Goal: Task Accomplishment & Management: Use online tool/utility

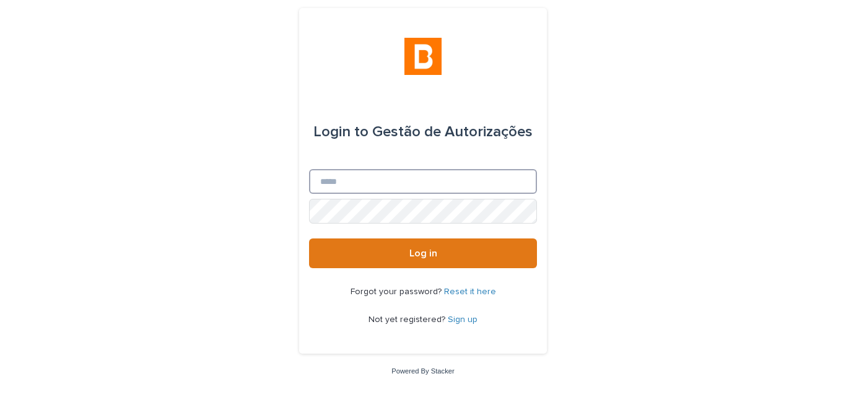
click at [373, 186] on input "Email" at bounding box center [423, 181] width 228 height 25
type input "**********"
click at [309, 238] on button "Log in" at bounding box center [423, 253] width 228 height 30
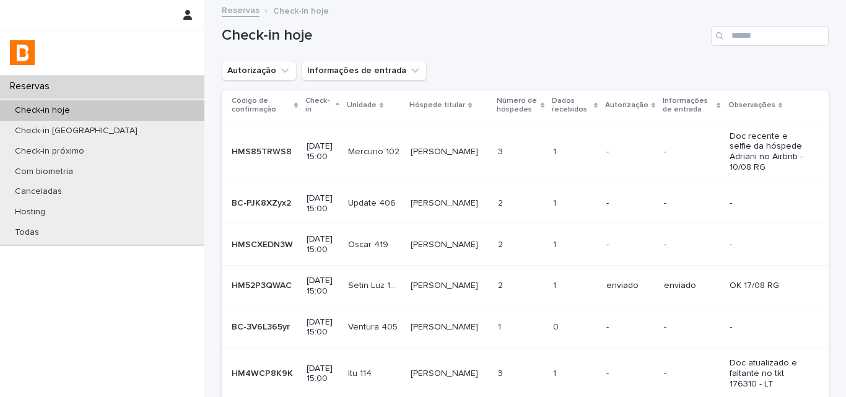
click at [490, 50] on div "Check-in hoje" at bounding box center [525, 30] width 607 height 59
click at [507, 61] on div "Autorização Informações de entrada" at bounding box center [525, 71] width 607 height 20
click at [734, 43] on input "Search" at bounding box center [770, 36] width 118 height 20
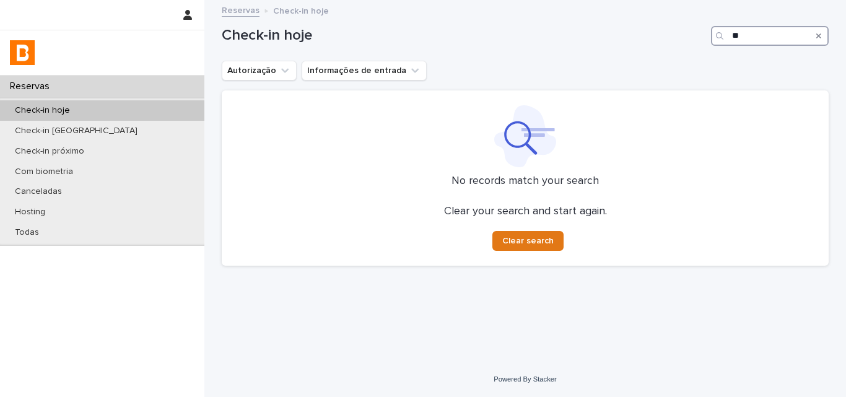
type input "*"
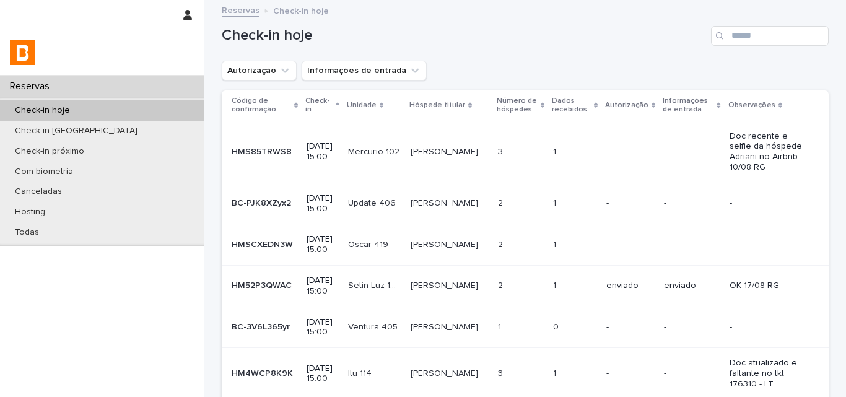
click at [718, 34] on icon "Search" at bounding box center [719, 35] width 7 height 7
click at [753, 37] on input "Search" at bounding box center [770, 36] width 118 height 20
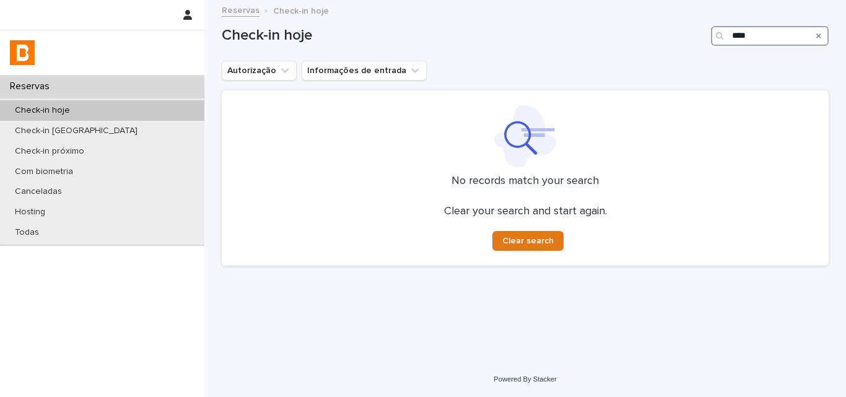
type input "****"
click at [662, 55] on div "Check-in hoje ****" at bounding box center [525, 30] width 607 height 59
click at [752, 38] on input "****" at bounding box center [770, 36] width 118 height 20
click at [656, 69] on div "Autorização Informações de entrada" at bounding box center [525, 71] width 607 height 20
click at [735, 39] on input "****" at bounding box center [770, 36] width 118 height 20
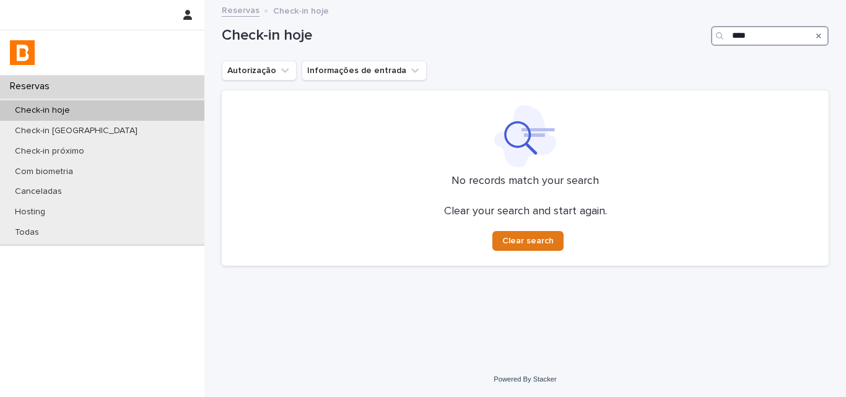
click at [735, 39] on input "****" at bounding box center [770, 36] width 118 height 20
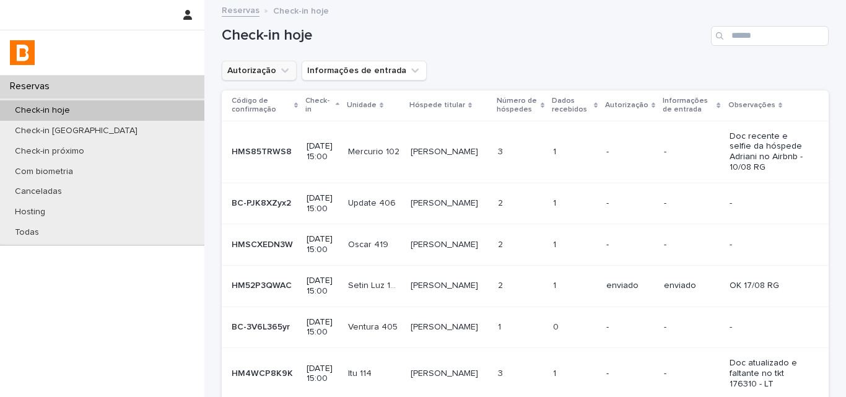
click at [237, 64] on button "Autorização" at bounding box center [259, 71] width 75 height 20
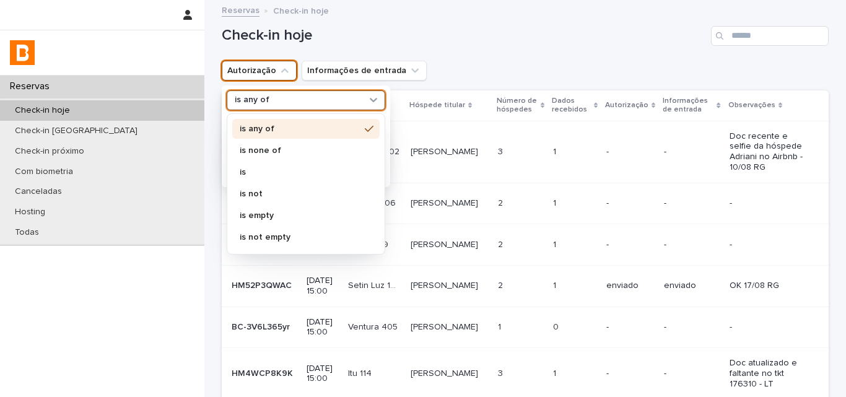
click at [274, 103] on div "is any of" at bounding box center [298, 100] width 137 height 13
click at [271, 141] on div "is none of" at bounding box center [305, 151] width 147 height 20
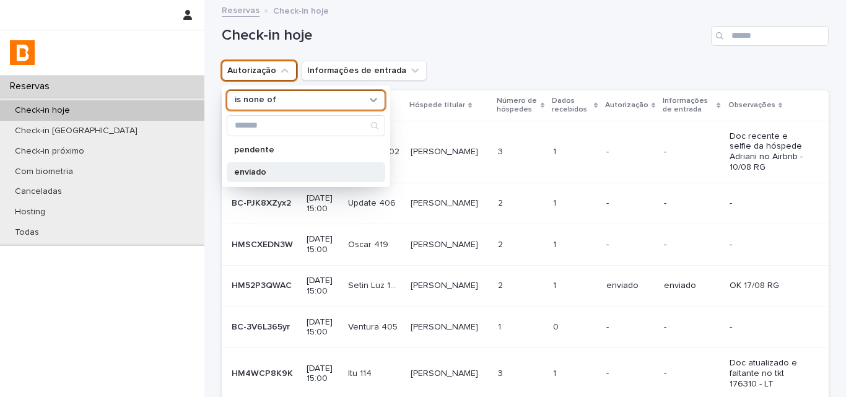
click at [354, 170] on p "enviado" at bounding box center [299, 172] width 131 height 9
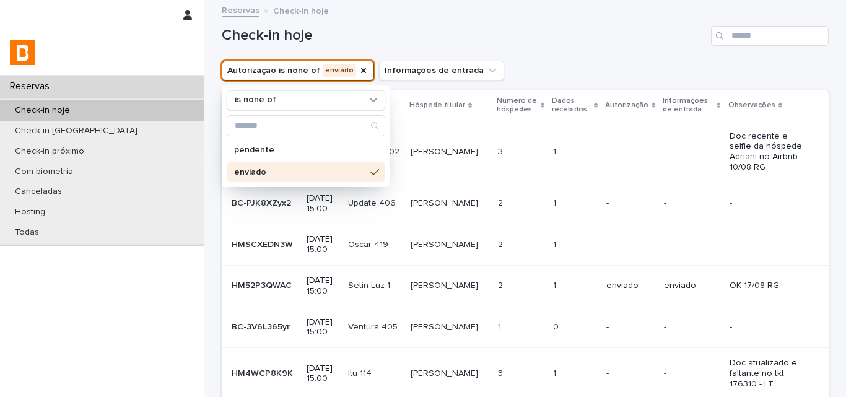
click at [492, 52] on div "Check-in hoje" at bounding box center [525, 30] width 607 height 59
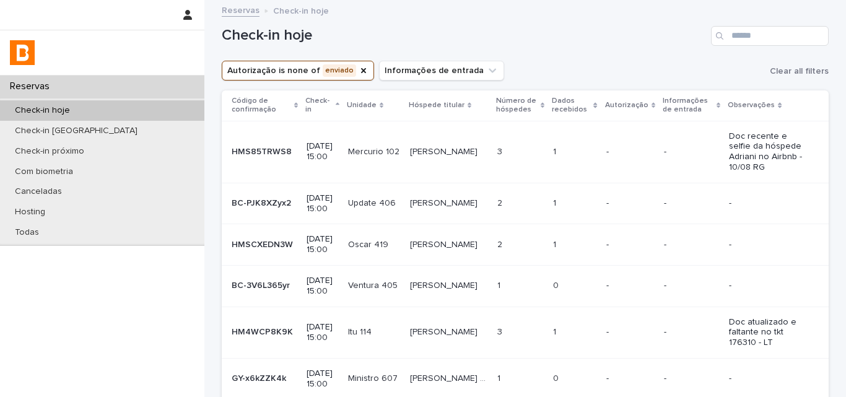
click at [461, 152] on div "Petry Petry Petry Petry" at bounding box center [448, 152] width 77 height 20
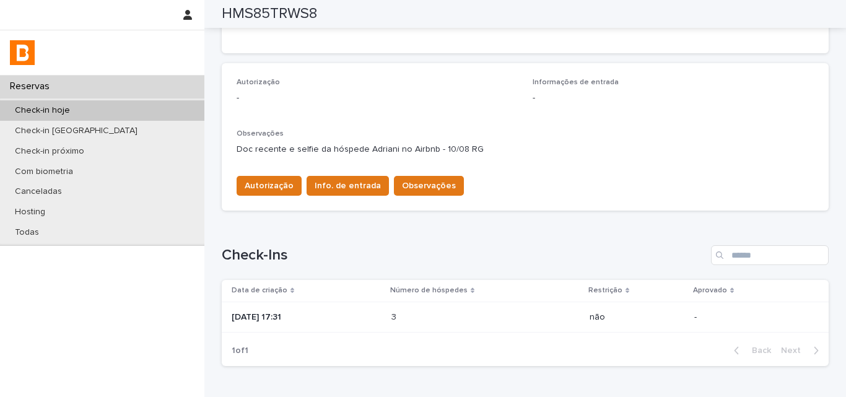
scroll to position [386, 0]
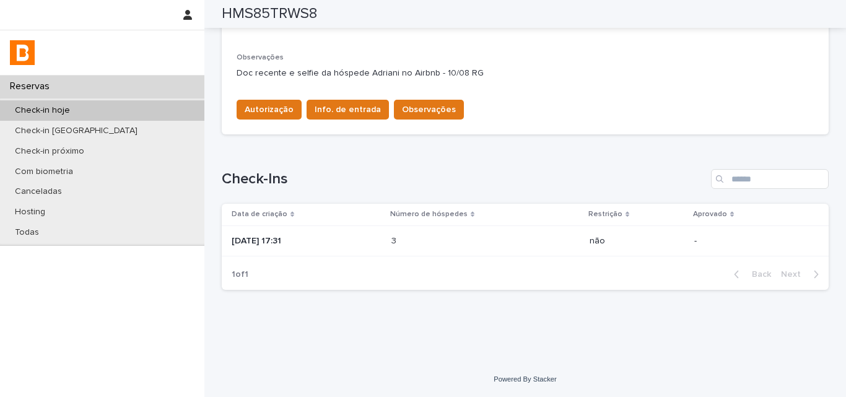
click at [486, 238] on p at bounding box center [445, 241] width 108 height 11
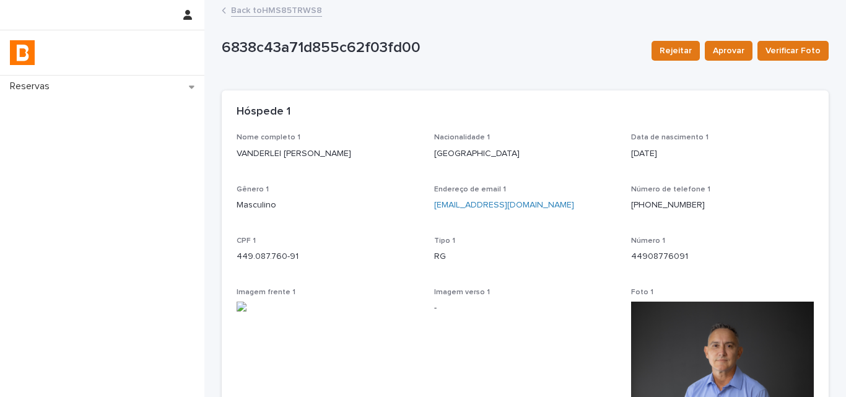
click at [251, 8] on link "Back to HMS85TRWS8" at bounding box center [276, 9] width 91 height 14
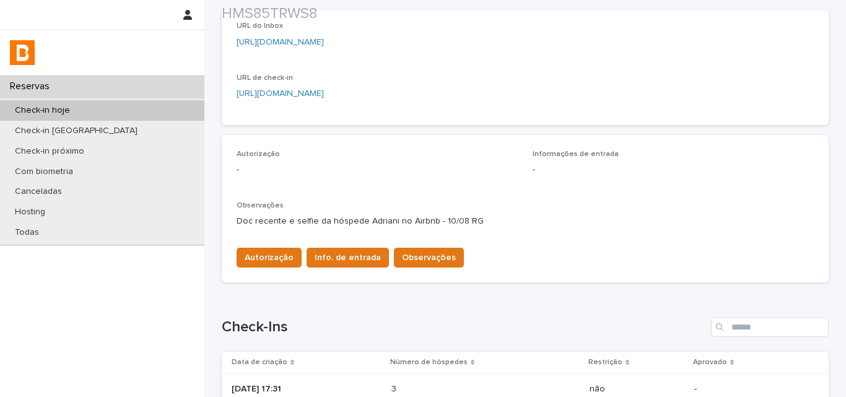
scroll to position [386, 0]
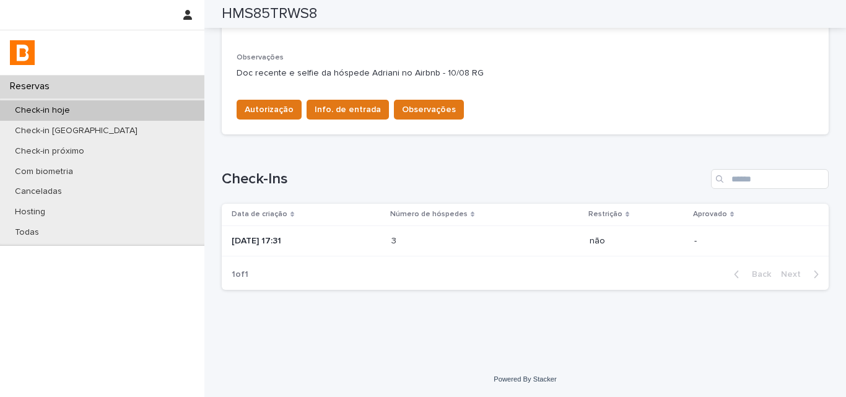
click at [430, 234] on div "3 3" at bounding box center [485, 241] width 188 height 20
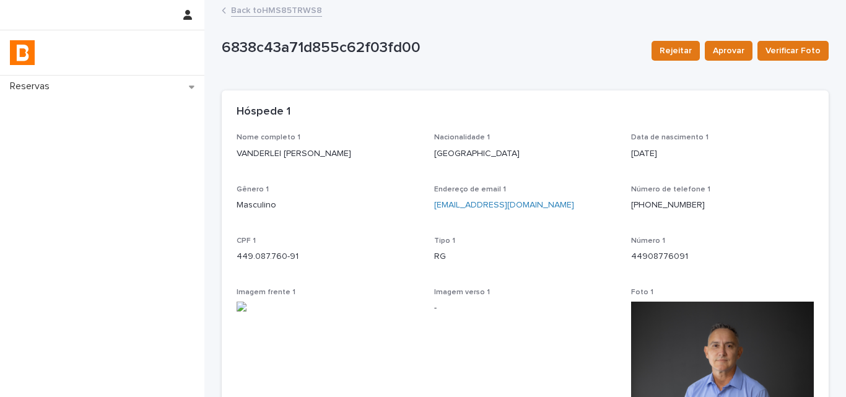
click at [279, 16] on link "Back to HMS85TRWS8" at bounding box center [276, 9] width 91 height 14
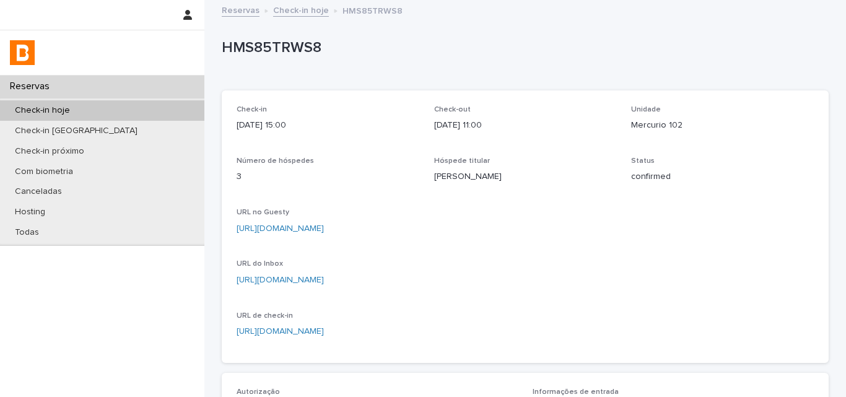
drag, startPoint x: 688, startPoint y: 56, endPoint x: 600, endPoint y: 106, distance: 100.9
click at [688, 56] on p "HMS85TRWS8" at bounding box center [523, 48] width 602 height 18
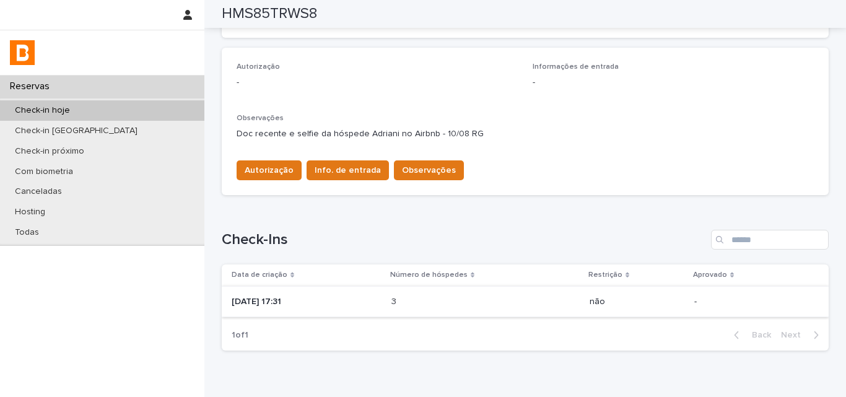
scroll to position [386, 0]
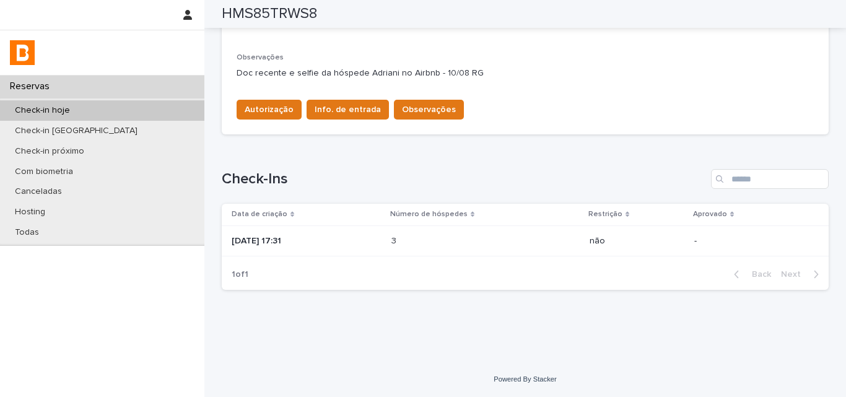
click at [546, 248] on div "3 3" at bounding box center [485, 241] width 188 height 20
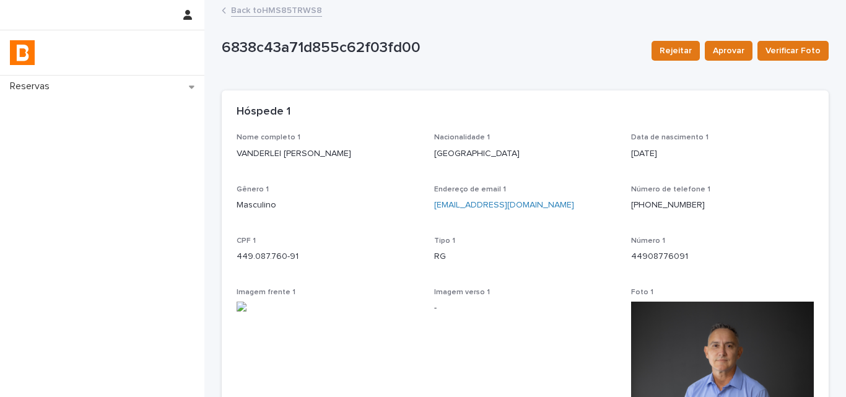
click at [266, 14] on link "Back to HMS85TRWS8" at bounding box center [276, 9] width 91 height 14
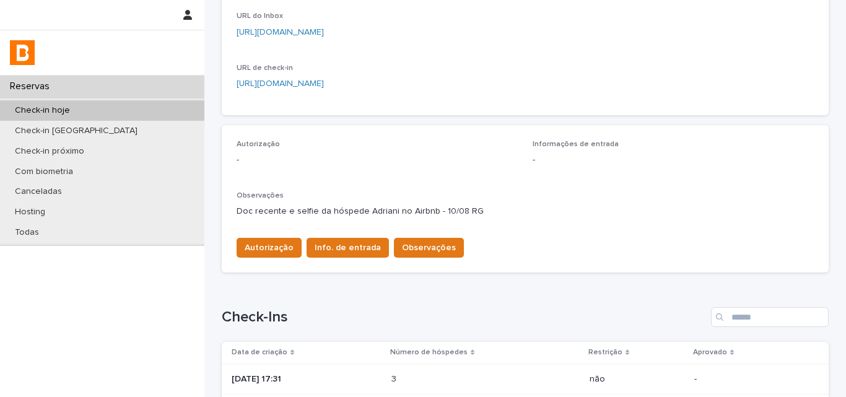
scroll to position [386, 0]
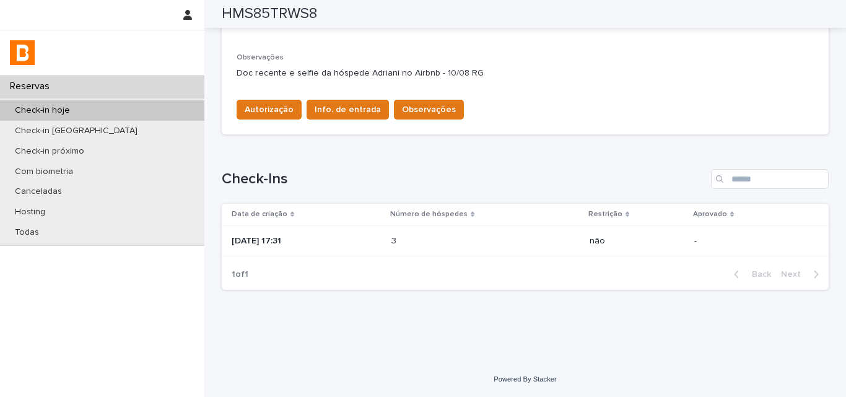
click at [429, 248] on div "3 3" at bounding box center [485, 241] width 188 height 20
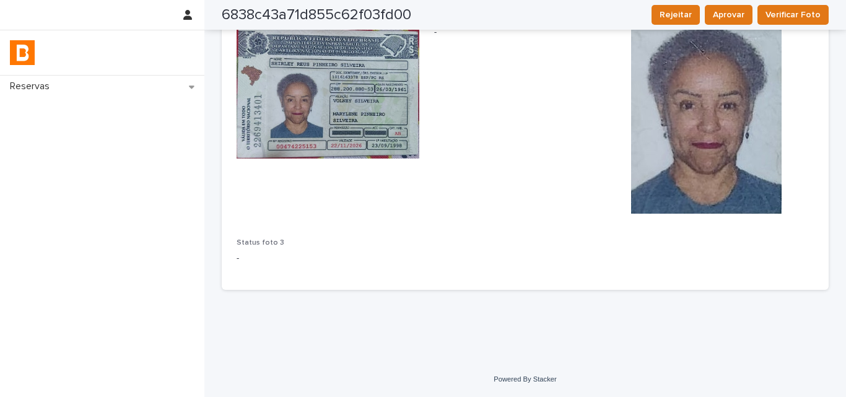
scroll to position [1059, 0]
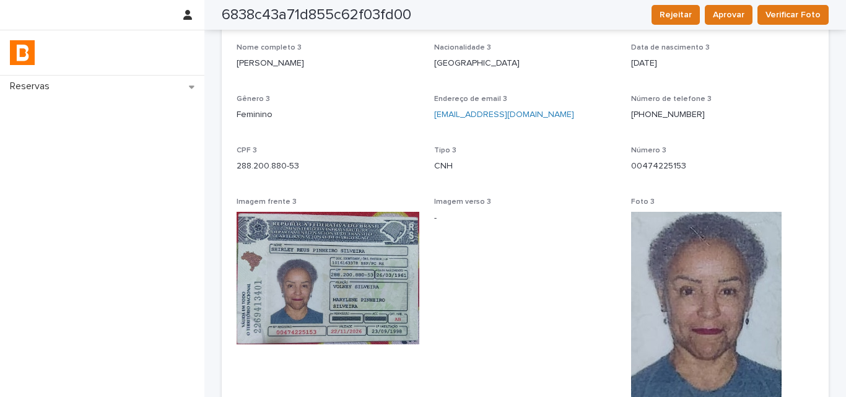
drag, startPoint x: 736, startPoint y: 156, endPoint x: 688, endPoint y: 51, distance: 115.6
click at [736, 156] on div "Número 3 00474225153" at bounding box center [722, 164] width 183 height 37
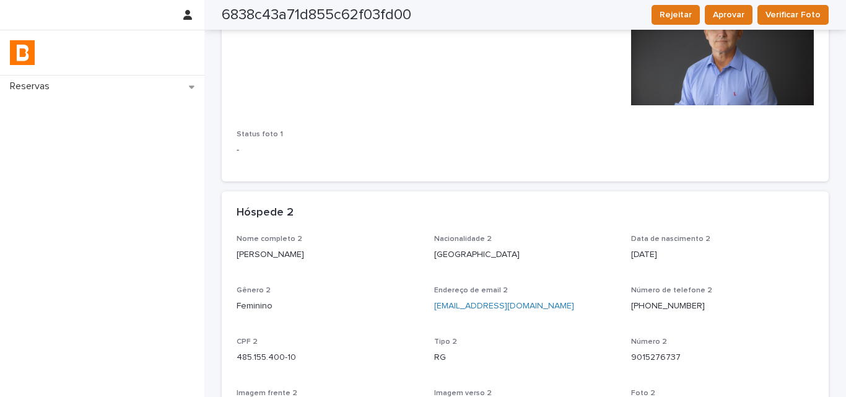
scroll to position [0, 0]
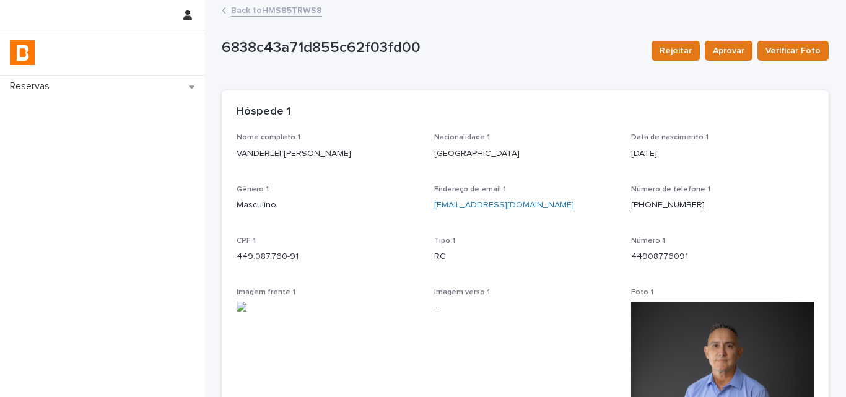
click at [323, 155] on p "VANDERLEI ADRIANO PETRY" at bounding box center [328, 153] width 183 height 13
copy p "VANDERLEI ADRIANO PETRY"
drag, startPoint x: 741, startPoint y: 266, endPoint x: 734, endPoint y: 260, distance: 9.7
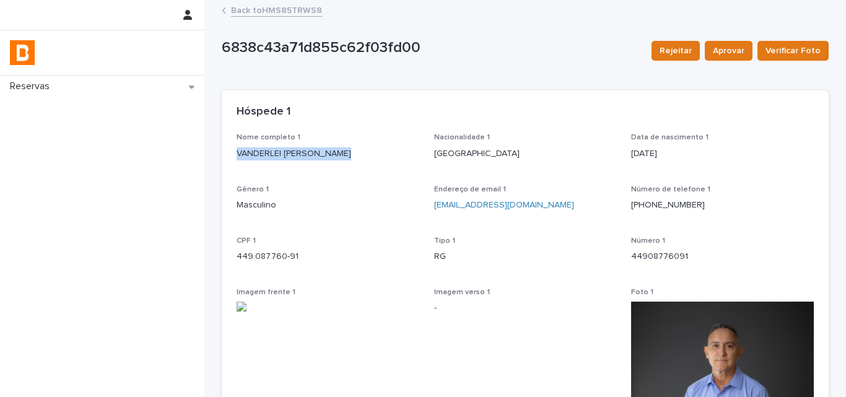
click at [737, 263] on div "Número 1 44908776091" at bounding box center [722, 255] width 183 height 37
click at [243, 258] on p "449.087.760-91" at bounding box center [328, 256] width 183 height 13
click at [237, 245] on p "CPF 1" at bounding box center [328, 241] width 183 height 9
click at [246, 255] on p "449.087.760-91" at bounding box center [328, 256] width 183 height 13
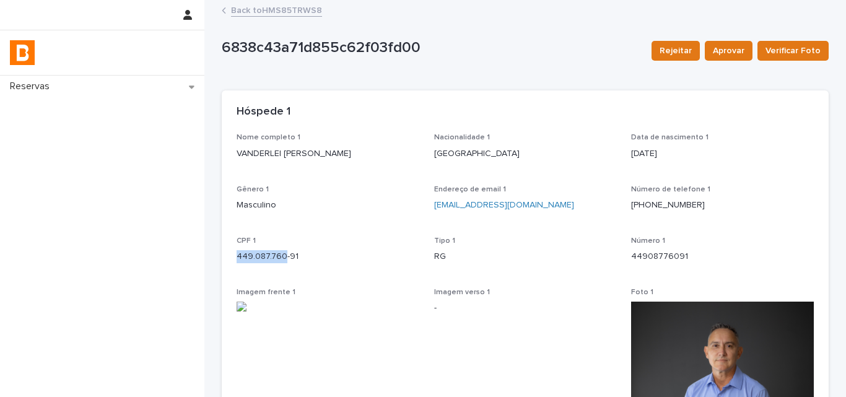
click at [246, 255] on p "449.087.760-91" at bounding box center [328, 256] width 183 height 13
copy p "449.087.760-91"
drag, startPoint x: 725, startPoint y: 220, endPoint x: 498, endPoint y: 167, distance: 233.6
click at [725, 220] on div "Número de telefone 1 (51) 99209-9767" at bounding box center [722, 203] width 183 height 37
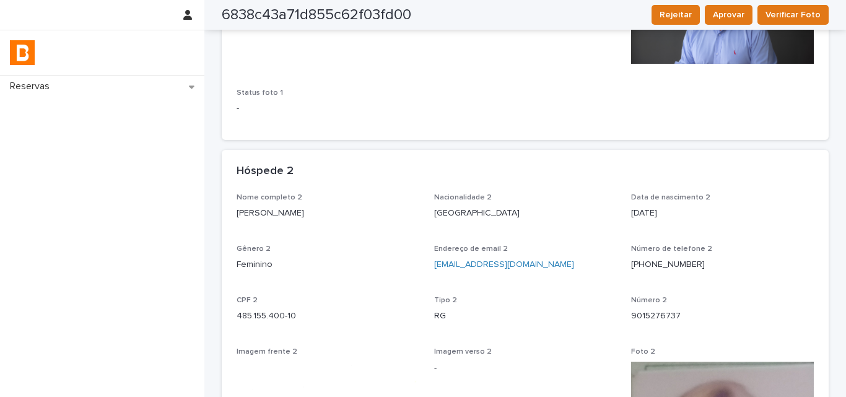
scroll to position [372, 0]
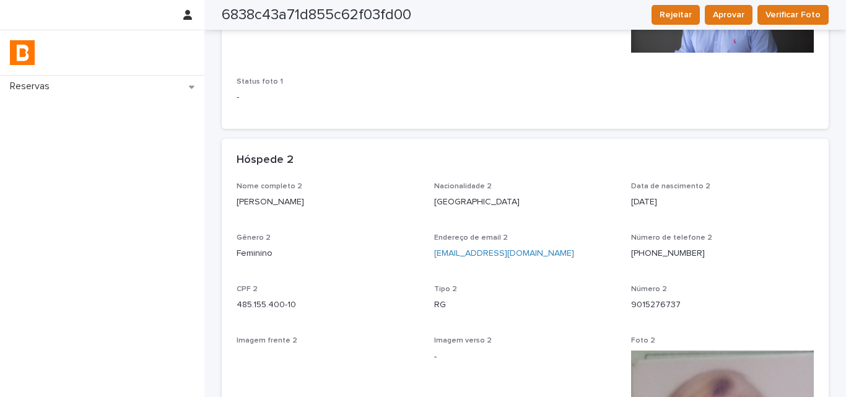
click at [273, 216] on div "Nome completo 2 Adriani Lislei Petry" at bounding box center [328, 200] width 183 height 37
click at [273, 214] on div "Nome completo 2 Adriani Lislei Petry" at bounding box center [328, 200] width 183 height 37
click at [278, 211] on div "Nome completo 2 Adriani Lislei Petry" at bounding box center [328, 200] width 183 height 37
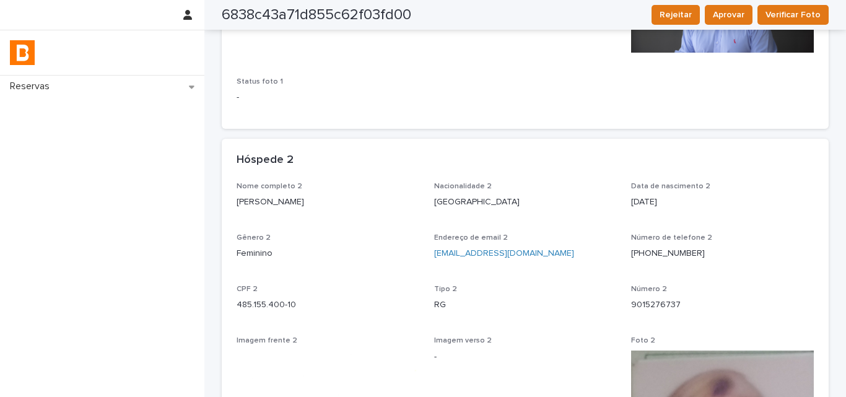
click at [277, 209] on div "Nome completo 2 Adriani Lislei Petry" at bounding box center [328, 200] width 183 height 37
click at [277, 208] on p "Adriani Lislei Petry" at bounding box center [328, 202] width 183 height 13
drag, startPoint x: 706, startPoint y: 166, endPoint x: 692, endPoint y: 170, distance: 14.9
click at [706, 166] on div "Hóspede 2" at bounding box center [523, 161] width 572 height 14
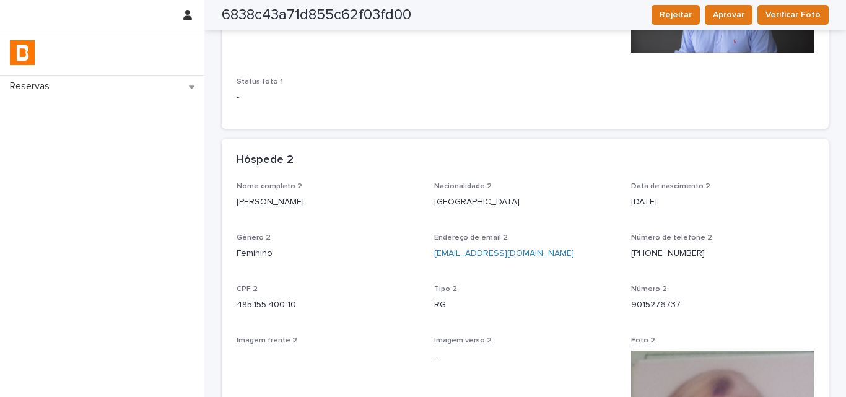
click at [259, 293] on p "CPF 2" at bounding box center [328, 289] width 183 height 9
click at [259, 306] on p "485.155.400-10" at bounding box center [328, 304] width 183 height 13
copy p "485.155.400-10"
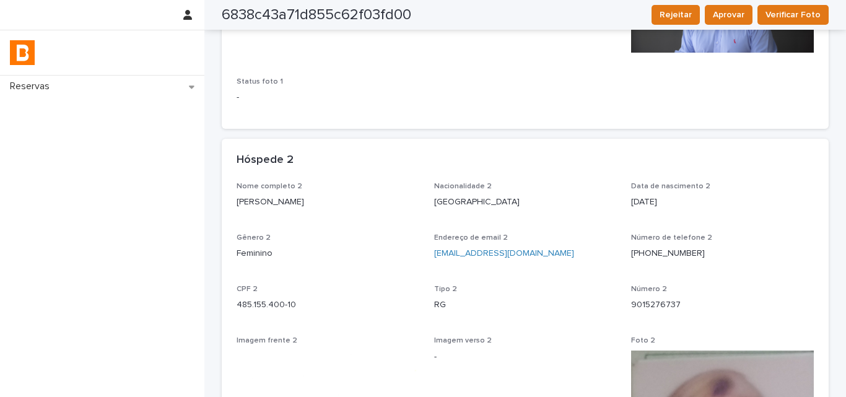
drag, startPoint x: 708, startPoint y: 170, endPoint x: 637, endPoint y: 196, distance: 75.6
click at [708, 170] on div "Hóspede 2" at bounding box center [525, 160] width 607 height 43
click at [237, 201] on p "Adriani Lislei Petry" at bounding box center [328, 202] width 183 height 13
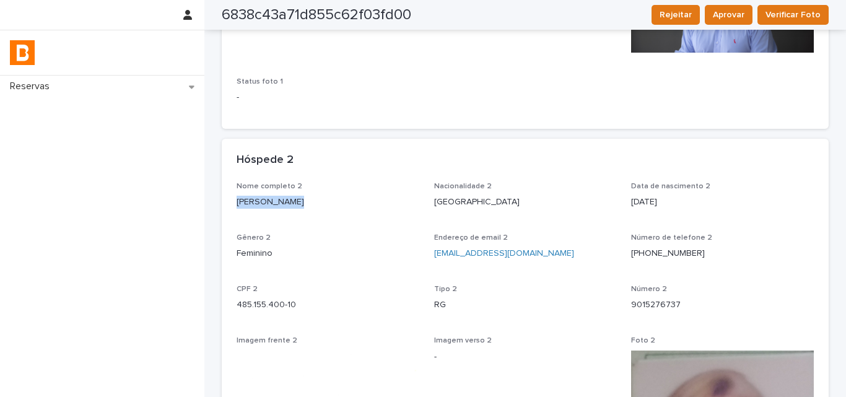
drag, startPoint x: 237, startPoint y: 201, endPoint x: 274, endPoint y: 230, distance: 46.8
click at [238, 201] on p "Adriani Lislei Petry" at bounding box center [328, 202] width 183 height 13
copy p "Adriani Lislei Petry"
click at [775, 233] on p "Número de telefone 2" at bounding box center [722, 237] width 183 height 9
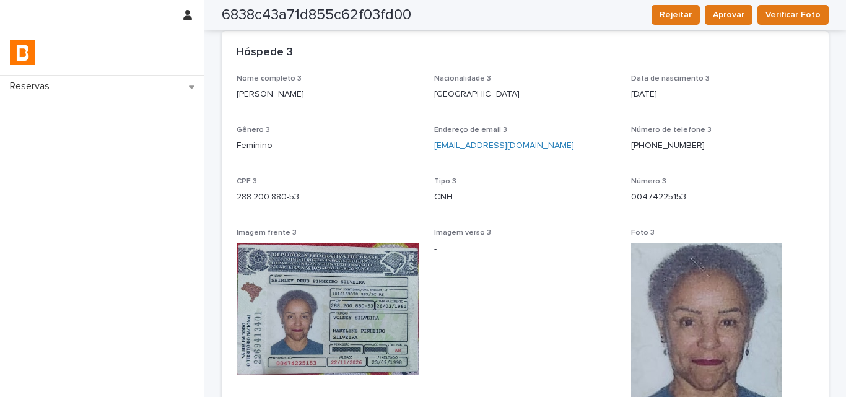
scroll to position [1053, 0]
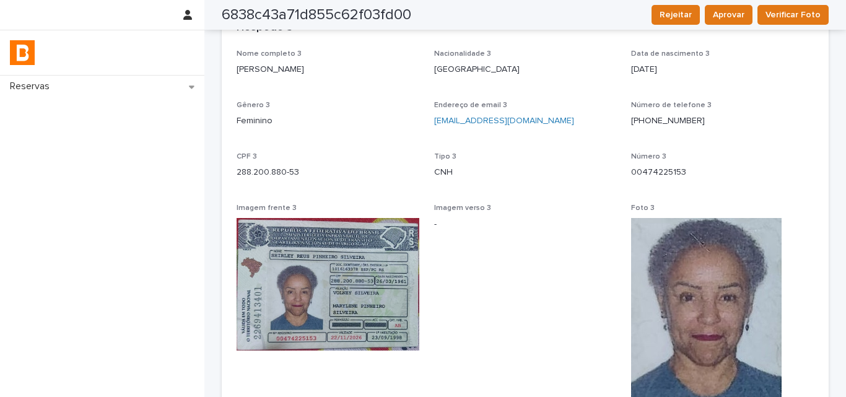
click at [302, 73] on p "Shirley Reus Pinheiro da Silveira" at bounding box center [328, 69] width 183 height 13
copy p "Shirley Reus Pinheiro da Silveira"
click at [697, 163] on div "Número 3 00474225153" at bounding box center [722, 170] width 183 height 37
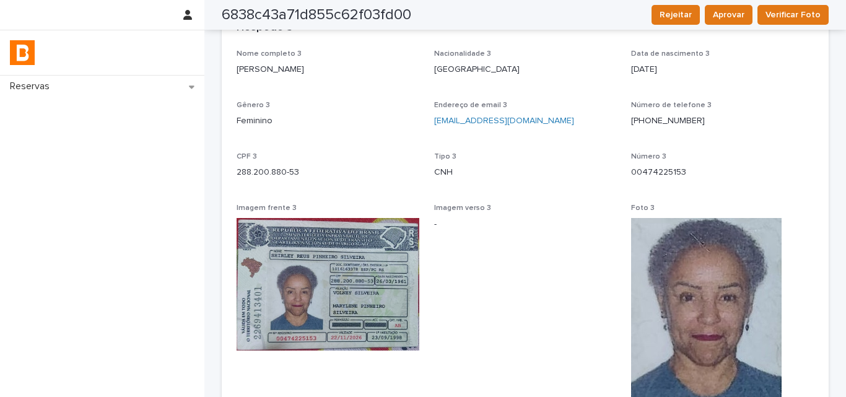
click at [270, 179] on p "288.200.880-53" at bounding box center [328, 172] width 183 height 13
copy p "288.200.880-53"
drag, startPoint x: 712, startPoint y: 181, endPoint x: 625, endPoint y: 173, distance: 86.4
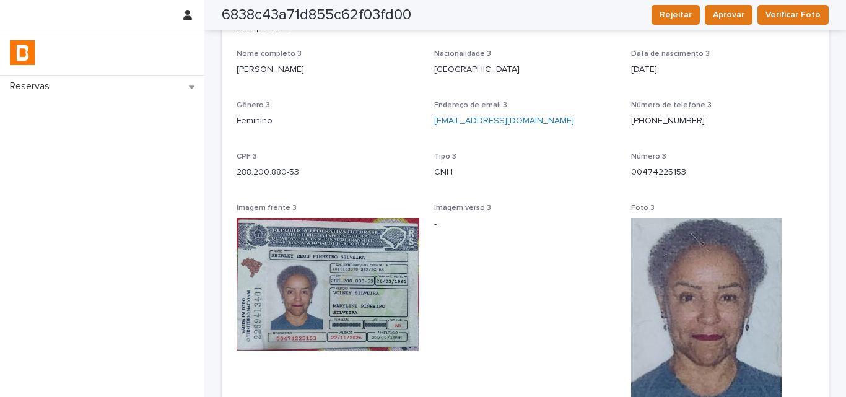
click at [712, 181] on div "Número 3 00474225153" at bounding box center [722, 170] width 183 height 37
click at [264, 74] on p "Shirley Reus Pinheiro da Silveira" at bounding box center [328, 69] width 183 height 13
copy p "Shirley Reus Pinheiro da Silveira"
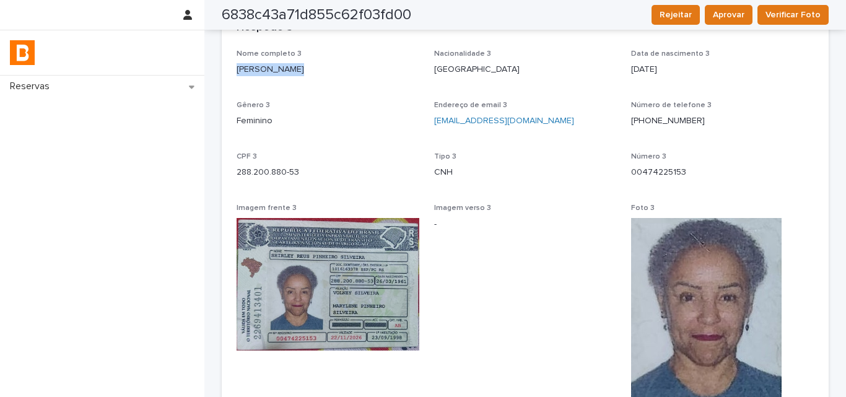
click at [705, 186] on div "Número 3 00474225153" at bounding box center [722, 170] width 183 height 37
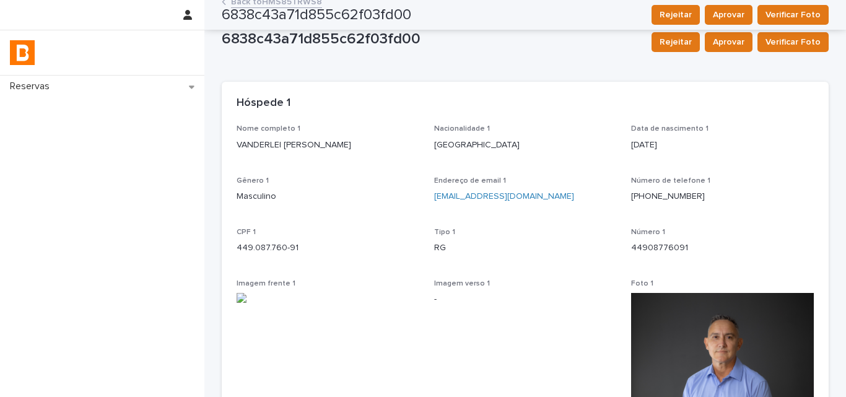
scroll to position [0, 0]
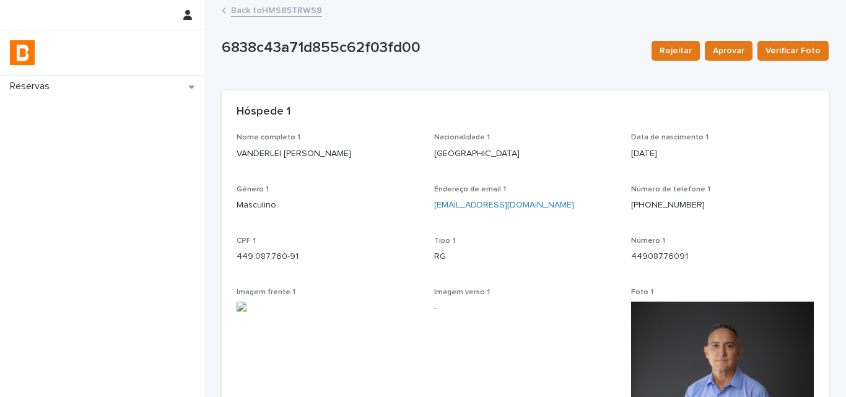
click at [287, 16] on link "Back to HMS85TRWS8" at bounding box center [276, 9] width 91 height 14
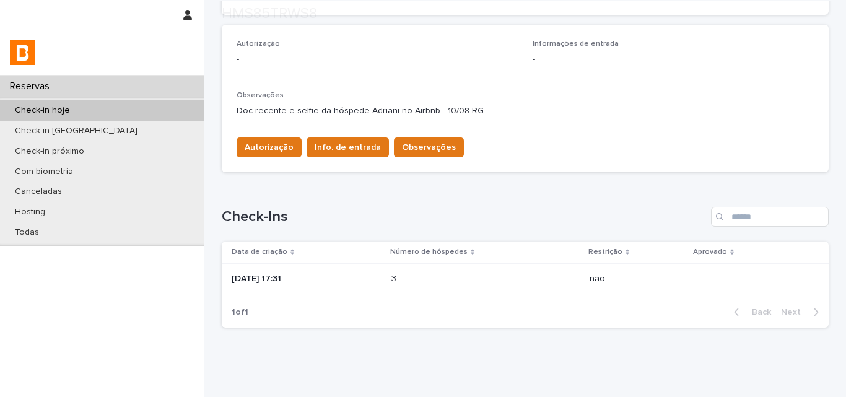
scroll to position [372, 0]
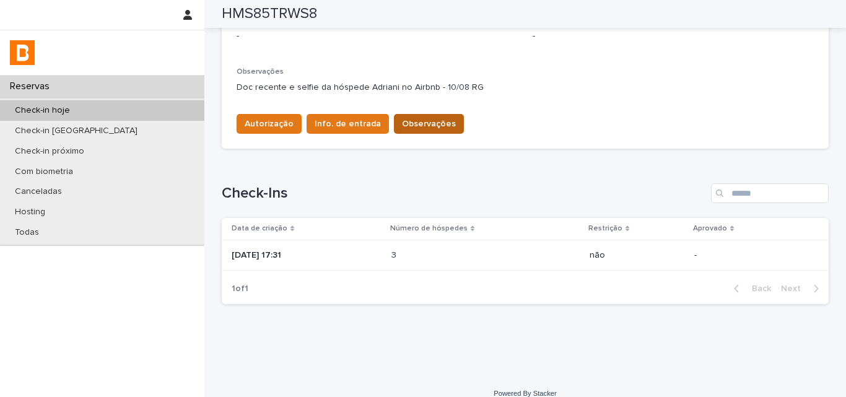
click at [420, 126] on span "Observações" at bounding box center [429, 124] width 54 height 12
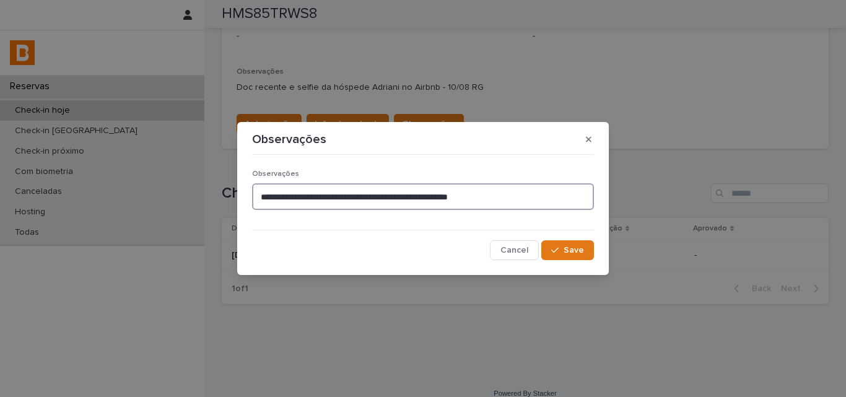
click at [494, 191] on textarea "**********" at bounding box center [423, 196] width 342 height 27
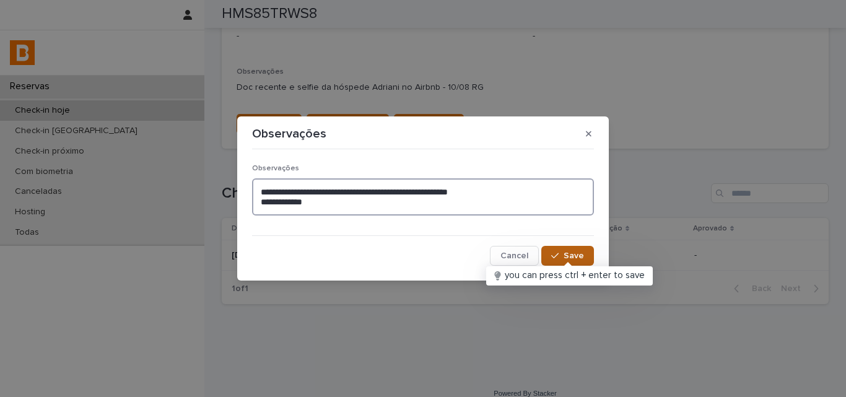
type textarea "**********"
click at [572, 259] on span "Save" at bounding box center [574, 255] width 20 height 9
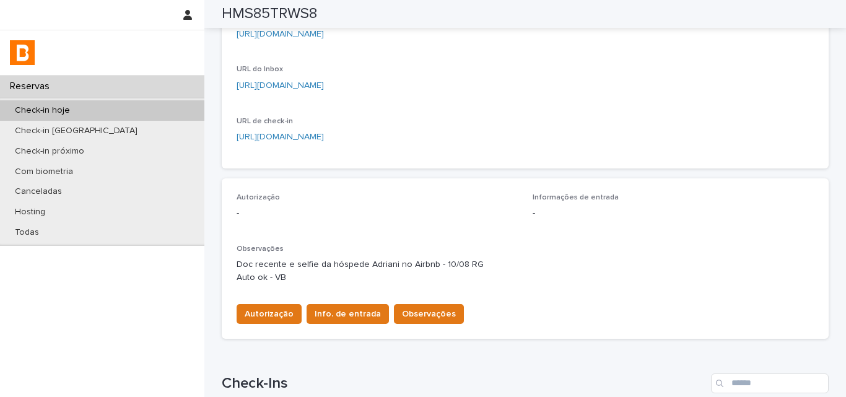
scroll to position [255, 0]
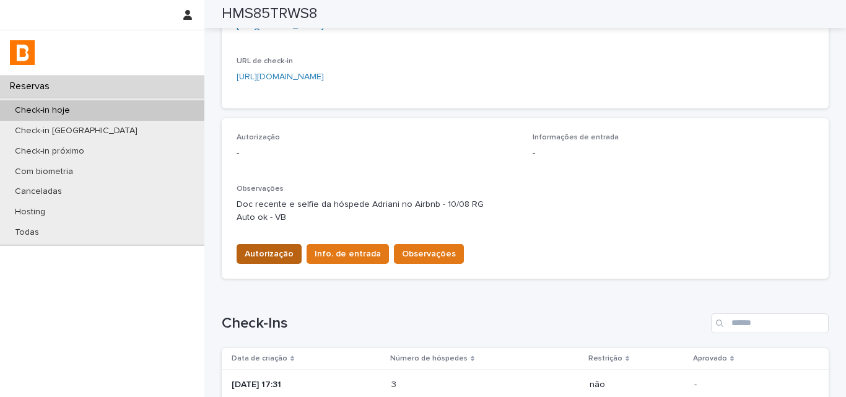
click at [271, 248] on span "Autorização" at bounding box center [269, 254] width 49 height 12
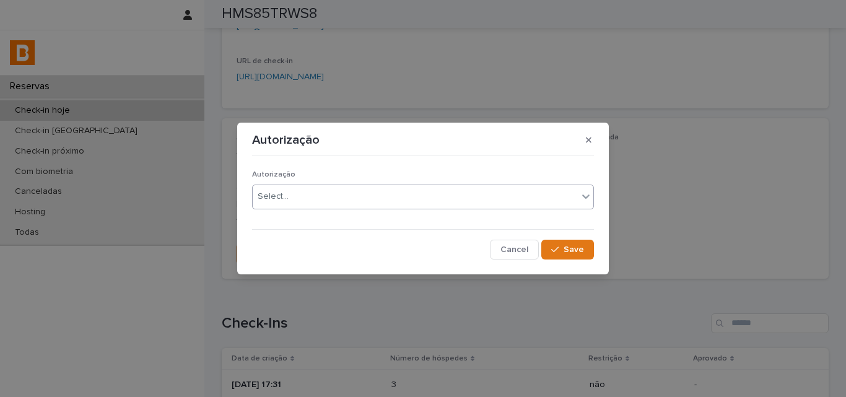
click at [285, 198] on div "Select..." at bounding box center [273, 196] width 31 height 13
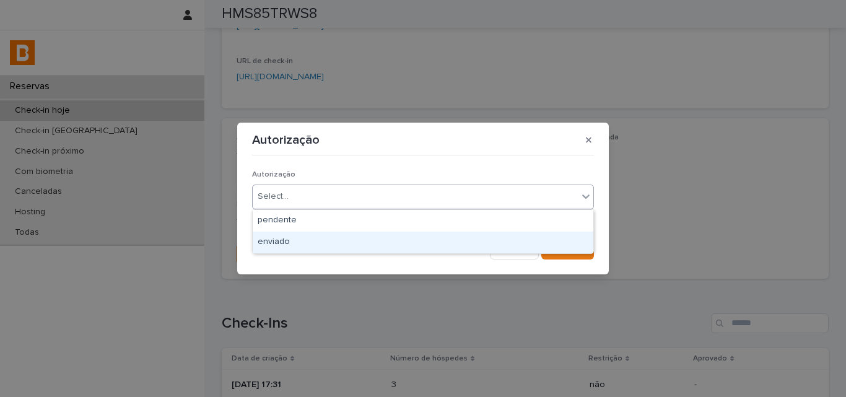
click at [286, 243] on div "enviado" at bounding box center [423, 243] width 341 height 22
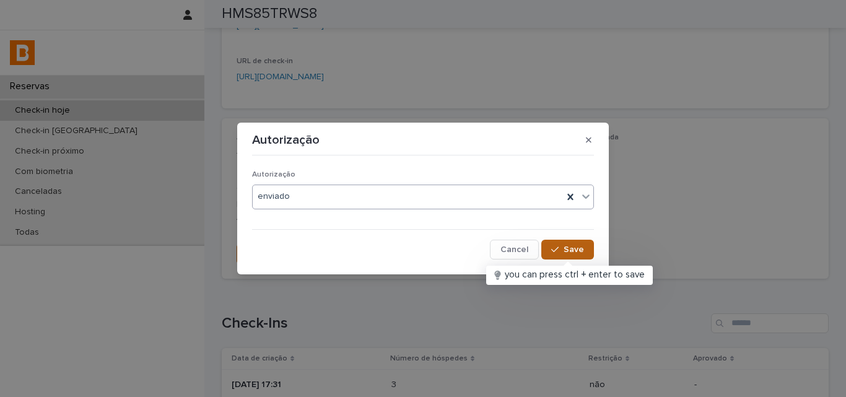
drag, startPoint x: 580, startPoint y: 253, endPoint x: 567, endPoint y: 253, distance: 13.0
click at [580, 252] on span "Save" at bounding box center [574, 249] width 20 height 9
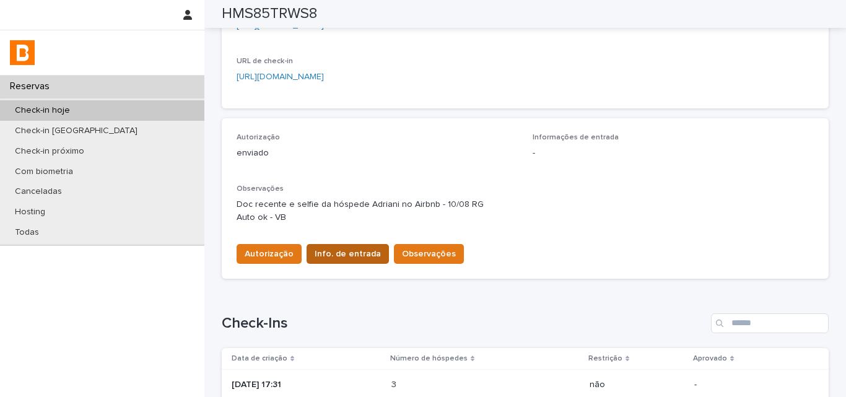
click at [364, 253] on span "Info. de entrada" at bounding box center [348, 254] width 66 height 12
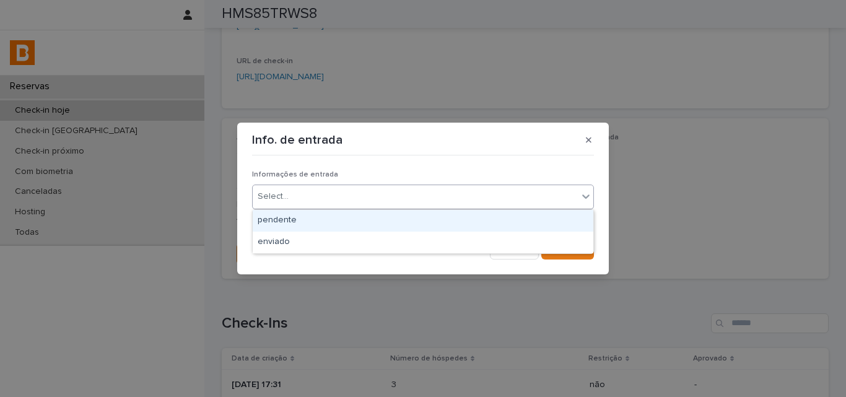
click at [334, 196] on div "Select..." at bounding box center [415, 196] width 325 height 20
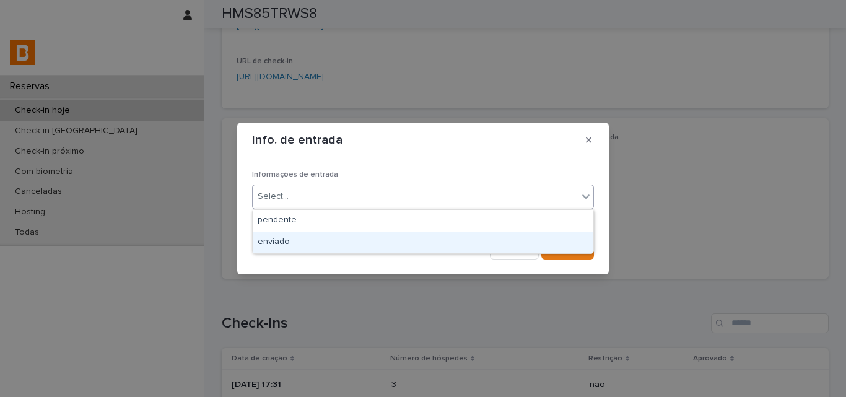
click at [347, 244] on div "enviado" at bounding box center [423, 243] width 341 height 22
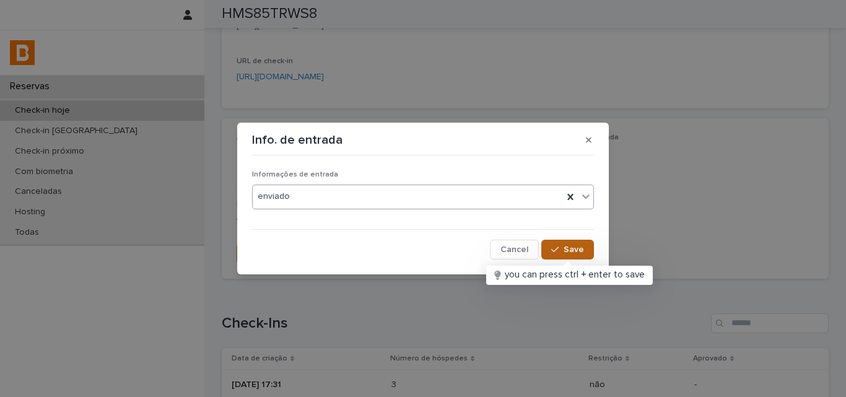
click at [568, 243] on button "Save" at bounding box center [567, 250] width 53 height 20
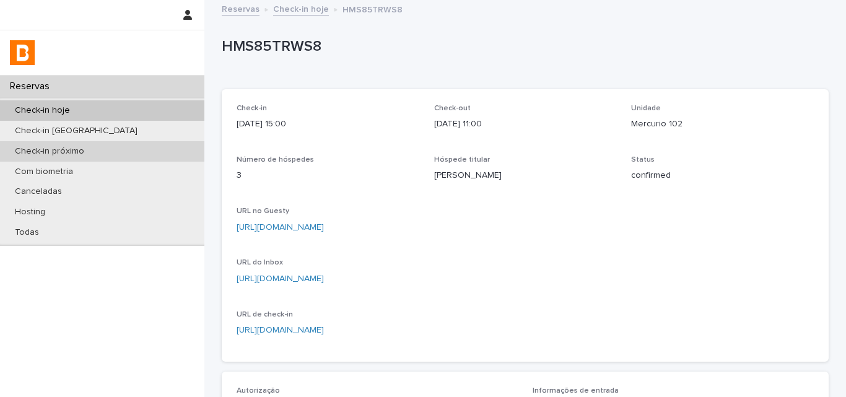
scroll to position [0, 0]
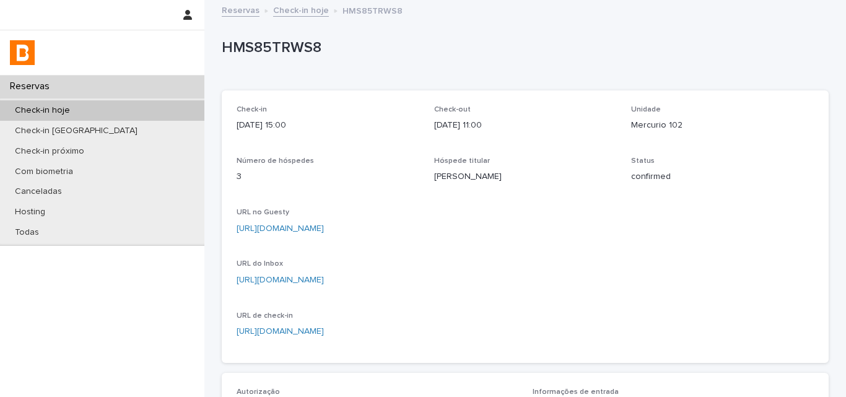
click at [137, 113] on div "Check-in hoje" at bounding box center [102, 110] width 204 height 20
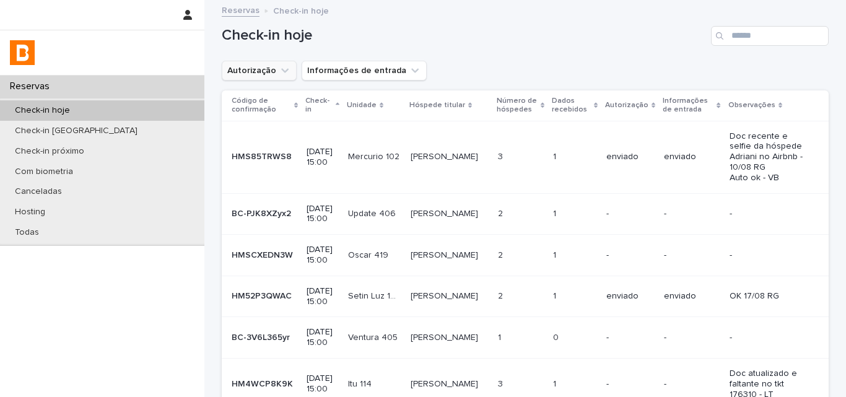
click at [276, 79] on button "Autorização" at bounding box center [259, 71] width 75 height 20
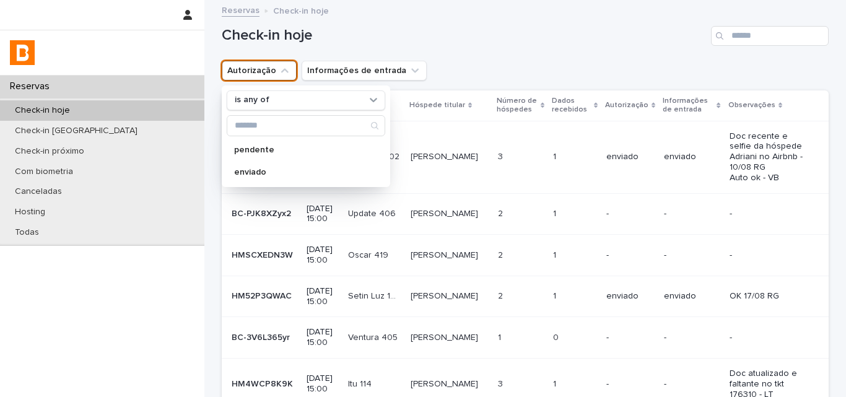
click at [292, 112] on div "is any of pendente enviado" at bounding box center [306, 136] width 168 height 102
click at [294, 108] on div "is any of" at bounding box center [306, 100] width 159 height 20
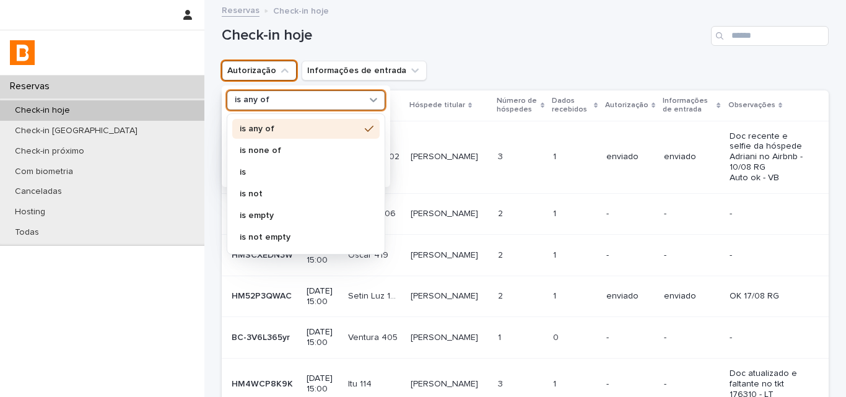
click at [294, 146] on div "is none of" at bounding box center [305, 151] width 147 height 20
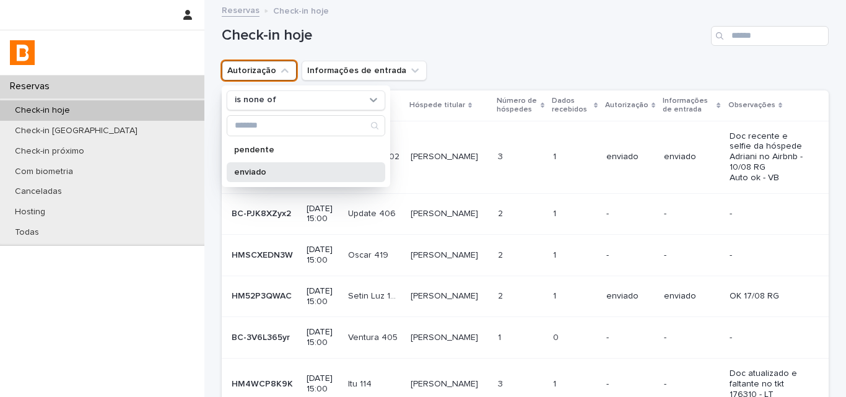
click at [292, 163] on div "enviado" at bounding box center [306, 172] width 159 height 20
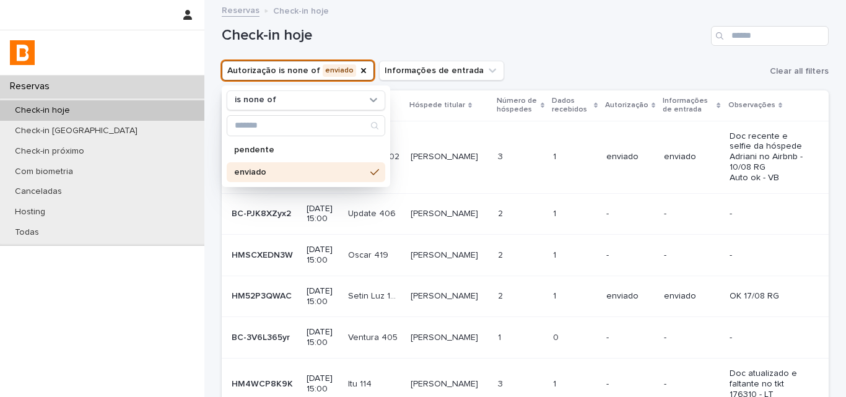
click at [562, 84] on div "Check-in hoje Autorização is none of enviado is none of pendente enviado Inform…" at bounding box center [525, 309] width 607 height 617
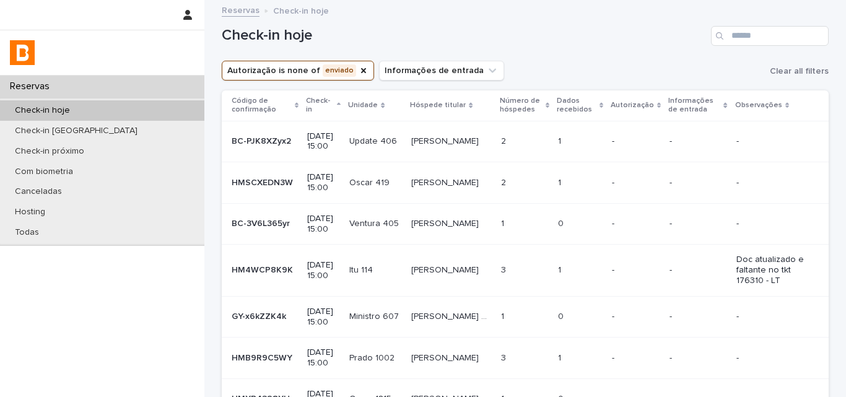
click at [541, 141] on td "2 2" at bounding box center [524, 141] width 57 height 41
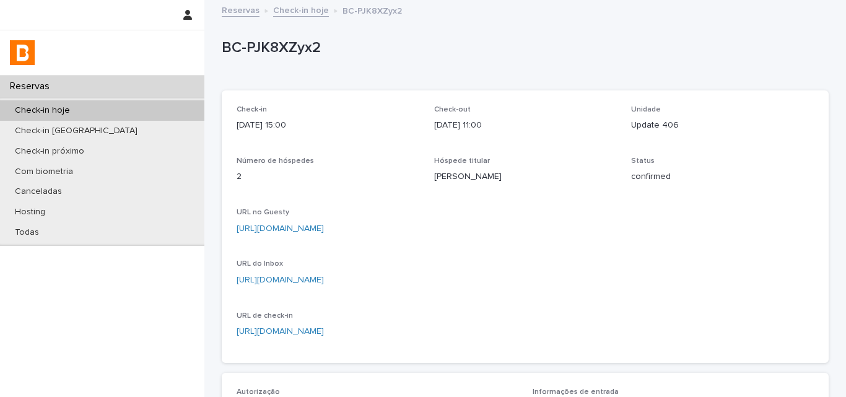
scroll to position [386, 0]
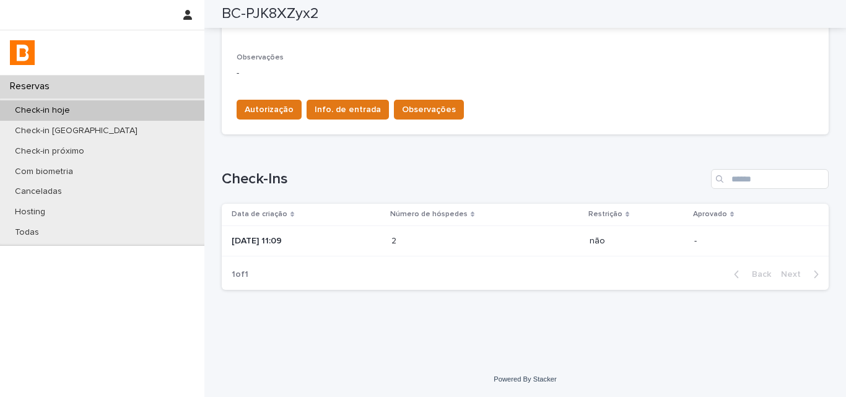
click at [420, 240] on p at bounding box center [445, 241] width 108 height 11
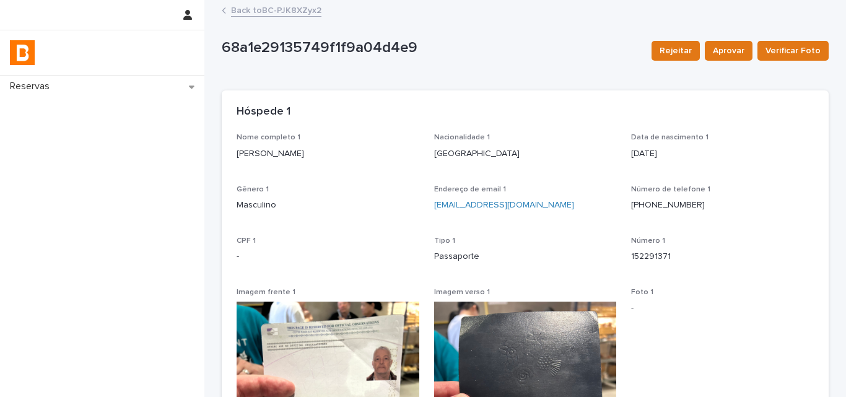
click at [276, 162] on div "Nome completo 1 Peter Clifford" at bounding box center [328, 151] width 183 height 37
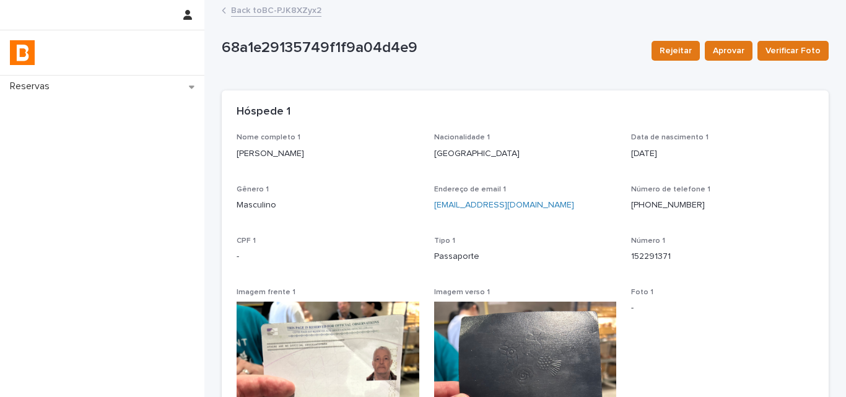
click at [631, 258] on p "152291371" at bounding box center [722, 256] width 183 height 13
copy p "152291371"
click at [261, 14] on link "Back to BC-PJK8XZyx2" at bounding box center [276, 9] width 90 height 14
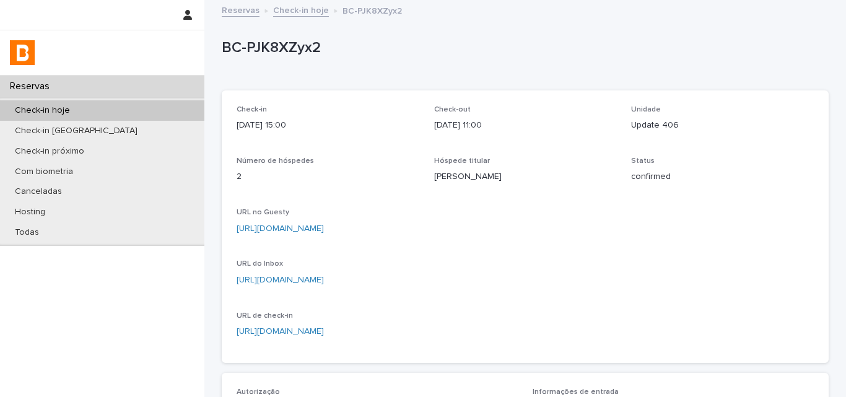
click at [278, 48] on p "BC-PJK8XZyx2" at bounding box center [523, 48] width 602 height 18
copy p "BC-PJK8XZyx2"
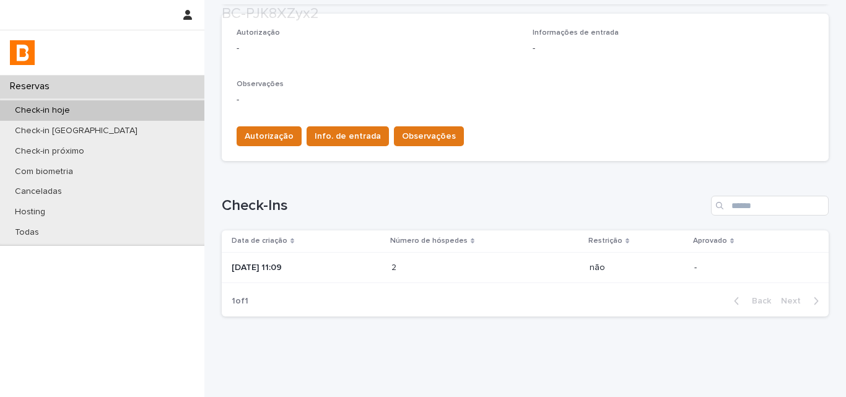
scroll to position [386, 0]
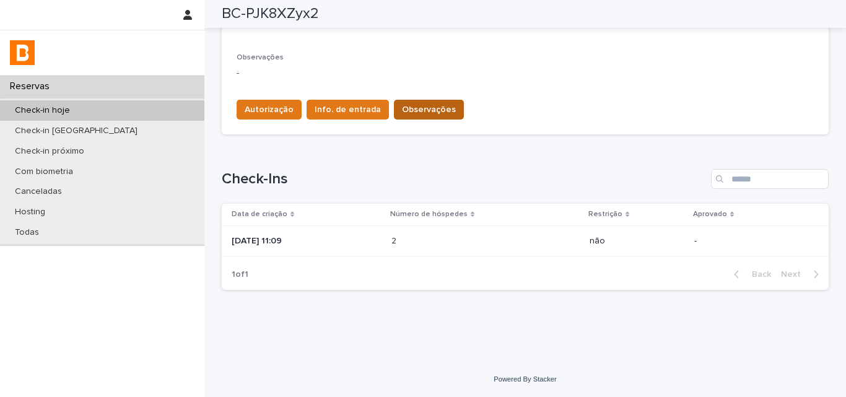
click at [420, 111] on span "Observações" at bounding box center [429, 109] width 54 height 12
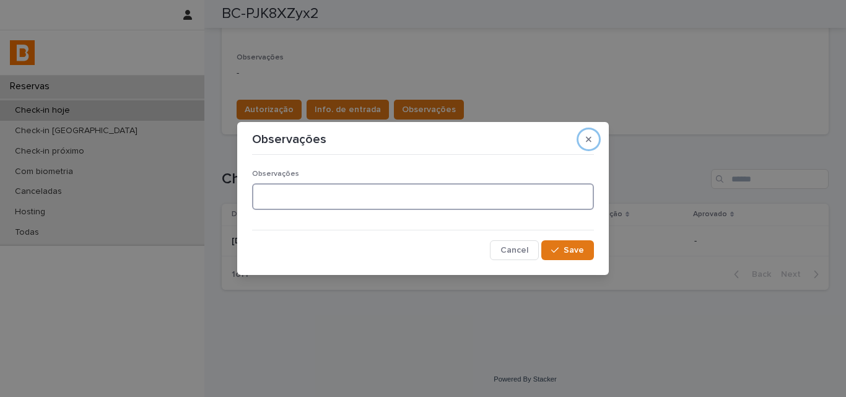
click at [367, 194] on textarea at bounding box center [423, 196] width 342 height 27
type textarea "*"
type textarea "*******"
click at [574, 251] on span "Save" at bounding box center [574, 250] width 20 height 9
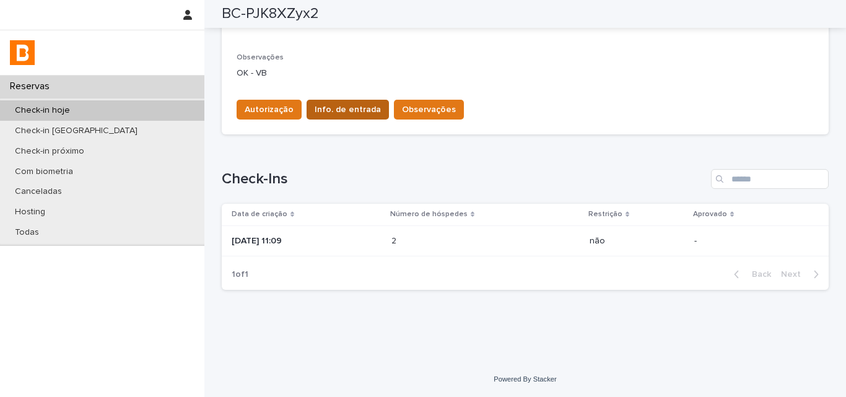
click at [338, 113] on span "Info. de entrada" at bounding box center [348, 109] width 66 height 12
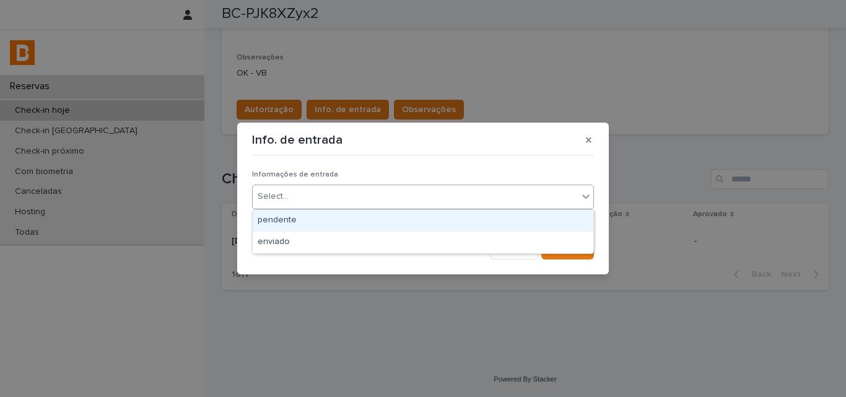
click at [349, 193] on div "Select..." at bounding box center [415, 196] width 325 height 20
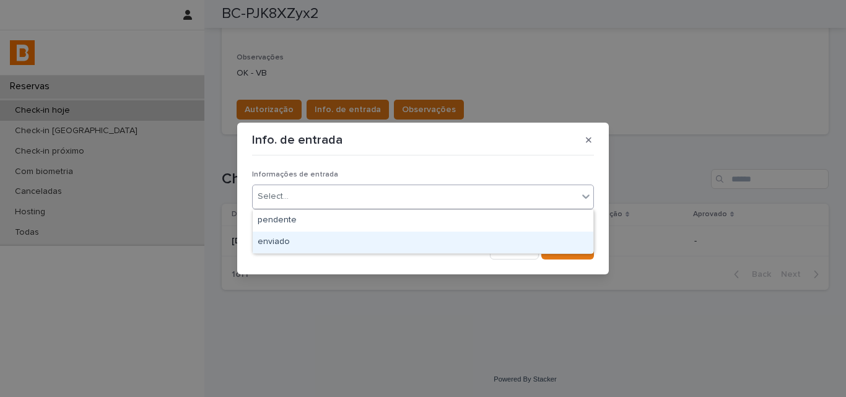
click at [336, 241] on div "enviado" at bounding box center [423, 243] width 341 height 22
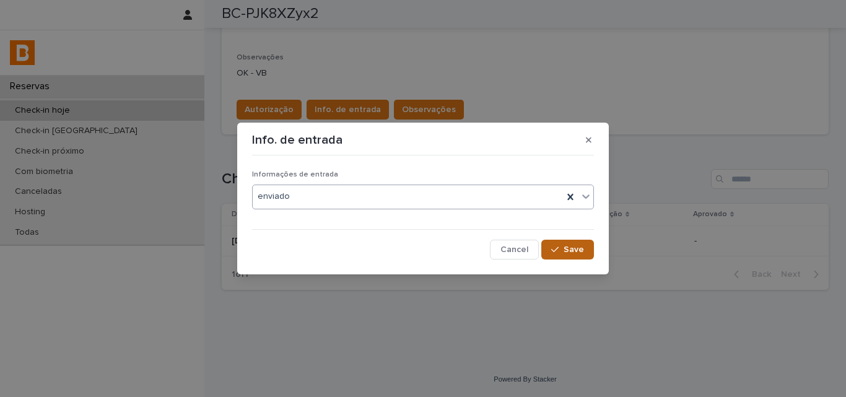
click at [561, 245] on div "button" at bounding box center [557, 249] width 12 height 9
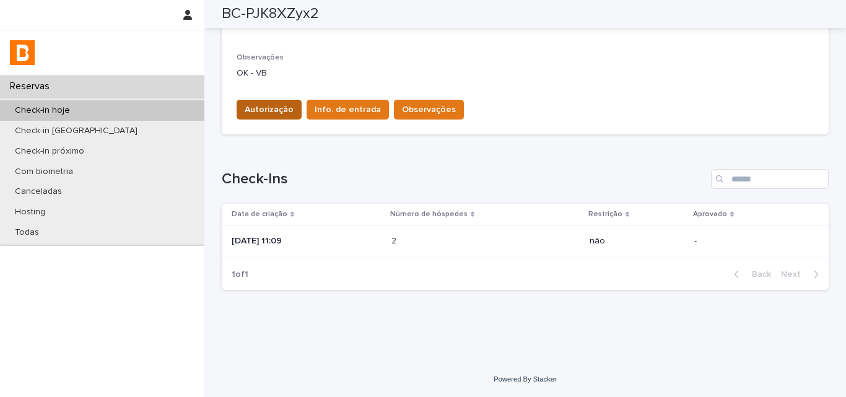
click at [266, 108] on span "Autorização" at bounding box center [269, 109] width 49 height 12
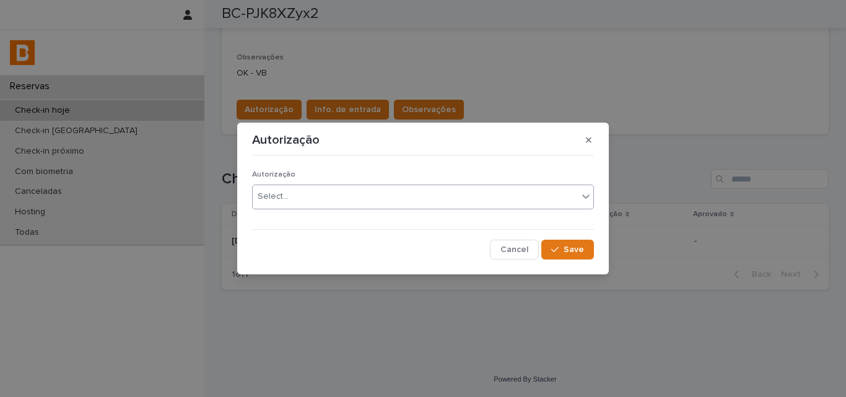
click at [287, 193] on div "Select..." at bounding box center [273, 196] width 31 height 13
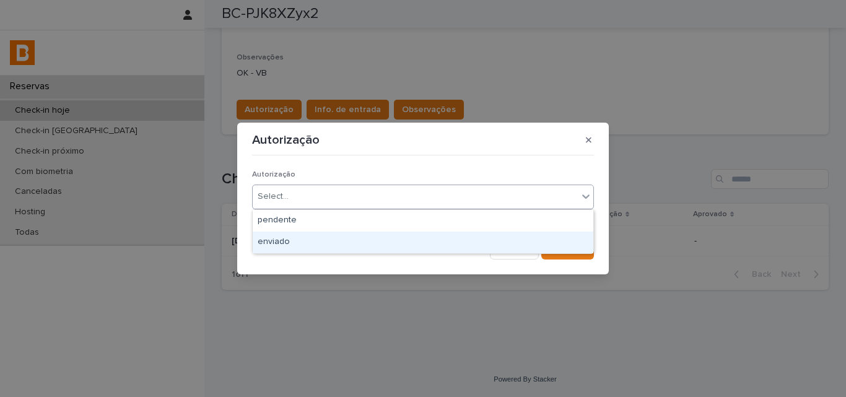
click at [281, 245] on div "enviado" at bounding box center [423, 243] width 341 height 22
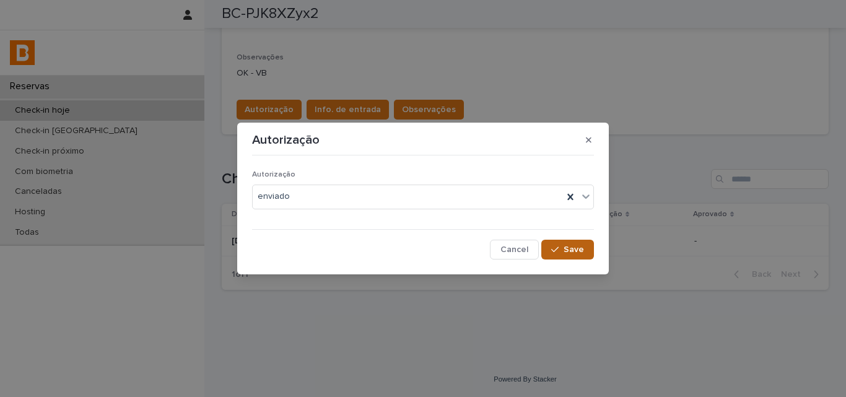
click at [570, 255] on button "Save" at bounding box center [567, 250] width 53 height 20
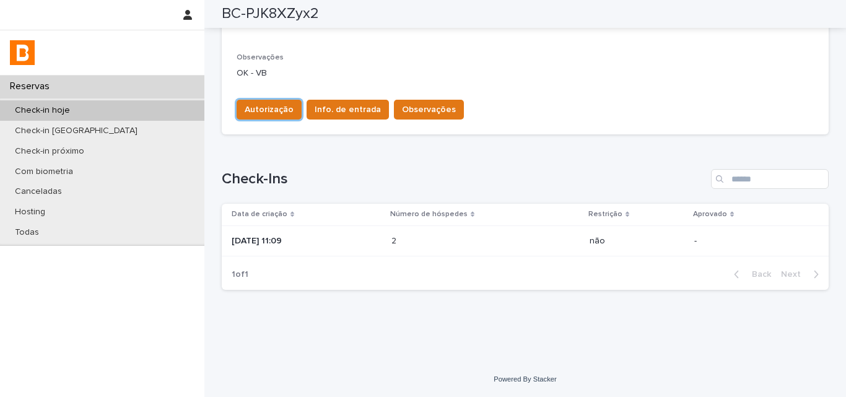
click at [546, 156] on div "Loading... Saving… Check-Ins Data de criação Número de hóspedes Restrição Aprov…" at bounding box center [525, 221] width 607 height 155
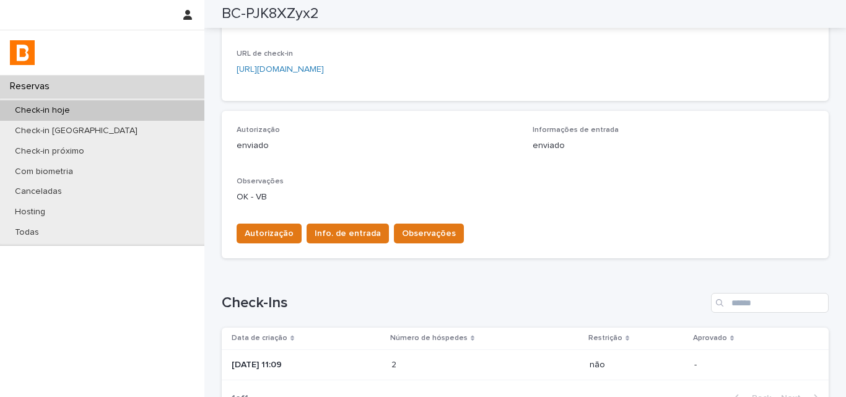
scroll to position [200, 0]
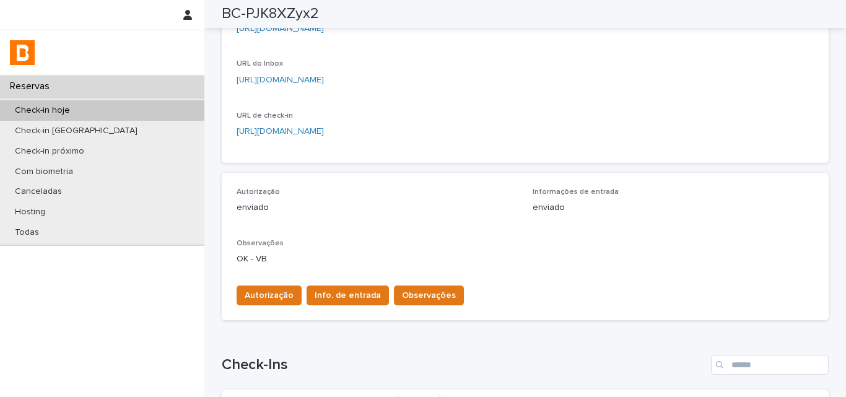
click at [601, 183] on div "Autorização enviado Informações de entrada enviado Observações OK - VB Autoriza…" at bounding box center [525, 246] width 607 height 147
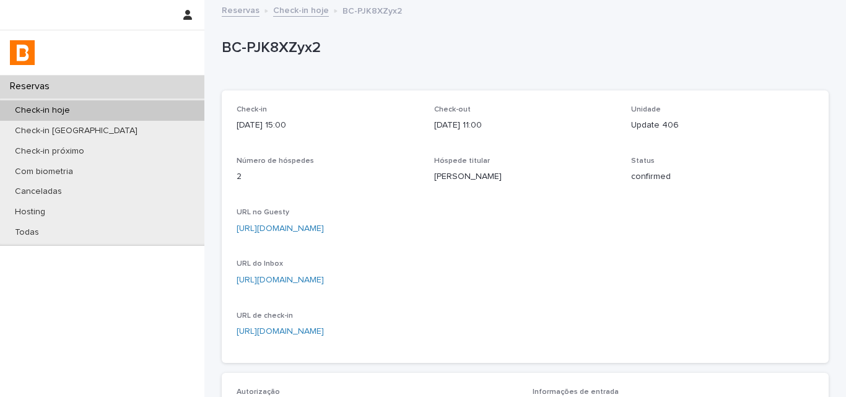
click at [302, 46] on p "BC-PJK8XZyx2" at bounding box center [523, 48] width 602 height 18
copy p "BC-PJK8XZyx2"
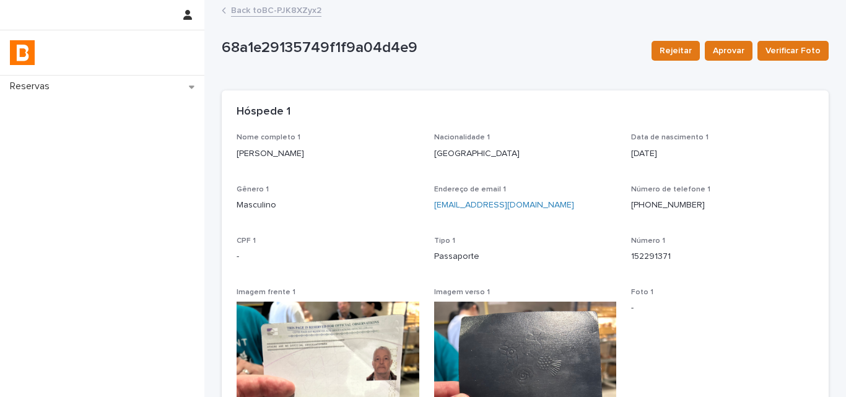
click at [439, 57] on p "68a1e29135749f1f9a04d4e9" at bounding box center [432, 48] width 420 height 18
click at [281, 15] on link "Back to BC-PJK8XZyx2" at bounding box center [276, 9] width 90 height 14
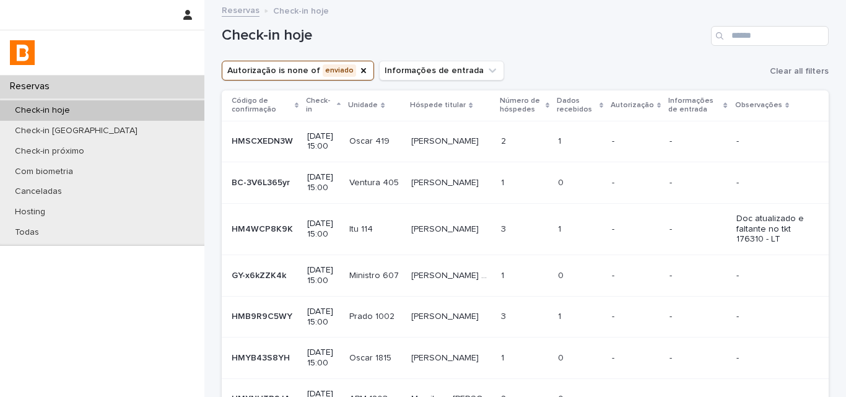
click at [553, 43] on h1 "Check-in hoje" at bounding box center [464, 36] width 484 height 18
click at [578, 139] on p at bounding box center [580, 141] width 44 height 11
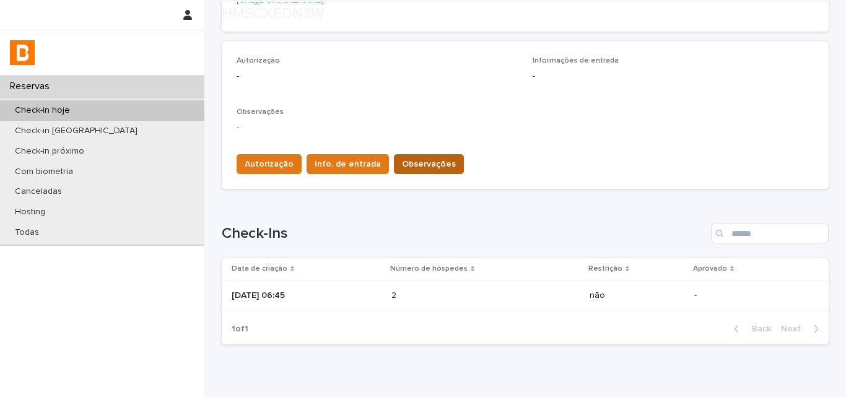
scroll to position [386, 0]
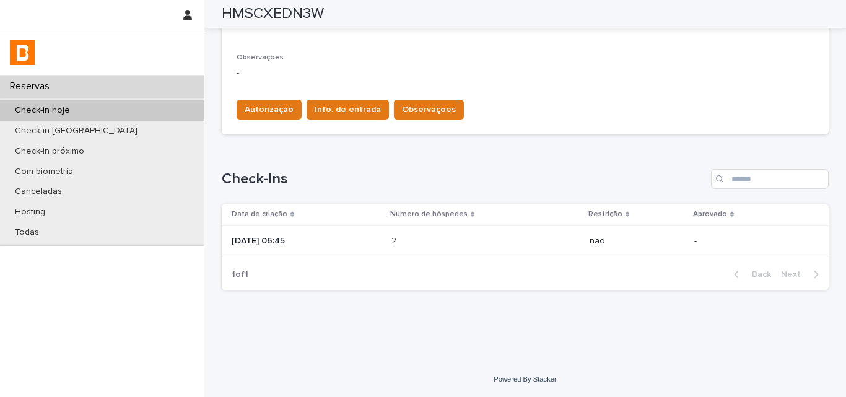
click at [430, 247] on div "2 2" at bounding box center [485, 241] width 188 height 20
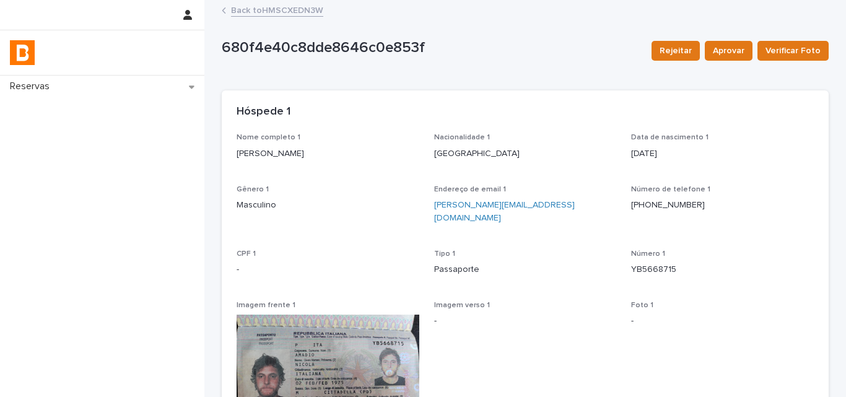
click at [267, 12] on link "Back to HMSCXEDN3W" at bounding box center [277, 9] width 92 height 14
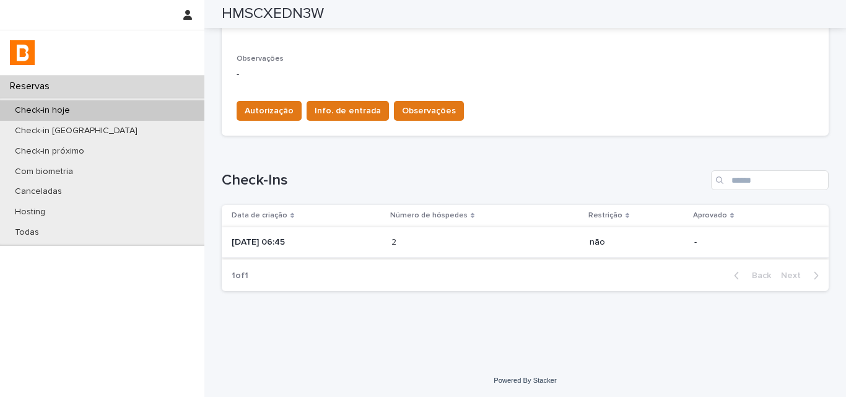
scroll to position [386, 0]
click at [359, 233] on div "2025-04-28 06:45" at bounding box center [307, 239] width 150 height 13
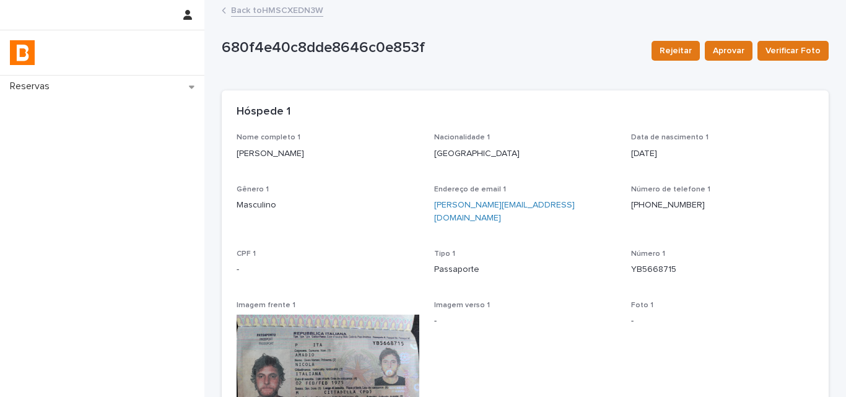
click at [305, 14] on link "Back to HMSCXEDN3W" at bounding box center [277, 9] width 92 height 14
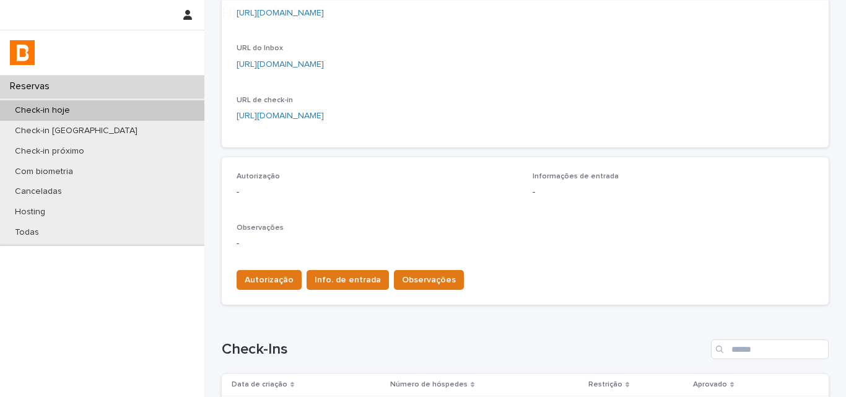
scroll to position [372, 0]
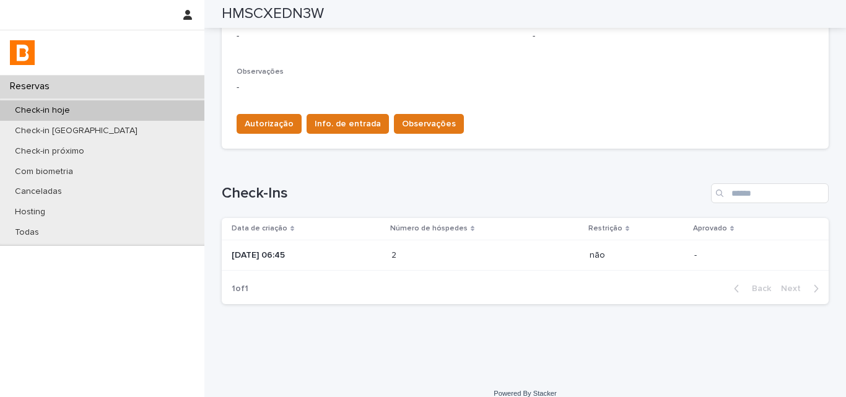
click at [404, 263] on td "2 2" at bounding box center [485, 255] width 198 height 31
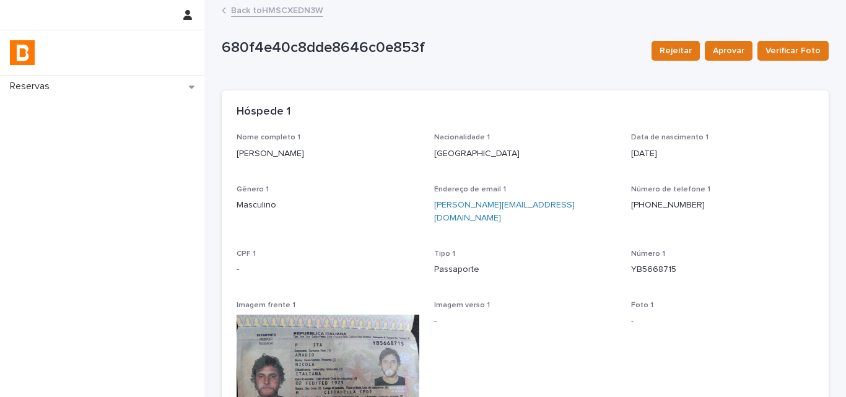
click at [288, 14] on link "Back to HMSCXEDN3W" at bounding box center [277, 9] width 92 height 14
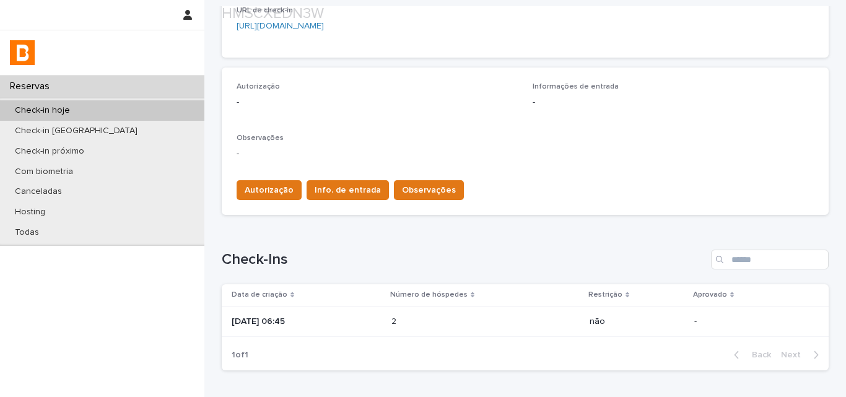
scroll to position [310, 0]
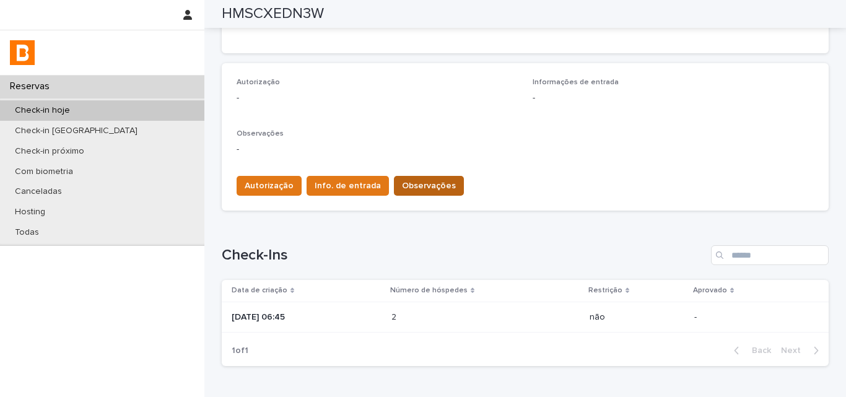
click at [413, 186] on div "Autorização Info. de entrada Observações" at bounding box center [525, 183] width 577 height 35
click at [414, 192] on span "Observações" at bounding box center [429, 186] width 54 height 12
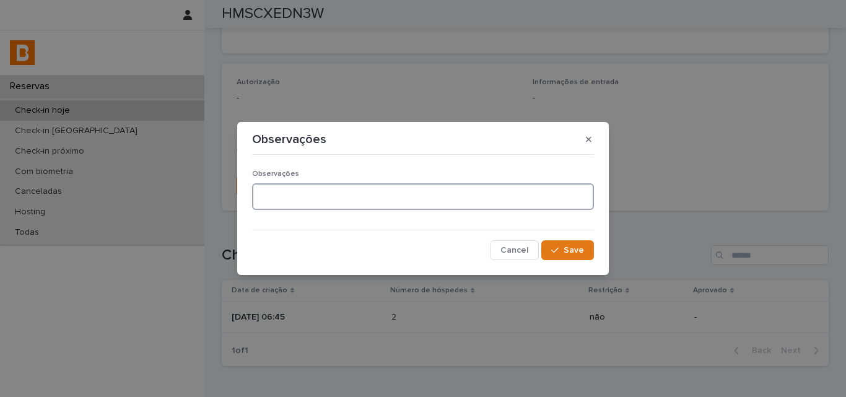
click at [398, 198] on textarea at bounding box center [423, 196] width 342 height 27
type textarea "*******"
click at [551, 257] on button "Save" at bounding box center [567, 250] width 53 height 20
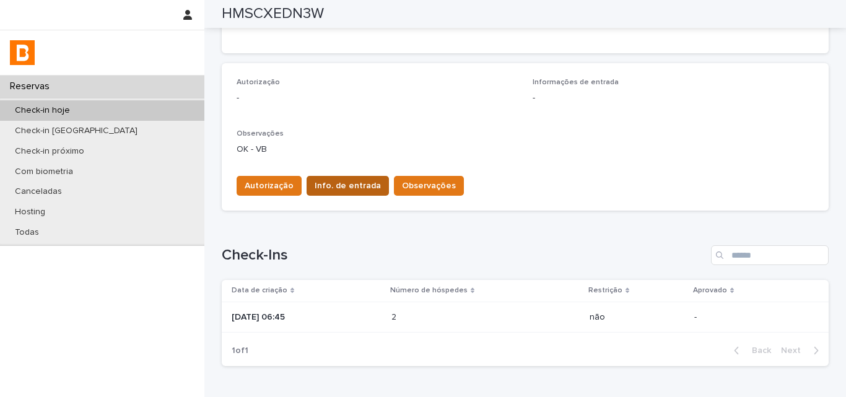
click at [352, 190] on span "Info. de entrada" at bounding box center [348, 186] width 66 height 12
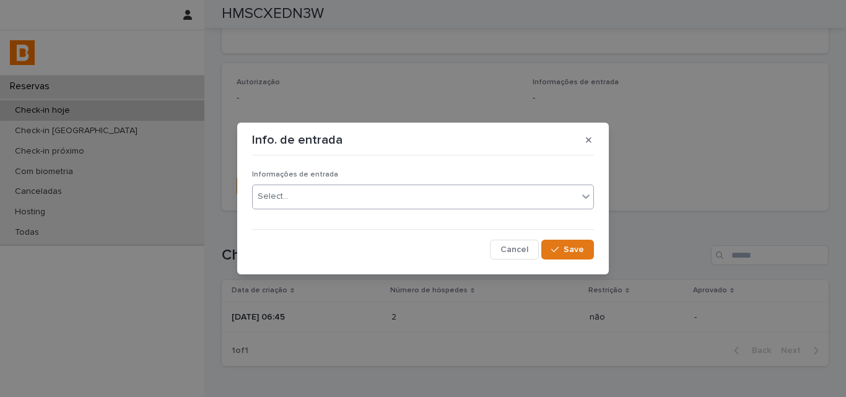
click at [341, 191] on div "Select..." at bounding box center [415, 196] width 325 height 20
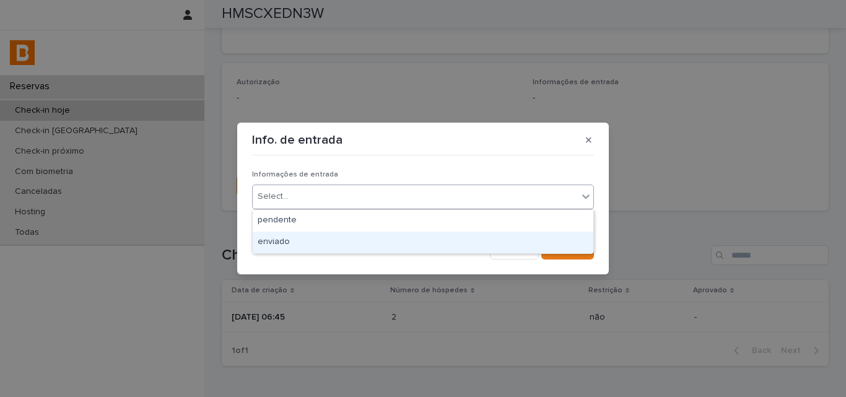
click at [311, 242] on div "enviado" at bounding box center [423, 243] width 341 height 22
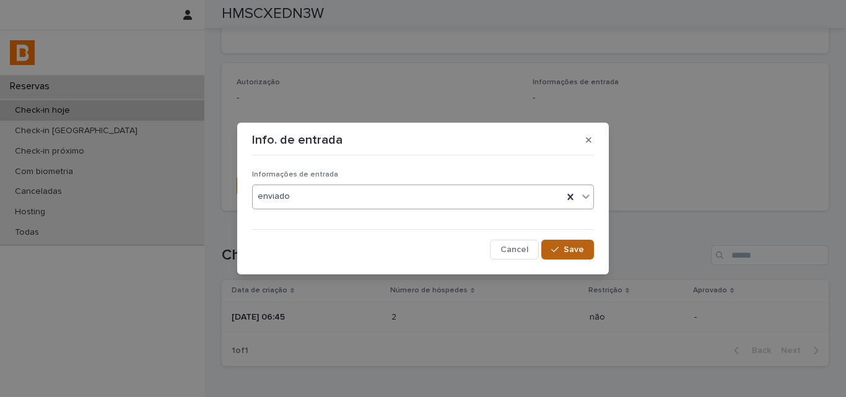
click at [578, 247] on span "Save" at bounding box center [574, 249] width 20 height 9
click at [256, 185] on span "Autorização" at bounding box center [269, 186] width 49 height 12
click at [277, 203] on div "Select..." at bounding box center [273, 196] width 31 height 13
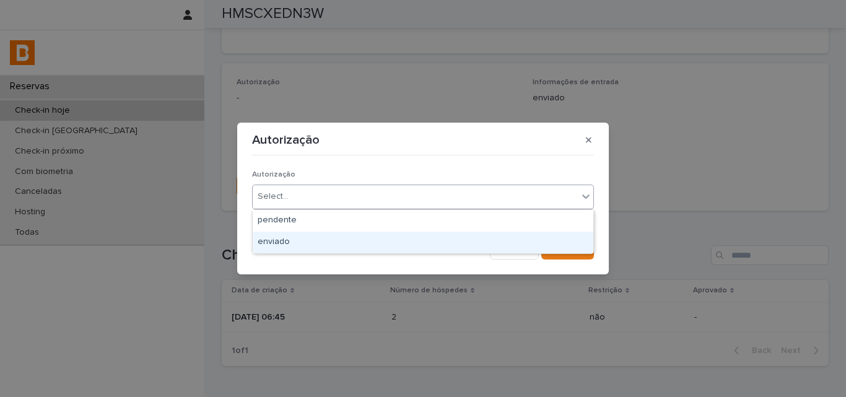
click at [285, 250] on div "pendente enviado" at bounding box center [423, 231] width 342 height 45
click at [285, 243] on div "enviado" at bounding box center [423, 243] width 341 height 22
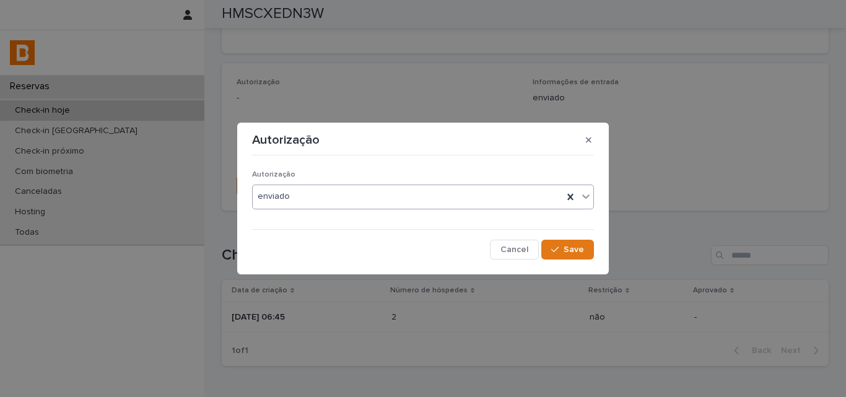
click at [595, 239] on div "Autorização option enviado, selected. 0 results available. Select is focused ,t…" at bounding box center [423, 209] width 348 height 105
click at [574, 247] on span "Save" at bounding box center [574, 249] width 20 height 9
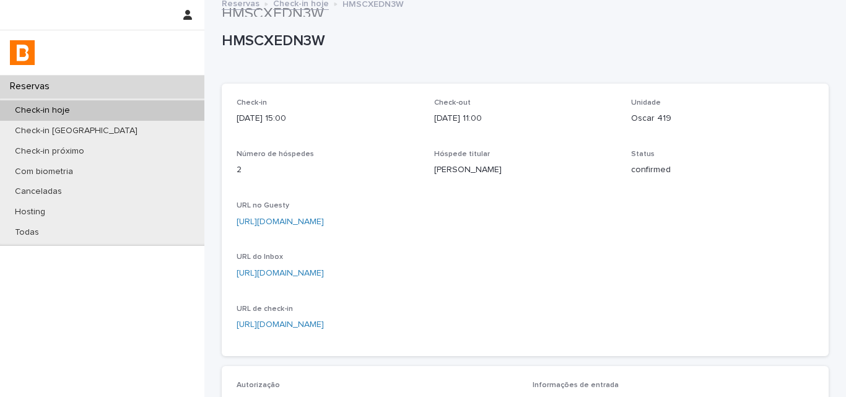
scroll to position [0, 0]
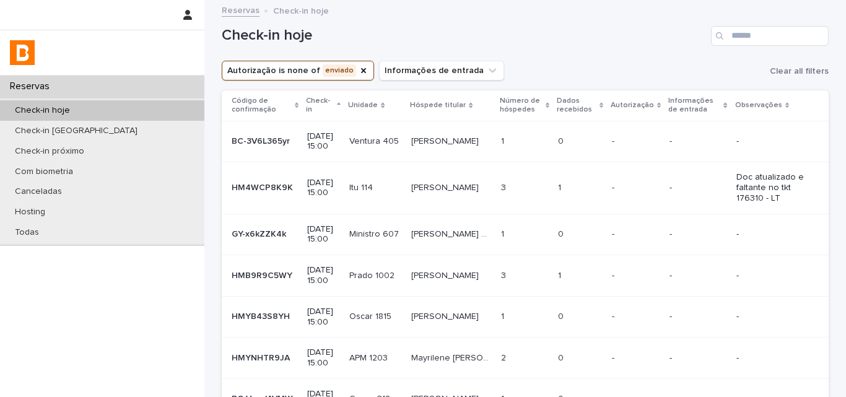
click at [553, 134] on td "0 0" at bounding box center [580, 141] width 54 height 41
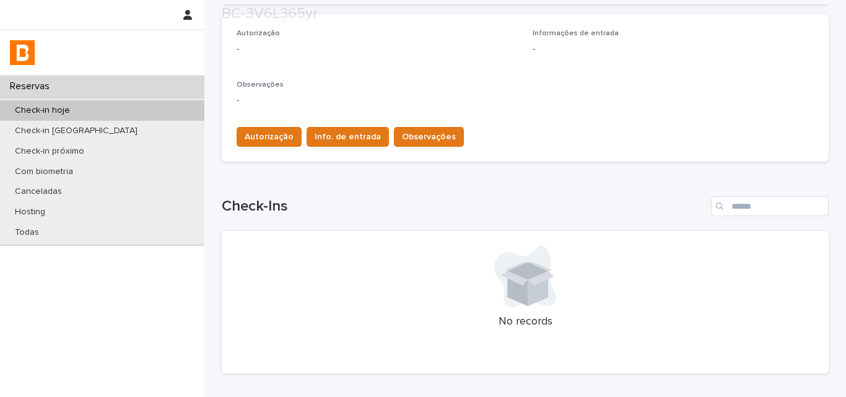
scroll to position [372, 0]
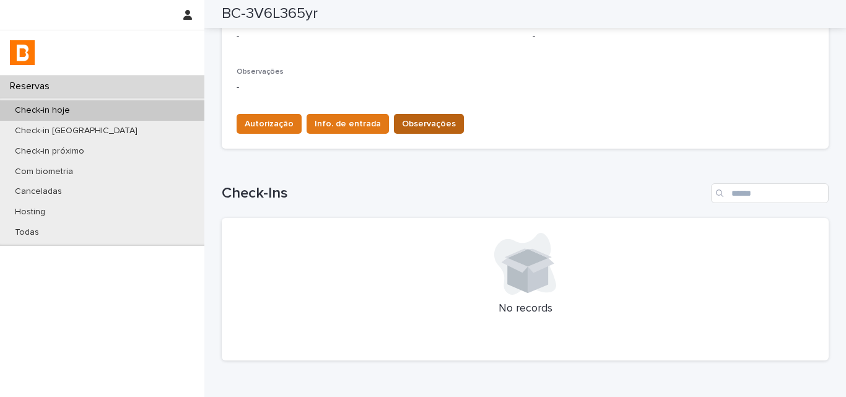
click at [409, 134] on button "Observações" at bounding box center [429, 124] width 70 height 20
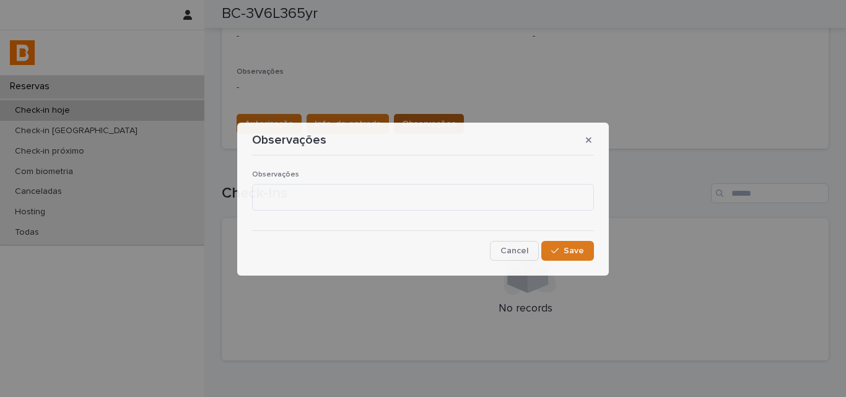
click at [409, 129] on section "Observações Observações Cancel Save" at bounding box center [423, 199] width 372 height 153
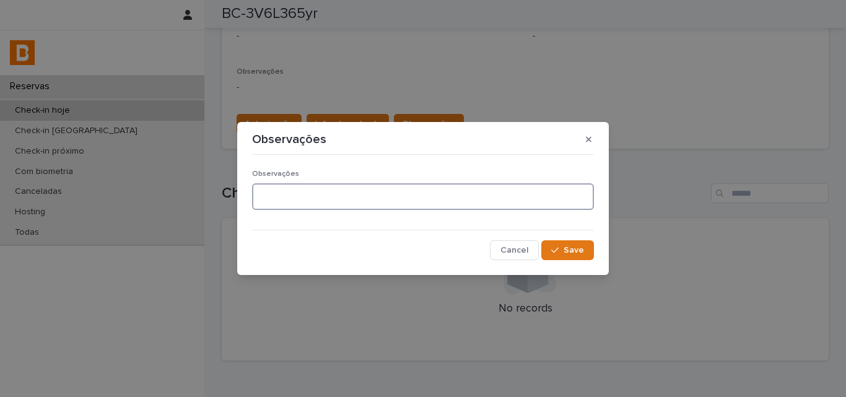
click at [386, 193] on textarea at bounding box center [423, 196] width 342 height 27
type textarea "*******"
click at [574, 254] on span "Save" at bounding box center [574, 250] width 20 height 9
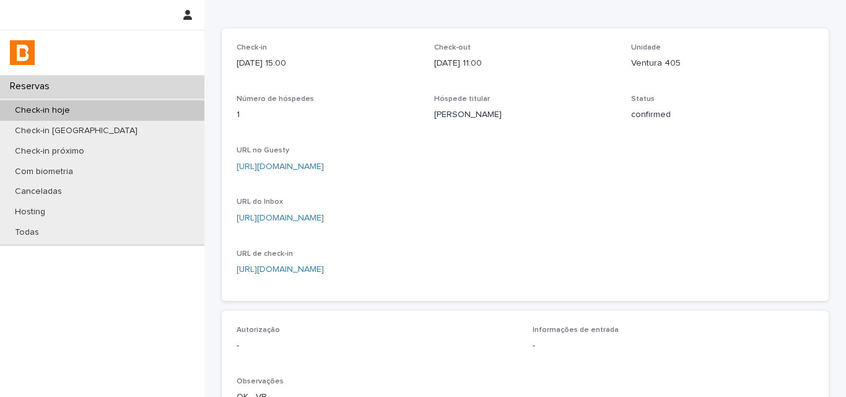
scroll to position [248, 0]
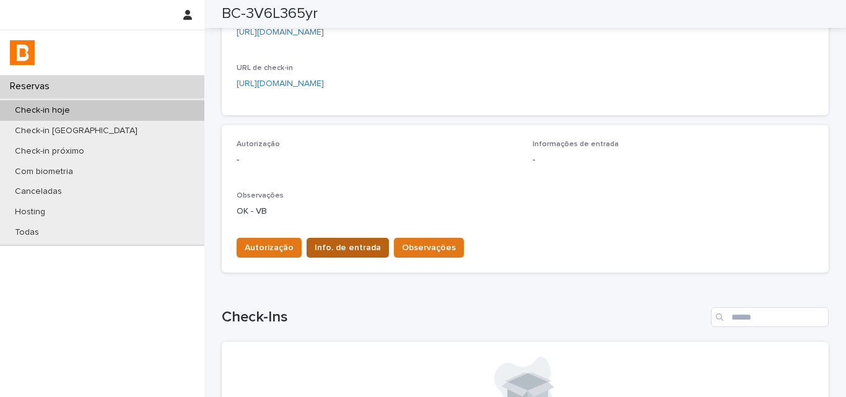
click at [365, 244] on span "Info. de entrada" at bounding box center [348, 248] width 66 height 12
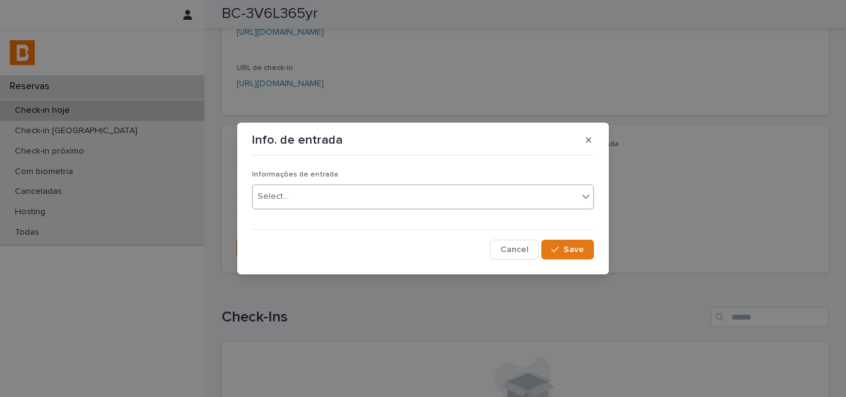
click at [334, 206] on div "Select..." at bounding box center [415, 196] width 325 height 20
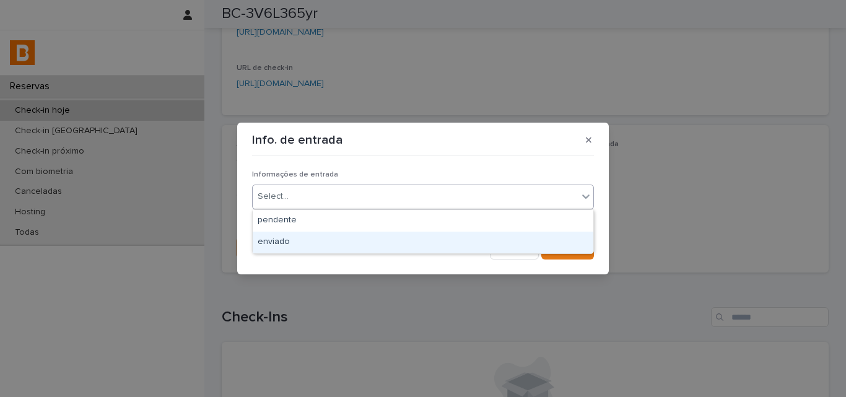
click at [323, 247] on div "enviado" at bounding box center [423, 243] width 341 height 22
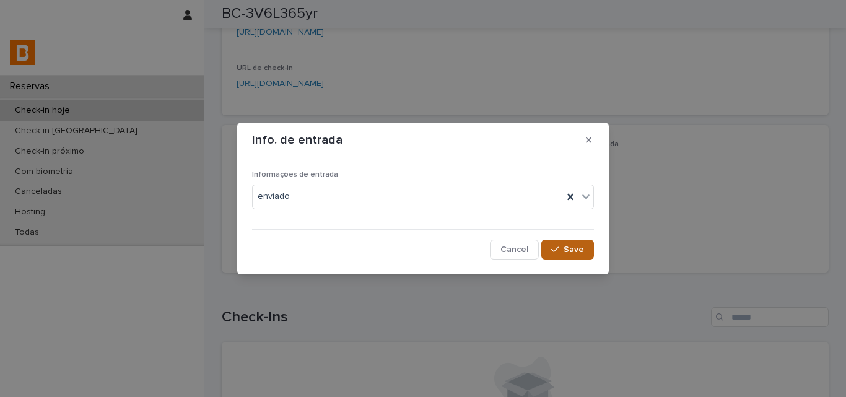
click at [558, 251] on icon "button" at bounding box center [554, 249] width 7 height 9
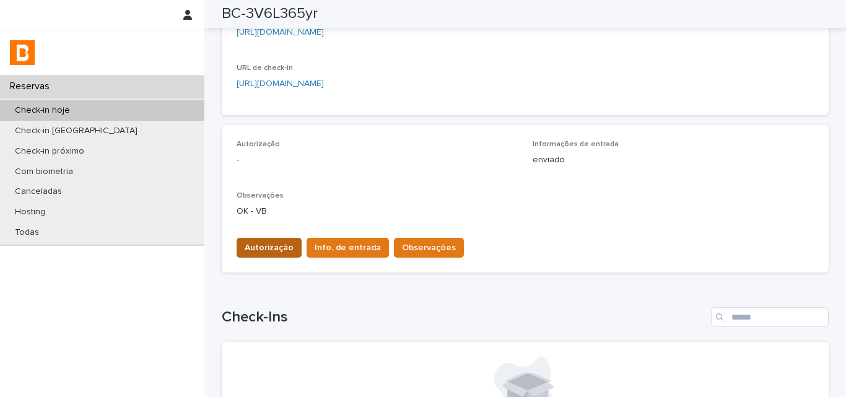
click at [270, 245] on span "Autorização" at bounding box center [269, 248] width 49 height 12
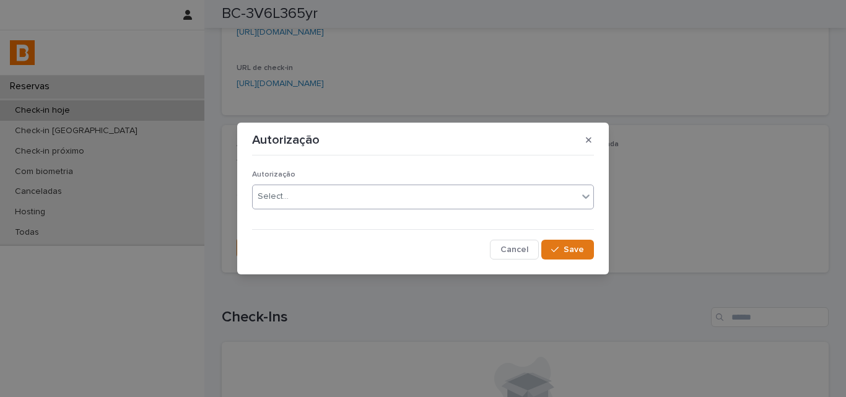
click at [279, 208] on div "Select..." at bounding box center [423, 197] width 342 height 25
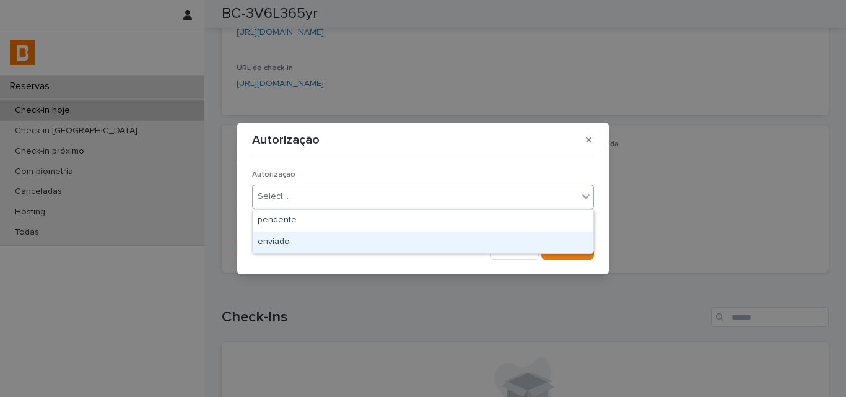
click at [282, 246] on div "enviado" at bounding box center [423, 243] width 341 height 22
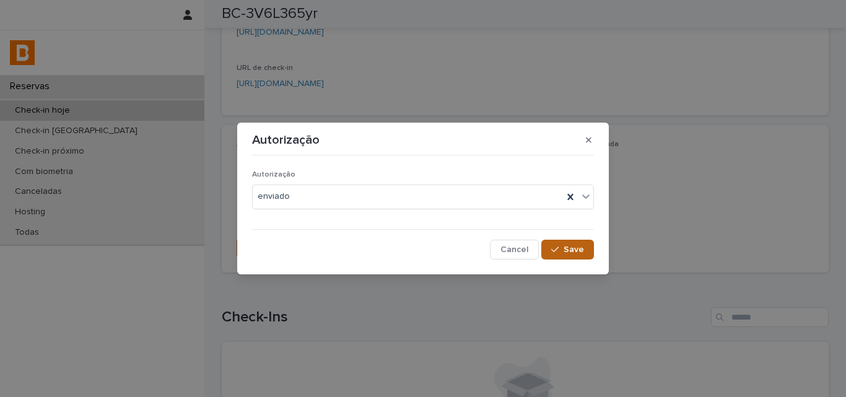
click at [573, 245] on span "Save" at bounding box center [574, 249] width 20 height 9
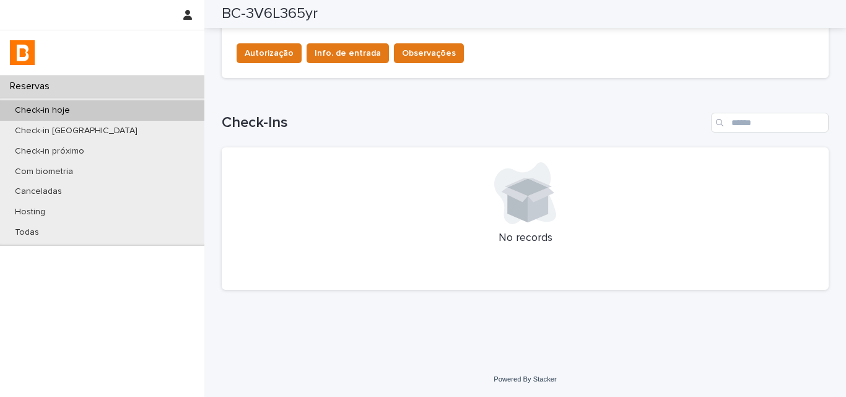
scroll to position [0, 0]
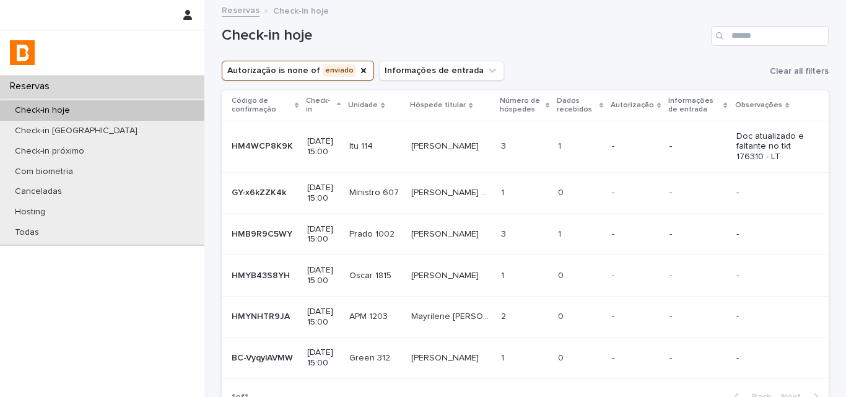
click at [596, 62] on div "Autorização is none of enviado Informações de entrada Clear all filters" at bounding box center [525, 71] width 607 height 20
click at [583, 142] on p at bounding box center [580, 146] width 44 height 11
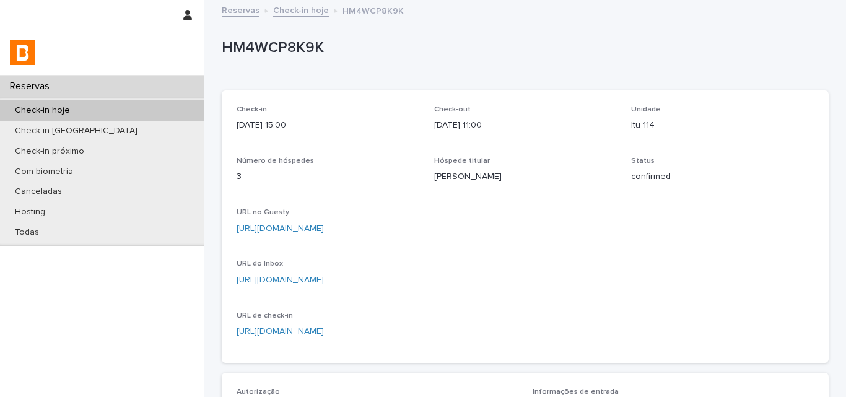
scroll to position [352, 0]
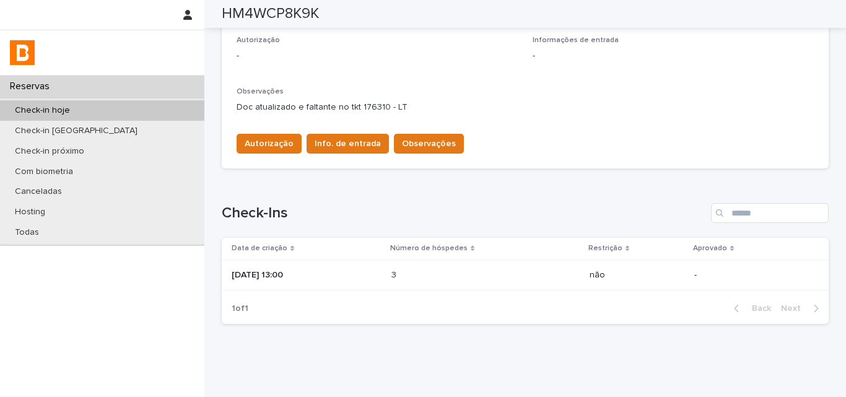
click at [443, 271] on p at bounding box center [445, 275] width 108 height 11
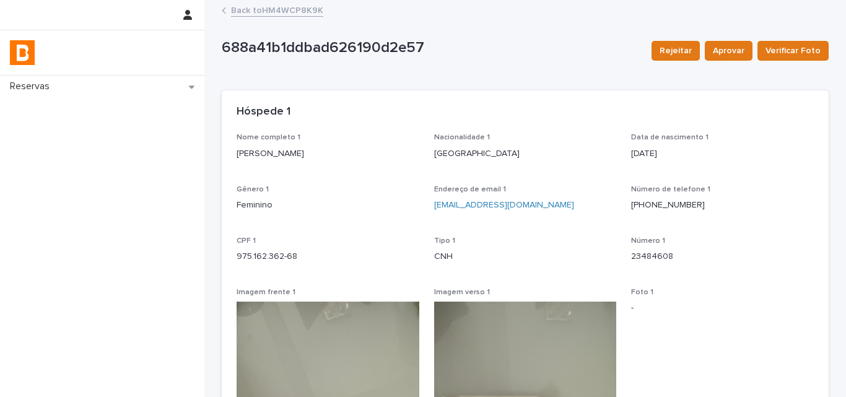
click at [290, 150] on p "Edvania Carvalho" at bounding box center [328, 153] width 183 height 13
click at [281, 262] on p "975.162.362-68" at bounding box center [328, 256] width 183 height 13
click at [281, 261] on p "975.162.362-68" at bounding box center [328, 256] width 183 height 13
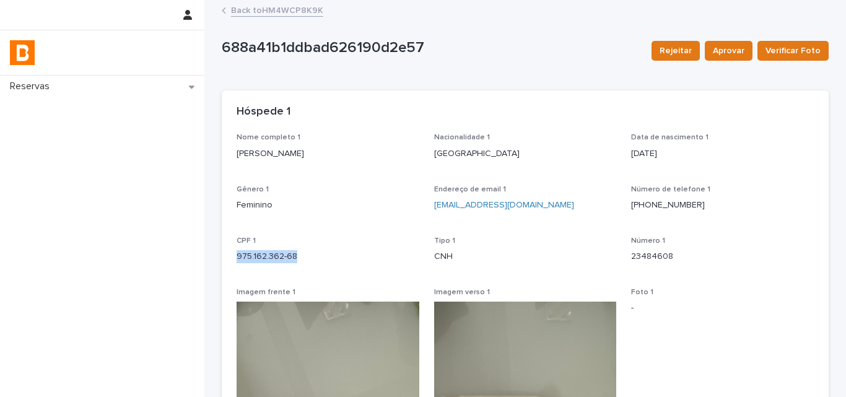
click at [281, 261] on p "975.162.362-68" at bounding box center [328, 256] width 183 height 13
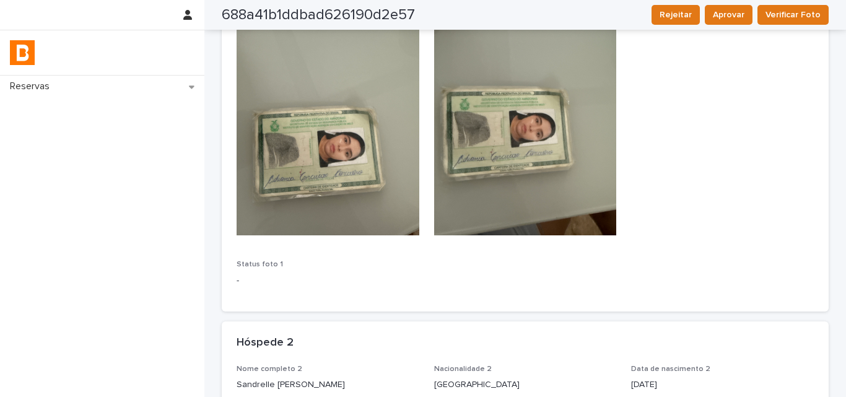
scroll to position [557, 0]
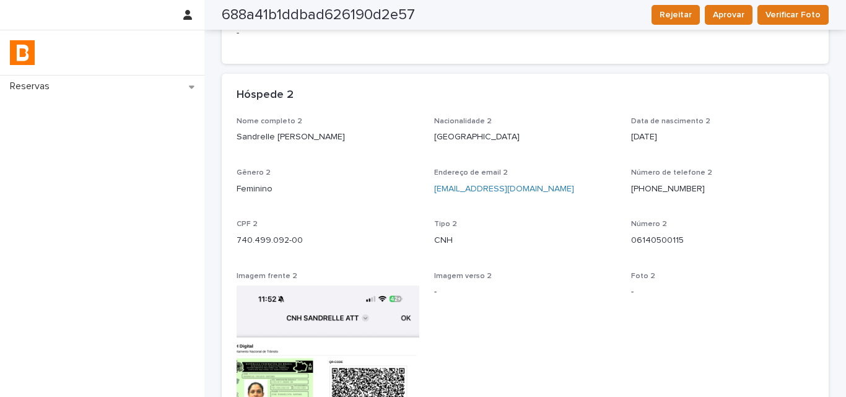
click at [285, 135] on p "Sandrelle Paulain Santana" at bounding box center [328, 137] width 183 height 13
click at [275, 243] on p "740.499.092-00" at bounding box center [328, 240] width 183 height 13
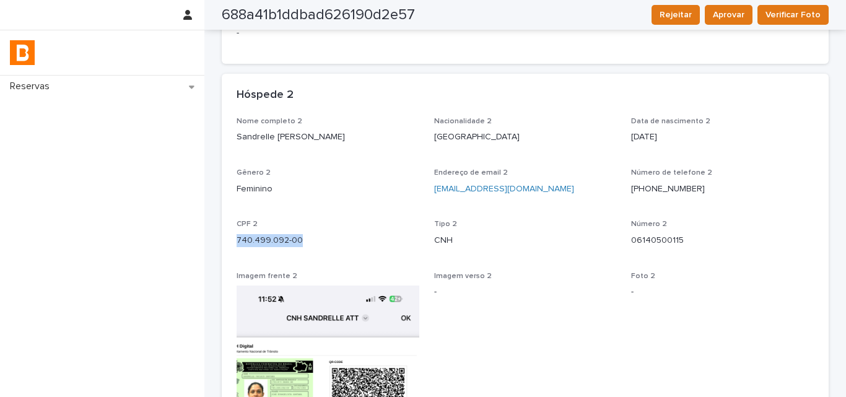
click at [275, 243] on p "740.499.092-00" at bounding box center [328, 240] width 183 height 13
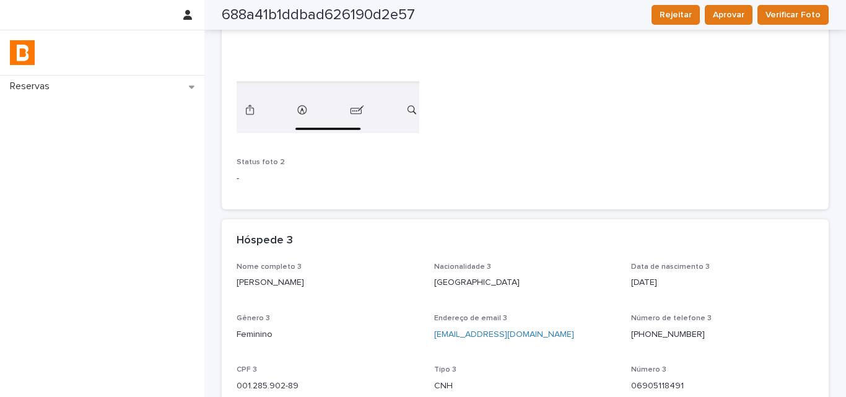
scroll to position [1177, 0]
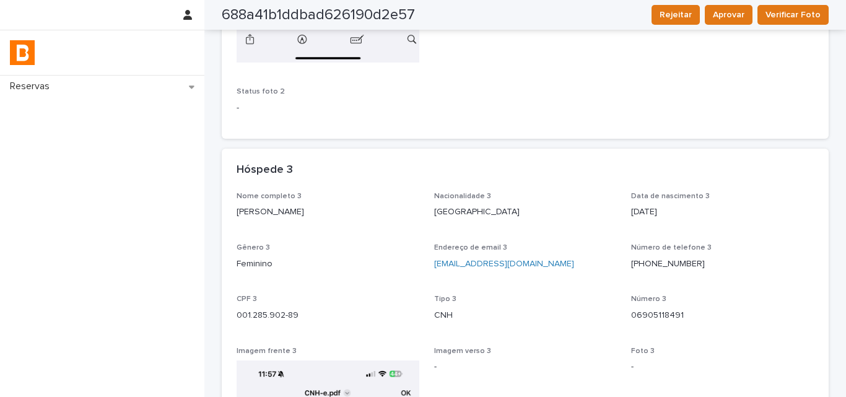
click at [283, 225] on div "Nome completo 3 Amanda Karen Paulain Santana" at bounding box center [328, 210] width 183 height 37
click at [284, 219] on p "Amanda Karen Paulain Santana" at bounding box center [328, 212] width 183 height 13
click at [284, 218] on p "Amanda Karen Paulain Santana" at bounding box center [328, 212] width 183 height 13
click at [284, 217] on p "Amanda Karen Paulain Santana" at bounding box center [328, 212] width 183 height 13
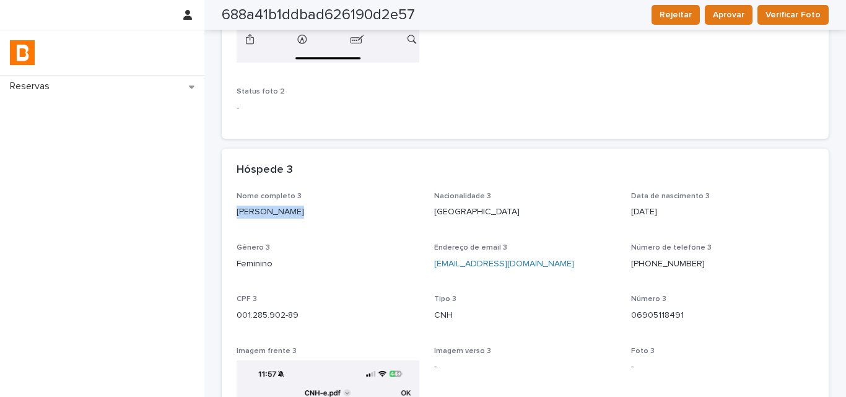
click at [284, 217] on p "Amanda Karen Paulain Santana" at bounding box center [328, 212] width 183 height 13
click at [304, 315] on p "001.285.902-89" at bounding box center [328, 315] width 183 height 13
click at [303, 315] on p "001.285.902-89" at bounding box center [328, 315] width 183 height 13
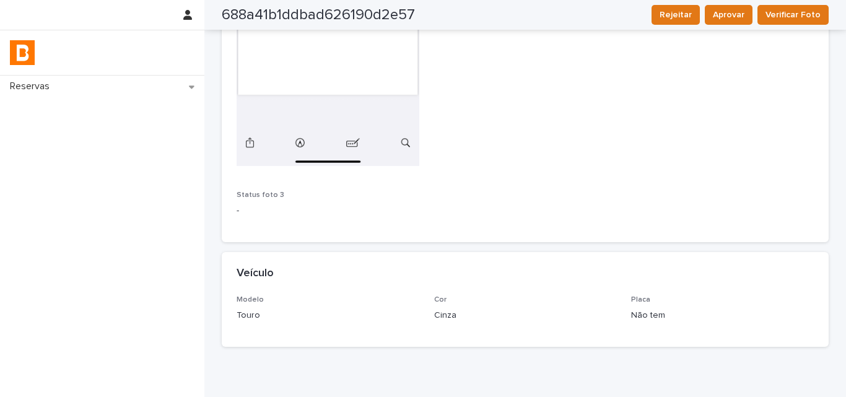
scroll to position [1824, 0]
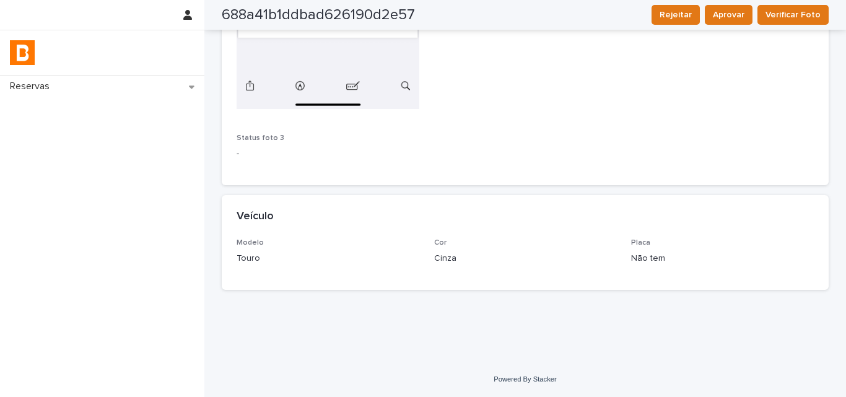
click at [649, 256] on p "Não tem" at bounding box center [722, 258] width 183 height 13
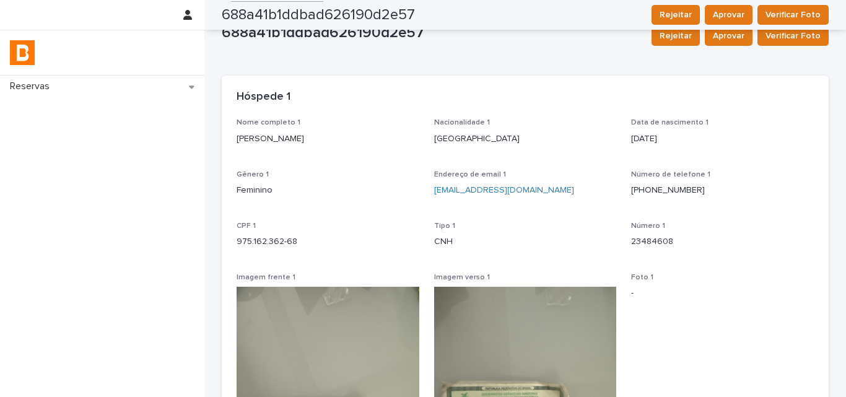
scroll to position [0, 0]
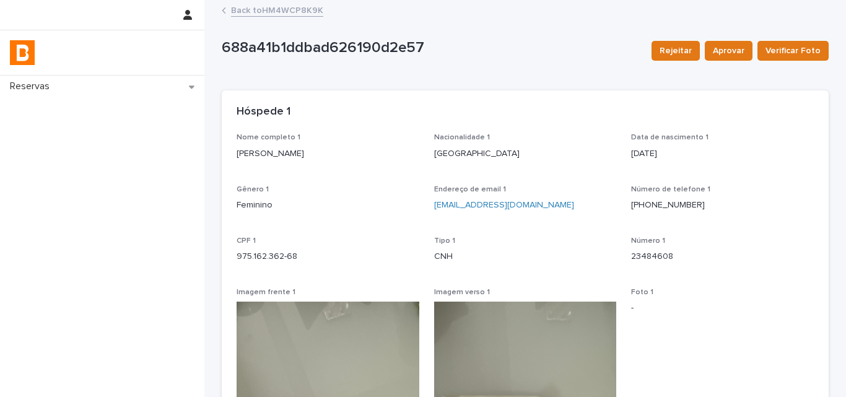
click at [295, 13] on link "Back to HM4WCP8K9K" at bounding box center [277, 9] width 92 height 14
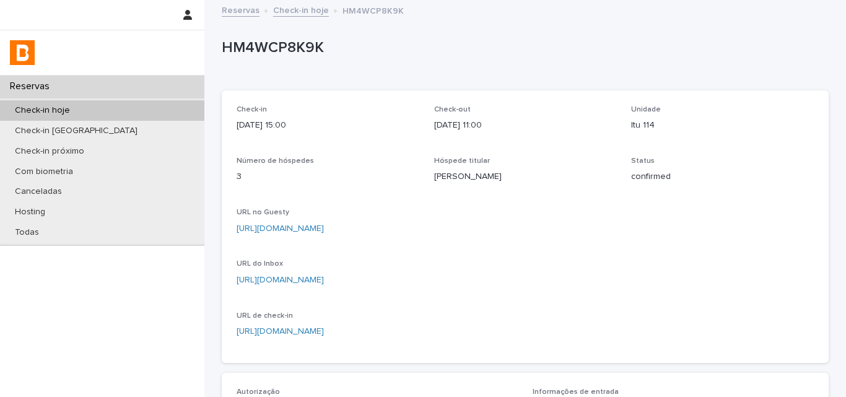
scroll to position [386, 0]
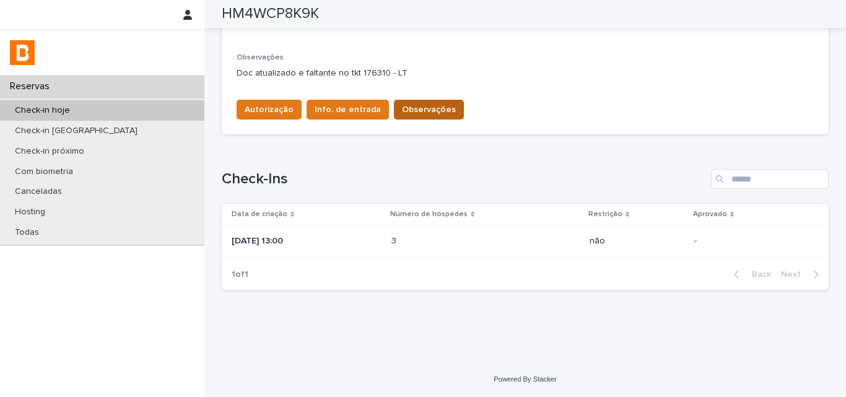
click at [414, 103] on span "Observações" at bounding box center [429, 109] width 54 height 12
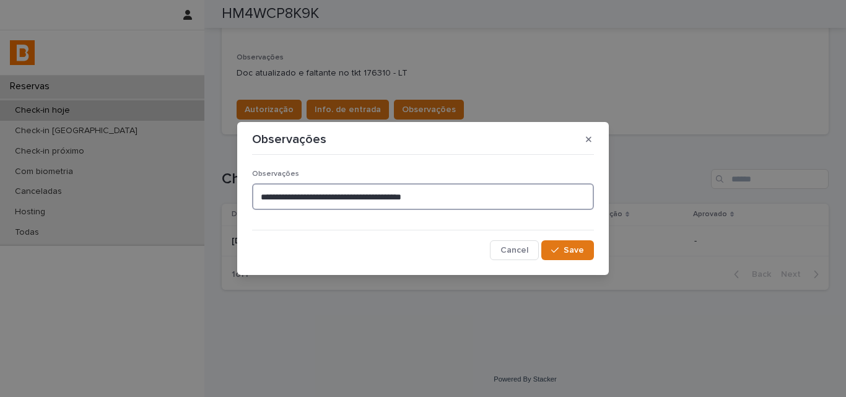
click at [492, 206] on textarea "**********" at bounding box center [423, 196] width 342 height 27
drag, startPoint x: 492, startPoint y: 206, endPoint x: 460, endPoint y: 201, distance: 33.2
click at [459, 202] on textarea "**********" at bounding box center [423, 196] width 342 height 27
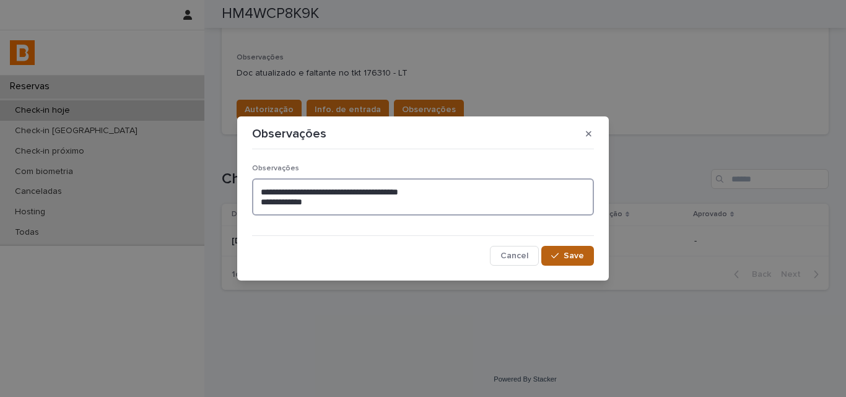
type textarea "**********"
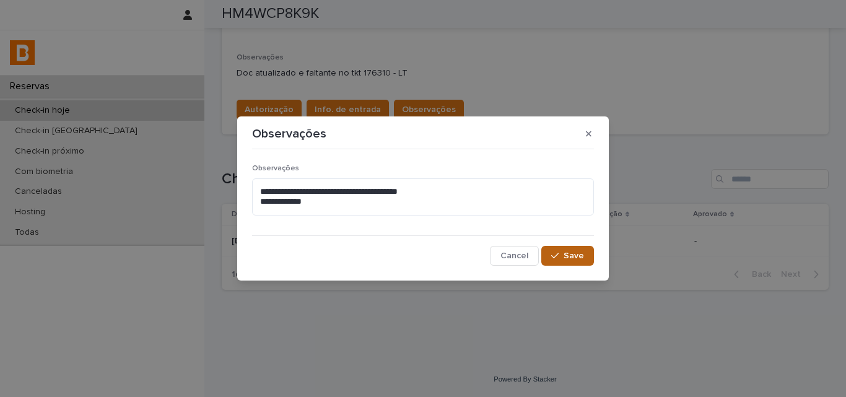
click at [582, 258] on span "Save" at bounding box center [574, 255] width 20 height 9
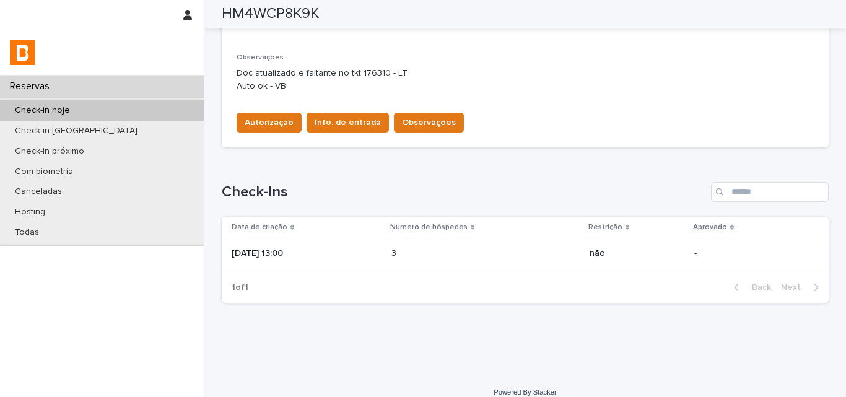
click at [589, 176] on div "Loading... Saving… Check-Ins Data de criação Número de hóspedes Restrição Aprov…" at bounding box center [525, 234] width 607 height 155
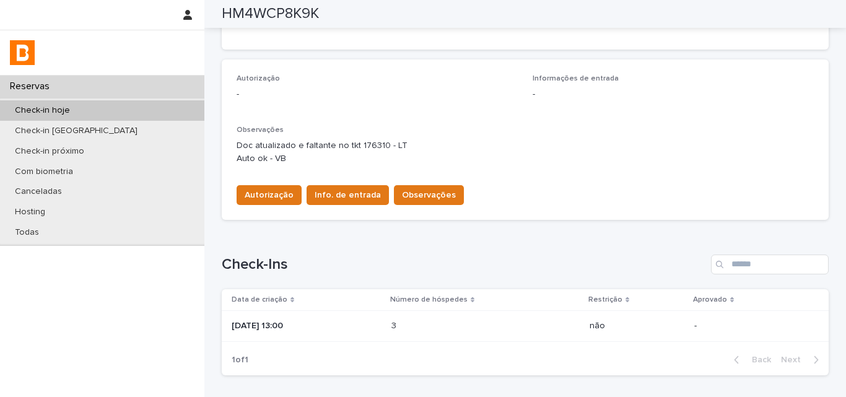
scroll to position [262, 0]
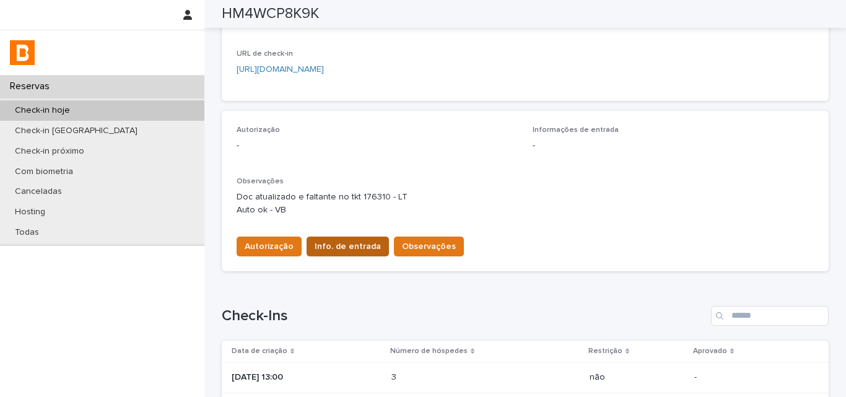
click at [346, 243] on span "Info. de entrada" at bounding box center [348, 246] width 66 height 12
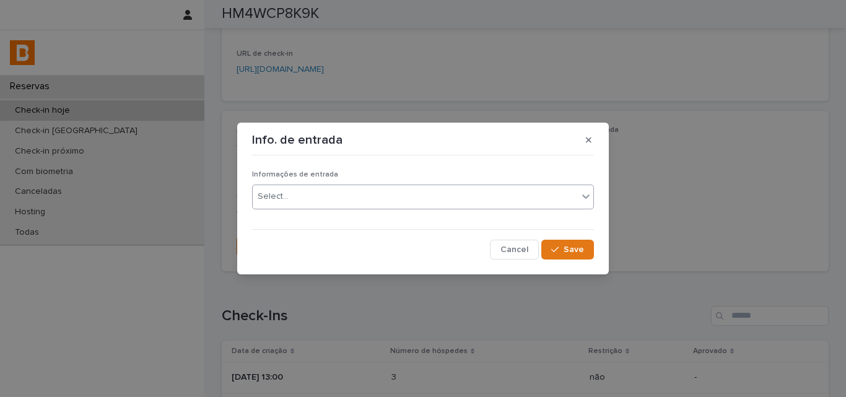
click at [344, 196] on div "Select..." at bounding box center [415, 196] width 325 height 20
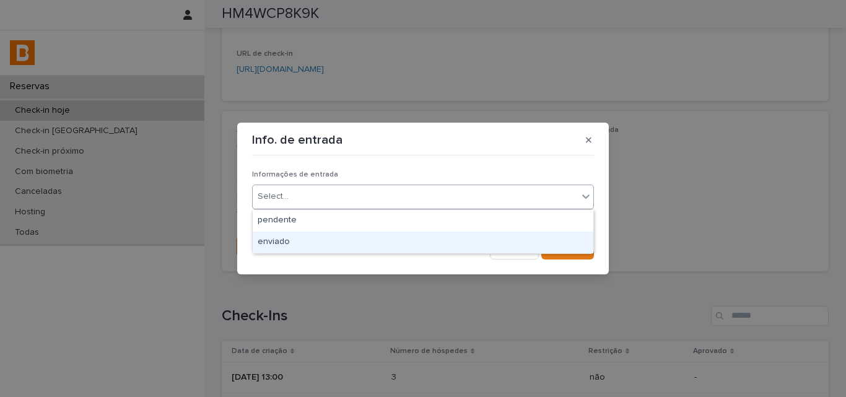
click at [326, 235] on div "enviado" at bounding box center [423, 243] width 341 height 22
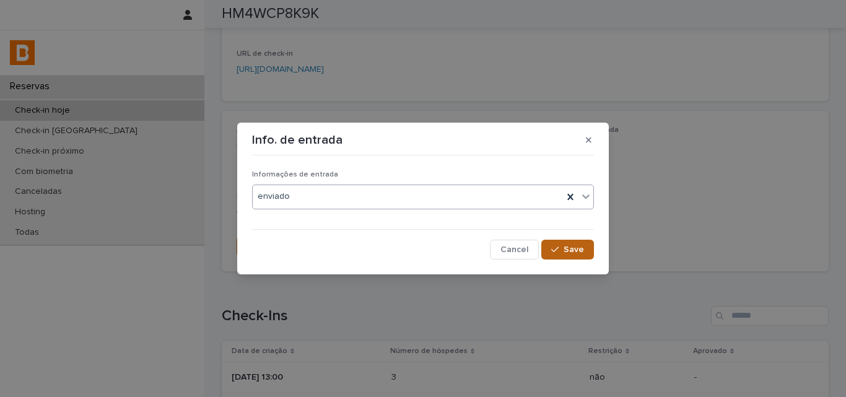
click at [553, 245] on icon "button" at bounding box center [554, 249] width 7 height 9
click at [245, 244] on span "Autorização" at bounding box center [269, 246] width 49 height 12
click at [244, 244] on section "Autorização Autorização Select... Cancel Save" at bounding box center [423, 198] width 372 height 151
click at [284, 211] on div "Autorização Select..." at bounding box center [423, 194] width 342 height 48
click at [284, 204] on div "Select..." at bounding box center [415, 196] width 325 height 20
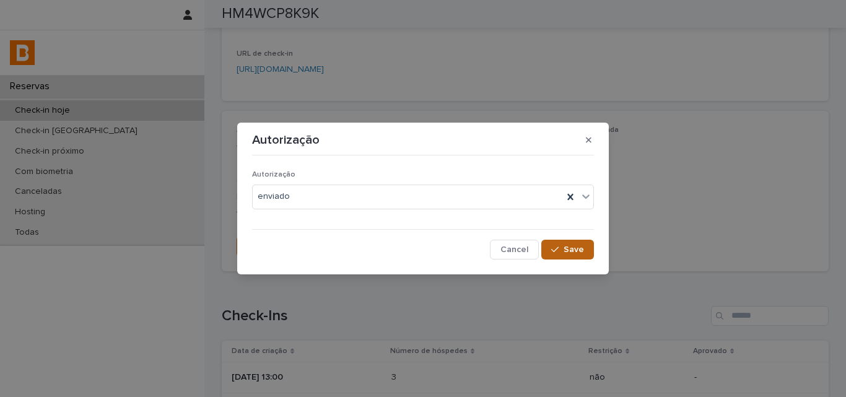
click at [584, 249] on button "Save" at bounding box center [567, 250] width 53 height 20
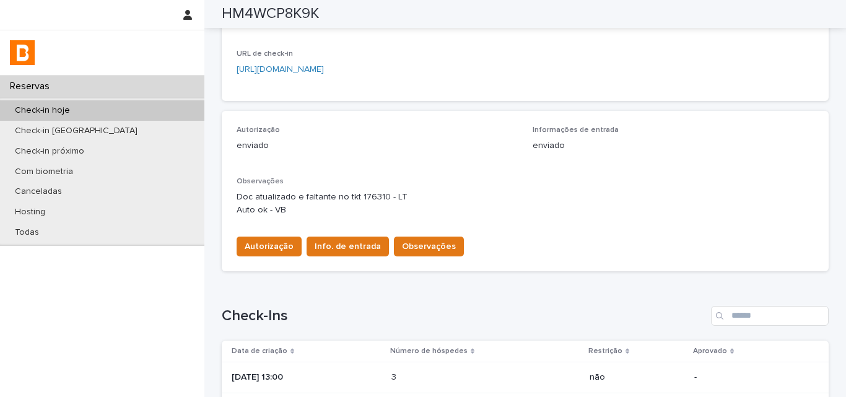
click at [525, 227] on div "Autorização Info. de entrada Observações" at bounding box center [525, 244] width 577 height 35
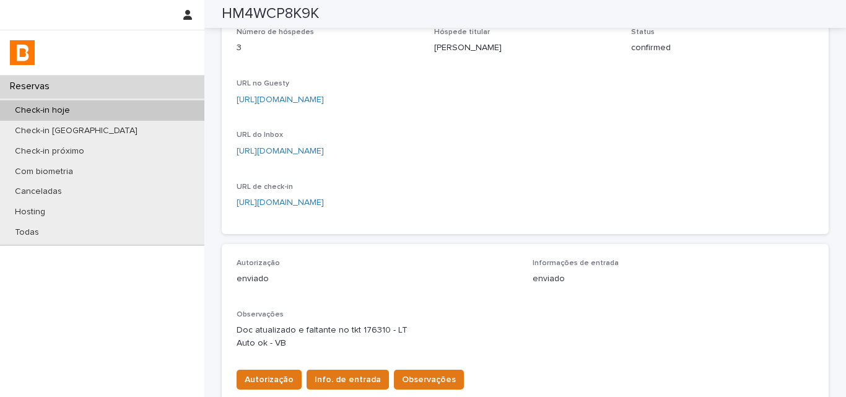
scroll to position [0, 0]
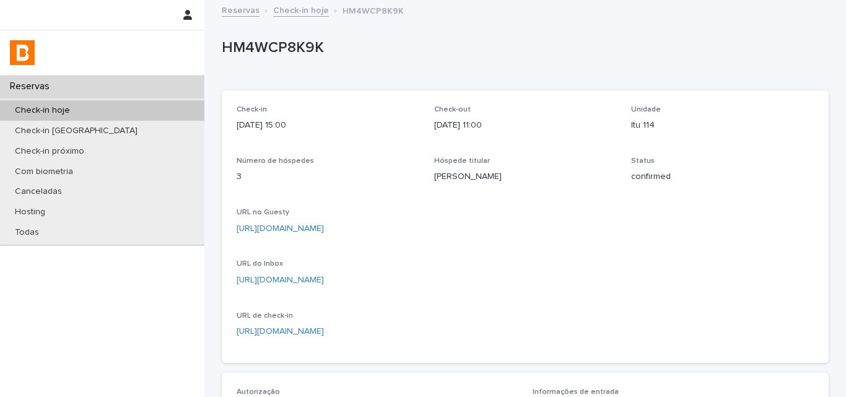
click at [569, 224] on p "https://app.guesty.com/reservations/6846f1c702c8af0012be30c4/summary" at bounding box center [525, 228] width 577 height 13
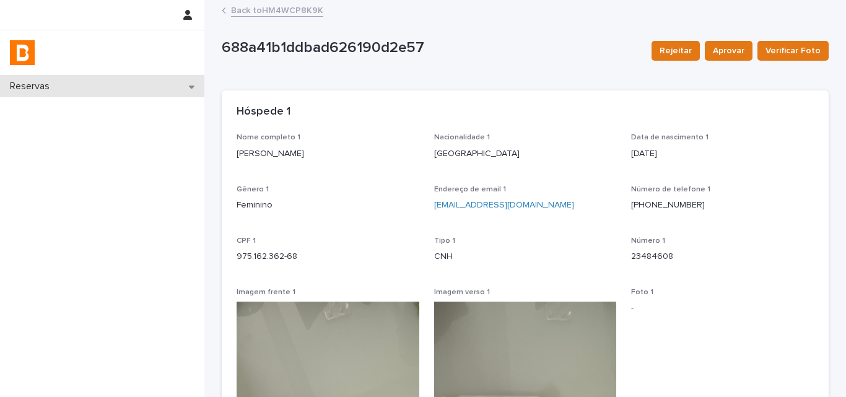
click at [90, 92] on div "Reservas" at bounding box center [102, 87] width 204 height 22
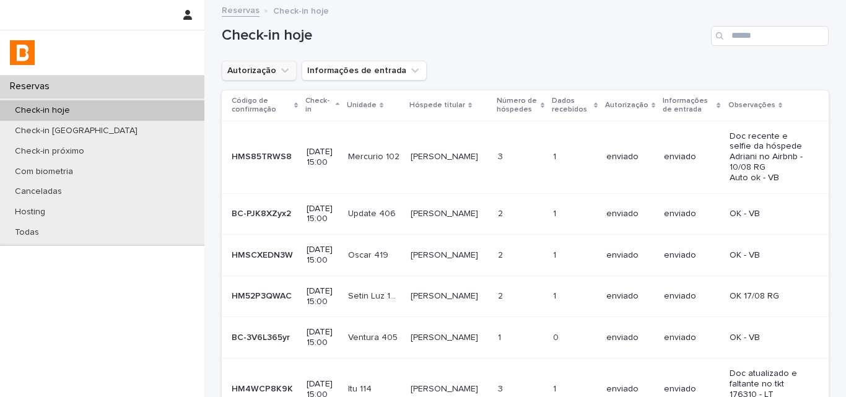
click at [269, 64] on button "Autorização" at bounding box center [259, 71] width 75 height 20
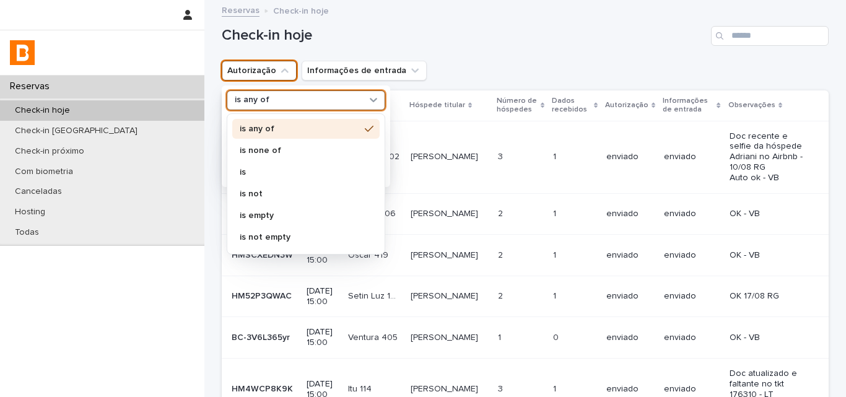
click at [266, 99] on div "is any of" at bounding box center [298, 100] width 137 height 13
click at [275, 149] on p "is none of" at bounding box center [300, 150] width 120 height 9
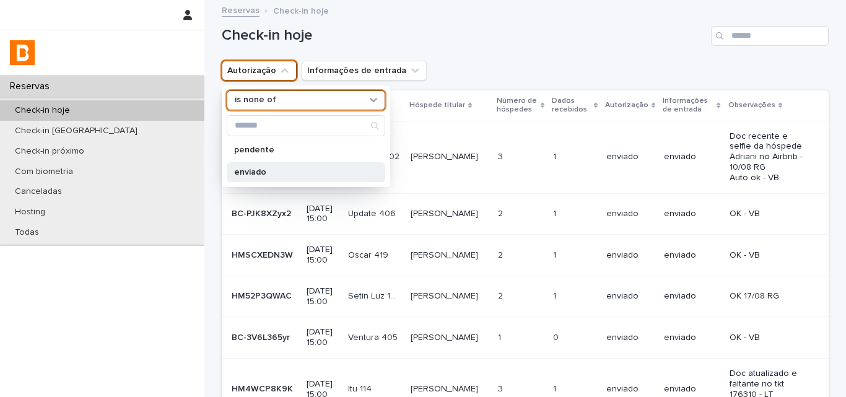
click at [270, 172] on p "enviado" at bounding box center [299, 172] width 131 height 9
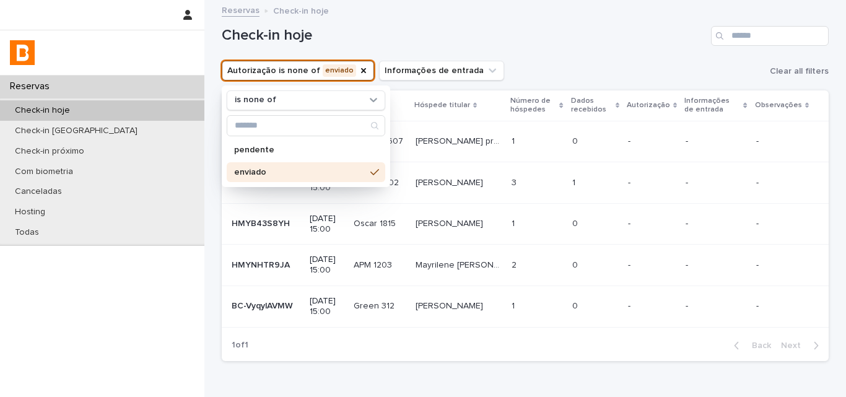
click at [512, 54] on div "Check-in hoje" at bounding box center [525, 30] width 607 height 59
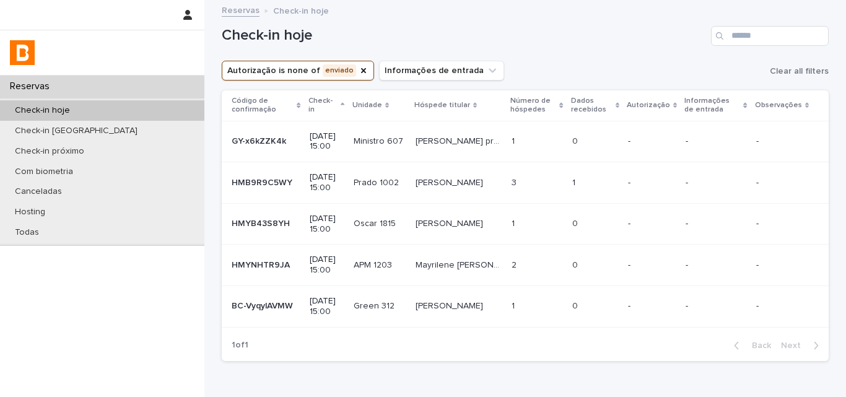
click at [512, 138] on p at bounding box center [537, 141] width 51 height 11
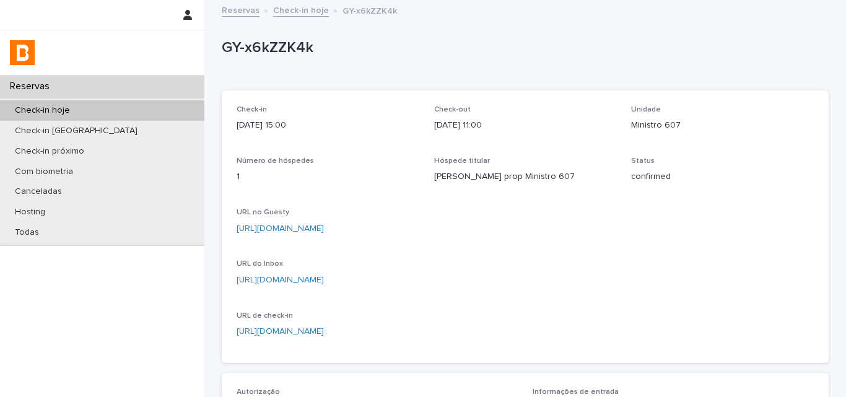
scroll to position [248, 0]
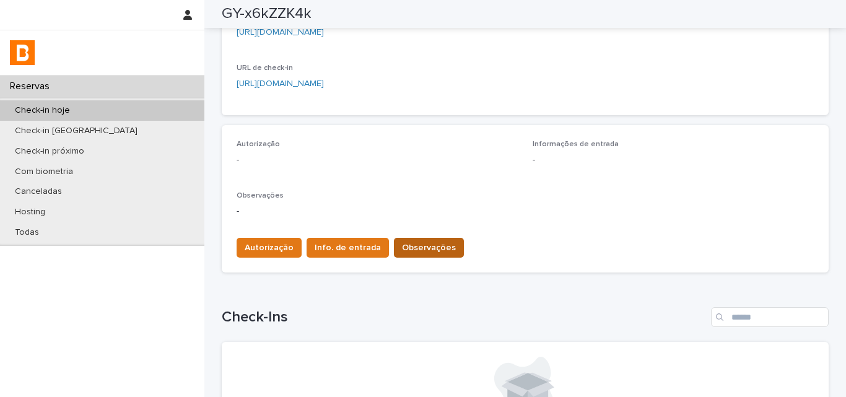
click at [402, 254] on span "Observações" at bounding box center [429, 248] width 54 height 12
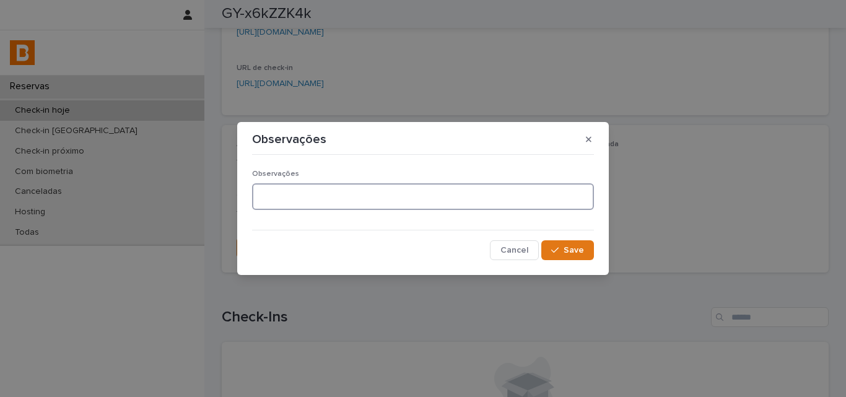
click at [340, 203] on textarea at bounding box center [423, 196] width 342 height 27
type textarea "**********"
click at [562, 257] on button "Save" at bounding box center [567, 250] width 53 height 20
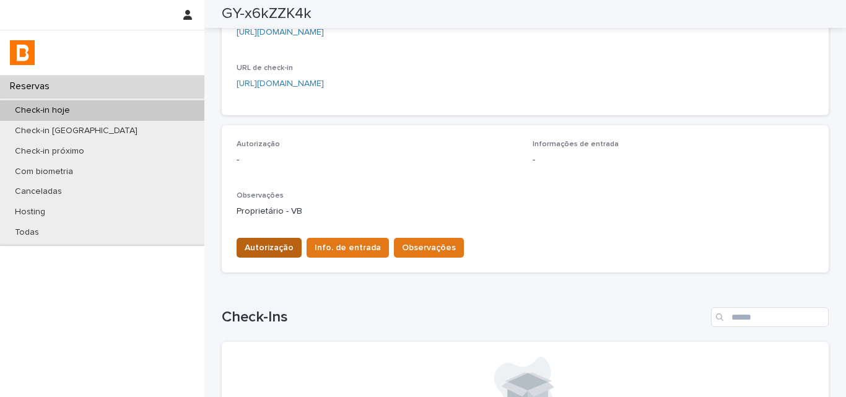
click at [245, 251] on span "Autorização" at bounding box center [269, 248] width 49 height 12
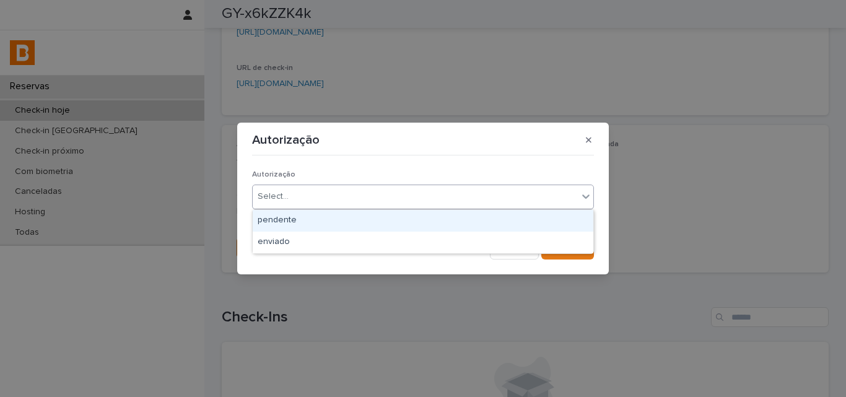
click at [281, 201] on div "Select..." at bounding box center [273, 196] width 31 height 13
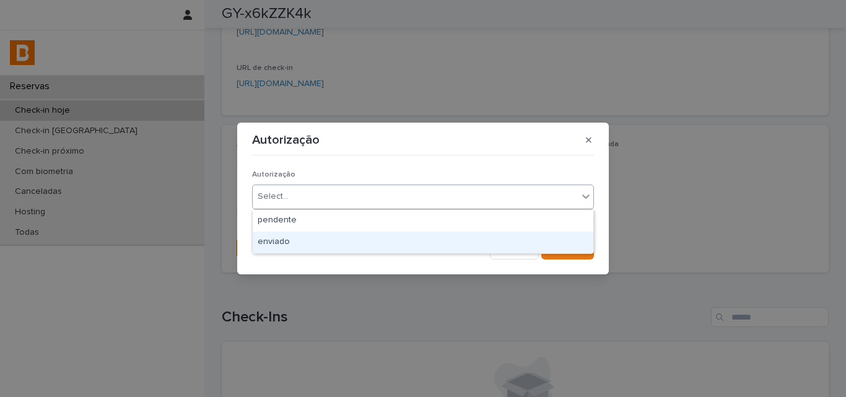
click at [279, 236] on div "enviado" at bounding box center [423, 243] width 341 height 22
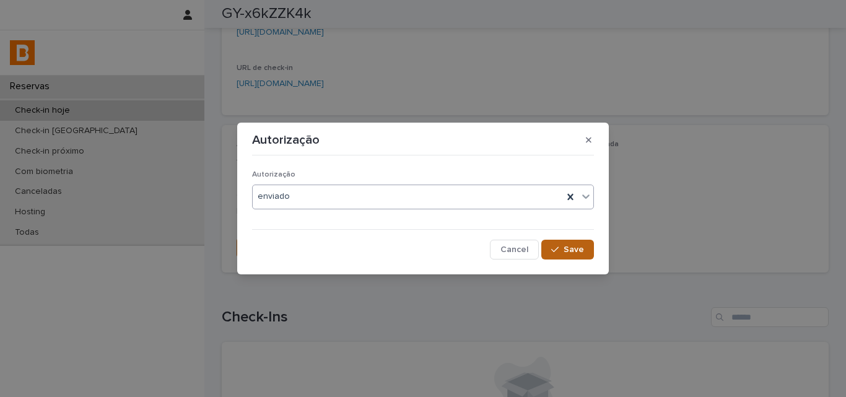
click at [570, 253] on span "Save" at bounding box center [574, 249] width 20 height 9
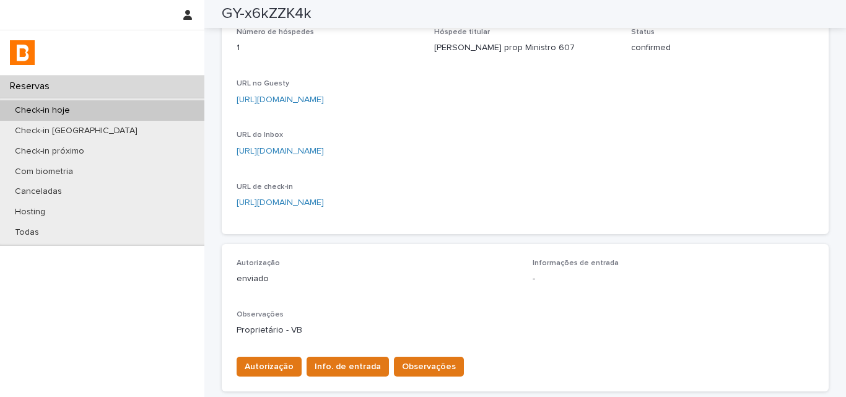
scroll to position [62, 0]
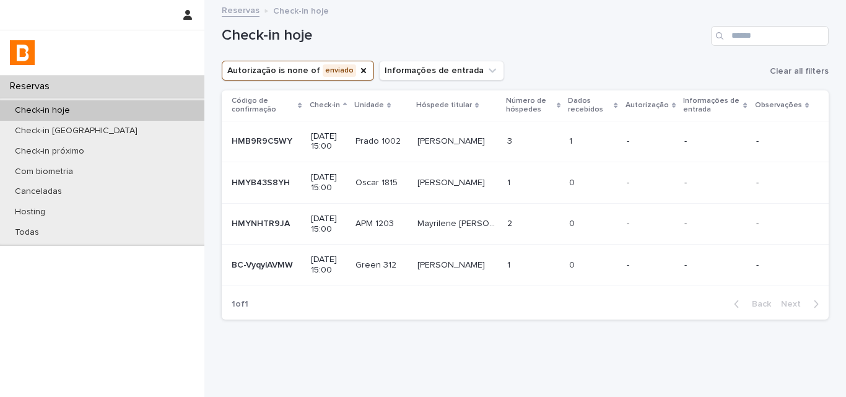
click at [558, 32] on h1 "Check-in hoje" at bounding box center [464, 36] width 484 height 18
click at [593, 59] on div "Check-in hoje" at bounding box center [525, 30] width 607 height 59
click at [672, 52] on div "Check-in hoje" at bounding box center [525, 30] width 607 height 59
click at [668, 55] on div "Check-in hoje" at bounding box center [525, 30] width 607 height 59
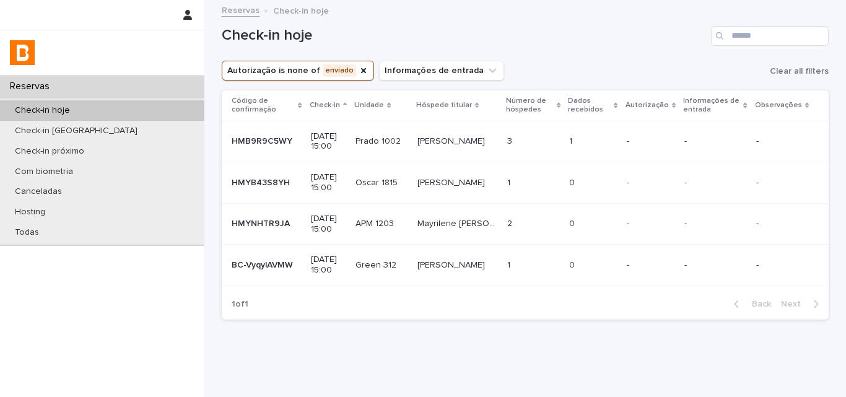
click at [586, 142] on p at bounding box center [592, 141] width 47 height 11
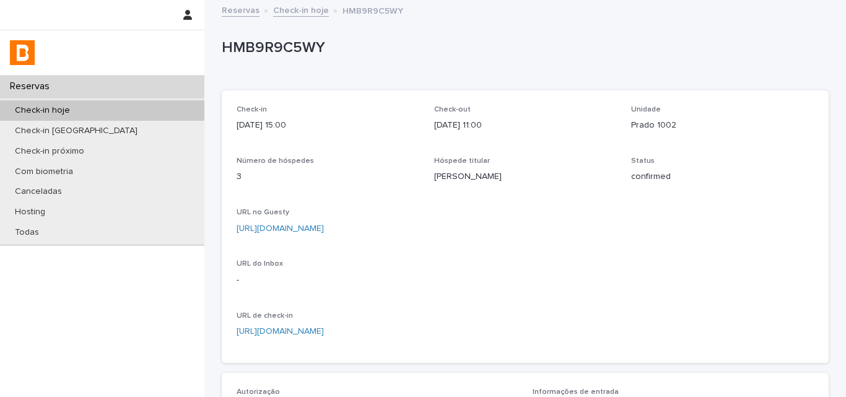
click at [573, 142] on div "Check-in 2025-08-17 15:00 Check-out 2025-08-19 11:00 Unidade Prado 1002 Número …" at bounding box center [525, 226] width 577 height 243
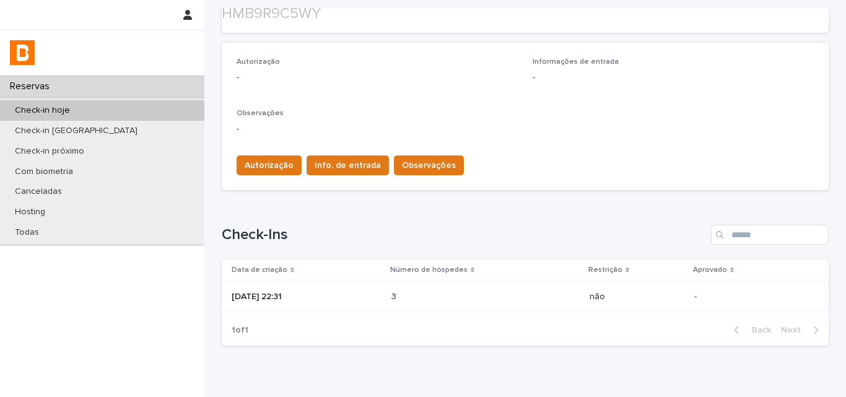
scroll to position [386, 0]
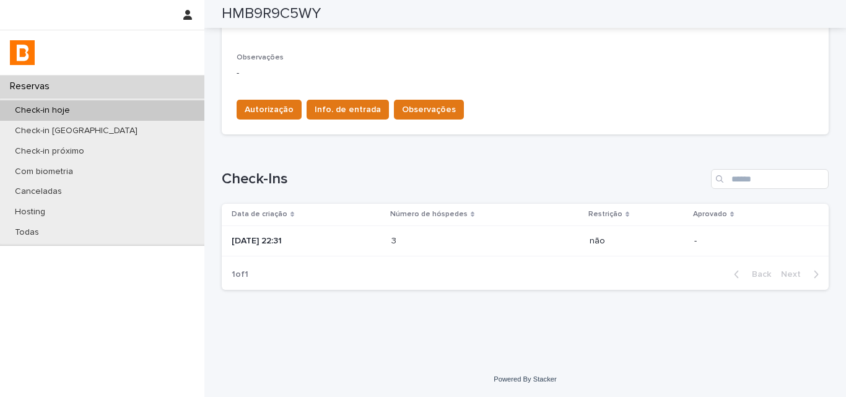
click at [430, 235] on div "3 3" at bounding box center [485, 241] width 188 height 20
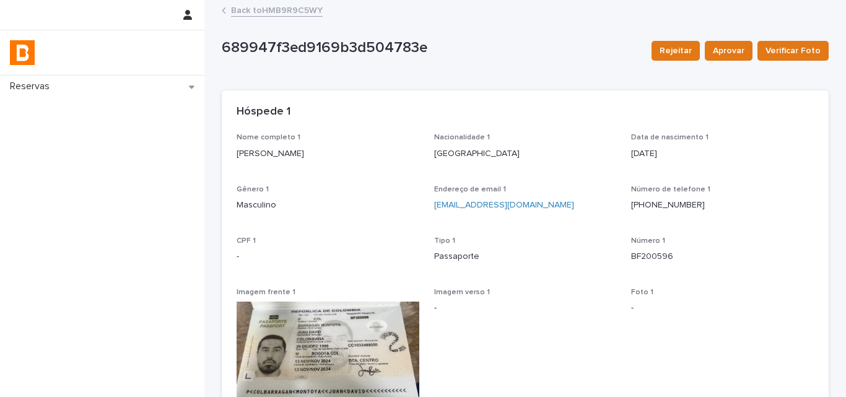
click at [250, 7] on link "Back to HMB9R9C5WY" at bounding box center [277, 9] width 92 height 14
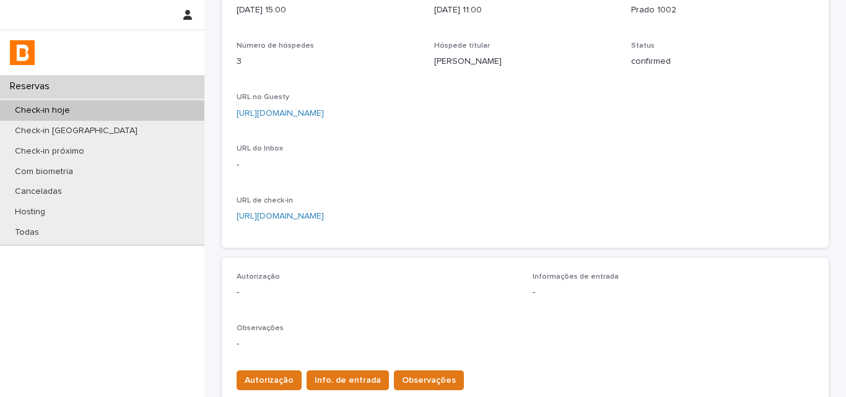
scroll to position [372, 0]
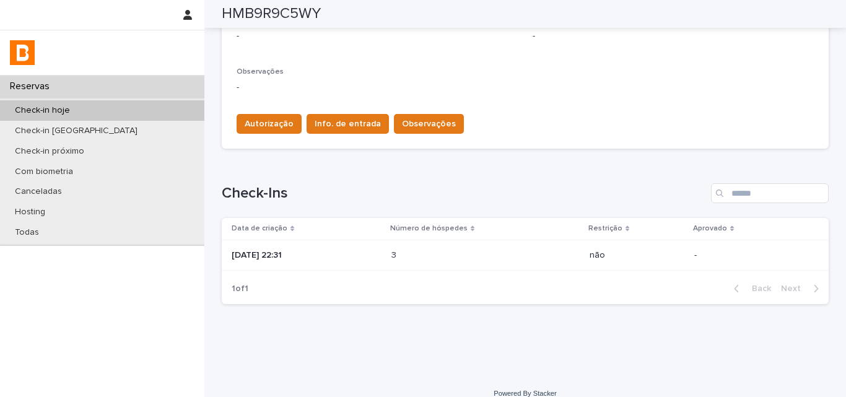
click at [444, 249] on div "3 3" at bounding box center [485, 255] width 188 height 20
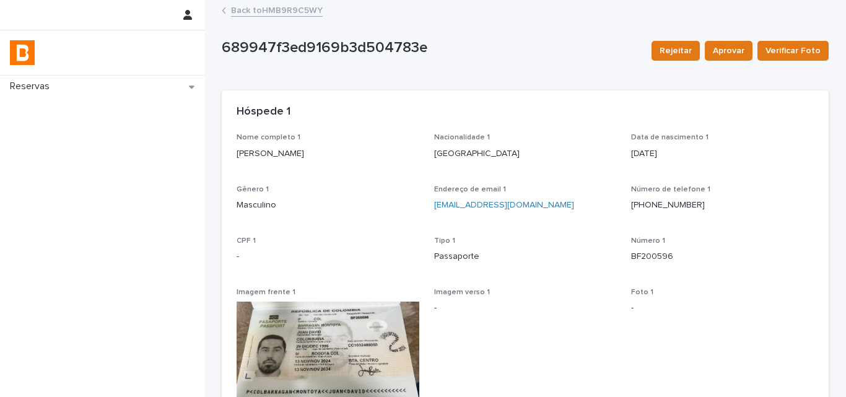
click at [256, 162] on div "Nome completo 1 Juan David Barragan" at bounding box center [328, 151] width 183 height 37
click at [672, 253] on p "BF200596" at bounding box center [722, 256] width 183 height 13
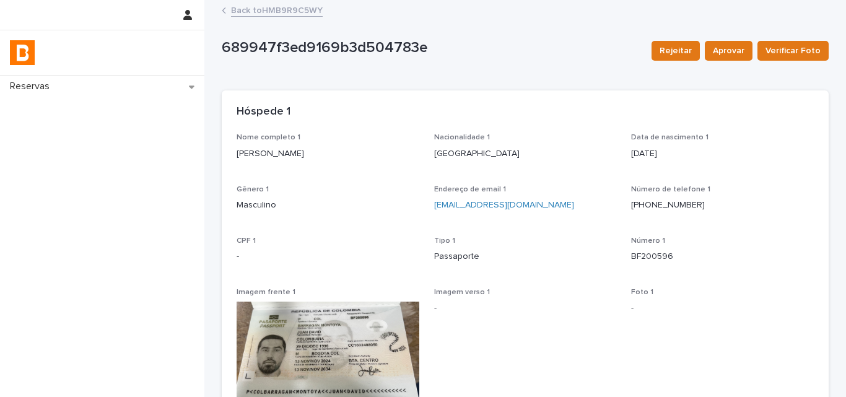
click at [660, 256] on p "BF200596" at bounding box center [722, 256] width 183 height 13
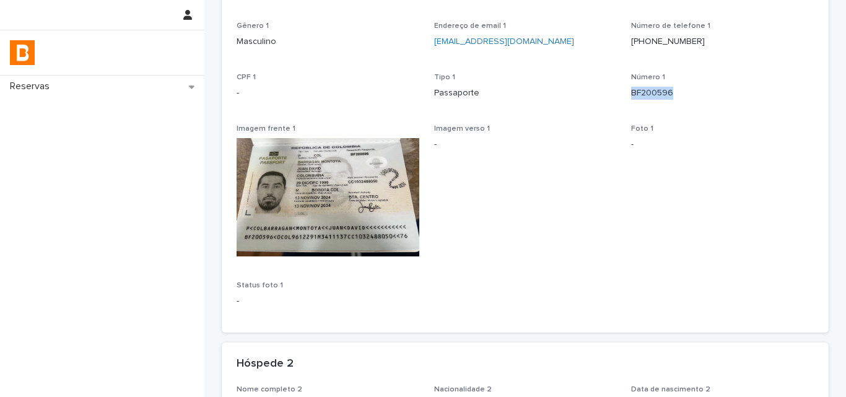
scroll to position [495, 0]
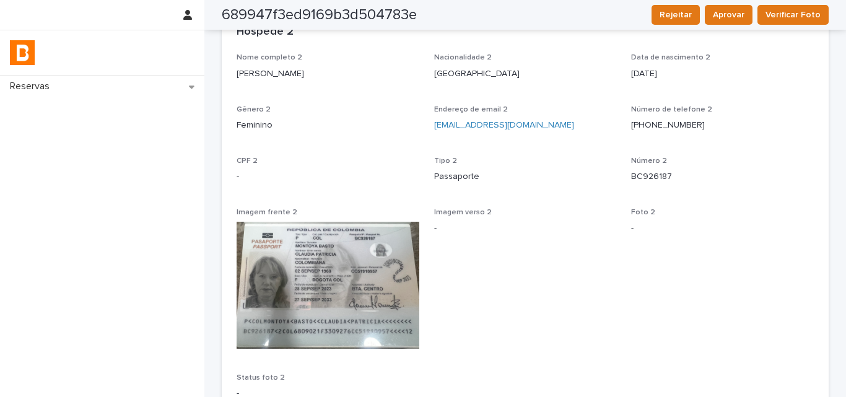
click at [260, 80] on p "Claudia Patricia montoya" at bounding box center [328, 74] width 183 height 13
click at [638, 175] on p "BC926187" at bounding box center [722, 176] width 183 height 13
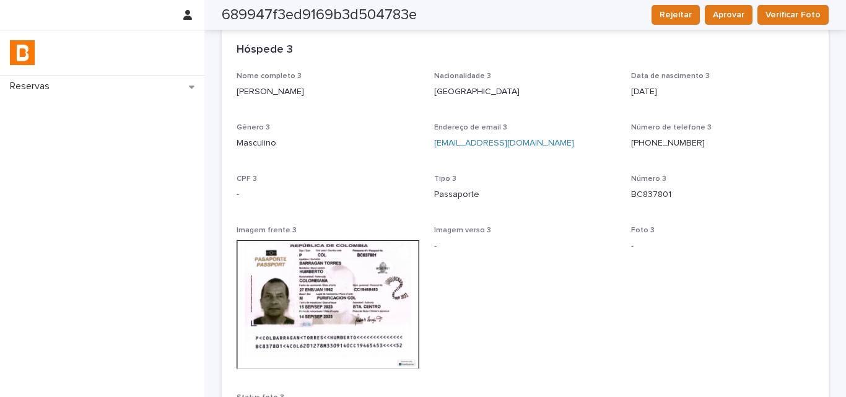
scroll to position [805, 0]
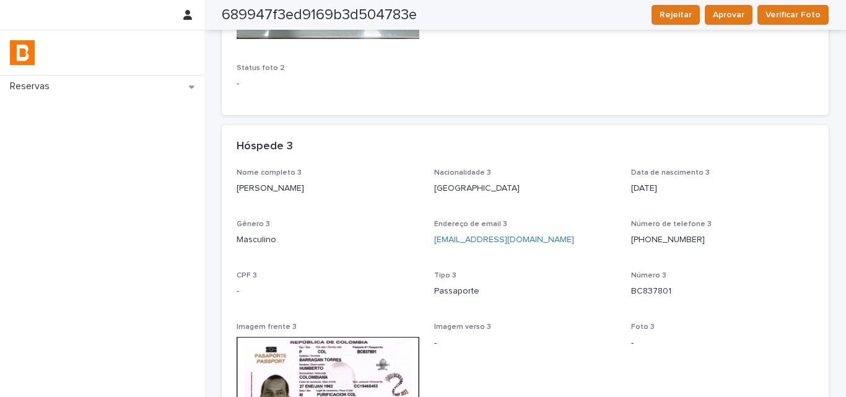
click at [269, 186] on p "Humberto Barragán" at bounding box center [328, 188] width 183 height 13
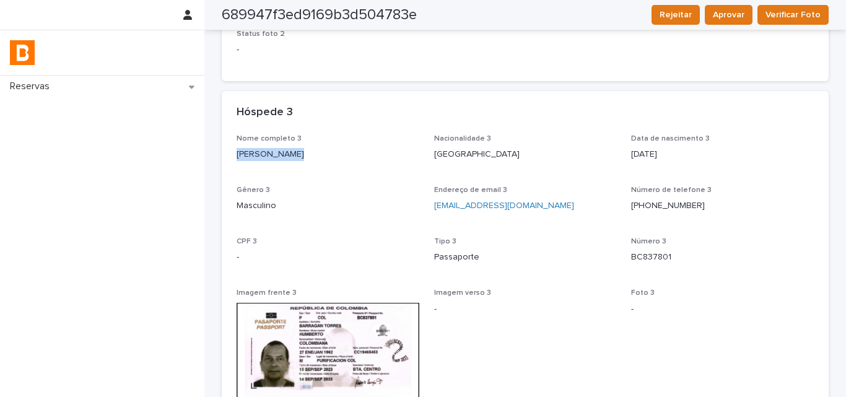
scroll to position [867, 0]
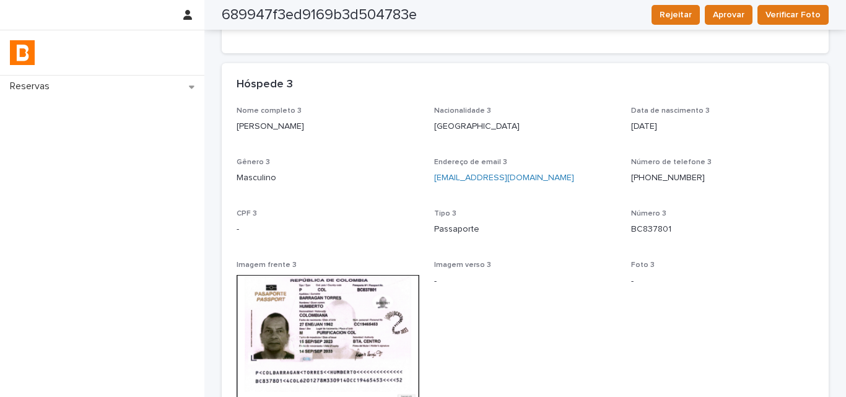
click at [635, 231] on p "BC837801" at bounding box center [722, 229] width 183 height 13
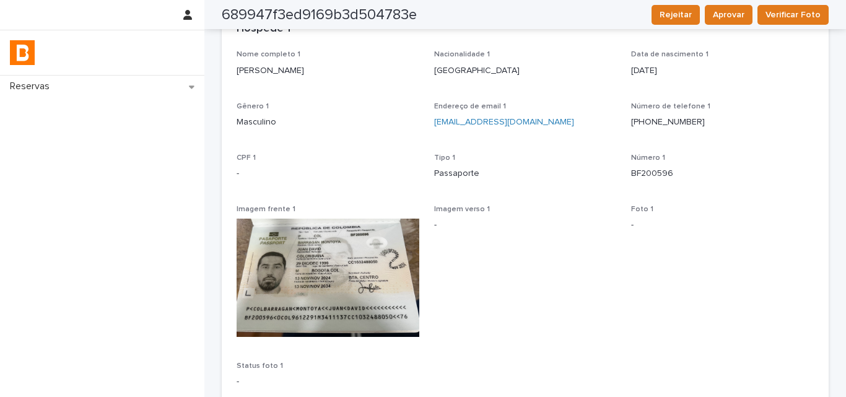
scroll to position [0, 0]
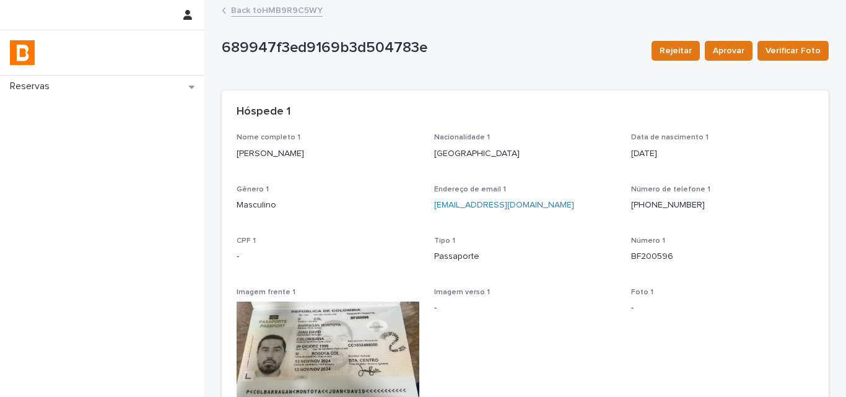
click at [272, 9] on link "Back to HMB9R9C5WY" at bounding box center [277, 9] width 92 height 14
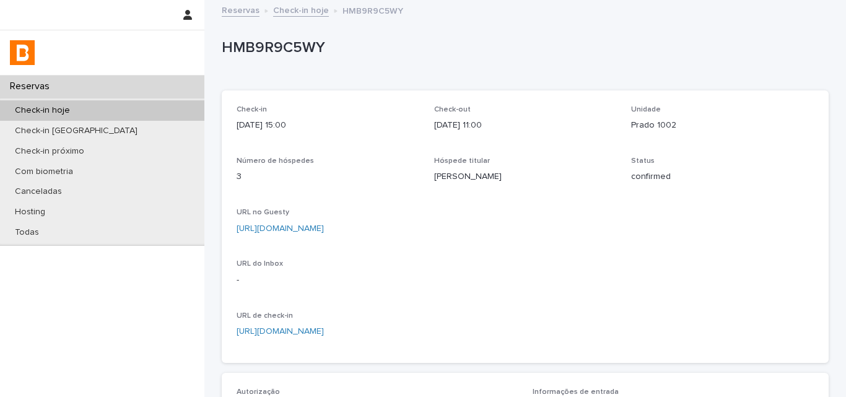
scroll to position [310, 0]
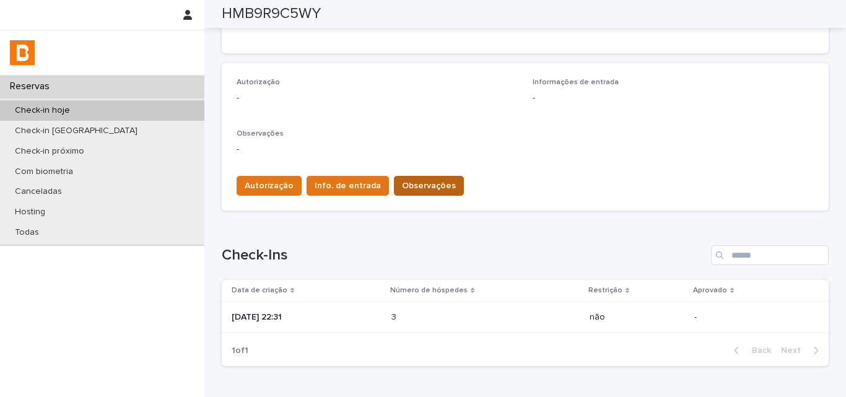
click at [403, 180] on span "Observações" at bounding box center [429, 186] width 54 height 12
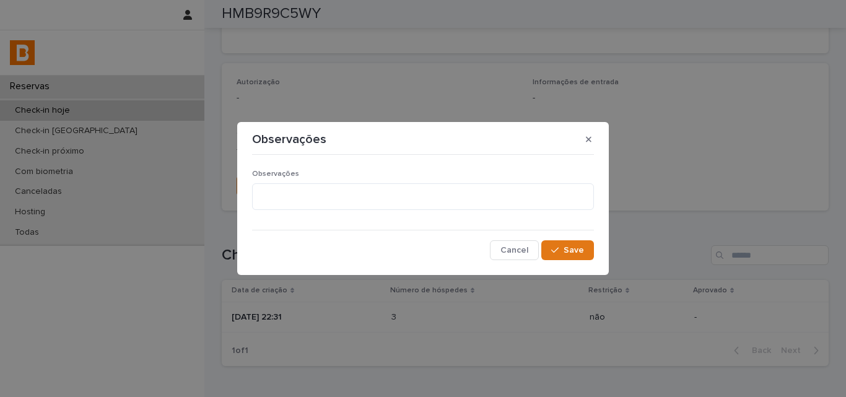
click at [369, 180] on div "Observações" at bounding box center [423, 195] width 342 height 50
click at [369, 184] on textarea at bounding box center [423, 196] width 342 height 27
type textarea "********"
click at [568, 248] on span "Save" at bounding box center [574, 250] width 20 height 9
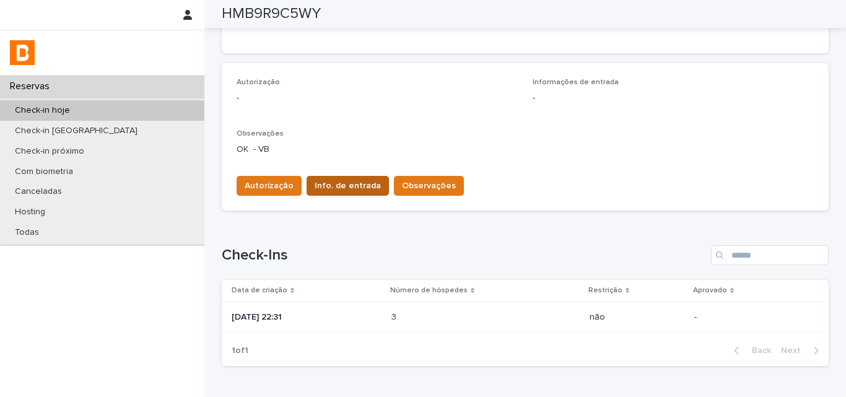
click at [340, 187] on span "Info. de entrada" at bounding box center [348, 186] width 66 height 12
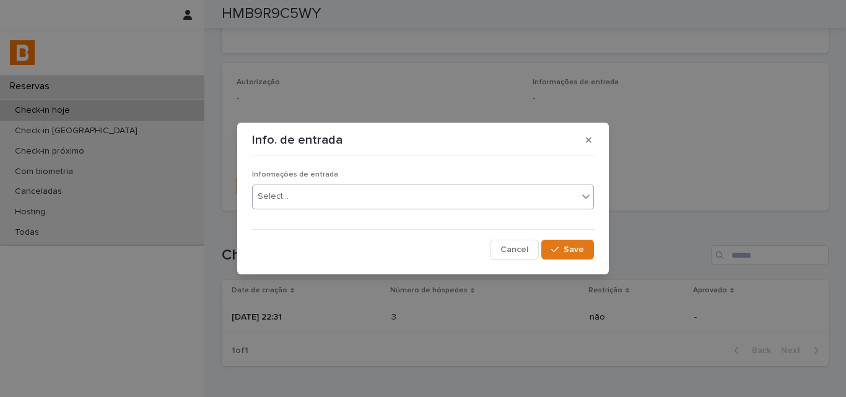
click at [337, 199] on div "Select..." at bounding box center [415, 196] width 325 height 20
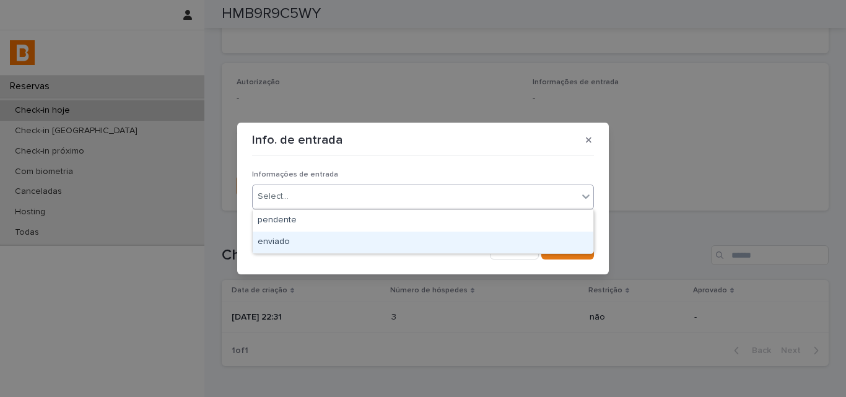
click at [321, 241] on div "enviado" at bounding box center [423, 243] width 341 height 22
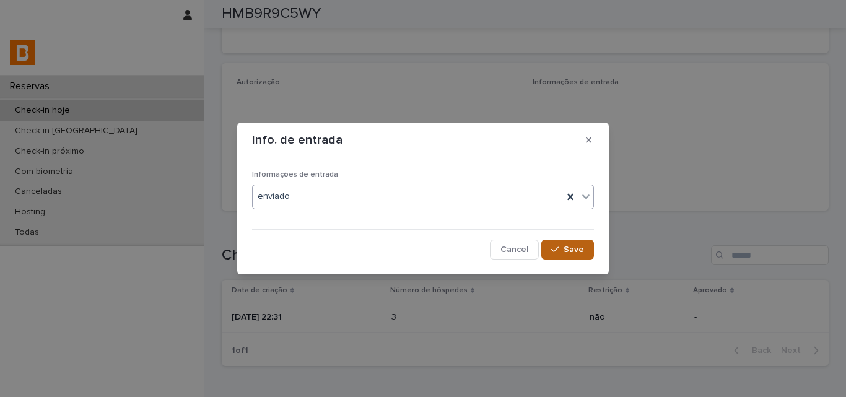
click at [568, 255] on button "Save" at bounding box center [567, 250] width 53 height 20
click at [254, 183] on div "Informações de entrada enviado" at bounding box center [423, 194] width 342 height 48
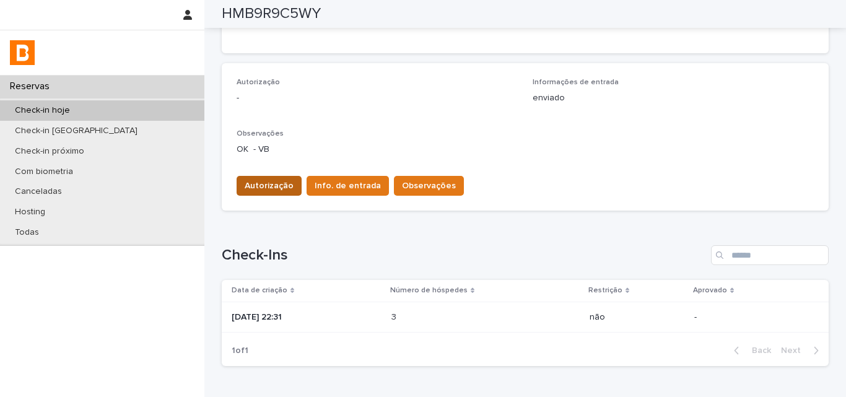
click at [250, 183] on span "Autorização" at bounding box center [269, 186] width 49 height 12
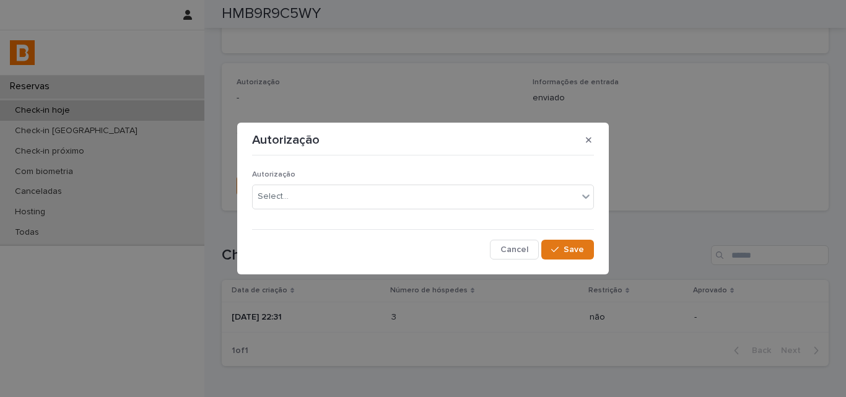
click at [271, 165] on div "Autorização Select... Cancel Save" at bounding box center [423, 209] width 342 height 98
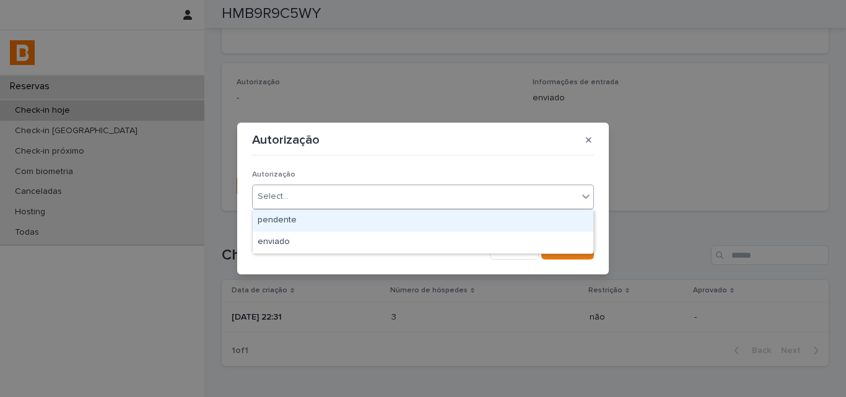
drag, startPoint x: 276, startPoint y: 199, endPoint x: 272, endPoint y: 215, distance: 16.5
click at [276, 199] on div "Select..." at bounding box center [273, 196] width 31 height 13
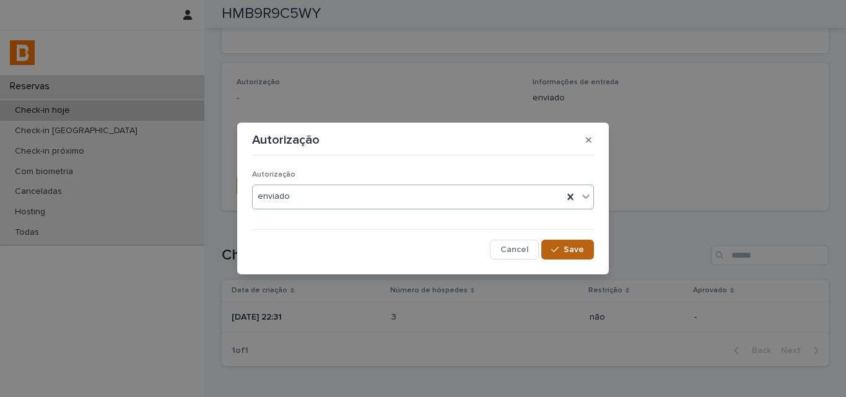
click at [571, 258] on button "Save" at bounding box center [567, 250] width 53 height 20
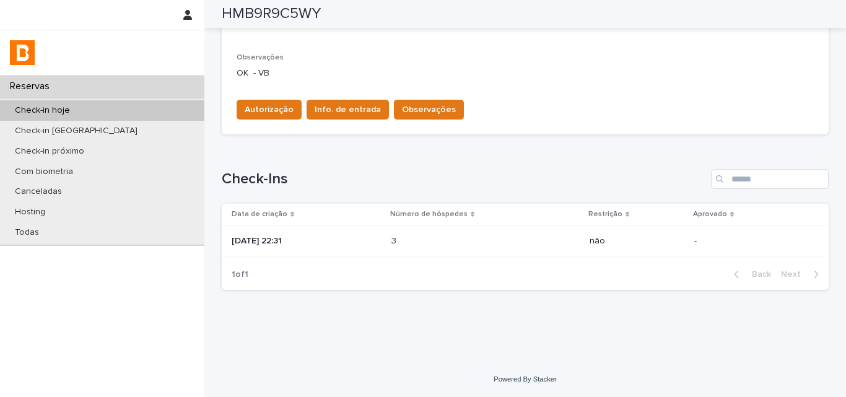
scroll to position [138, 0]
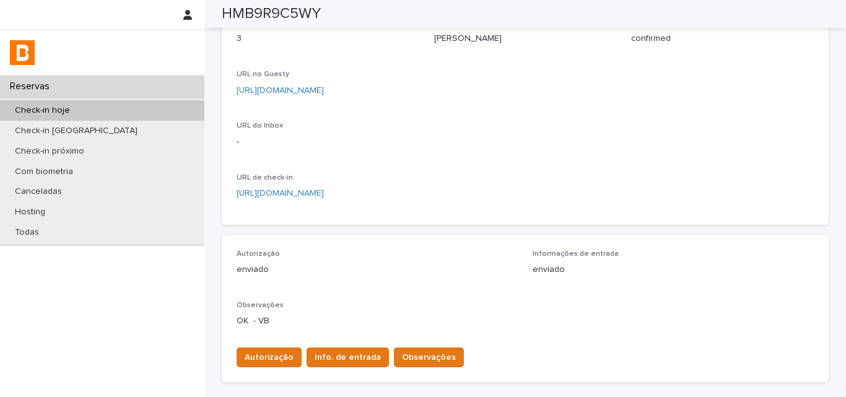
click at [425, 247] on div "Autorização enviado Informações de entrada enviado Observações OK - VB Autoriza…" at bounding box center [525, 308] width 607 height 147
click at [368, 131] on div "URL do Inbox -" at bounding box center [328, 139] width 183 height 37
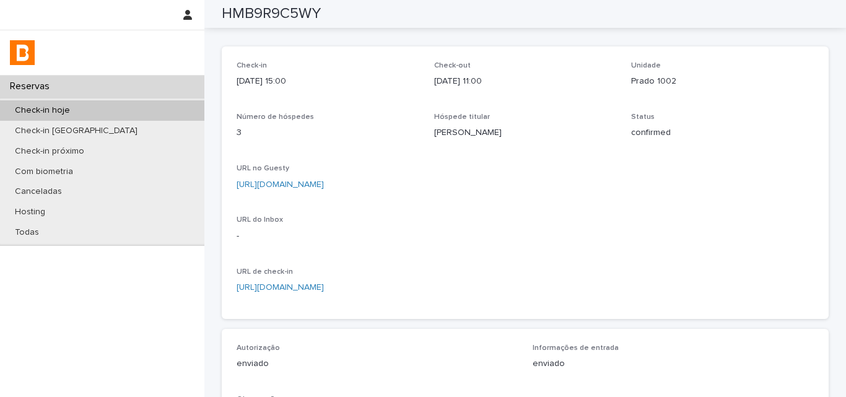
scroll to position [0, 0]
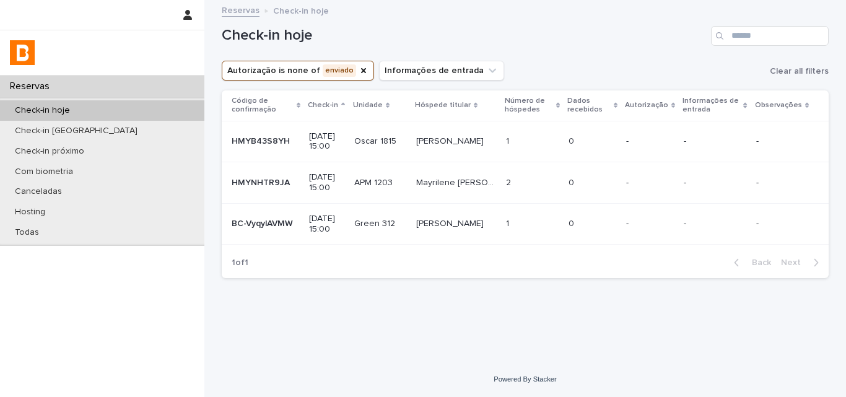
click at [583, 56] on div "Check-in hoje" at bounding box center [525, 30] width 607 height 59
click at [512, 142] on p "1" at bounding box center [509, 140] width 6 height 13
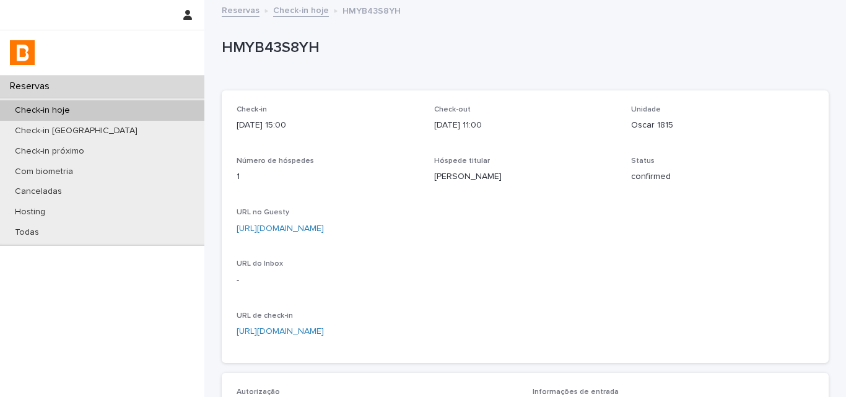
click at [534, 102] on div "Check-in 2025-08-17 15:00 Check-out 2025-08-25 11:00 Unidade Oscar 1815 Número …" at bounding box center [525, 226] width 607 height 272
click at [278, 47] on p "HMYB43S8YH" at bounding box center [523, 48] width 602 height 18
click at [367, 129] on p "2025-08-17 15:00" at bounding box center [328, 125] width 183 height 13
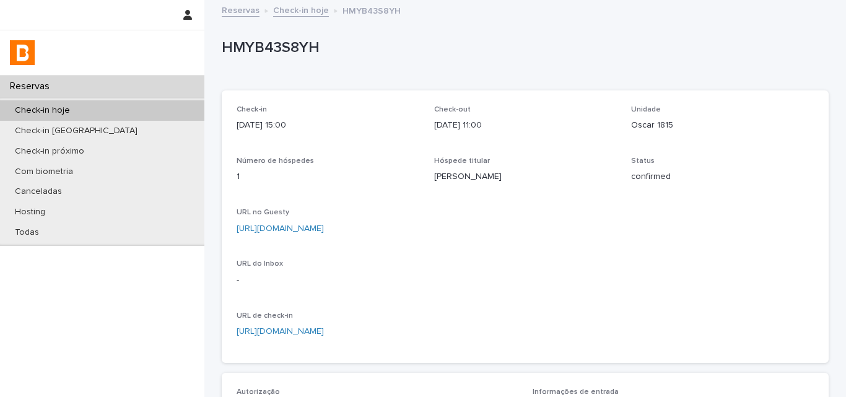
click at [45, 108] on p "Check-in hoje" at bounding box center [42, 110] width 75 height 11
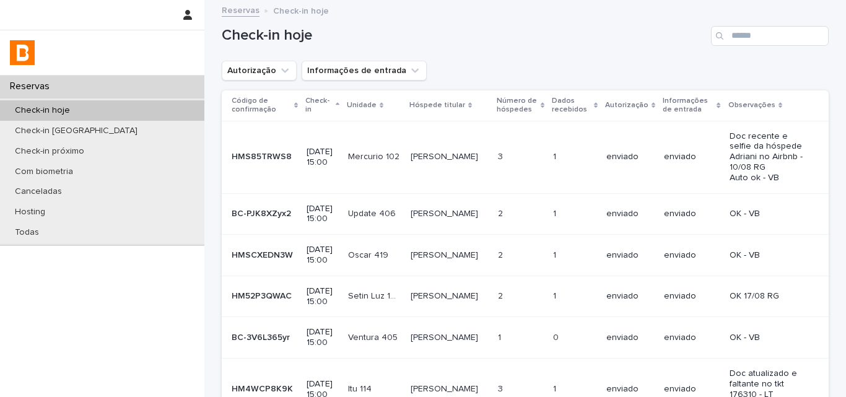
click at [380, 35] on h1 "Check-in hoje" at bounding box center [464, 36] width 484 height 18
click at [260, 66] on button "Autorização" at bounding box center [259, 71] width 75 height 20
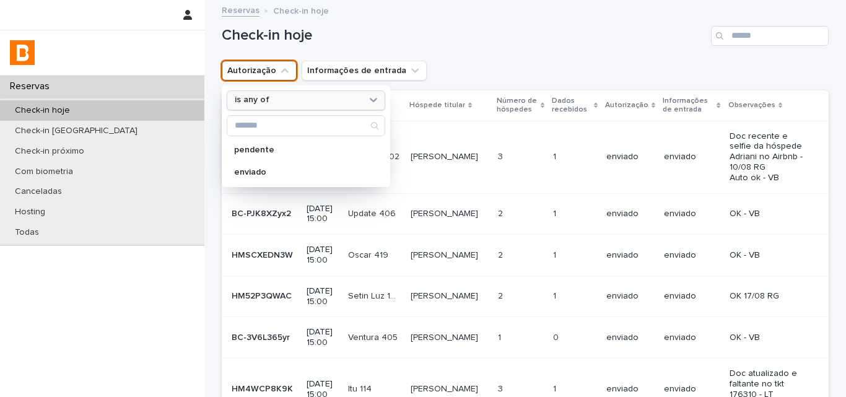
click at [277, 105] on div "is any of" at bounding box center [298, 100] width 137 height 13
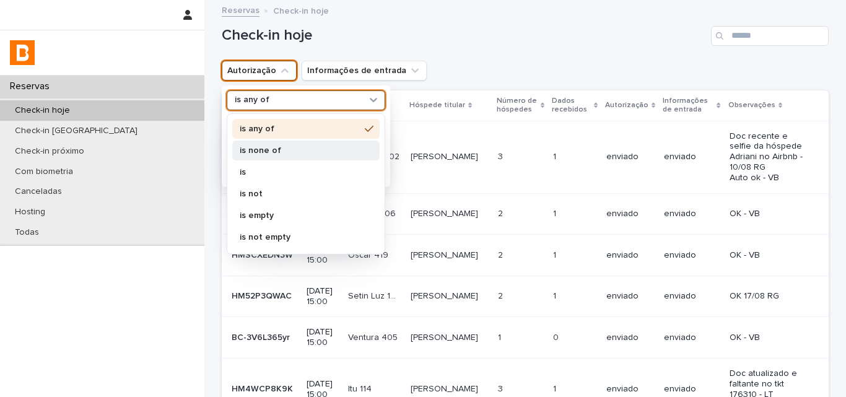
click at [274, 154] on p "is none of" at bounding box center [300, 150] width 120 height 9
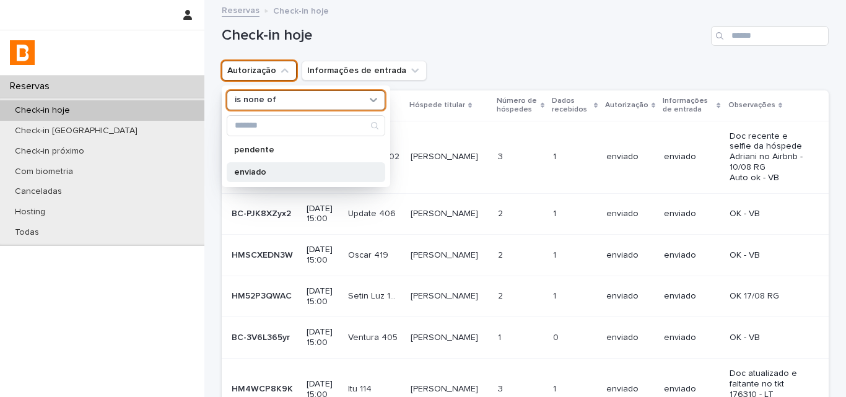
click at [266, 181] on div "enviado" at bounding box center [306, 172] width 159 height 20
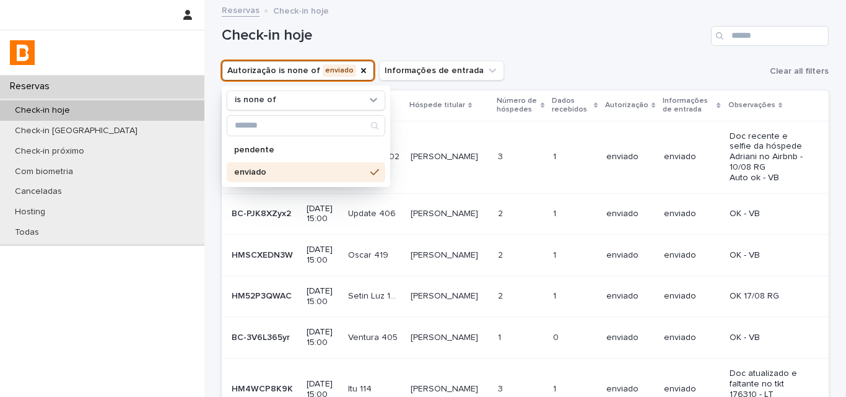
click at [520, 67] on div "Autorização is none of enviado is none of pendente enviado Informações de entra…" at bounding box center [525, 71] width 607 height 20
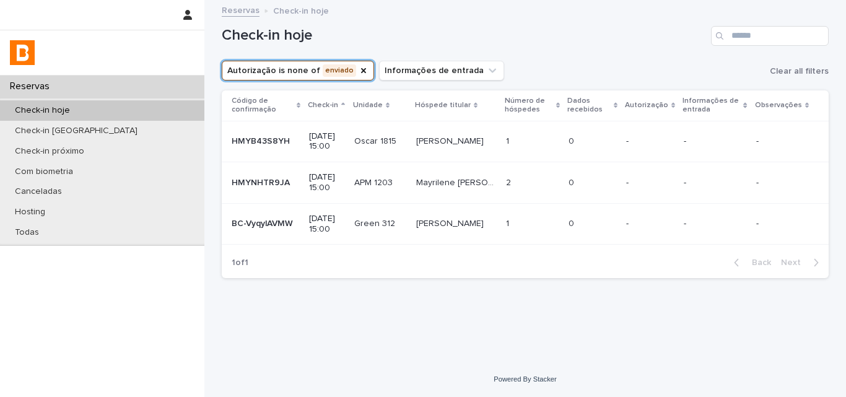
click at [516, 191] on div "2 2" at bounding box center [532, 183] width 53 height 20
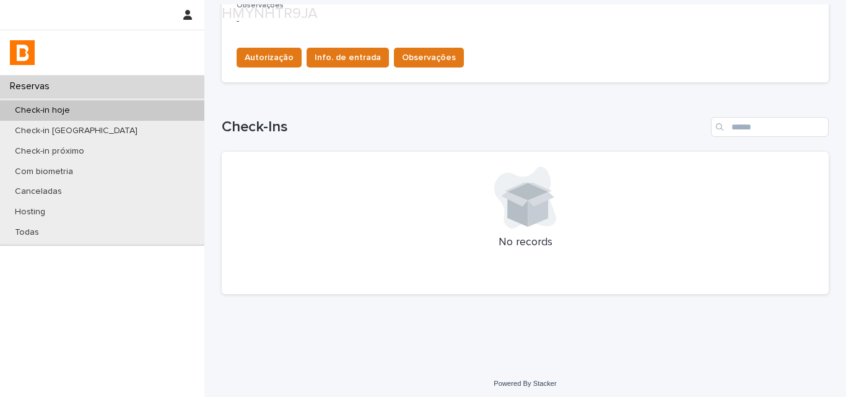
scroll to position [442, 0]
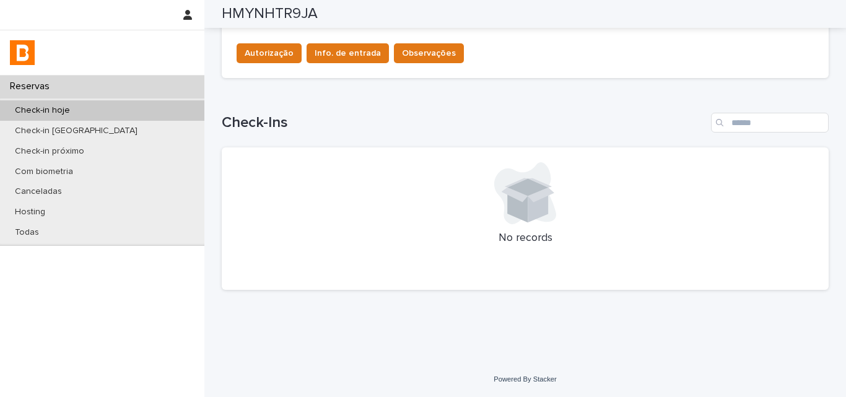
click at [435, 41] on div "Autorização Info. de entrada Observações" at bounding box center [525, 50] width 577 height 35
click at [435, 51] on span "Observações" at bounding box center [429, 53] width 54 height 12
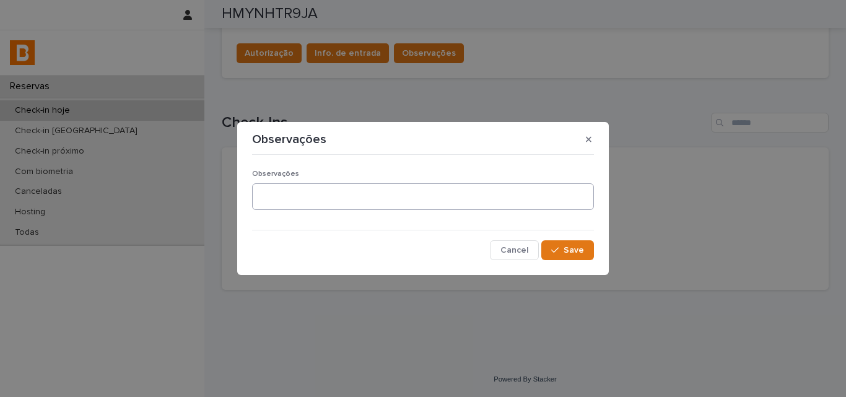
drag, startPoint x: 380, startPoint y: 176, endPoint x: 385, endPoint y: 191, distance: 15.7
click at [381, 181] on div "Observações" at bounding box center [423, 195] width 342 height 50
click at [385, 191] on textarea at bounding box center [423, 196] width 342 height 27
type textarea "**********"
click at [545, 250] on button "Save" at bounding box center [567, 250] width 53 height 20
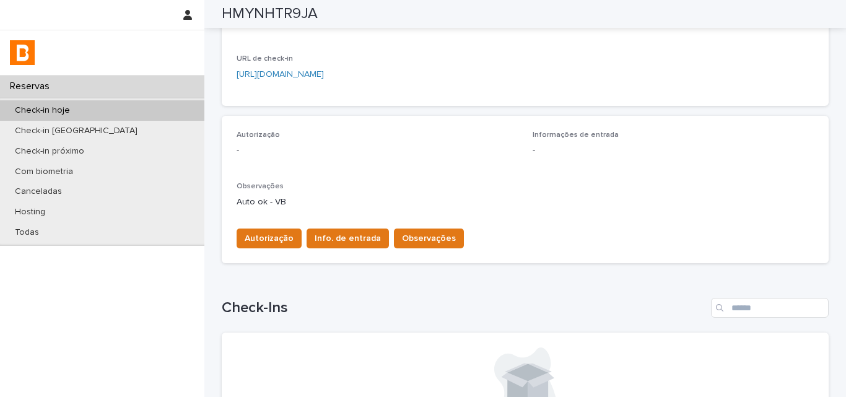
scroll to position [256, 0]
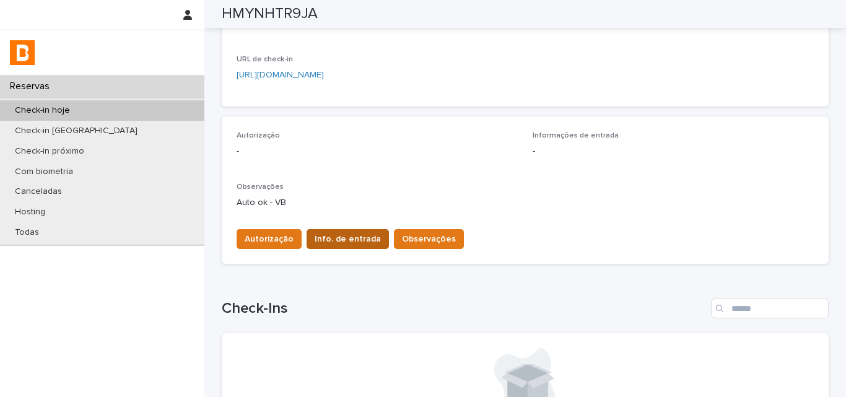
click at [307, 242] on button "Info. de entrada" at bounding box center [348, 239] width 82 height 20
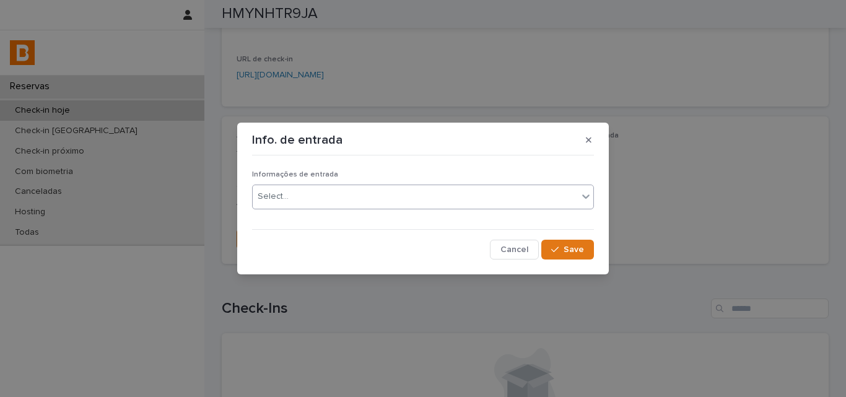
click at [320, 196] on div "Select..." at bounding box center [415, 196] width 325 height 20
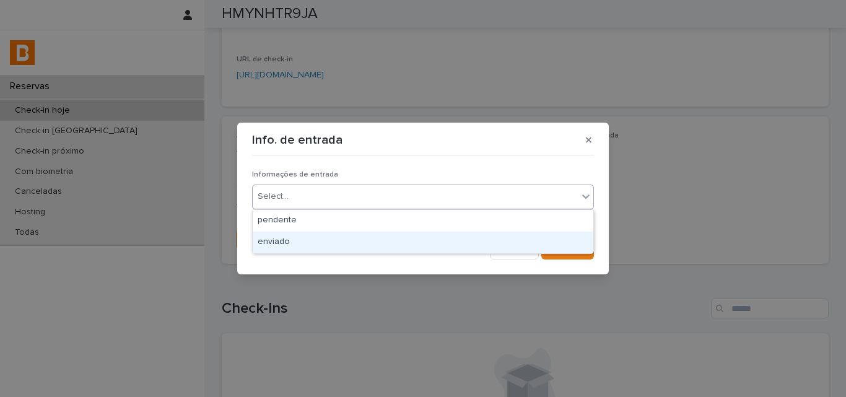
click at [305, 247] on div "enviado" at bounding box center [423, 243] width 341 height 22
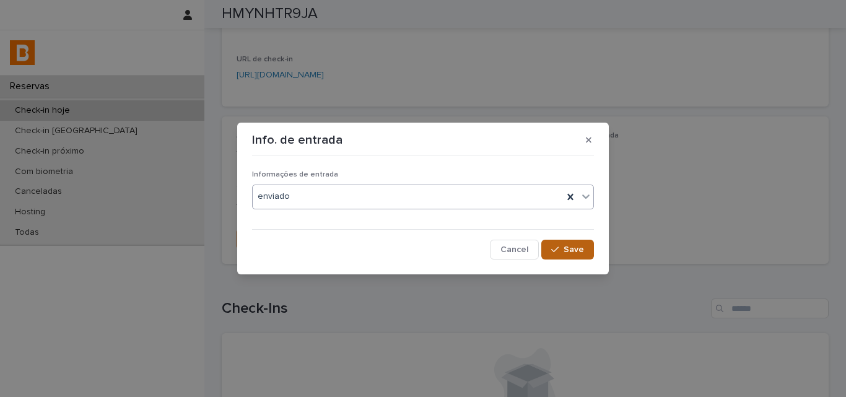
click at [549, 256] on button "Save" at bounding box center [567, 250] width 53 height 20
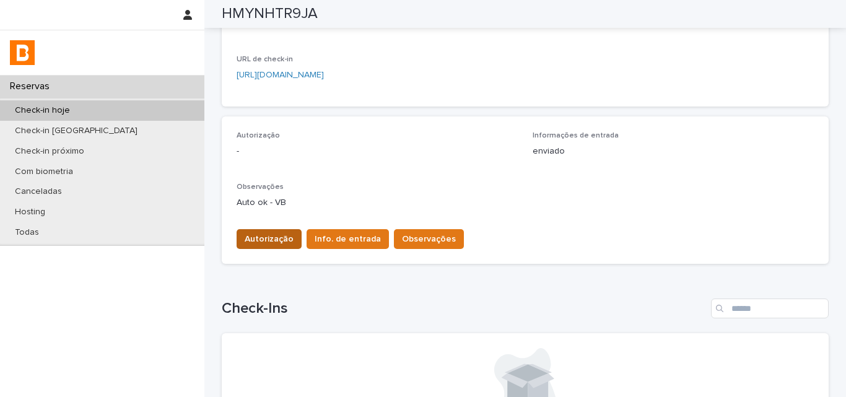
click at [294, 242] on button "Autorização" at bounding box center [269, 239] width 65 height 20
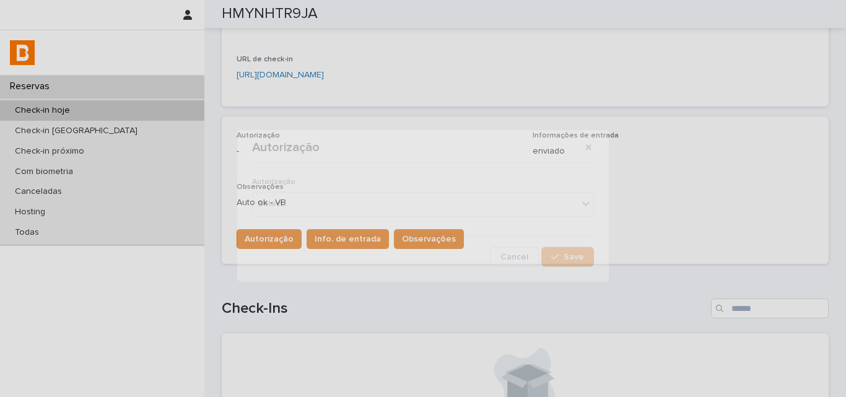
click at [284, 236] on div "Autorização Select... Cancel Save" at bounding box center [423, 217] width 342 height 98
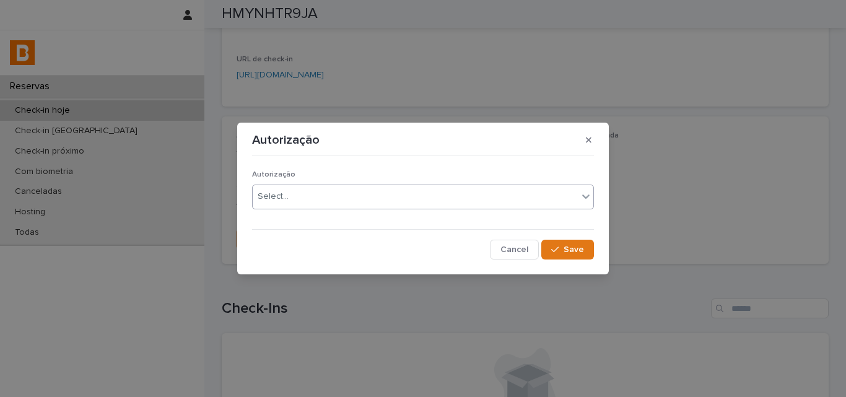
click at [287, 201] on div "Select..." at bounding box center [273, 196] width 31 height 13
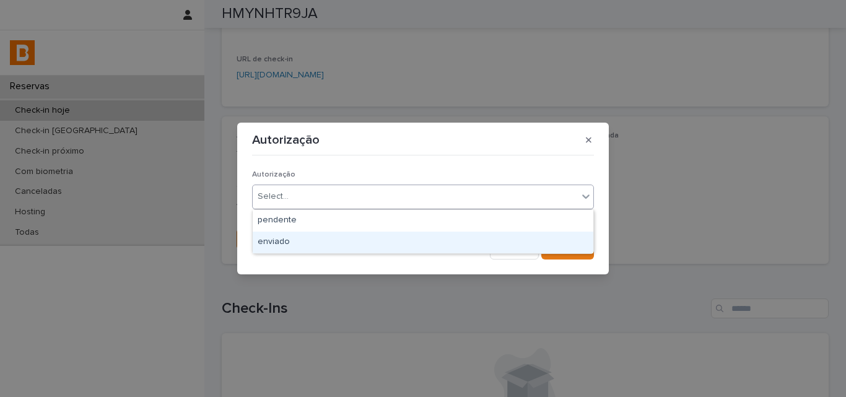
click at [290, 238] on div "enviado" at bounding box center [423, 243] width 341 height 22
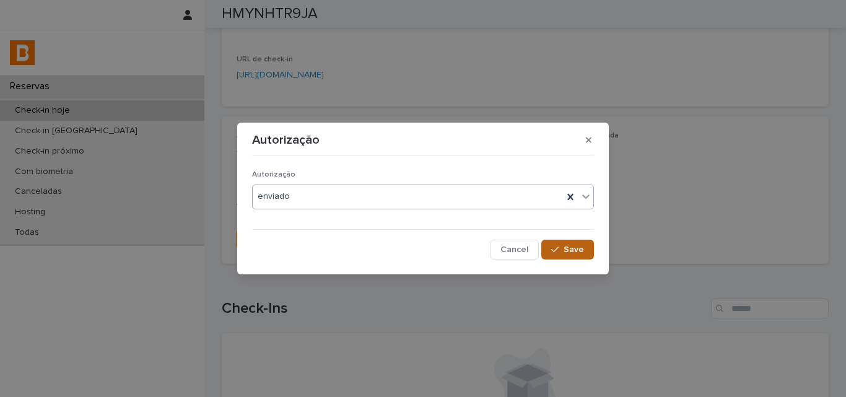
click at [553, 249] on button "Save" at bounding box center [567, 250] width 53 height 20
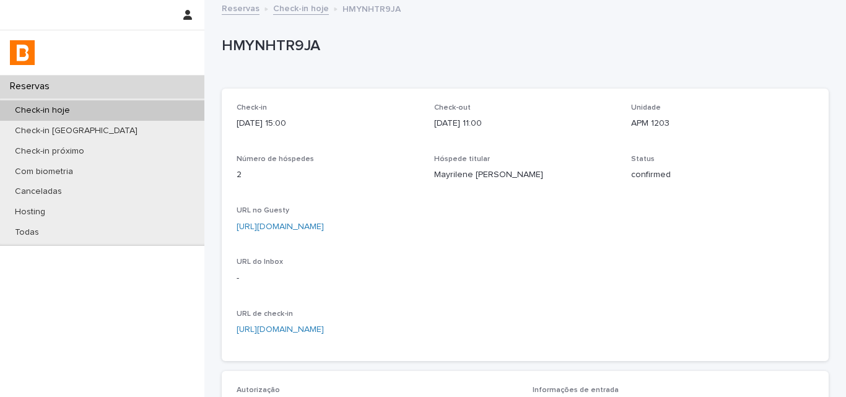
scroll to position [0, 0]
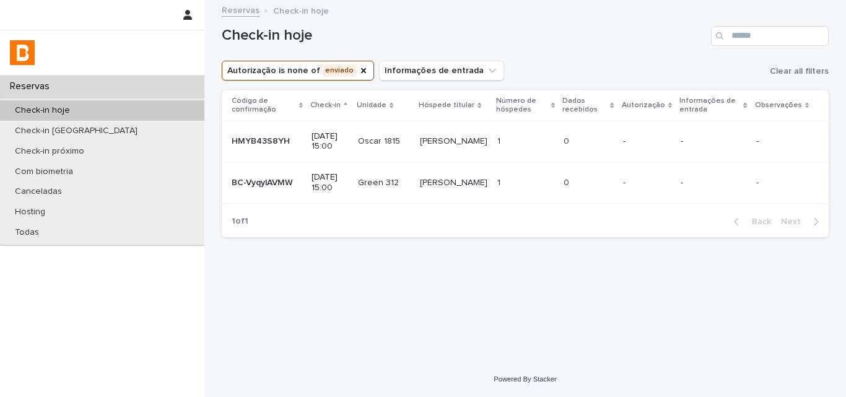
click at [534, 187] on p at bounding box center [525, 183] width 56 height 11
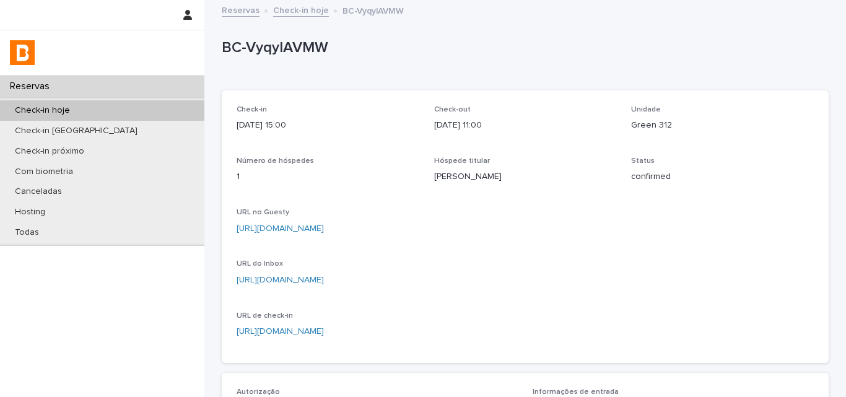
click at [168, 116] on div "Check-in hoje" at bounding box center [102, 110] width 204 height 20
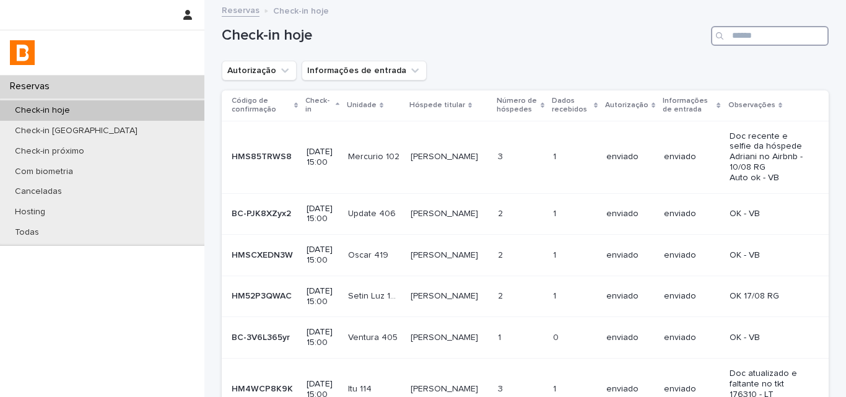
click at [770, 36] on input "Search" at bounding box center [770, 36] width 118 height 20
type input "*"
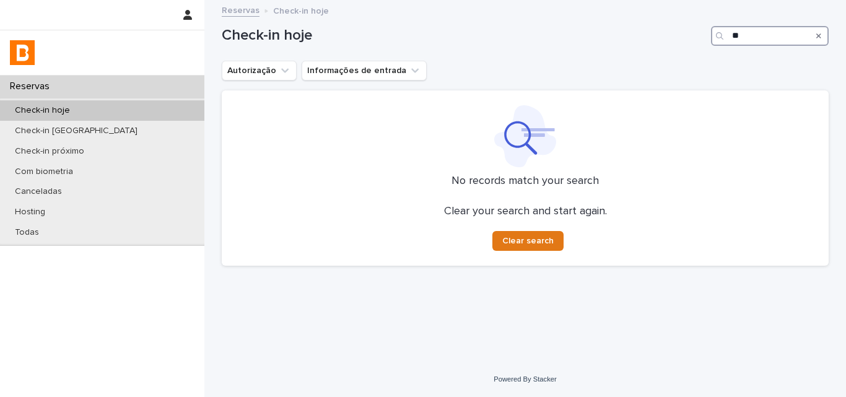
type input "*"
click at [777, 35] on input "******" at bounding box center [770, 36] width 118 height 20
click at [650, 63] on div "Autorização Informações de entrada" at bounding box center [525, 71] width 607 height 20
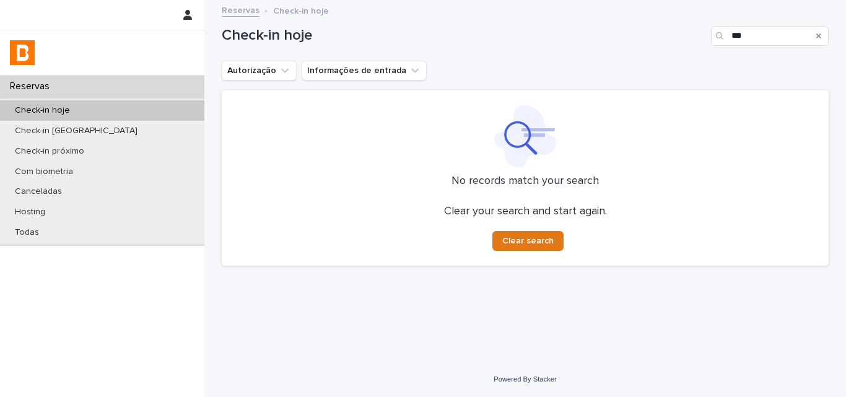
click at [725, 46] on div "Check-in hoje ***" at bounding box center [525, 30] width 607 height 59
click at [735, 40] on input "***" at bounding box center [770, 36] width 118 height 20
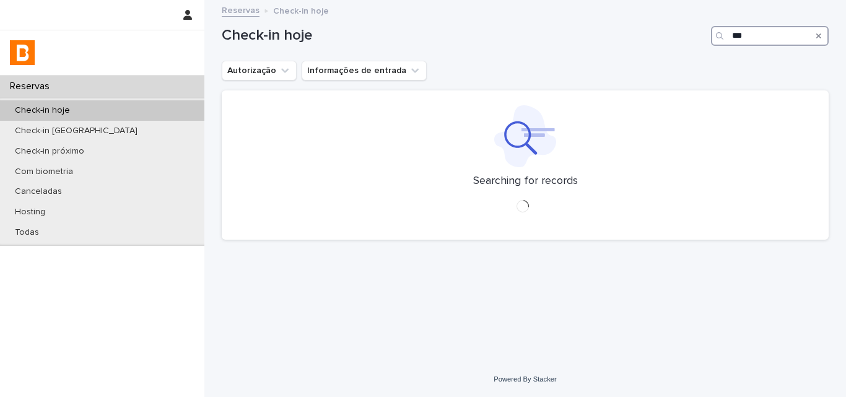
type input "***"
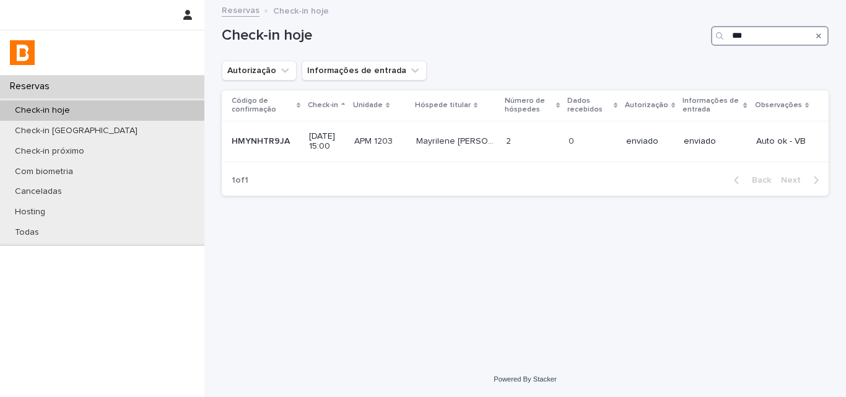
click at [746, 32] on input "***" at bounding box center [770, 36] width 118 height 20
click at [754, 33] on input "***" at bounding box center [770, 36] width 118 height 20
click at [628, 68] on div "Autorização Informações de entrada" at bounding box center [525, 71] width 607 height 20
click at [775, 37] on input "***" at bounding box center [770, 36] width 118 height 20
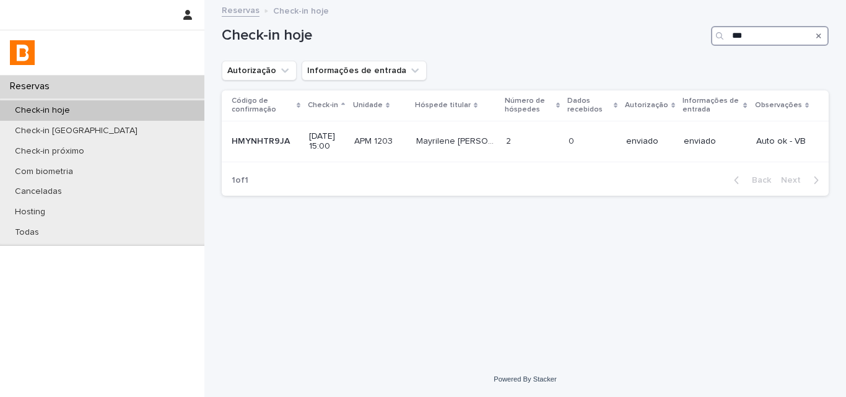
click at [775, 37] on input "***" at bounding box center [770, 36] width 118 height 20
click at [537, 48] on div "Check-in hoje" at bounding box center [525, 30] width 607 height 59
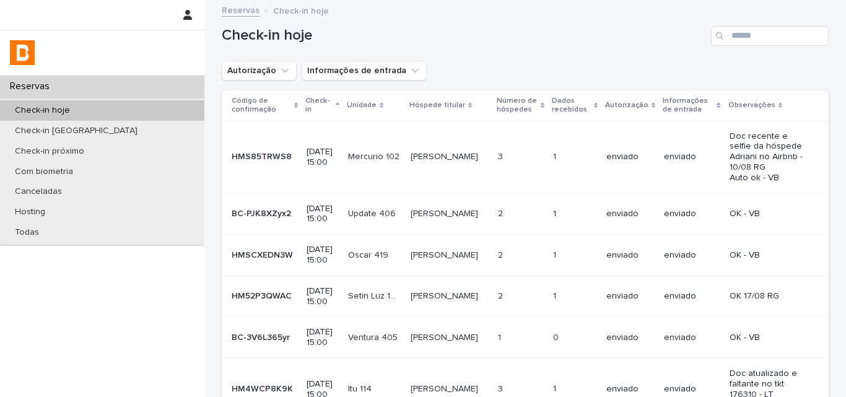
click at [538, 41] on h1 "Check-in hoje" at bounding box center [464, 36] width 484 height 18
click at [505, 66] on div "Autorização Informações de entrada" at bounding box center [525, 71] width 607 height 20
click at [755, 40] on input "Search" at bounding box center [770, 36] width 118 height 20
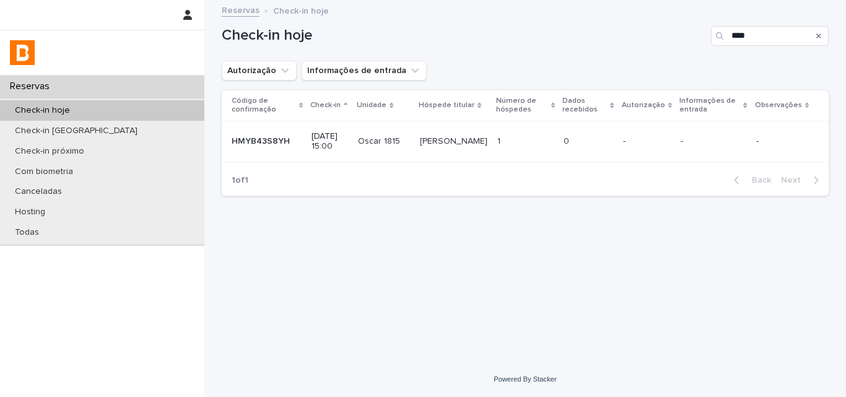
click at [627, 50] on div "Check-in hoje ****" at bounding box center [525, 30] width 607 height 59
click at [750, 38] on input "****" at bounding box center [770, 36] width 118 height 20
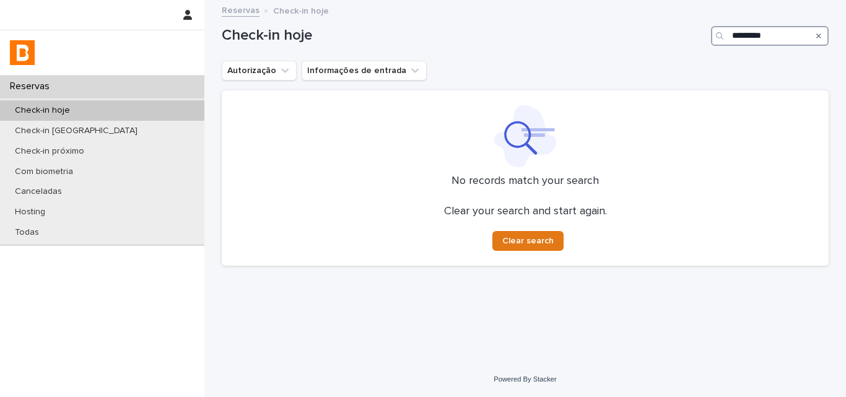
click at [761, 41] on input "*********" at bounding box center [770, 36] width 118 height 20
click at [728, 41] on div "Search" at bounding box center [721, 36] width 20 height 20
click at [731, 35] on div "***" at bounding box center [770, 36] width 118 height 20
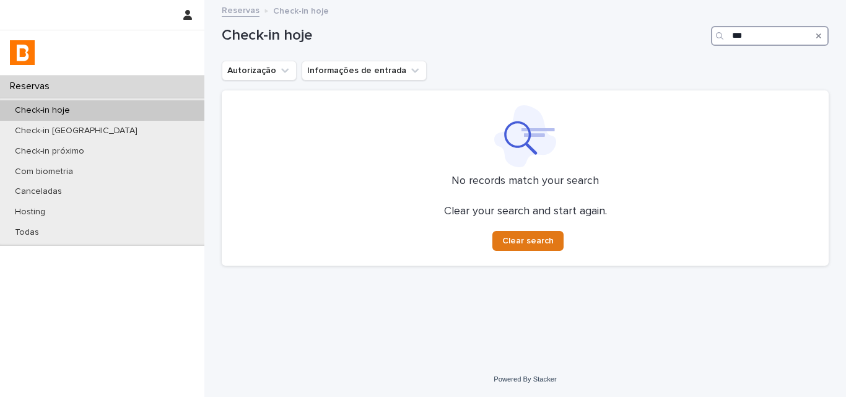
click at [731, 35] on input "***" at bounding box center [770, 36] width 118 height 20
click at [728, 43] on div "Search" at bounding box center [721, 36] width 20 height 20
click at [739, 45] on input "***" at bounding box center [770, 36] width 118 height 20
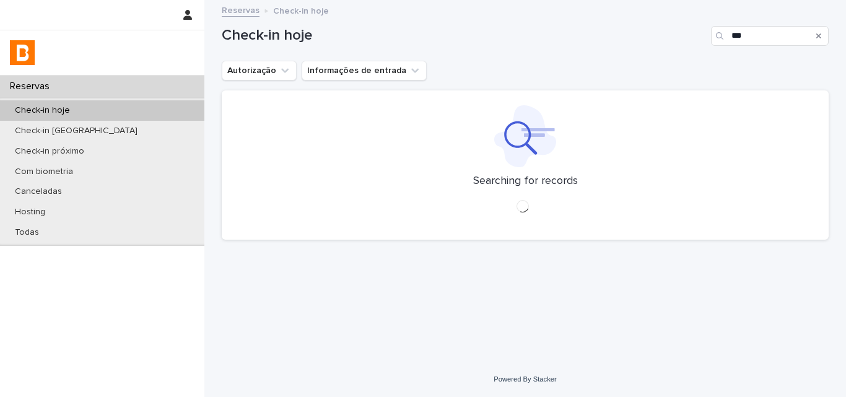
click at [579, 77] on div "Autorização Informações de entrada" at bounding box center [525, 71] width 607 height 20
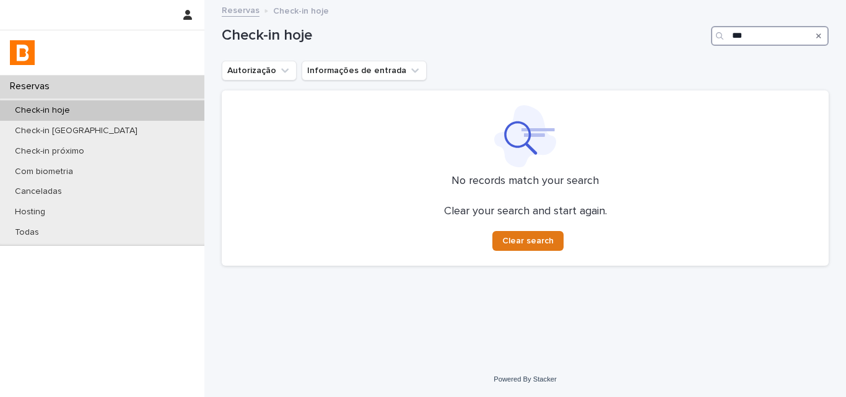
click at [749, 37] on input "***" at bounding box center [770, 36] width 118 height 20
type input "****"
click at [769, 39] on input "****" at bounding box center [770, 36] width 118 height 20
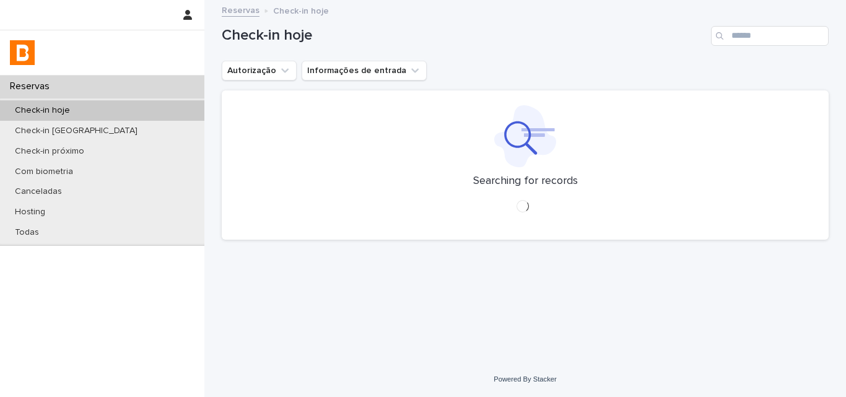
click at [675, 54] on div "Check-in hoje" at bounding box center [525, 30] width 607 height 59
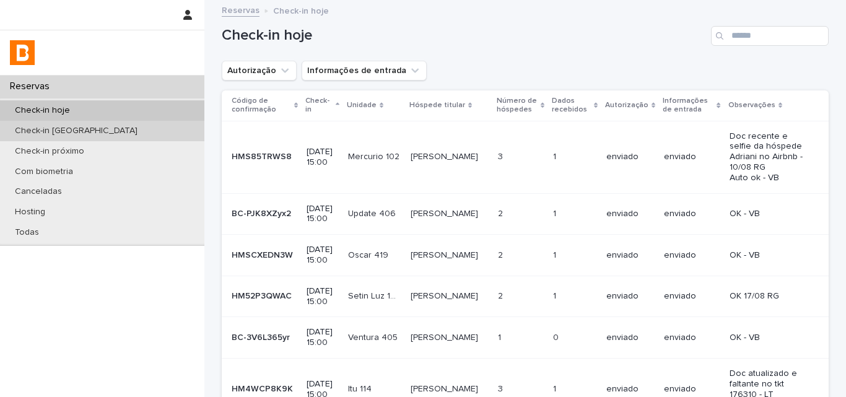
click at [109, 124] on div "Check-in amanhã" at bounding box center [102, 131] width 204 height 20
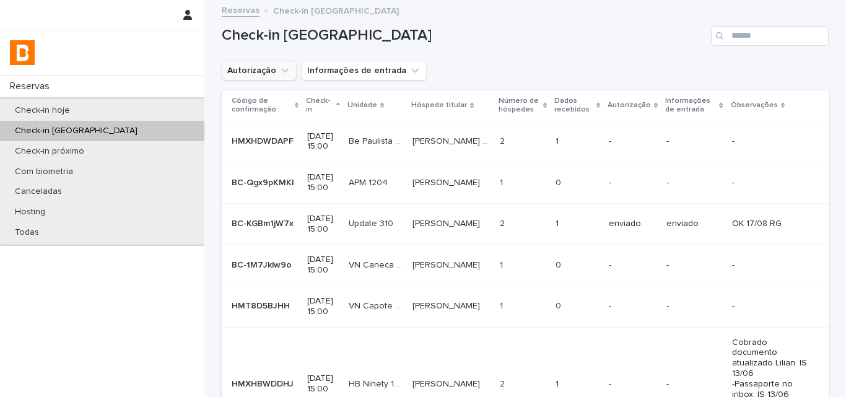
click at [261, 69] on button "Autorização" at bounding box center [259, 71] width 75 height 20
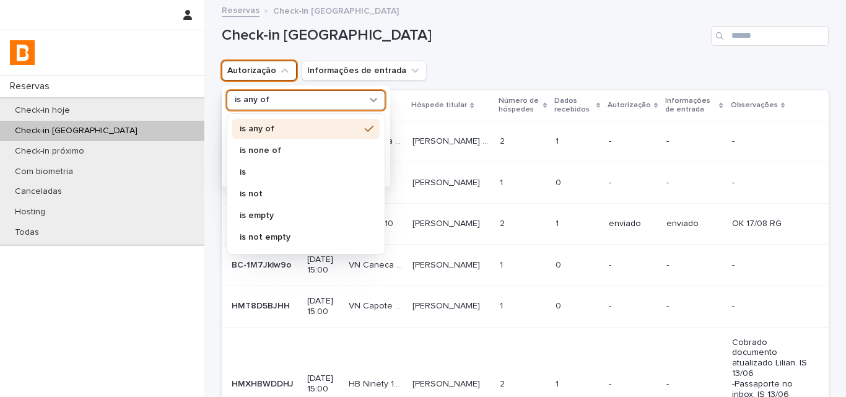
click at [284, 98] on div "is any of" at bounding box center [298, 100] width 137 height 13
click at [270, 150] on p "is none of" at bounding box center [300, 150] width 120 height 9
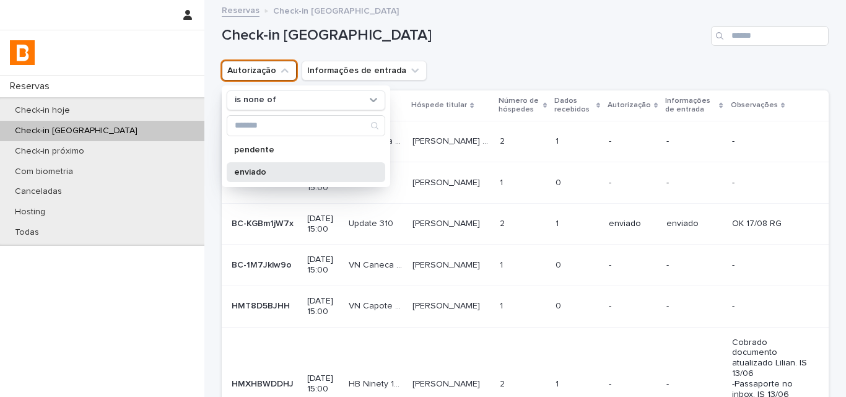
click at [268, 165] on div "enviado" at bounding box center [306, 172] width 159 height 20
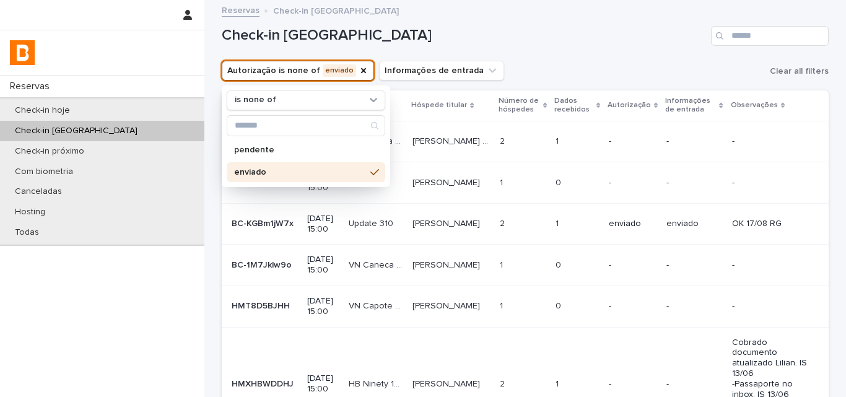
click at [537, 33] on h1 "Check-in amanhã" at bounding box center [464, 36] width 484 height 18
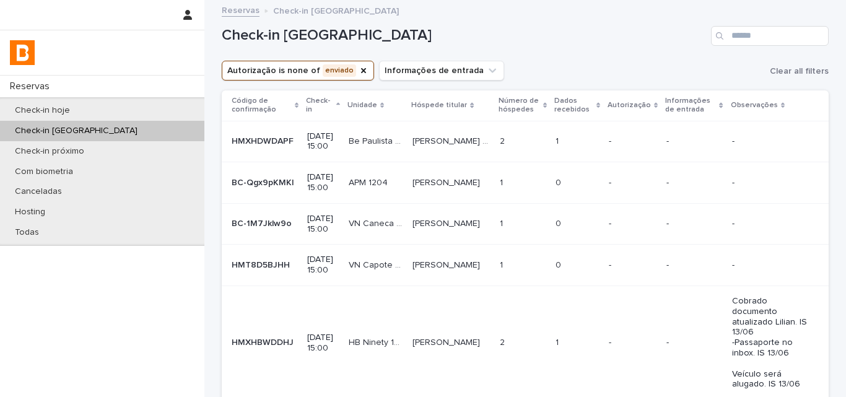
click at [564, 57] on div "Check-in amanhã" at bounding box center [525, 30] width 607 height 59
click at [557, 61] on div "Autorização is none of enviado Informações de entrada Clear all filters" at bounding box center [525, 71] width 607 height 20
click at [518, 140] on p at bounding box center [523, 141] width 46 height 11
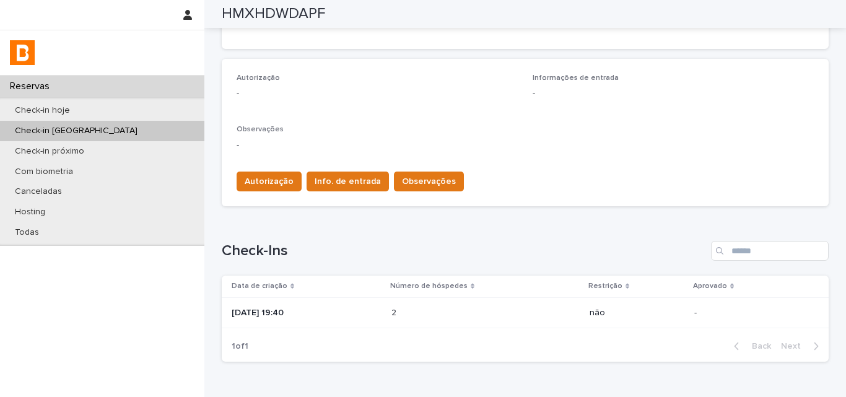
scroll to position [386, 0]
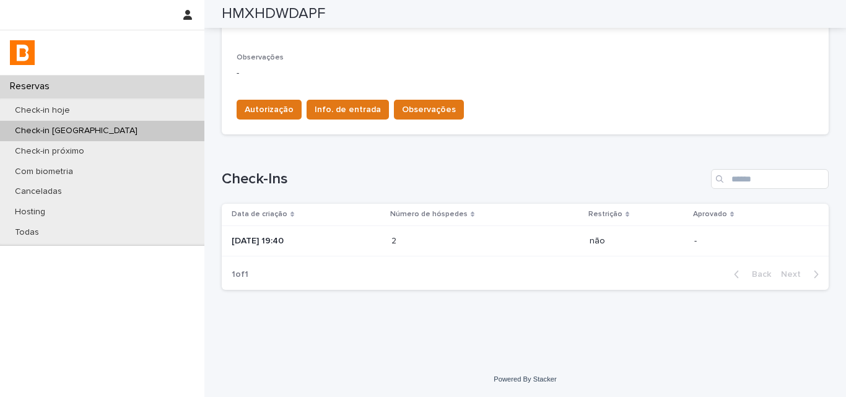
click at [378, 228] on td "2025-05-03 19:40" at bounding box center [304, 240] width 165 height 31
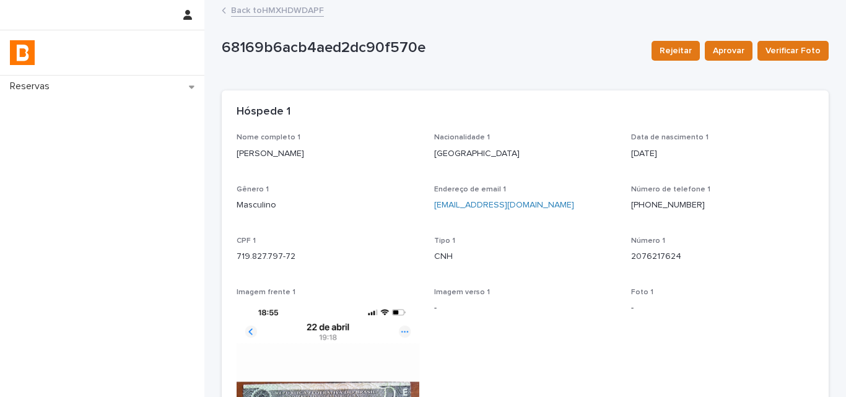
click at [276, 13] on link "Back to HMXHDWDAPF" at bounding box center [277, 9] width 93 height 14
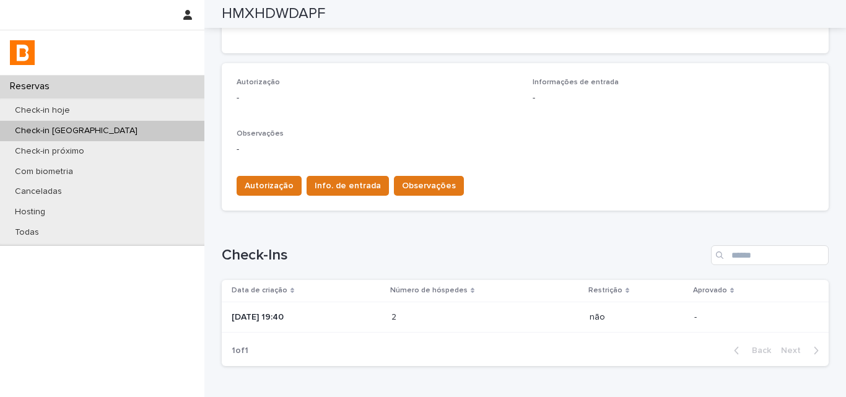
click at [386, 303] on td "2025-05-03 19:40" at bounding box center [304, 317] width 165 height 31
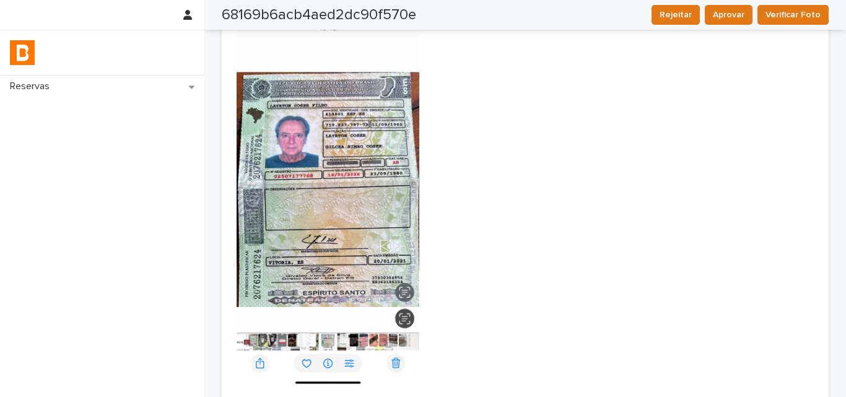
scroll to position [311, 0]
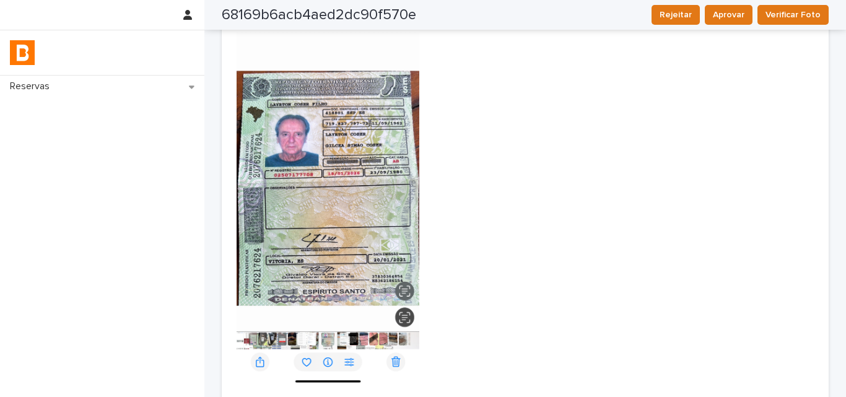
click at [390, 307] on img at bounding box center [328, 188] width 183 height 395
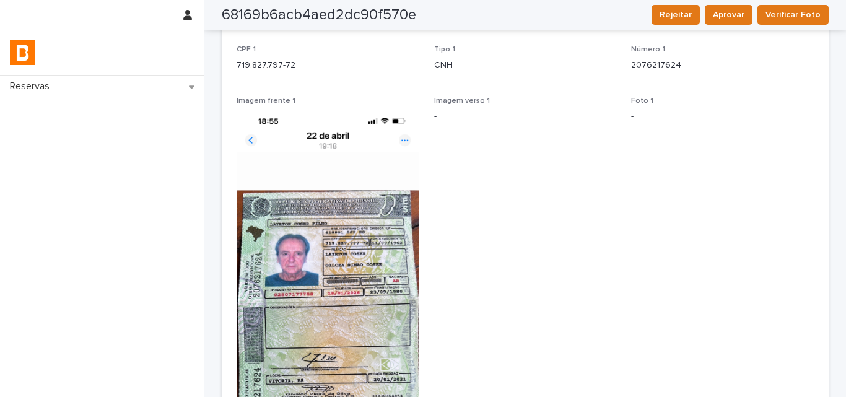
scroll to position [0, 0]
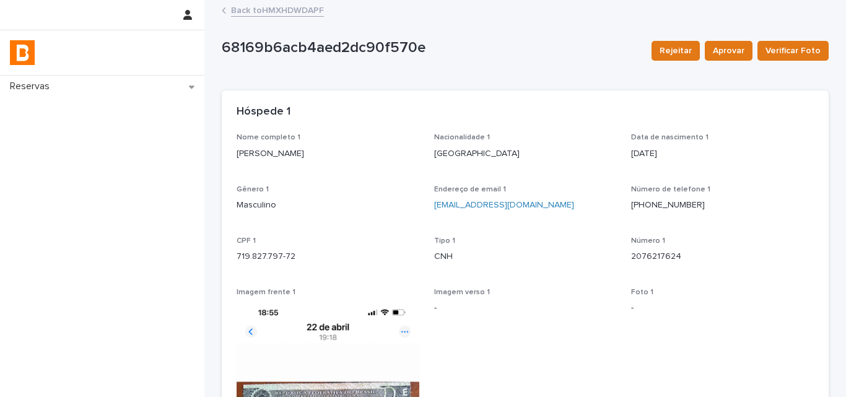
click at [288, 8] on link "Back to HMXHDWDAPF" at bounding box center [277, 9] width 93 height 14
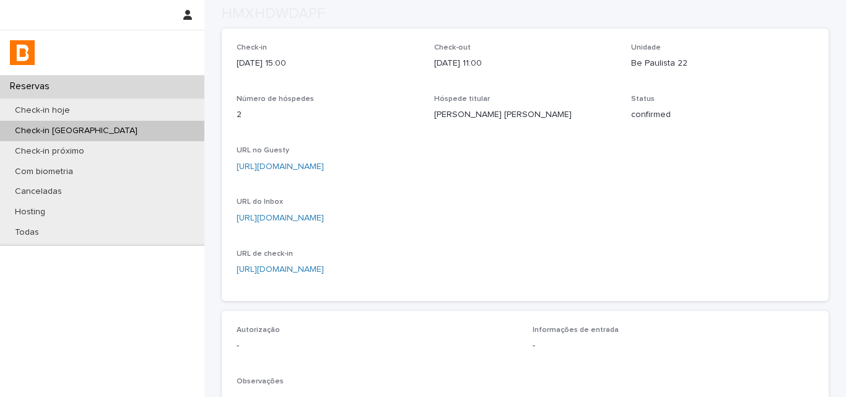
scroll to position [386, 0]
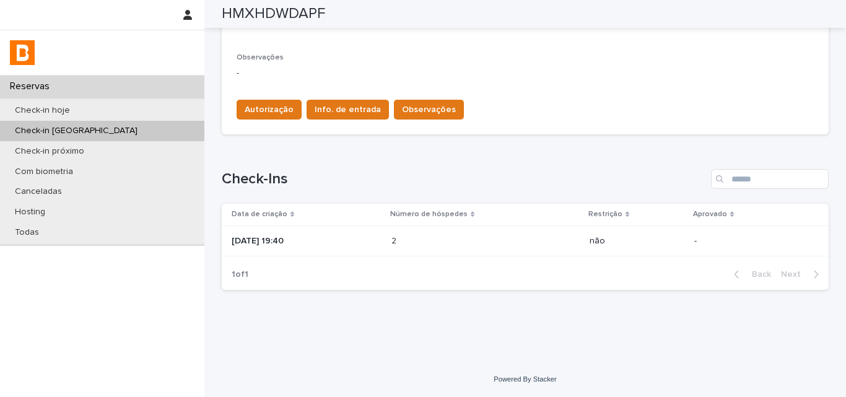
click at [357, 240] on p "2025-05-03 19:40" at bounding box center [307, 241] width 150 height 11
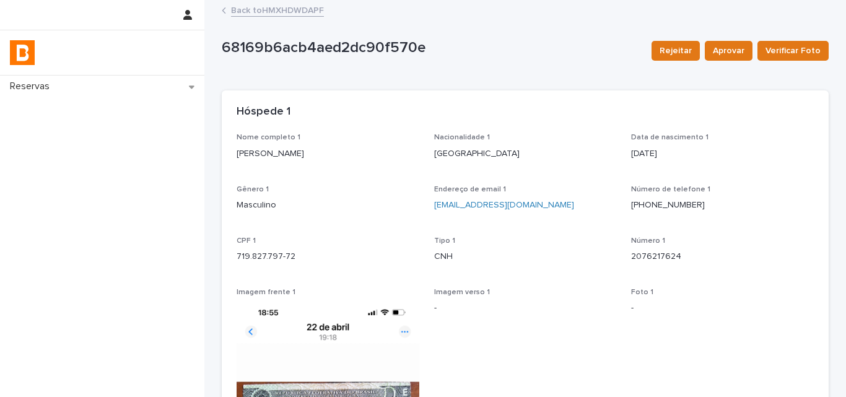
click at [271, 15] on link "Back to HMXHDWDAPF" at bounding box center [277, 9] width 93 height 14
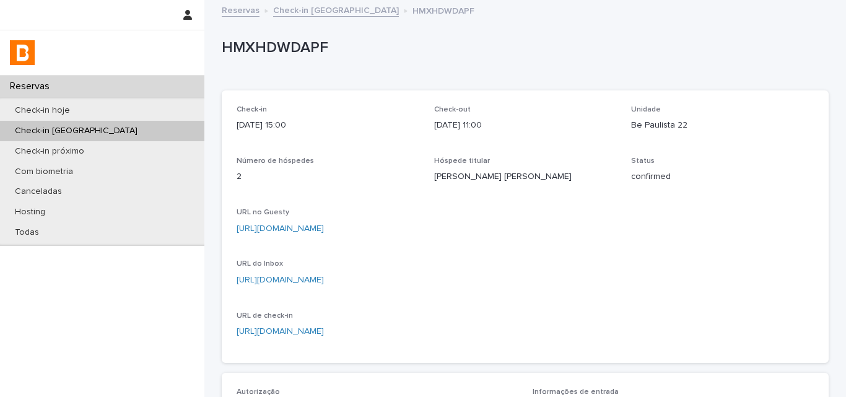
scroll to position [310, 0]
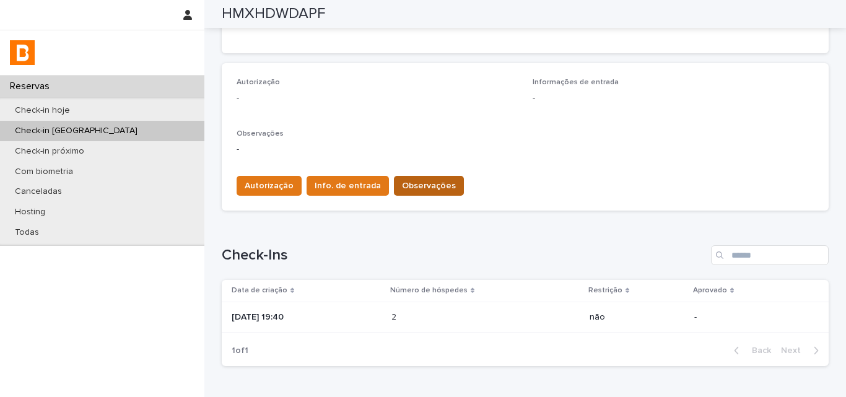
click at [423, 180] on span "Observações" at bounding box center [429, 186] width 54 height 12
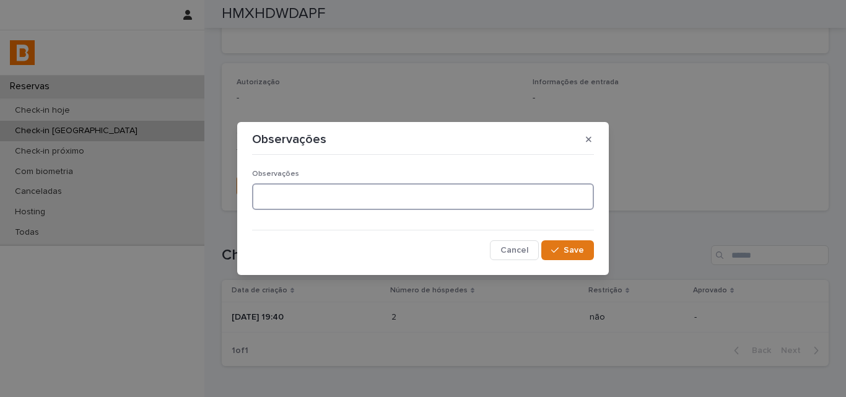
click at [401, 194] on textarea at bounding box center [423, 196] width 342 height 27
type textarea "*******"
click at [593, 253] on div "Observações ******* Cancel Save" at bounding box center [423, 210] width 348 height 107
click at [586, 251] on button "Save" at bounding box center [567, 250] width 53 height 20
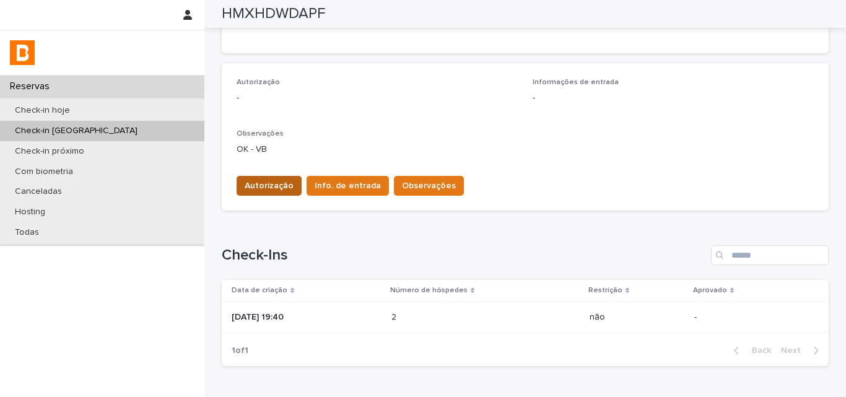
click at [245, 192] on span "Autorização" at bounding box center [269, 186] width 49 height 12
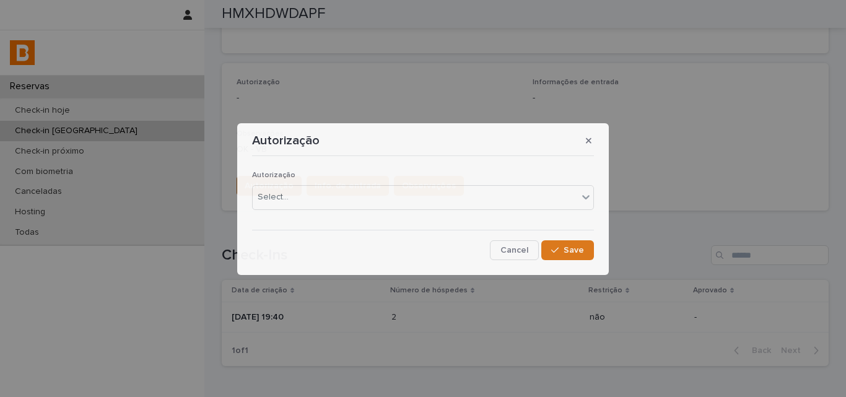
click at [245, 187] on section "Autorização Autorização Select... Cancel Save" at bounding box center [423, 198] width 372 height 151
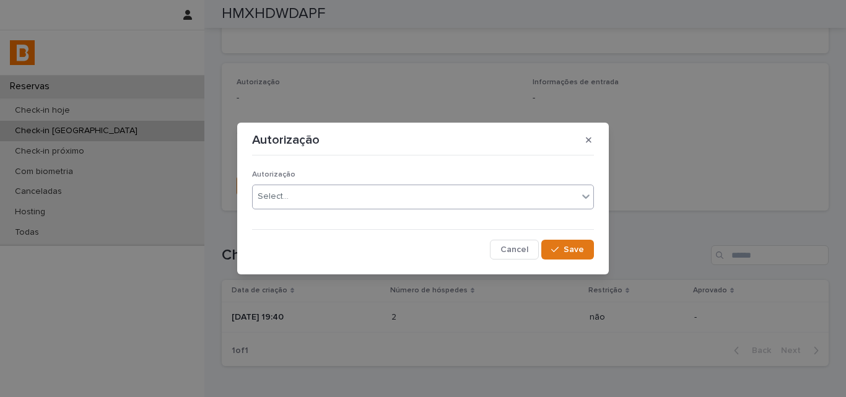
click at [253, 199] on div "Select..." at bounding box center [415, 196] width 325 height 20
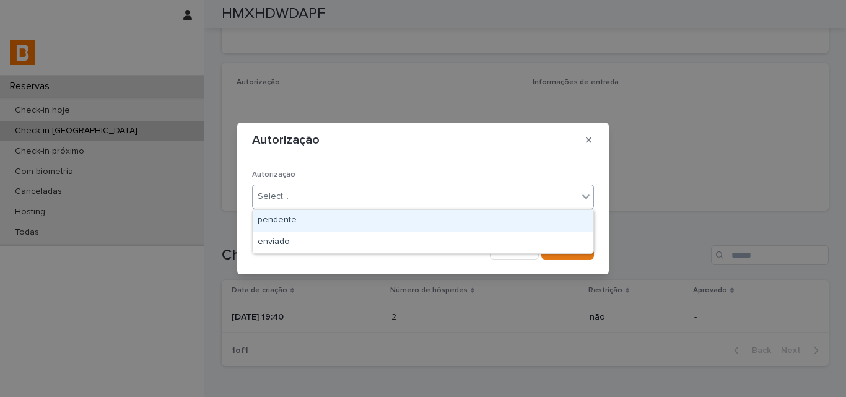
click at [265, 231] on div "pendente" at bounding box center [423, 221] width 341 height 22
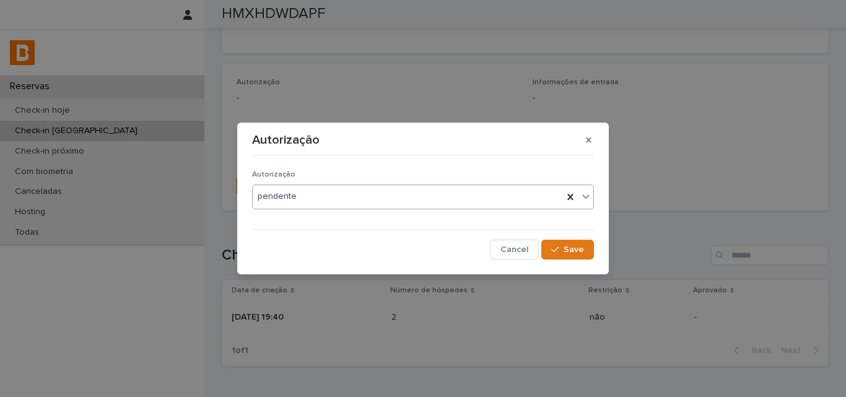
click at [481, 187] on div "pendente" at bounding box center [408, 196] width 310 height 20
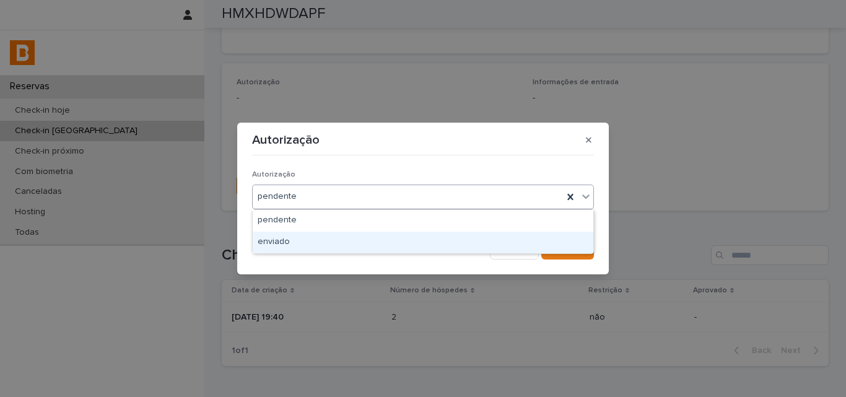
click at [293, 253] on div "pendente enviado" at bounding box center [423, 231] width 342 height 45
click at [291, 243] on div "enviado" at bounding box center [423, 243] width 341 height 22
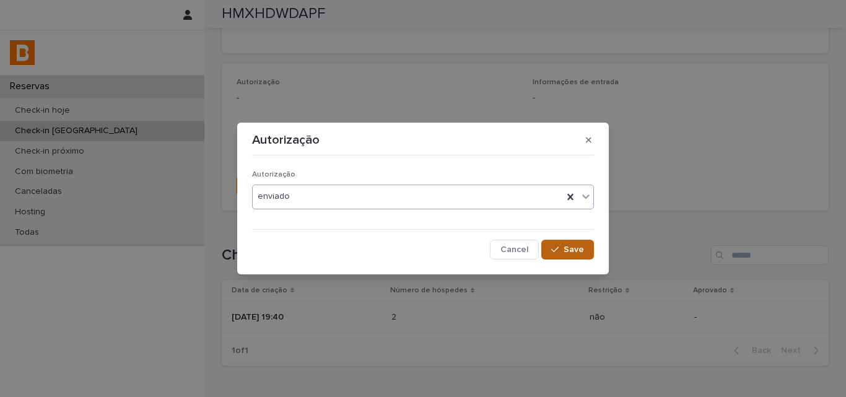
click at [575, 254] on button "Save" at bounding box center [567, 250] width 53 height 20
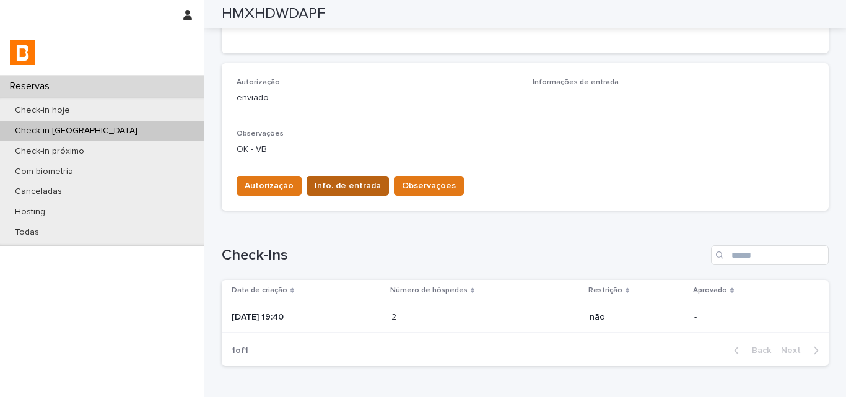
click at [332, 191] on span "Info. de entrada" at bounding box center [348, 186] width 66 height 12
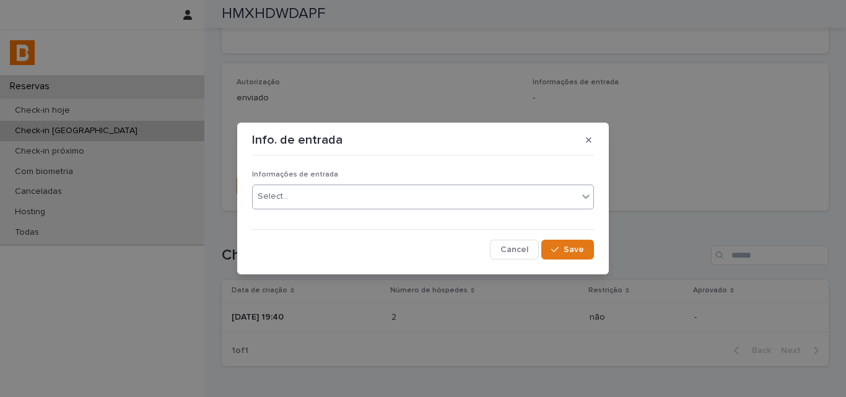
click at [331, 203] on div "Select..." at bounding box center [415, 196] width 325 height 20
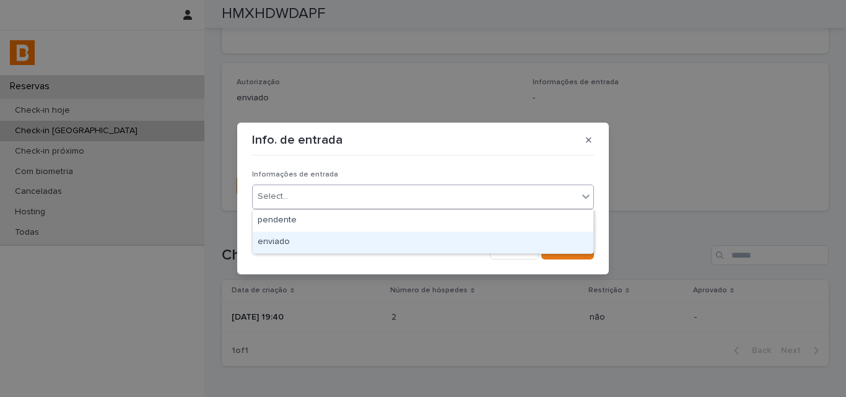
click at [324, 242] on div "enviado" at bounding box center [423, 243] width 341 height 22
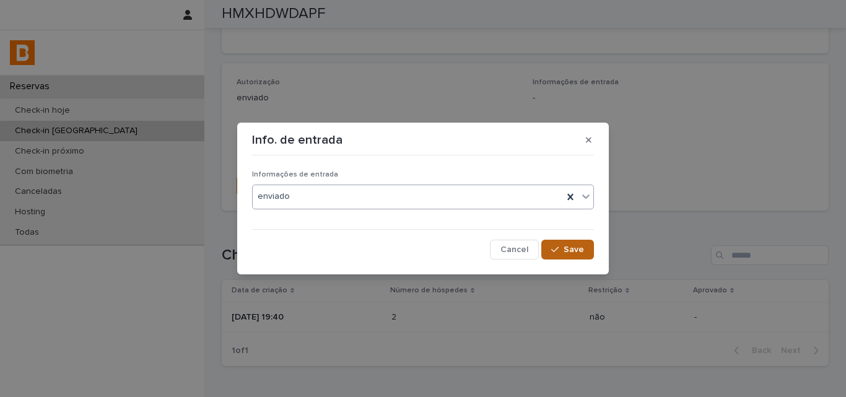
click at [552, 251] on button "Save" at bounding box center [567, 250] width 53 height 20
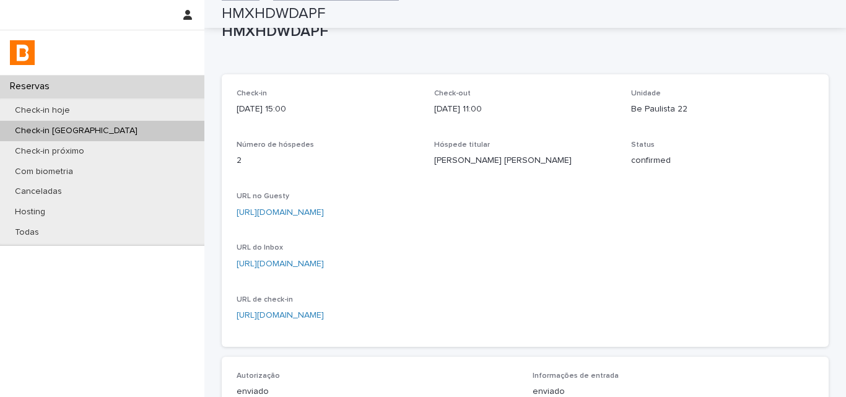
scroll to position [0, 0]
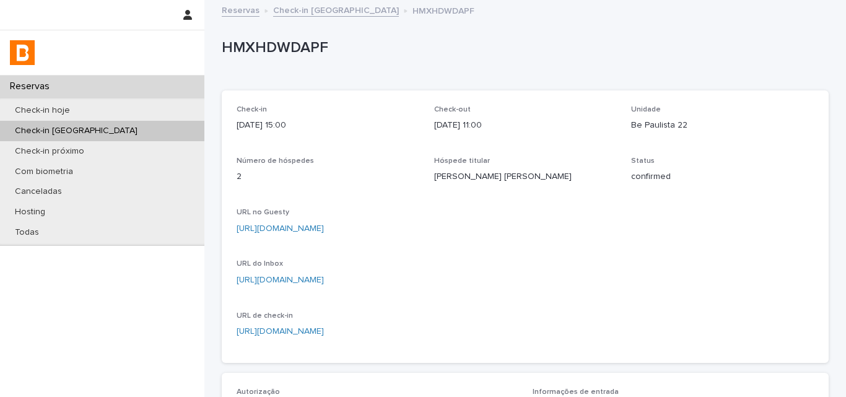
scroll to position [372, 0]
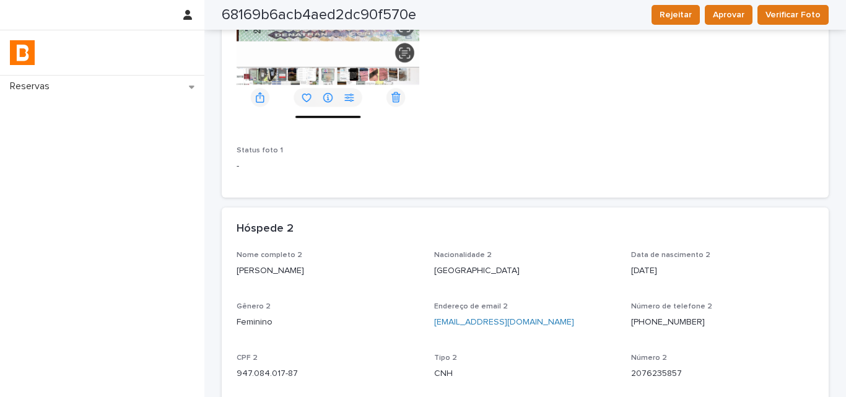
scroll to position [805, 0]
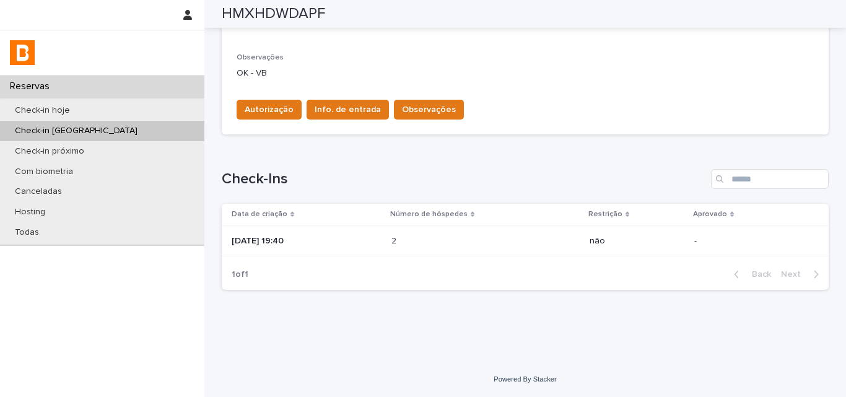
scroll to position [386, 0]
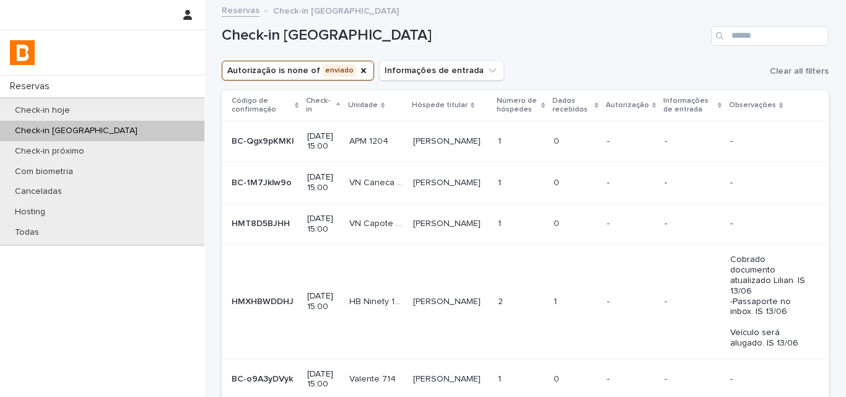
click at [627, 71] on div "Autorização is none of enviado Informações de entrada Clear all filters" at bounding box center [525, 71] width 607 height 20
click at [561, 138] on p at bounding box center [575, 141] width 43 height 11
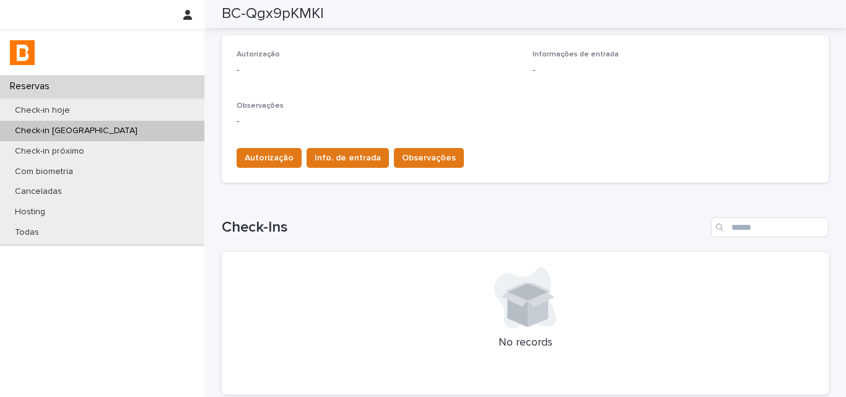
scroll to position [310, 0]
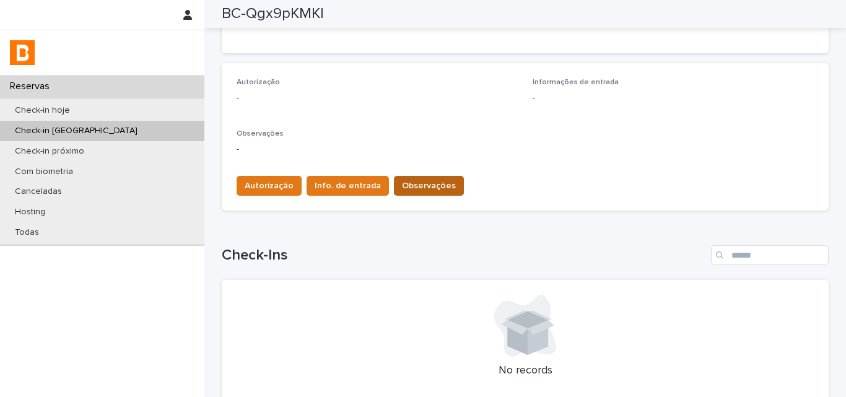
click at [415, 179] on button "Observações" at bounding box center [429, 186] width 70 height 20
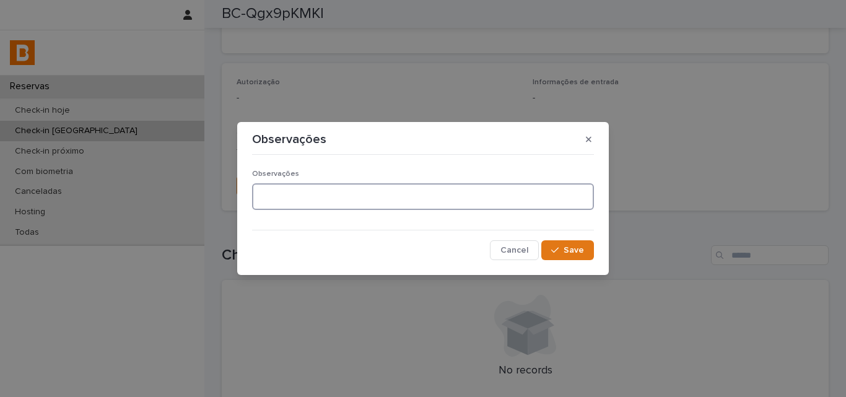
click at [357, 191] on textarea at bounding box center [423, 196] width 342 height 27
type textarea "**********"
click at [577, 253] on span "Save" at bounding box center [574, 250] width 20 height 9
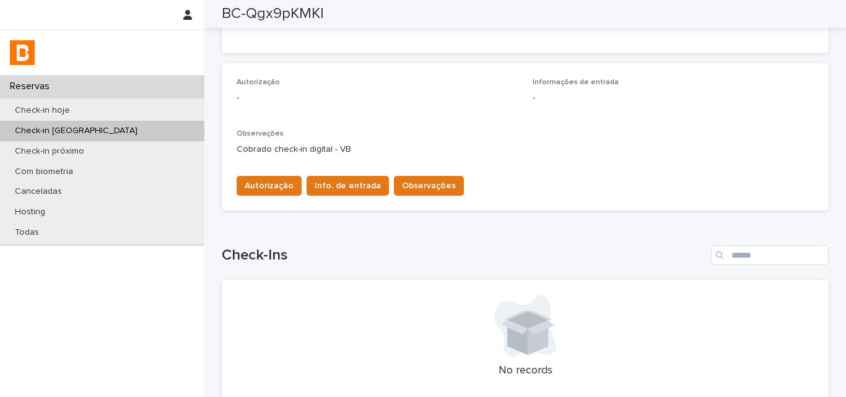
scroll to position [0, 0]
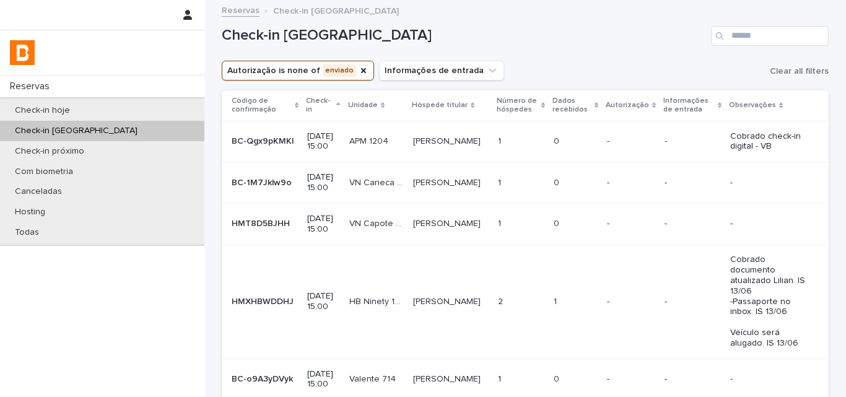
click at [602, 191] on td "-" at bounding box center [631, 182] width 58 height 41
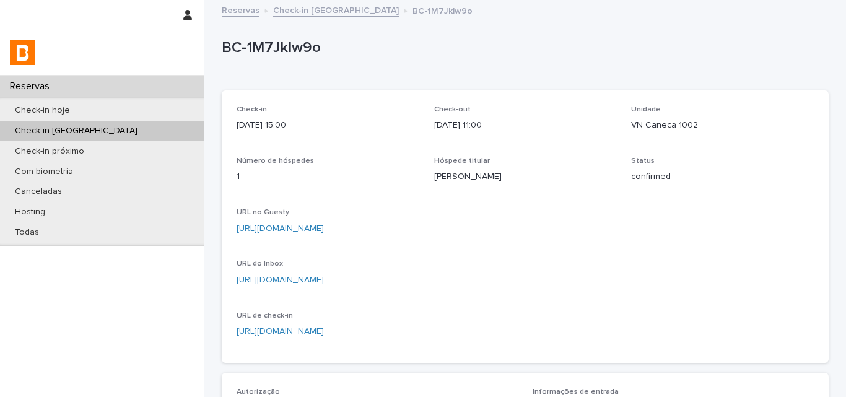
click at [298, 53] on p "BC-1M7Jklw9o" at bounding box center [523, 48] width 602 height 18
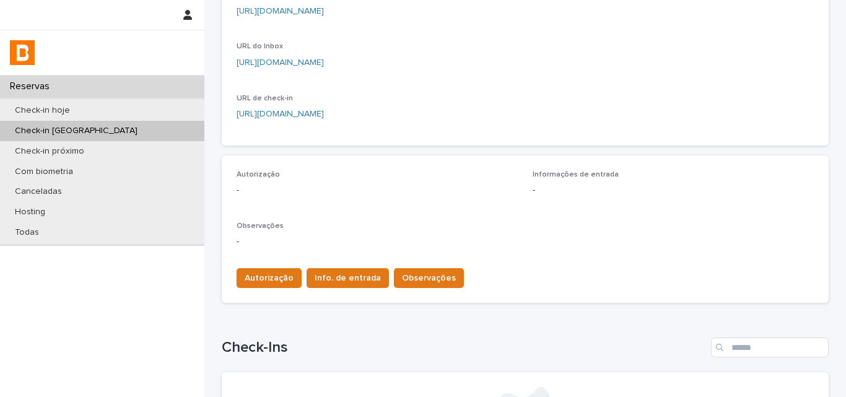
scroll to position [372, 0]
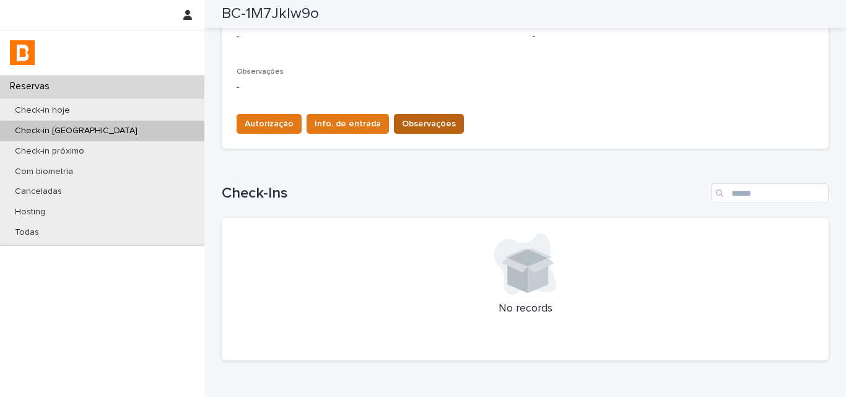
click at [416, 125] on span "Observações" at bounding box center [429, 124] width 54 height 12
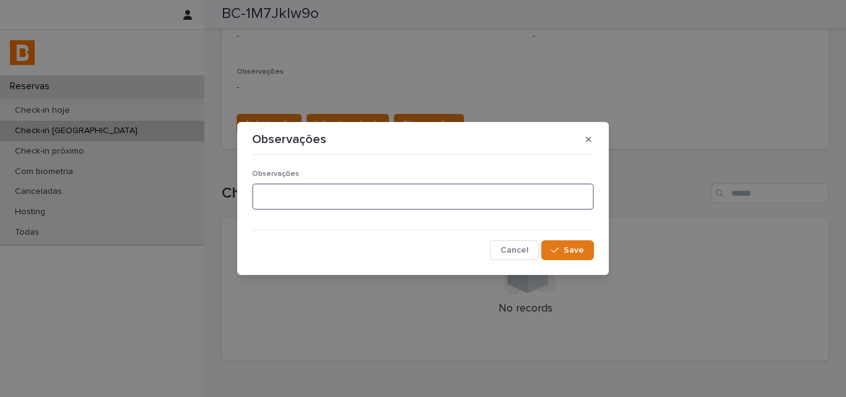
click at [321, 201] on textarea at bounding box center [423, 196] width 342 height 27
type textarea "**********"
click at [577, 255] on span "Save" at bounding box center [574, 250] width 20 height 9
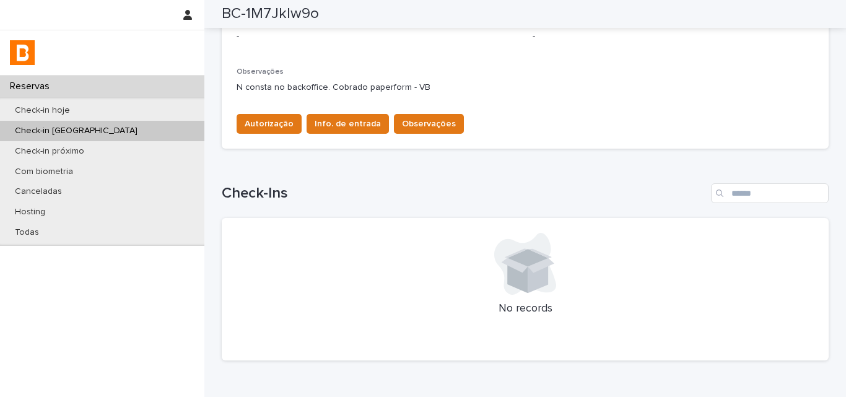
drag, startPoint x: 422, startPoint y: 85, endPoint x: 229, endPoint y: 86, distance: 193.2
click at [229, 86] on div "Autorização - Informações de entrada - Observações N consta no backoffice. Cobr…" at bounding box center [525, 74] width 607 height 147
click at [346, 176] on div "Loading... Saving… Check-Ins No records" at bounding box center [525, 265] width 607 height 212
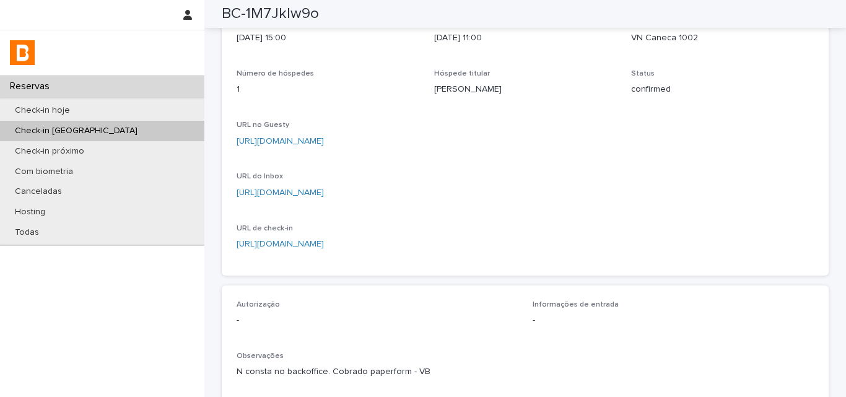
scroll to position [0, 0]
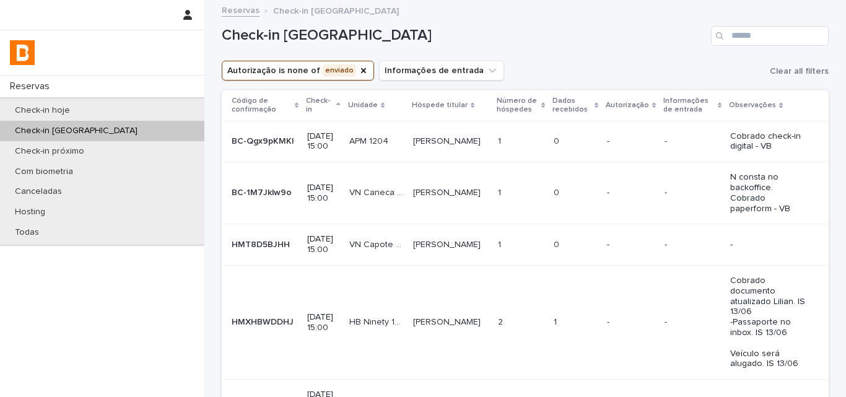
click at [554, 243] on div "0 0" at bounding box center [575, 245] width 43 height 20
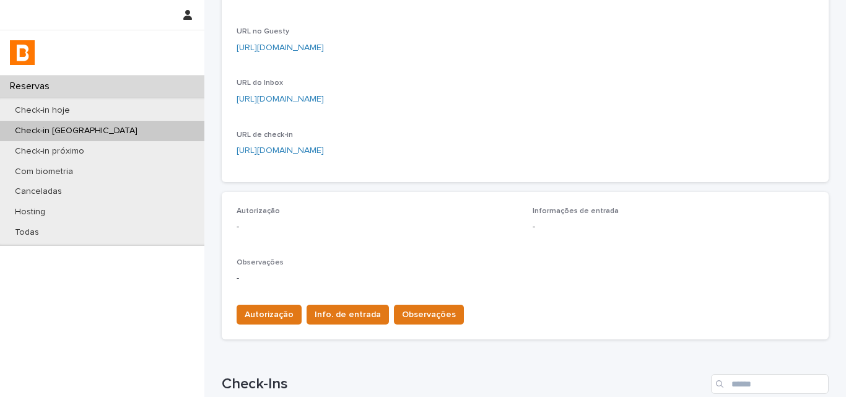
scroll to position [310, 0]
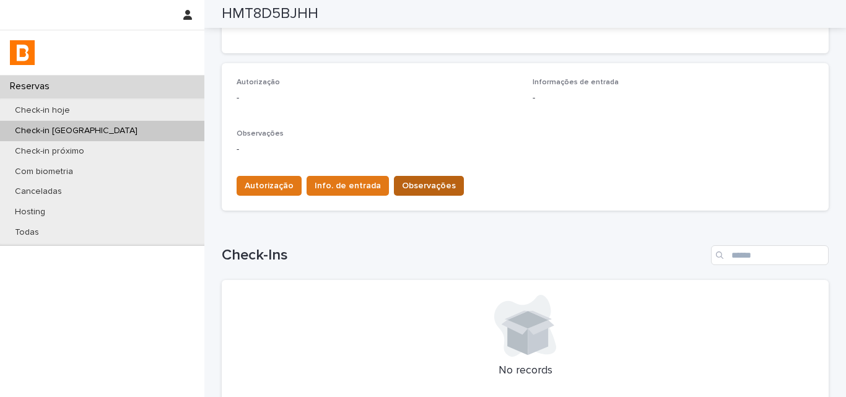
click at [422, 186] on span "Observações" at bounding box center [429, 186] width 54 height 12
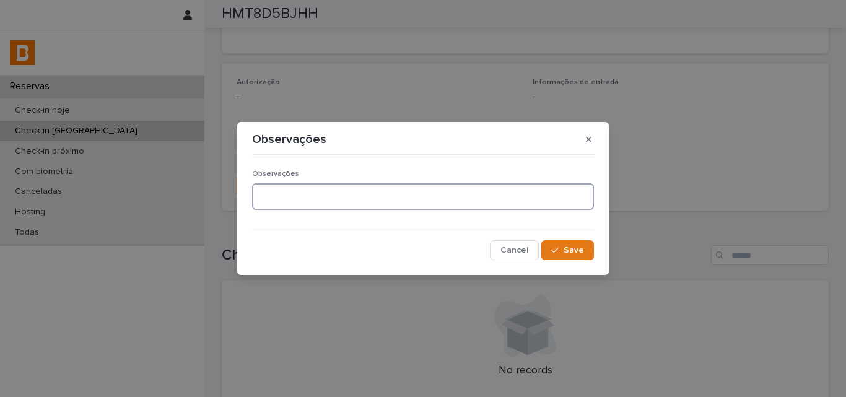
click at [398, 203] on textarea at bounding box center [423, 196] width 342 height 27
type textarea "**********"
click at [578, 251] on span "Save" at bounding box center [574, 250] width 20 height 9
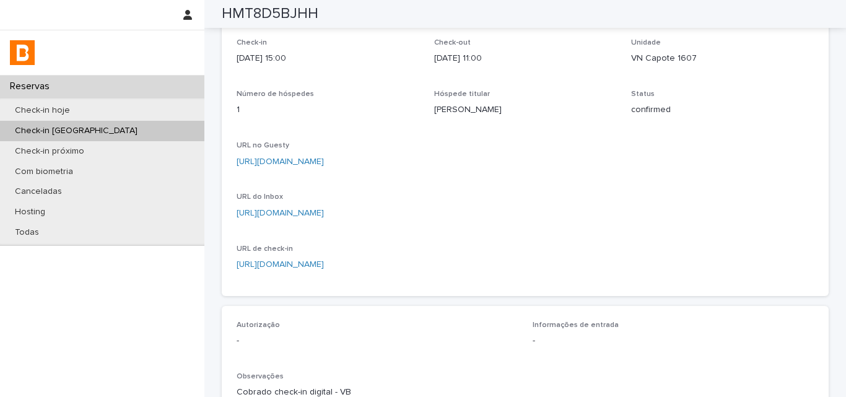
scroll to position [0, 0]
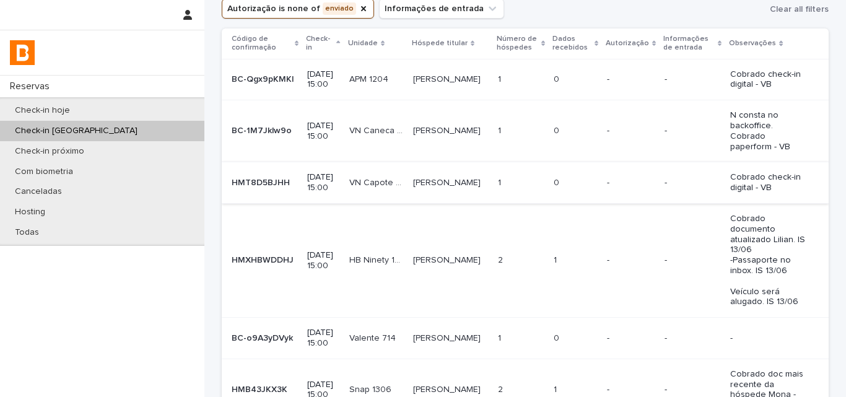
scroll to position [124, 0]
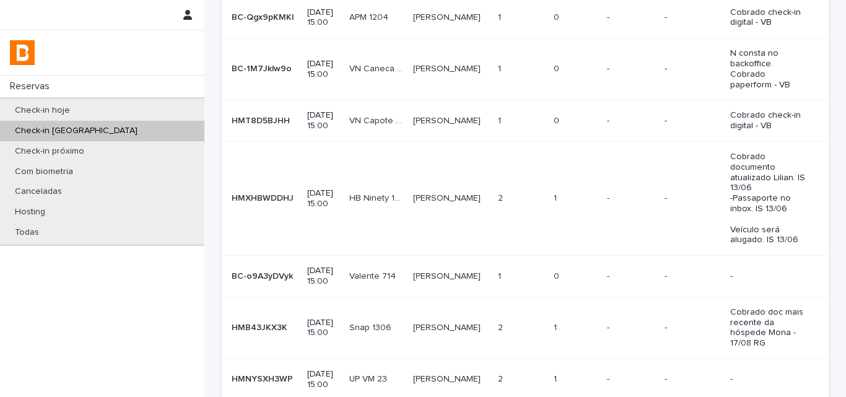
click at [607, 190] on div "-" at bounding box center [631, 198] width 48 height 20
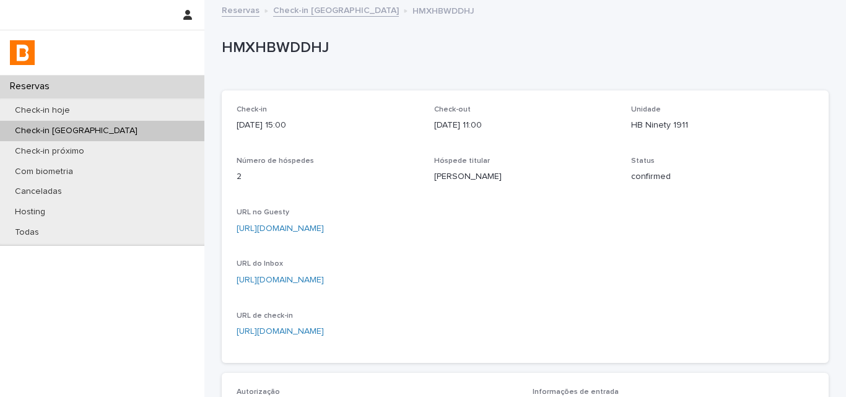
click at [308, 51] on p "HMXHBWDDHJ" at bounding box center [523, 48] width 602 height 18
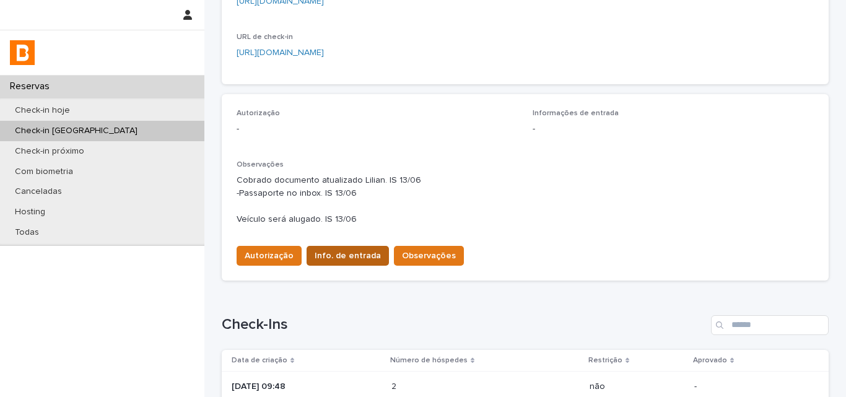
scroll to position [424, 0]
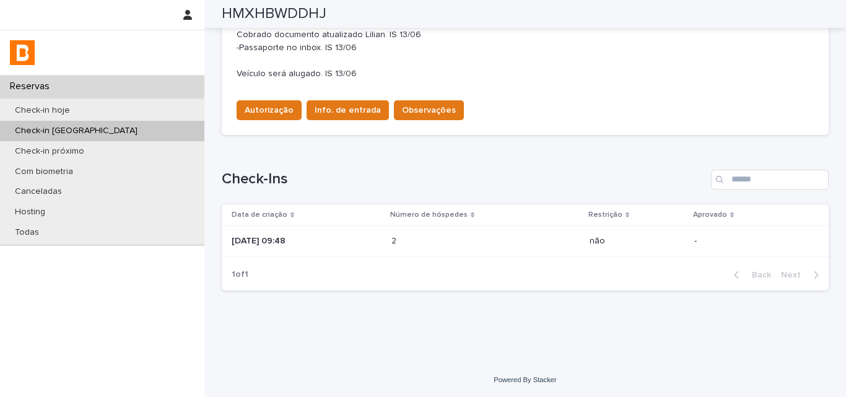
click at [380, 237] on p "2025-06-13 09:48" at bounding box center [307, 241] width 150 height 11
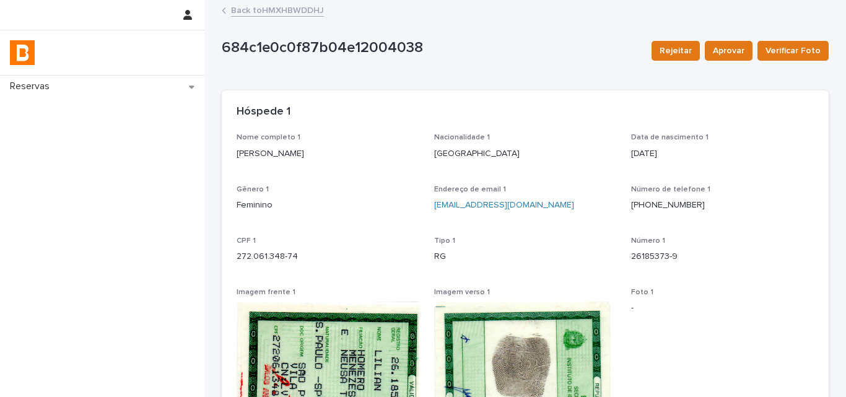
click at [281, 157] on p "Lilian Paula De Menezes" at bounding box center [328, 153] width 183 height 13
click at [274, 264] on div "CPF 1 272.061.348-74" at bounding box center [328, 255] width 183 height 37
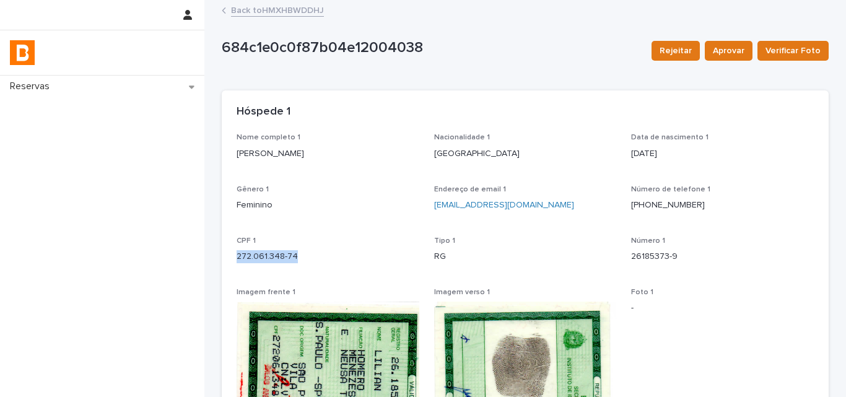
click at [274, 264] on div "CPF 1 272.061.348-74" at bounding box center [328, 255] width 183 height 37
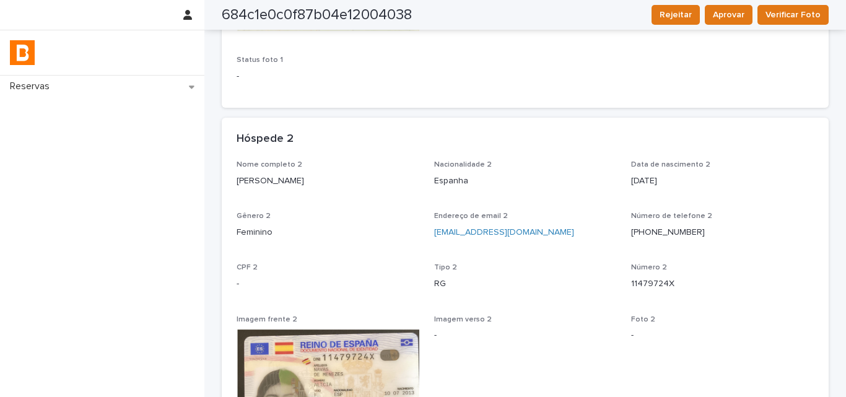
scroll to position [557, 0]
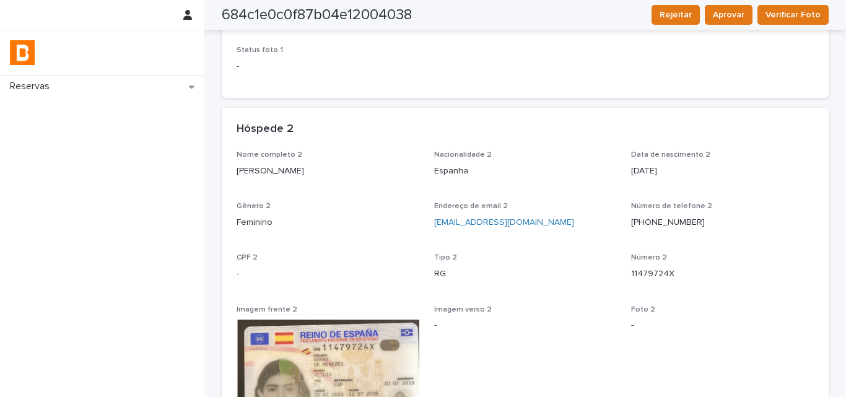
click at [263, 172] on p "Alicia Navas De Menezes" at bounding box center [328, 171] width 183 height 13
click at [648, 281] on div "Número 2 11479724X" at bounding box center [722, 271] width 183 height 37
click at [648, 280] on div "Número 2 11479724X" at bounding box center [722, 271] width 183 height 37
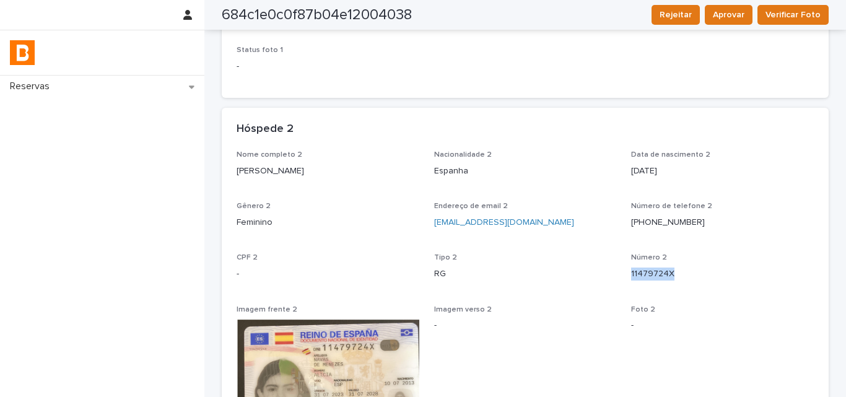
click at [648, 279] on p "11479724X" at bounding box center [722, 274] width 183 height 13
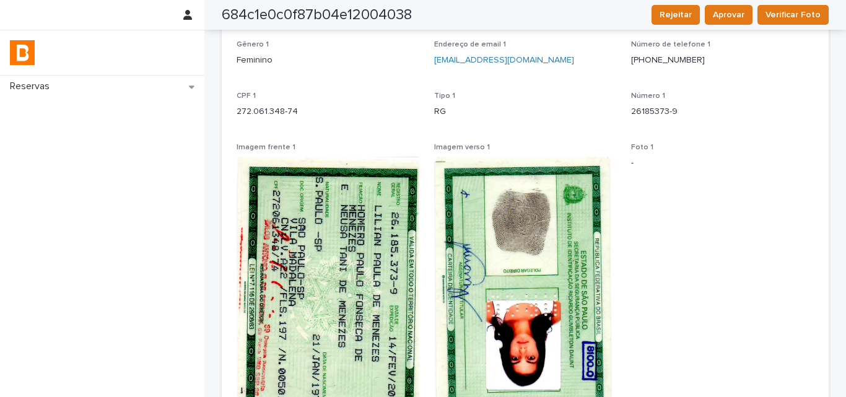
scroll to position [0, 0]
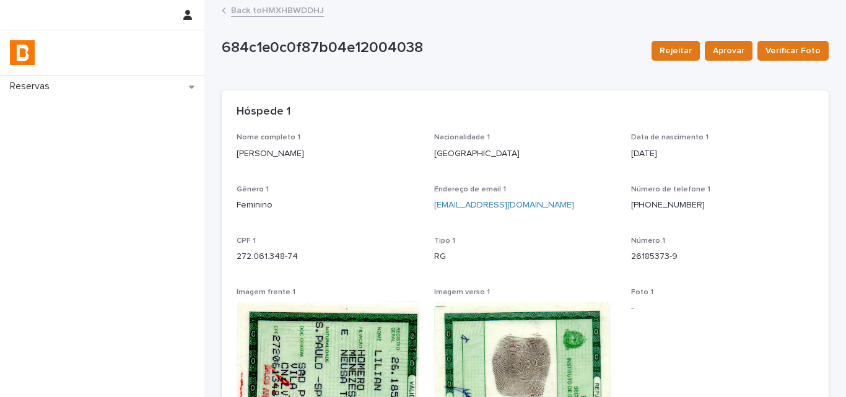
click at [282, 11] on link "Back to HMXHBWDDHJ" at bounding box center [277, 9] width 93 height 14
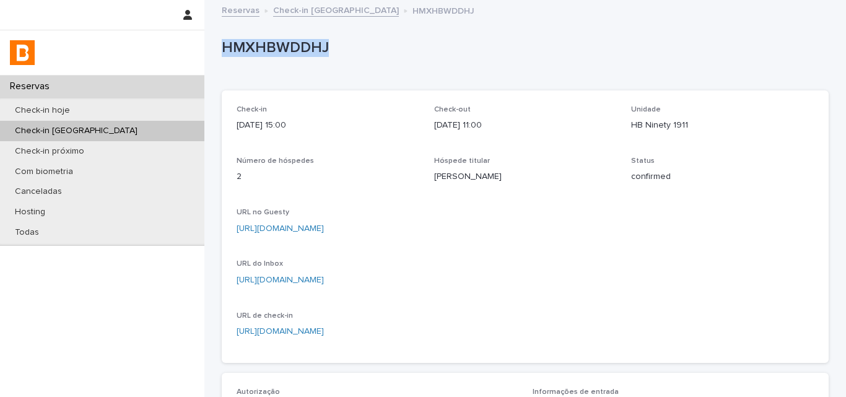
drag, startPoint x: 217, startPoint y: 44, endPoint x: 344, endPoint y: 50, distance: 126.5
click at [343, 50] on p "HMXHBWDDHJ" at bounding box center [523, 48] width 602 height 18
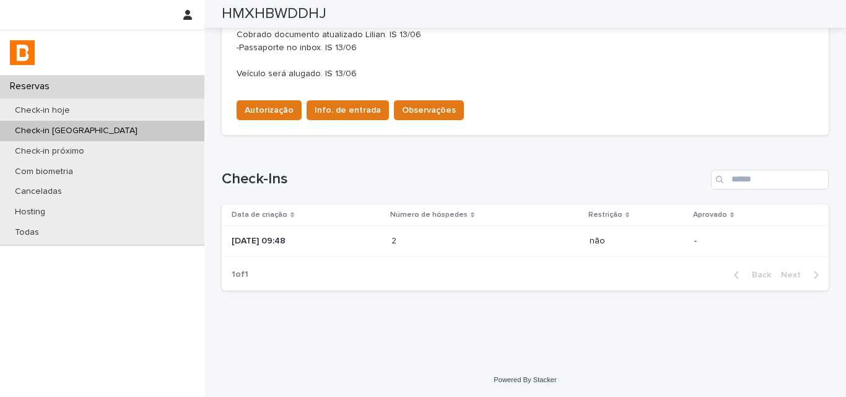
scroll to position [300, 0]
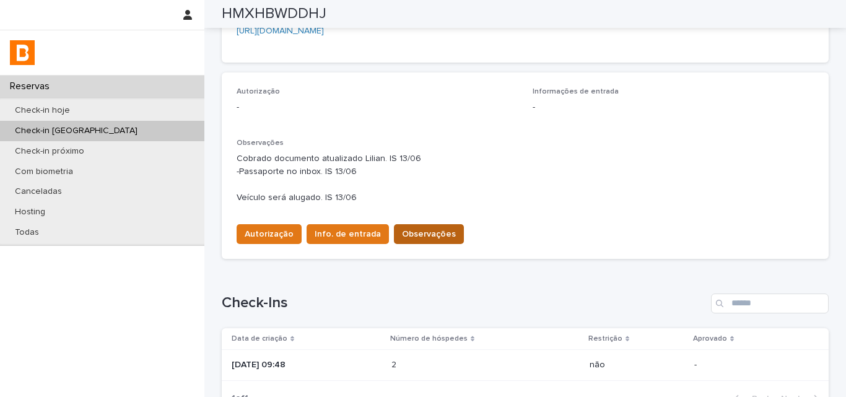
click at [428, 233] on span "Observações" at bounding box center [429, 234] width 54 height 12
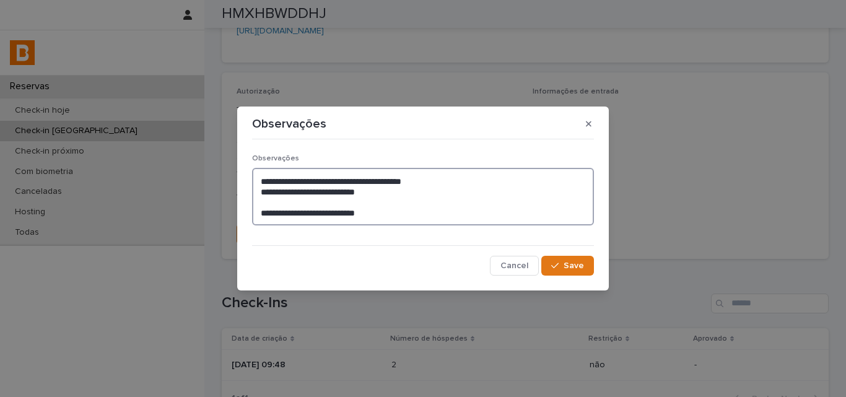
click at [391, 212] on textarea "**********" at bounding box center [423, 197] width 342 height 58
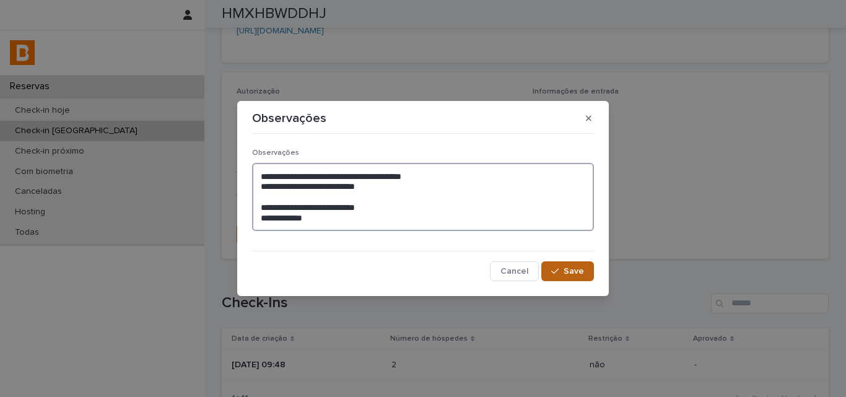
type textarea "**********"
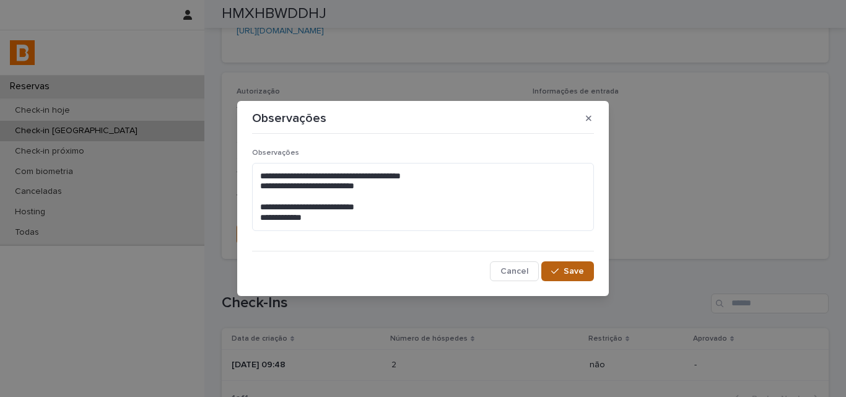
click at [577, 278] on button "Save" at bounding box center [567, 271] width 53 height 20
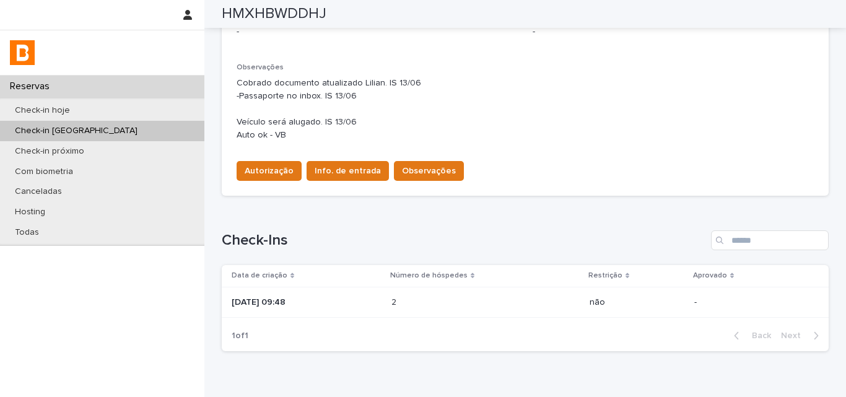
scroll to position [307, 0]
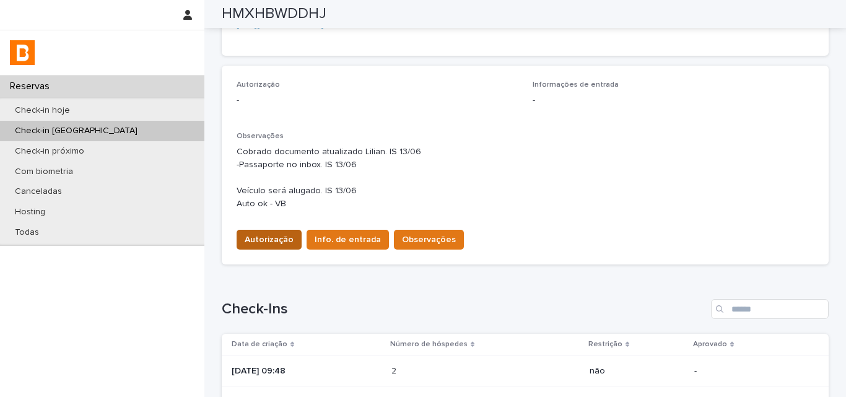
click at [272, 232] on button "Autorização" at bounding box center [269, 240] width 65 height 20
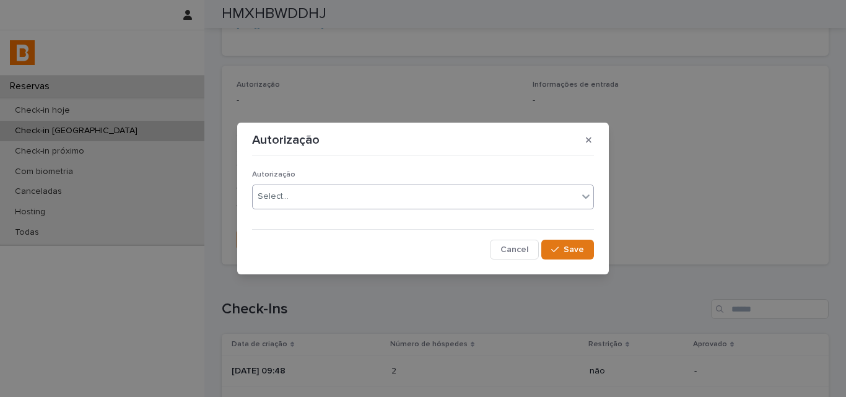
click at [276, 195] on div "Select..." at bounding box center [273, 196] width 31 height 13
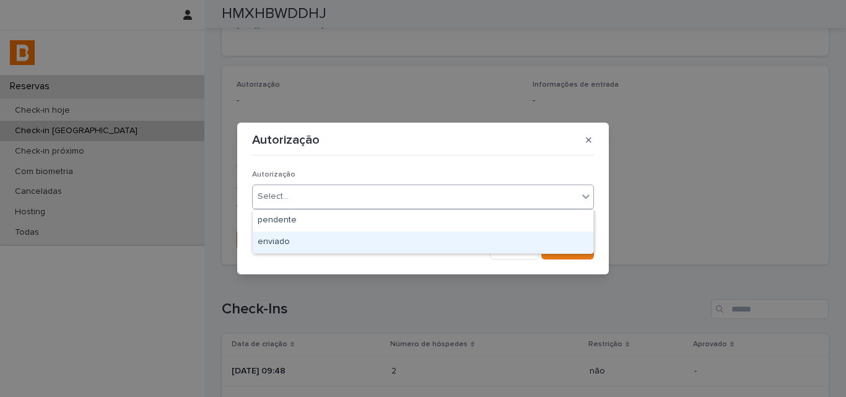
click at [281, 242] on div "enviado" at bounding box center [423, 243] width 341 height 22
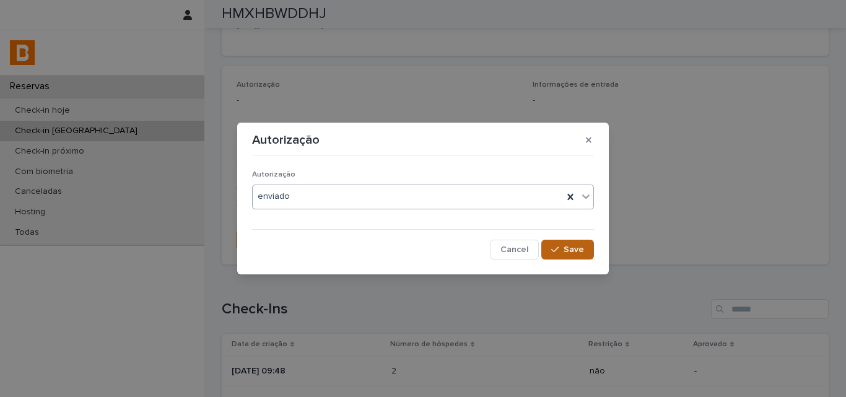
click at [573, 246] on span "Save" at bounding box center [574, 249] width 20 height 9
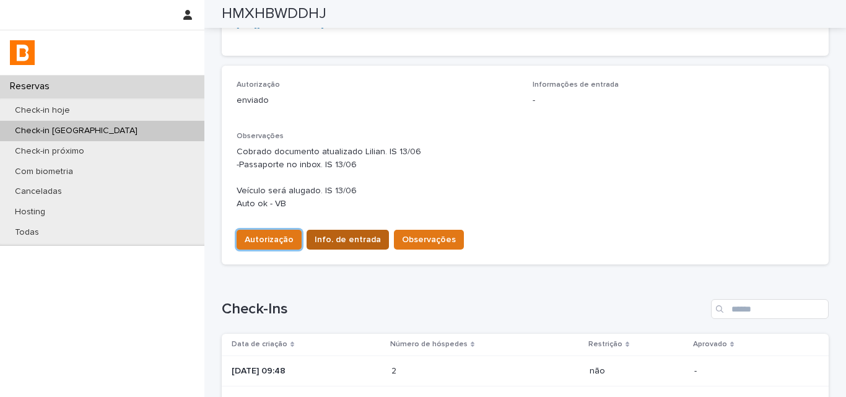
click at [356, 243] on span "Info. de entrada" at bounding box center [348, 239] width 66 height 12
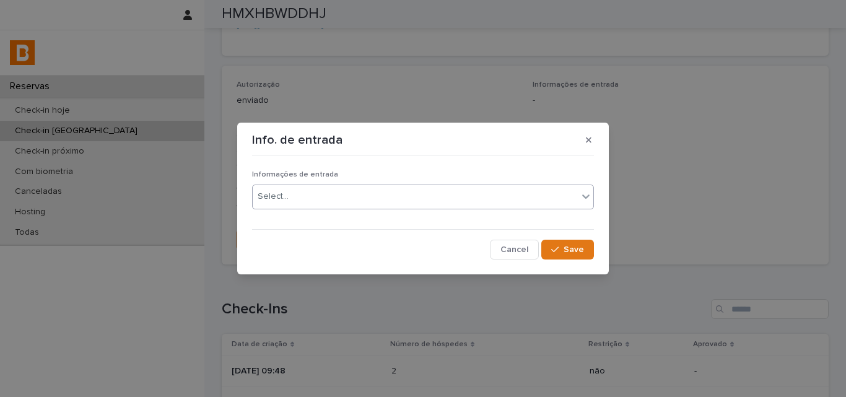
click at [330, 202] on div "Select..." at bounding box center [415, 196] width 325 height 20
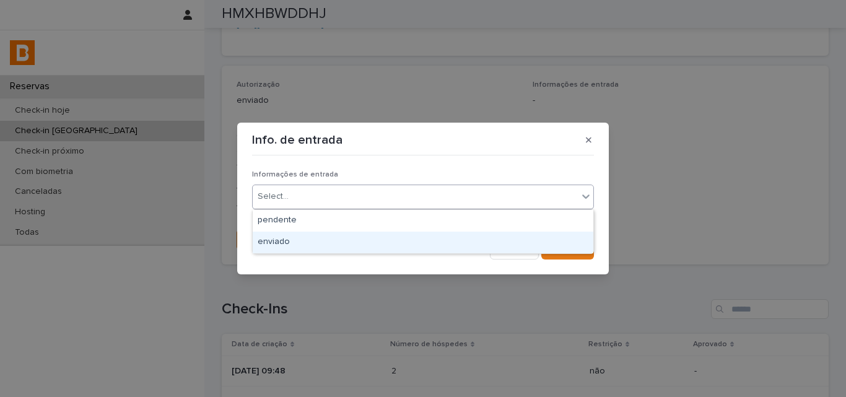
click at [333, 242] on div "enviado" at bounding box center [423, 243] width 341 height 22
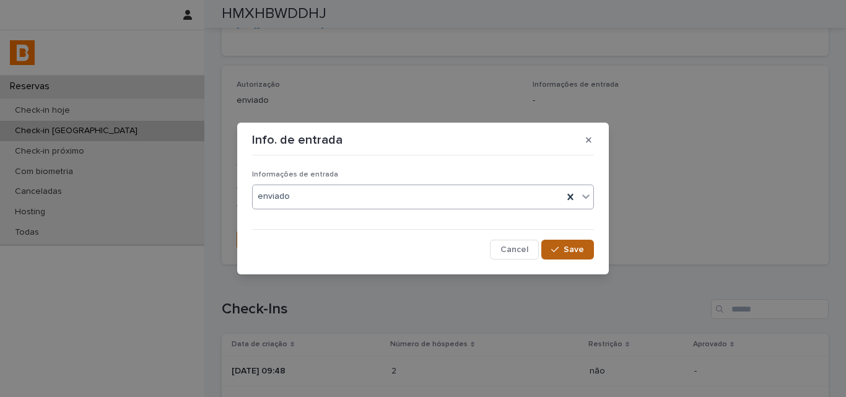
drag, startPoint x: 566, startPoint y: 239, endPoint x: 562, endPoint y: 245, distance: 7.1
click at [566, 240] on button "Save" at bounding box center [567, 250] width 53 height 20
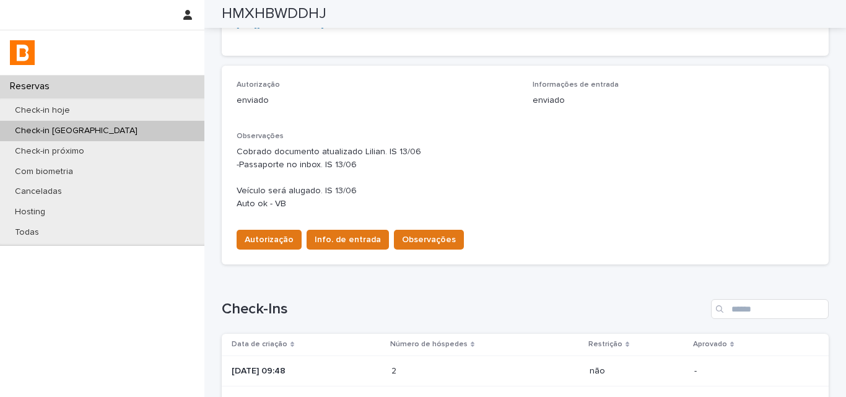
click at [507, 266] on div "Loading... Saving… Autorização enviado Informações de entrada enviado Observaçõ…" at bounding box center [525, 170] width 607 height 209
click at [508, 270] on div "Loading... Saving… Autorização enviado Informações de entrada enviado Observaçõ…" at bounding box center [525, 170] width 607 height 209
click at [570, 206] on p "Cobrado documento atualizado Lilian. IS 13/06 -Passaporte no inbox. IS 13/06 Ve…" at bounding box center [525, 178] width 577 height 64
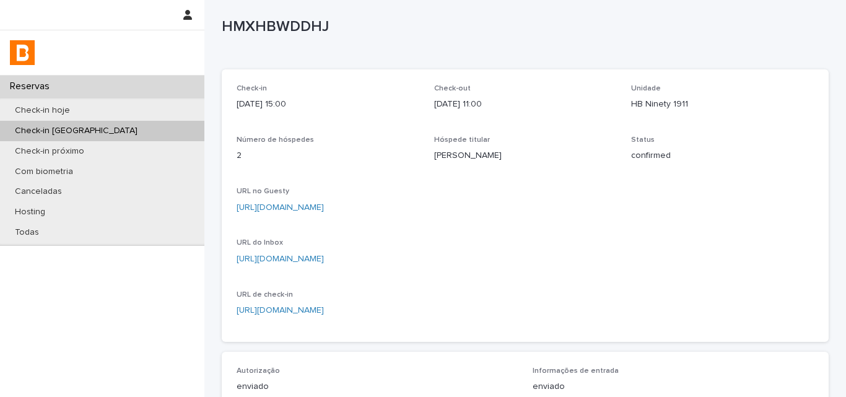
scroll to position [0, 0]
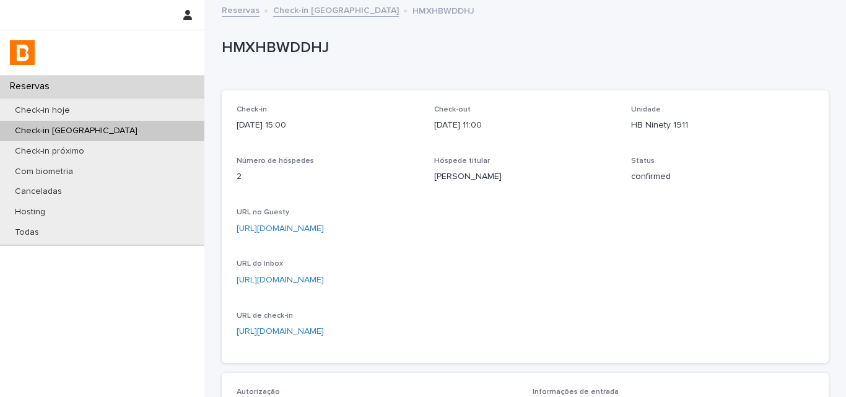
click at [570, 214] on p "URL no Guesty" at bounding box center [525, 212] width 577 height 9
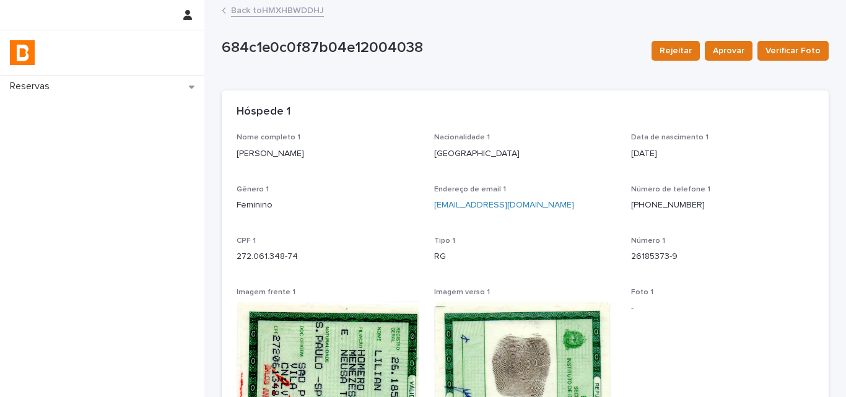
click at [263, 9] on link "Back to HMXHBWDDHJ" at bounding box center [277, 9] width 93 height 14
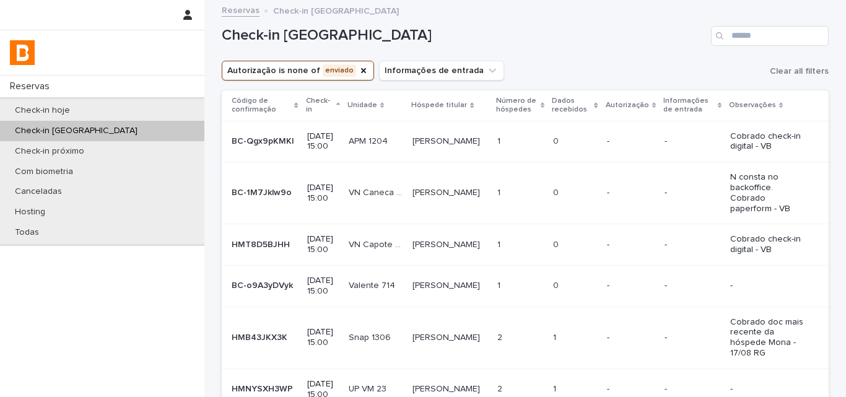
click at [596, 58] on div "Check-in amanhã" at bounding box center [525, 30] width 607 height 59
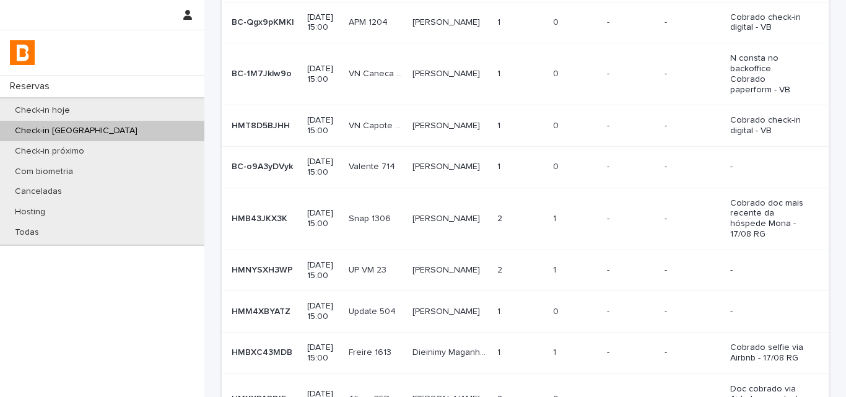
scroll to position [124, 0]
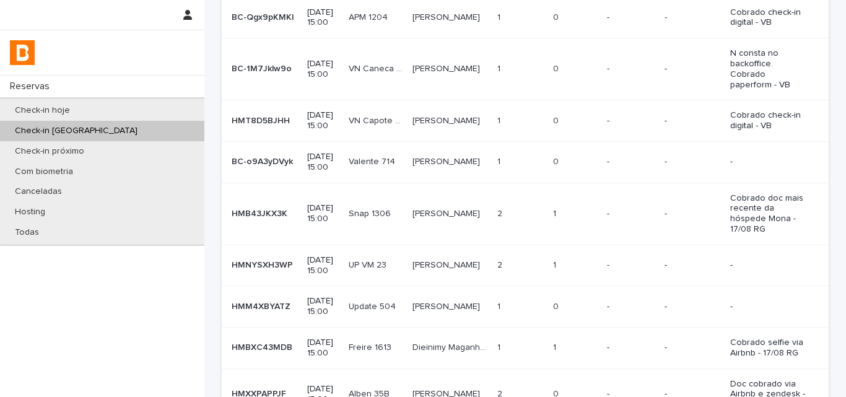
click at [602, 150] on td "-" at bounding box center [631, 161] width 58 height 41
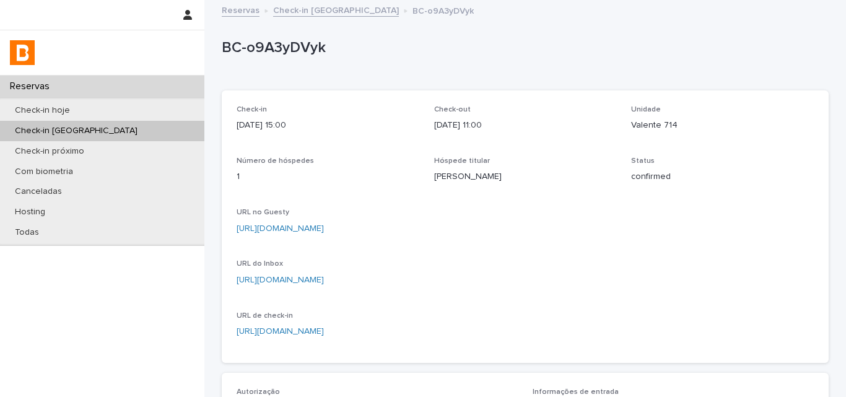
click at [440, 178] on p "Igor Segalla Farias" at bounding box center [525, 176] width 183 height 13
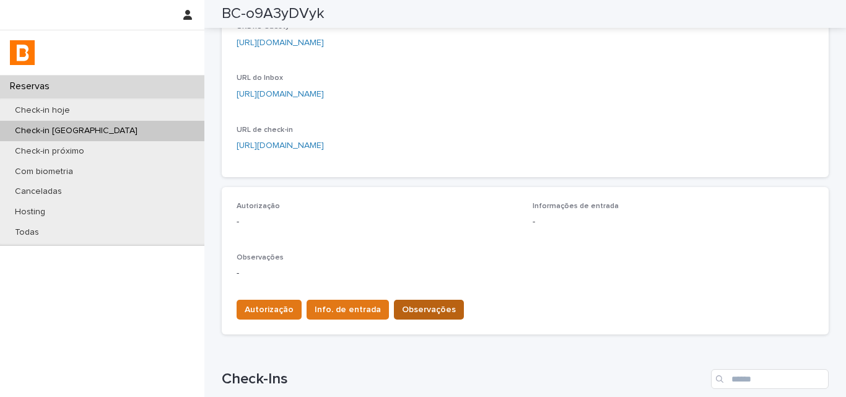
click at [411, 300] on button "Observações" at bounding box center [429, 310] width 70 height 20
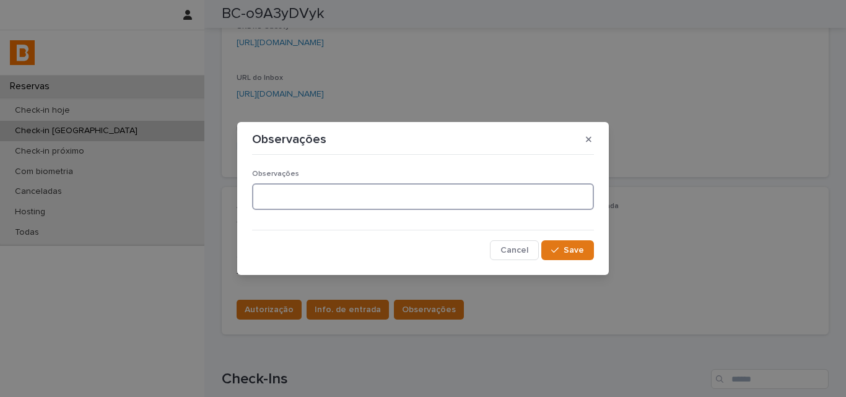
click at [381, 199] on textarea at bounding box center [423, 196] width 342 height 27
type textarea "**********"
click at [558, 255] on icon "button" at bounding box center [554, 250] width 7 height 9
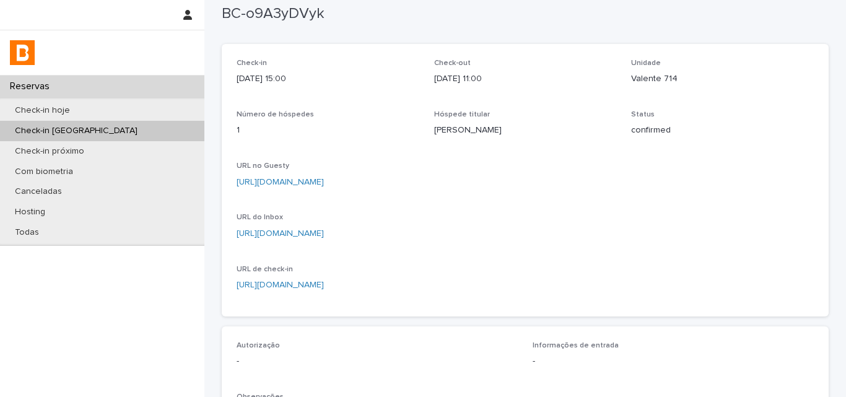
scroll to position [0, 0]
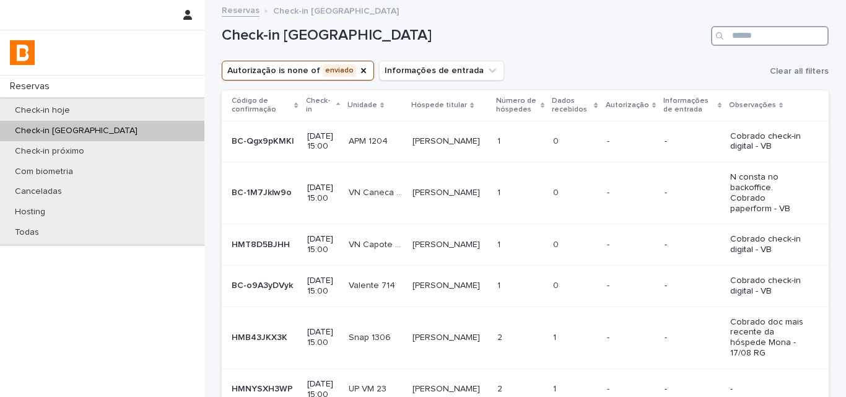
click at [750, 37] on input "Search" at bounding box center [770, 36] width 118 height 20
type input "*******"
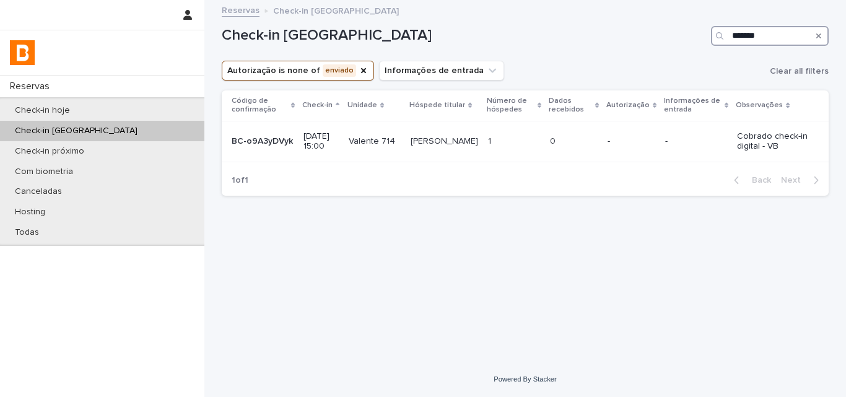
click at [775, 39] on input "*******" at bounding box center [770, 36] width 118 height 20
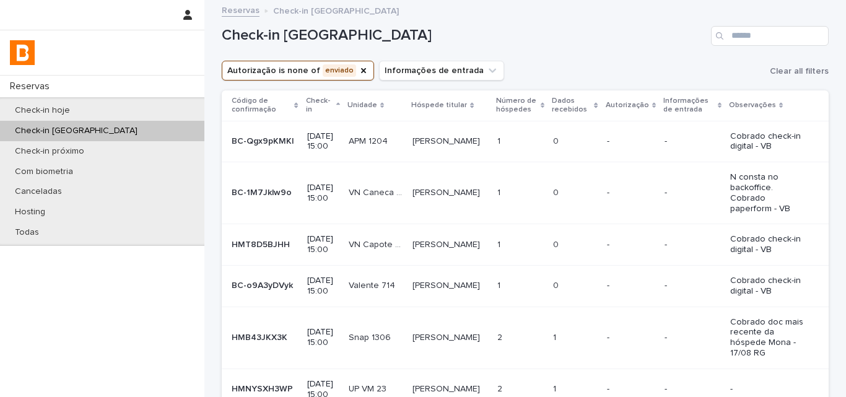
click at [644, 60] on div "Check-in amanhã" at bounding box center [525, 30] width 607 height 59
click at [359, 71] on icon "Autorização" at bounding box center [364, 71] width 10 height 10
click at [738, 33] on input "Search" at bounding box center [770, 36] width 118 height 20
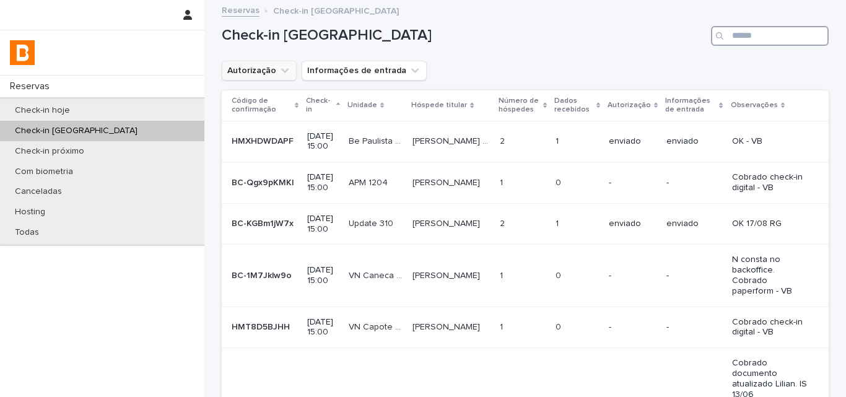
click at [740, 33] on input "Search" at bounding box center [770, 36] width 118 height 20
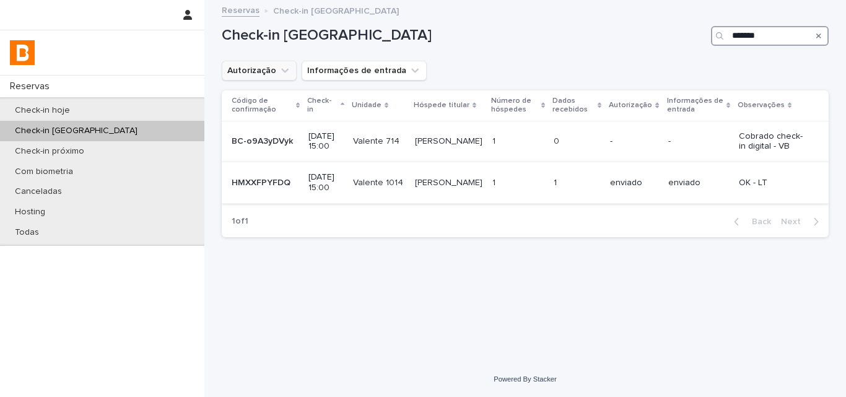
type input "*******"
click at [647, 196] on td "enviado" at bounding box center [634, 182] width 58 height 41
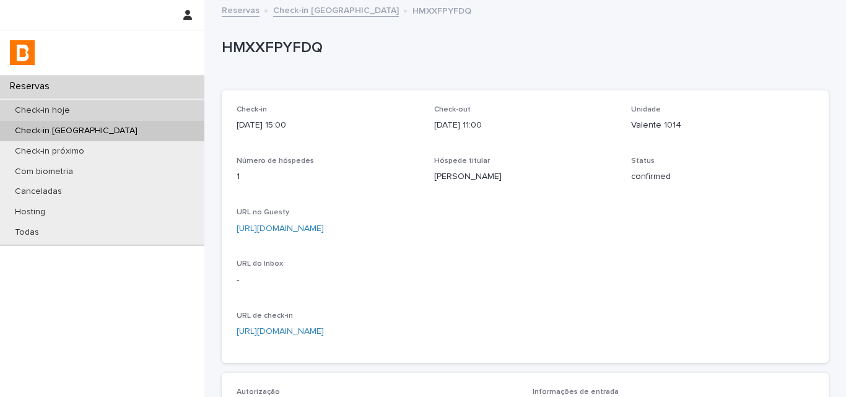
click at [128, 109] on div "Check-in hoje" at bounding box center [102, 110] width 204 height 20
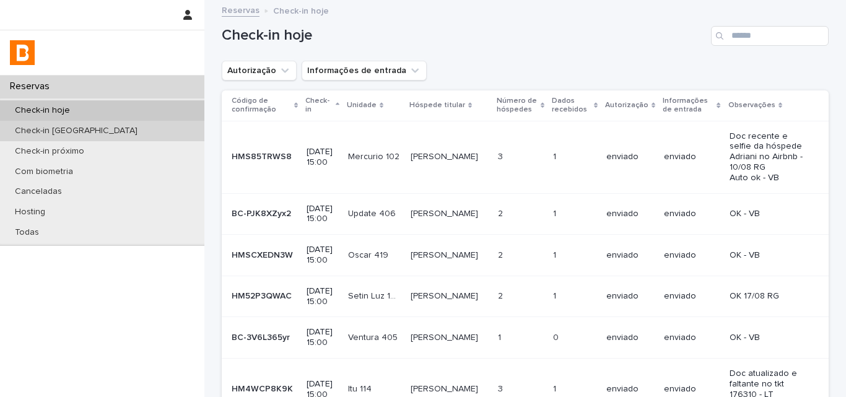
click at [113, 134] on div "Check-in amanhã" at bounding box center [102, 131] width 204 height 20
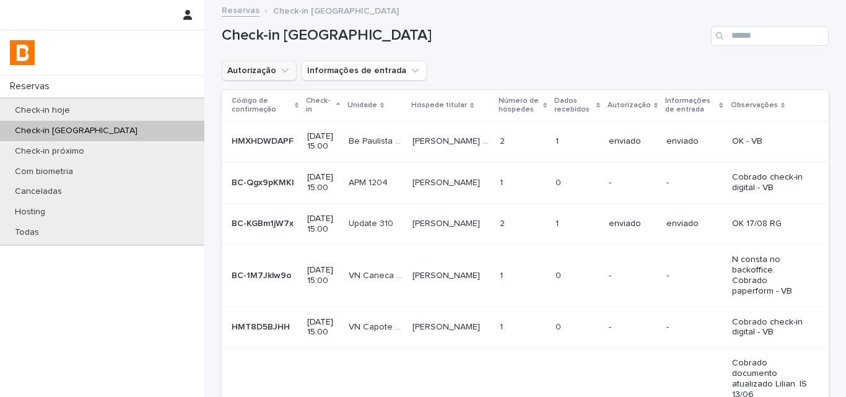
click at [279, 70] on icon "Autorização" at bounding box center [285, 70] width 12 height 12
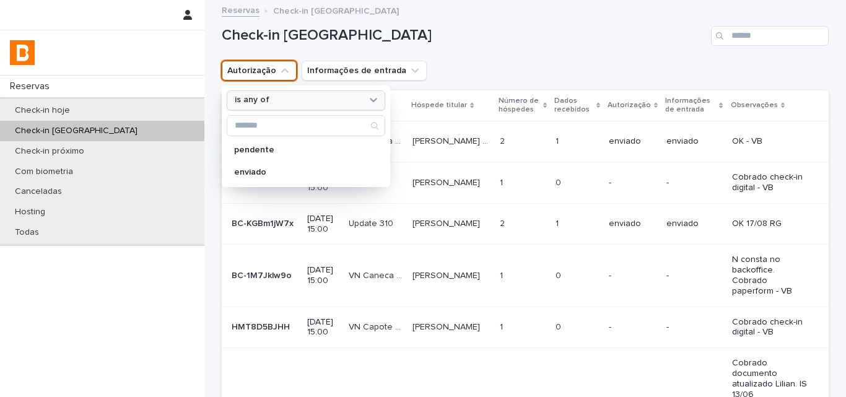
click at [281, 101] on div "is any of" at bounding box center [298, 100] width 137 height 13
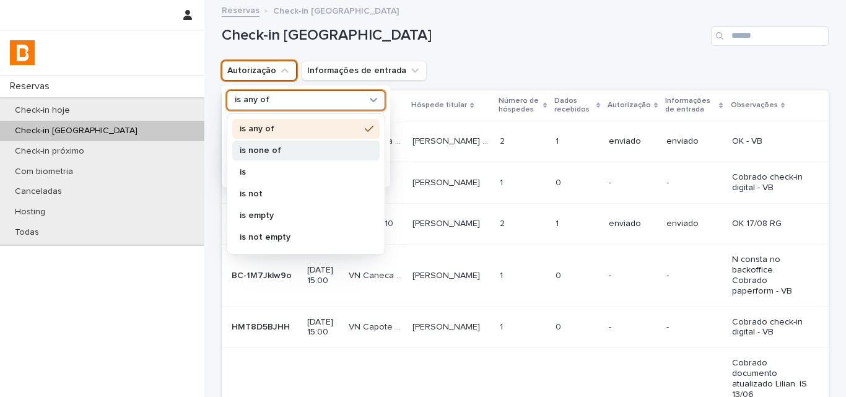
click at [277, 153] on p "is none of" at bounding box center [300, 150] width 120 height 9
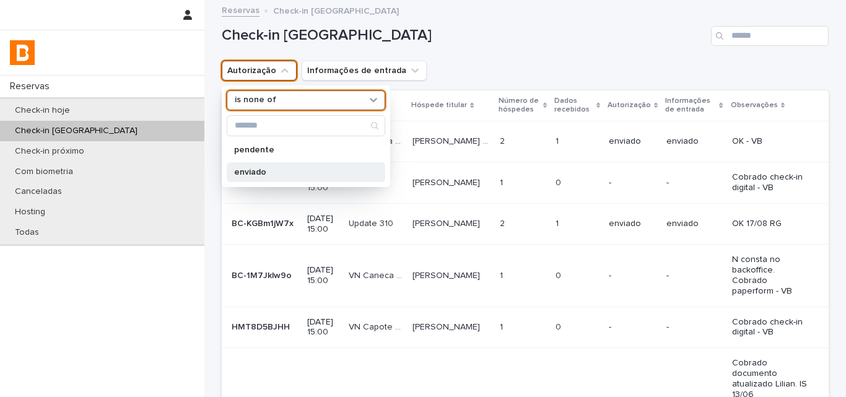
click at [272, 171] on p "enviado" at bounding box center [299, 172] width 131 height 9
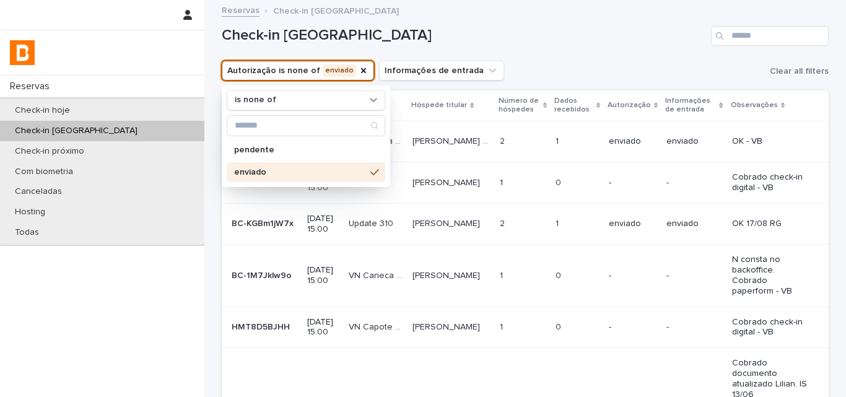
click at [585, 66] on div "Autorização is none of enviado is none of pendente enviado Informações de entra…" at bounding box center [525, 71] width 607 height 20
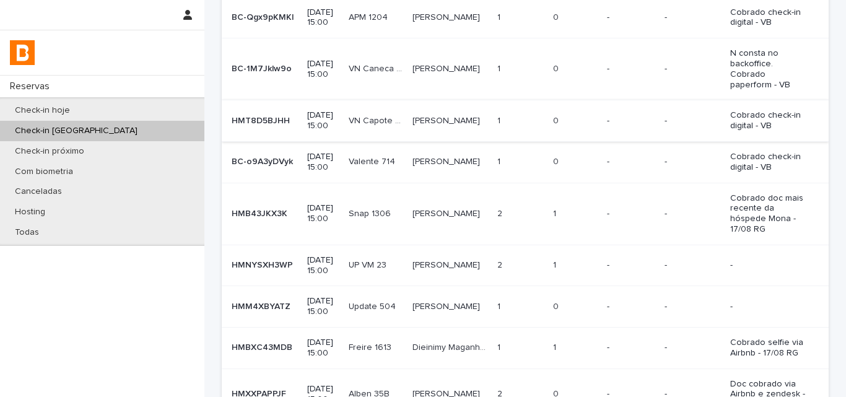
scroll to position [186, 0]
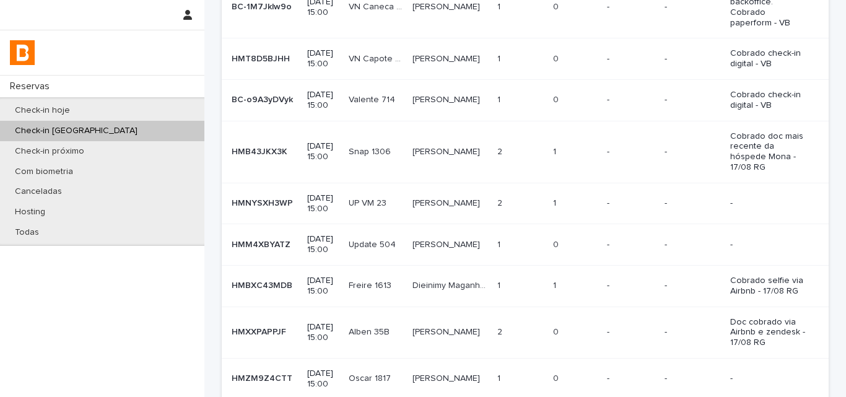
click at [524, 193] on div "2 2" at bounding box center [520, 203] width 46 height 20
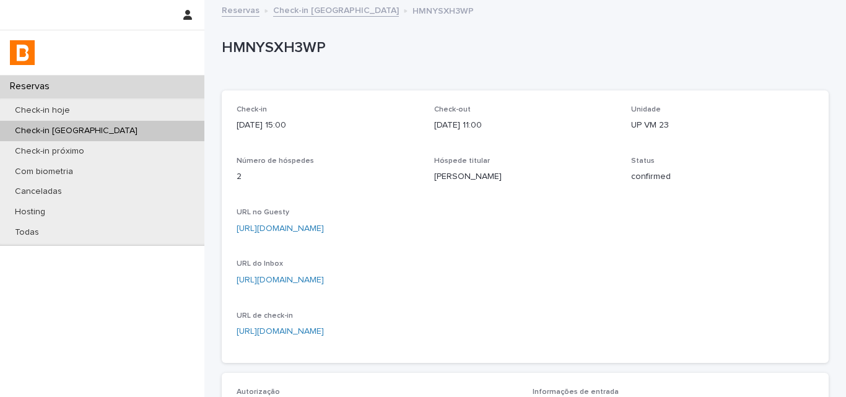
scroll to position [318, 0]
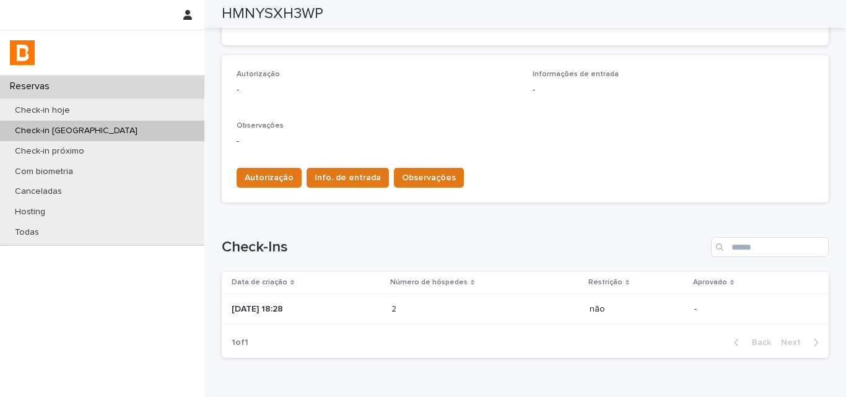
click at [367, 309] on p "2025-07-01 18:28" at bounding box center [307, 309] width 150 height 11
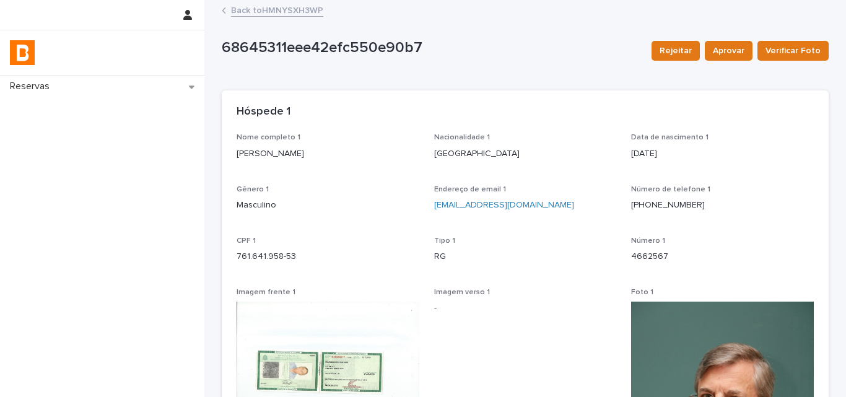
click at [285, 15] on link "Back to HMNYSXH3WP" at bounding box center [277, 9] width 92 height 14
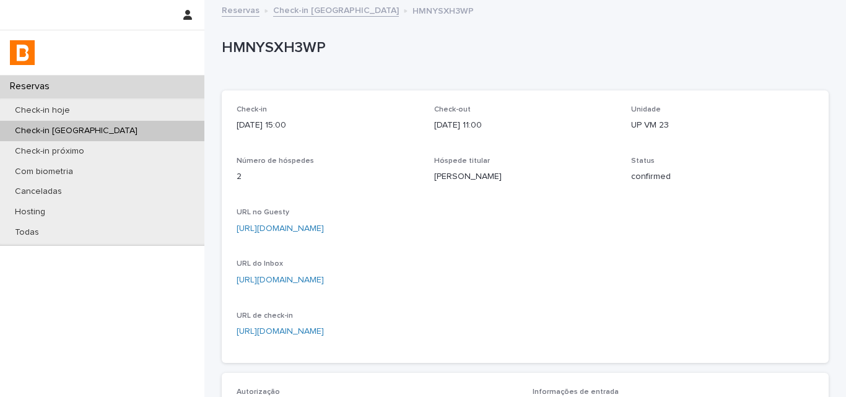
click at [267, 45] on p "HMNYSXH3WP" at bounding box center [523, 48] width 602 height 18
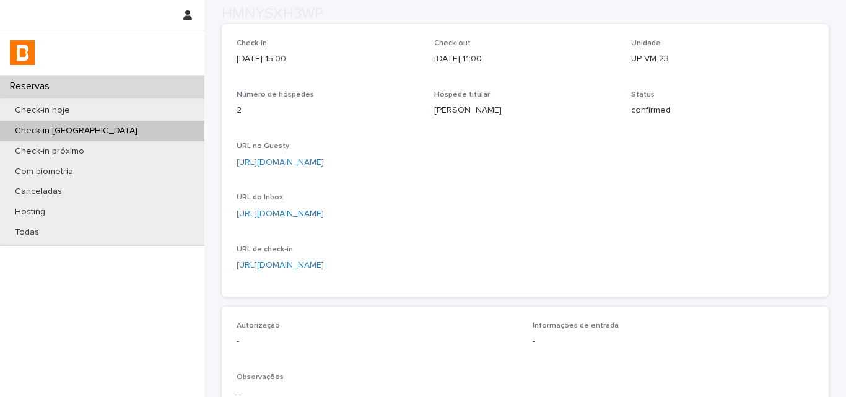
scroll to position [186, 0]
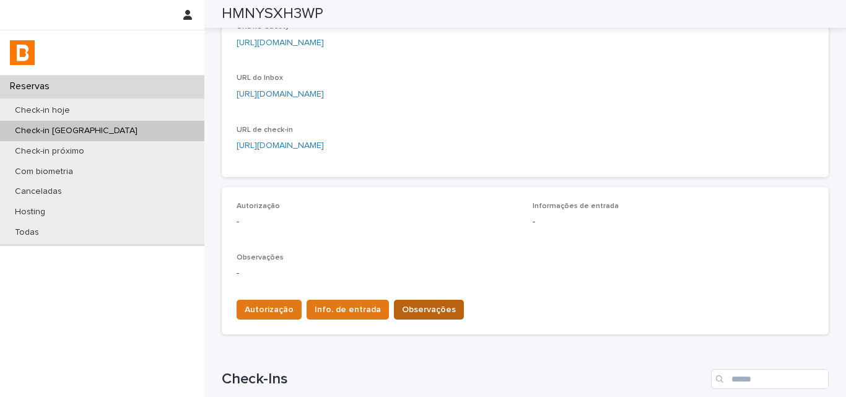
click at [403, 302] on button "Observações" at bounding box center [429, 310] width 70 height 20
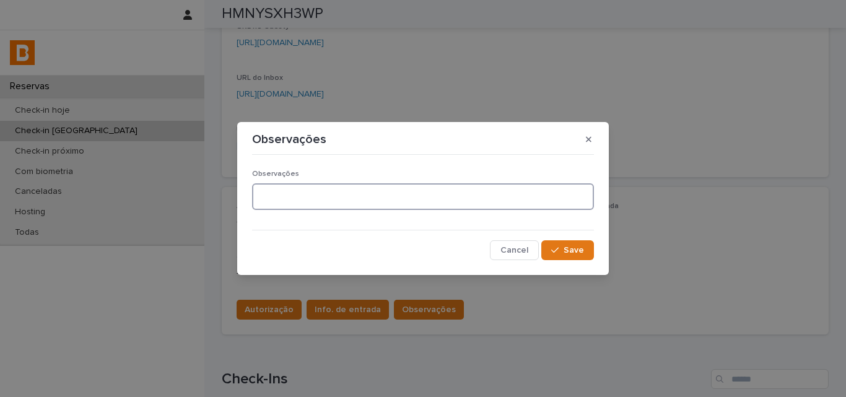
click at [373, 205] on textarea at bounding box center [423, 196] width 342 height 27
type textarea "**********"
click at [568, 258] on button "Save" at bounding box center [567, 250] width 53 height 20
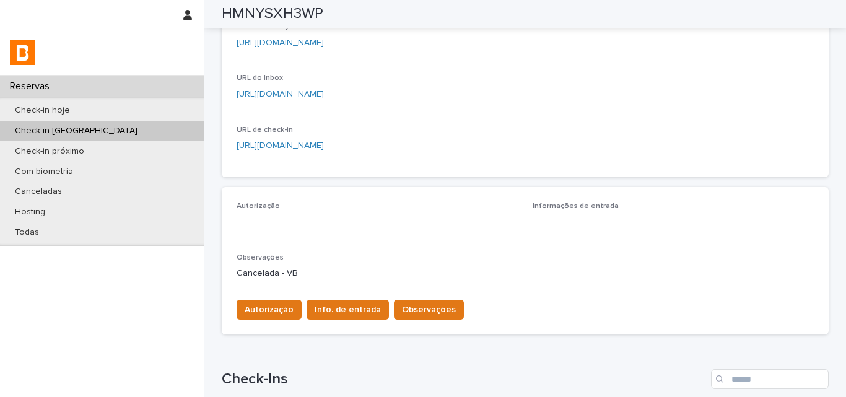
click at [261, 307] on span "Autorização" at bounding box center [269, 309] width 49 height 12
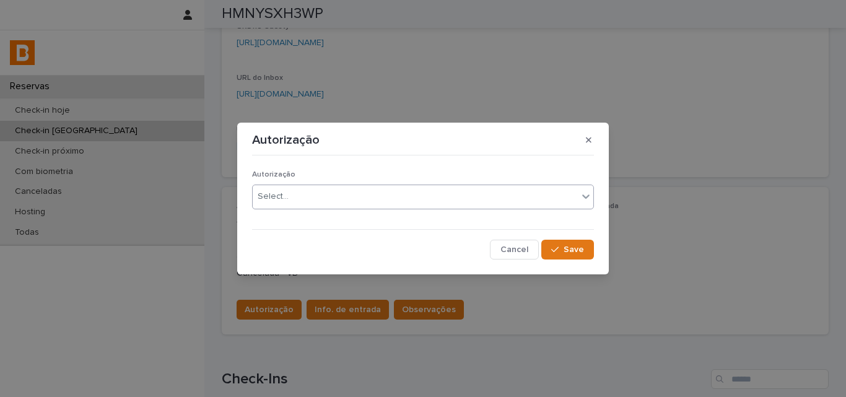
click at [273, 204] on div "Select..." at bounding box center [415, 196] width 325 height 20
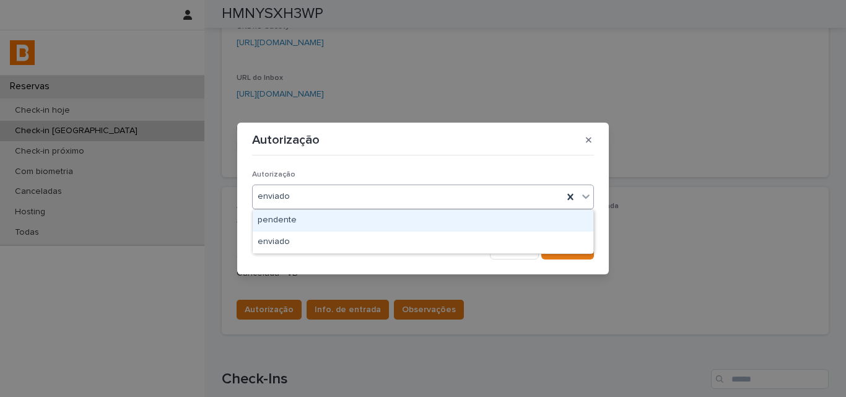
click at [407, 194] on div "enviado" at bounding box center [408, 196] width 310 height 20
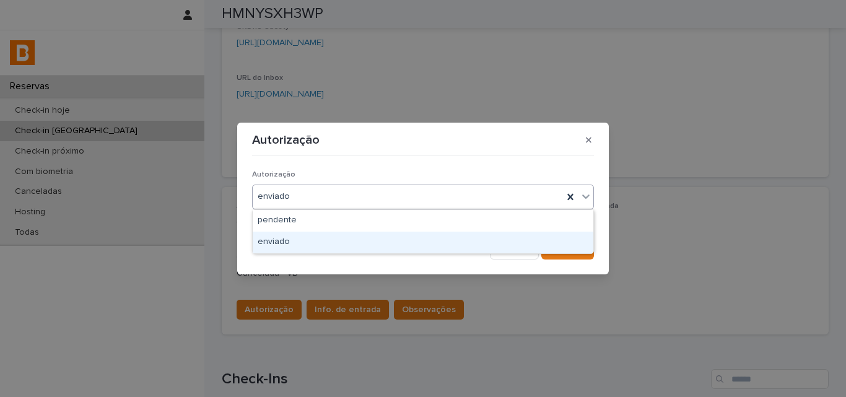
click at [539, 279] on div "Autorização Autorização option enviado, selected. option enviado focused, 2 of …" at bounding box center [423, 198] width 846 height 397
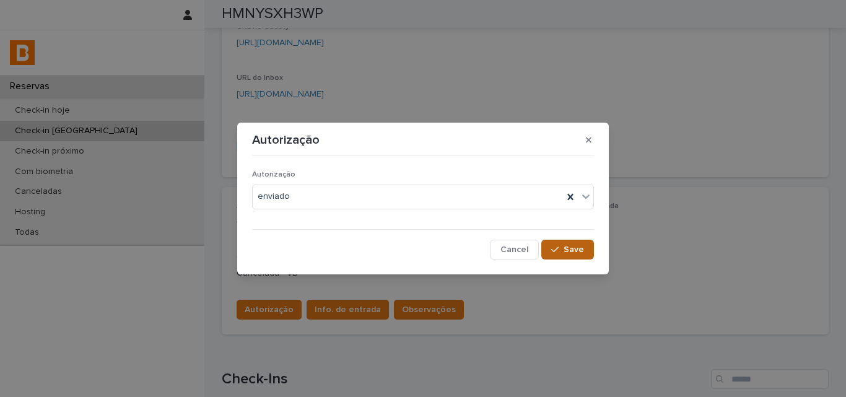
click at [566, 246] on span "Save" at bounding box center [574, 249] width 20 height 9
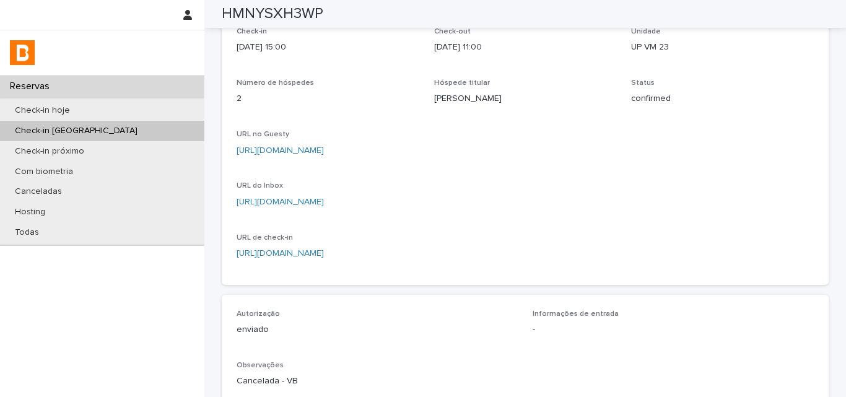
scroll to position [0, 0]
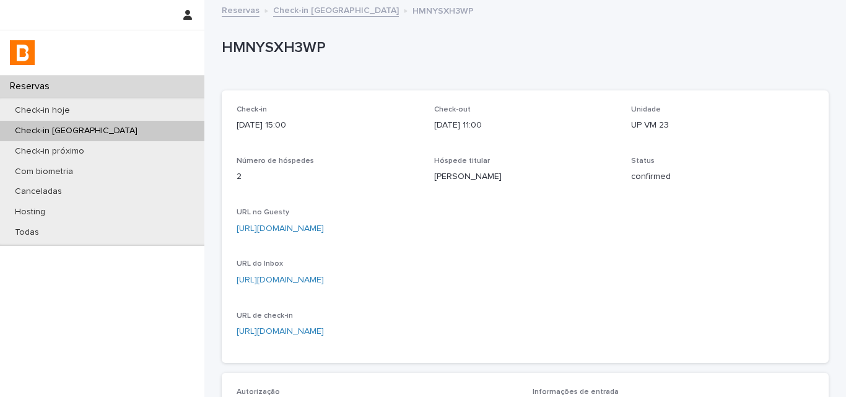
click at [398, 128] on p "2025-08-18 15:00" at bounding box center [328, 125] width 183 height 13
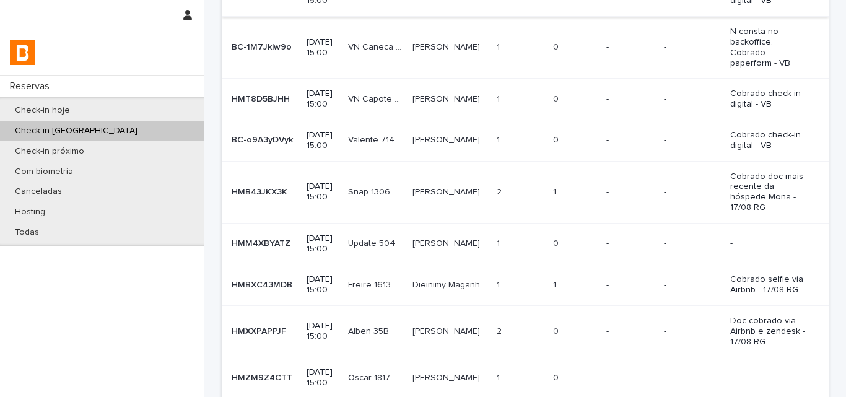
scroll to position [124, 0]
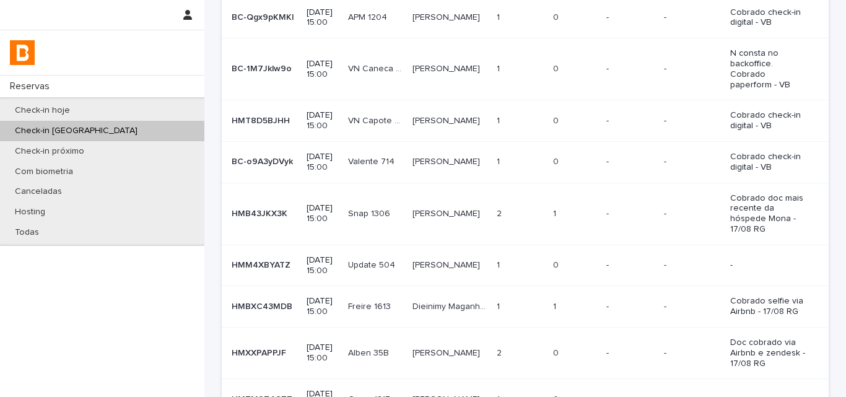
click at [558, 186] on td "1 1" at bounding box center [574, 214] width 53 height 62
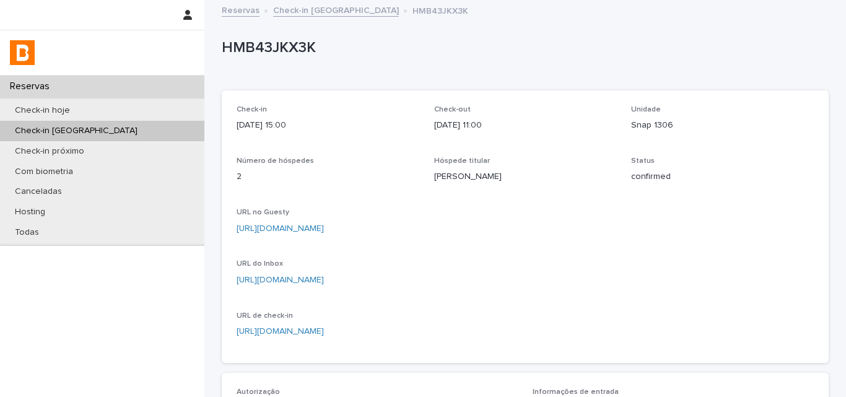
click at [276, 59] on div "HMB43JKX3K" at bounding box center [523, 50] width 602 height 23
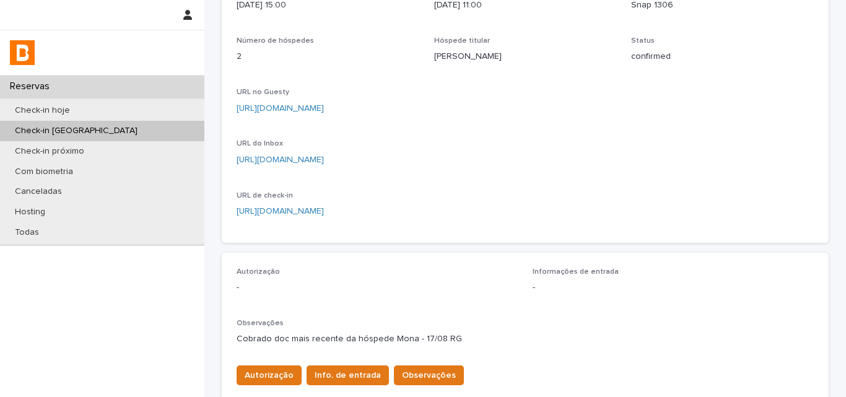
scroll to position [310, 0]
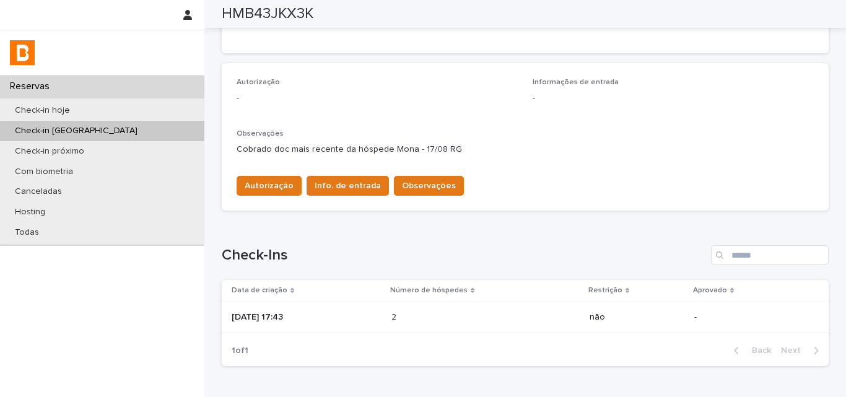
click at [437, 324] on div "2 2" at bounding box center [485, 317] width 188 height 20
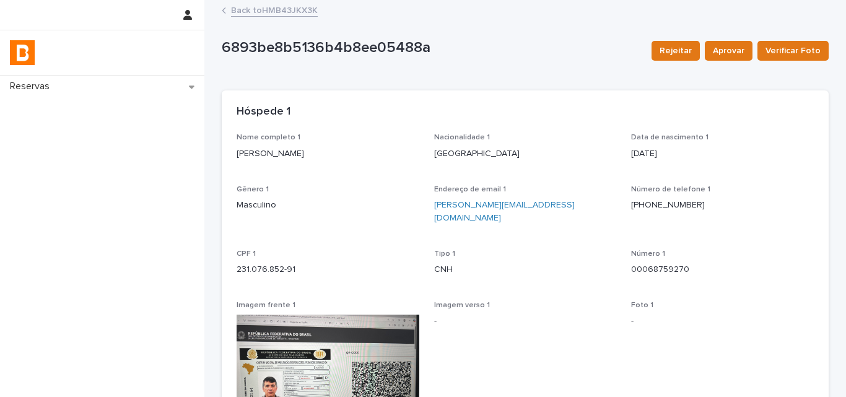
click at [394, 119] on div "Hóspede 1" at bounding box center [525, 111] width 607 height 43
click at [251, 7] on link "Back to HMB43JKX3K" at bounding box center [274, 9] width 87 height 14
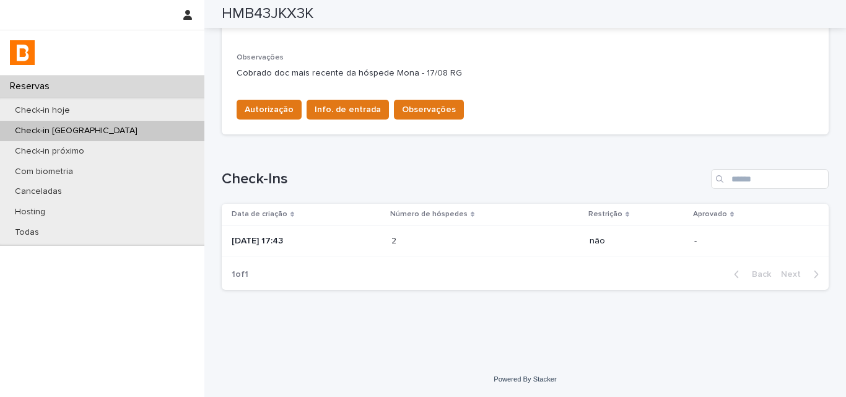
click at [437, 243] on p at bounding box center [445, 241] width 108 height 11
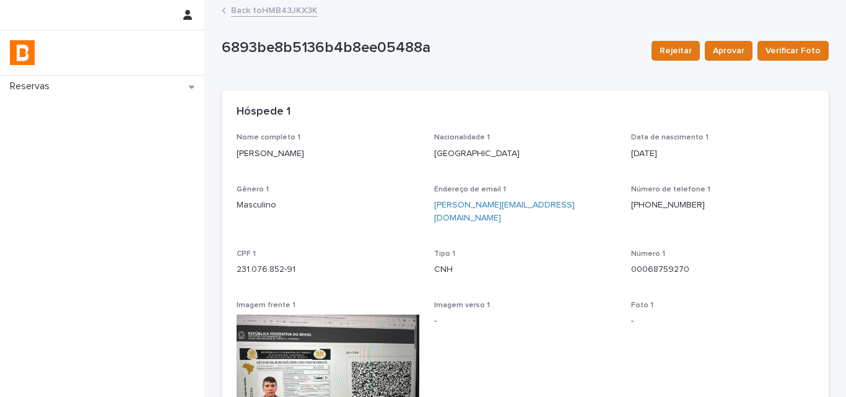
click at [264, 9] on link "Back to HMB43JKX3K" at bounding box center [274, 9] width 87 height 14
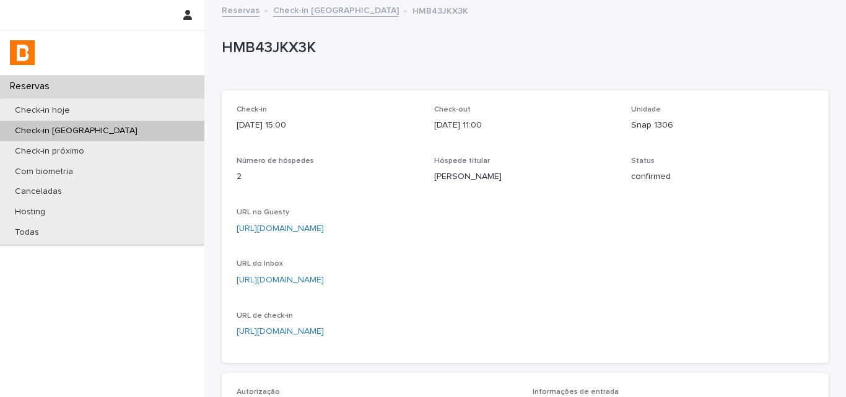
click at [271, 46] on p "HMB43JKX3K" at bounding box center [523, 48] width 602 height 18
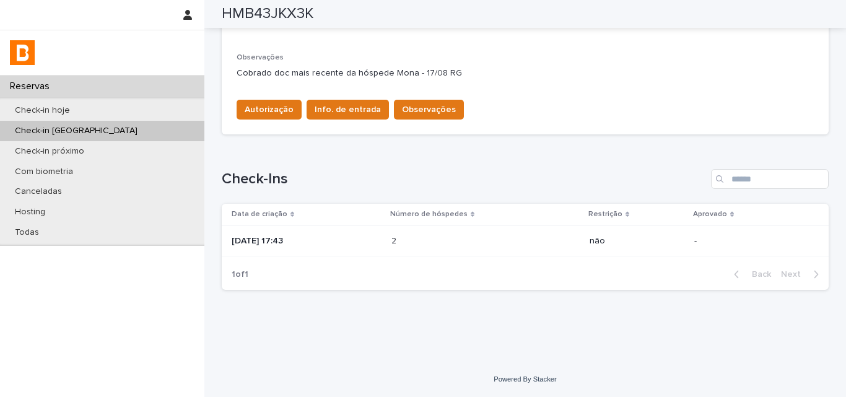
click at [364, 243] on p "2025-08-06 17:43" at bounding box center [307, 241] width 150 height 11
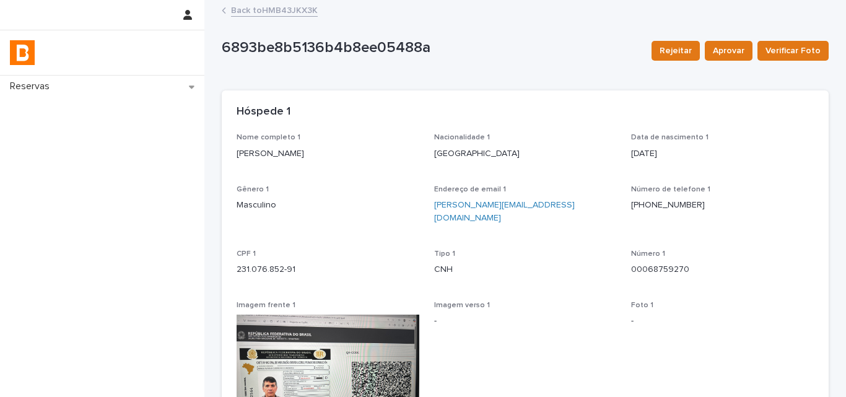
click at [304, 155] on p "Marco Aurélio Guerreiro de Menezes" at bounding box center [328, 153] width 183 height 13
click at [269, 263] on p "231.076.852-91" at bounding box center [328, 269] width 183 height 13
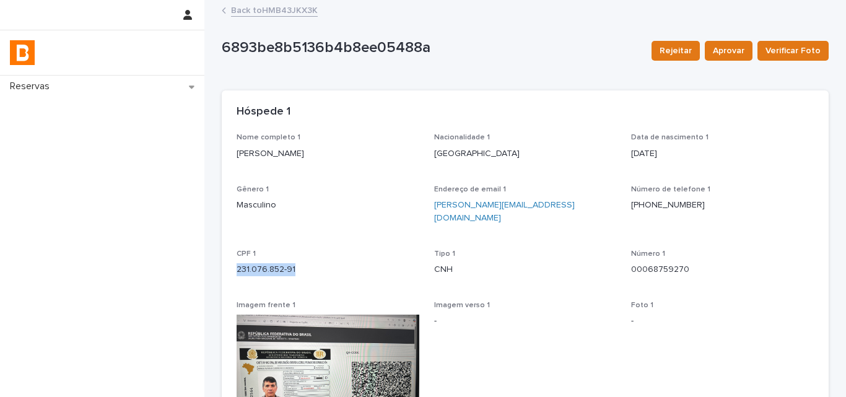
click at [269, 263] on p "231.076.852-91" at bounding box center [328, 269] width 183 height 13
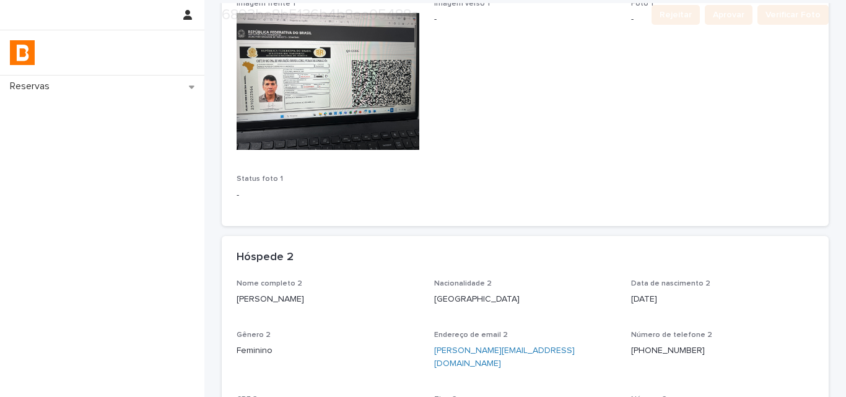
scroll to position [372, 0]
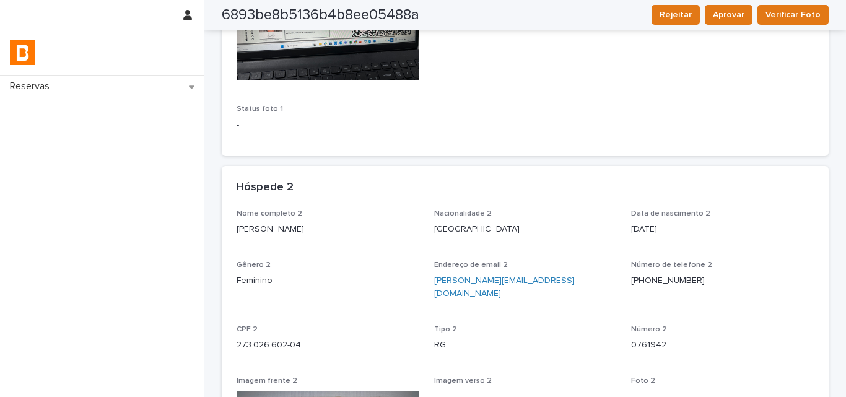
click at [269, 223] on p "Mona Helena Bessa Cyrino de Menezes" at bounding box center [328, 229] width 183 height 13
click at [264, 339] on p "273.026.602-04" at bounding box center [328, 345] width 183 height 13
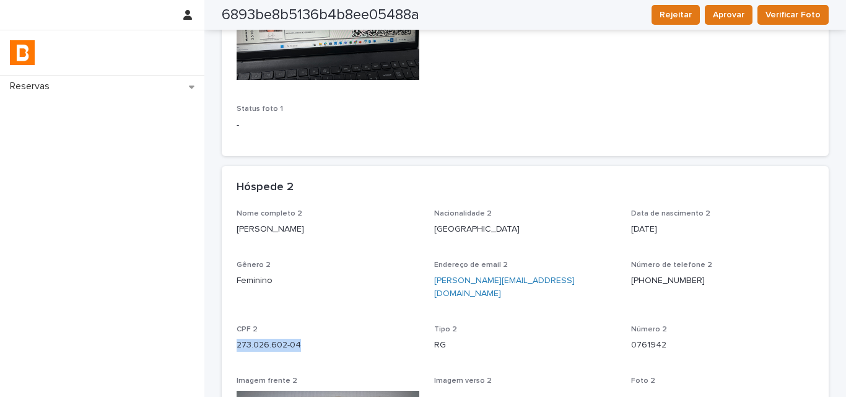
click at [264, 339] on p "273.026.602-04" at bounding box center [328, 345] width 183 height 13
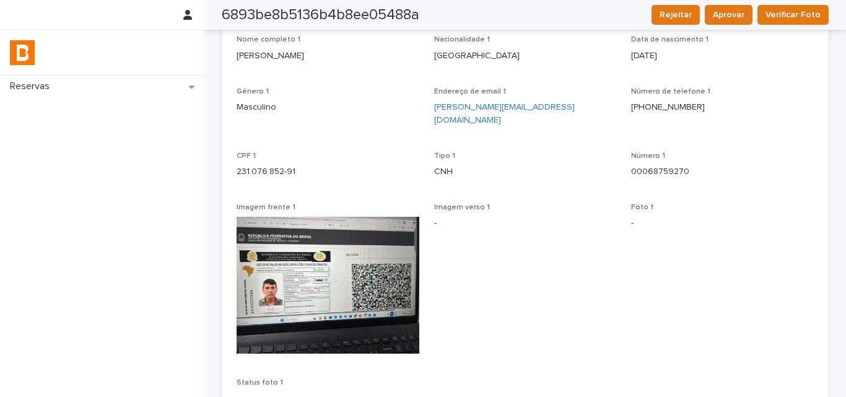
scroll to position [0, 0]
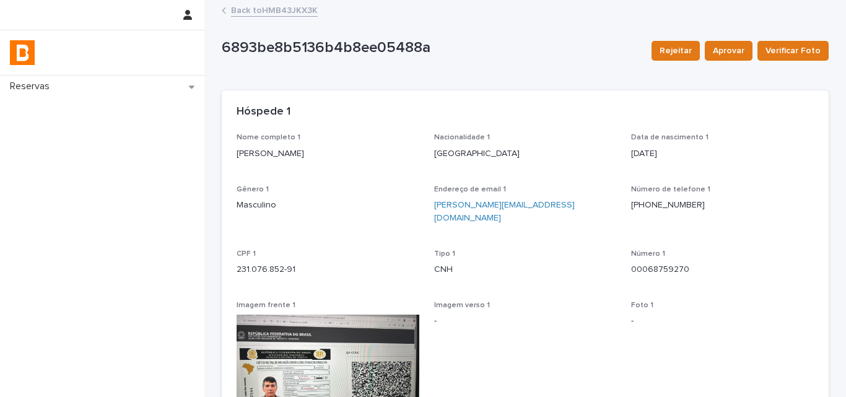
click at [269, 14] on link "Back to HMB43JKX3K" at bounding box center [274, 9] width 87 height 14
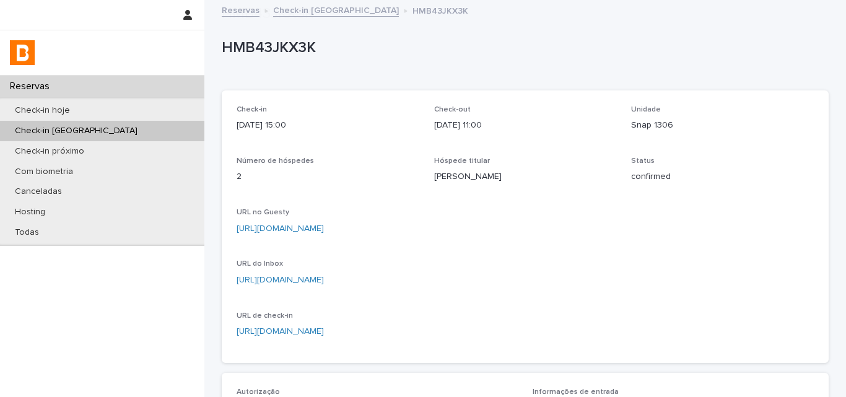
scroll to position [310, 0]
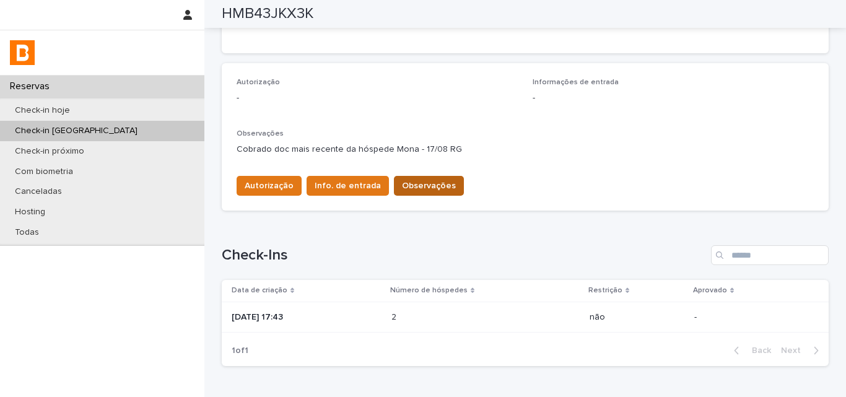
click at [411, 198] on div "Autorização Info. de entrada Observações" at bounding box center [348, 188] width 232 height 25
click at [415, 186] on span "Observações" at bounding box center [429, 186] width 54 height 12
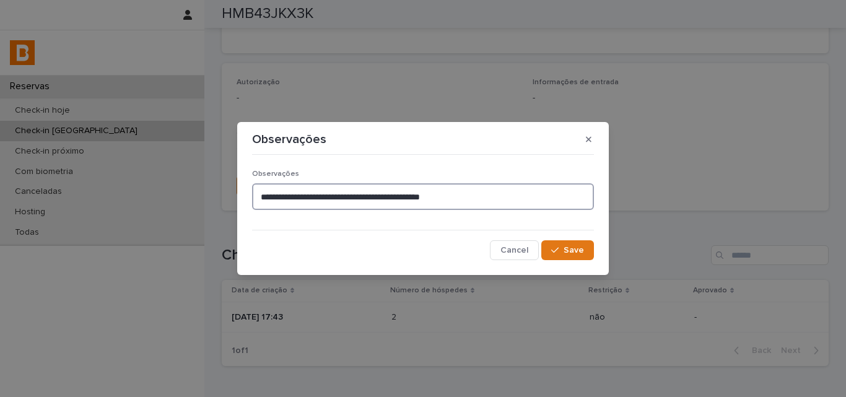
click at [514, 200] on textarea "**********" at bounding box center [423, 196] width 342 height 27
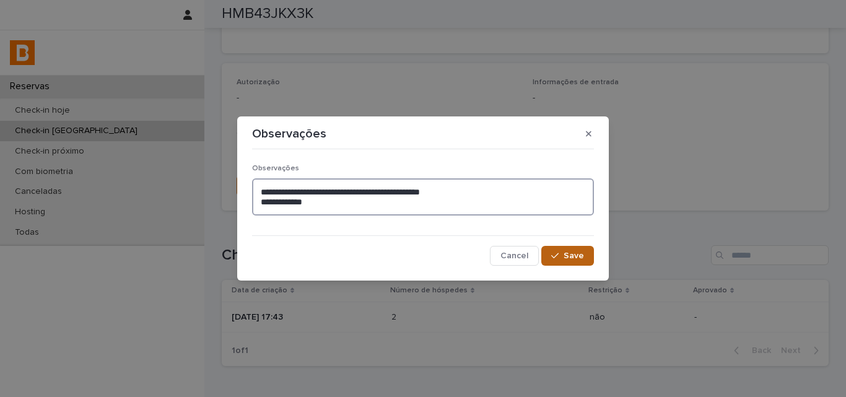
type textarea "**********"
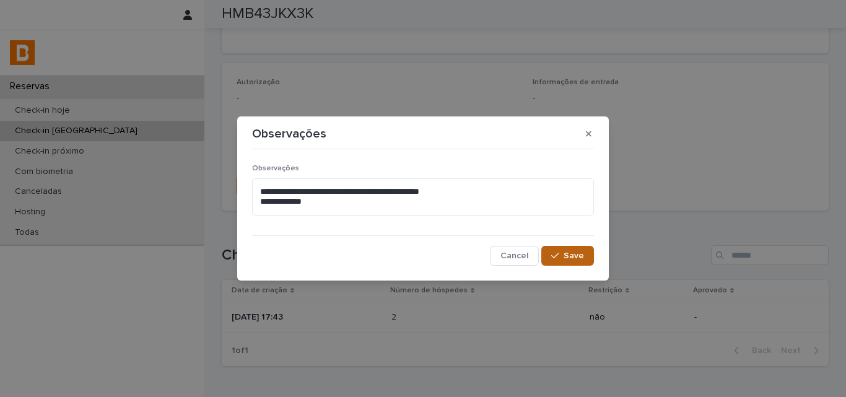
click at [572, 258] on span "Save" at bounding box center [574, 255] width 20 height 9
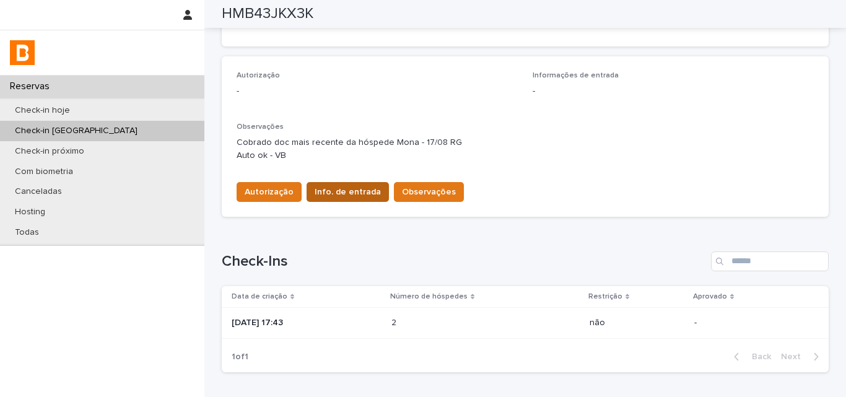
click at [333, 194] on span "Info. de entrada" at bounding box center [348, 192] width 66 height 12
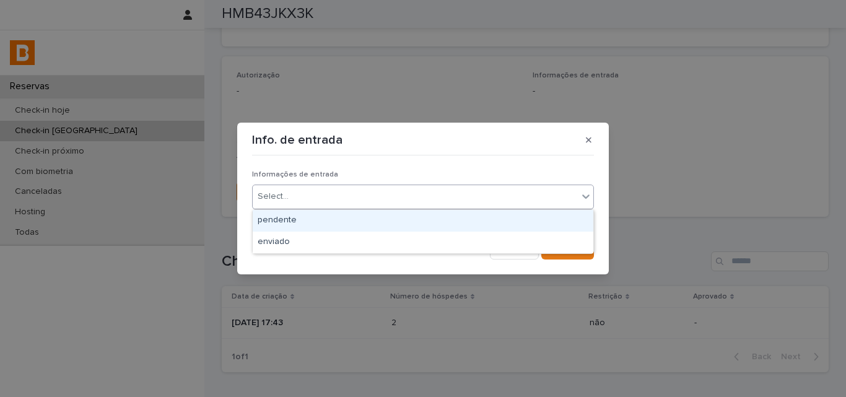
drag, startPoint x: 337, startPoint y: 191, endPoint x: 334, endPoint y: 199, distance: 8.1
click at [337, 192] on div "Select..." at bounding box center [415, 196] width 325 height 20
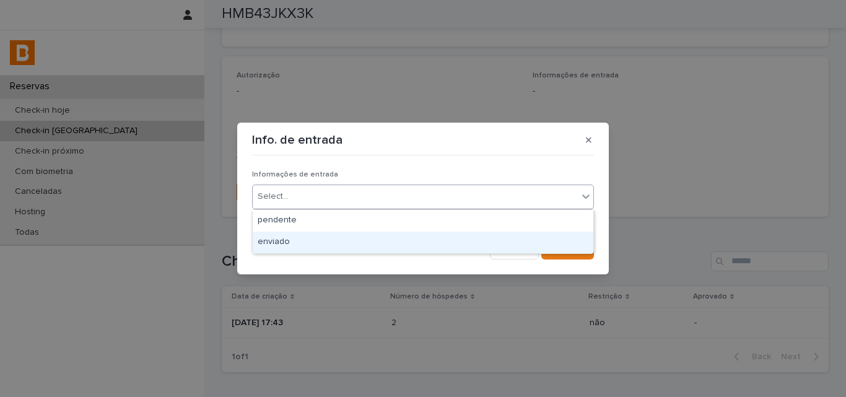
click at [300, 241] on div "enviado" at bounding box center [423, 243] width 341 height 22
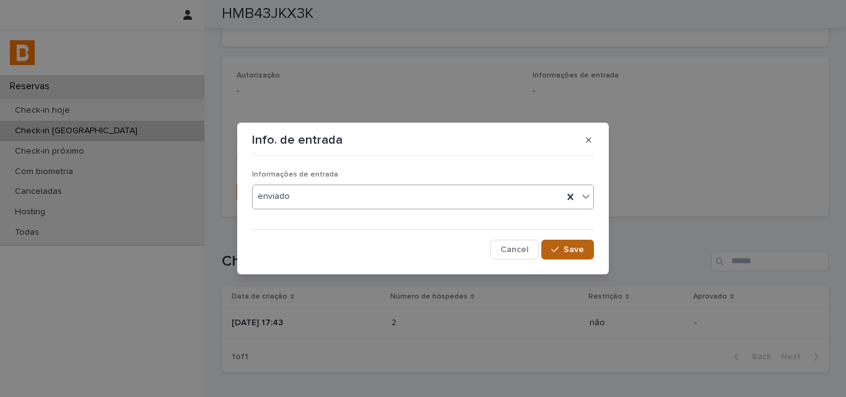
click at [552, 253] on button "Save" at bounding box center [567, 250] width 53 height 20
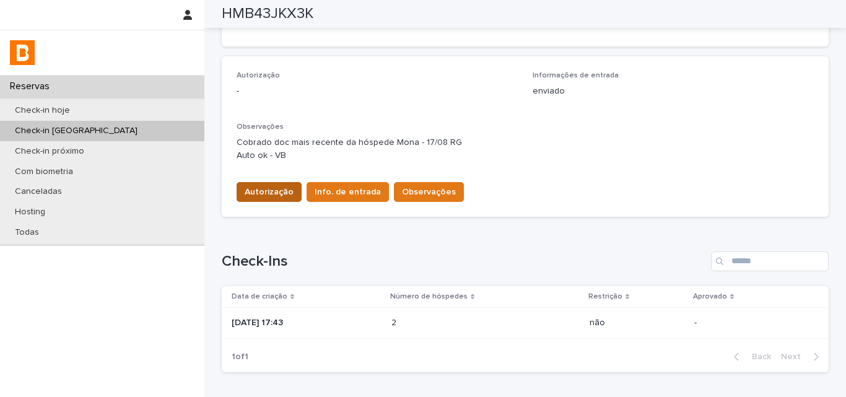
click at [257, 186] on span "Autorização" at bounding box center [269, 192] width 49 height 12
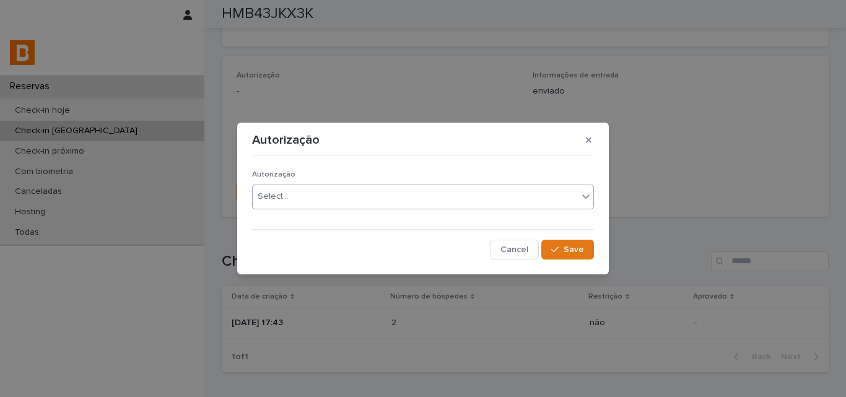
click at [269, 198] on div "Select..." at bounding box center [273, 196] width 31 height 13
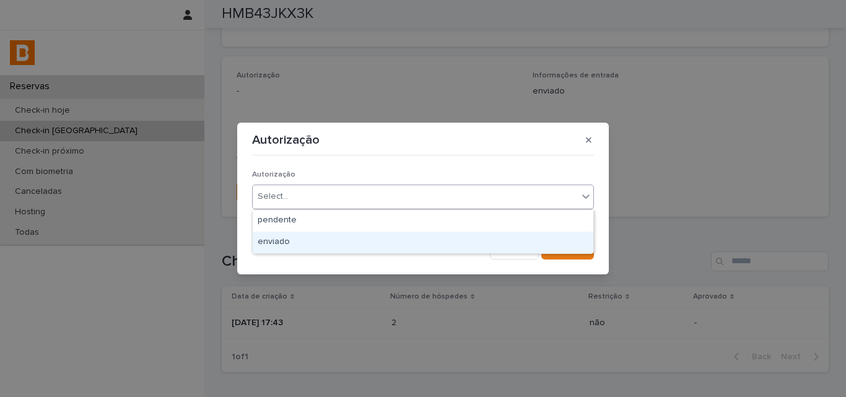
click at [269, 242] on div "enviado" at bounding box center [423, 243] width 341 height 22
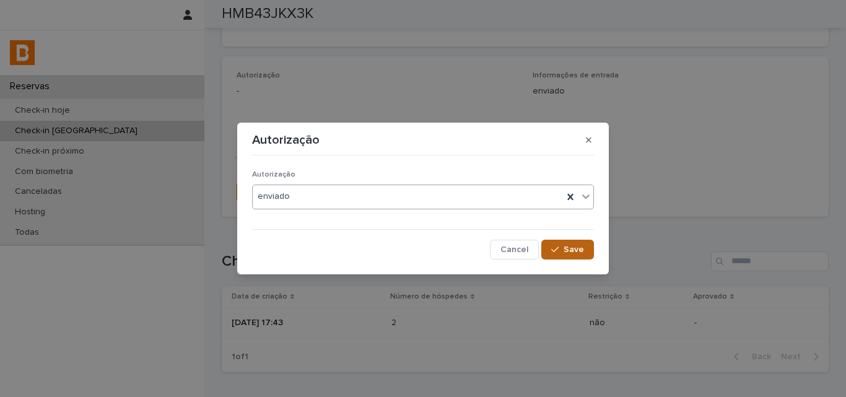
click at [566, 248] on span "Save" at bounding box center [574, 249] width 20 height 9
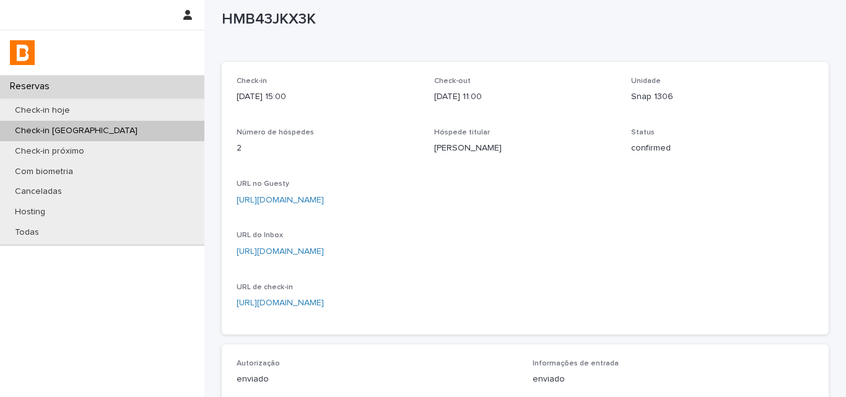
scroll to position [0, 0]
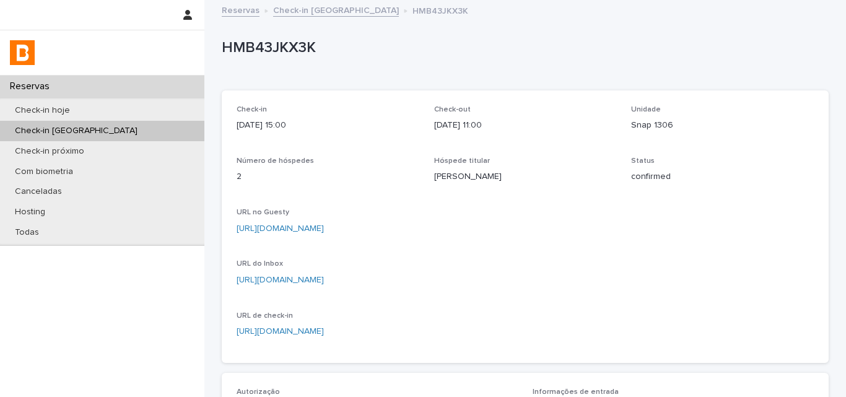
click at [130, 130] on div "Check-in amanhã" at bounding box center [102, 131] width 204 height 20
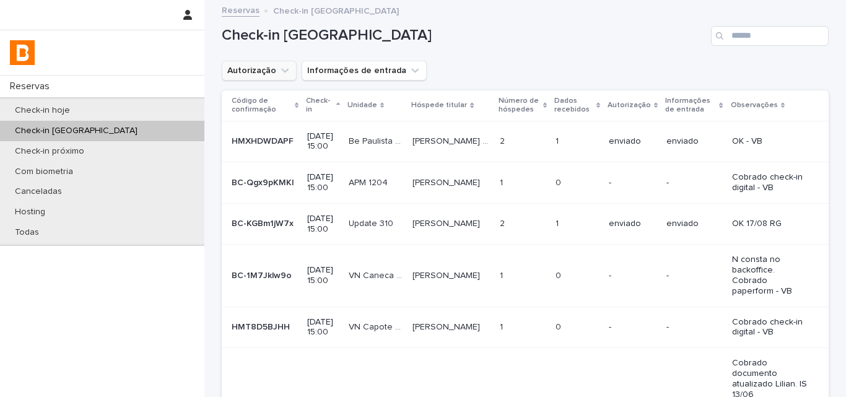
click at [279, 74] on icon "Autorização" at bounding box center [285, 70] width 12 height 12
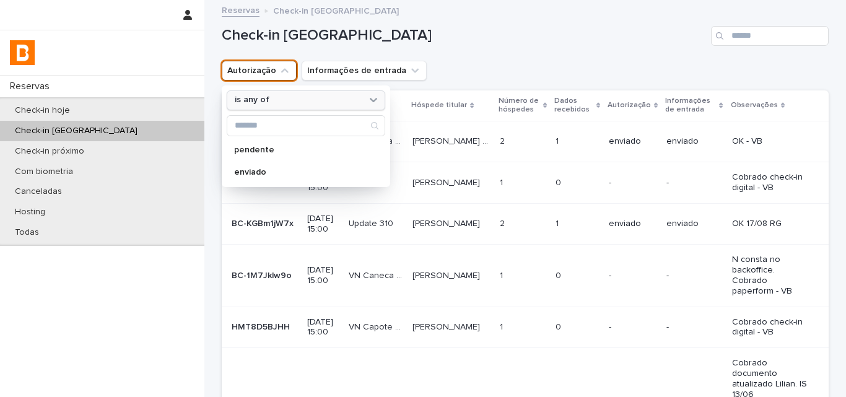
click at [289, 103] on div "is any of" at bounding box center [298, 100] width 137 height 13
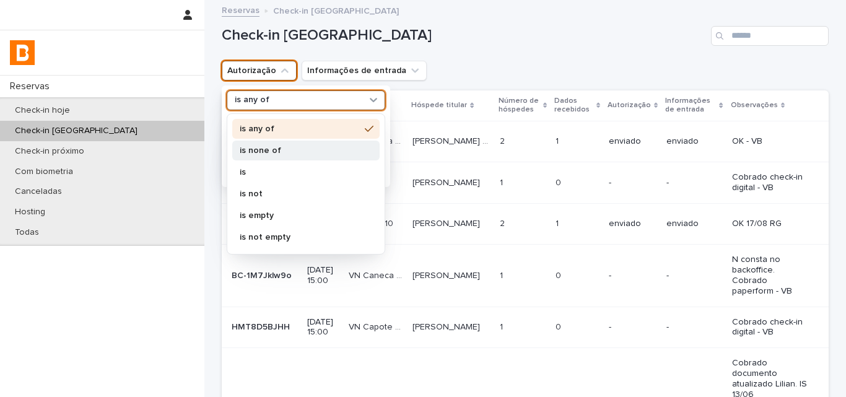
click at [285, 150] on p "is none of" at bounding box center [300, 150] width 120 height 9
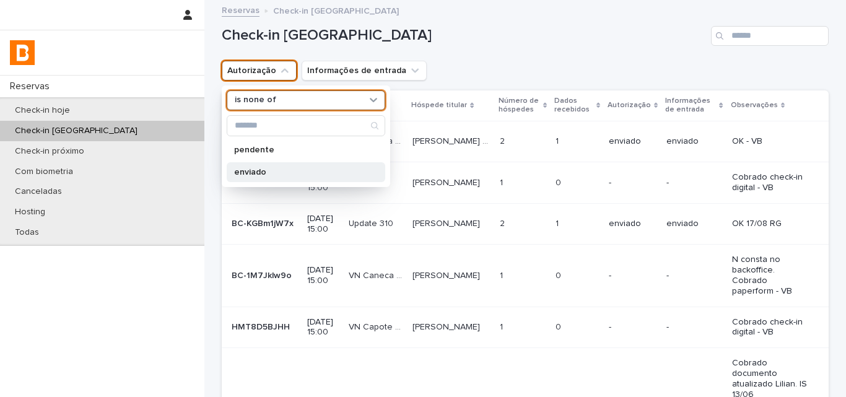
click at [279, 170] on p "enviado" at bounding box center [299, 172] width 131 height 9
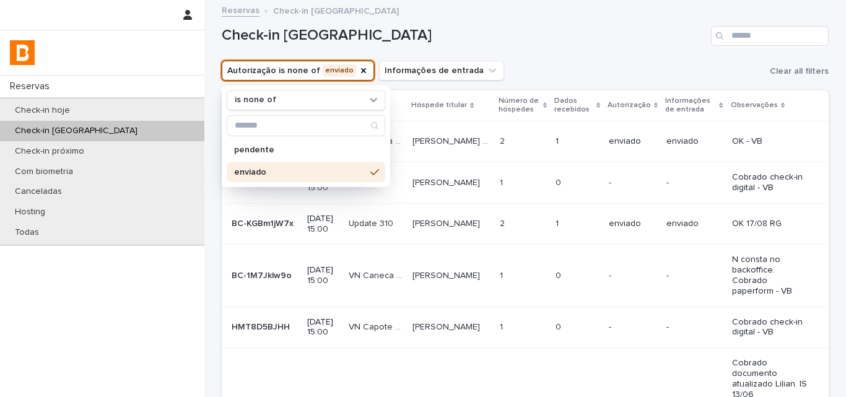
click at [580, 72] on div "Autorização is none of enviado is none of pendente enviado Informações de entra…" at bounding box center [525, 71] width 607 height 20
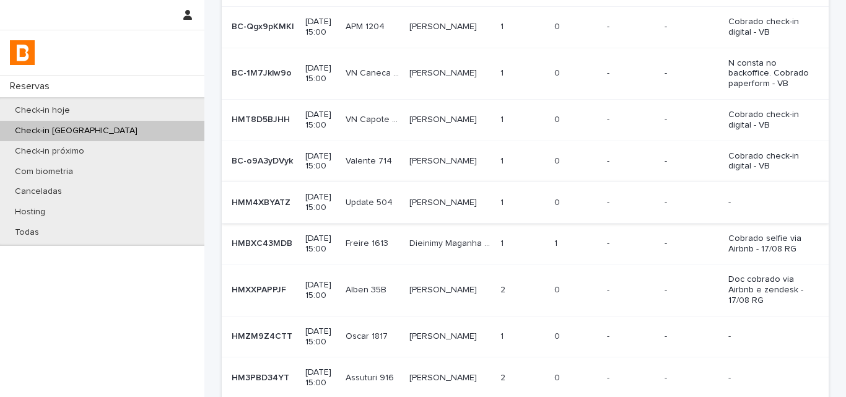
scroll to position [124, 0]
click at [533, 212] on div "1 1" at bounding box center [522, 202] width 44 height 20
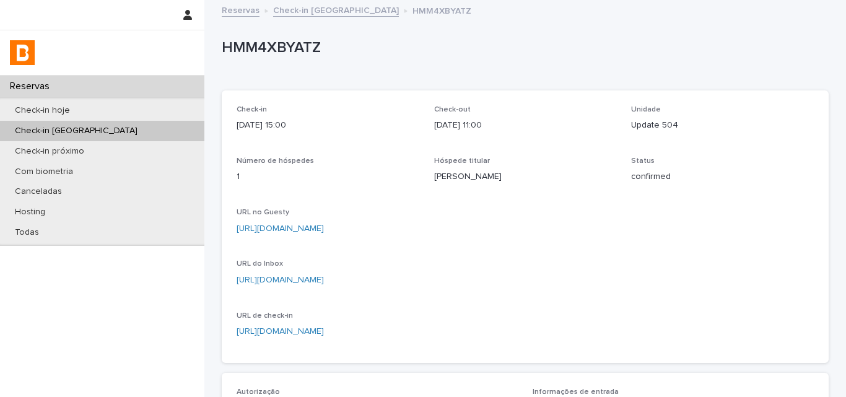
click at [291, 31] on div "HMM4XBYATZ" at bounding box center [525, 51] width 607 height 50
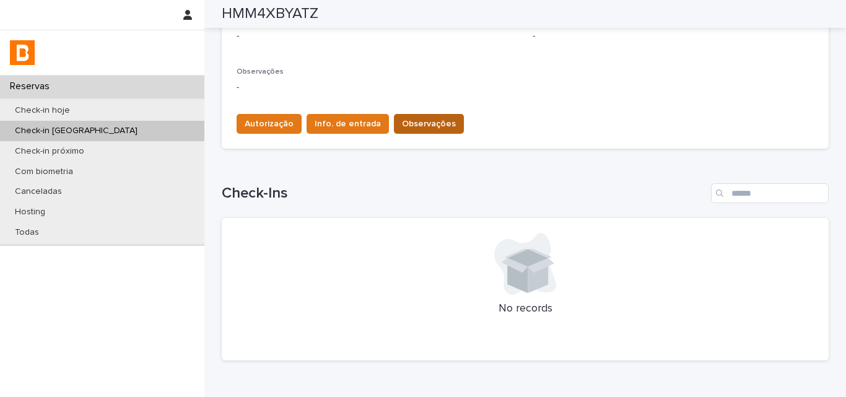
click at [411, 131] on button "Observações" at bounding box center [429, 124] width 70 height 20
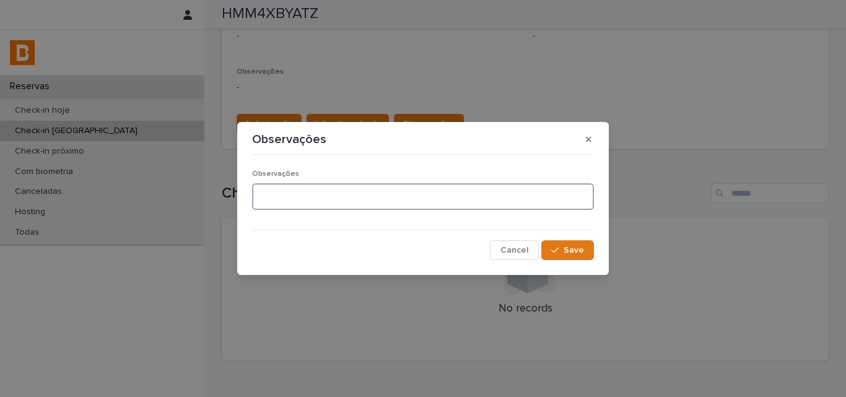
click at [354, 188] on textarea at bounding box center [423, 196] width 342 height 27
type textarea "**********"
click at [572, 243] on button "Save" at bounding box center [567, 250] width 53 height 20
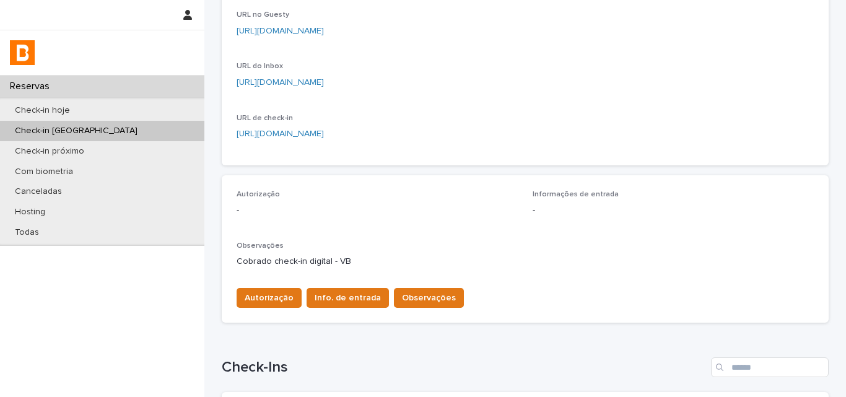
scroll to position [310, 0]
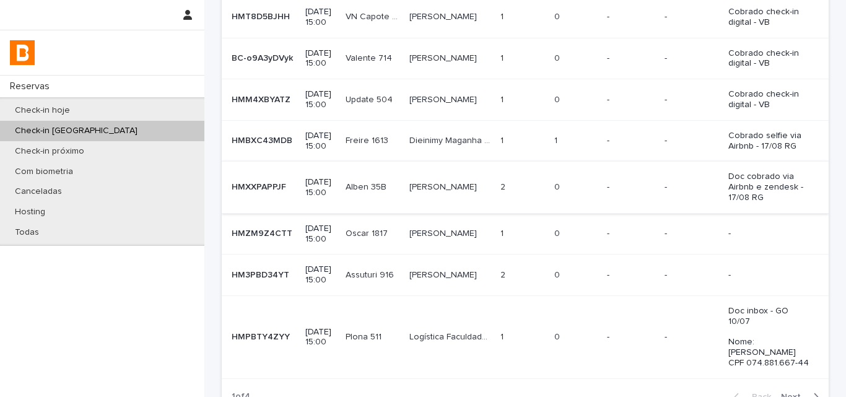
scroll to position [248, 0]
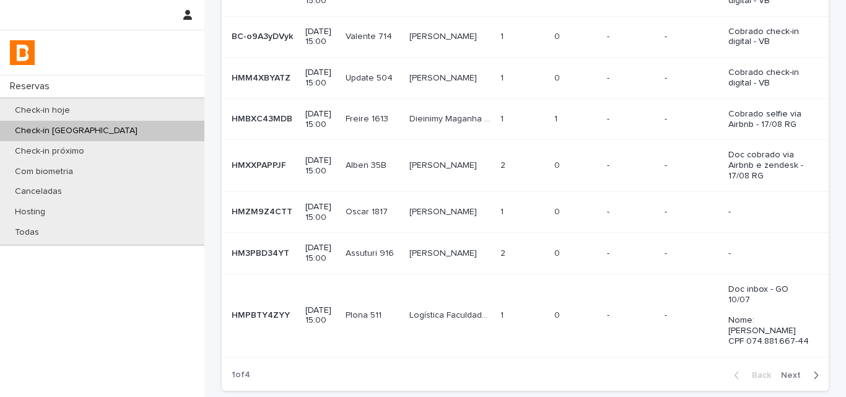
click at [613, 217] on p "-" at bounding box center [631, 212] width 48 height 11
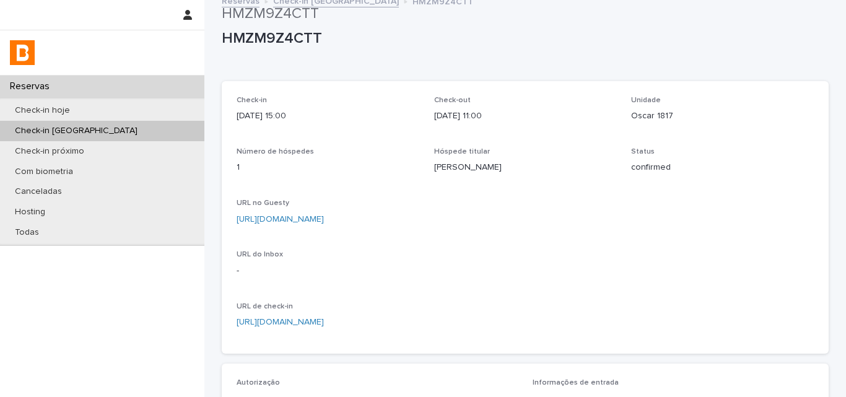
scroll to position [9, 0]
click at [294, 24] on div "HMZM9Z4CTT" at bounding box center [525, 42] width 607 height 50
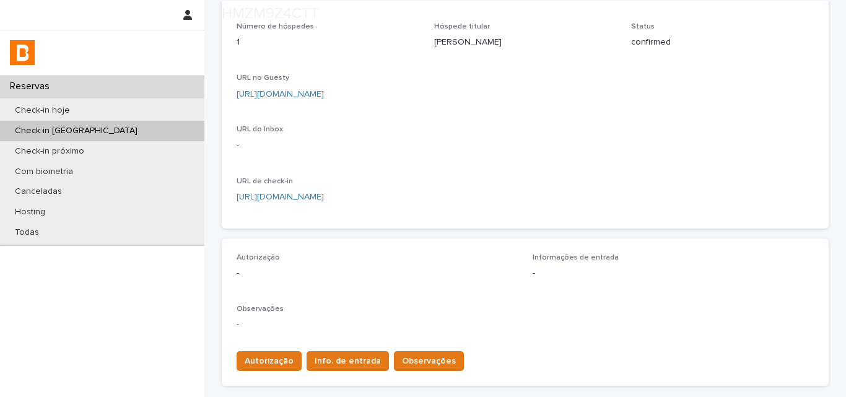
scroll to position [256, 0]
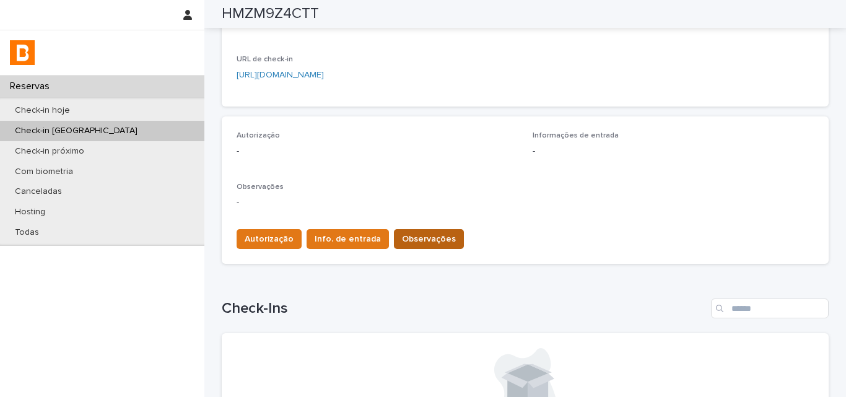
click at [432, 241] on span "Observações" at bounding box center [429, 239] width 54 height 12
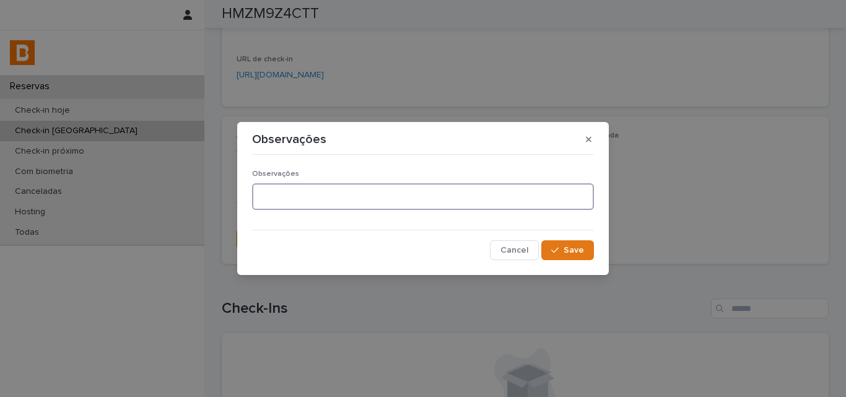
click at [420, 208] on textarea at bounding box center [423, 196] width 342 height 27
type textarea "**********"
click at [588, 248] on button "Save" at bounding box center [567, 250] width 53 height 20
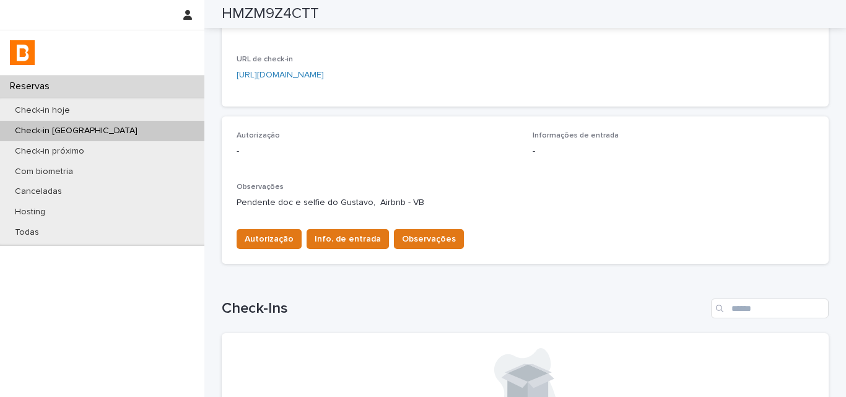
click at [346, 204] on p "Pendente doc e selfie do Gustavo, Airbnb - VB" at bounding box center [525, 202] width 577 height 13
click at [373, 152] on p "-" at bounding box center [377, 151] width 281 height 13
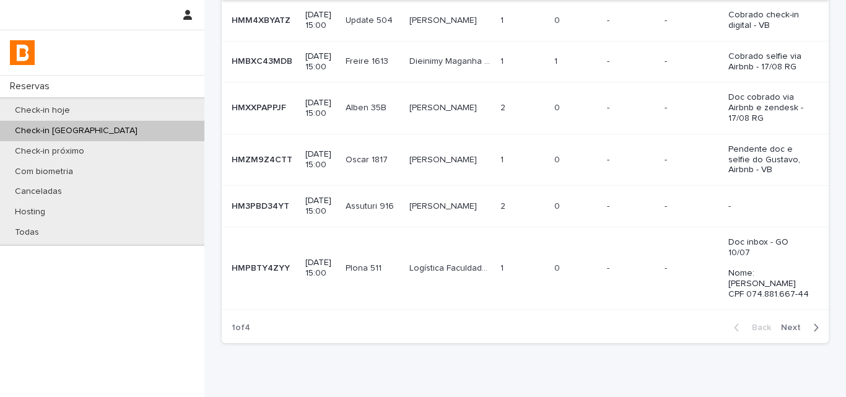
scroll to position [372, 0]
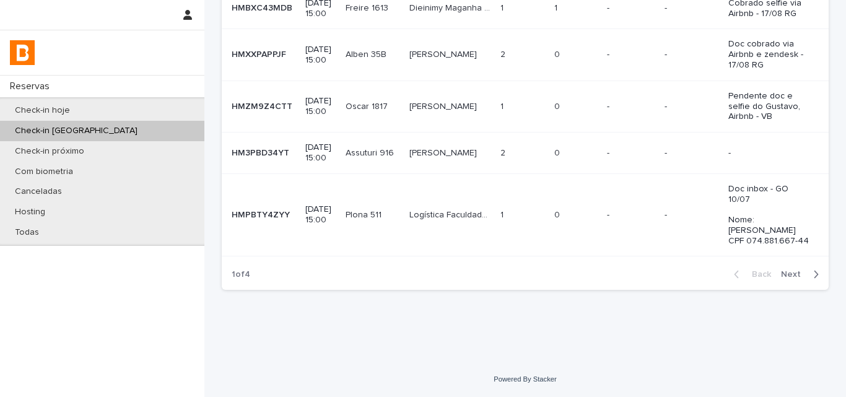
click at [651, 159] on p "-" at bounding box center [631, 153] width 48 height 11
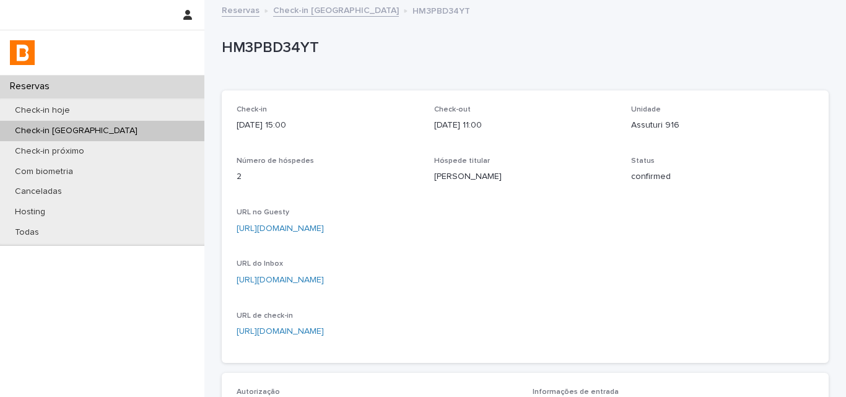
click at [256, 51] on p "HM3PBD34YT" at bounding box center [523, 48] width 602 height 18
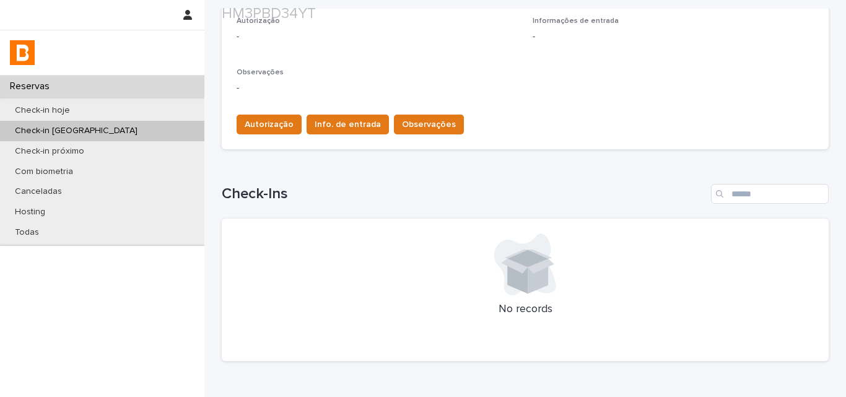
scroll to position [372, 0]
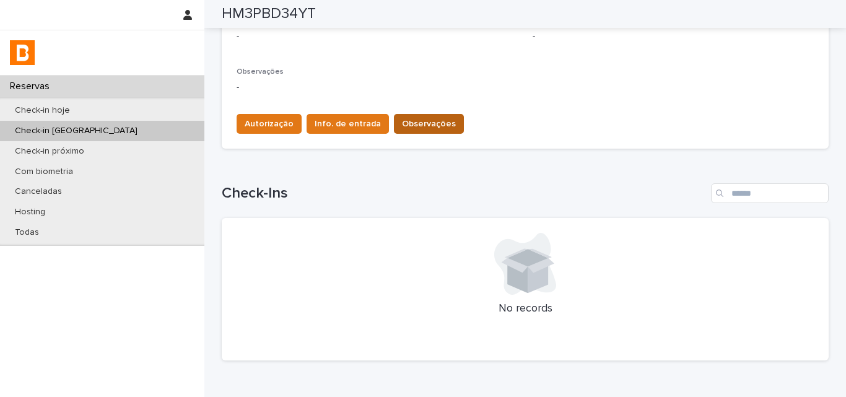
click at [409, 124] on span "Observações" at bounding box center [429, 124] width 54 height 12
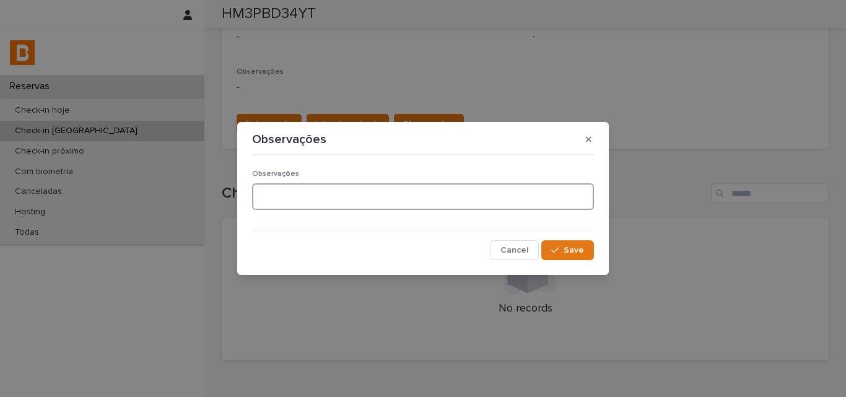
click at [328, 196] on textarea at bounding box center [423, 196] width 342 height 27
click at [347, 199] on textarea "**********" at bounding box center [423, 196] width 342 height 27
click at [347, 198] on textarea "**********" at bounding box center [423, 196] width 342 height 27
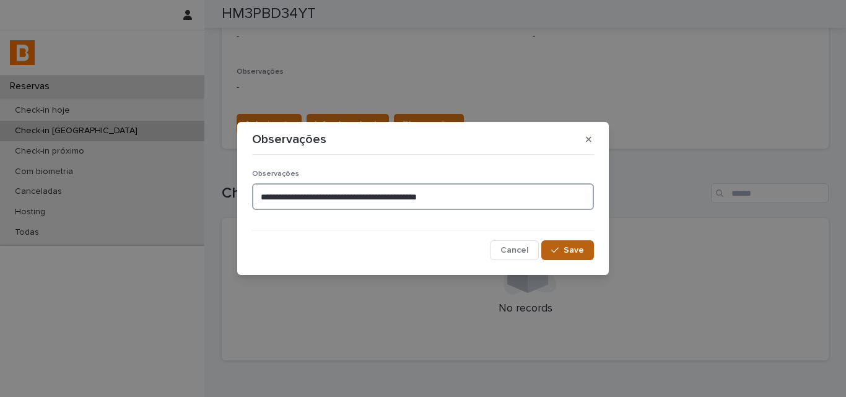
type textarea "**********"
click at [577, 248] on span "Save" at bounding box center [574, 250] width 20 height 9
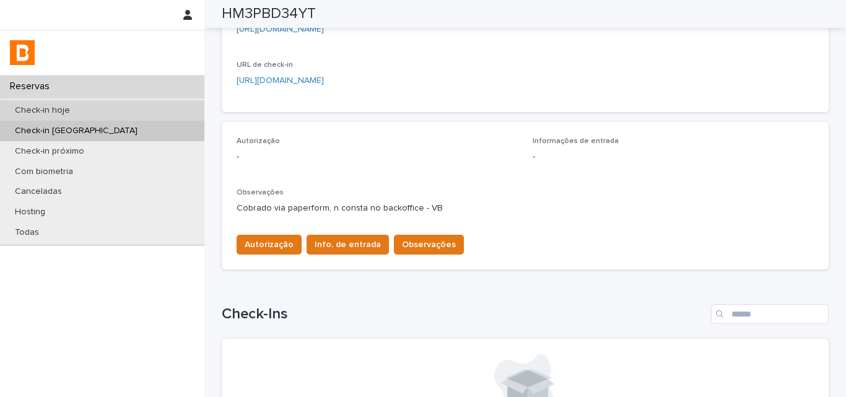
scroll to position [124, 0]
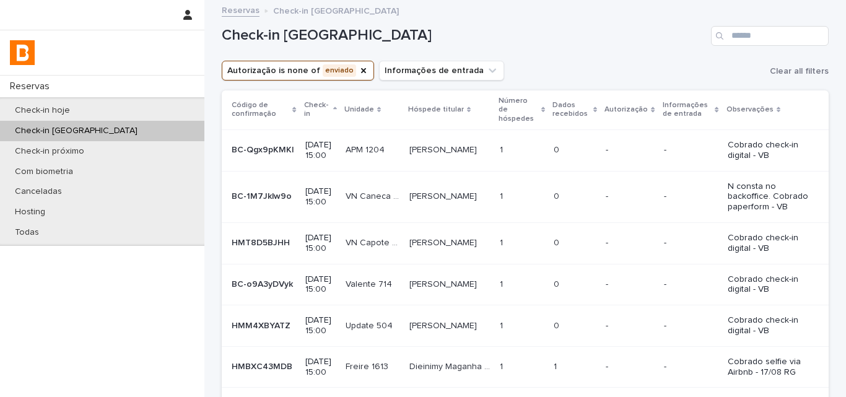
scroll to position [372, 0]
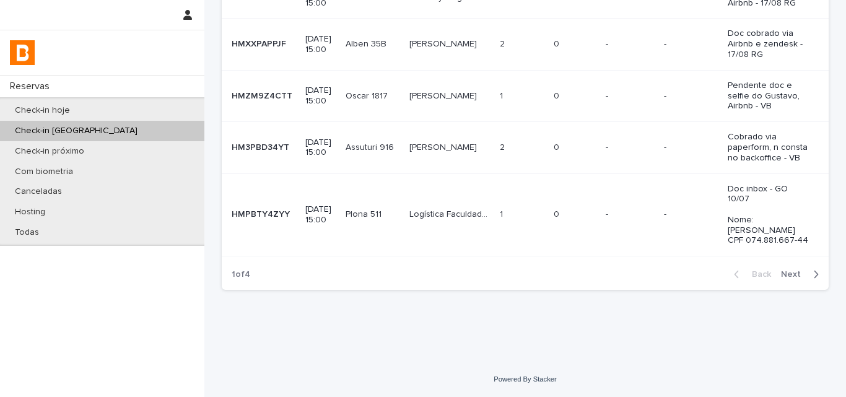
click at [786, 279] on span "Next" at bounding box center [794, 274] width 27 height 9
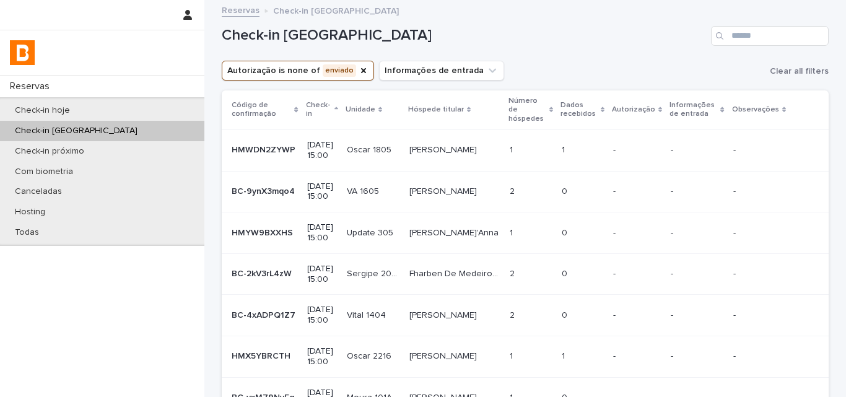
click at [625, 159] on td "-" at bounding box center [637, 149] width 58 height 41
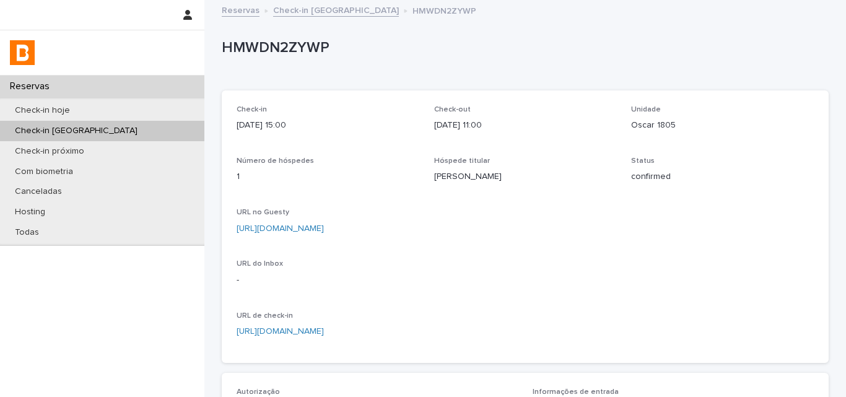
click at [276, 40] on p "HMWDN2ZYWP" at bounding box center [523, 48] width 602 height 18
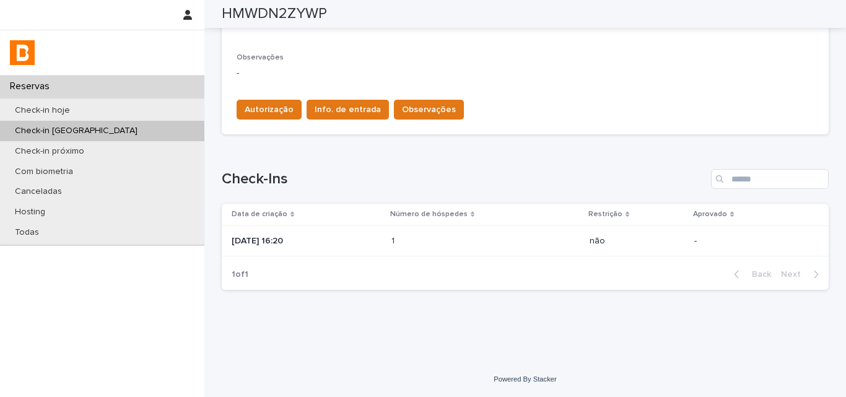
click at [386, 253] on td "2025-08-17 16:20" at bounding box center [304, 240] width 165 height 31
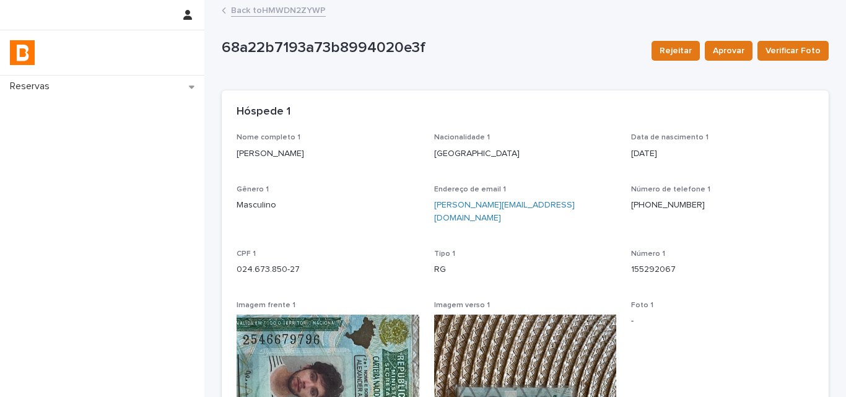
click at [275, 6] on link "Back to HMWDN2ZYWP" at bounding box center [278, 9] width 95 height 14
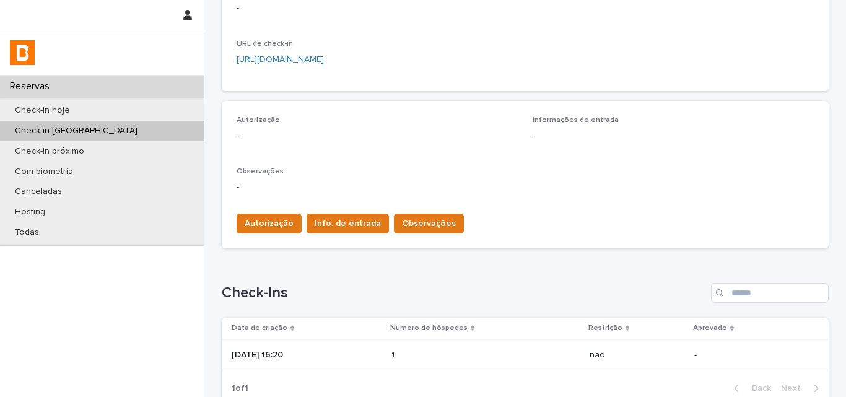
scroll to position [310, 0]
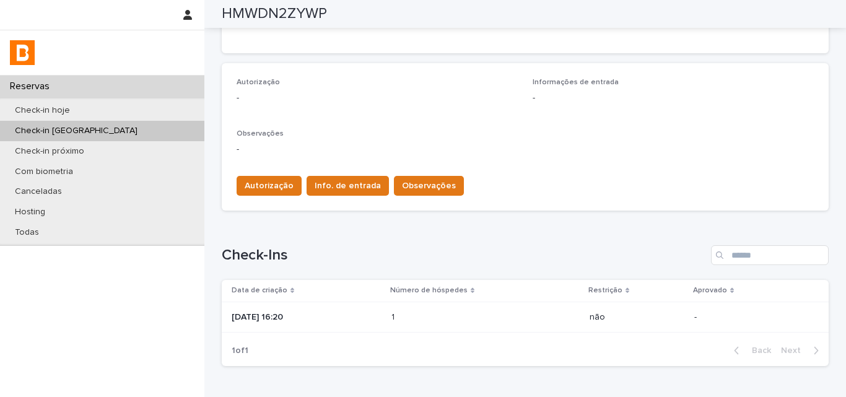
click at [423, 300] on th "Número de hóspedes" at bounding box center [485, 291] width 198 height 22
click at [423, 309] on div "1 1" at bounding box center [485, 317] width 188 height 20
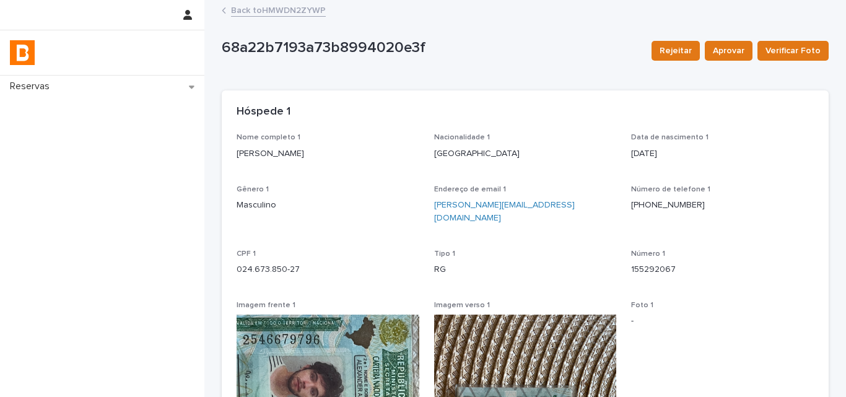
click at [310, 11] on link "Back to HMWDN2ZYWP" at bounding box center [278, 9] width 95 height 14
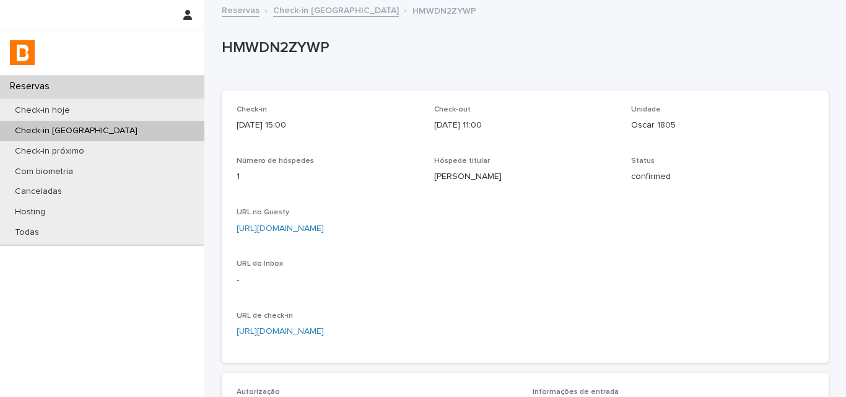
scroll to position [186, 0]
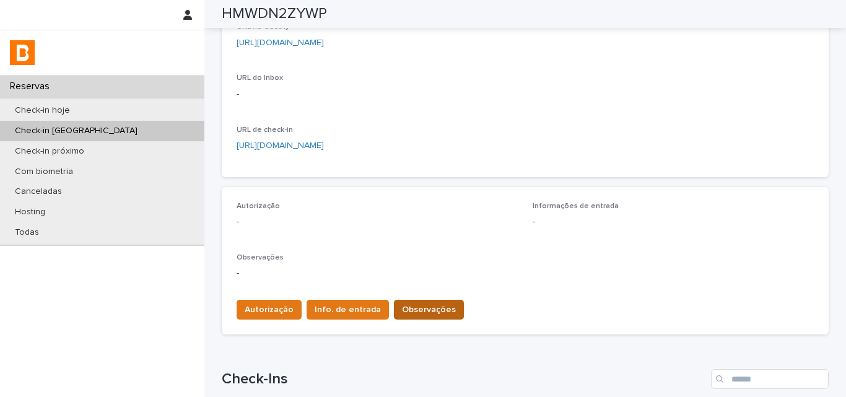
click at [415, 308] on span "Observações" at bounding box center [429, 309] width 54 height 12
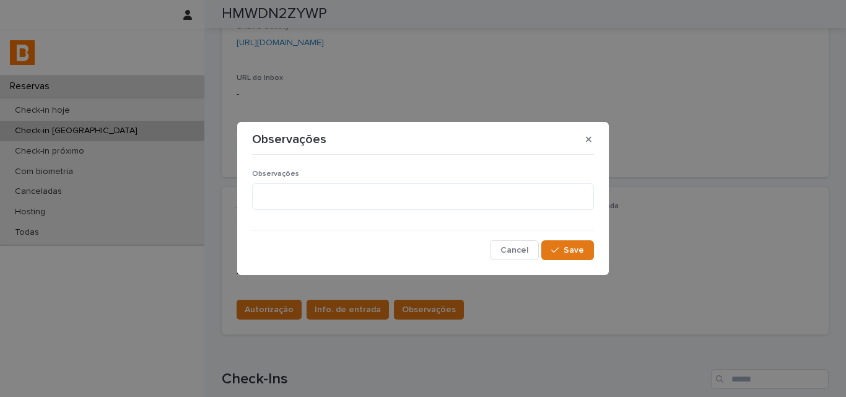
click at [370, 212] on div "Observações" at bounding box center [423, 195] width 342 height 50
click at [378, 199] on textarea at bounding box center [423, 196] width 342 height 27
type textarea "*"
type textarea "*******"
click at [577, 242] on button "Save" at bounding box center [567, 250] width 53 height 20
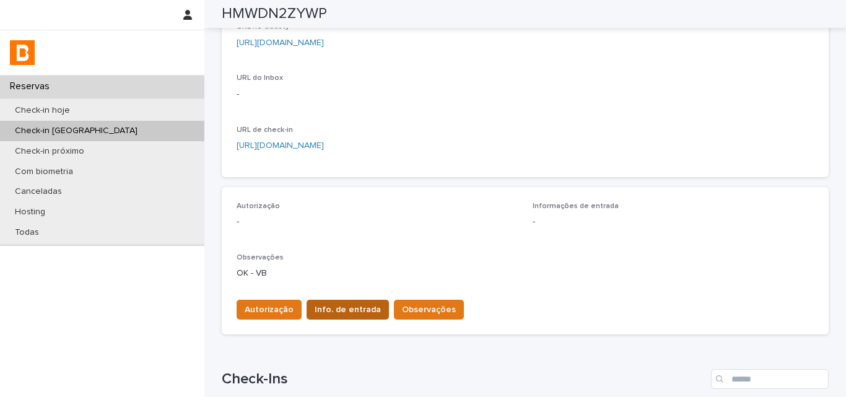
click at [333, 300] on button "Info. de entrada" at bounding box center [348, 310] width 82 height 20
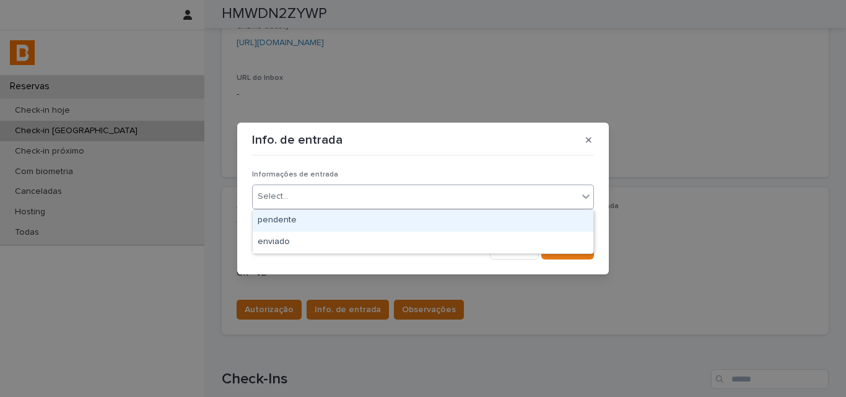
click at [337, 194] on div "Select..." at bounding box center [415, 196] width 325 height 20
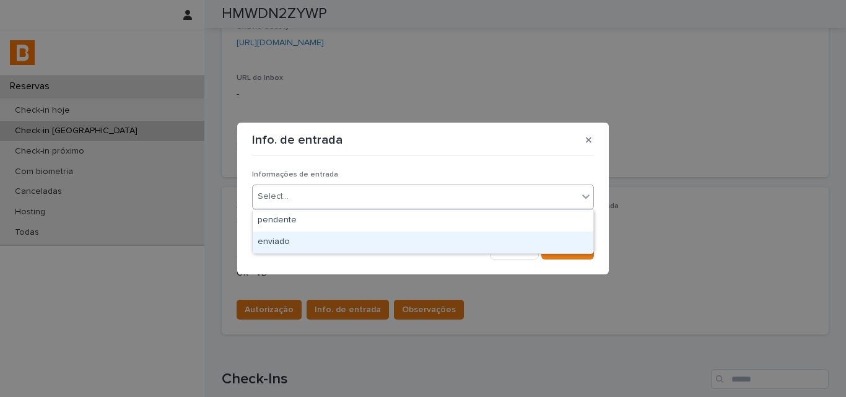
click at [326, 256] on div "Cancel Save" at bounding box center [423, 250] width 342 height 20
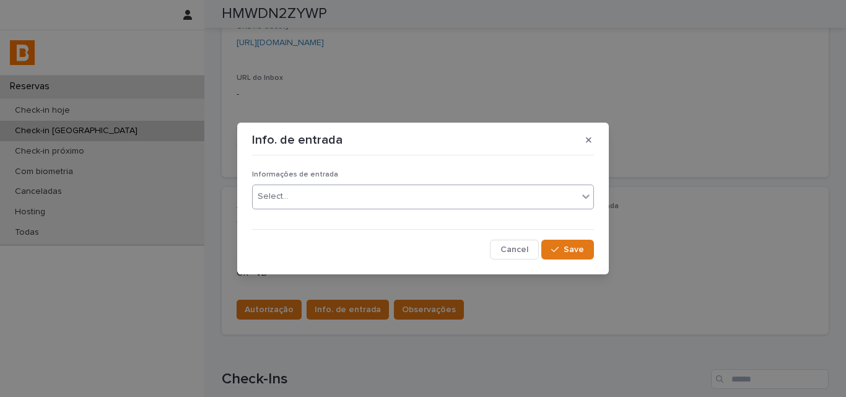
click at [334, 204] on div "Select..." at bounding box center [415, 196] width 325 height 20
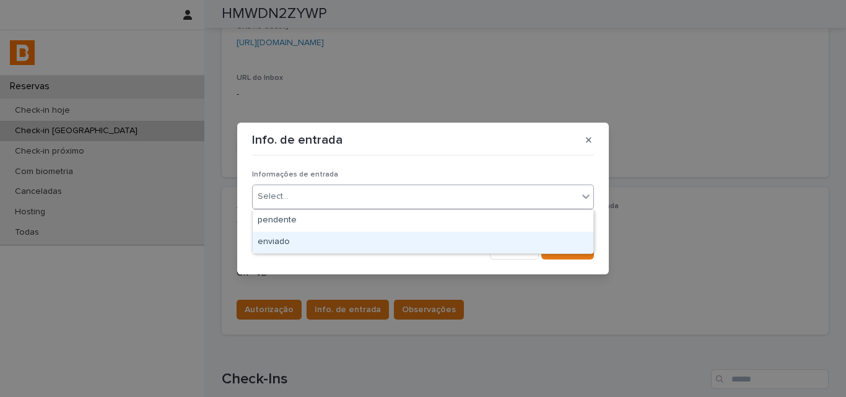
click at [328, 239] on div "enviado" at bounding box center [423, 243] width 341 height 22
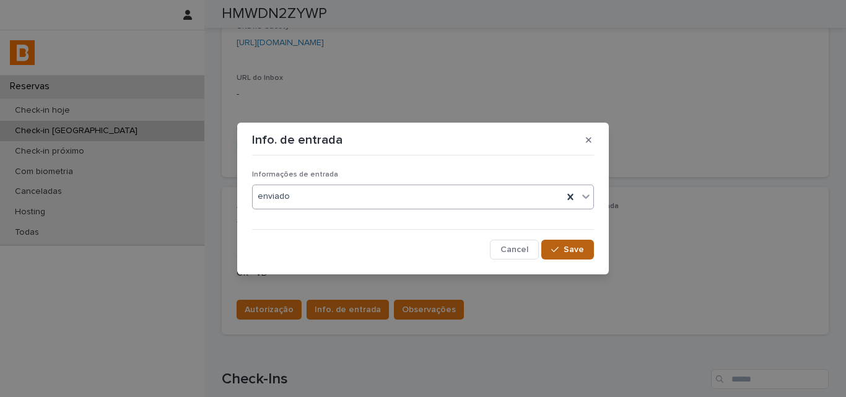
click at [563, 247] on div "button" at bounding box center [557, 249] width 12 height 9
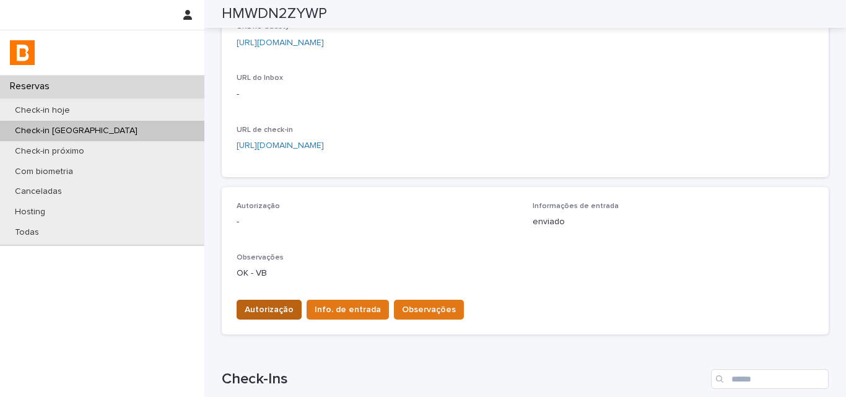
click at [266, 308] on span "Autorização" at bounding box center [269, 309] width 49 height 12
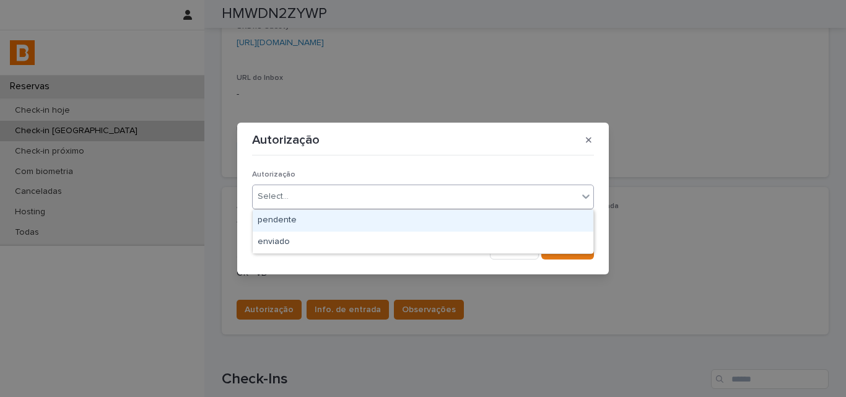
click at [267, 198] on div "Select..." at bounding box center [273, 196] width 31 height 13
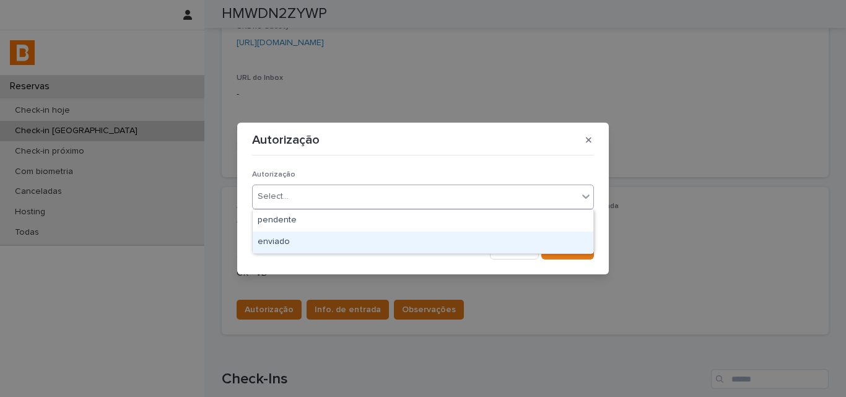
click at [274, 245] on div "enviado" at bounding box center [423, 243] width 341 height 22
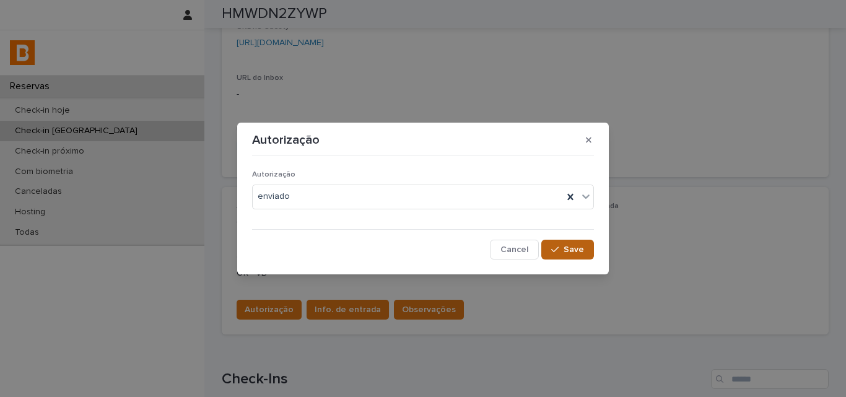
click at [569, 251] on span "Save" at bounding box center [574, 249] width 20 height 9
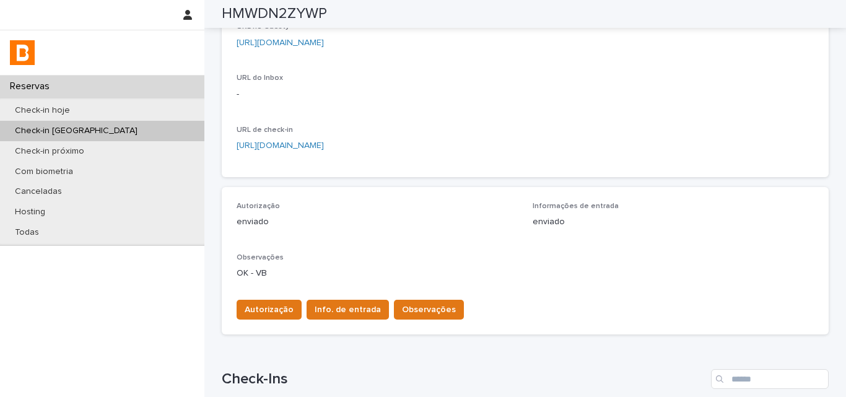
click at [373, 249] on div "Autorização enviado Informações de entrada enviado Observações OK - VB" at bounding box center [525, 246] width 577 height 88
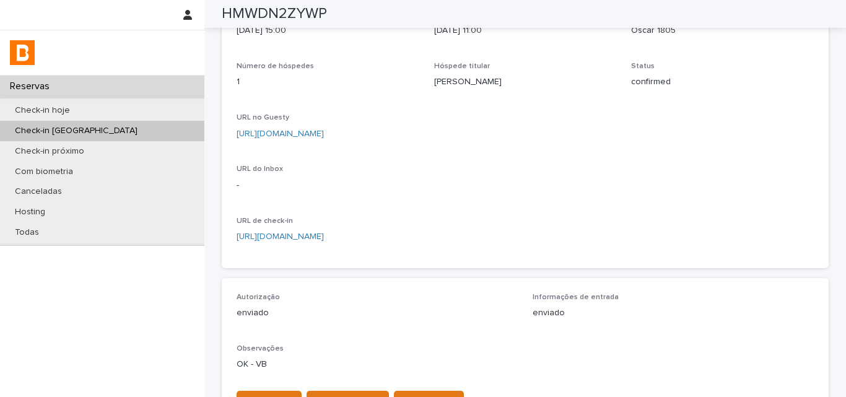
scroll to position [0, 0]
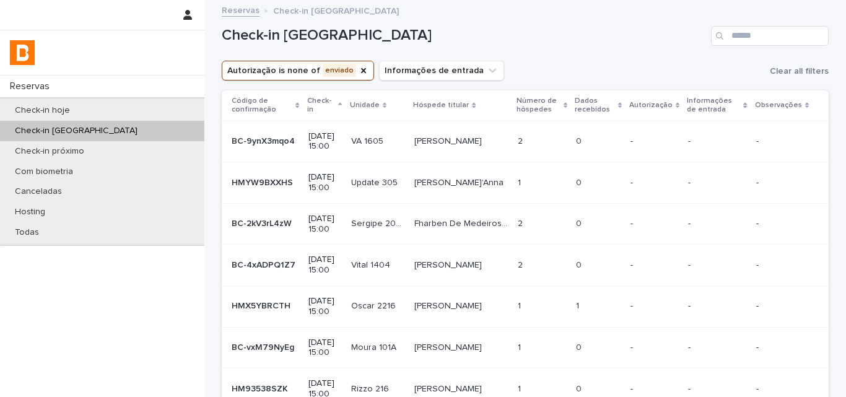
click at [552, 40] on h1 "Check-in amanhã" at bounding box center [464, 36] width 484 height 18
click at [551, 132] on div "2 2" at bounding box center [542, 141] width 48 height 20
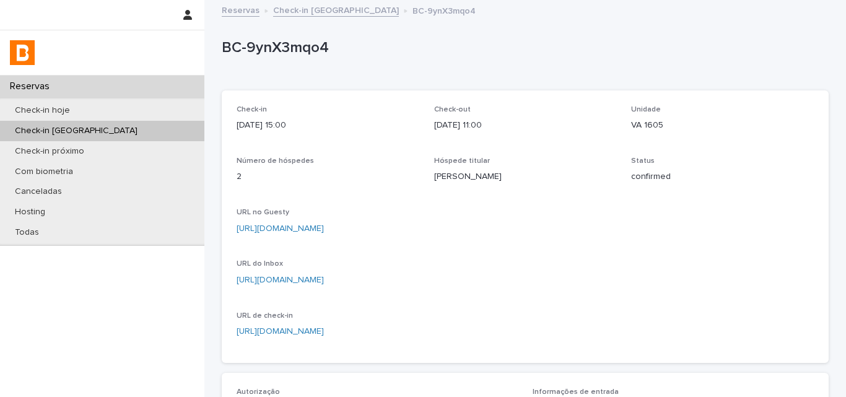
click at [450, 179] on p "Rodrigo Tanure" at bounding box center [525, 176] width 183 height 13
click at [302, 48] on p "BC-9ynX3mqo4" at bounding box center [523, 48] width 602 height 18
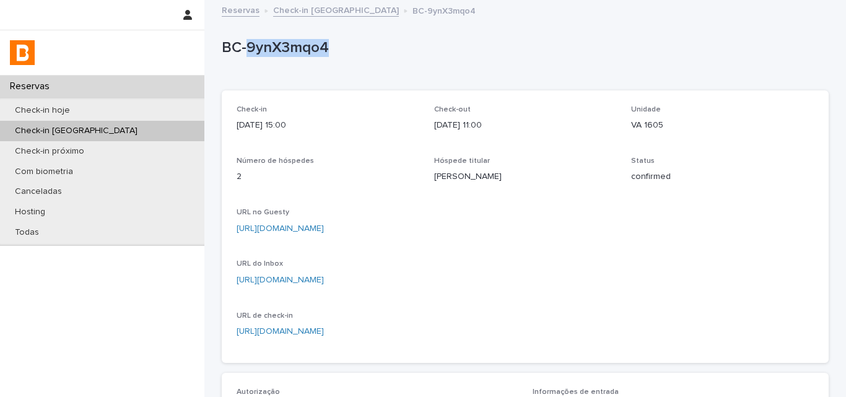
click at [302, 48] on p "BC-9ynX3mqo4" at bounding box center [523, 48] width 602 height 18
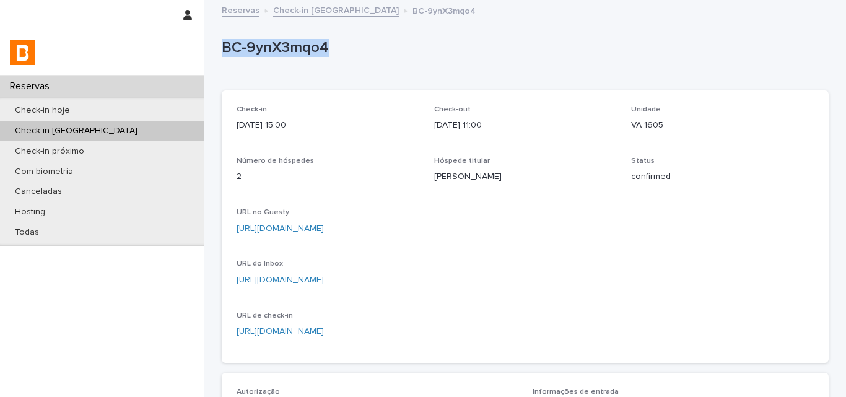
scroll to position [248, 0]
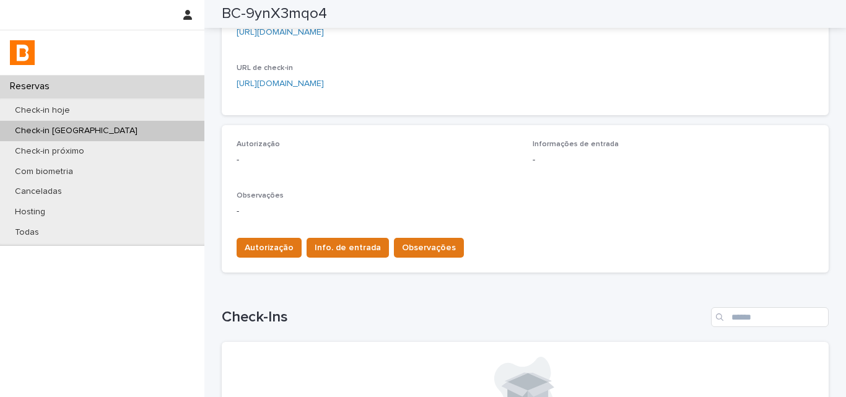
click at [410, 170] on div "Autorização -" at bounding box center [377, 158] width 281 height 37
click at [427, 254] on span "Observações" at bounding box center [429, 248] width 54 height 12
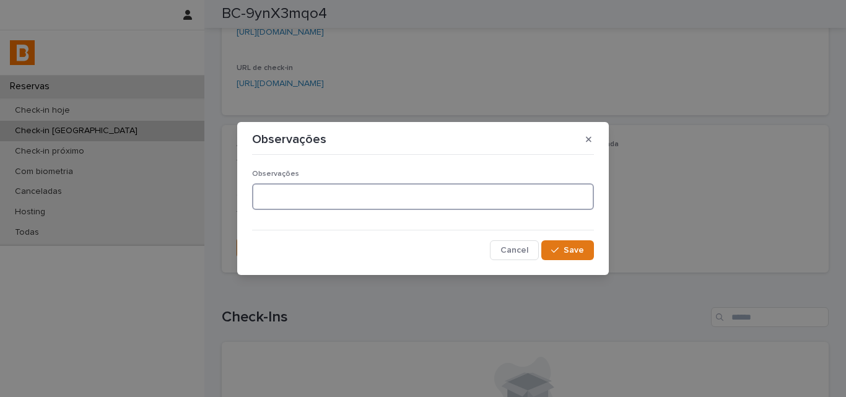
click at [341, 206] on textarea at bounding box center [423, 196] width 342 height 27
paste textarea "**********"
type textarea "**********"
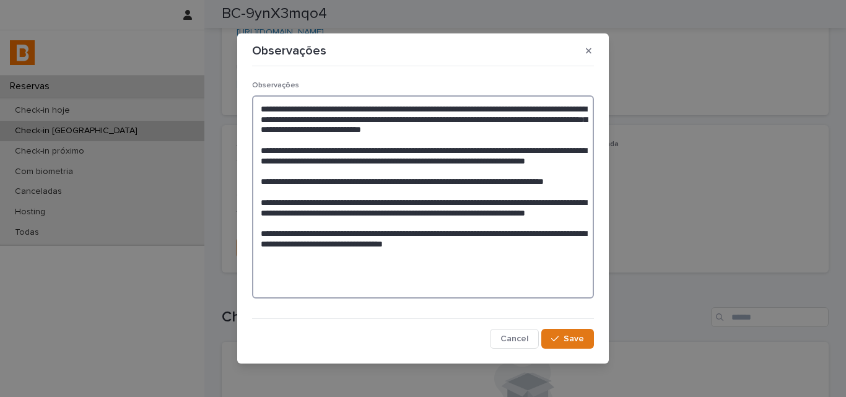
drag, startPoint x: 524, startPoint y: 286, endPoint x: 209, endPoint y: 107, distance: 362.8
click at [212, 108] on div "**********" at bounding box center [423, 198] width 846 height 397
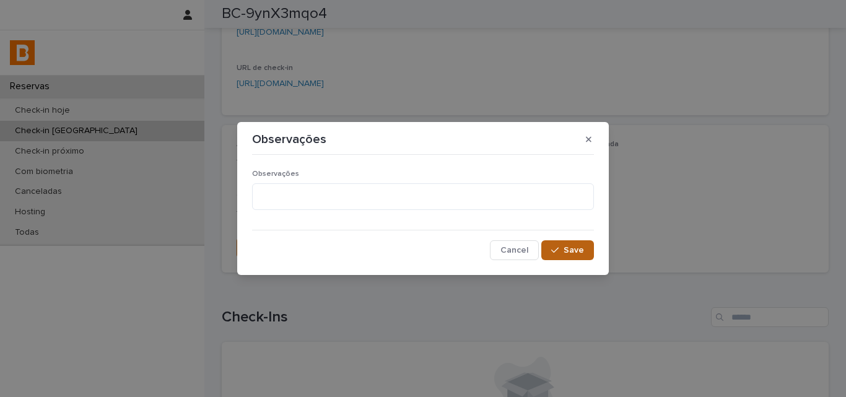
click at [577, 249] on span "Save" at bounding box center [574, 250] width 20 height 9
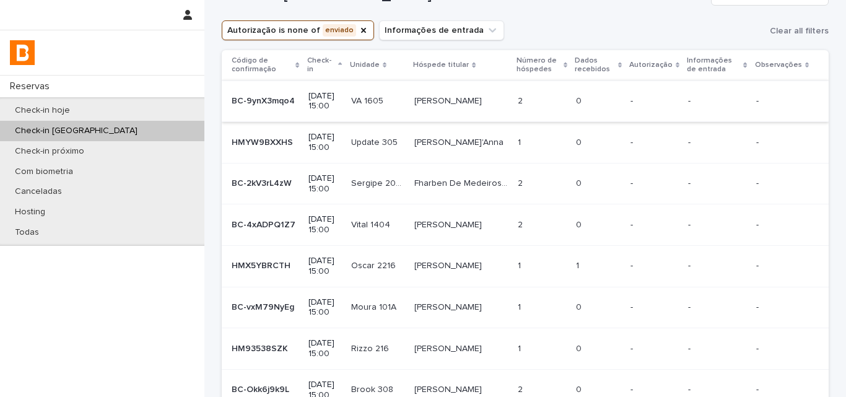
scroll to position [62, 0]
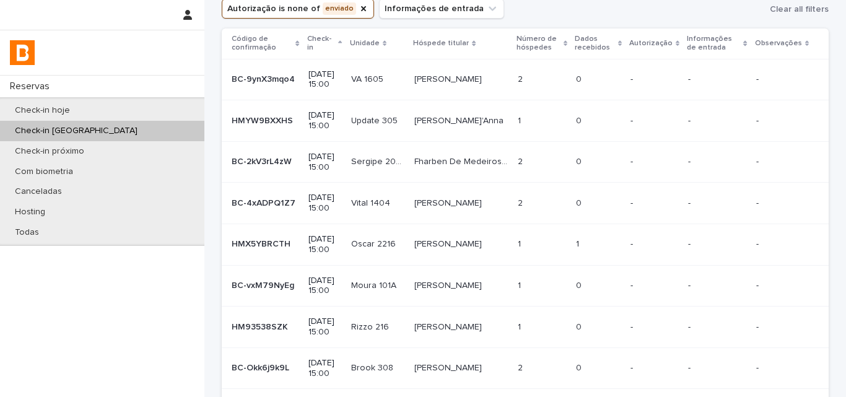
click at [566, 127] on td "1 1" at bounding box center [542, 120] width 58 height 41
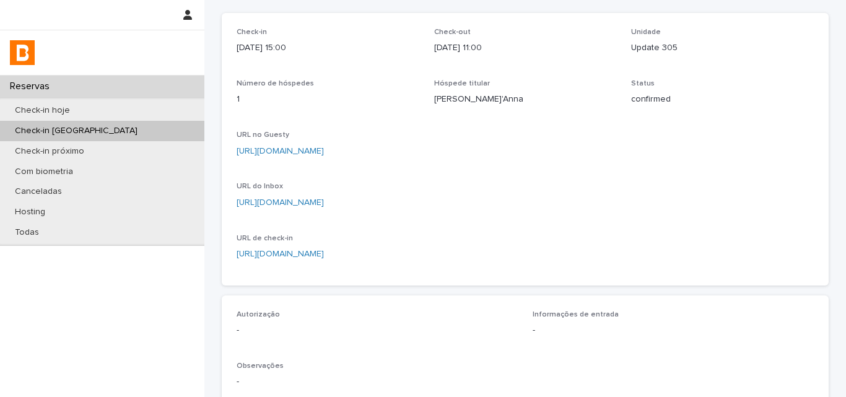
scroll to position [248, 0]
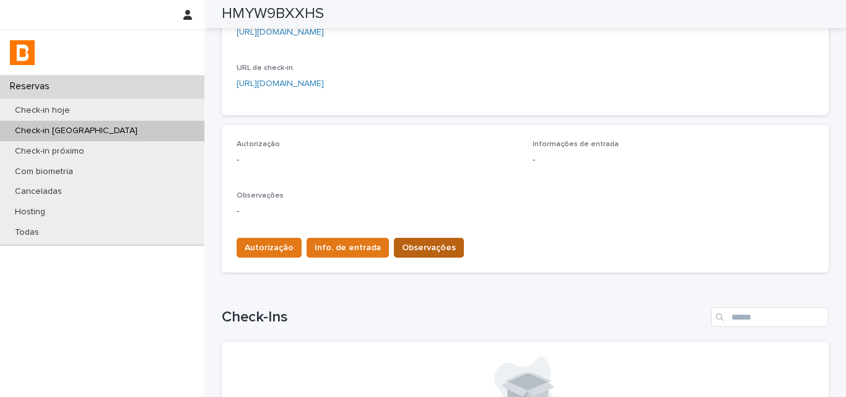
click at [424, 246] on span "Observações" at bounding box center [429, 248] width 54 height 12
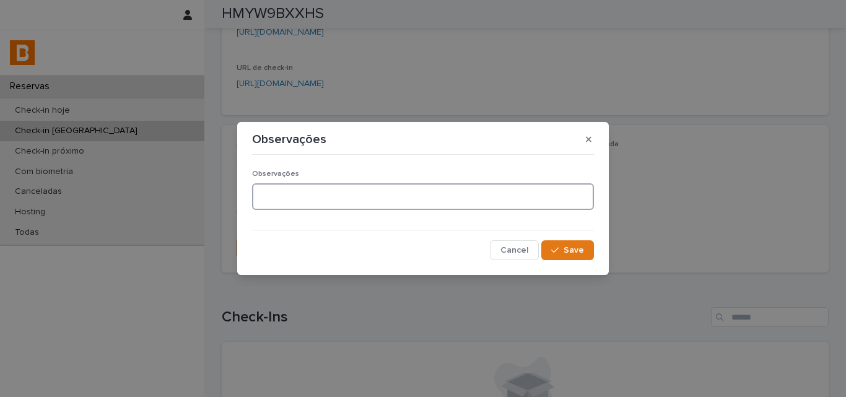
click at [378, 191] on textarea at bounding box center [423, 196] width 342 height 27
type textarea "**********"
click at [561, 240] on button "Save" at bounding box center [567, 250] width 53 height 20
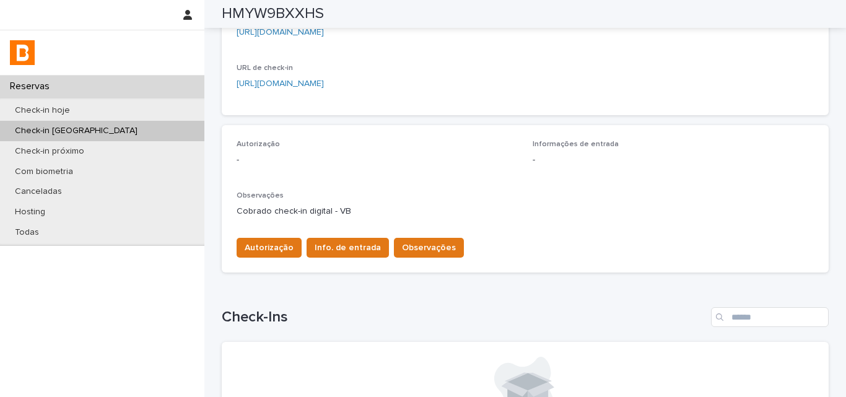
scroll to position [0, 0]
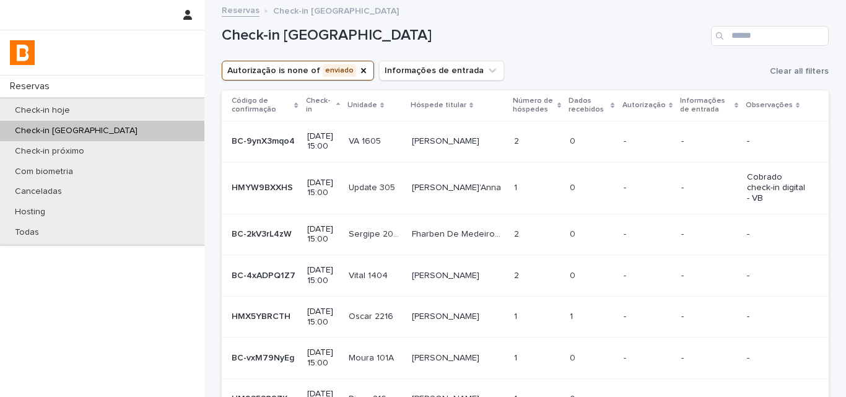
click at [323, 227] on p "2025-08-18 15:00" at bounding box center [323, 234] width 32 height 21
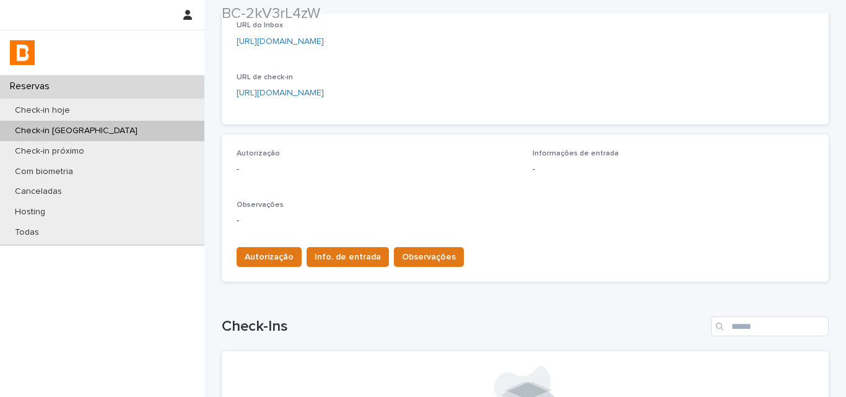
scroll to position [248, 0]
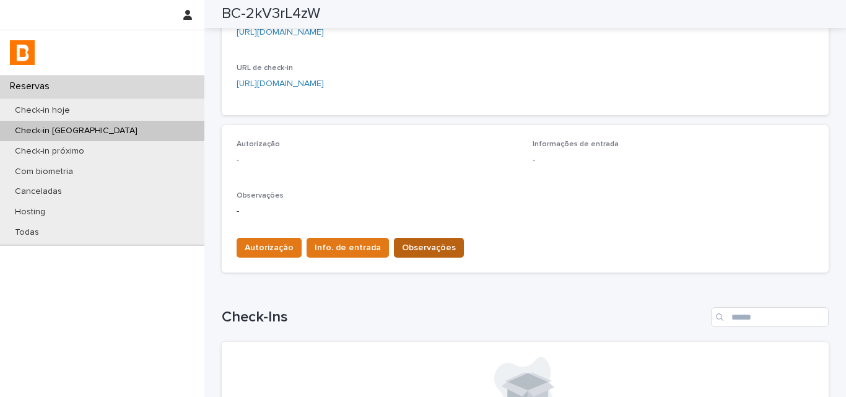
click at [409, 251] on span "Observações" at bounding box center [429, 248] width 54 height 12
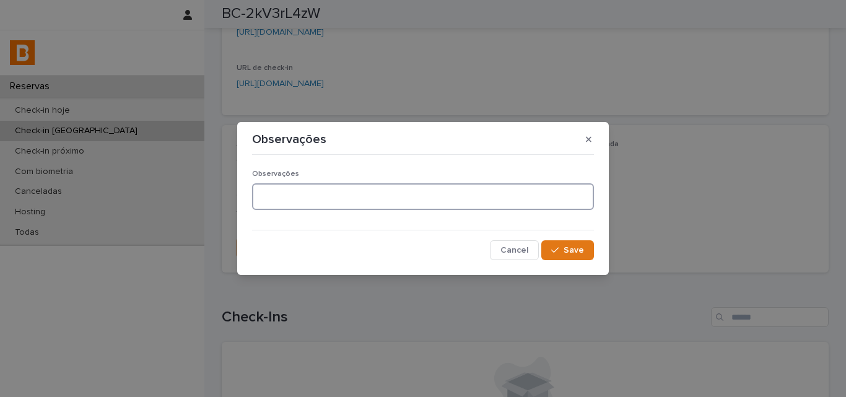
click at [412, 194] on textarea at bounding box center [423, 196] width 342 height 27
click at [373, 206] on textarea "**********" at bounding box center [423, 196] width 342 height 27
click at [373, 205] on textarea "**********" at bounding box center [423, 196] width 342 height 27
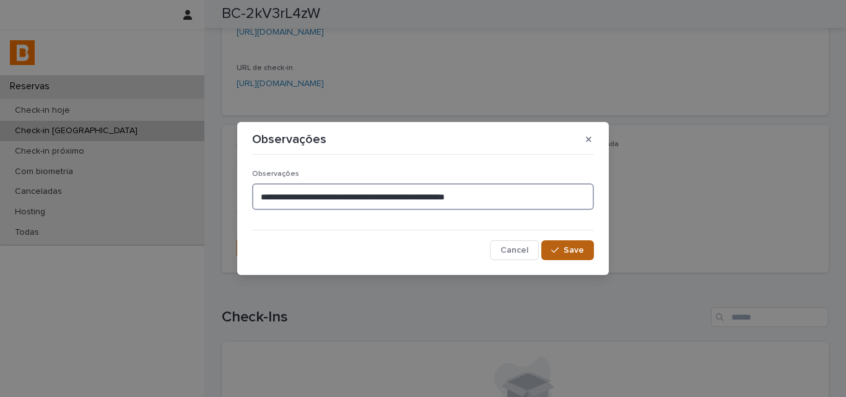
type textarea "**********"
click at [556, 251] on icon "button" at bounding box center [554, 250] width 7 height 9
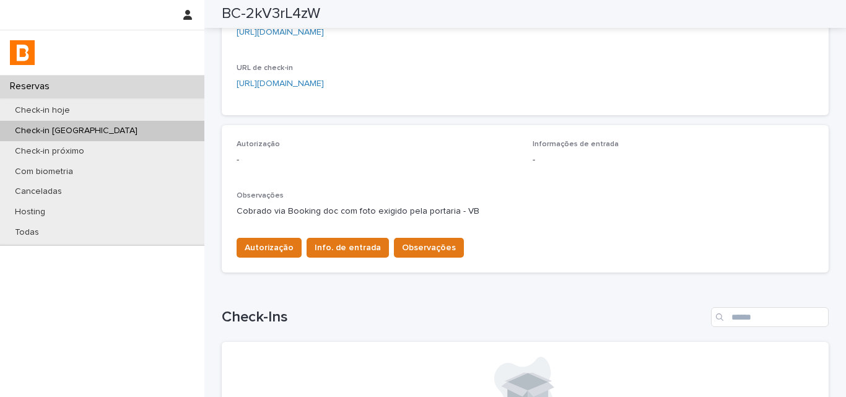
click at [408, 203] on div "Cobrado via Booking doc com foto exigido pela portaria - VB" at bounding box center [525, 210] width 577 height 15
click at [395, 166] on p "-" at bounding box center [377, 160] width 281 height 13
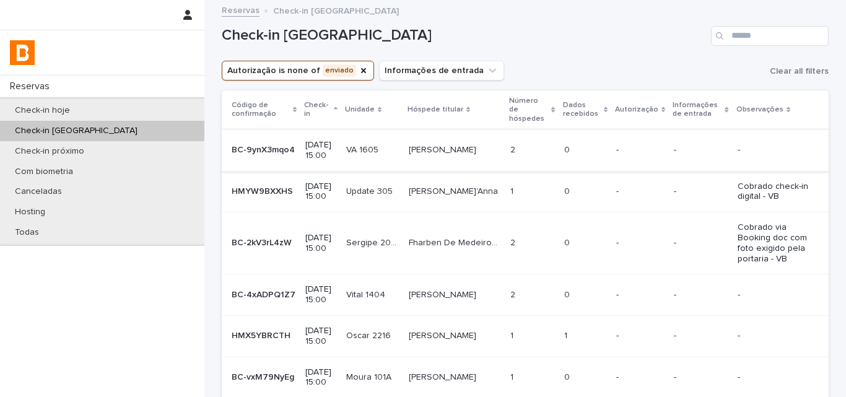
scroll to position [62, 0]
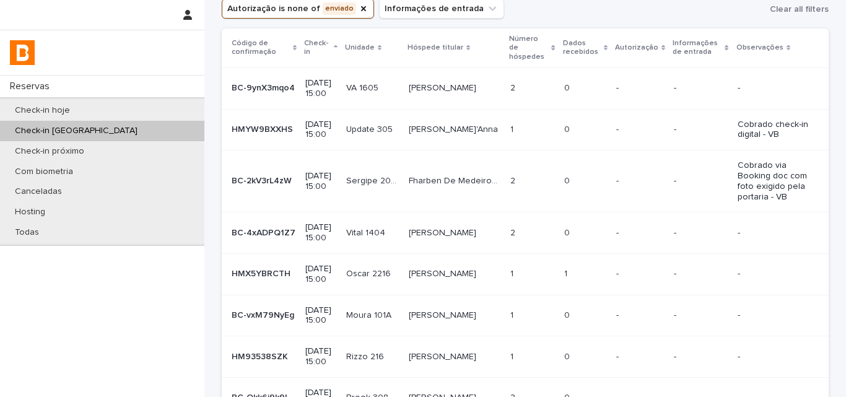
click at [564, 228] on p at bounding box center [585, 233] width 42 height 11
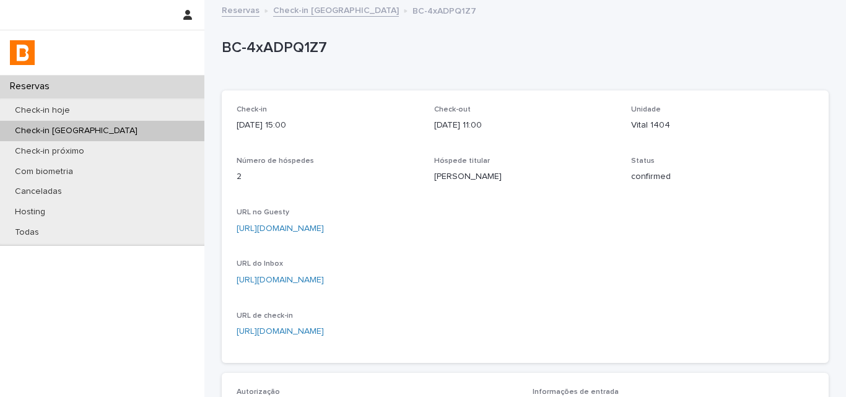
drag, startPoint x: 429, startPoint y: 173, endPoint x: 563, endPoint y: 171, distance: 133.8
click at [563, 171] on p "Leandro Gustavo Coelho Prates" at bounding box center [525, 176] width 183 height 13
click at [291, 46] on p "BC-4xADPQ1Z7" at bounding box center [523, 48] width 602 height 18
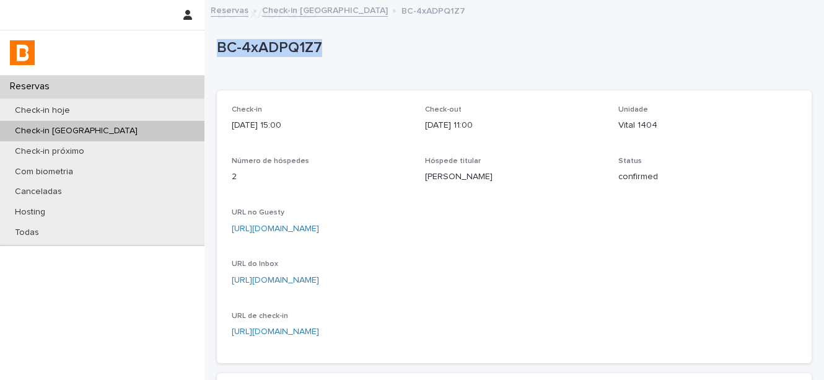
scroll to position [248, 0]
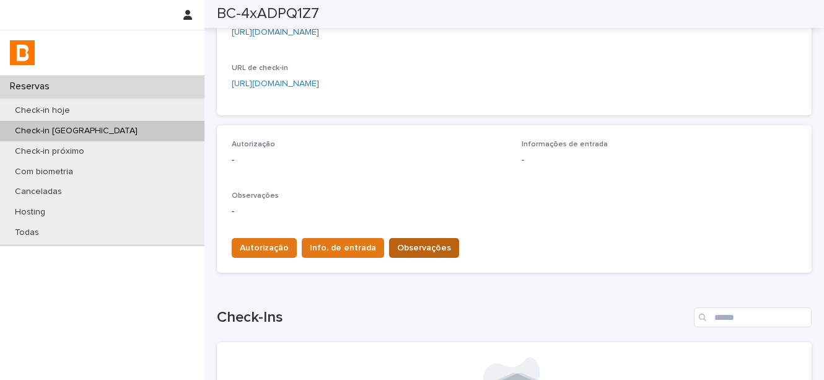
click at [404, 243] on span "Observações" at bounding box center [424, 248] width 54 height 12
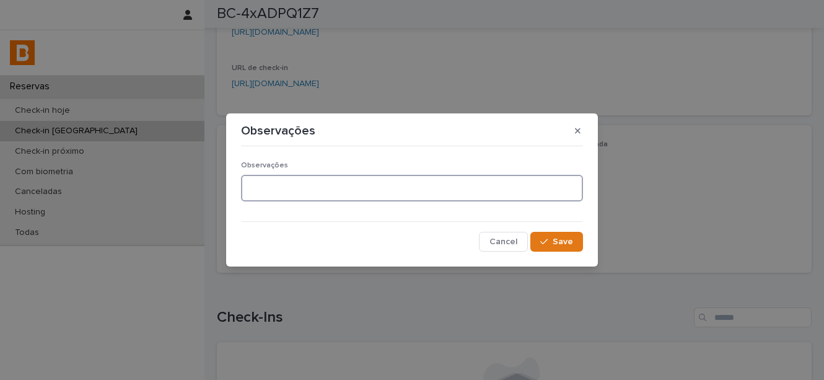
click at [332, 187] on textarea at bounding box center [412, 188] width 342 height 27
click at [346, 191] on textarea "**********" at bounding box center [412, 188] width 342 height 27
type textarea "**********"
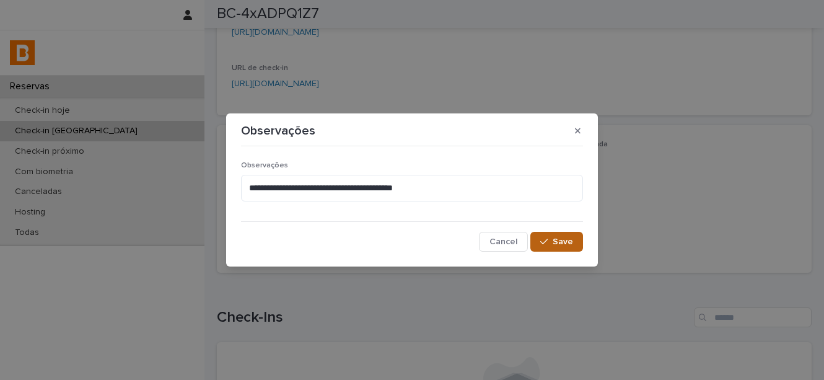
click at [555, 239] on span "Save" at bounding box center [562, 241] width 20 height 9
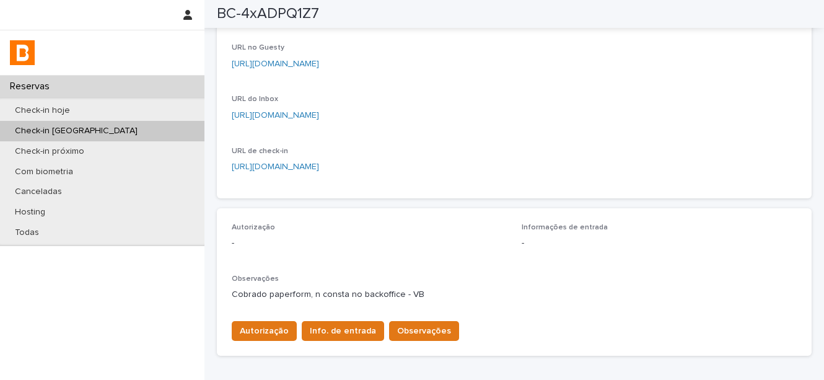
scroll to position [62, 0]
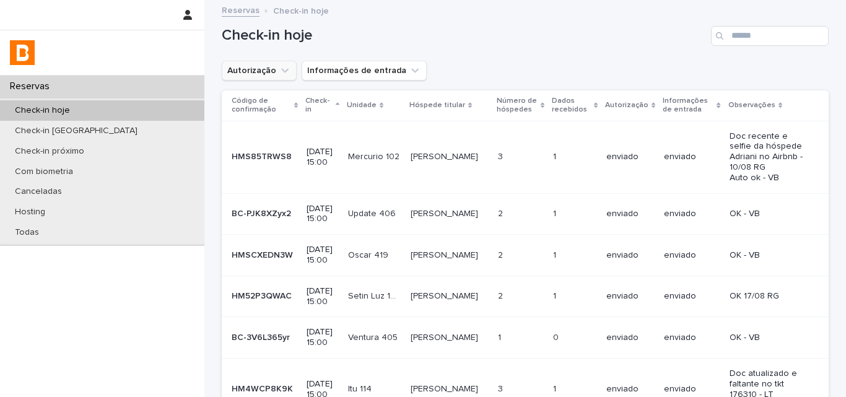
click at [256, 71] on button "Autorização" at bounding box center [259, 71] width 75 height 20
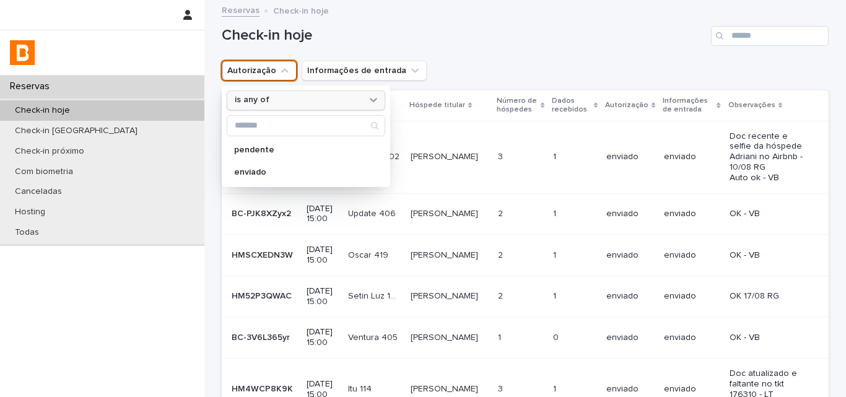
click at [274, 107] on div "is any of" at bounding box center [306, 100] width 159 height 20
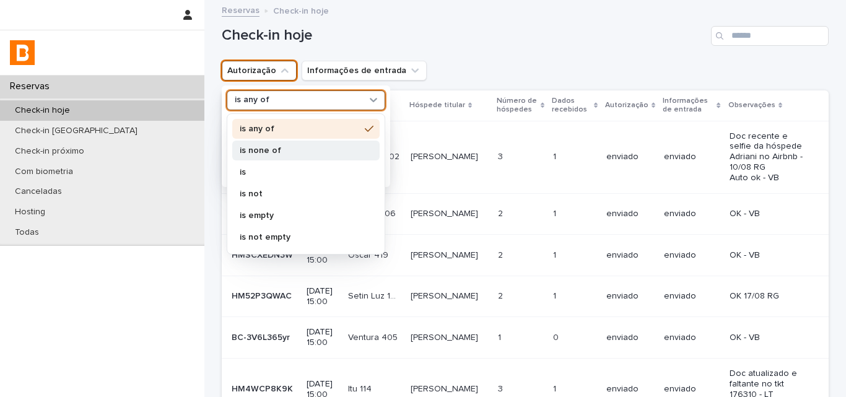
click at [281, 150] on p "is none of" at bounding box center [300, 150] width 120 height 9
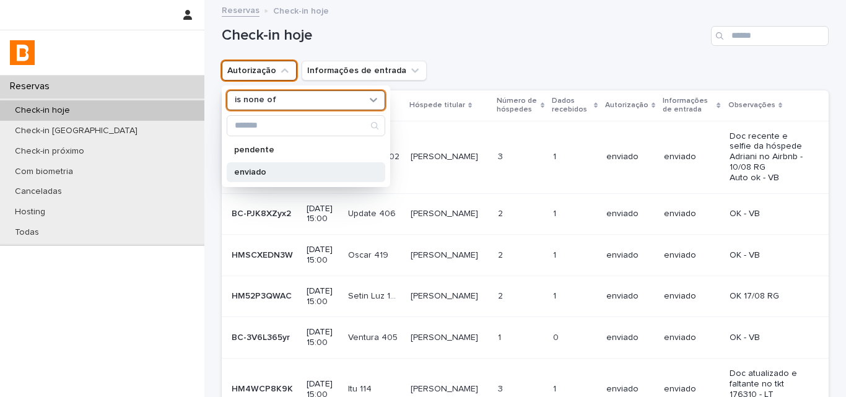
click at [279, 173] on p "enviado" at bounding box center [299, 172] width 131 height 9
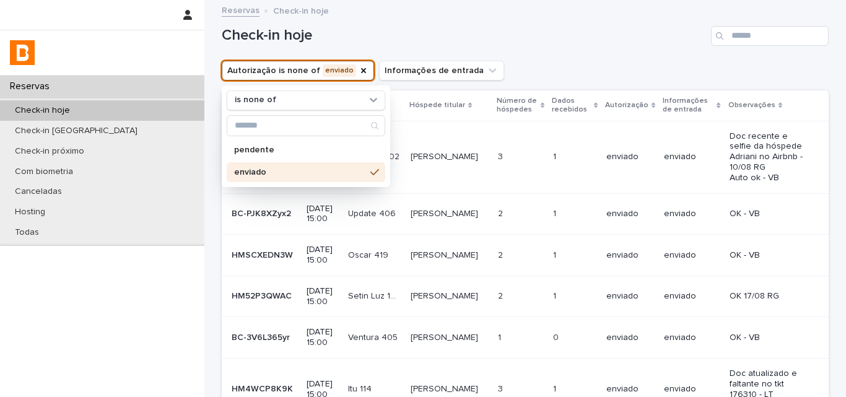
click at [513, 73] on div "Autorização is none of enviado is none of pendente enviado Informações de entra…" at bounding box center [525, 71] width 607 height 20
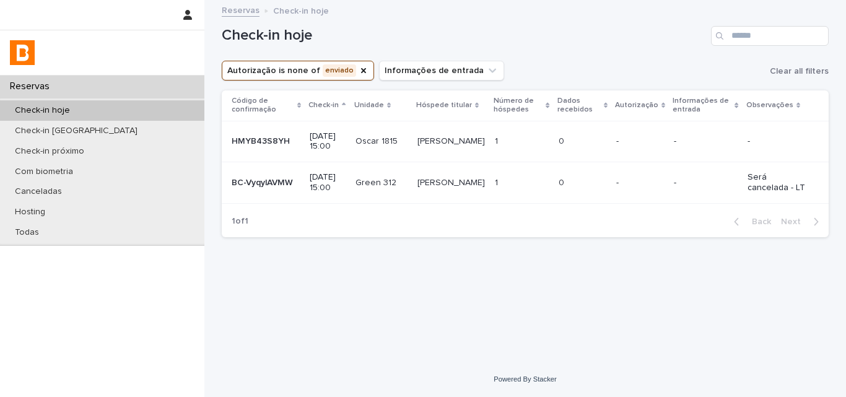
click at [597, 61] on div "Autorização is none of enviado Informações de entrada Clear all filters" at bounding box center [525, 71] width 607 height 20
click at [578, 62] on div "Autorização is none of enviado Informações de entrada Clear all filters" at bounding box center [525, 71] width 607 height 20
click at [578, 73] on div "Autorização is none of enviado Informações de entrada Clear all filters" at bounding box center [525, 71] width 607 height 20
click at [96, 128] on div "Check-in amanhã" at bounding box center [102, 131] width 204 height 20
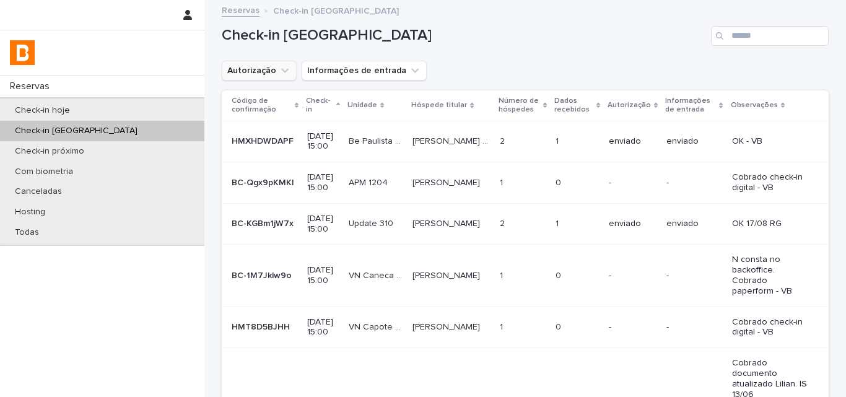
click at [281, 74] on icon "Autorização" at bounding box center [285, 70] width 12 height 12
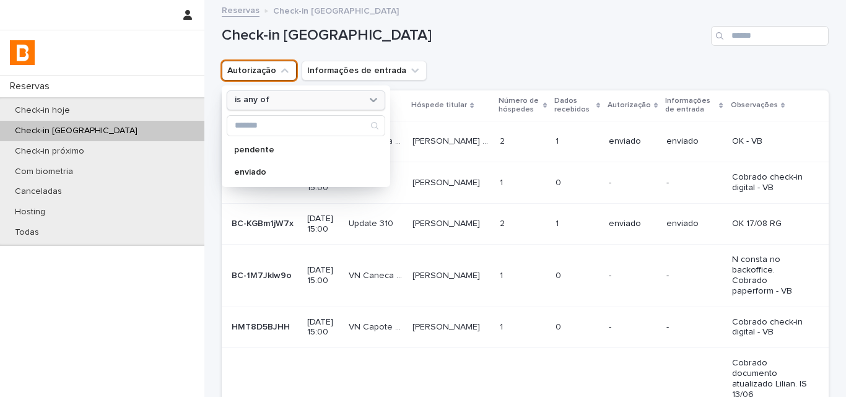
click at [268, 101] on div "is any of" at bounding box center [298, 100] width 137 height 13
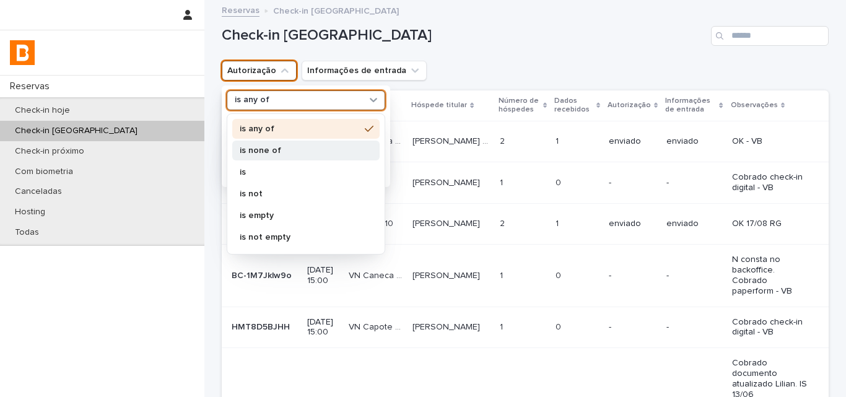
click at [281, 149] on p "is none of" at bounding box center [300, 150] width 120 height 9
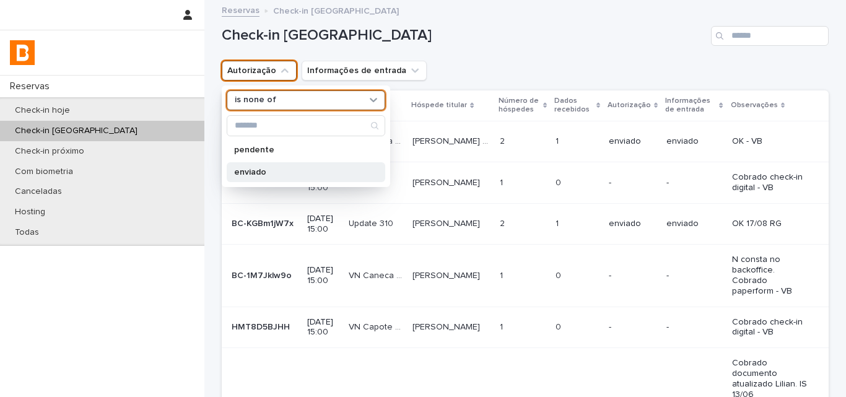
click at [274, 168] on p "enviado" at bounding box center [299, 172] width 131 height 9
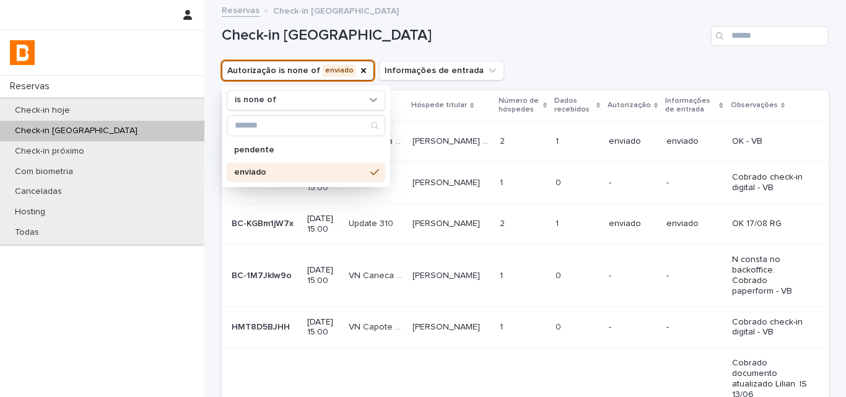
click at [498, 53] on div "Check-in amanhã" at bounding box center [525, 30] width 607 height 59
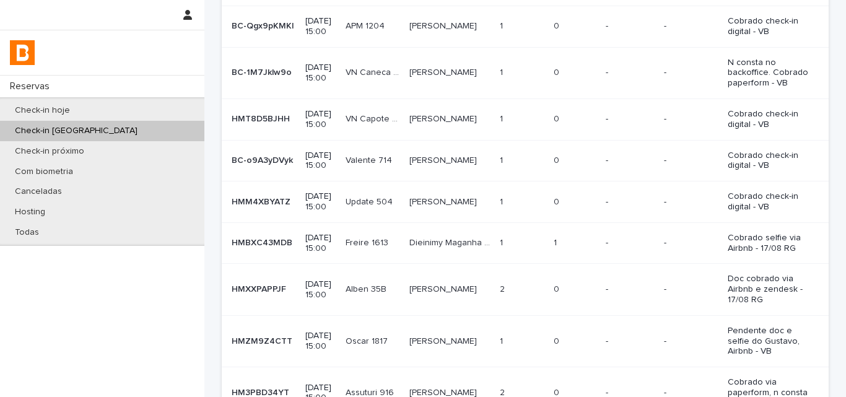
scroll to position [372, 0]
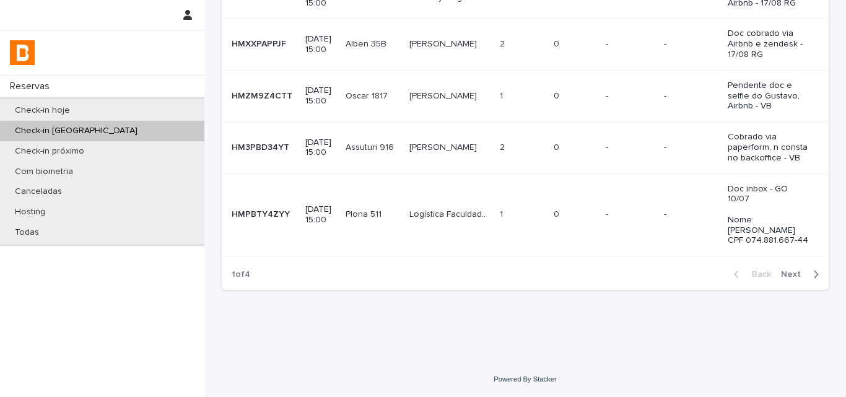
click at [784, 280] on button "Next" at bounding box center [802, 274] width 53 height 11
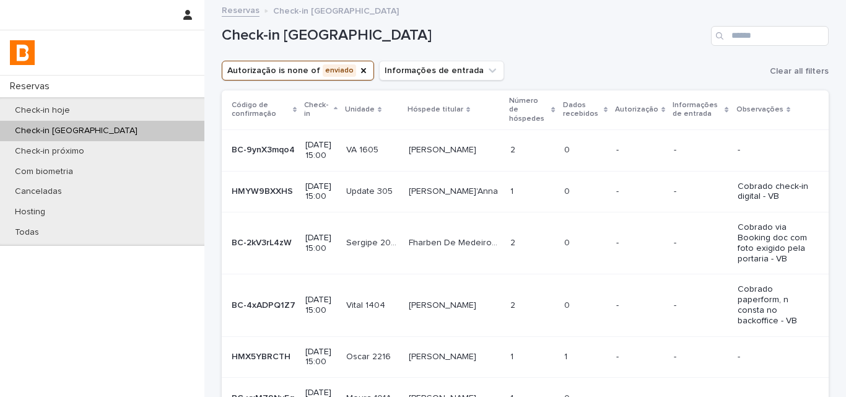
scroll to position [124, 0]
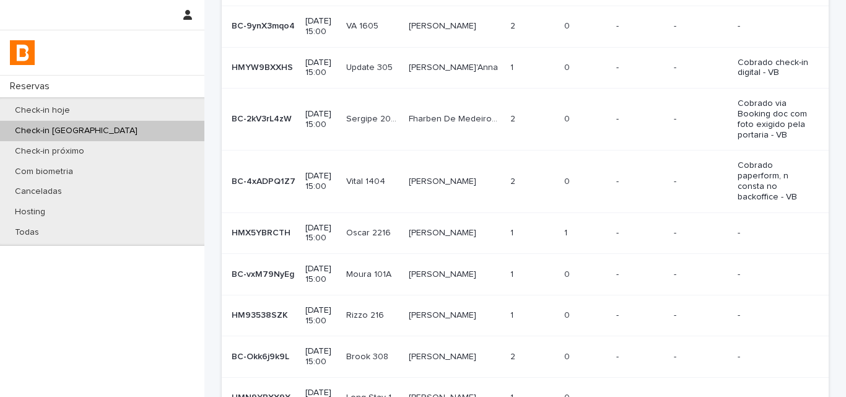
click at [564, 225] on p "1" at bounding box center [567, 231] width 6 height 13
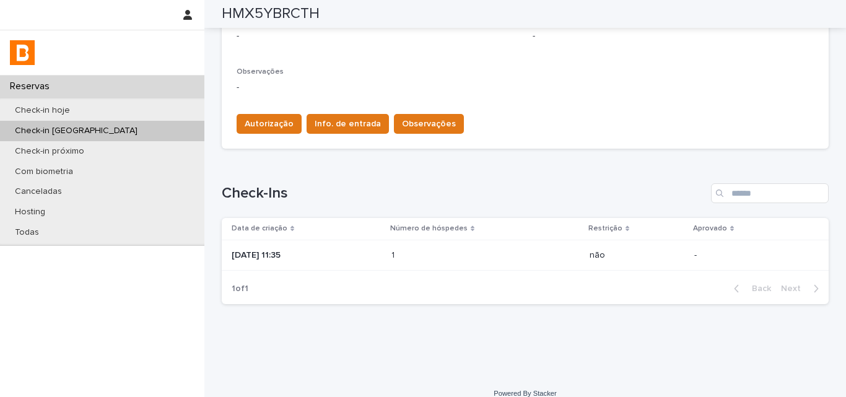
scroll to position [386, 0]
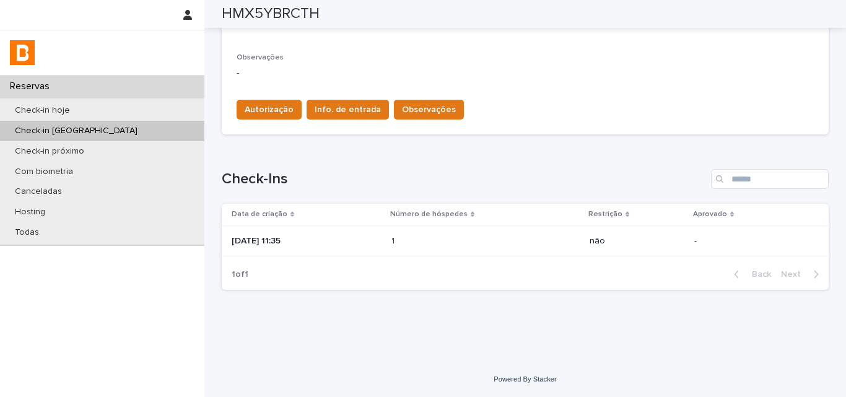
click at [424, 239] on p at bounding box center [445, 241] width 108 height 11
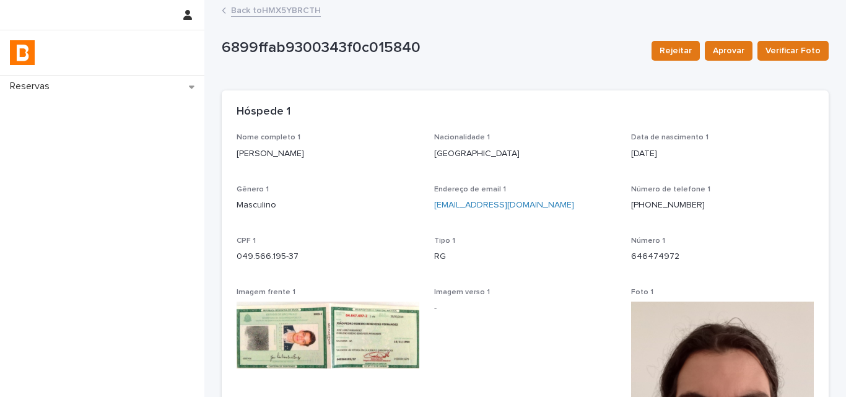
click at [294, 14] on link "Back to HMX5YBRCTH" at bounding box center [276, 9] width 90 height 14
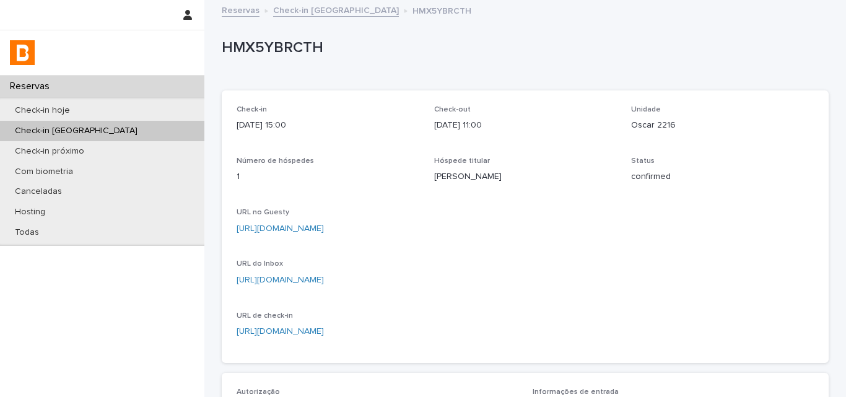
click at [282, 55] on p "HMX5YBRCTH" at bounding box center [523, 48] width 602 height 18
copy p "HMX5YBRCTH"
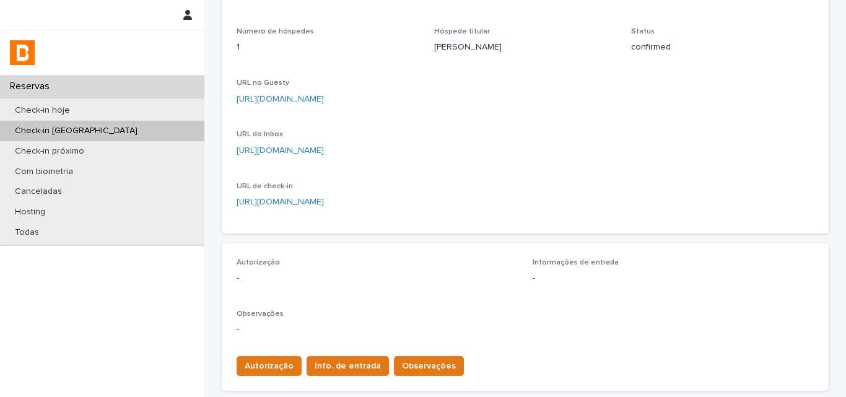
scroll to position [248, 0]
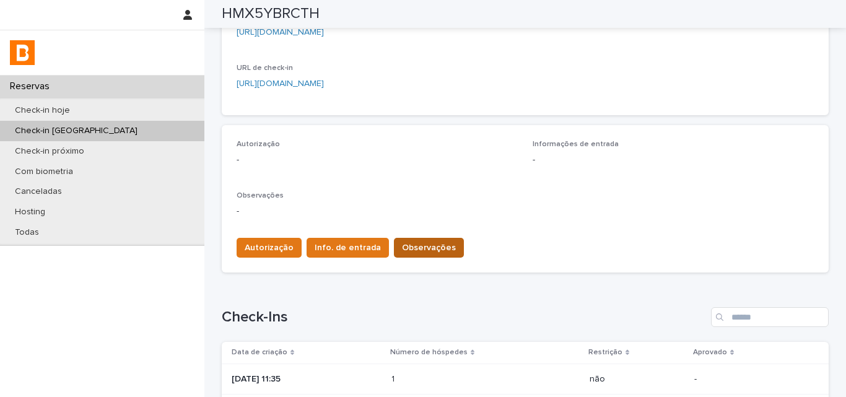
click at [402, 246] on span "Observações" at bounding box center [429, 248] width 54 height 12
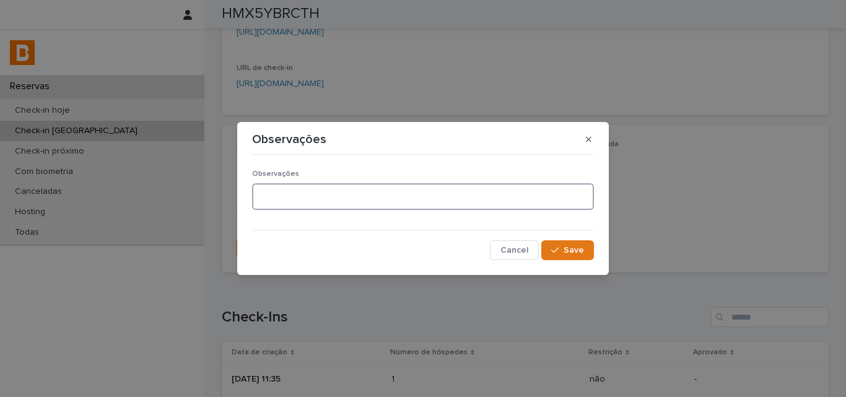
click at [378, 206] on textarea at bounding box center [423, 196] width 342 height 27
type textarea "*******"
click at [548, 244] on button "Save" at bounding box center [567, 250] width 53 height 20
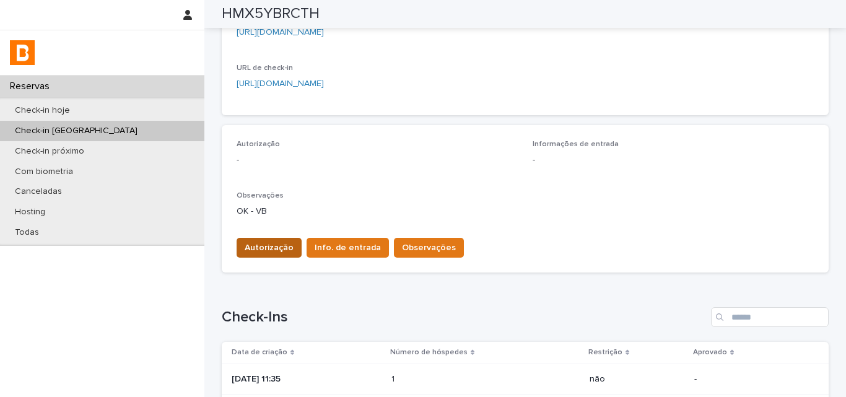
click at [258, 251] on span "Autorização" at bounding box center [269, 248] width 49 height 12
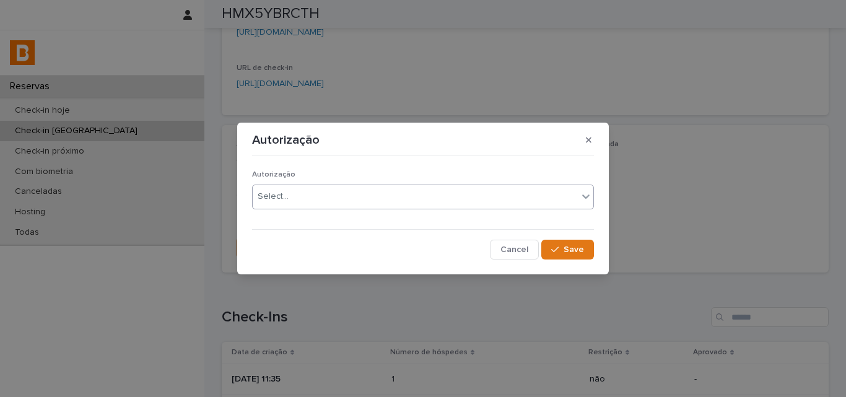
click at [265, 196] on div "Select..." at bounding box center [273, 196] width 31 height 13
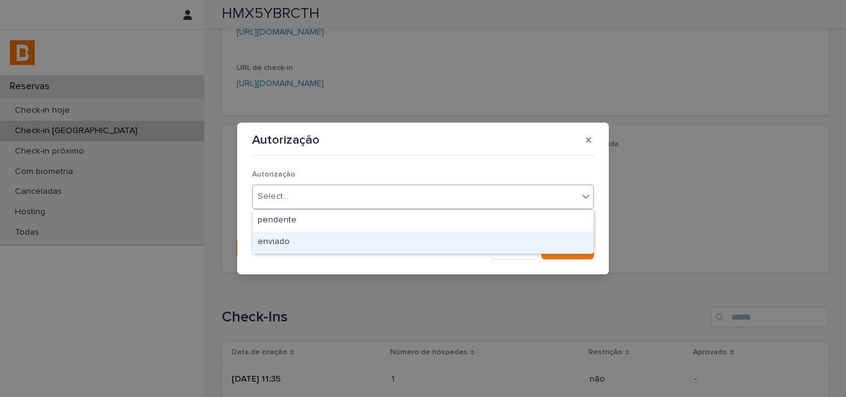
click at [272, 243] on div "enviado" at bounding box center [423, 243] width 341 height 22
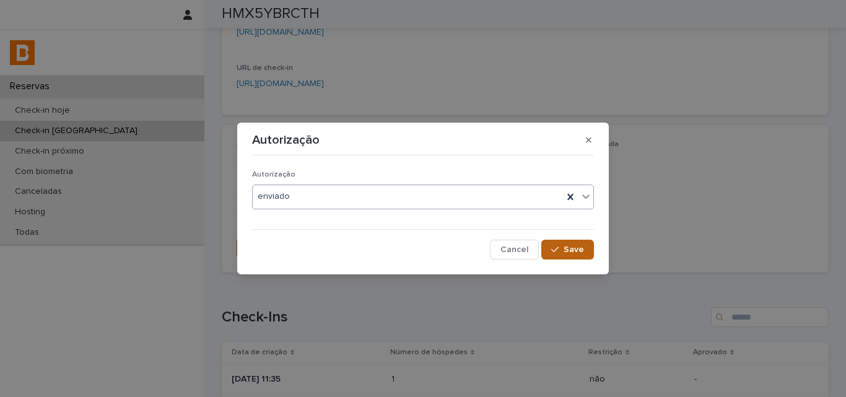
click at [580, 250] on span "Save" at bounding box center [574, 249] width 20 height 9
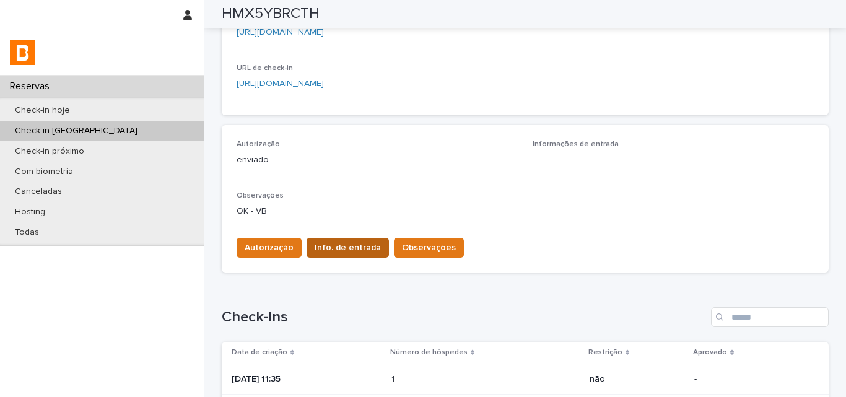
click at [355, 245] on span "Info. de entrada" at bounding box center [348, 248] width 66 height 12
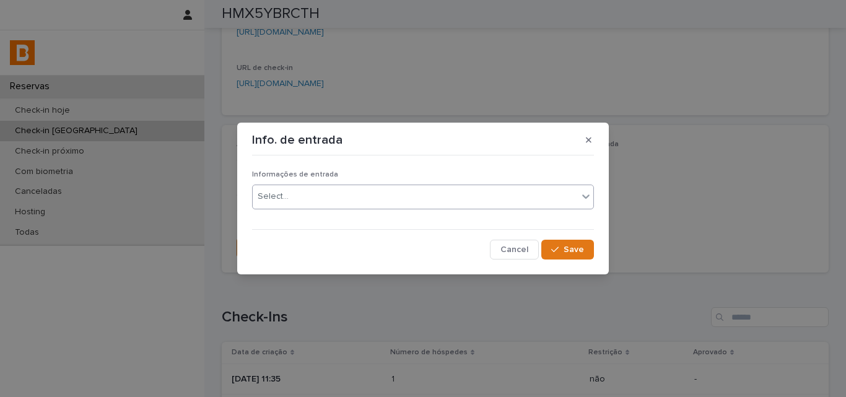
click at [311, 196] on div "Select..." at bounding box center [415, 196] width 325 height 20
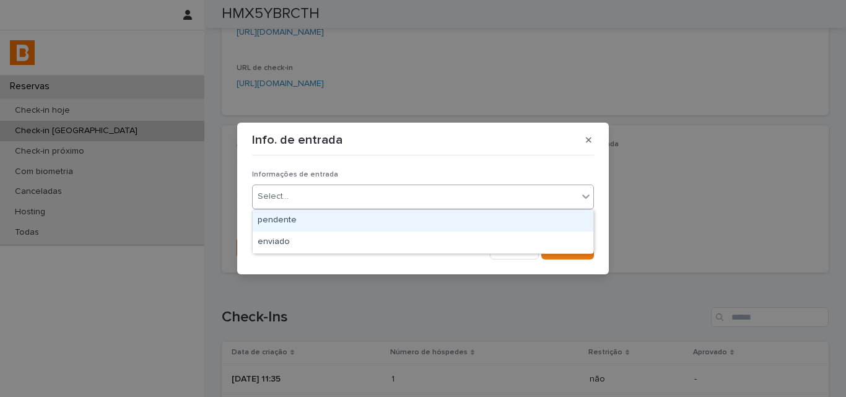
click at [302, 230] on div "pendente" at bounding box center [423, 221] width 341 height 22
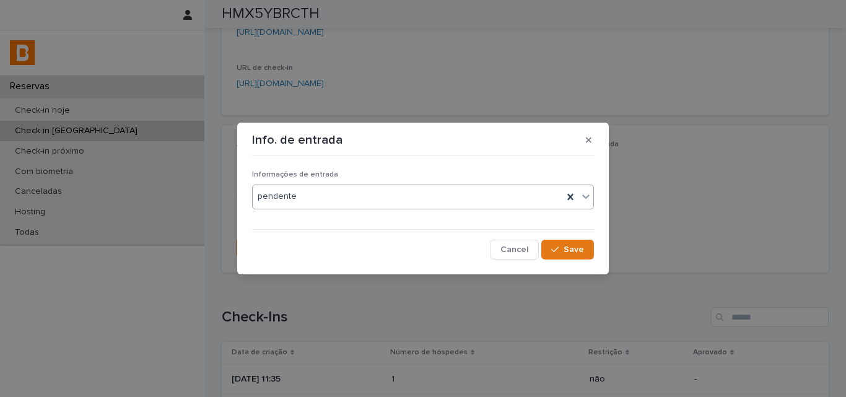
click at [303, 194] on div "pendente" at bounding box center [408, 196] width 310 height 20
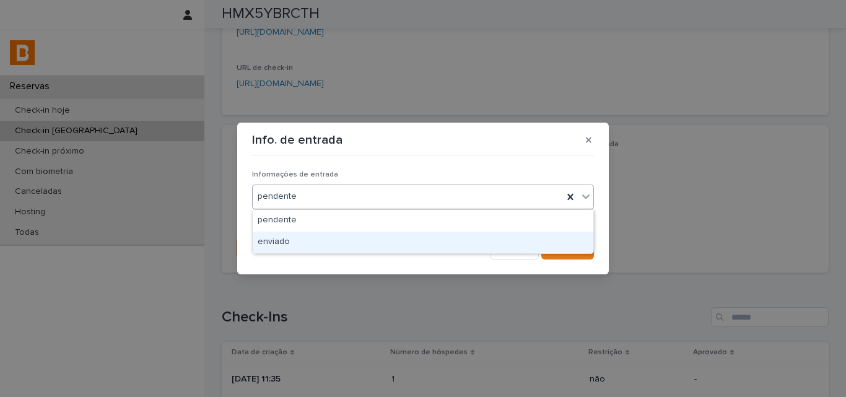
click at [293, 245] on div "enviado" at bounding box center [423, 243] width 341 height 22
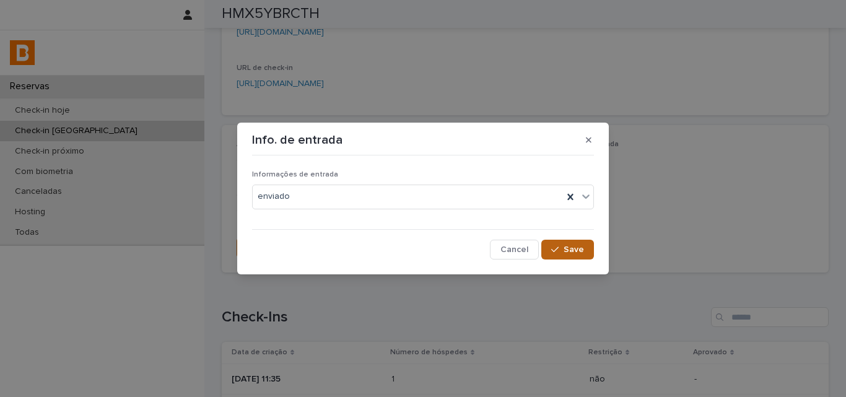
click at [579, 247] on span "Save" at bounding box center [574, 249] width 20 height 9
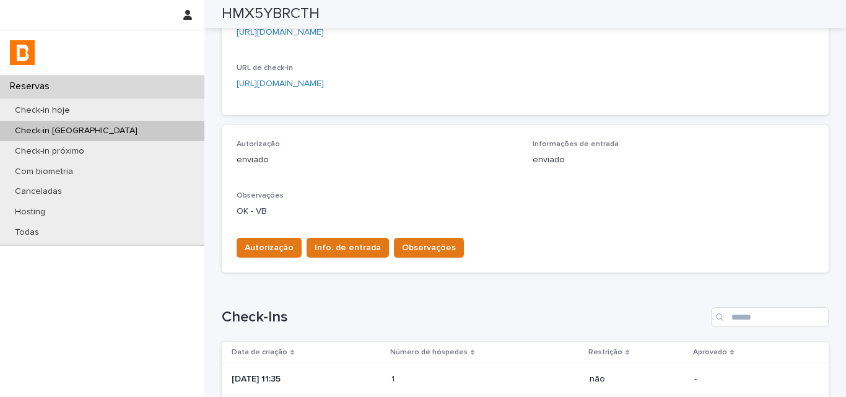
click at [468, 173] on div "Autorização enviado" at bounding box center [377, 158] width 281 height 37
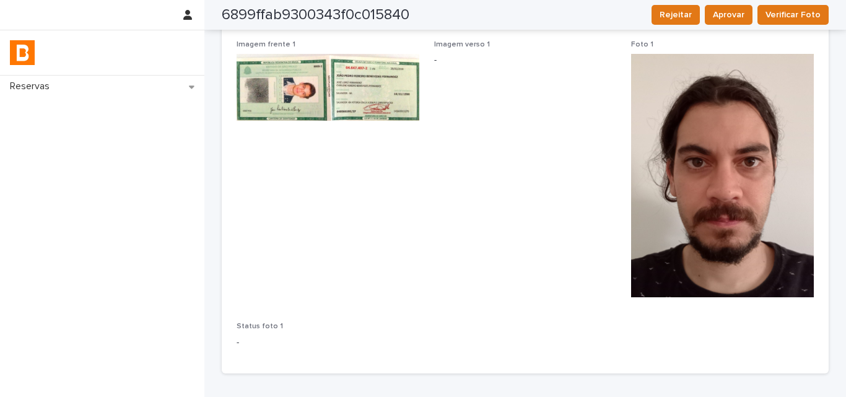
scroll to position [54, 0]
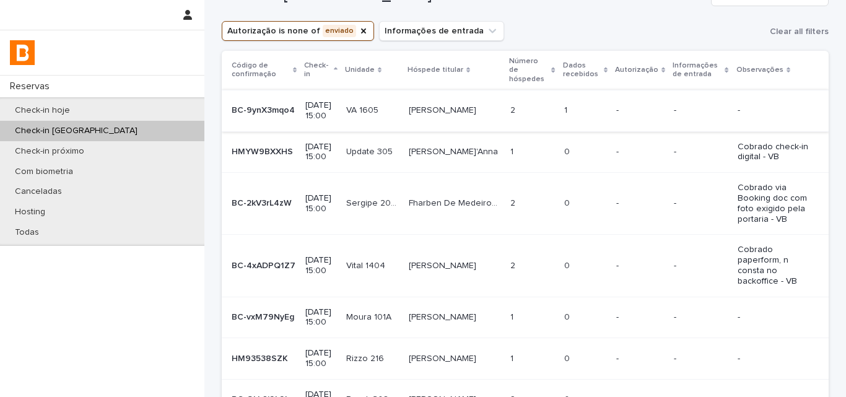
scroll to position [62, 0]
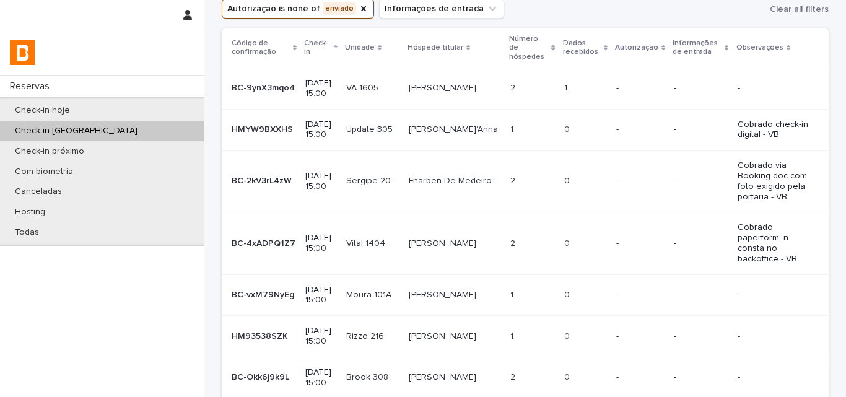
click at [505, 274] on td "1 1" at bounding box center [532, 294] width 54 height 41
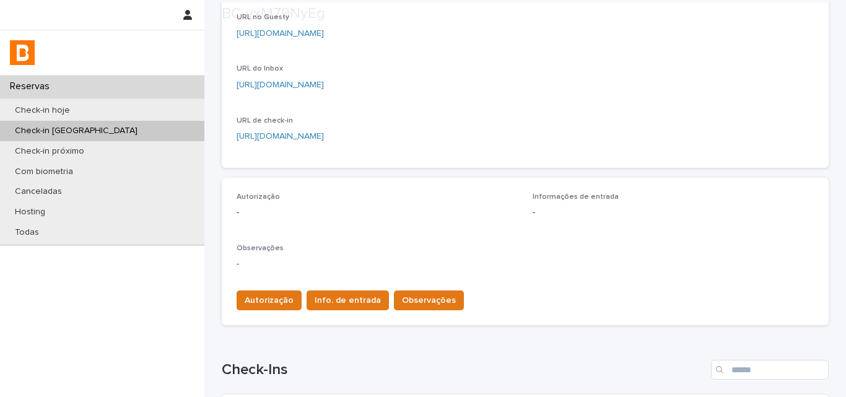
scroll to position [248, 0]
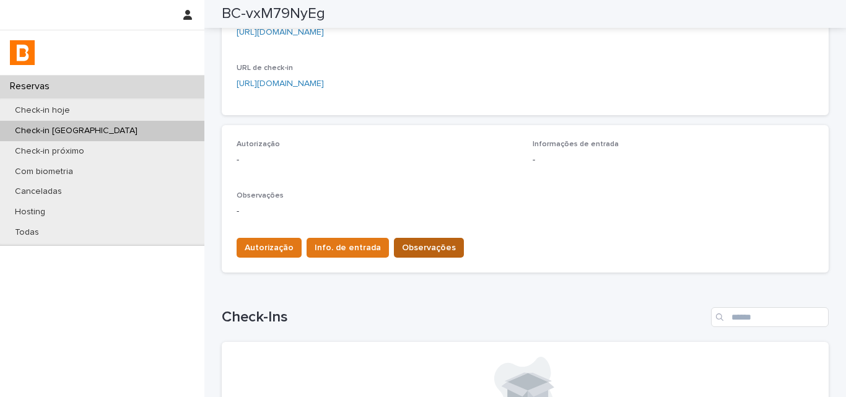
click at [402, 250] on span "Observações" at bounding box center [429, 248] width 54 height 12
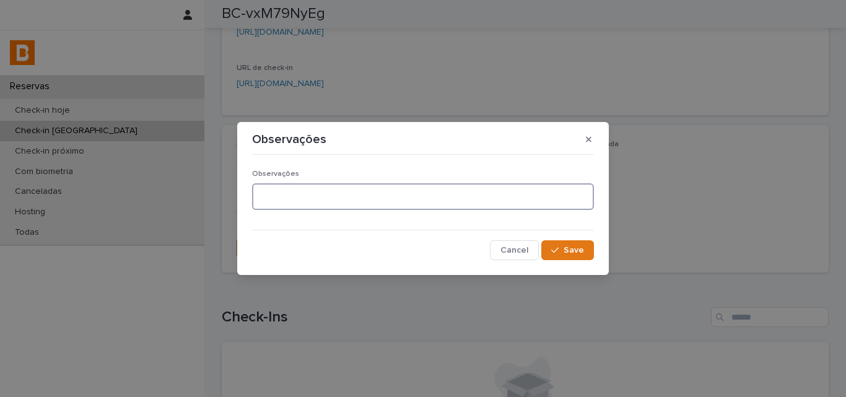
click at [351, 199] on textarea at bounding box center [423, 196] width 342 height 27
click at [351, 199] on textarea "**********" at bounding box center [423, 196] width 342 height 27
paste textarea
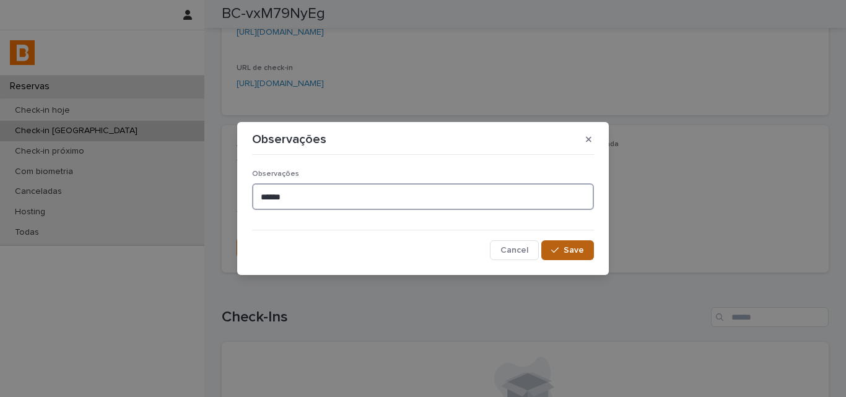
type textarea "*****"
paste textarea "**********"
type textarea "*"
click at [341, 200] on textarea "**********" at bounding box center [423, 196] width 342 height 27
drag, startPoint x: 399, startPoint y: 198, endPoint x: 366, endPoint y: 198, distance: 32.8
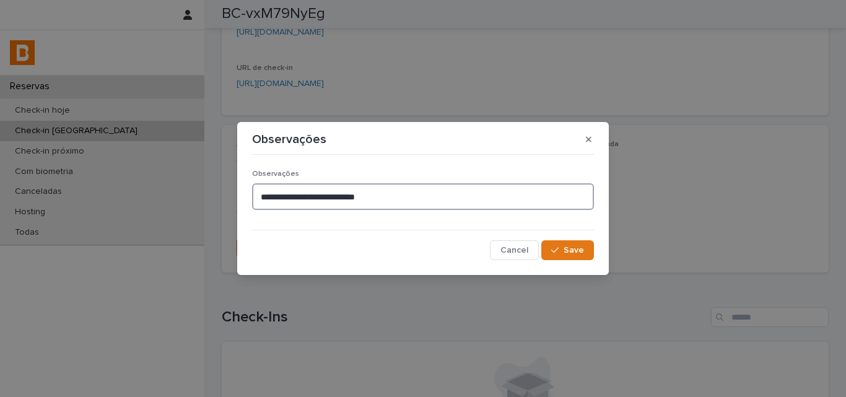
click at [366, 198] on textarea "**********" at bounding box center [423, 196] width 342 height 27
click at [344, 198] on textarea "**********" at bounding box center [423, 196] width 342 height 27
click at [370, 194] on textarea "**********" at bounding box center [423, 196] width 342 height 27
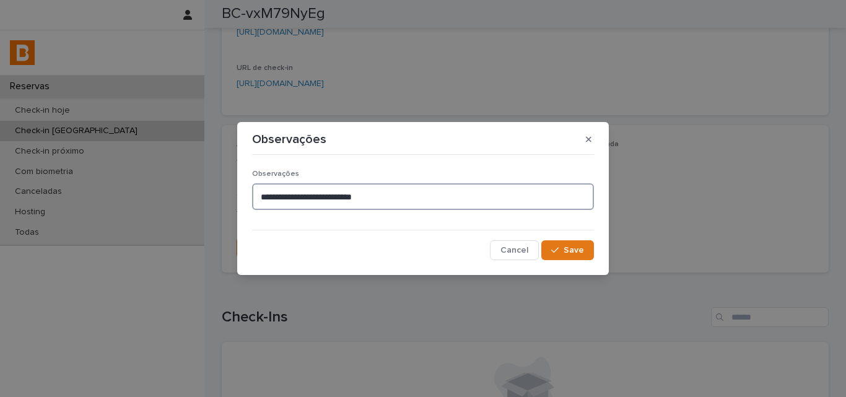
click at [370, 194] on textarea "**********" at bounding box center [423, 196] width 342 height 27
type textarea "**********"
click at [577, 252] on span "Save" at bounding box center [574, 250] width 20 height 9
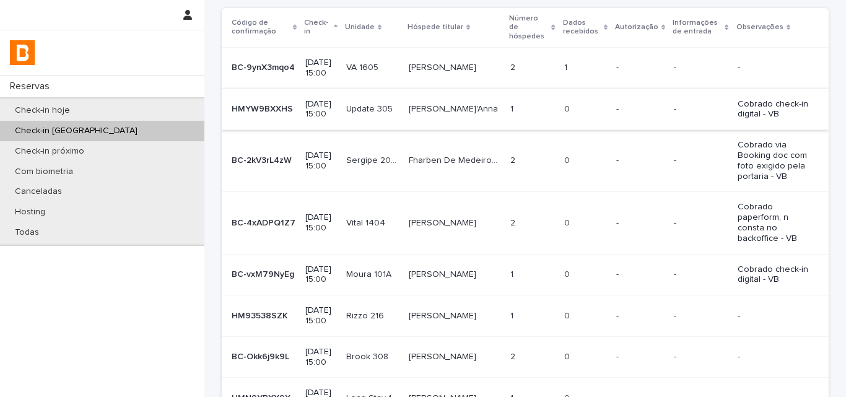
scroll to position [186, 0]
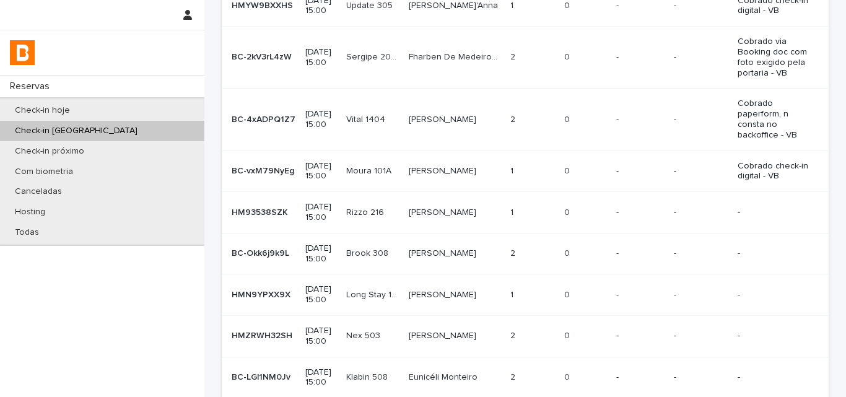
click at [570, 207] on p at bounding box center [585, 212] width 42 height 11
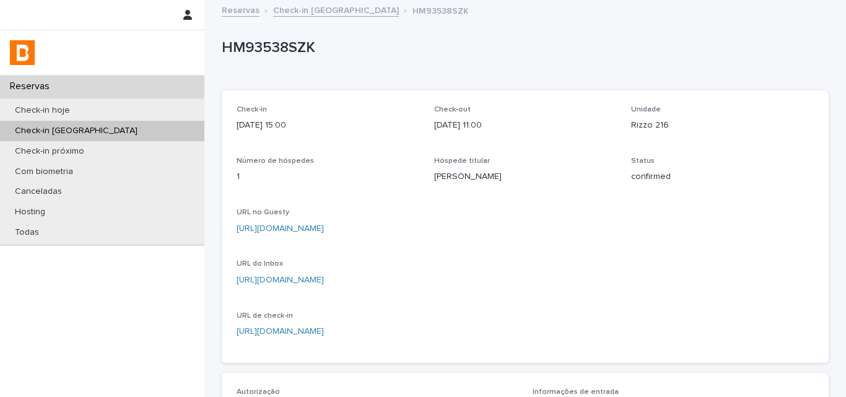
click at [273, 46] on p "HM93538SZK" at bounding box center [523, 48] width 602 height 18
copy p "HM93538SZK"
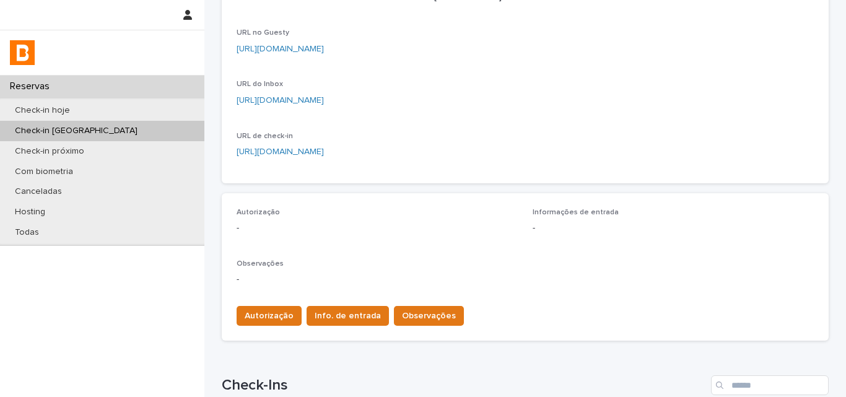
scroll to position [248, 0]
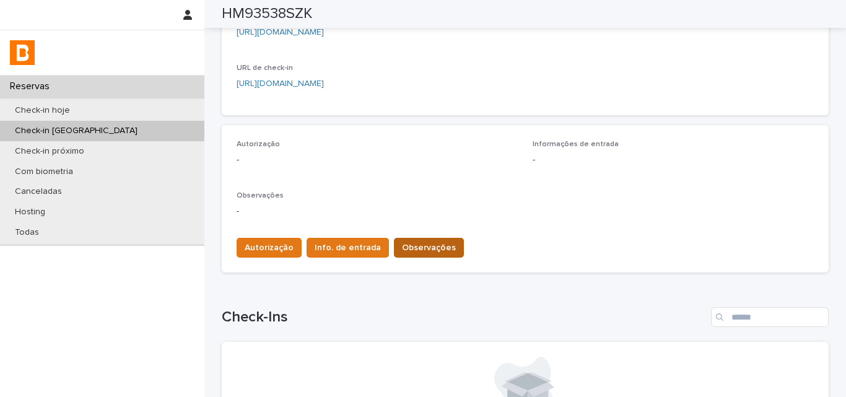
click at [429, 251] on span "Observações" at bounding box center [429, 248] width 54 height 12
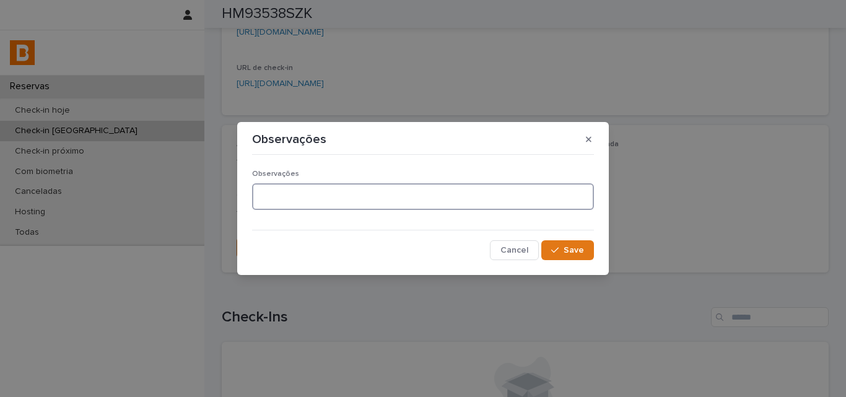
click at [392, 202] on textarea at bounding box center [423, 196] width 342 height 27
paste textarea "**********"
type textarea "**********"
click at [565, 248] on span "Save" at bounding box center [574, 250] width 20 height 9
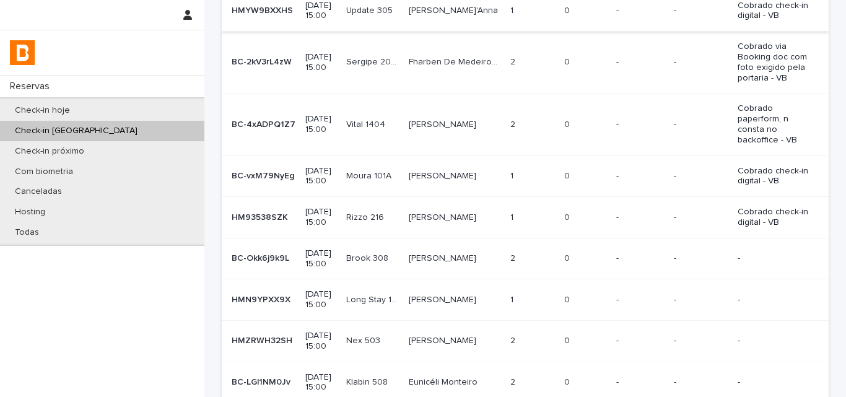
scroll to position [186, 0]
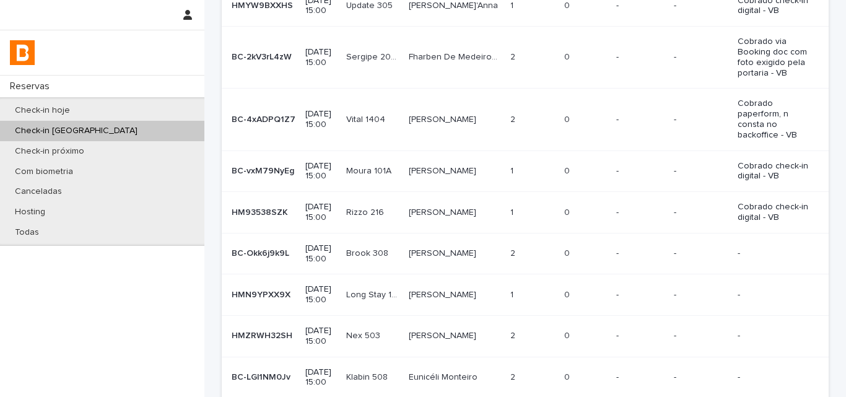
click at [424, 246] on p "Juan Osorio" at bounding box center [444, 252] width 70 height 13
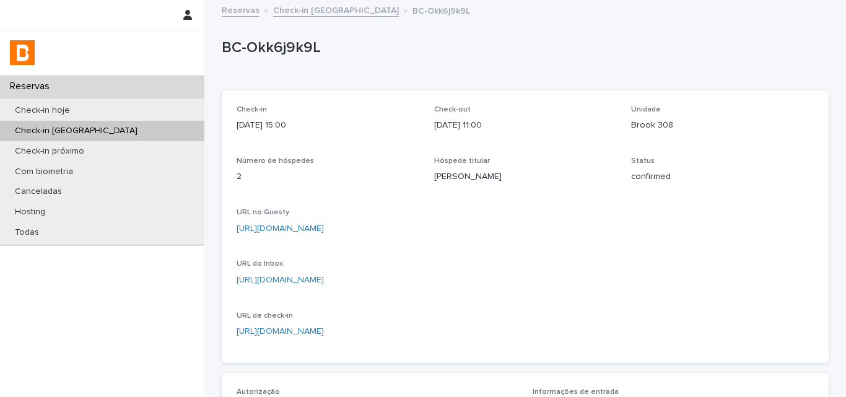
click at [457, 170] on p "Juan Osorio" at bounding box center [525, 176] width 183 height 13
copy p "Juan Osorio"
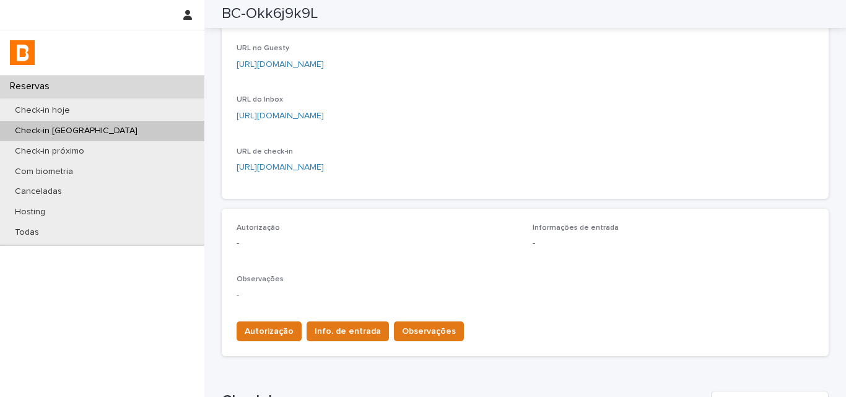
scroll to position [186, 0]
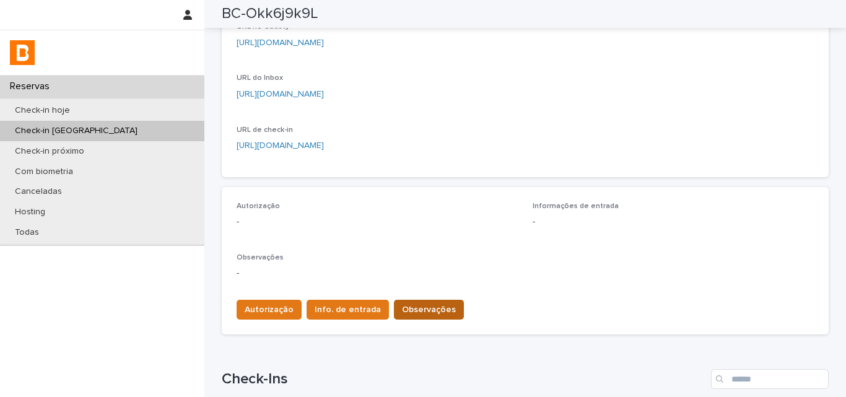
click at [402, 309] on span "Observações" at bounding box center [429, 309] width 54 height 12
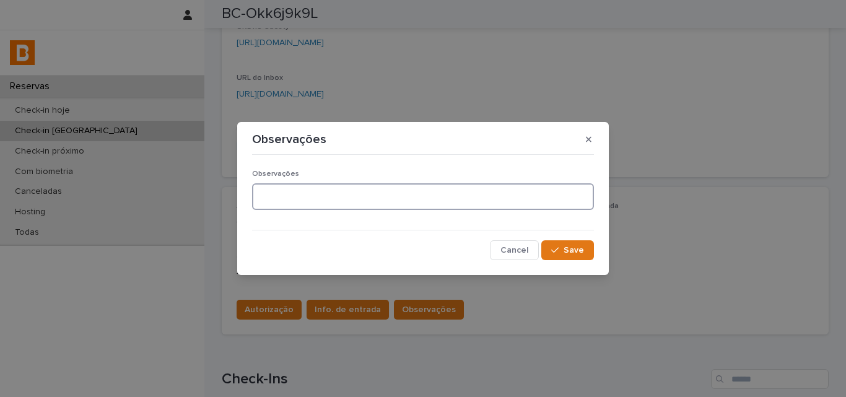
click at [352, 199] on textarea at bounding box center [423, 196] width 342 height 27
type textarea "**********"
click at [564, 248] on div "button" at bounding box center [557, 250] width 12 height 9
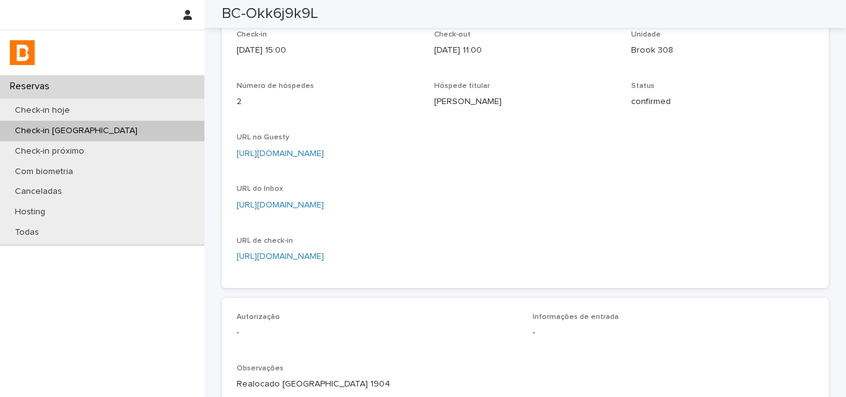
scroll to position [62, 0]
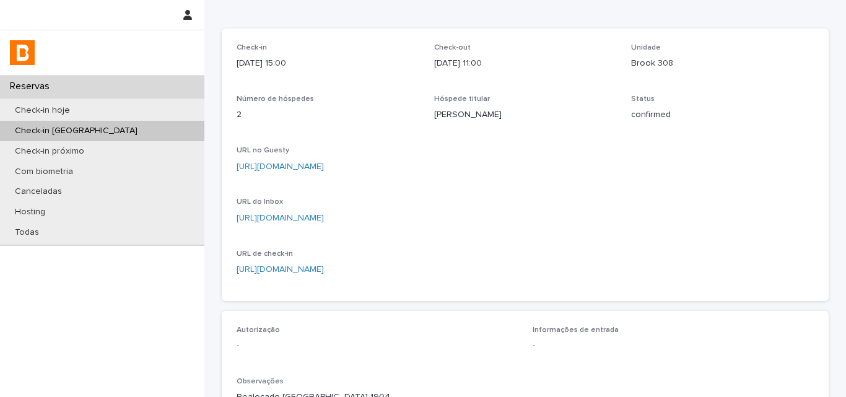
click at [315, 169] on link "https://app.guesty.com/reservations/6882c6ea021808000f0c51f3/summary" at bounding box center [280, 166] width 87 height 9
click at [799, 272] on icon "button" at bounding box center [799, 270] width 10 height 10
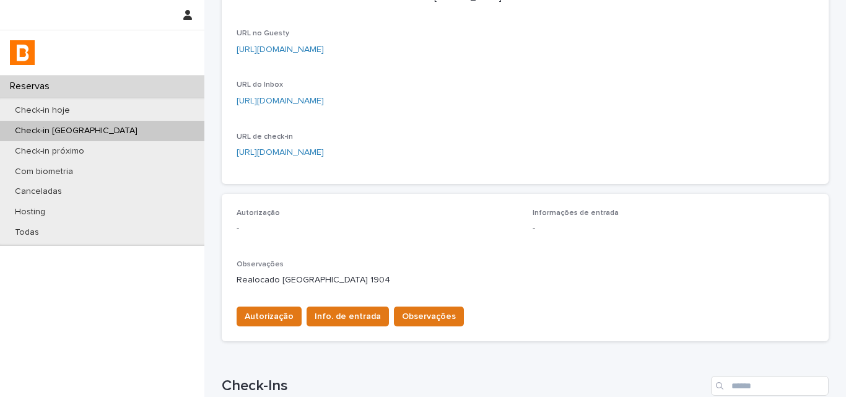
scroll to position [310, 0]
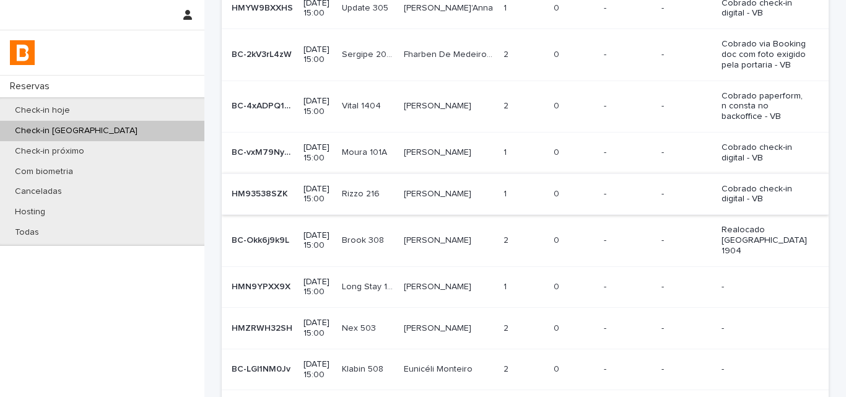
scroll to position [248, 0]
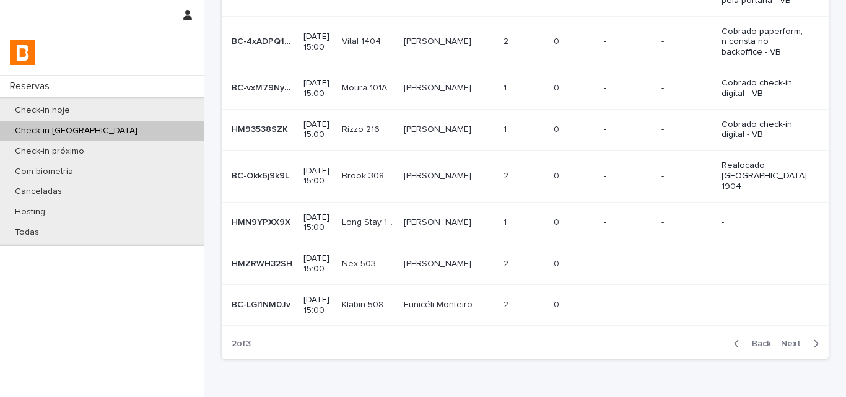
click at [575, 217] on p at bounding box center [574, 222] width 40 height 11
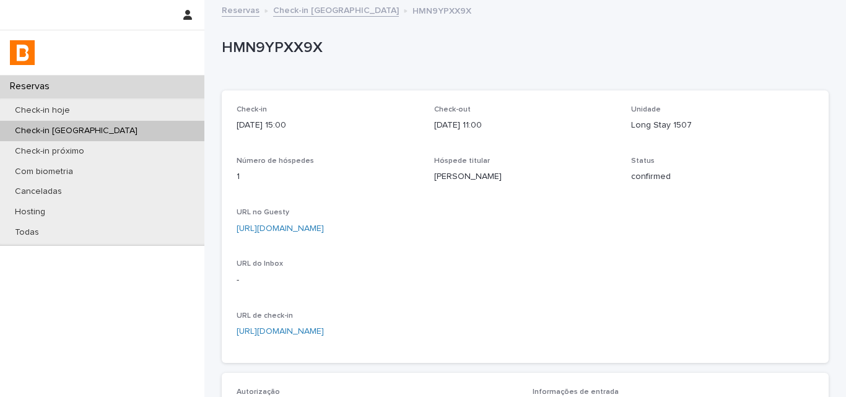
click at [233, 43] on p "HMN9YPXX9X" at bounding box center [523, 48] width 602 height 18
copy p "HMN9YPXX9X"
drag, startPoint x: 542, startPoint y: 71, endPoint x: 534, endPoint y: 82, distance: 14.1
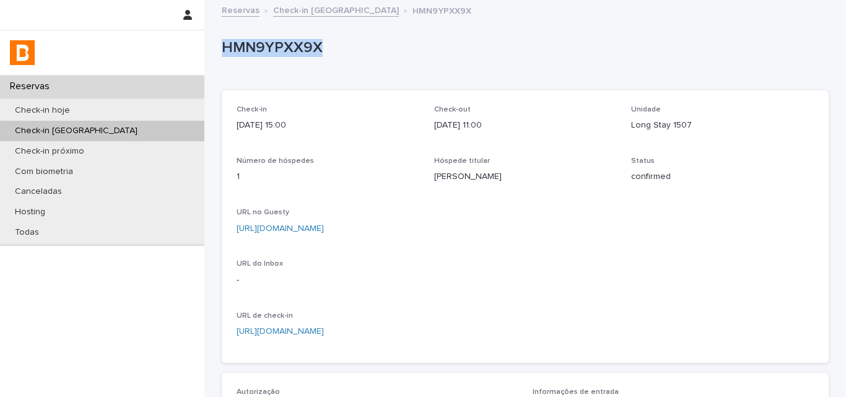
click at [542, 72] on div "HMN9YPXX9X" at bounding box center [525, 51] width 607 height 50
copy p "HMN9YPXX9X"
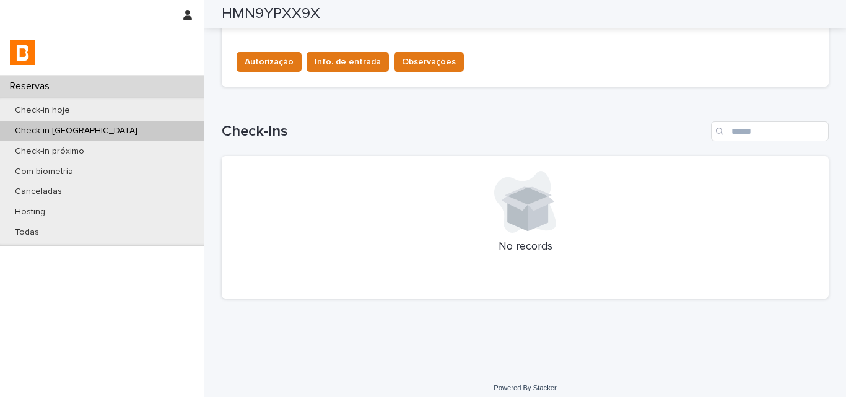
scroll to position [186, 0]
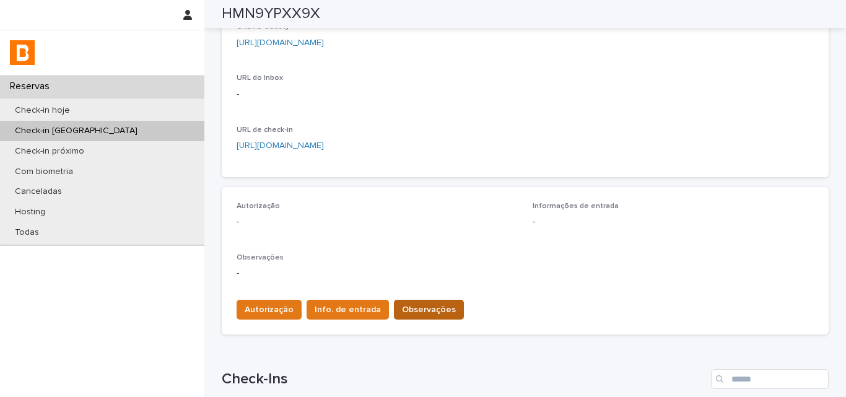
click at [400, 300] on div "Autorização Info. de entrada Observações" at bounding box center [525, 307] width 577 height 35
click at [402, 303] on span "Observações" at bounding box center [429, 309] width 54 height 12
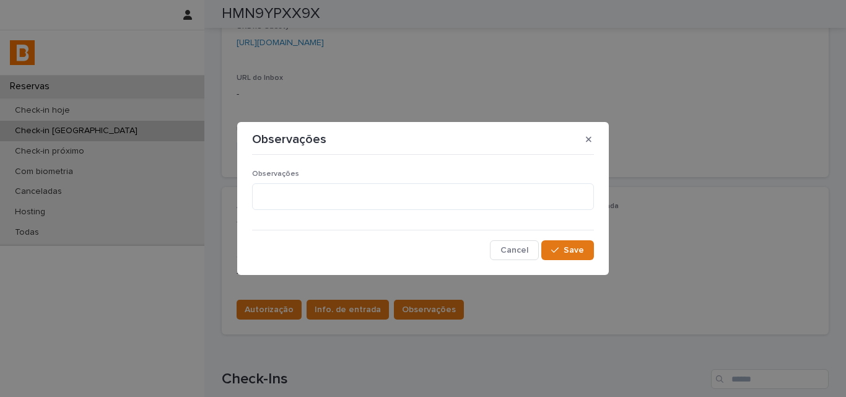
click at [392, 211] on div "Observações" at bounding box center [423, 195] width 342 height 50
click at [407, 201] on textarea at bounding box center [423, 196] width 342 height 27
type textarea "**********"
click at [557, 249] on icon "button" at bounding box center [554, 250] width 7 height 9
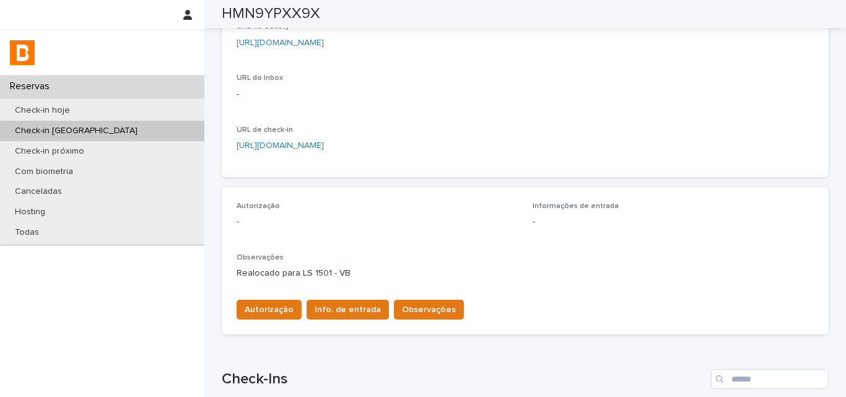
click at [323, 315] on span "Info. de entrada" at bounding box center [348, 309] width 66 height 12
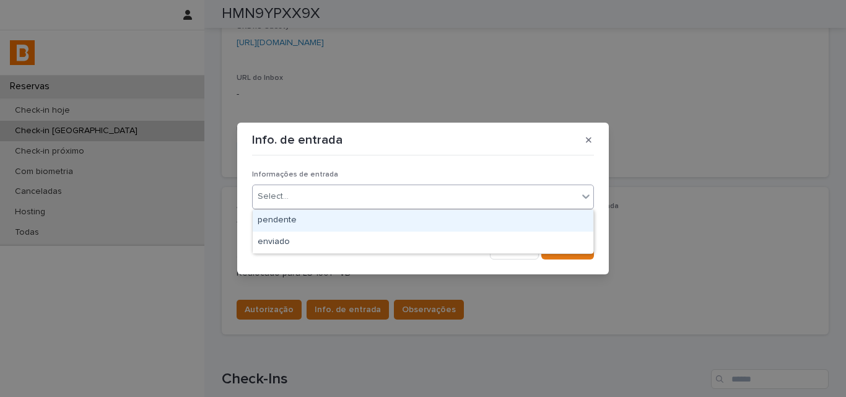
click at [334, 198] on div "Select..." at bounding box center [415, 196] width 325 height 20
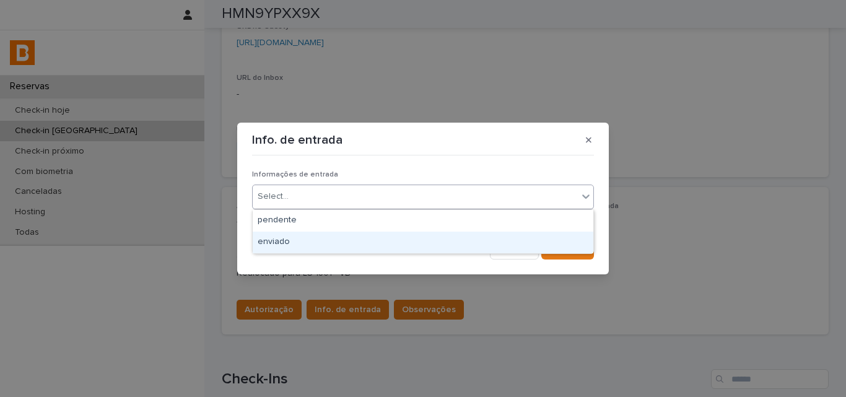
click at [320, 250] on div "enviado" at bounding box center [423, 243] width 341 height 22
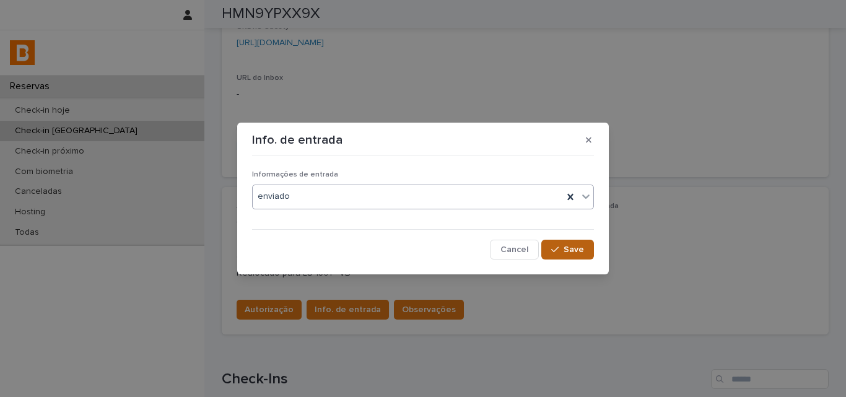
click at [556, 255] on button "Save" at bounding box center [567, 250] width 53 height 20
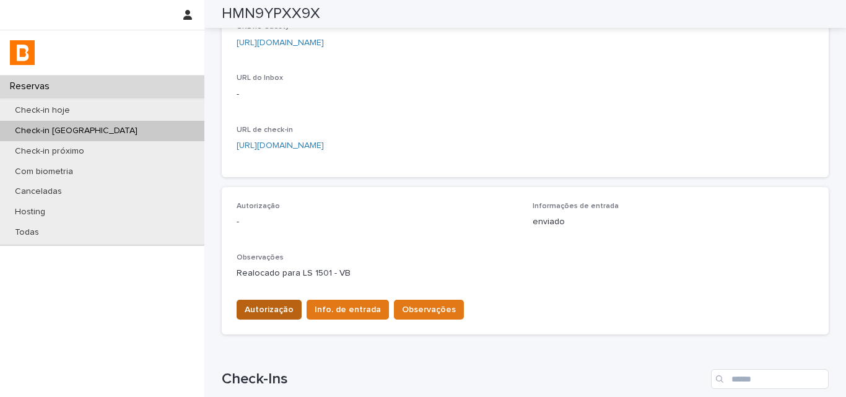
click at [256, 308] on span "Autorização" at bounding box center [269, 309] width 49 height 12
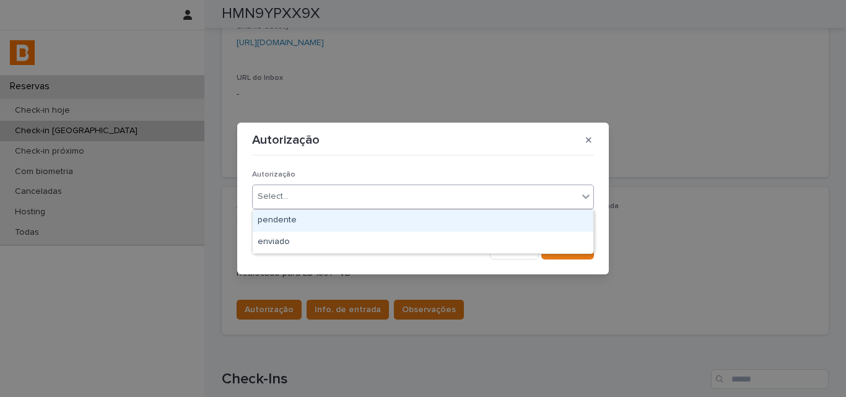
drag, startPoint x: 294, startPoint y: 204, endPoint x: 292, endPoint y: 225, distance: 21.1
click at [294, 204] on div "Select..." at bounding box center [415, 196] width 325 height 20
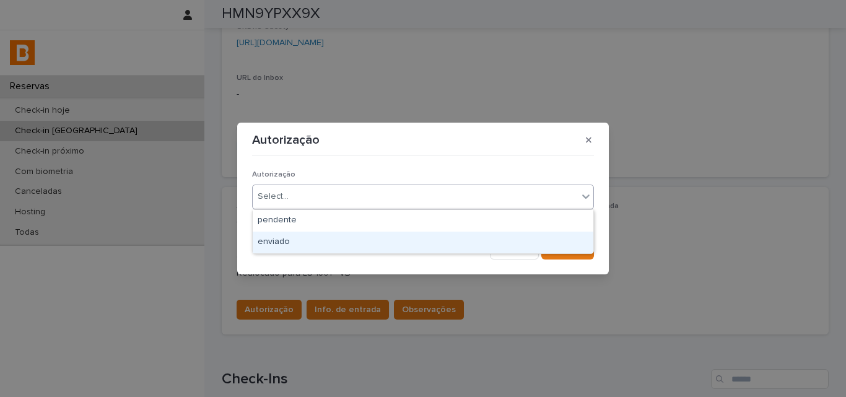
click at [291, 250] on div "enviado" at bounding box center [423, 243] width 341 height 22
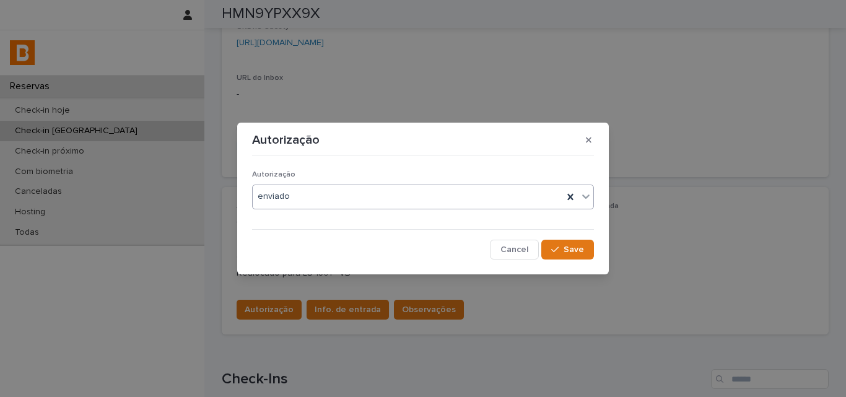
click at [541, 249] on div "Cancel Save" at bounding box center [423, 250] width 342 height 20
click at [547, 247] on button "Save" at bounding box center [567, 250] width 53 height 20
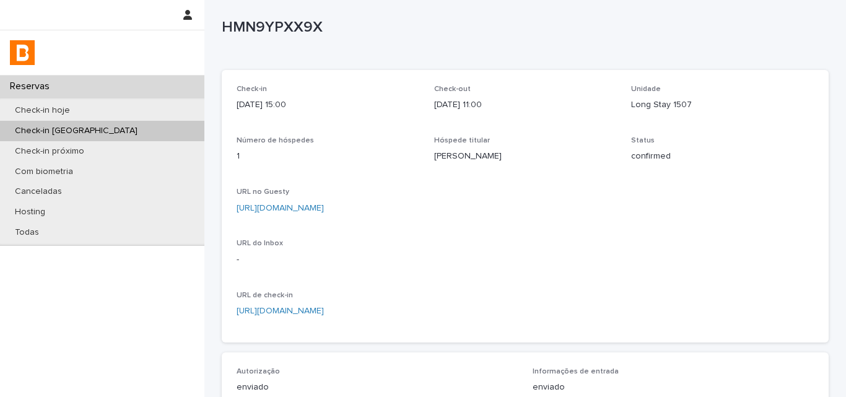
scroll to position [0, 0]
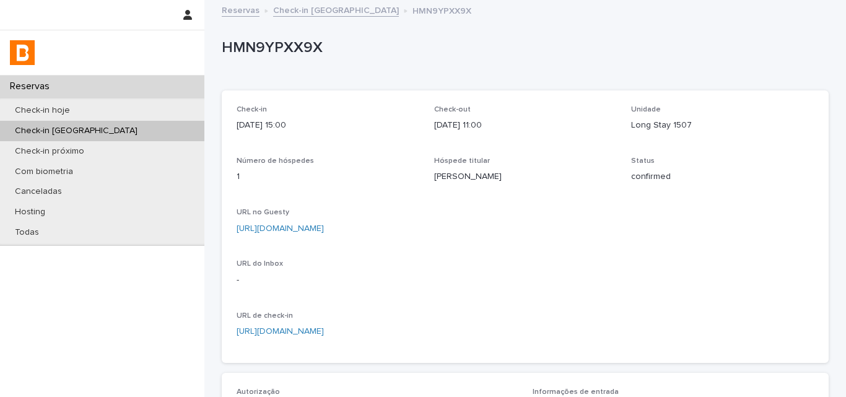
click at [281, 50] on p "HMN9YPXX9X" at bounding box center [523, 48] width 602 height 18
copy p "HMN9YPXX9X"
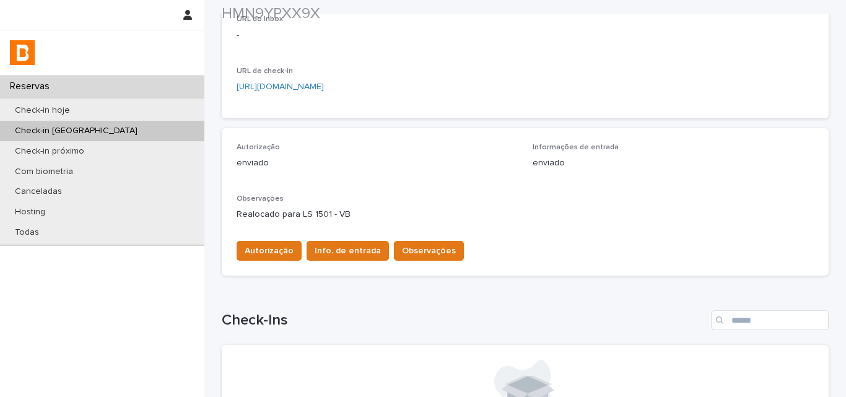
scroll to position [248, 0]
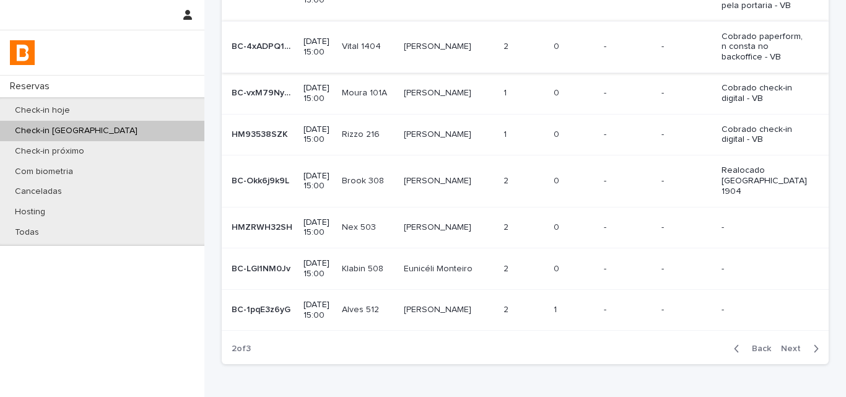
scroll to position [298, 0]
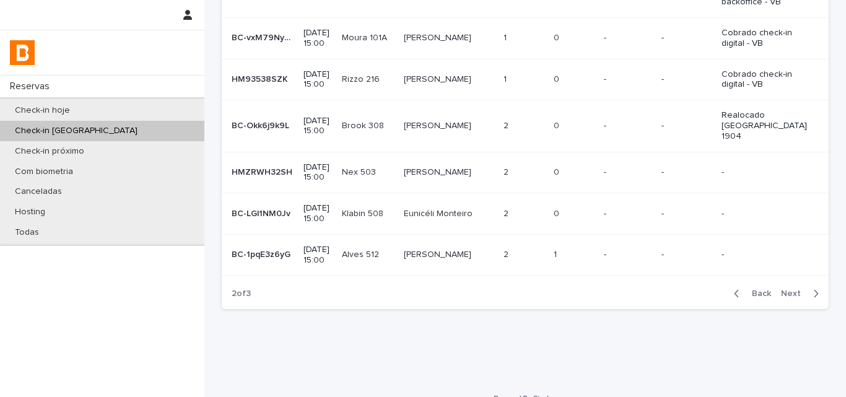
click at [604, 167] on p "-" at bounding box center [628, 172] width 48 height 11
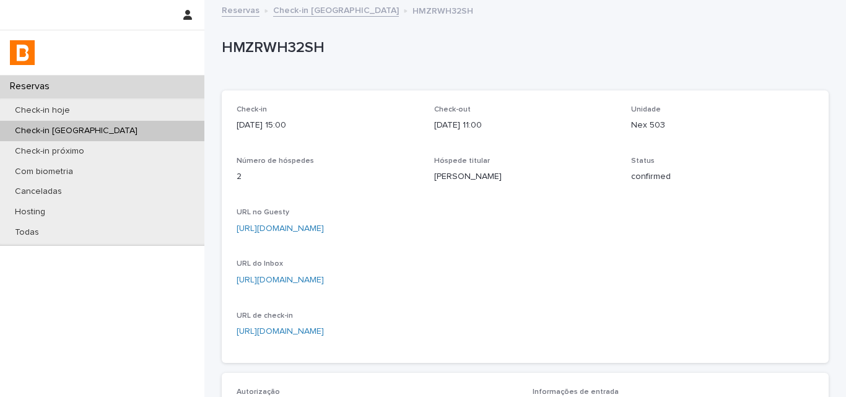
click at [284, 48] on p "HMZRWH32SH" at bounding box center [523, 48] width 602 height 18
copy p "HMZRWH32SH"
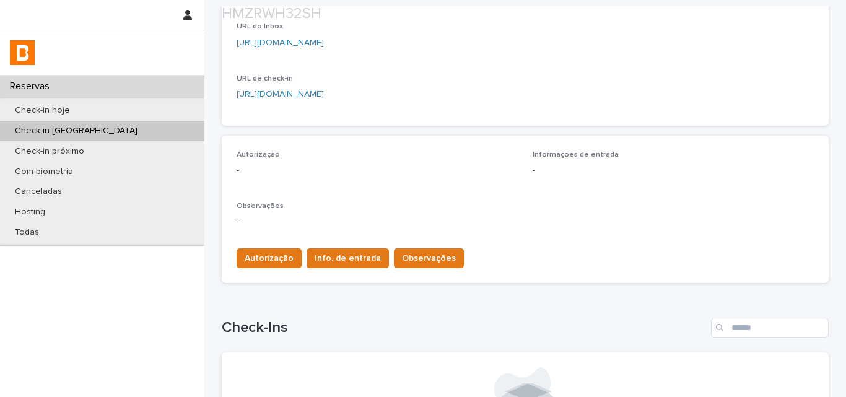
scroll to position [372, 0]
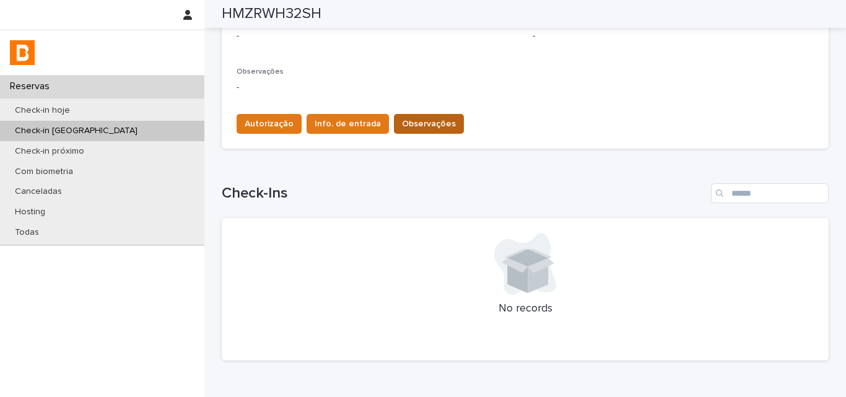
click at [423, 115] on button "Observações" at bounding box center [429, 124] width 70 height 20
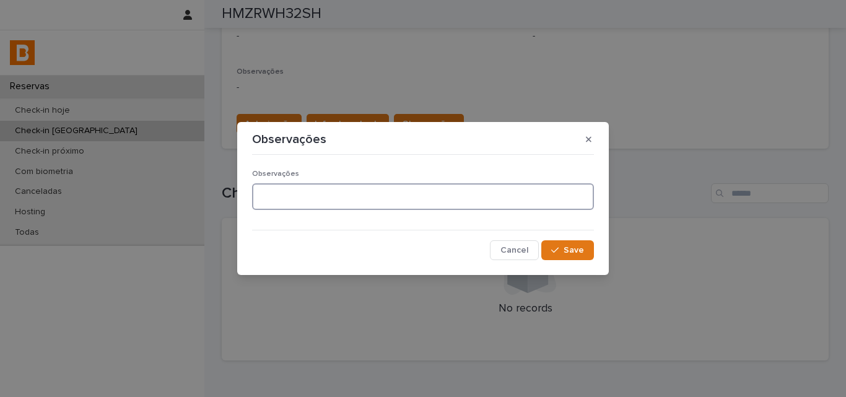
click at [341, 201] on textarea at bounding box center [423, 196] width 342 height 27
type textarea "*"
type textarea "**********"
click at [566, 248] on span "Save" at bounding box center [574, 250] width 20 height 9
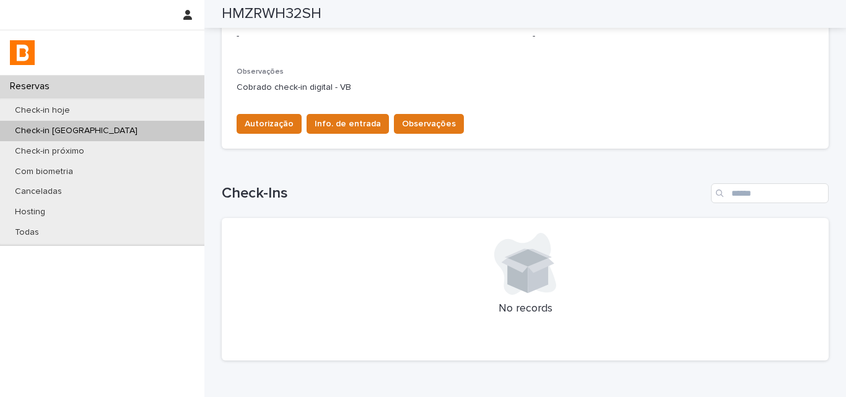
click at [302, 89] on p "Cobrado check-in digital - VB" at bounding box center [525, 87] width 577 height 13
copy div "Cobrado check-in digital - VB Autorização Info. de entrada Observações Loading.…"
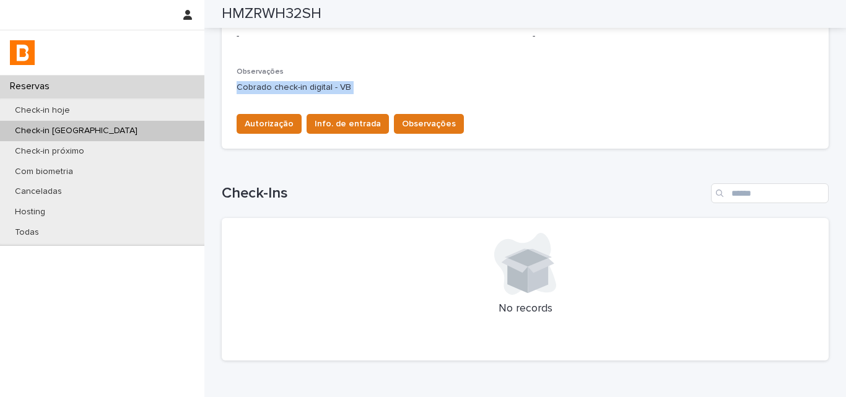
click at [432, 163] on div "Loading... Saving… Check-Ins No records" at bounding box center [525, 265] width 607 height 212
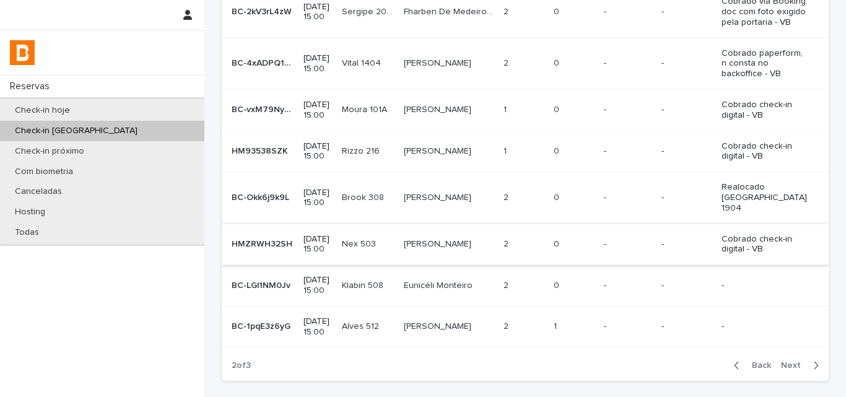
scroll to position [248, 0]
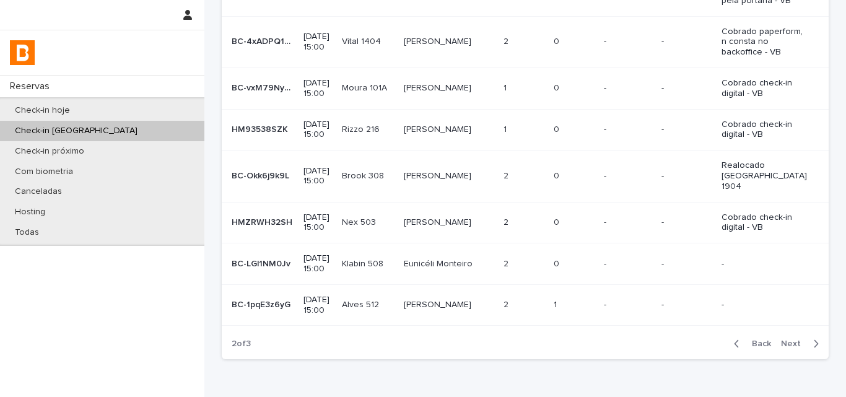
click at [671, 254] on div "-" at bounding box center [686, 264] width 50 height 20
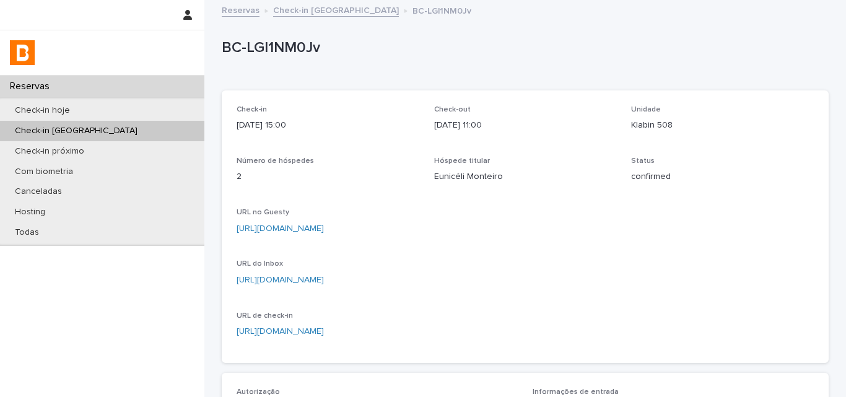
click at [280, 48] on p "BC-LGl1NM0Jv" at bounding box center [523, 48] width 602 height 18
click at [477, 180] on p "Eunicéli Monteiro" at bounding box center [525, 176] width 183 height 13
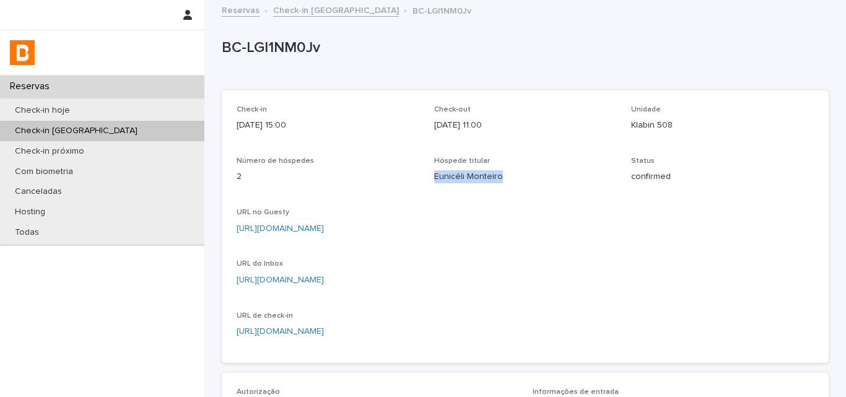
click at [477, 180] on p "Eunicéli Monteiro" at bounding box center [525, 176] width 183 height 13
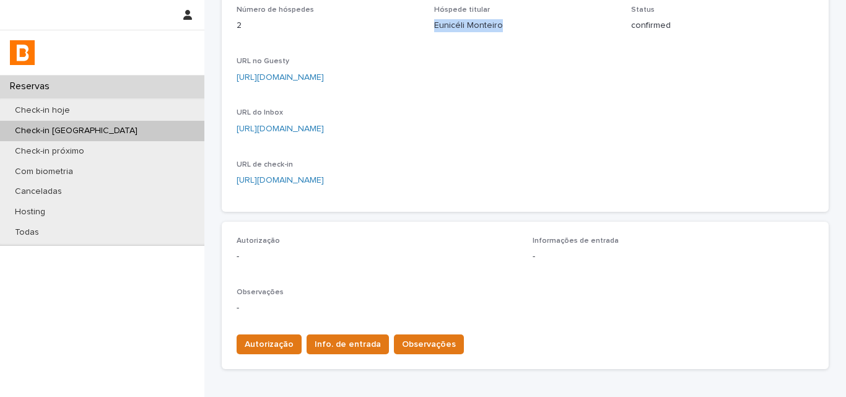
scroll to position [248, 0]
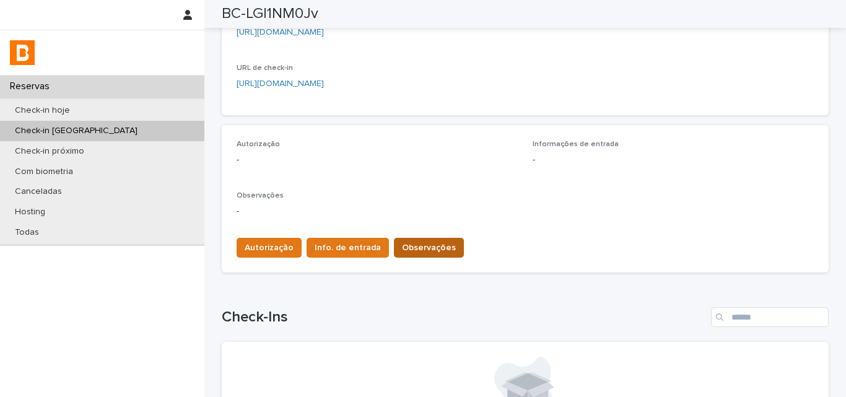
click at [407, 238] on div "Autorização Info. de entrada Observações" at bounding box center [525, 245] width 577 height 35
click at [402, 250] on span "Observações" at bounding box center [429, 248] width 54 height 12
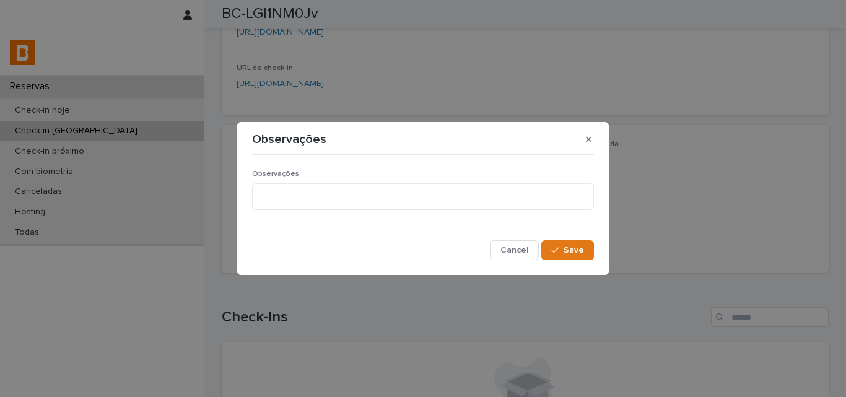
click at [349, 171] on p "Observações" at bounding box center [423, 174] width 342 height 9
click at [351, 184] on textarea at bounding box center [423, 196] width 342 height 27
type textarea "**********"
click at [563, 245] on button "Save" at bounding box center [567, 250] width 53 height 20
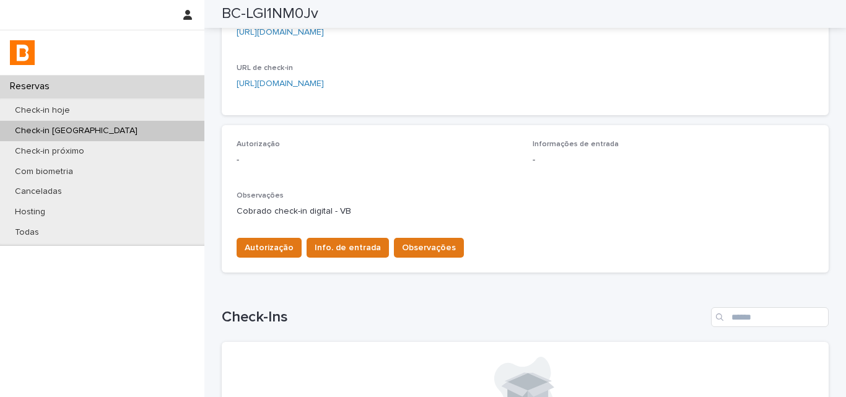
click at [496, 157] on p "-" at bounding box center [377, 160] width 281 height 13
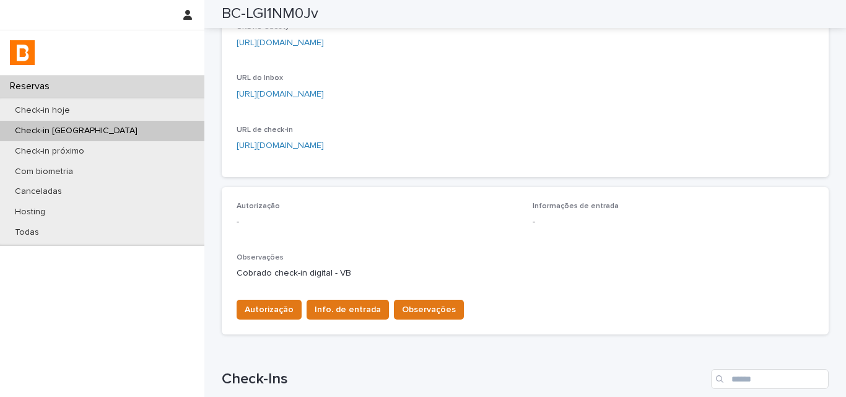
scroll to position [0, 0]
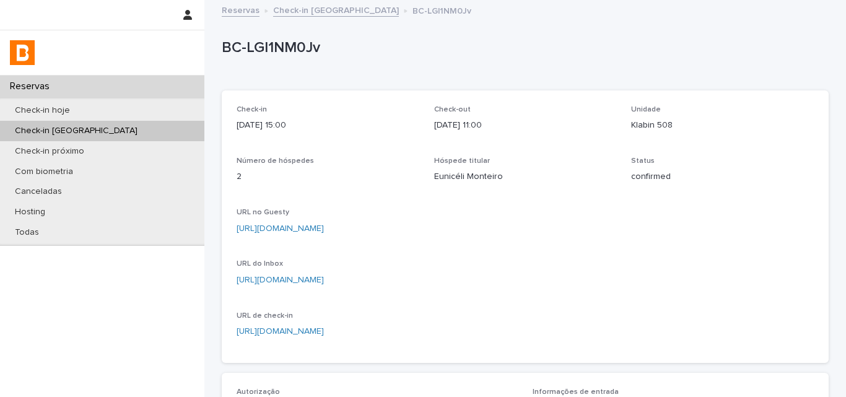
click at [407, 184] on div "Número de hóspedes 2" at bounding box center [328, 175] width 183 height 37
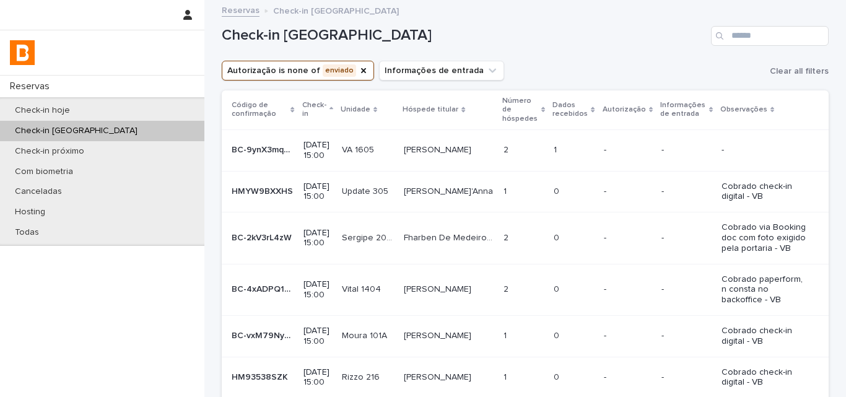
click at [572, 64] on div "Autorização is none of enviado Informações de entrada Clear all filters" at bounding box center [525, 71] width 607 height 20
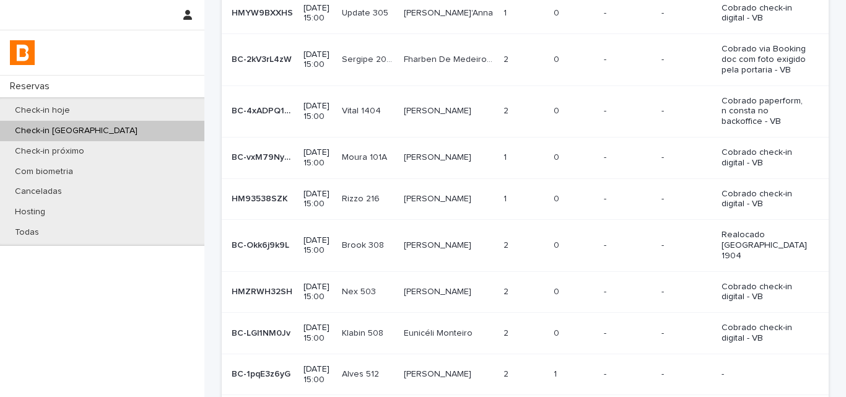
scroll to position [298, 0]
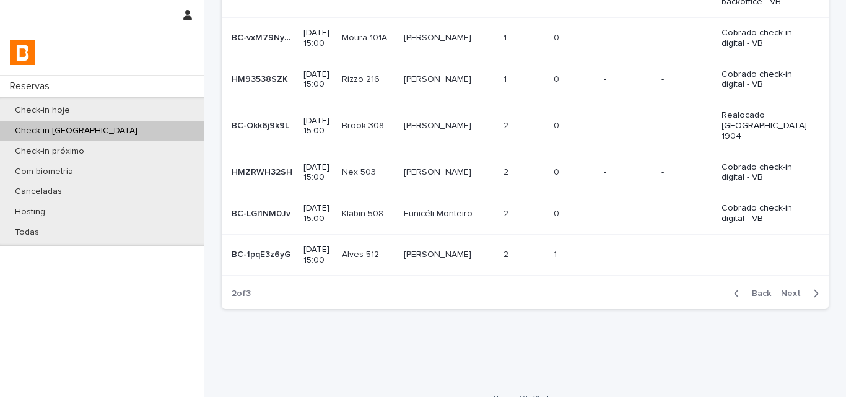
click at [656, 237] on td "-" at bounding box center [686, 254] width 60 height 41
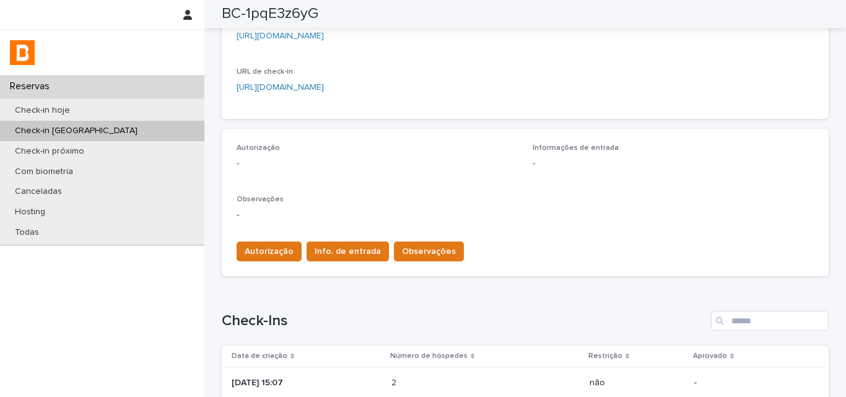
scroll to position [282, 0]
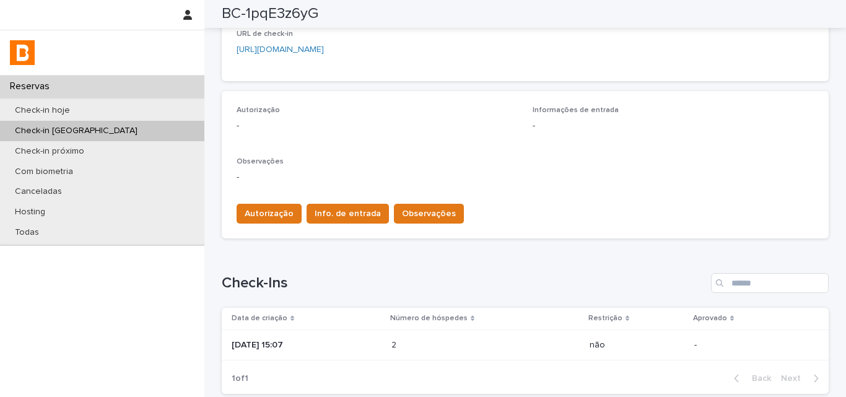
click at [444, 331] on td "2 2" at bounding box center [485, 344] width 198 height 31
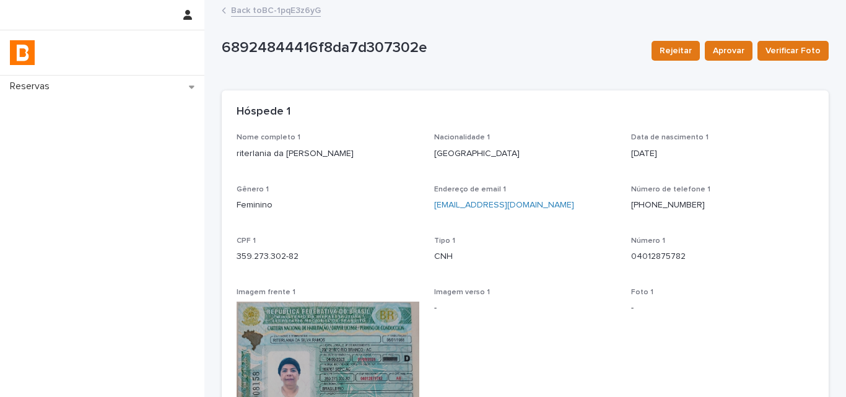
click at [464, 115] on div "Hóspede 1" at bounding box center [523, 112] width 572 height 14
click at [245, 8] on link "Back to BC-1pqE3z6yG" at bounding box center [276, 9] width 90 height 14
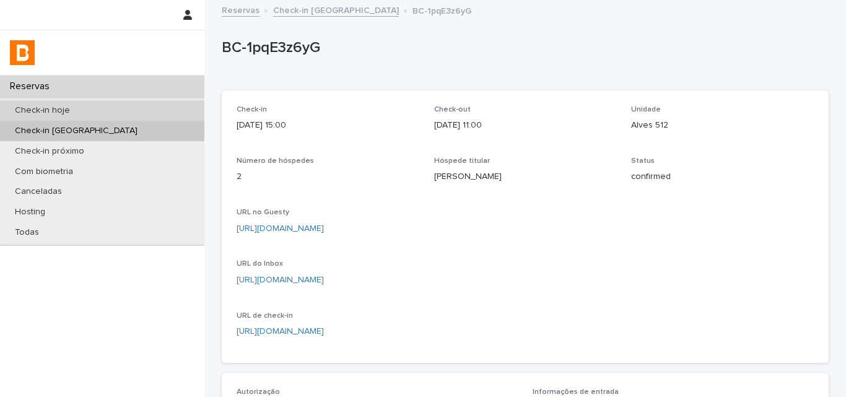
click at [145, 111] on div "Check-in hoje" at bounding box center [102, 110] width 204 height 20
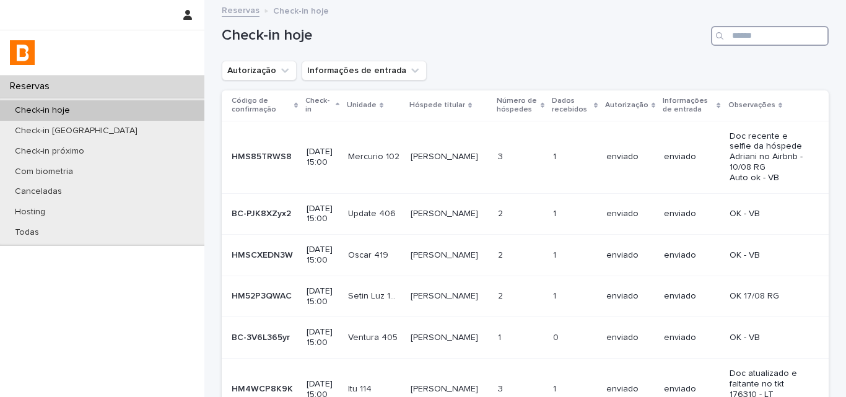
click at [762, 37] on input "Search" at bounding box center [770, 36] width 118 height 20
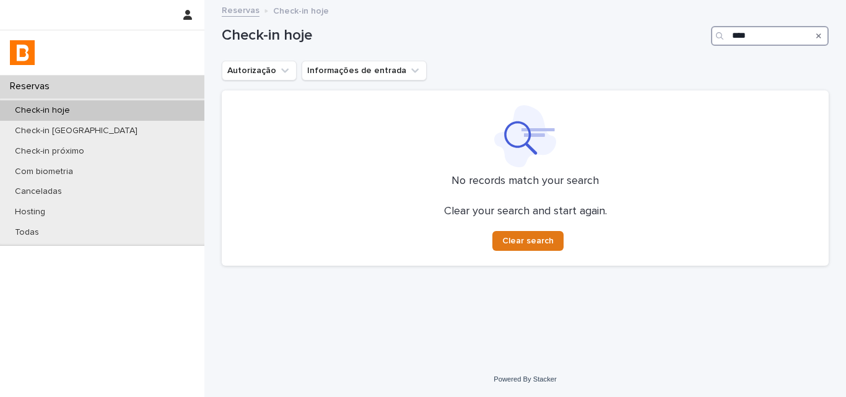
type input "****"
click at [775, 26] on input "****" at bounding box center [770, 36] width 118 height 20
click at [590, 81] on div "Check-in hoje Autorização Informações de entrada No records match your search C…" at bounding box center [525, 138] width 607 height 274
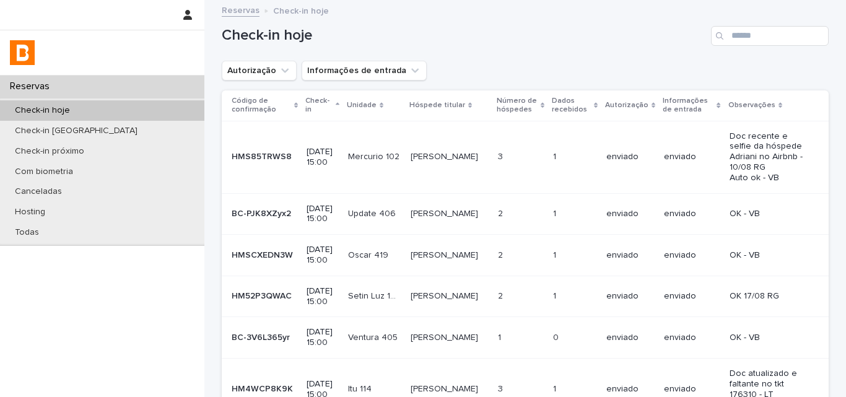
click at [556, 42] on h1 "Check-in hoje" at bounding box center [464, 36] width 484 height 18
click at [476, 47] on div "Check-in hoje" at bounding box center [525, 30] width 607 height 59
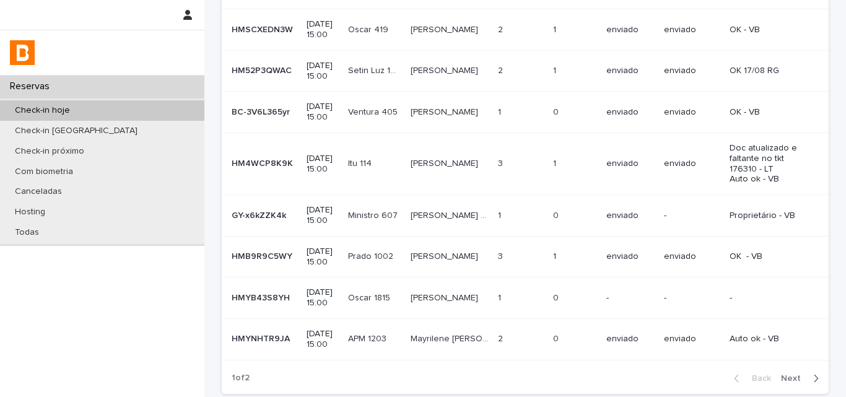
scroll to position [319, 0]
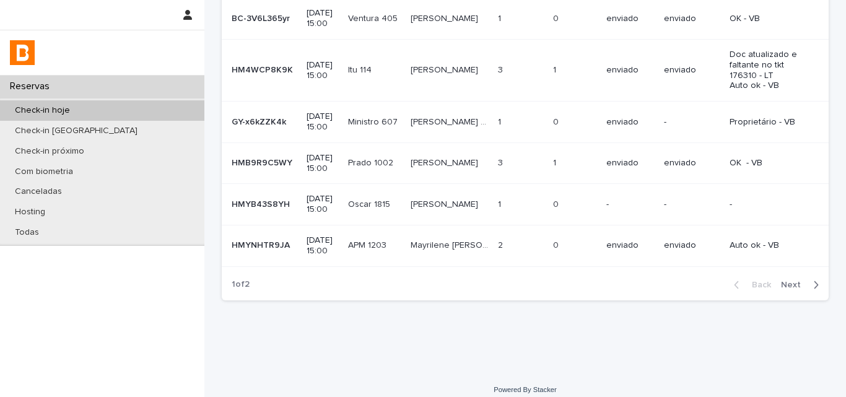
click at [501, 211] on td "1 1" at bounding box center [521, 204] width 56 height 41
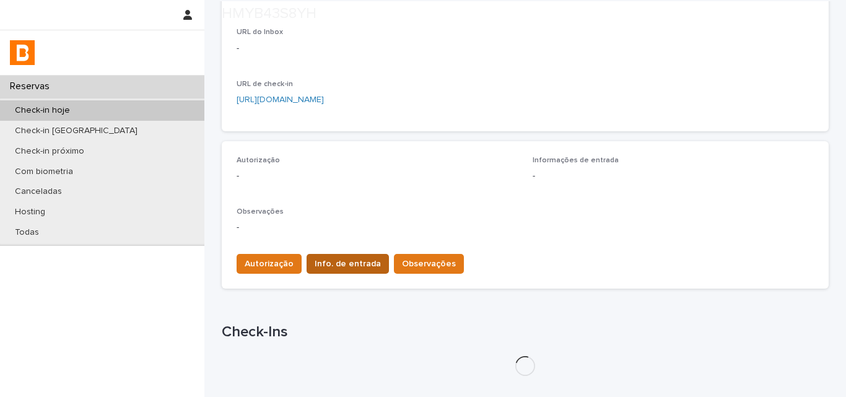
scroll to position [318, 0]
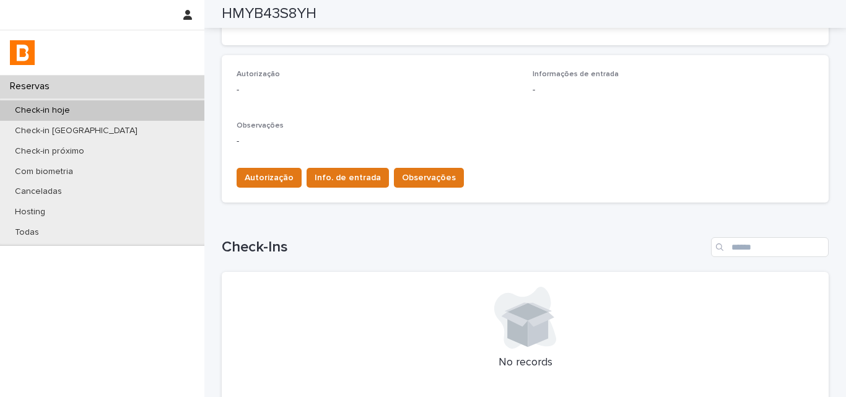
click at [399, 166] on div "Autorização Info. de entrada Observações" at bounding box center [525, 175] width 577 height 35
click at [402, 172] on span "Observações" at bounding box center [429, 178] width 54 height 12
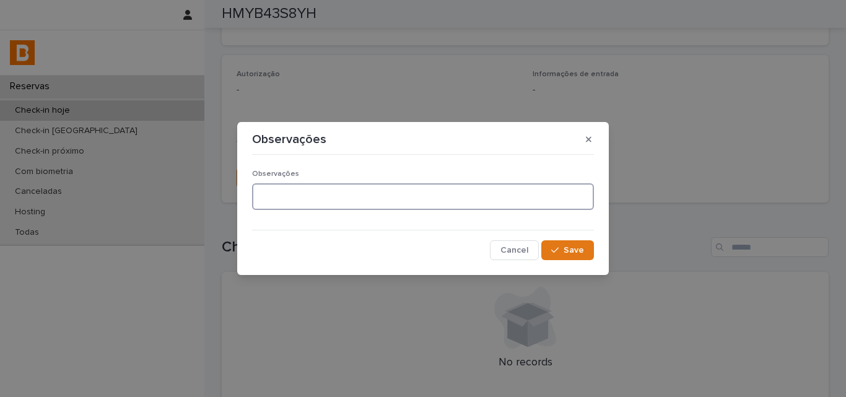
click at [344, 185] on textarea at bounding box center [423, 196] width 342 height 27
type textarea "*******"
click at [567, 259] on button "Save" at bounding box center [567, 250] width 53 height 20
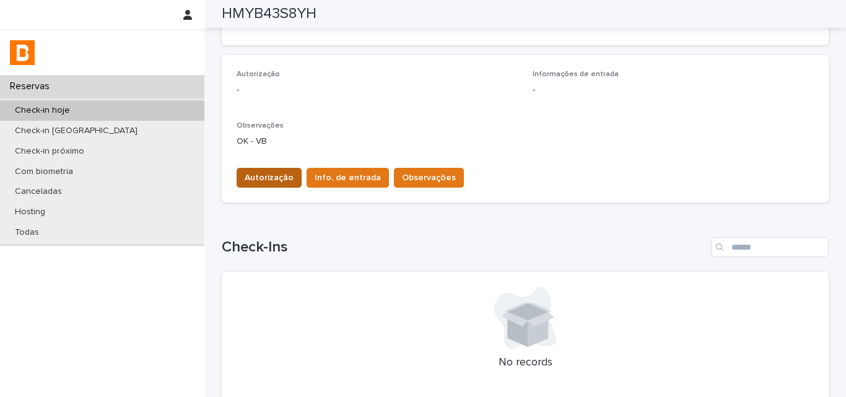
click at [245, 183] on span "Autorização" at bounding box center [269, 178] width 49 height 12
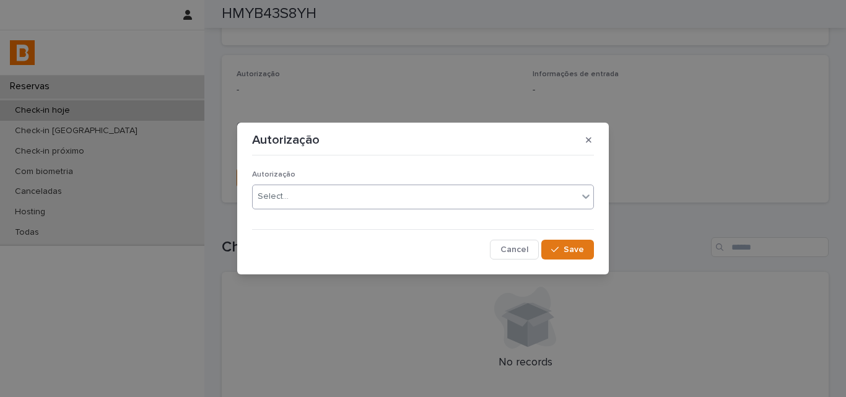
click at [256, 206] on div "Select..." at bounding box center [415, 196] width 325 height 20
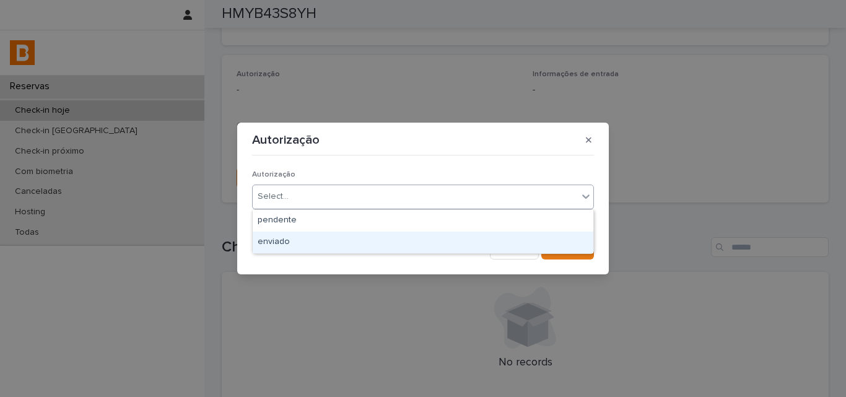
click at [260, 234] on div "enviado" at bounding box center [423, 243] width 341 height 22
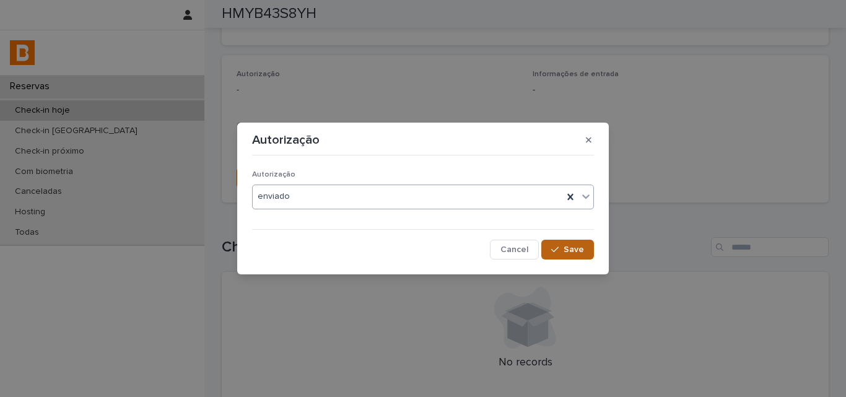
click at [564, 243] on button "Save" at bounding box center [567, 250] width 53 height 20
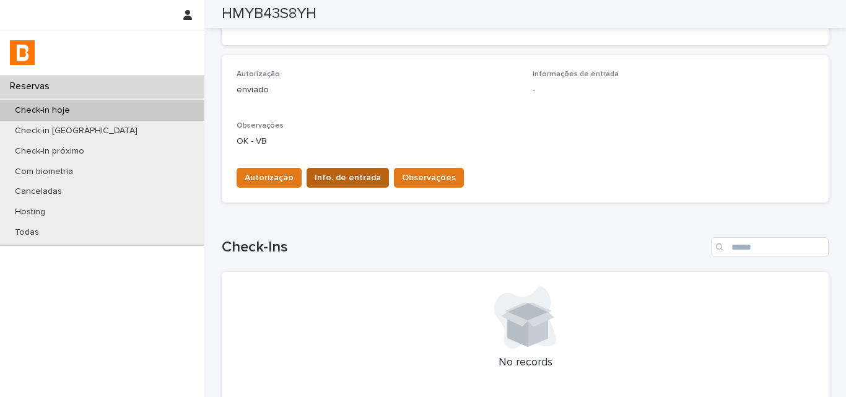
click at [307, 175] on button "Info. de entrada" at bounding box center [348, 178] width 82 height 20
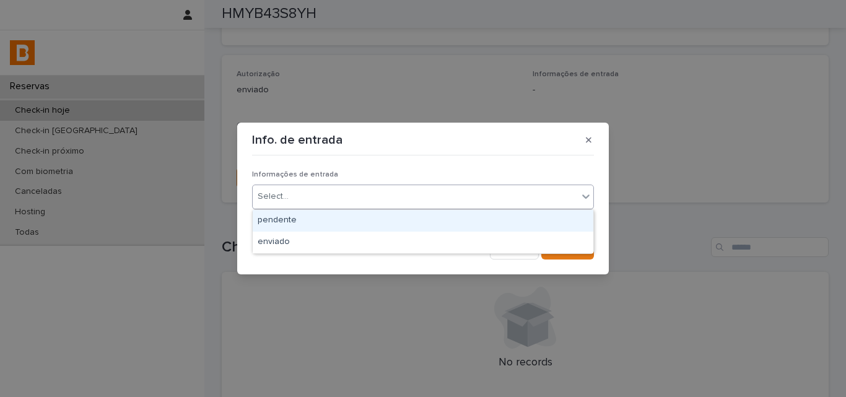
click at [311, 196] on div "Select..." at bounding box center [415, 196] width 325 height 20
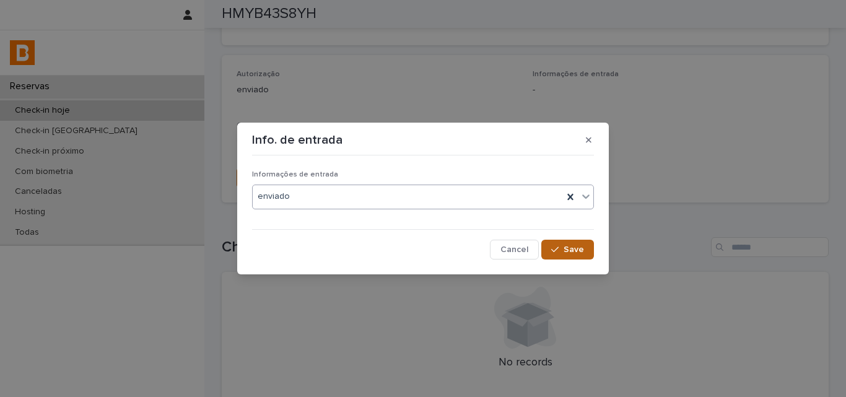
click at [586, 252] on button "Save" at bounding box center [567, 250] width 53 height 20
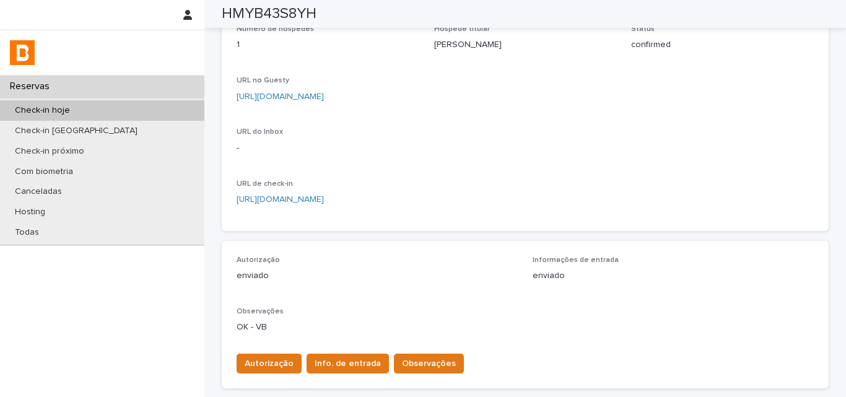
click at [517, 160] on div "Check-in 2025-08-17 15:00 Check-out 2025-08-25 11:00 Unidade Oscar 1815 Número …" at bounding box center [525, 94] width 577 height 243
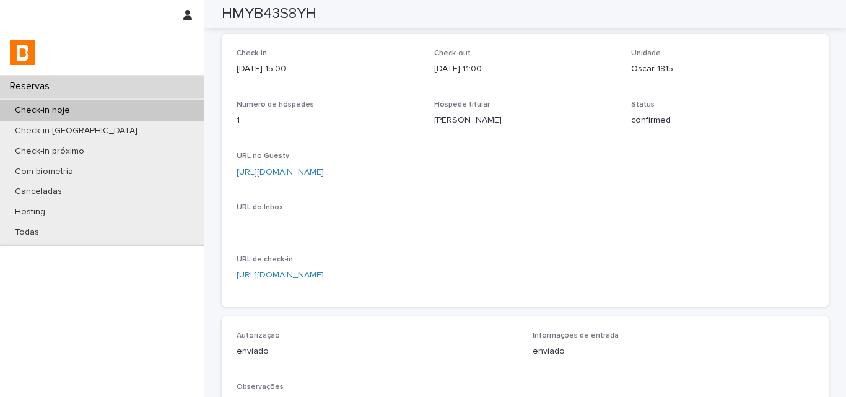
scroll to position [0, 0]
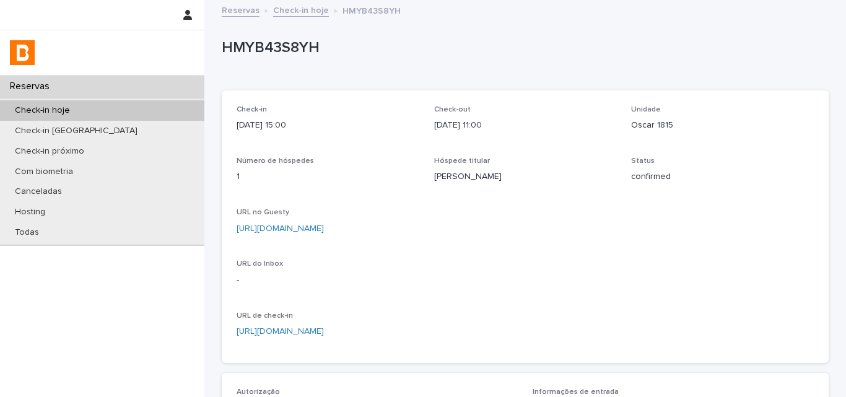
click at [549, 130] on p "2025-08-25 11:00" at bounding box center [525, 125] width 183 height 13
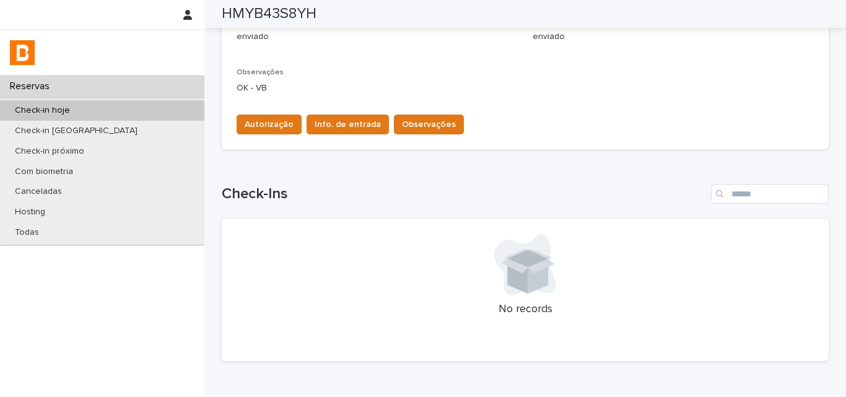
scroll to position [133, 0]
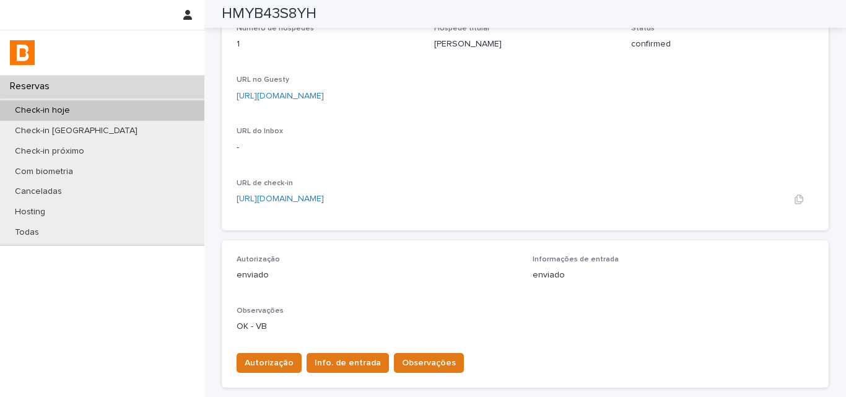
click at [583, 206] on div "URL de check-in https://bhomy.paperform.co/?reservation=HMYB43S8YH&guests=1&_=0" at bounding box center [525, 197] width 577 height 37
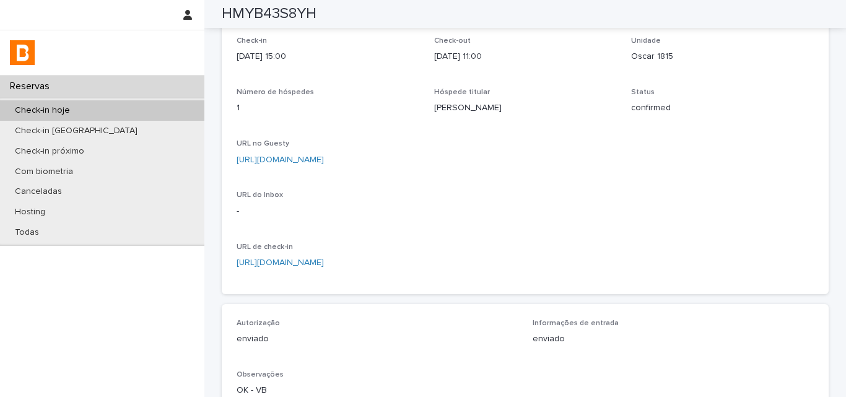
scroll to position [0, 0]
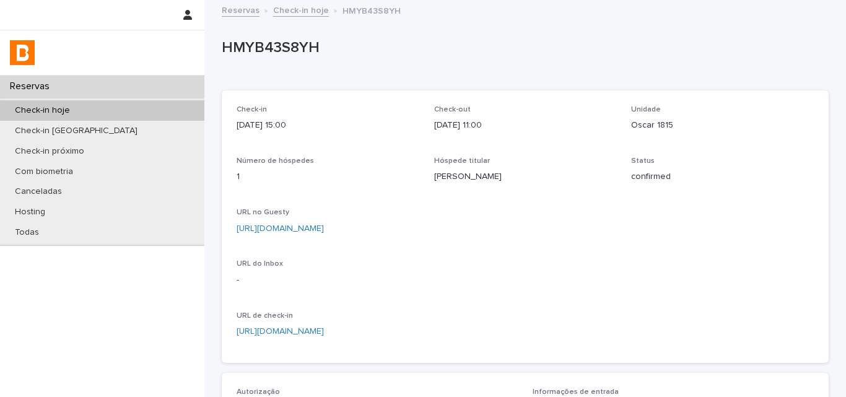
click at [105, 124] on div "Check-in amanhã" at bounding box center [102, 131] width 204 height 20
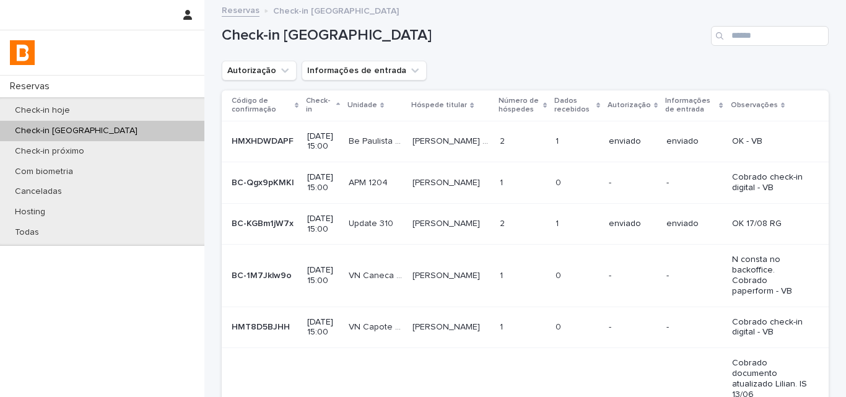
click at [489, 54] on div "Check-in amanhã" at bounding box center [525, 30] width 607 height 59
click at [504, 63] on div "Autorização Informações de entrada" at bounding box center [525, 71] width 607 height 20
click at [279, 74] on icon "Autorização" at bounding box center [285, 70] width 12 height 12
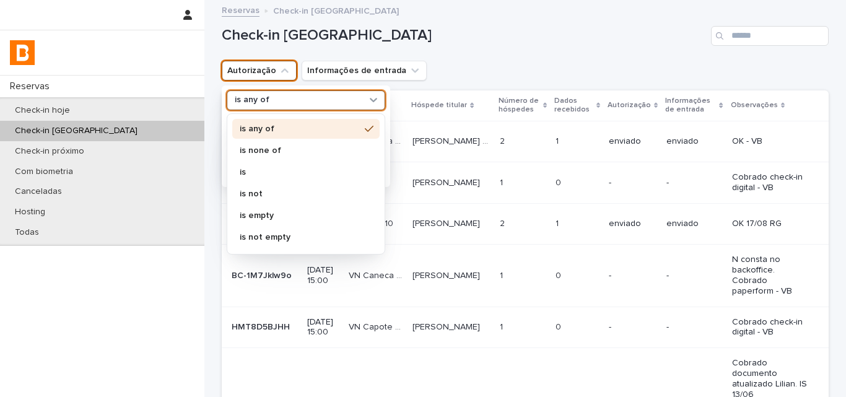
click at [278, 96] on div "is any of" at bounding box center [298, 100] width 137 height 13
click at [287, 154] on p "is none of" at bounding box center [300, 150] width 120 height 9
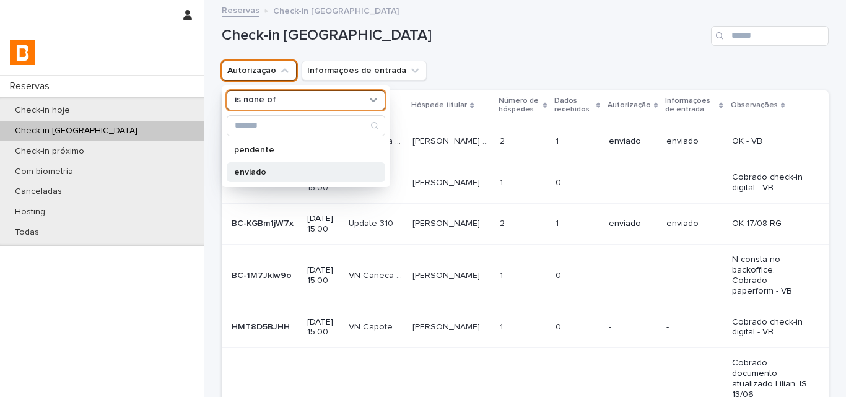
click at [285, 175] on p "enviado" at bounding box center [299, 172] width 131 height 9
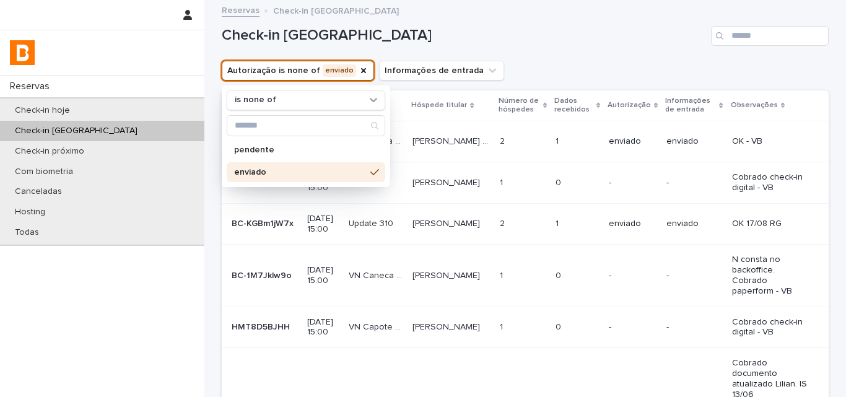
click at [554, 70] on div "Autorização is none of enviado is none of pendente enviado Informações de entra…" at bounding box center [525, 71] width 607 height 20
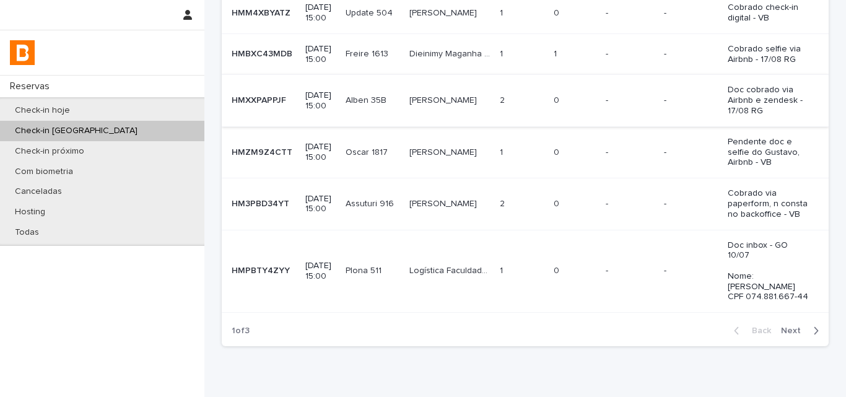
scroll to position [372, 0]
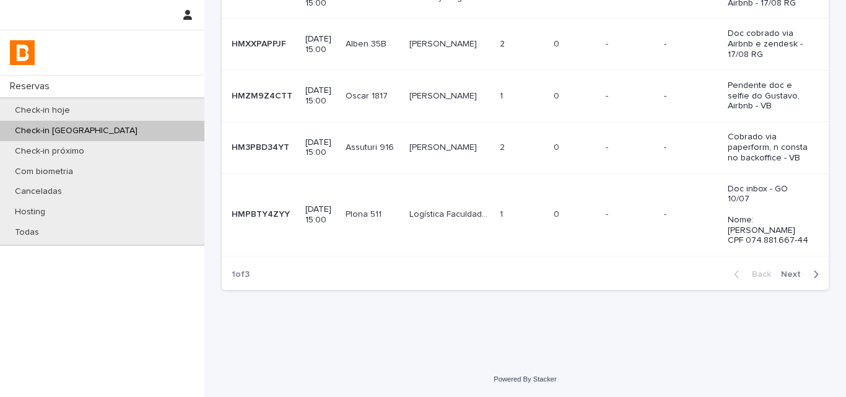
click at [792, 279] on span "Next" at bounding box center [794, 274] width 27 height 9
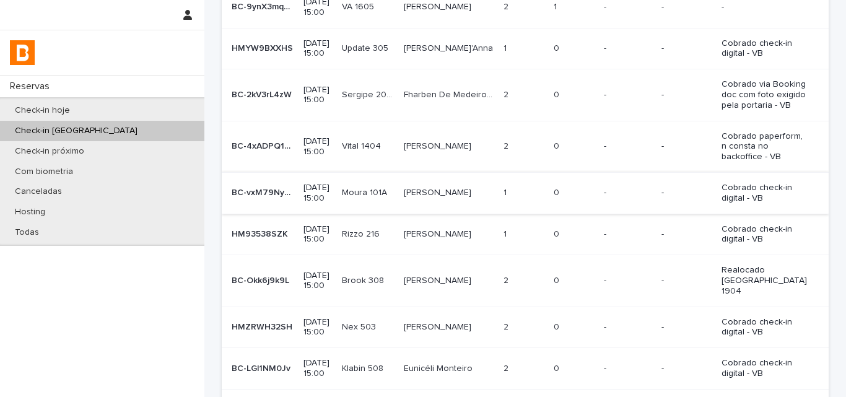
scroll to position [248, 0]
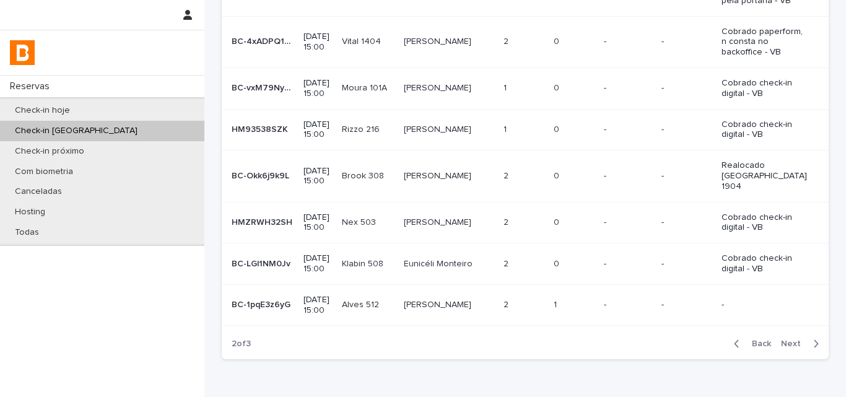
click at [639, 295] on div "-" at bounding box center [628, 305] width 48 height 20
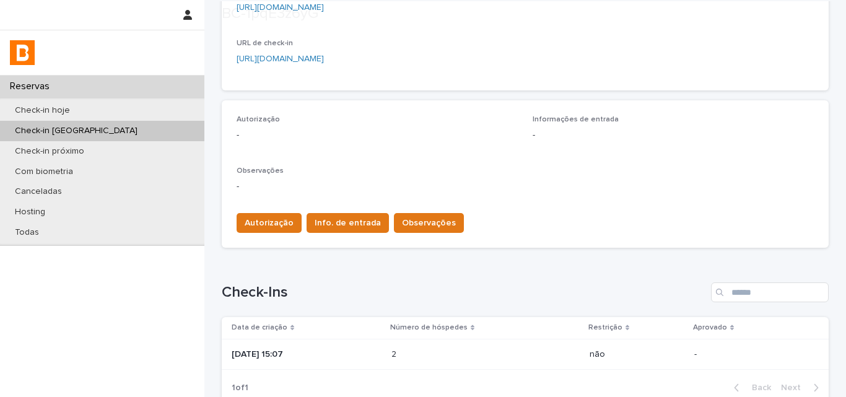
scroll to position [310, 0]
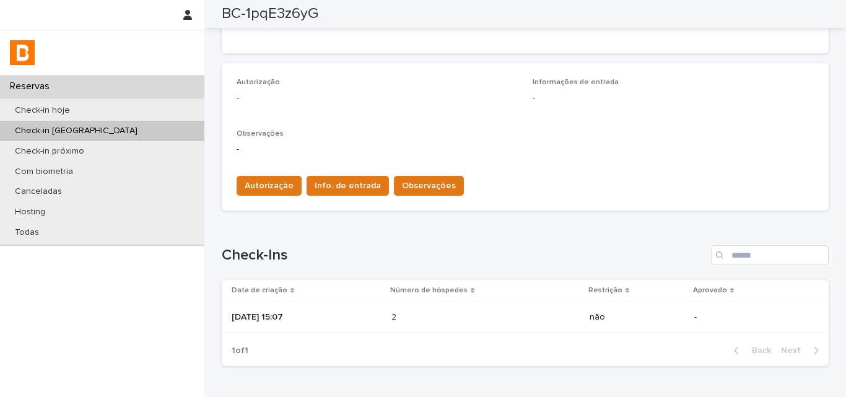
click at [486, 305] on td "2 2" at bounding box center [485, 317] width 198 height 31
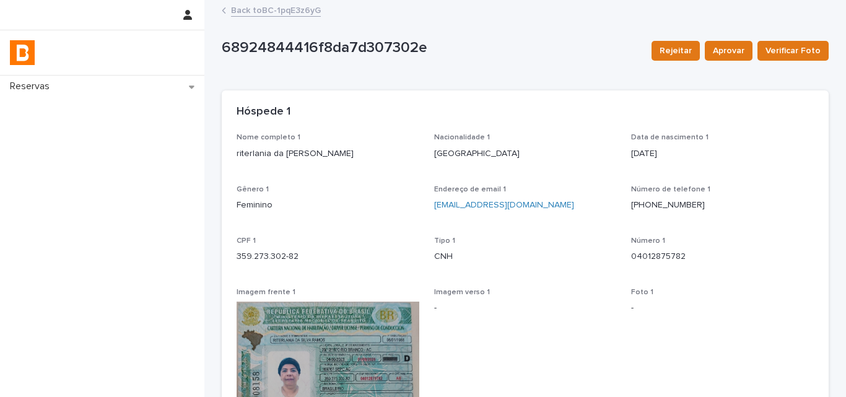
click at [246, 11] on link "Back to BC-1pqE3z6yG" at bounding box center [276, 9] width 90 height 14
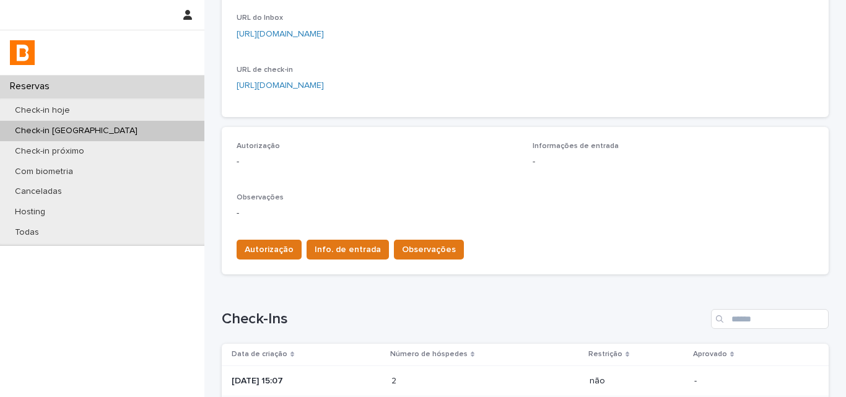
scroll to position [248, 0]
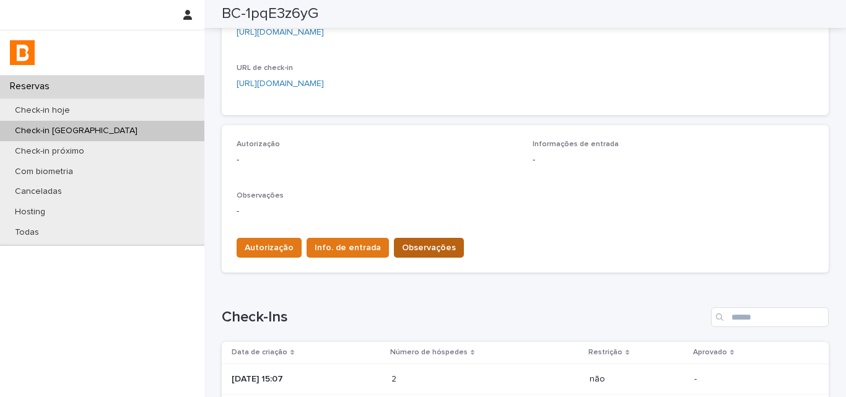
click at [417, 249] on span "Observações" at bounding box center [429, 248] width 54 height 12
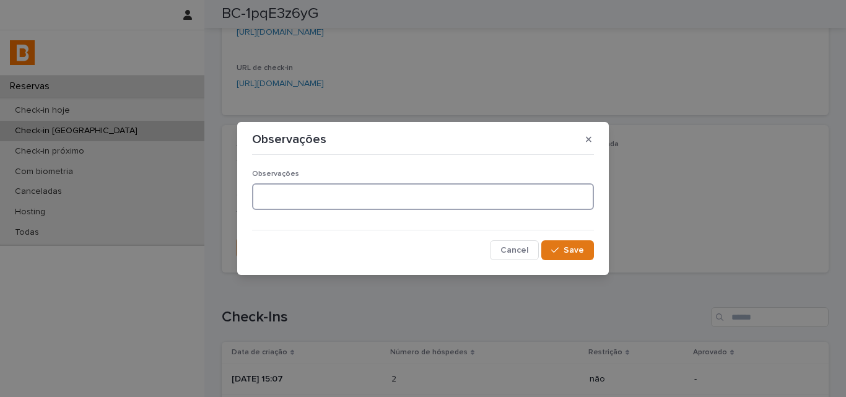
click at [402, 200] on textarea at bounding box center [423, 196] width 342 height 27
type textarea "*******"
click at [588, 256] on button "Save" at bounding box center [567, 250] width 53 height 20
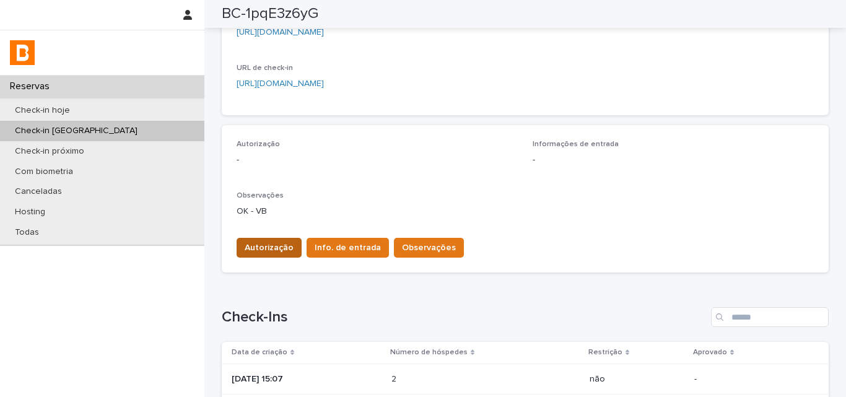
click at [254, 248] on span "Autorização" at bounding box center [269, 248] width 49 height 12
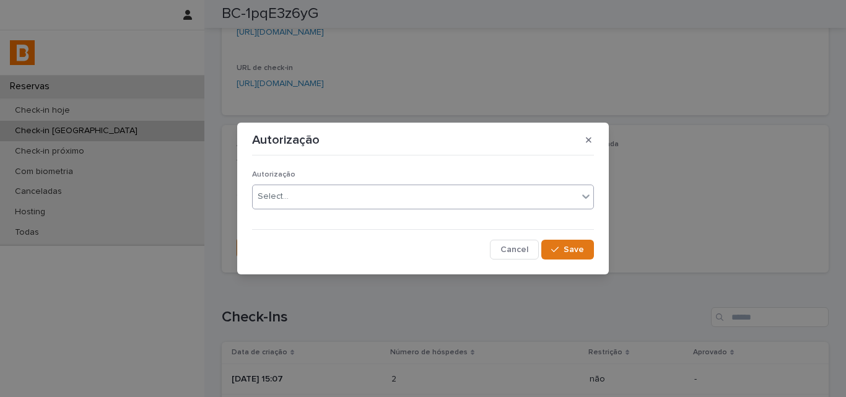
click at [273, 204] on div "Select..." at bounding box center [415, 196] width 325 height 20
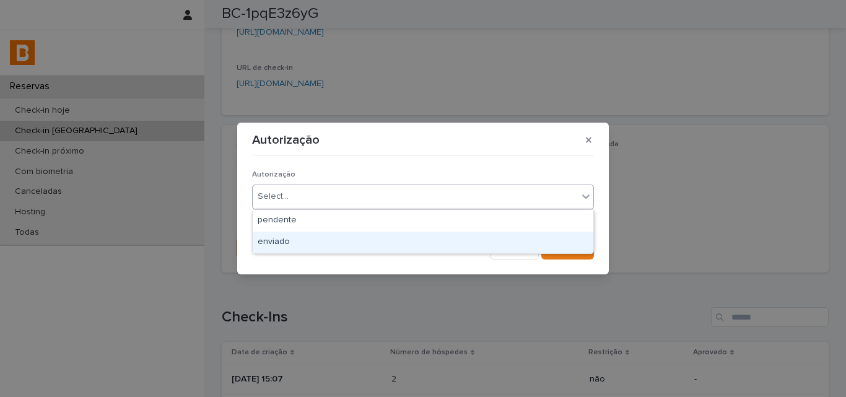
click at [273, 238] on div "enviado" at bounding box center [423, 243] width 341 height 22
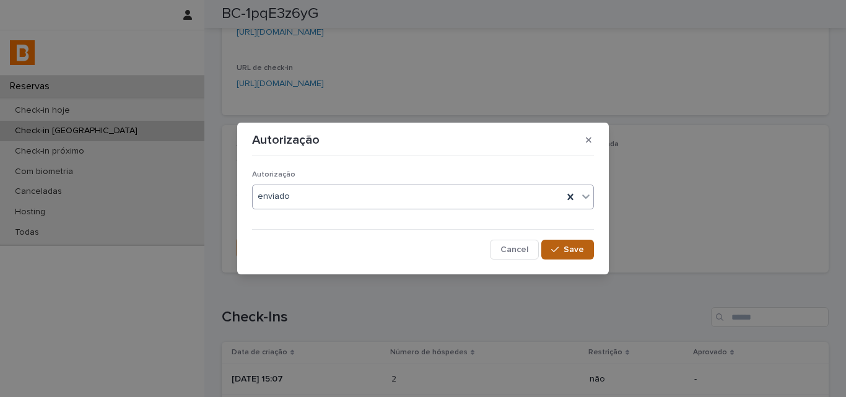
click at [578, 246] on span "Save" at bounding box center [574, 249] width 20 height 9
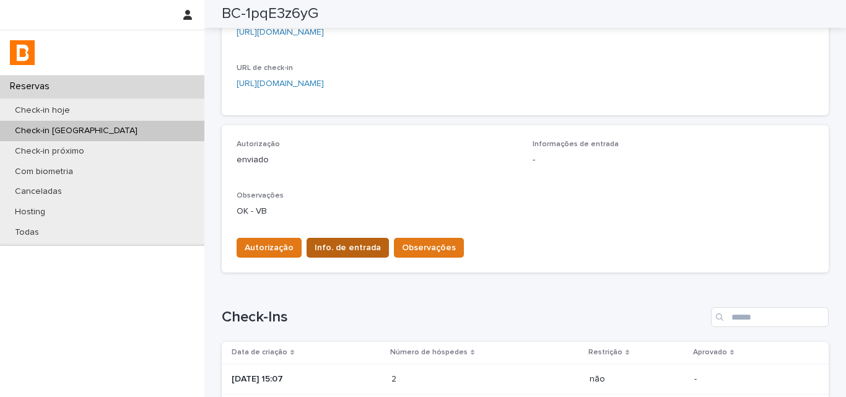
click at [315, 244] on span "Info. de entrada" at bounding box center [348, 248] width 66 height 12
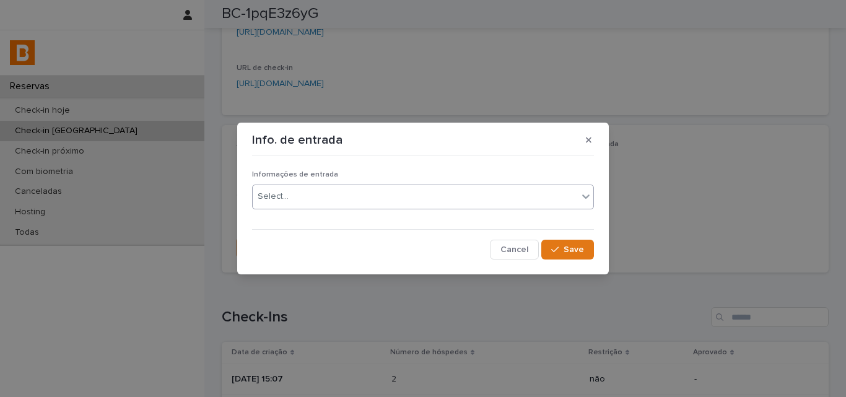
click at [299, 208] on div "Select..." at bounding box center [423, 197] width 342 height 25
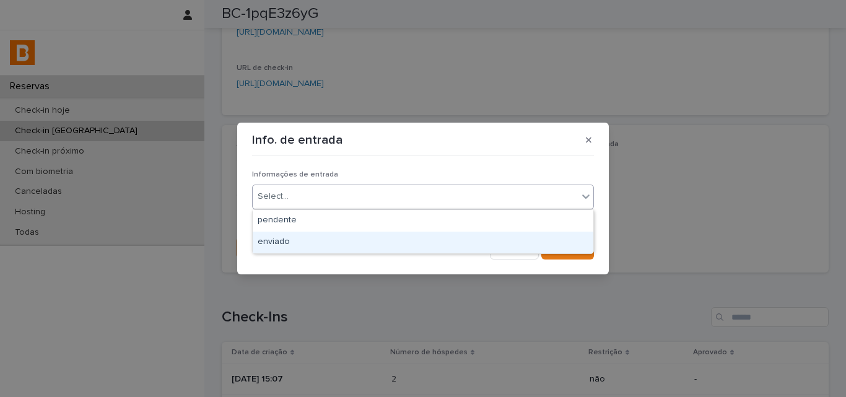
click at [305, 236] on div "enviado" at bounding box center [423, 243] width 341 height 22
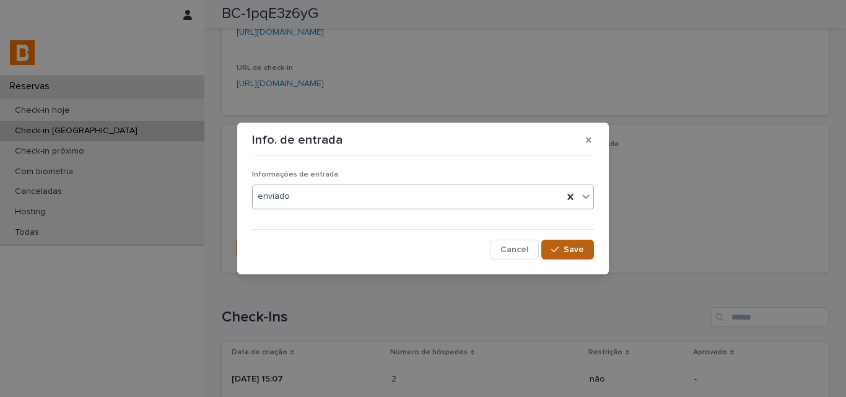
click at [553, 243] on button "Save" at bounding box center [567, 250] width 53 height 20
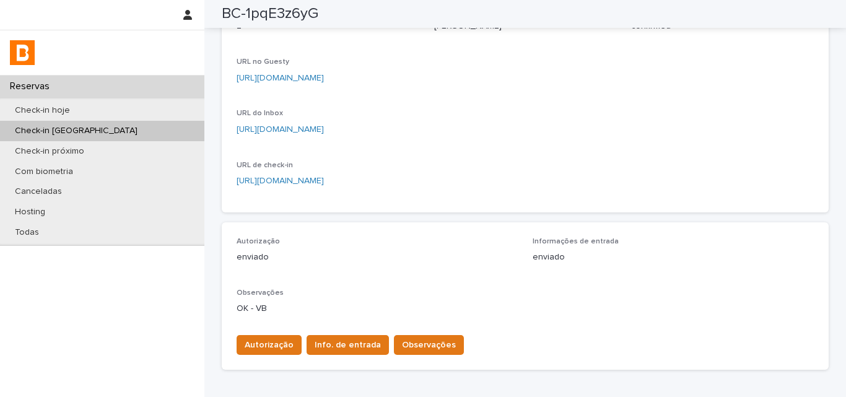
scroll to position [62, 0]
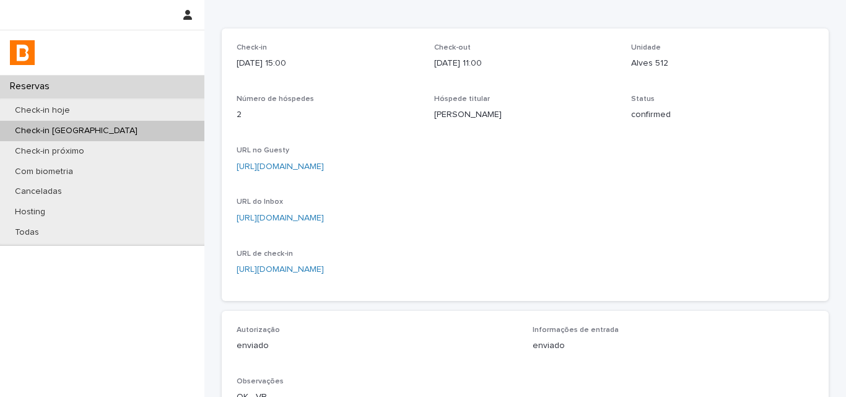
click at [471, 120] on p "Riterlania Da Silva Ramos" at bounding box center [525, 114] width 183 height 13
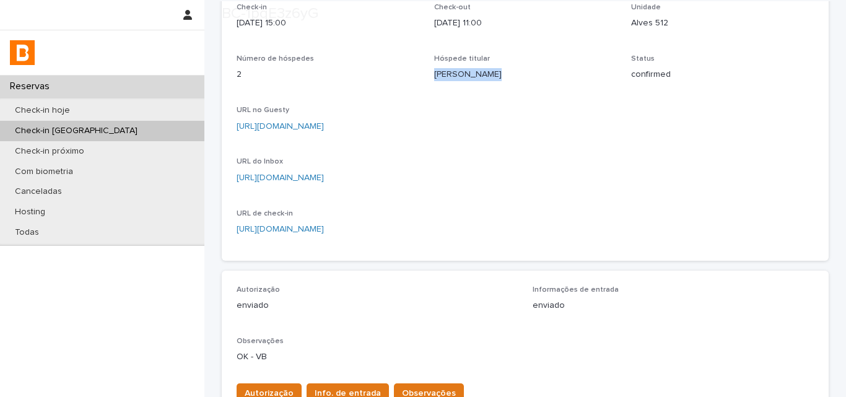
scroll to position [124, 0]
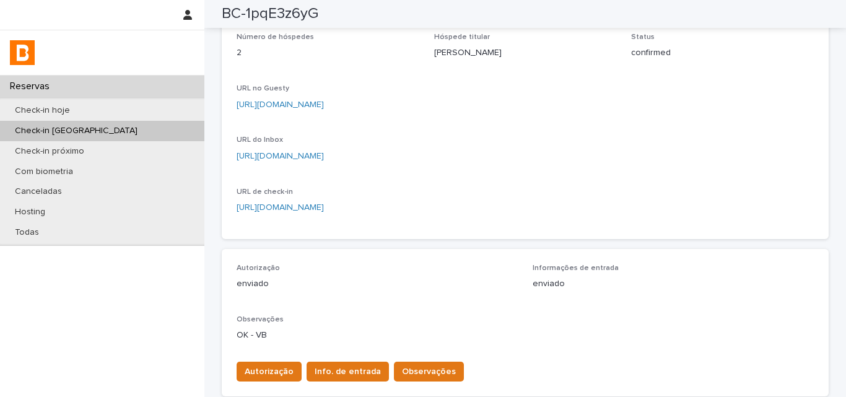
click at [404, 264] on p "Autorização" at bounding box center [377, 268] width 281 height 9
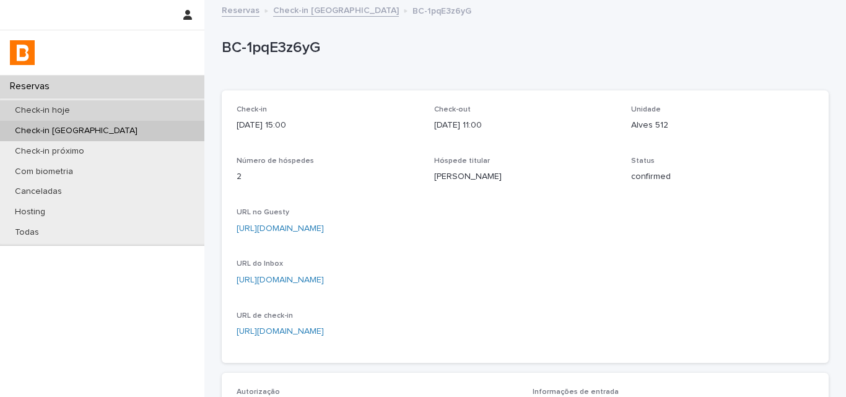
click at [133, 106] on div "Check-in hoje" at bounding box center [102, 110] width 204 height 20
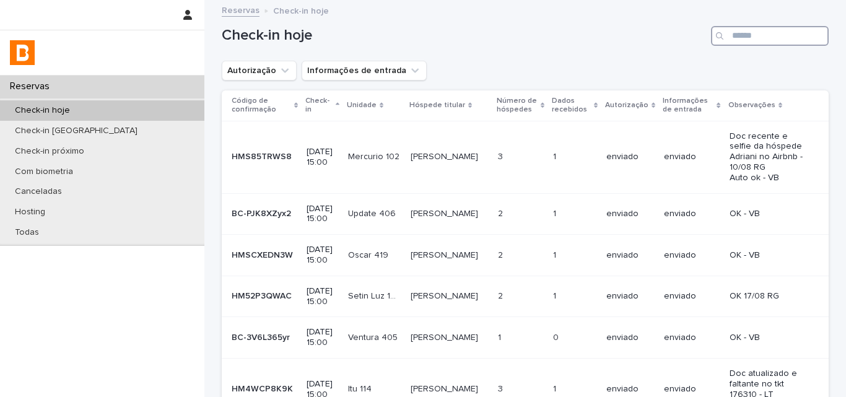
click at [767, 39] on input "Search" at bounding box center [770, 36] width 118 height 20
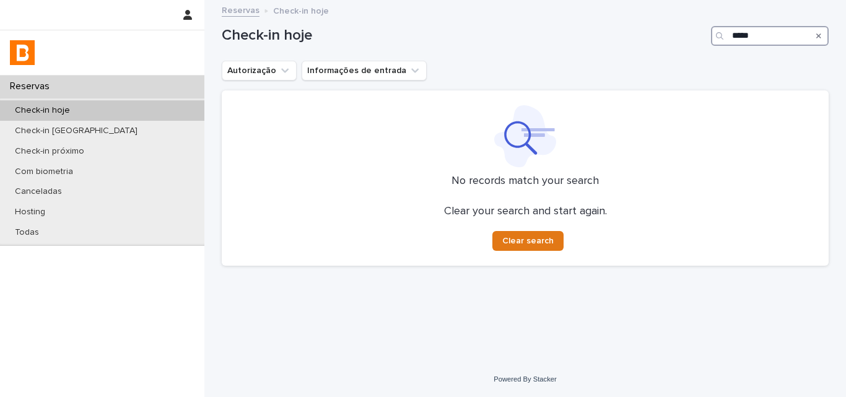
type input "*****"
click at [765, 34] on input "*****" at bounding box center [770, 36] width 118 height 20
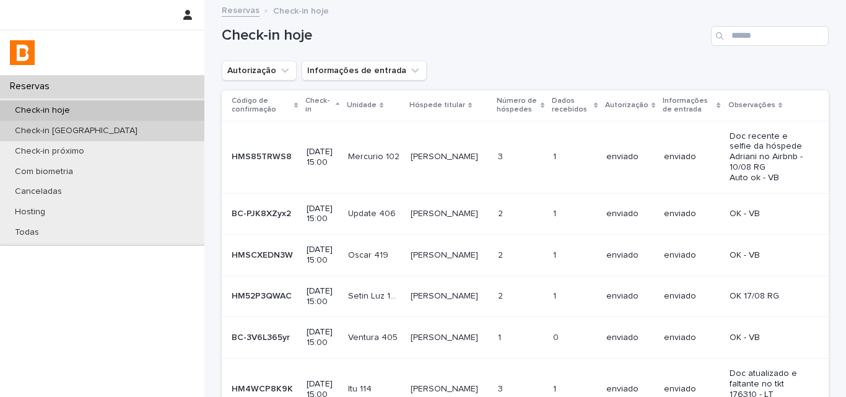
click at [86, 123] on div "Check-in amanhã" at bounding box center [102, 131] width 204 height 20
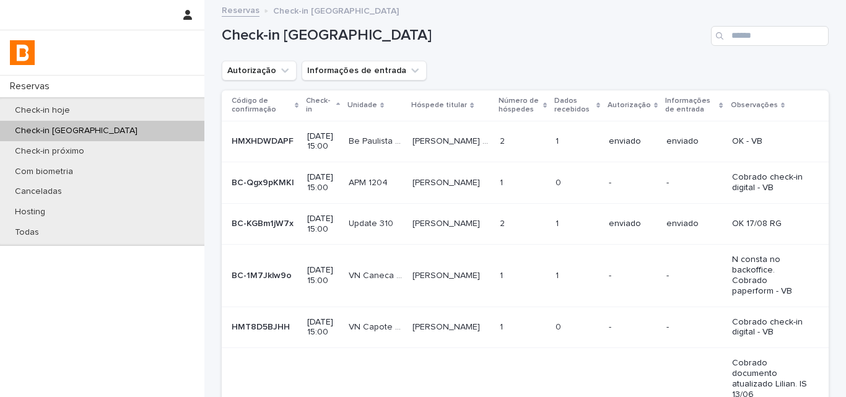
click at [255, 84] on div "Check-in amanhã Autorização Informações de entrada Código de confirmação Check-…" at bounding box center [525, 356] width 607 height 711
click at [262, 79] on button "Autorização" at bounding box center [259, 71] width 75 height 20
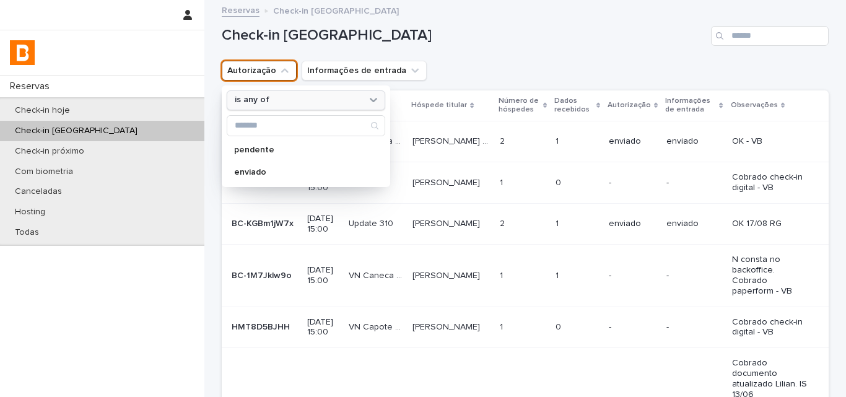
click at [274, 106] on div "is any of" at bounding box center [298, 100] width 137 height 13
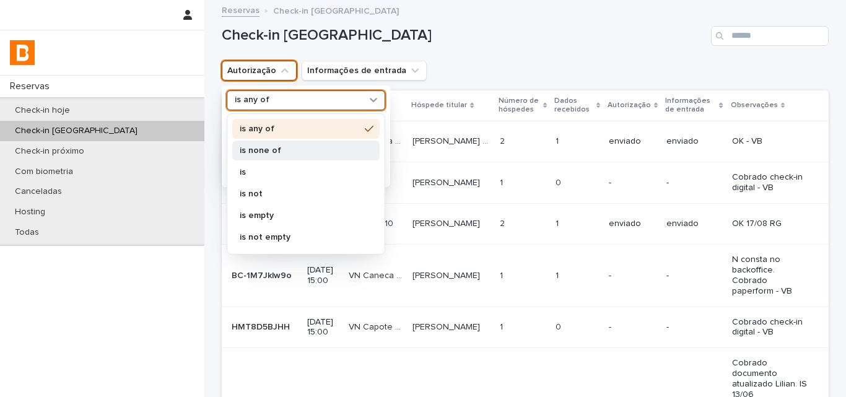
click at [274, 150] on p "is none of" at bounding box center [300, 150] width 120 height 9
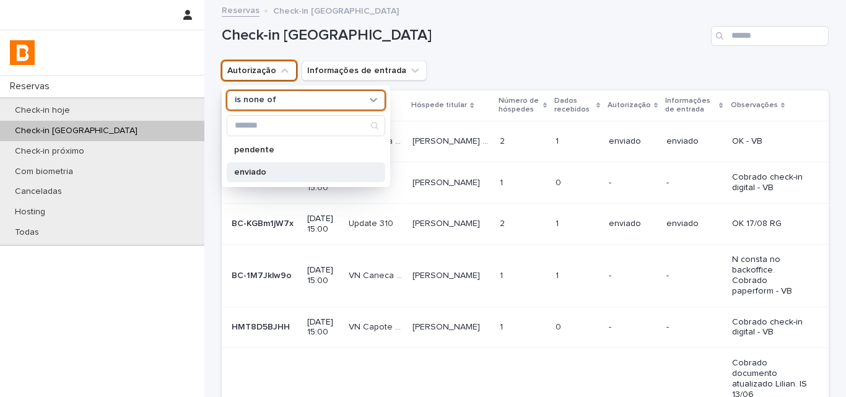
click at [272, 170] on p "enviado" at bounding box center [299, 172] width 131 height 9
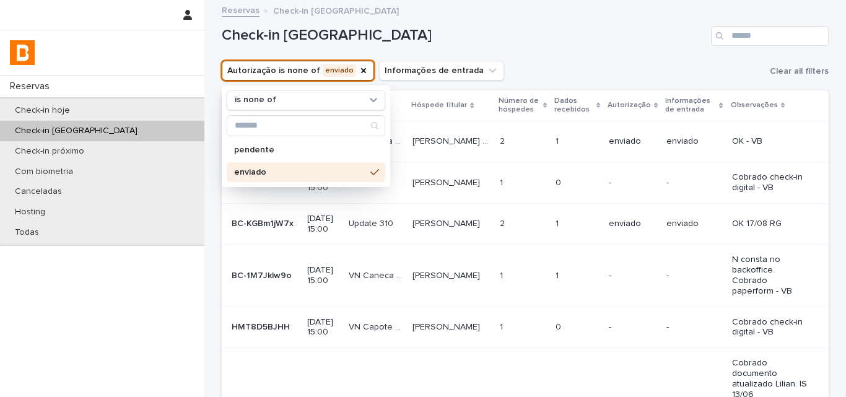
click at [560, 74] on div "Autorização is none of enviado is none of pendente enviado Informações de entra…" at bounding box center [525, 71] width 607 height 20
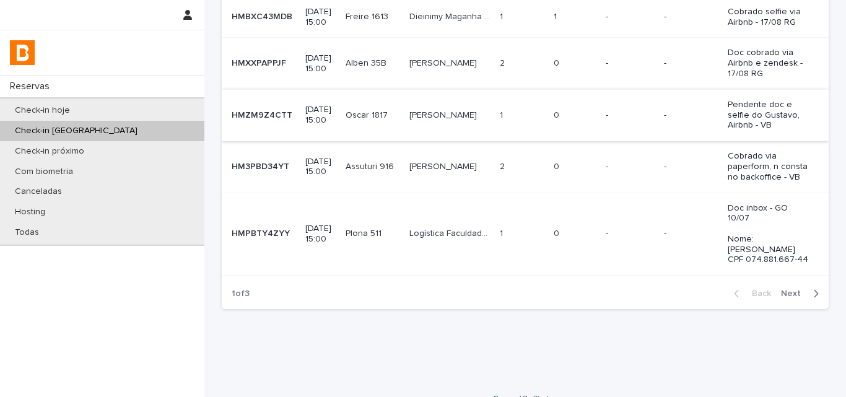
scroll to position [412, 0]
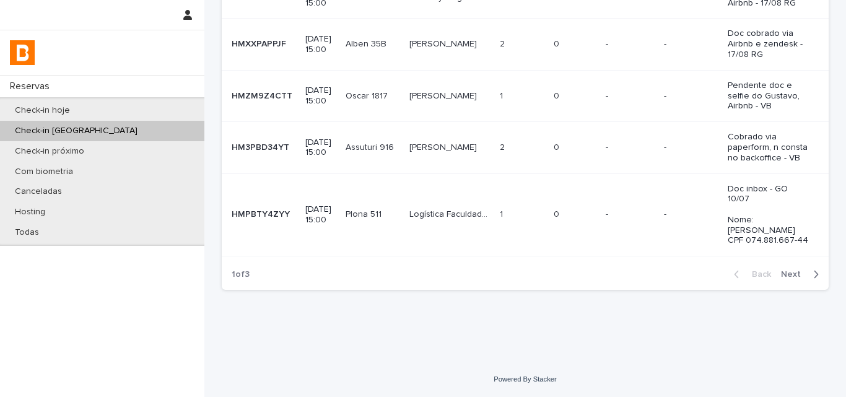
click at [797, 277] on span "Next" at bounding box center [794, 274] width 27 height 9
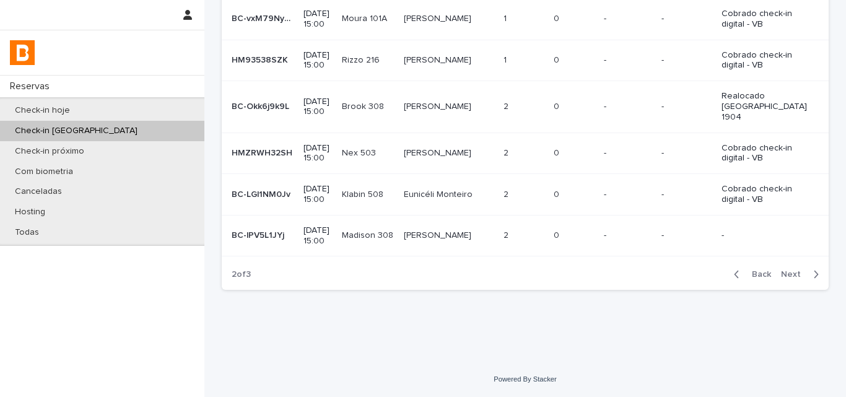
scroll to position [298, 0]
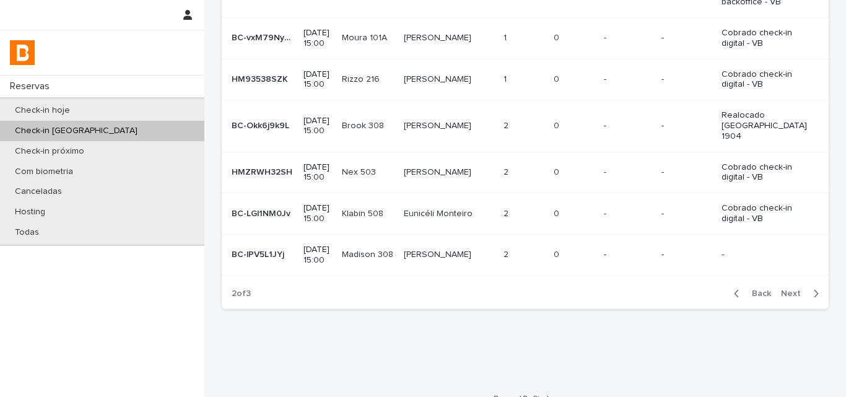
click at [554, 245] on div "0 0" at bounding box center [574, 255] width 40 height 20
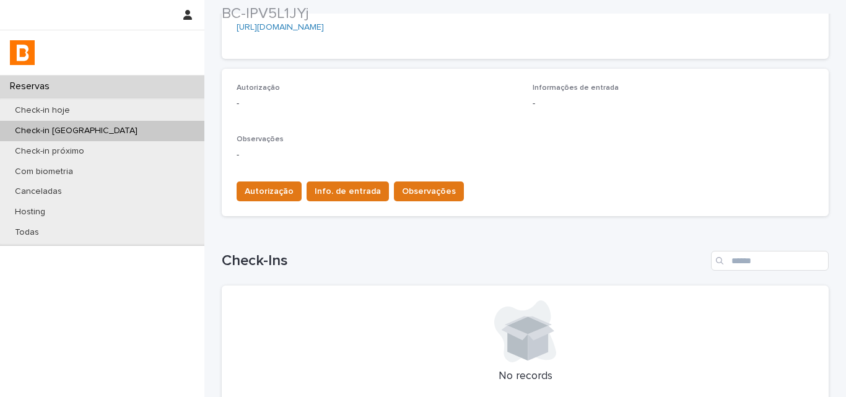
scroll to position [310, 0]
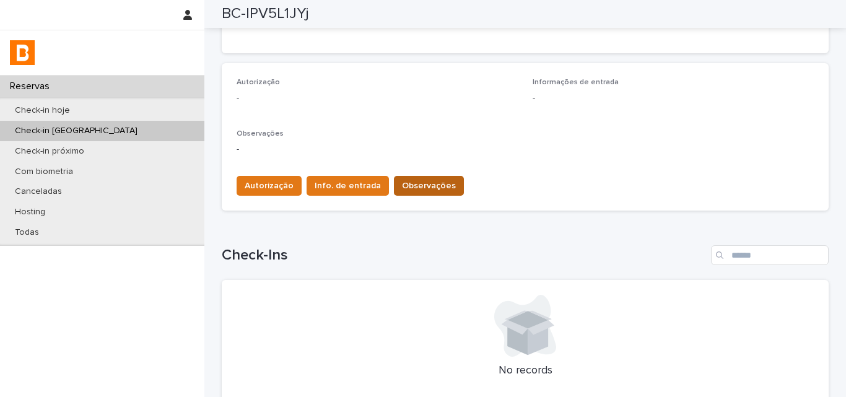
click at [425, 183] on span "Observações" at bounding box center [429, 186] width 54 height 12
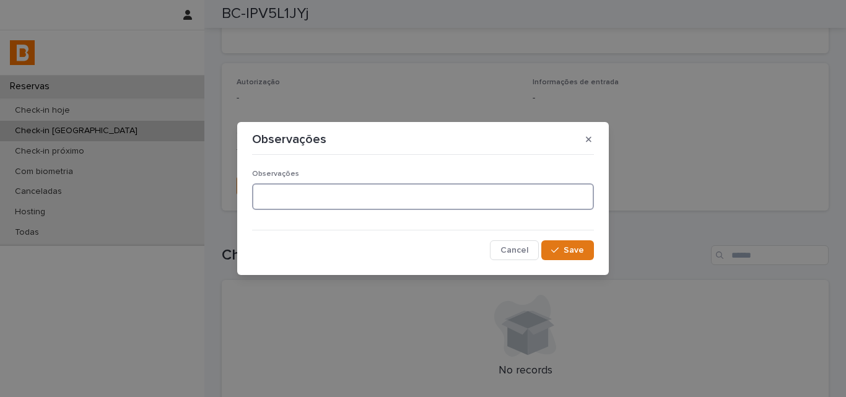
click at [353, 207] on textarea at bounding box center [423, 196] width 342 height 27
type textarea "*"
click at [300, 201] on textarea "**********" at bounding box center [423, 196] width 342 height 27
type textarea "**********"
click at [568, 255] on button "Save" at bounding box center [567, 250] width 53 height 20
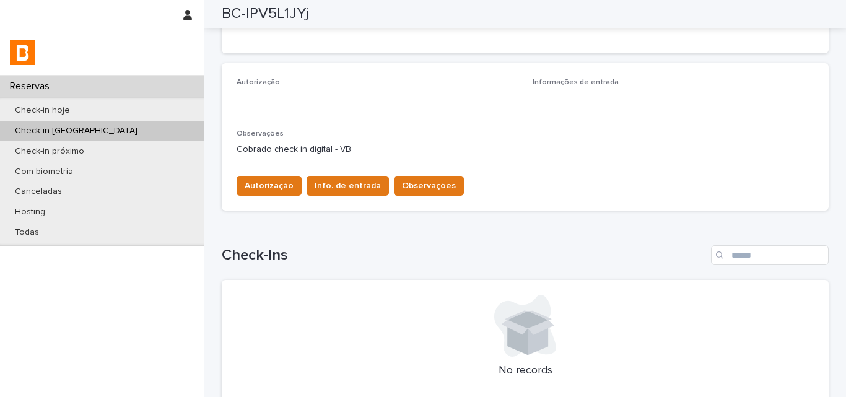
click at [481, 254] on h1 "Check-Ins" at bounding box center [464, 255] width 484 height 18
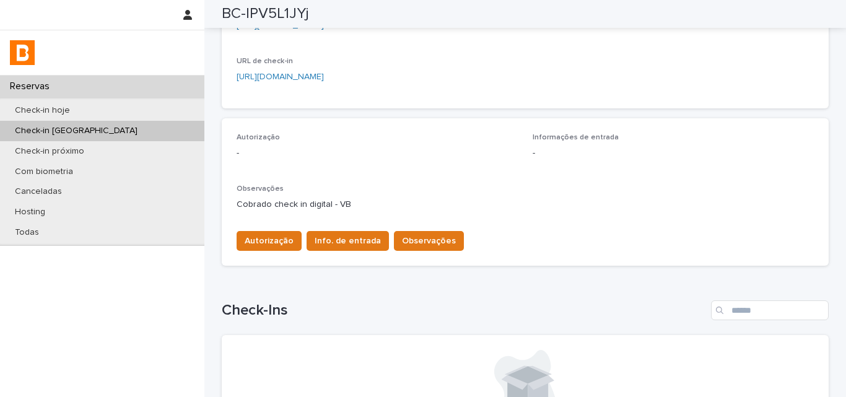
scroll to position [186, 0]
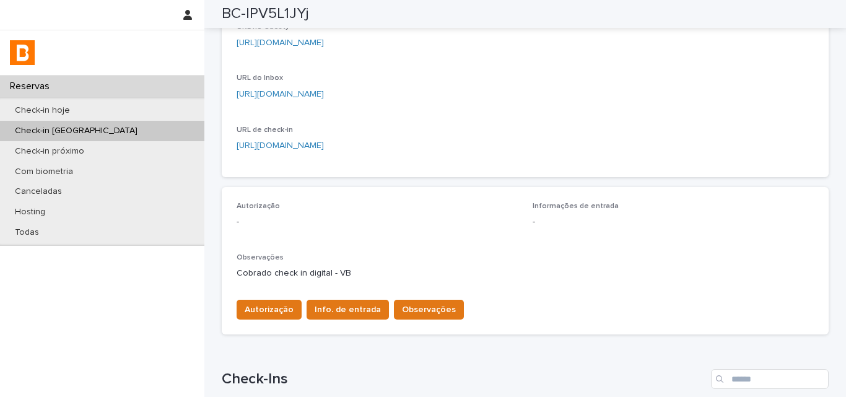
click at [466, 233] on div "Autorização -" at bounding box center [377, 220] width 281 height 37
click at [420, 230] on div "Autorização -" at bounding box center [377, 220] width 281 height 37
click at [497, 315] on div "Autorização Info. de entrada Observações" at bounding box center [525, 307] width 577 height 35
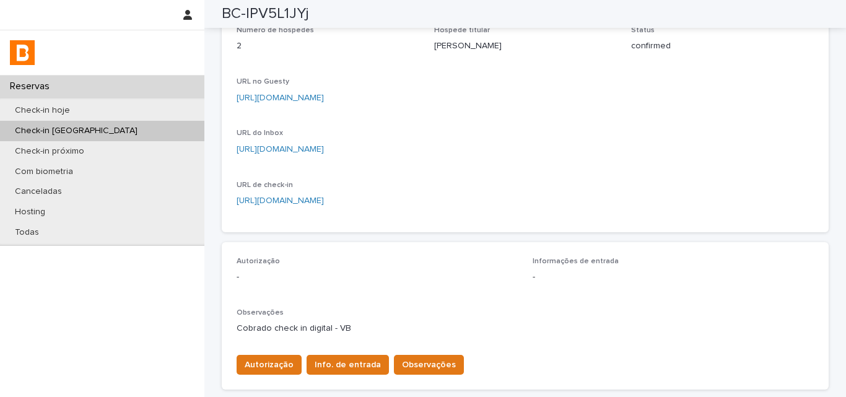
scroll to position [62, 0]
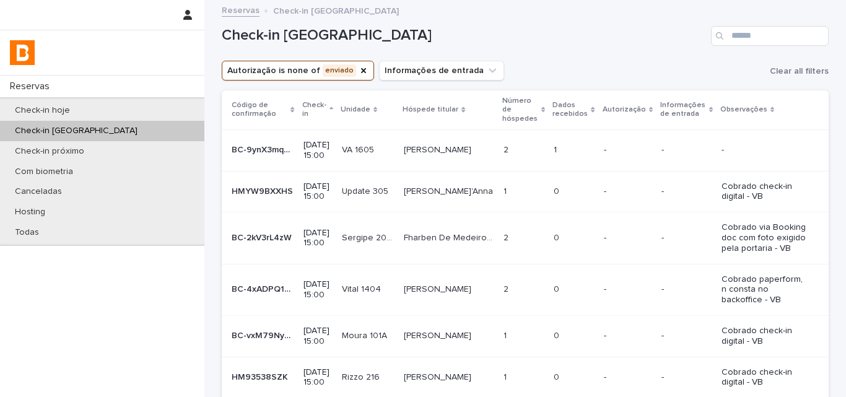
scroll to position [298, 0]
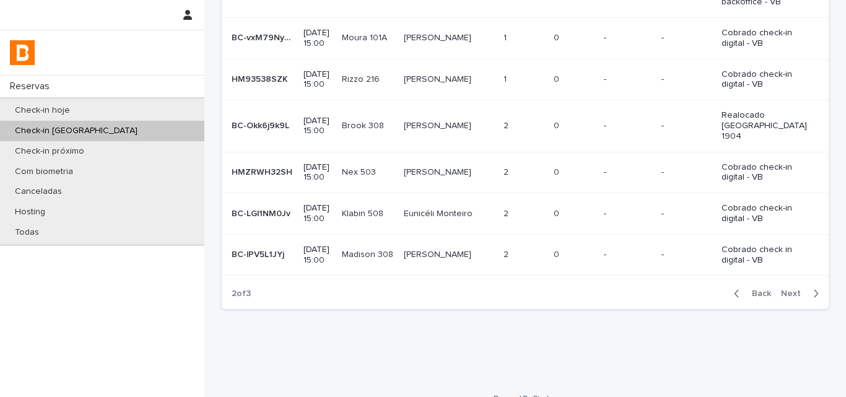
click at [788, 289] on span "Next" at bounding box center [794, 293] width 27 height 9
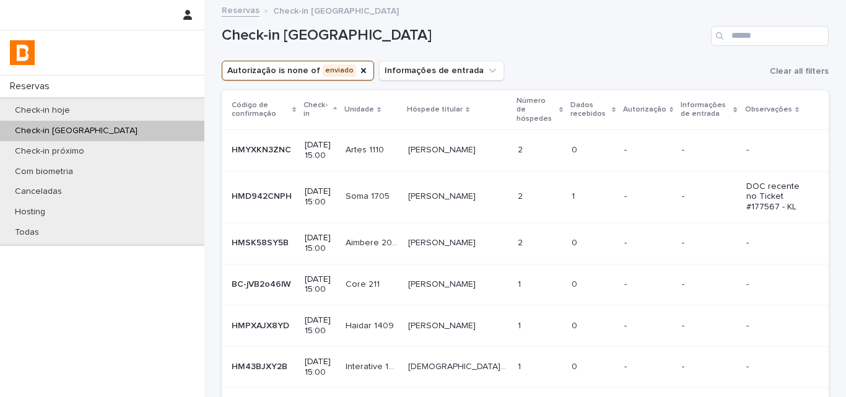
click at [460, 146] on p "Rafael Duarte" at bounding box center [443, 148] width 70 height 13
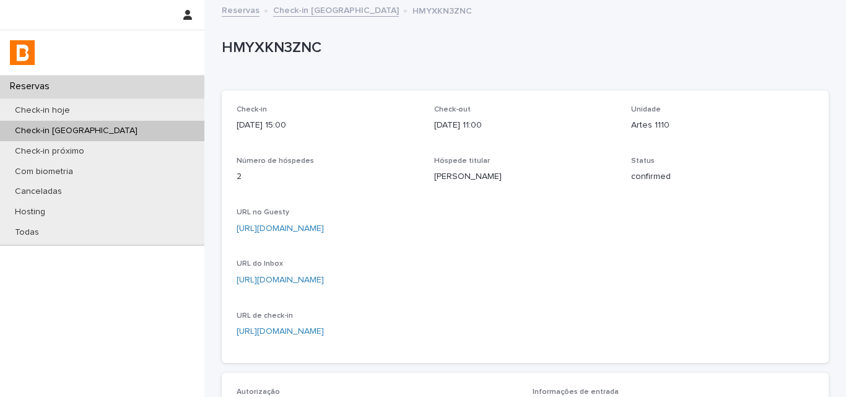
click at [260, 53] on p "HMYXKN3ZNC" at bounding box center [523, 48] width 602 height 18
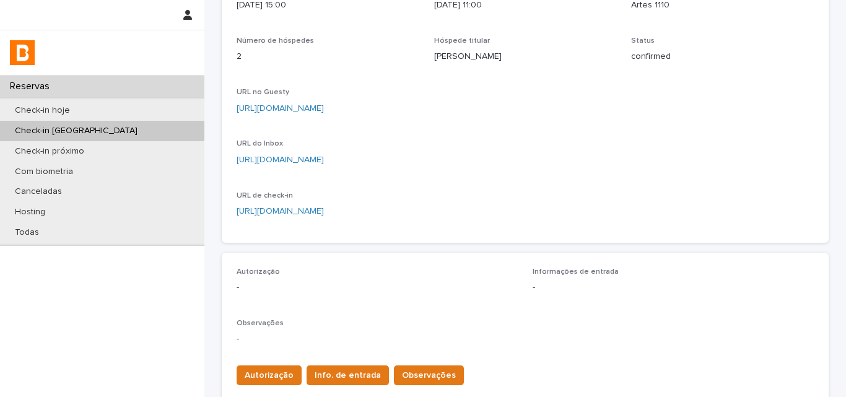
scroll to position [248, 0]
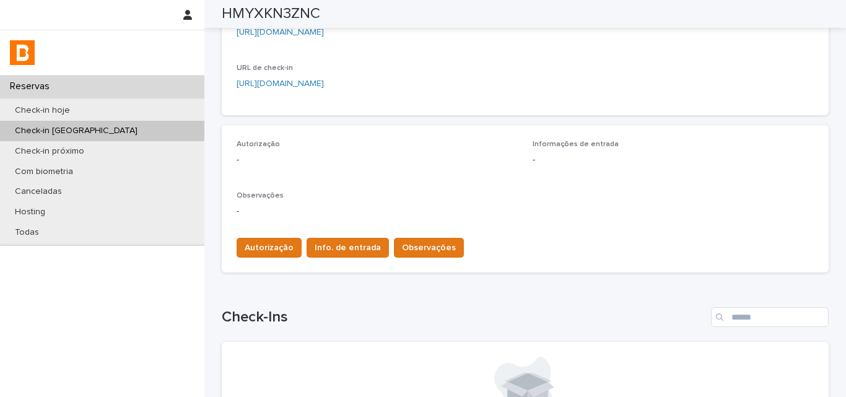
click at [417, 235] on div "Autorização Info. de entrada Observações" at bounding box center [525, 245] width 577 height 35
click at [411, 240] on button "Observações" at bounding box center [429, 248] width 70 height 20
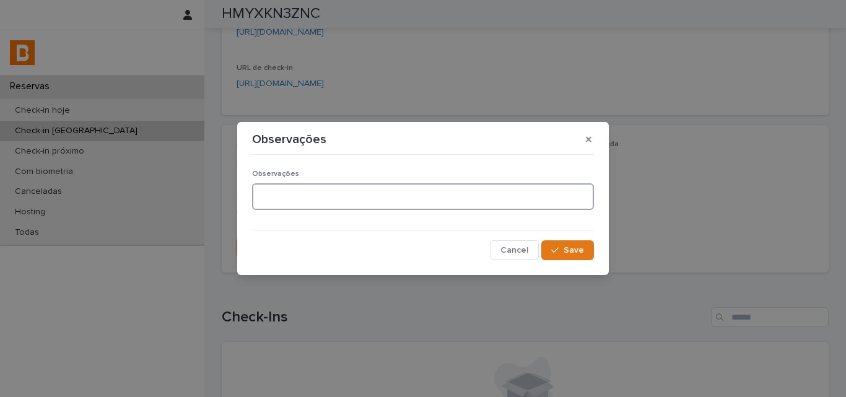
click at [369, 200] on textarea at bounding box center [423, 196] width 342 height 27
click at [353, 195] on textarea "**********" at bounding box center [423, 196] width 342 height 27
type textarea "**********"
click at [573, 248] on span "Save" at bounding box center [574, 250] width 20 height 9
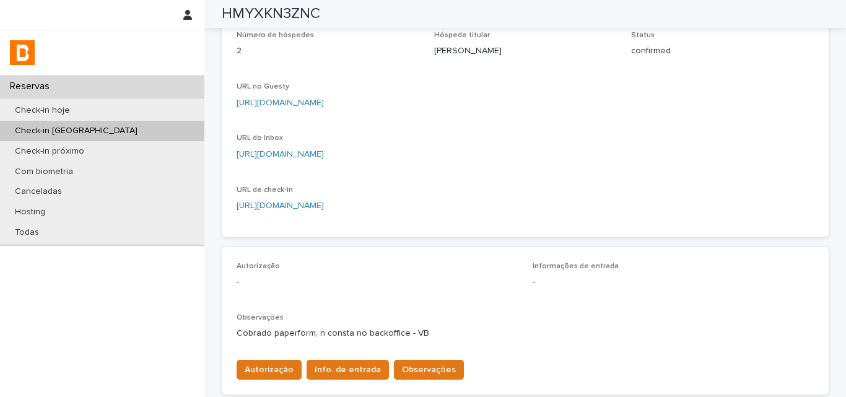
scroll to position [124, 0]
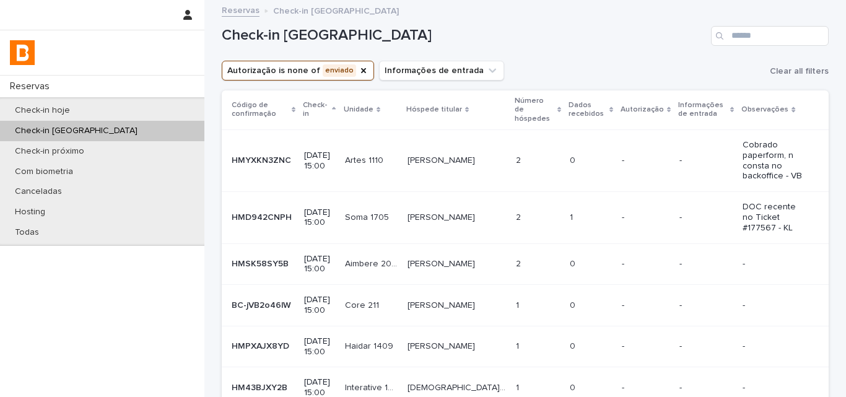
click at [532, 212] on p at bounding box center [538, 217] width 44 height 11
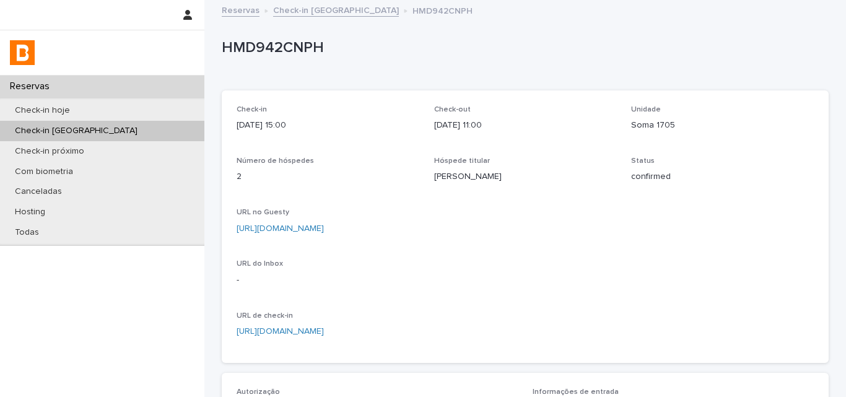
click at [298, 59] on div "HMD942CNPH" at bounding box center [523, 50] width 602 height 23
click at [298, 58] on div "HMD942CNPH" at bounding box center [523, 50] width 602 height 23
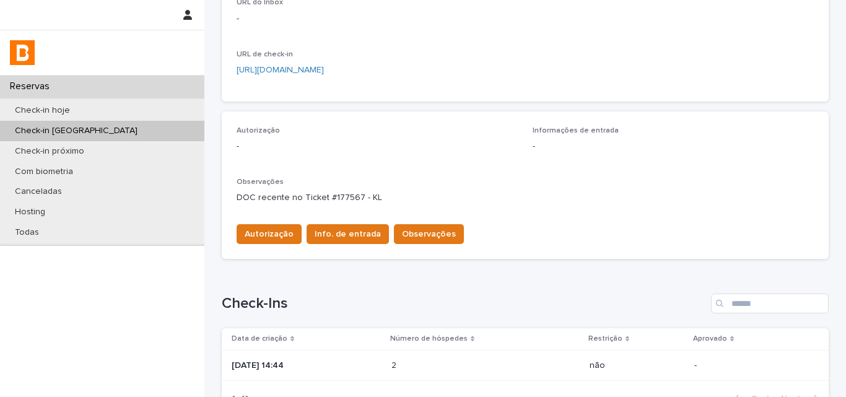
scroll to position [386, 0]
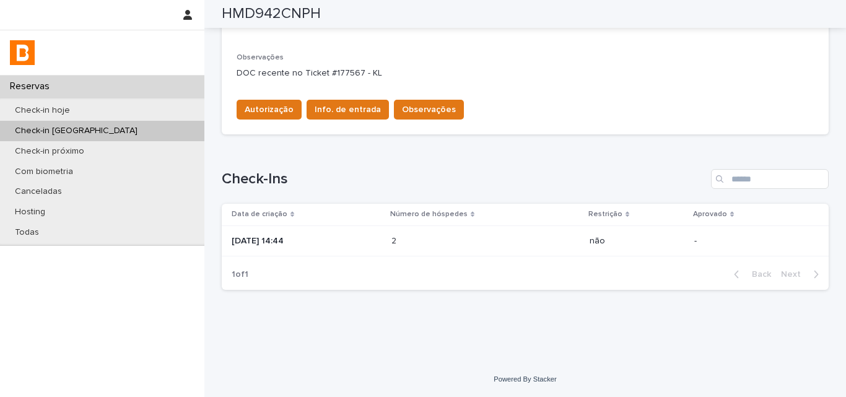
click at [468, 231] on div "2 2" at bounding box center [485, 241] width 188 height 20
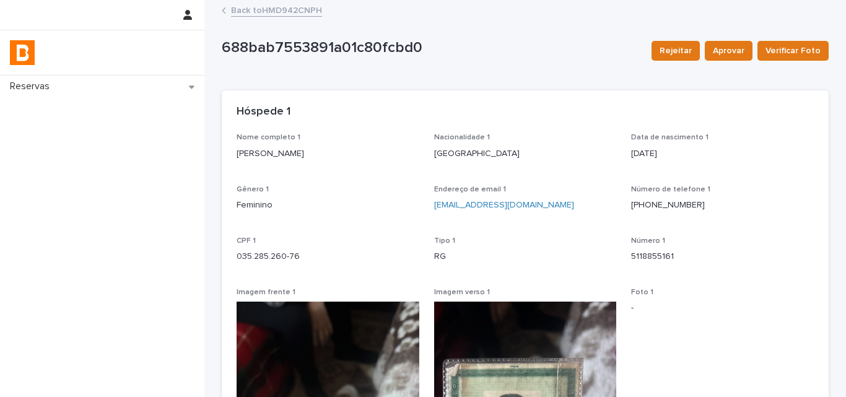
click at [332, 167] on div "Nome completo 1 Marcia Maubrigades Torres" at bounding box center [328, 151] width 183 height 37
click at [268, 13] on link "Back to HMD942CNPH" at bounding box center [276, 9] width 91 height 14
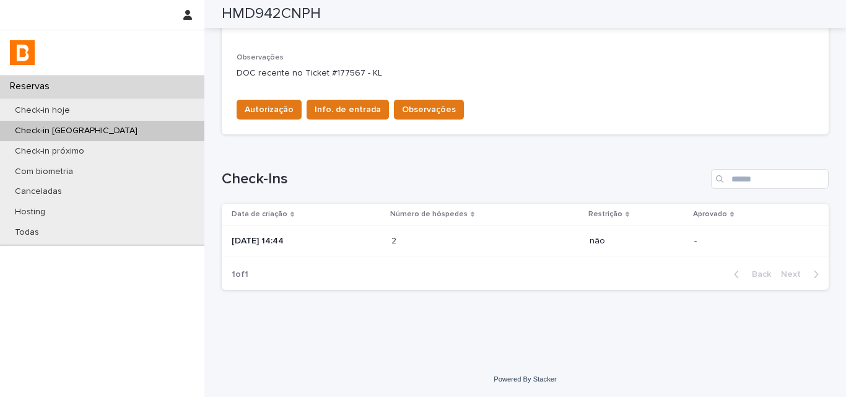
click at [463, 245] on p at bounding box center [445, 241] width 108 height 11
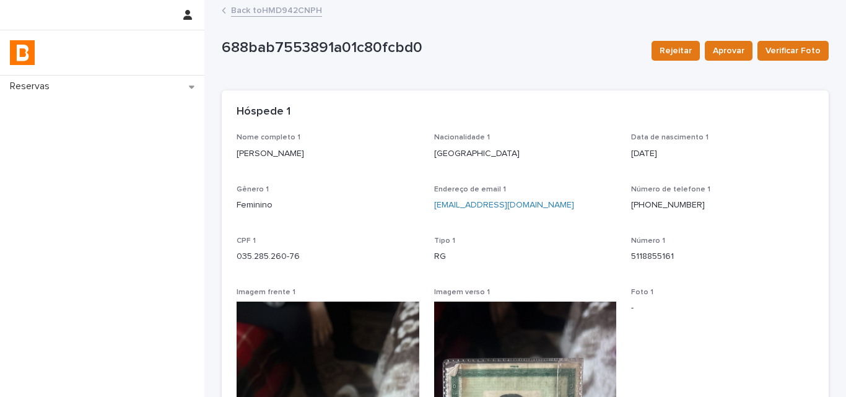
click at [285, 155] on p "Marcia Maubrigades Torres" at bounding box center [328, 153] width 183 height 13
click at [262, 253] on p "035.285.260-76" at bounding box center [328, 256] width 183 height 13
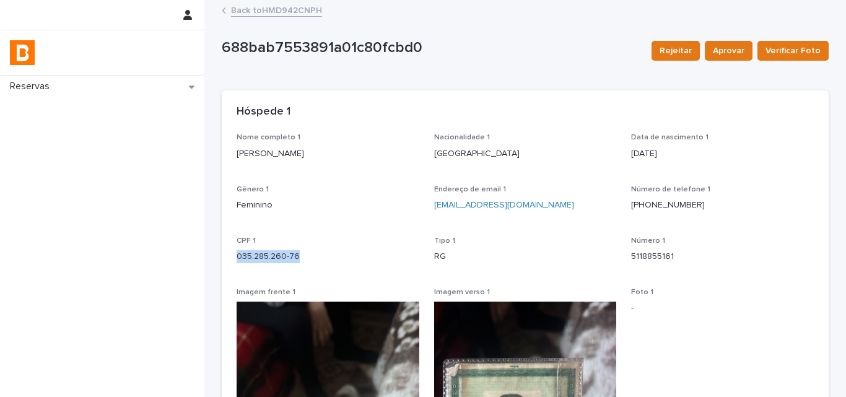
click at [262, 253] on p "035.285.260-76" at bounding box center [328, 256] width 183 height 13
click at [650, 259] on p "5118855161" at bounding box center [722, 256] width 183 height 13
click at [649, 258] on p "5118855161" at bounding box center [722, 256] width 183 height 13
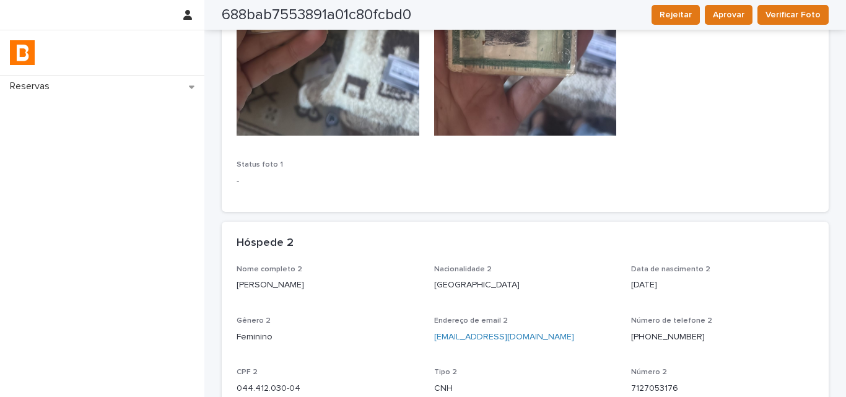
scroll to position [495, 0]
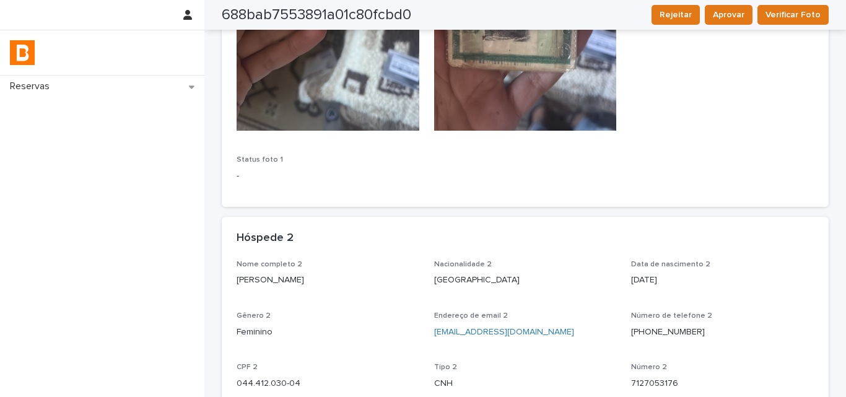
click at [258, 290] on div "Nome completo 2 Ana Rita da Silva Marques" at bounding box center [328, 278] width 183 height 37
click at [259, 290] on div "Nome completo 2 Ana Rita da Silva Marques" at bounding box center [328, 278] width 183 height 37
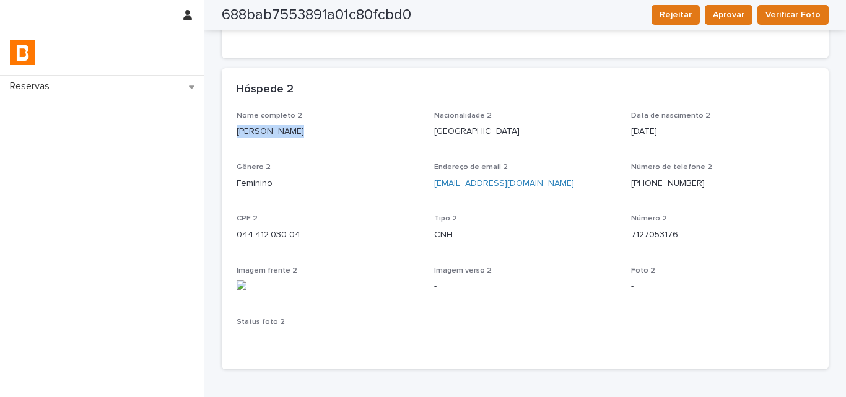
scroll to position [723, 0]
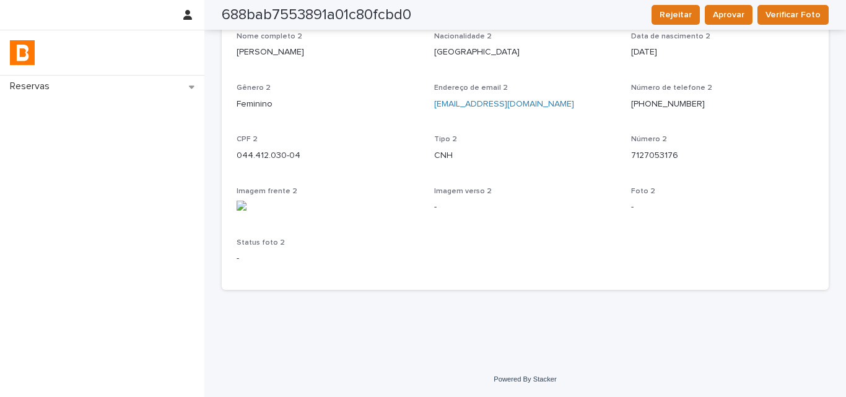
click at [289, 162] on div "CPF 2 044.412.030-04" at bounding box center [328, 153] width 183 height 37
click at [287, 161] on p "044.412.030-04" at bounding box center [328, 155] width 183 height 13
click at [280, 165] on div "CPF 2 044.412.030-04" at bounding box center [328, 153] width 183 height 37
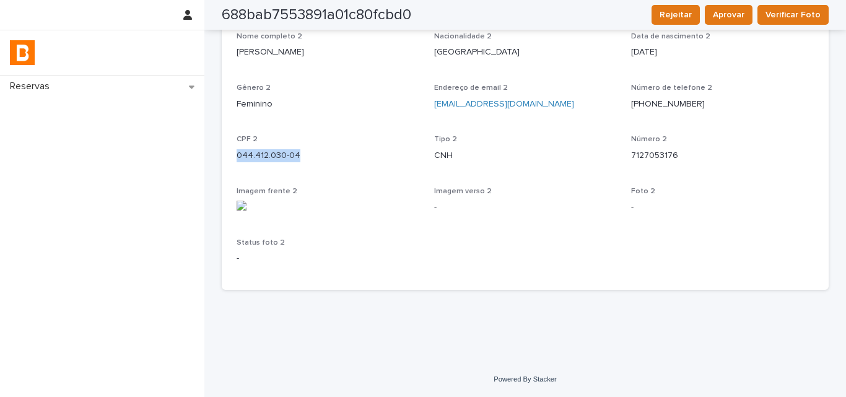
click at [280, 165] on div "CPF 2 044.412.030-04" at bounding box center [328, 153] width 183 height 37
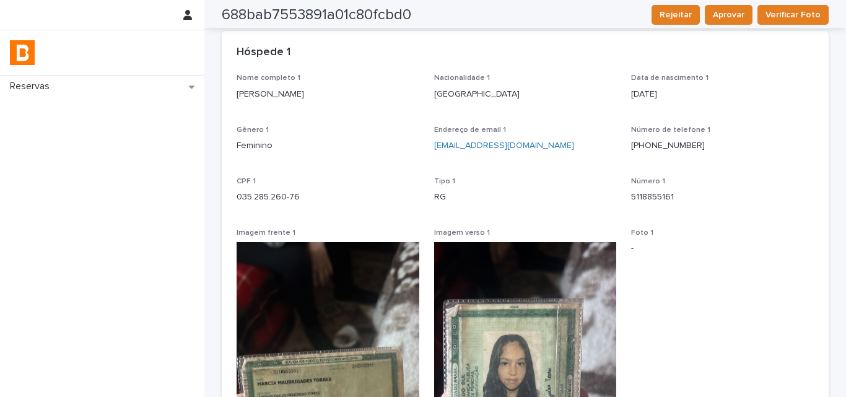
scroll to position [0, 0]
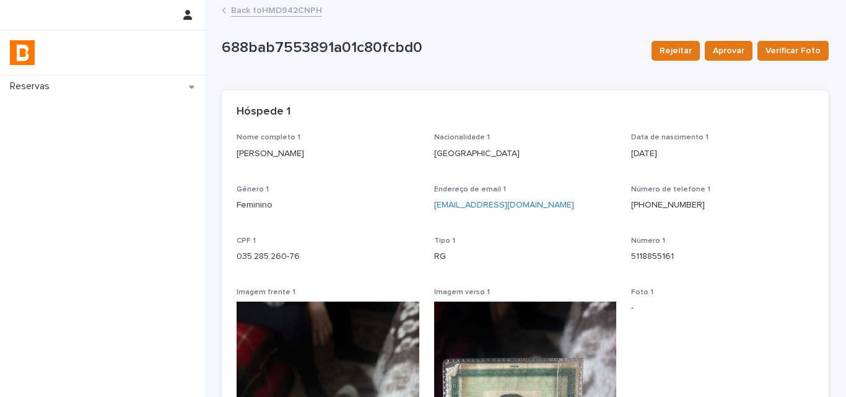
click at [271, 13] on link "Back to HMD942CNPH" at bounding box center [276, 9] width 91 height 14
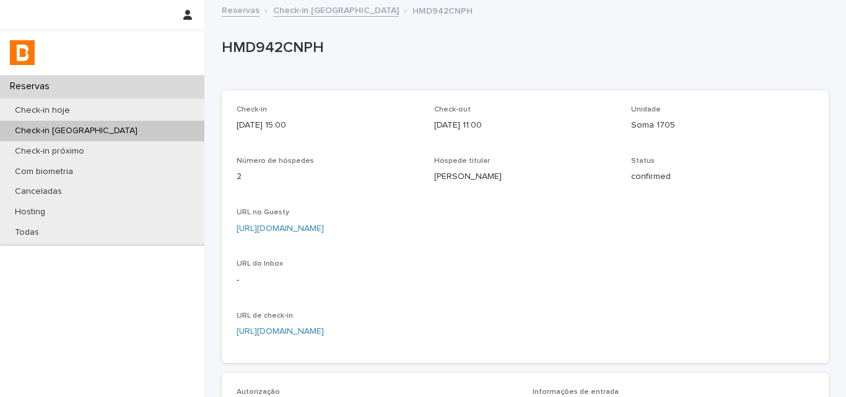
scroll to position [386, 0]
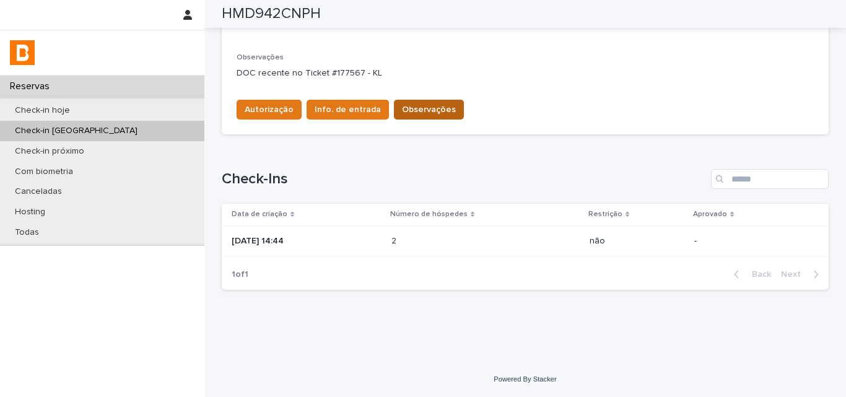
click at [407, 111] on span "Observações" at bounding box center [429, 109] width 54 height 12
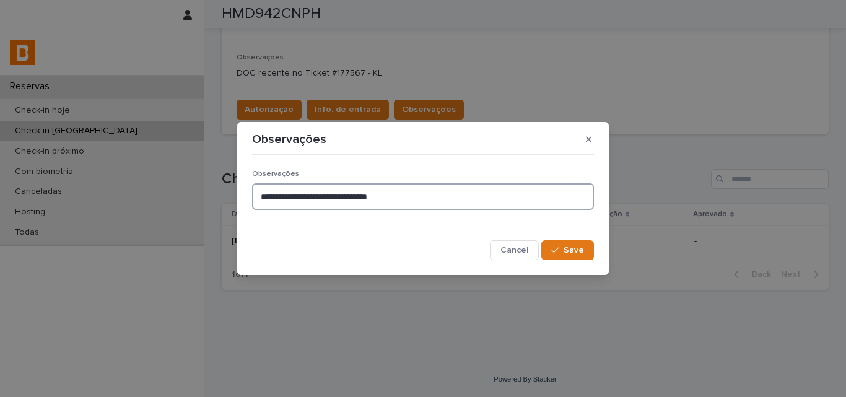
click at [427, 192] on textarea "**********" at bounding box center [423, 196] width 342 height 27
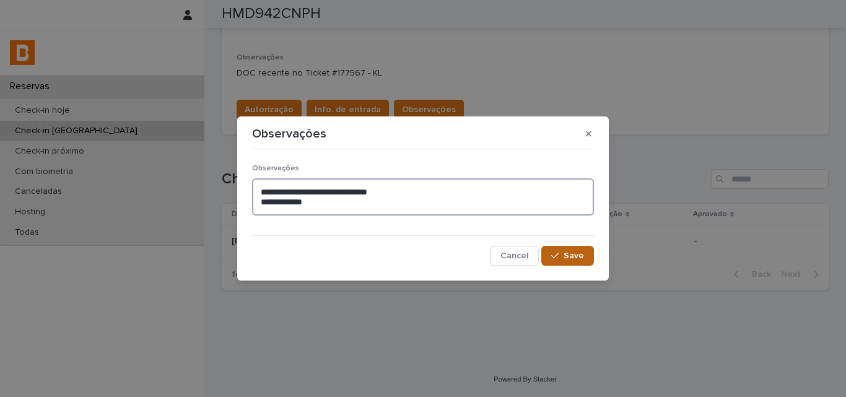
type textarea "**********"
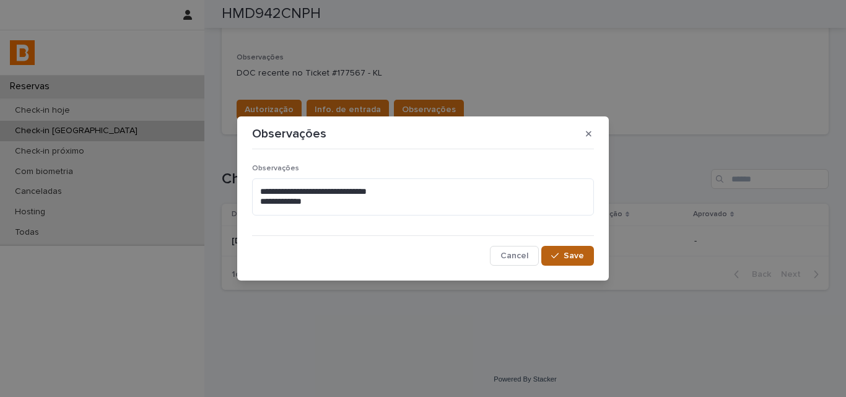
click at [575, 257] on span "Save" at bounding box center [574, 255] width 20 height 9
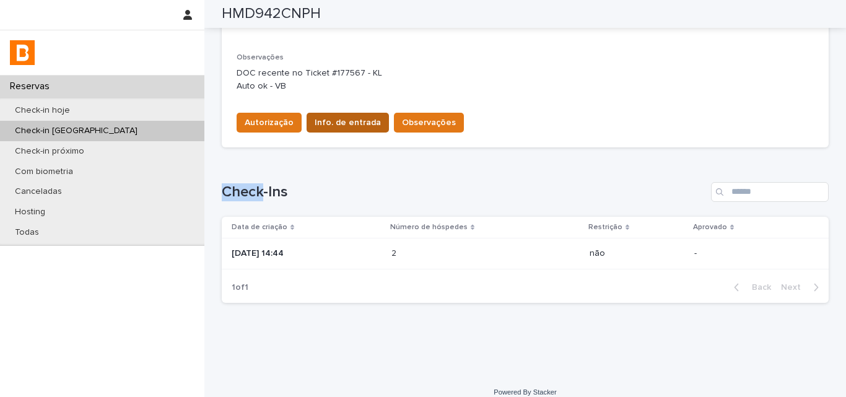
drag, startPoint x: 342, startPoint y: 106, endPoint x: 346, endPoint y: 121, distance: 15.2
click at [342, 107] on div "Autorização Info. de entrada Observações" at bounding box center [525, 120] width 577 height 35
click at [346, 124] on span "Info. de entrada" at bounding box center [348, 122] width 66 height 12
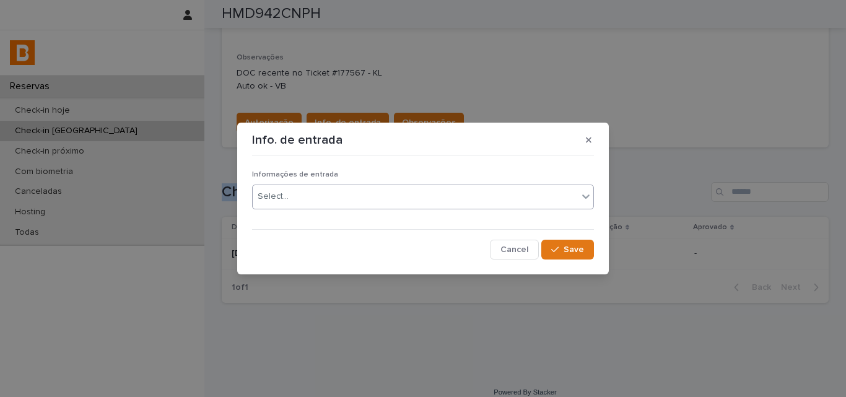
click at [349, 190] on div "Select..." at bounding box center [415, 196] width 325 height 20
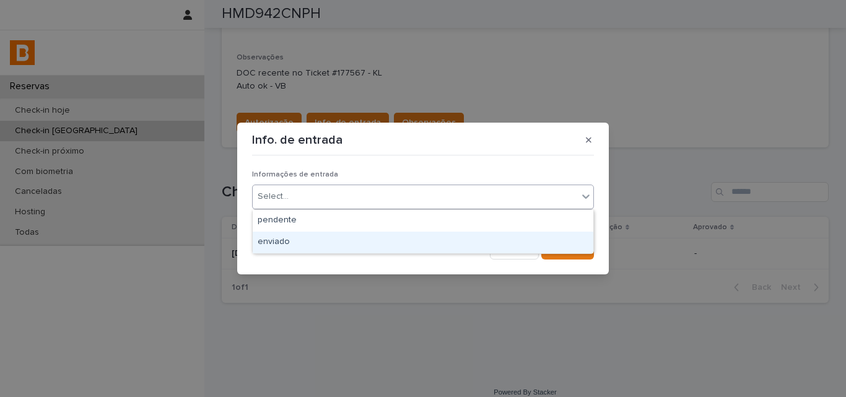
click at [333, 241] on div "enviado" at bounding box center [423, 243] width 341 height 22
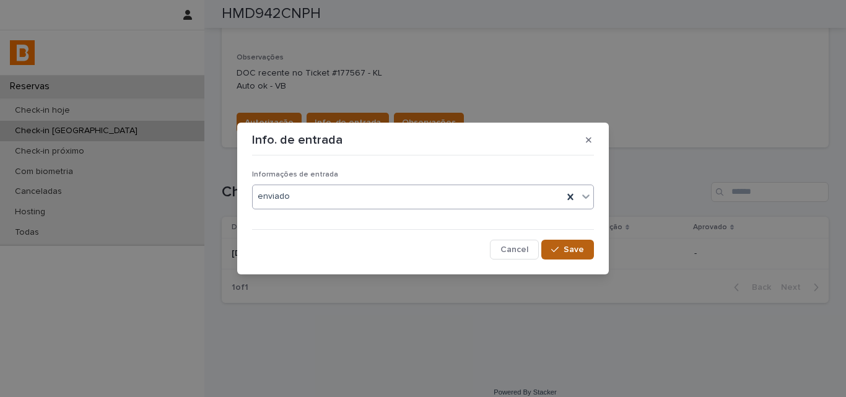
click at [572, 255] on button "Save" at bounding box center [567, 250] width 53 height 20
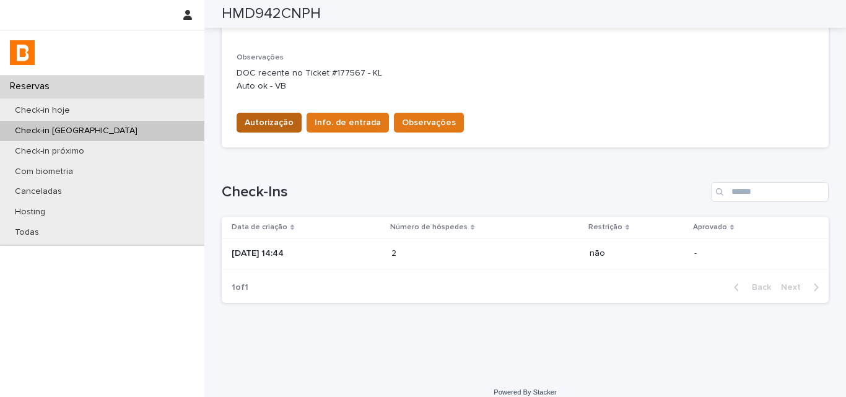
click at [252, 119] on span "Autorização" at bounding box center [269, 122] width 49 height 12
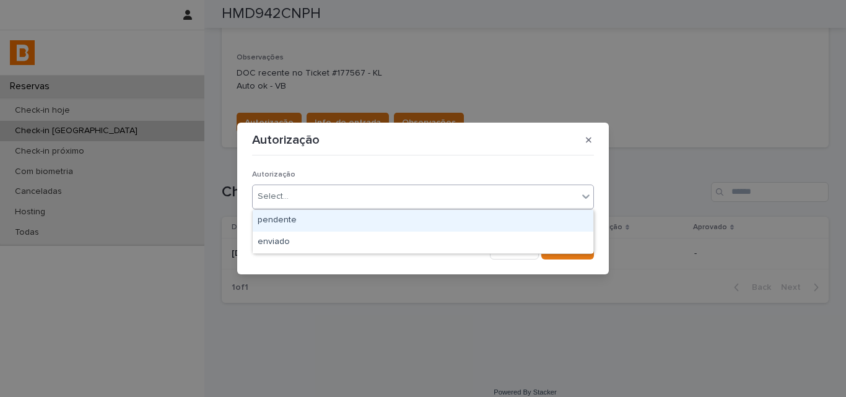
click at [270, 200] on div "Select..." at bounding box center [273, 196] width 31 height 13
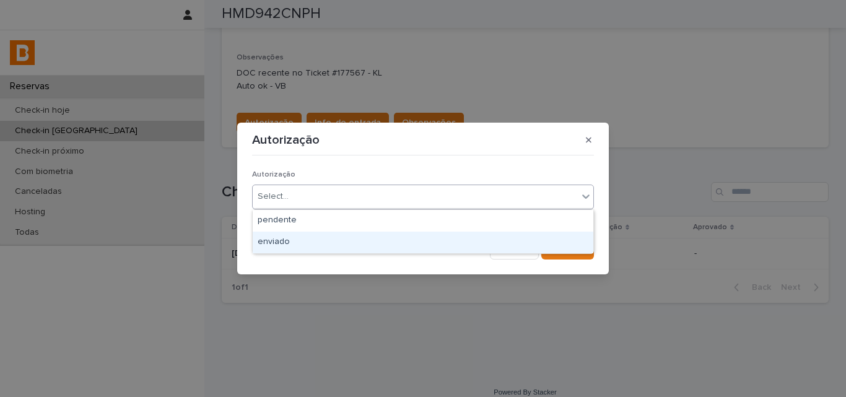
click at [315, 240] on div "enviado" at bounding box center [423, 243] width 341 height 22
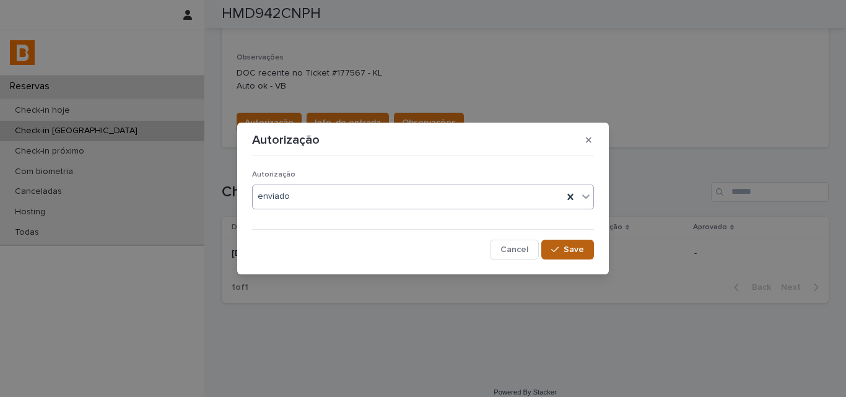
click at [566, 253] on span "Save" at bounding box center [574, 249] width 20 height 9
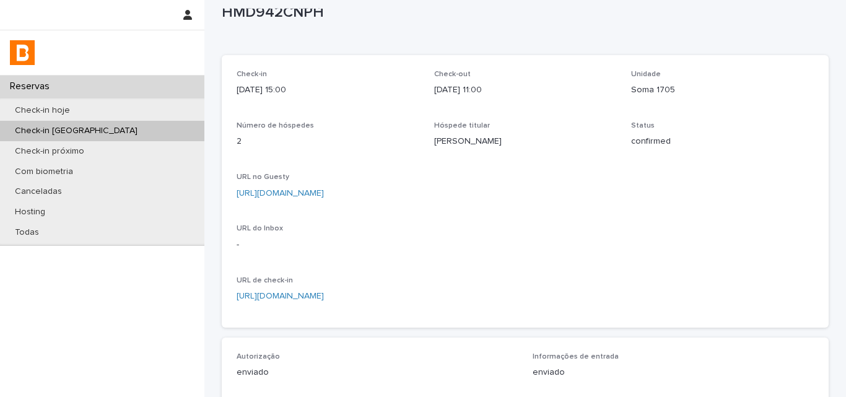
scroll to position [0, 0]
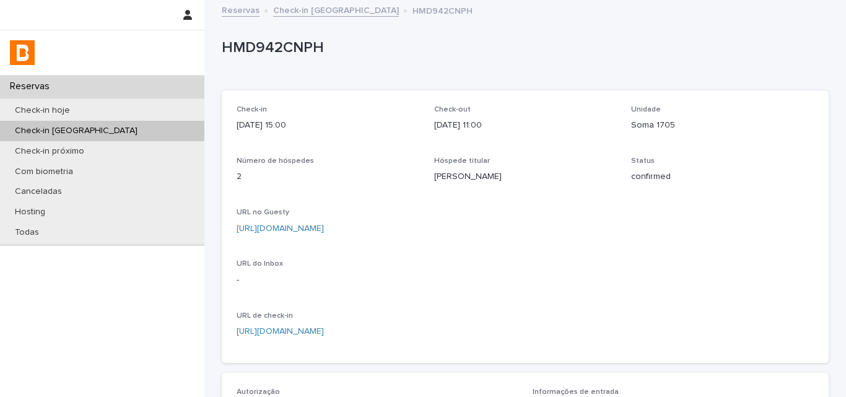
click at [281, 64] on div "HMD942CNPH" at bounding box center [525, 51] width 607 height 50
click at [281, 60] on div "HMD942CNPH" at bounding box center [523, 50] width 602 height 23
click at [281, 59] on div "HMD942CNPH" at bounding box center [523, 50] width 602 height 23
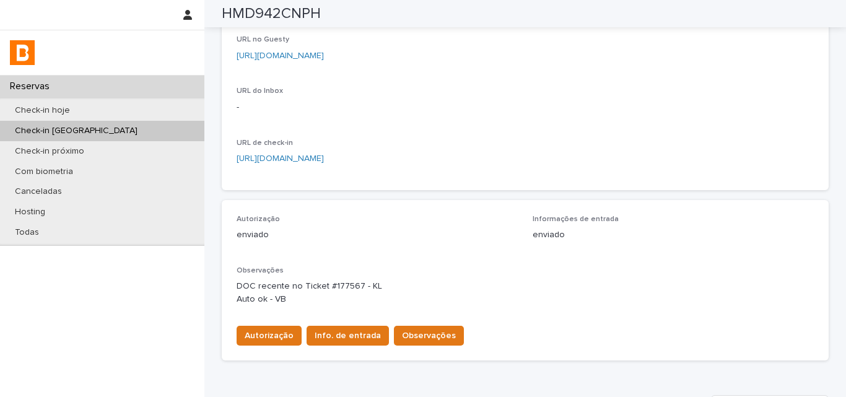
scroll to position [62, 0]
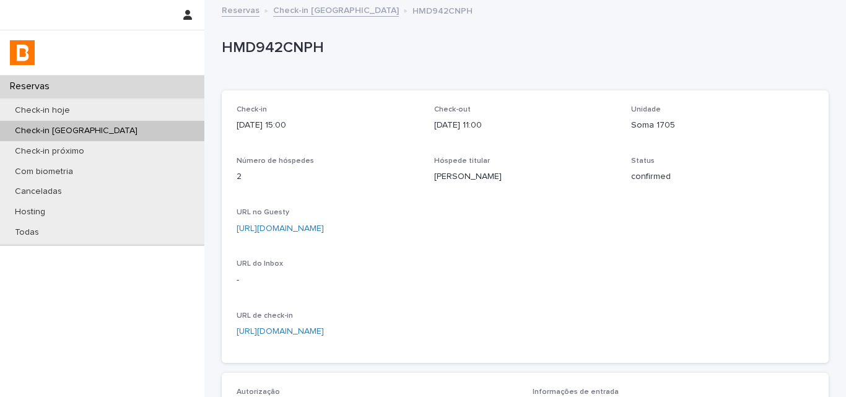
scroll to position [186, 0]
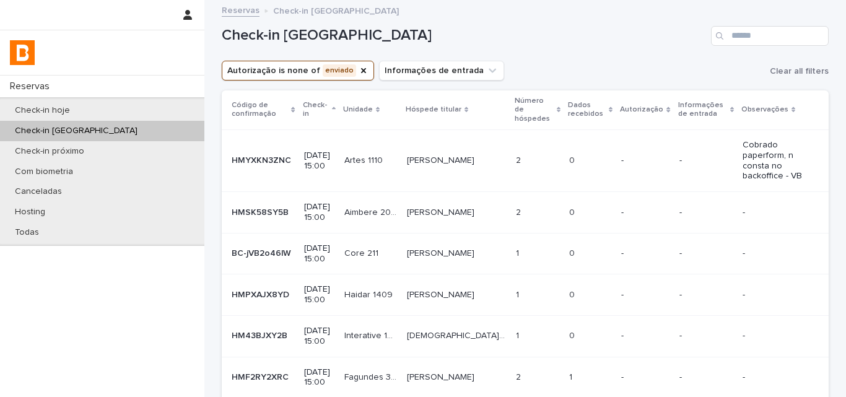
click at [564, 192] on td "0 0" at bounding box center [590, 212] width 52 height 41
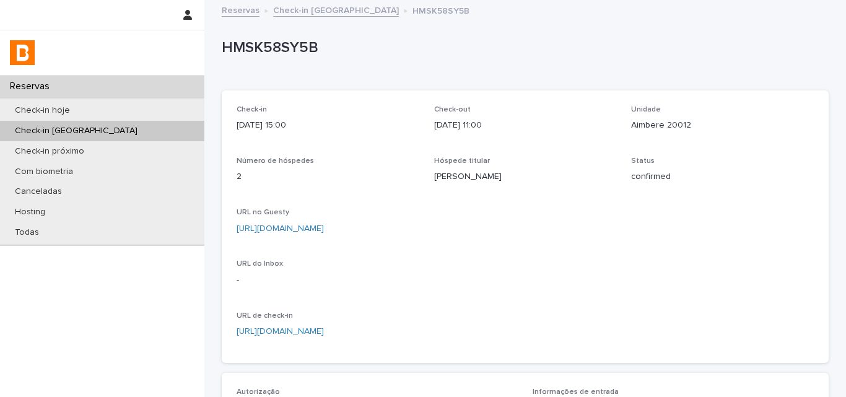
click at [290, 52] on p "HMSK58SY5B" at bounding box center [523, 48] width 602 height 18
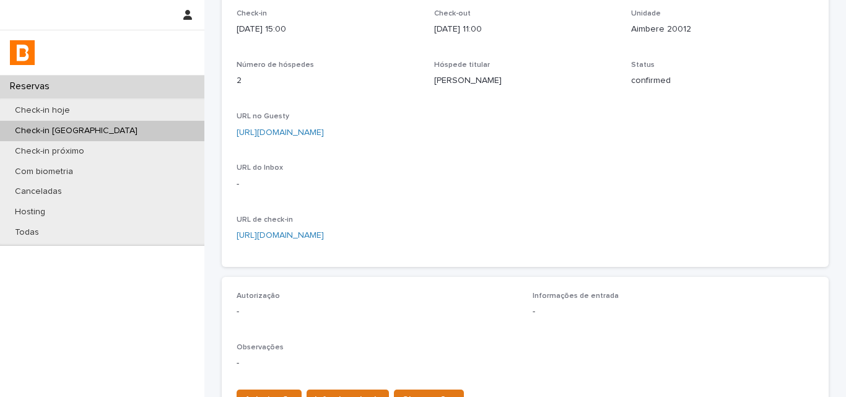
scroll to position [310, 0]
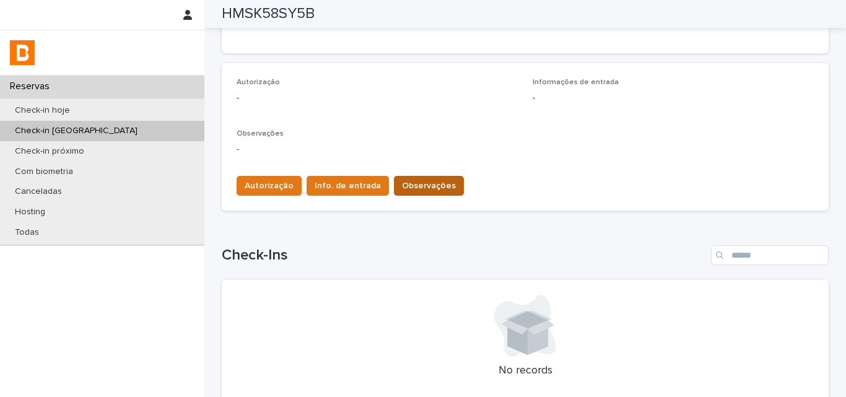
click at [416, 185] on span "Observações" at bounding box center [429, 186] width 54 height 12
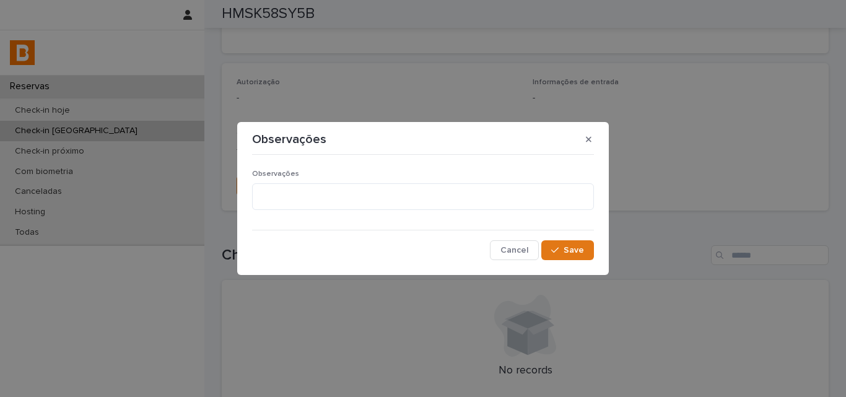
click at [344, 182] on div "Observações" at bounding box center [423, 195] width 342 height 50
click at [348, 195] on textarea at bounding box center [423, 196] width 342 height 27
type textarea "**********"
click at [573, 253] on span "Save" at bounding box center [574, 250] width 20 height 9
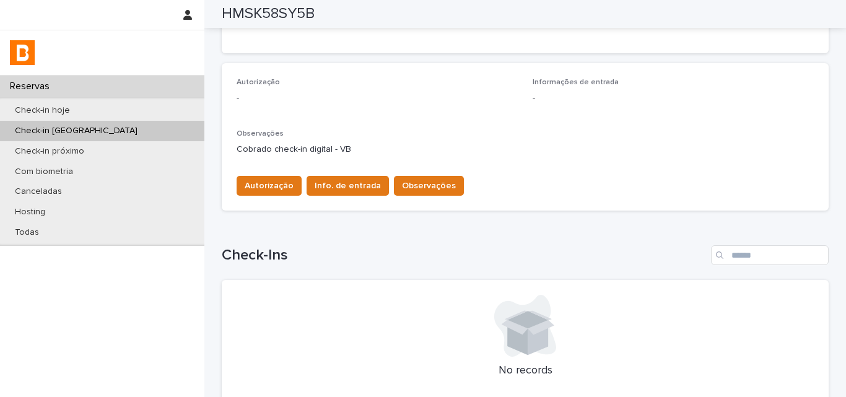
scroll to position [124, 0]
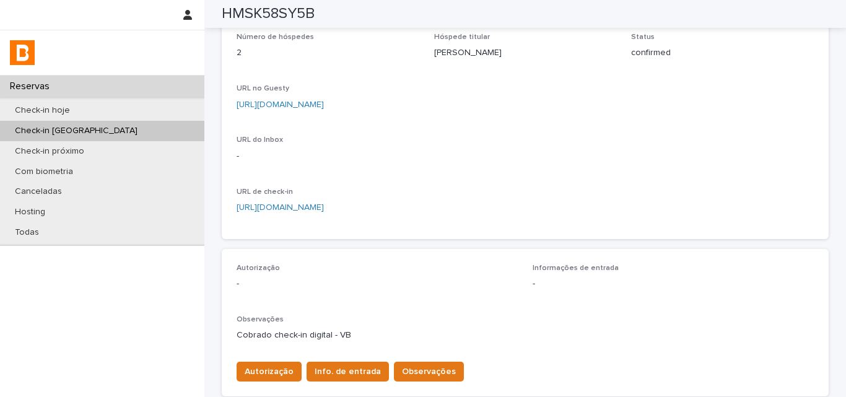
click at [562, 223] on div "URL de check-in https://bhomy.paperform.co/?reservation=HMSK58SY5B&guests=2&_=0" at bounding box center [525, 206] width 577 height 37
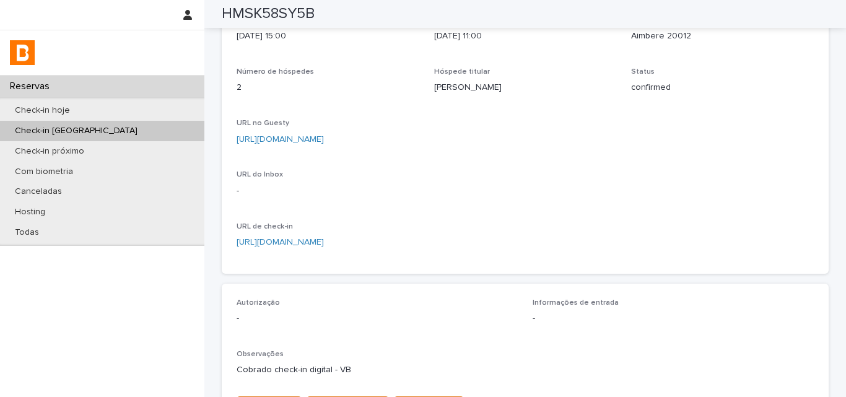
scroll to position [0, 0]
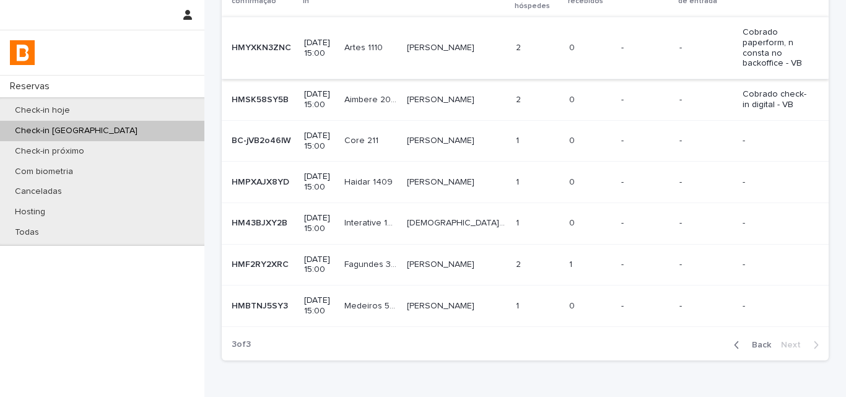
scroll to position [40, 0]
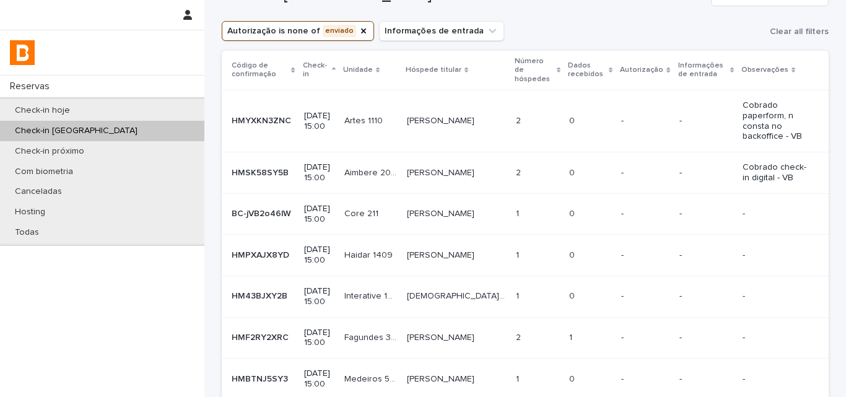
click at [569, 206] on p "0" at bounding box center [573, 212] width 8 height 13
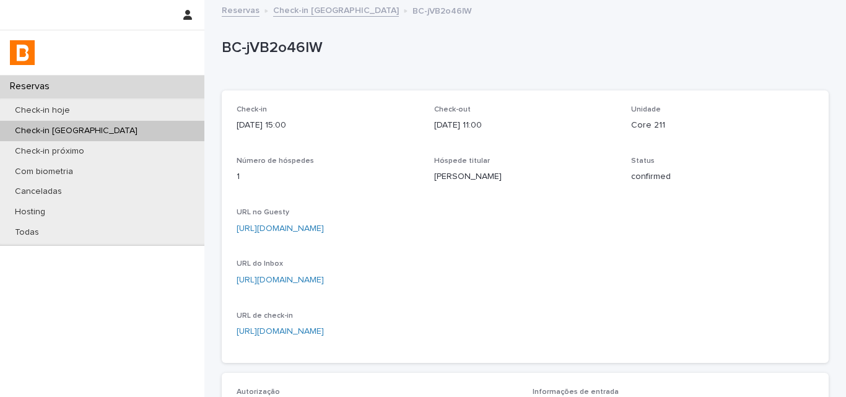
click at [455, 176] on p "Augusto Ruckert" at bounding box center [525, 176] width 183 height 13
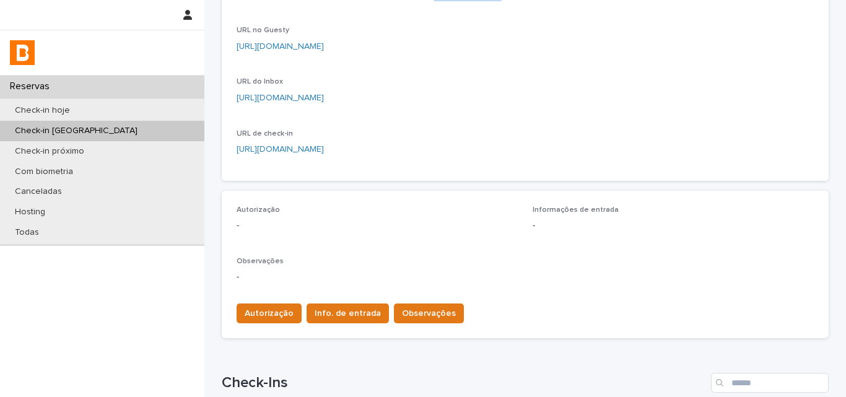
scroll to position [310, 0]
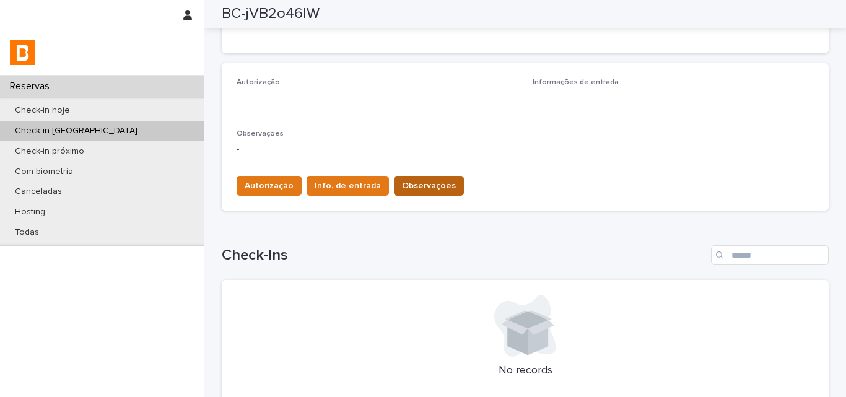
click at [435, 185] on span "Observações" at bounding box center [429, 186] width 54 height 12
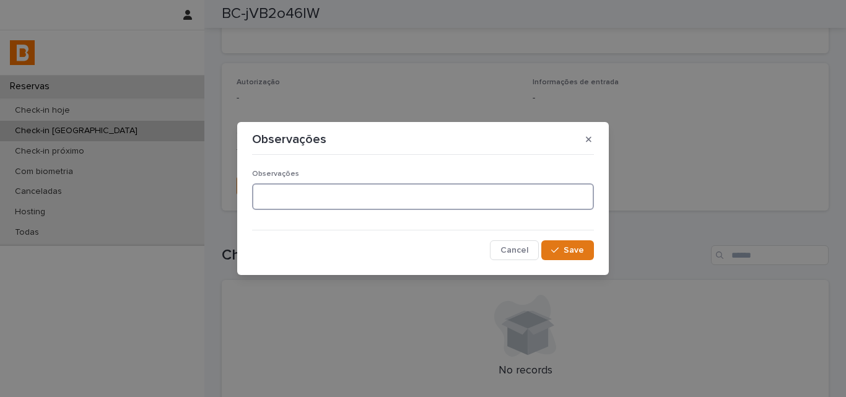
click at [354, 200] on textarea at bounding box center [423, 196] width 342 height 27
type textarea "**********"
click at [574, 254] on span "Save" at bounding box center [574, 250] width 20 height 9
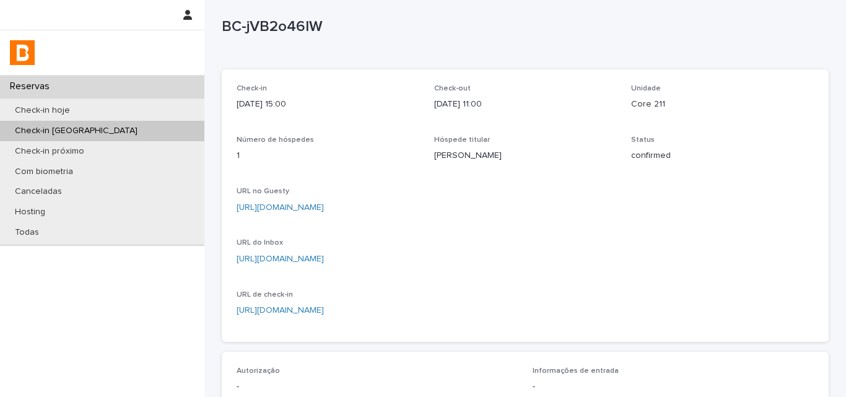
scroll to position [0, 0]
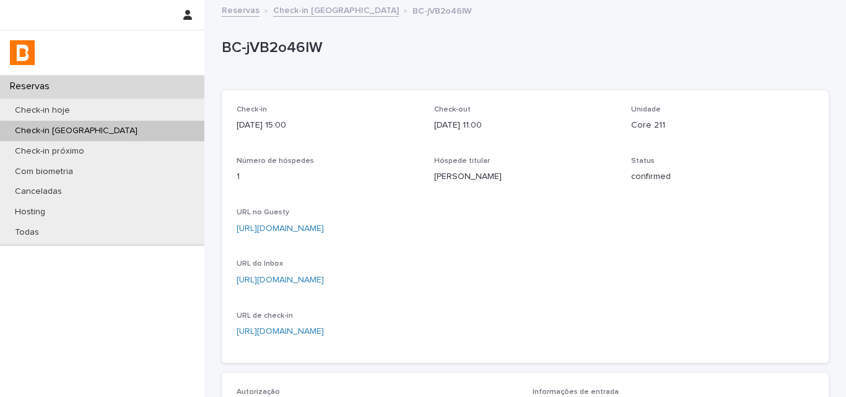
click at [563, 187] on div "Hóspede titular Augusto Ruckert" at bounding box center [525, 175] width 183 height 37
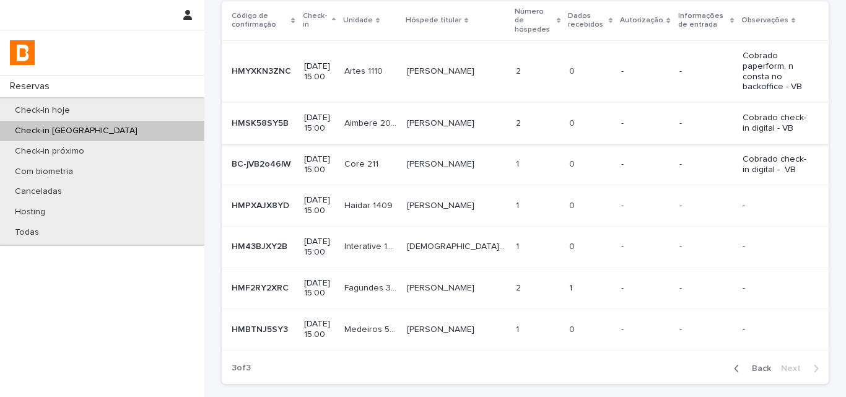
scroll to position [124, 0]
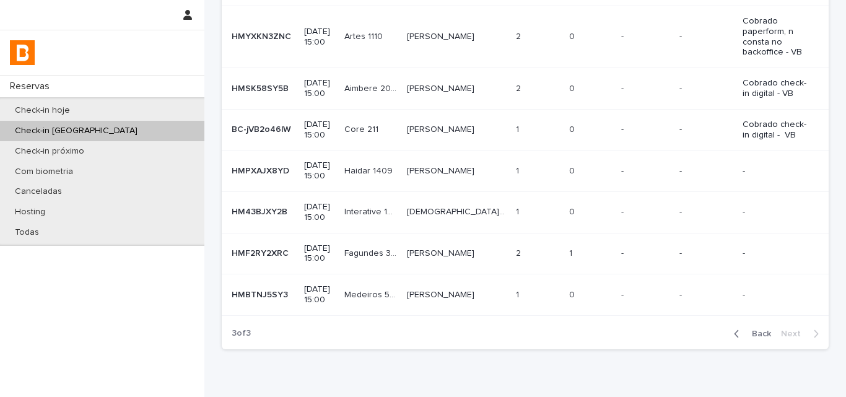
click at [516, 163] on p "1" at bounding box center [519, 169] width 6 height 13
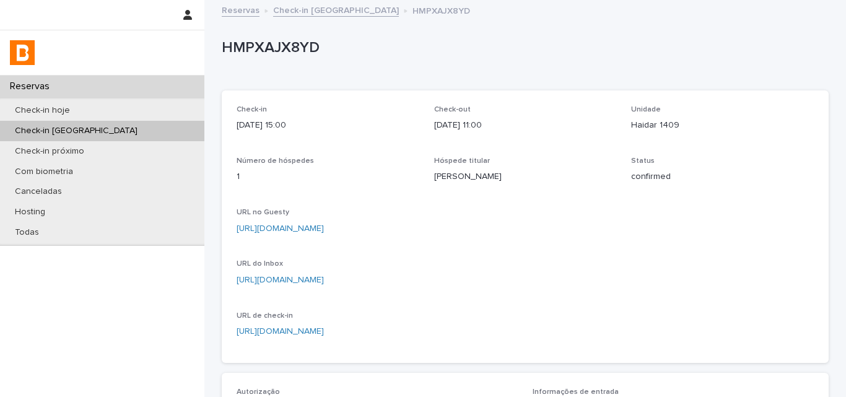
click at [281, 46] on p "HMPXAJX8YD" at bounding box center [523, 48] width 602 height 18
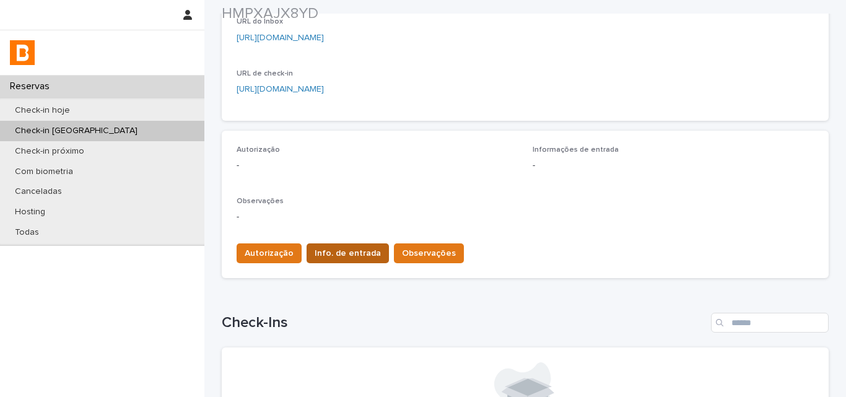
scroll to position [248, 0]
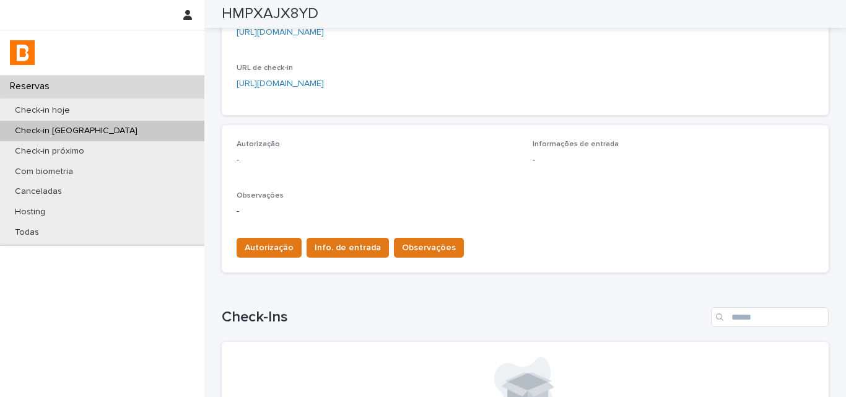
click at [417, 235] on div "Autorização Info. de entrada Observações" at bounding box center [525, 245] width 577 height 35
click at [402, 245] on span "Observações" at bounding box center [429, 248] width 54 height 12
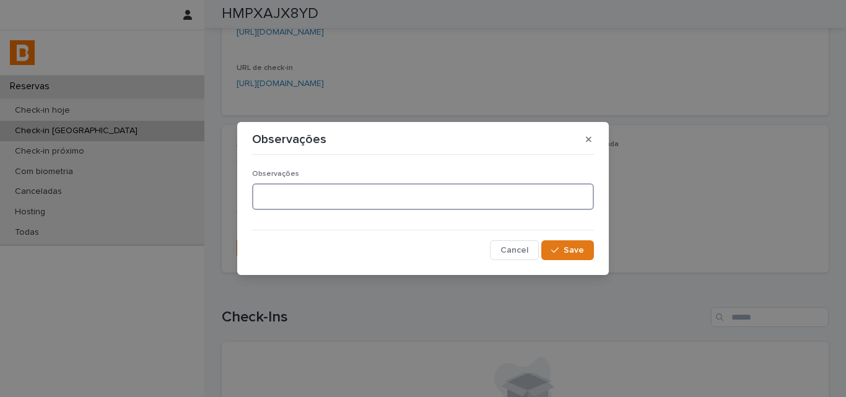
click at [375, 196] on textarea at bounding box center [423, 196] width 342 height 27
type textarea "**********"
click at [572, 252] on span "Save" at bounding box center [574, 250] width 20 height 9
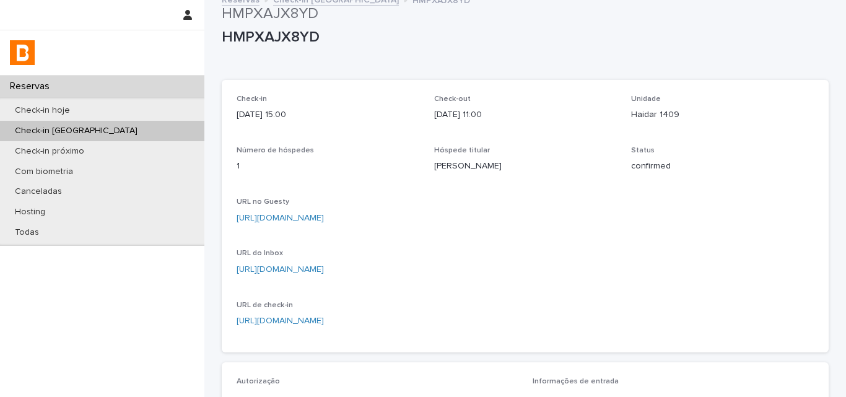
scroll to position [0, 0]
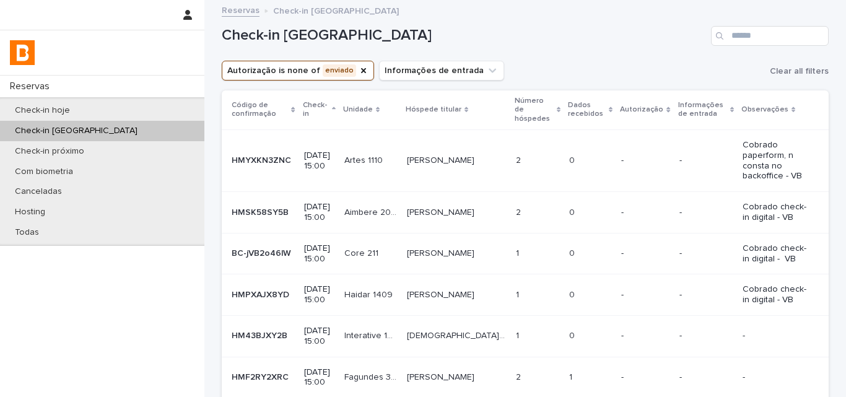
scroll to position [163, 0]
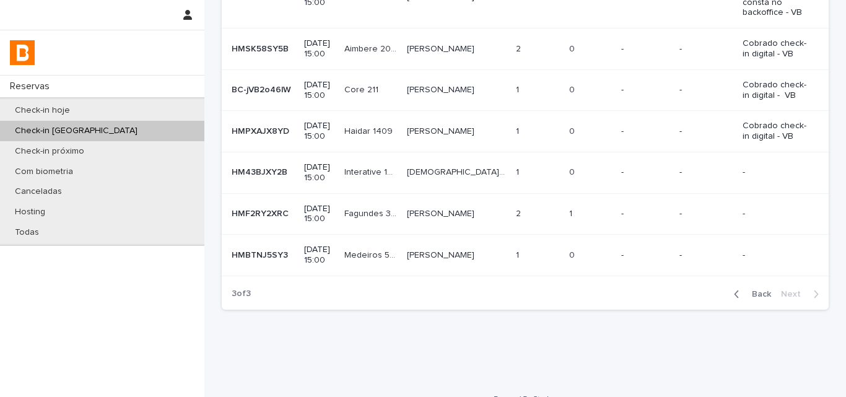
click at [511, 157] on td "1 1" at bounding box center [538, 172] width 54 height 41
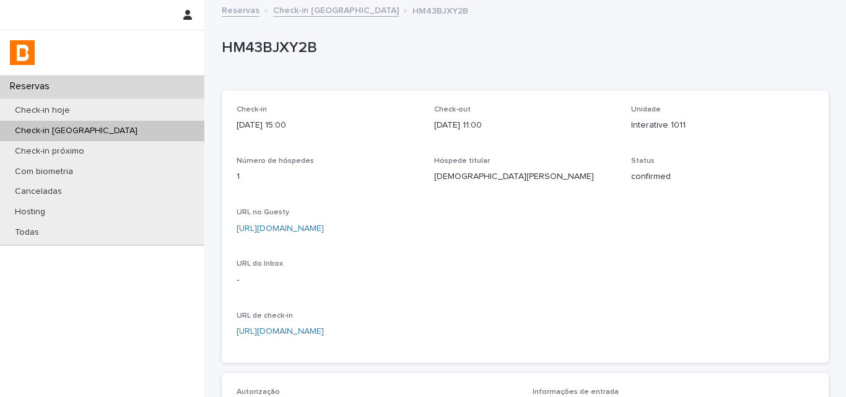
click at [310, 44] on p "HM43BJXY2B" at bounding box center [523, 48] width 602 height 18
click at [277, 229] on link "https://app.guesty.com/reservations/688e343e1a76cb00117b3a23/summary" at bounding box center [280, 228] width 87 height 9
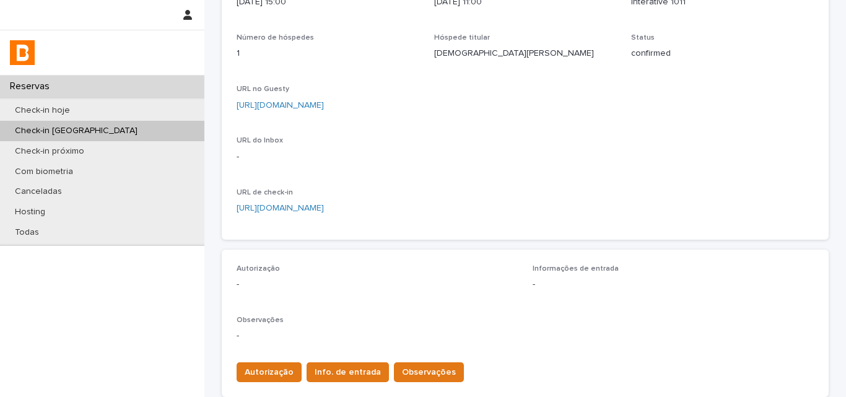
scroll to position [186, 0]
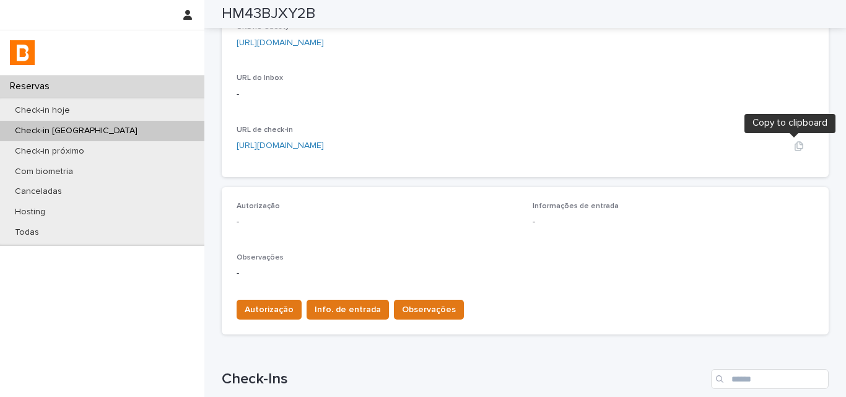
click at [795, 148] on icon "button" at bounding box center [799, 145] width 9 height 9
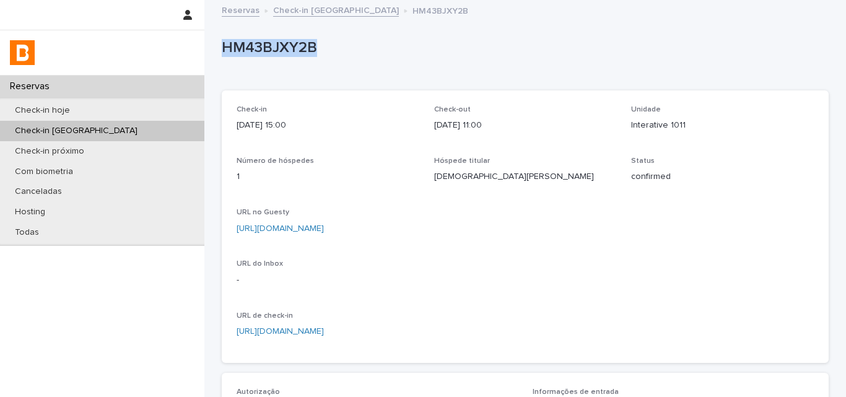
scroll to position [372, 0]
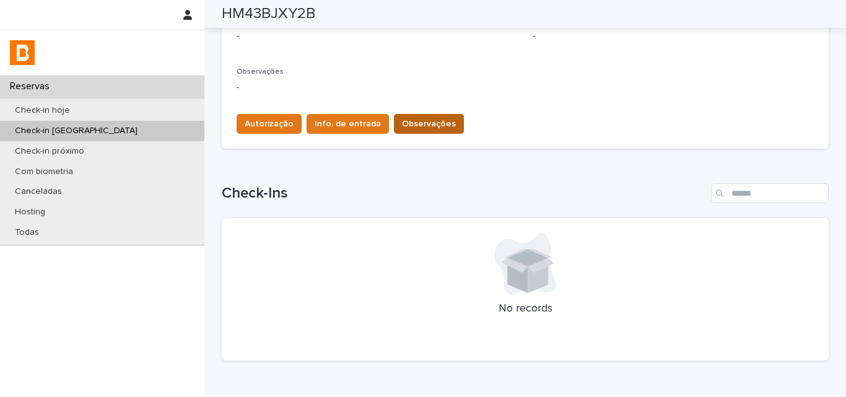
click at [417, 123] on span "Observações" at bounding box center [429, 124] width 54 height 12
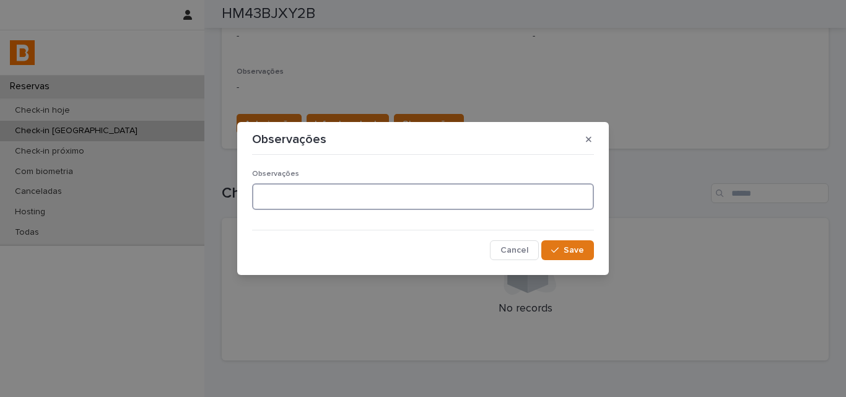
click at [344, 184] on textarea at bounding box center [423, 196] width 342 height 27
type textarea "**********"
click at [584, 256] on button "Save" at bounding box center [567, 250] width 53 height 20
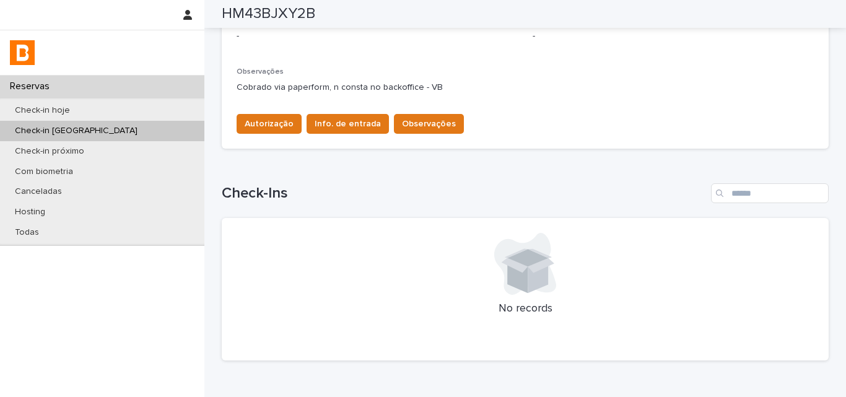
click at [298, 90] on p "Cobrado via paperform, n consta no backoffice - VB" at bounding box center [525, 87] width 577 height 13
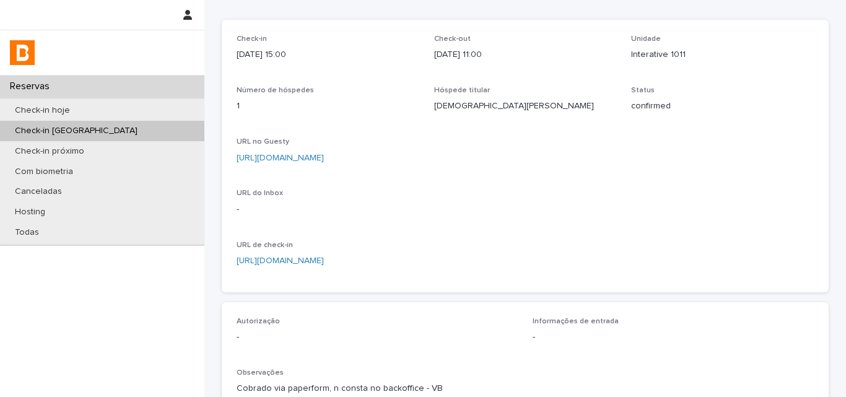
click at [582, 219] on div "Check-in 2025-08-18 15:00 Check-out 2025-08-22 11:00 Unidade Interative 1011 Nú…" at bounding box center [525, 156] width 577 height 243
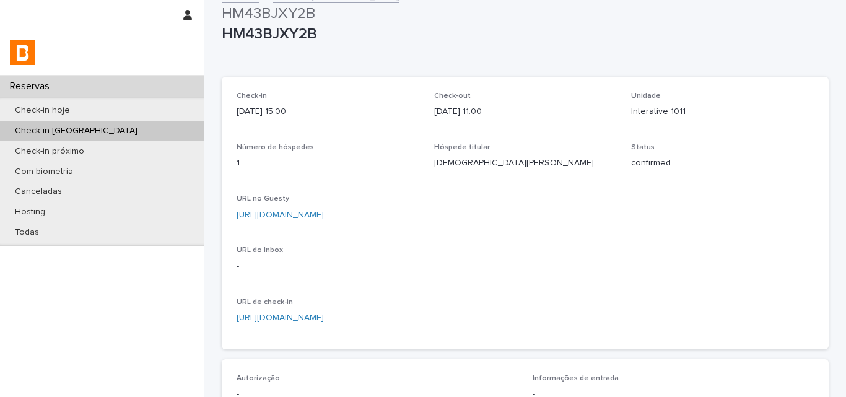
scroll to position [0, 0]
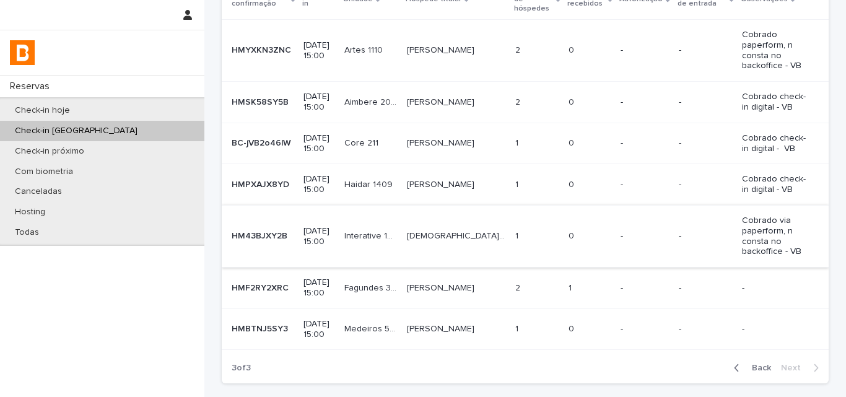
scroll to position [174, 0]
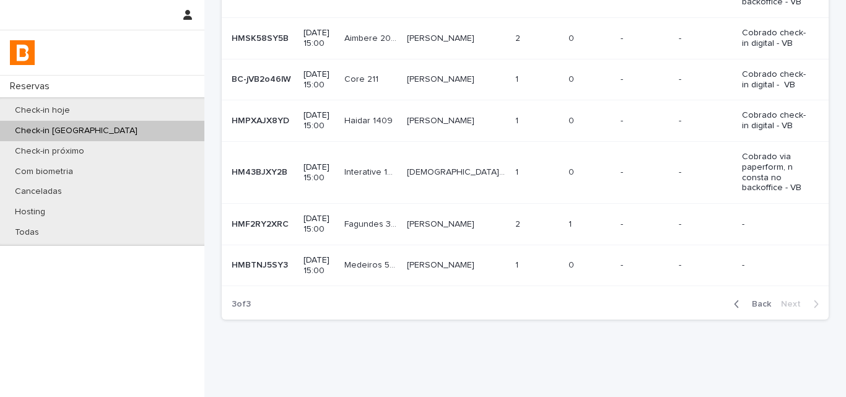
click at [616, 204] on td "-" at bounding box center [645, 224] width 58 height 41
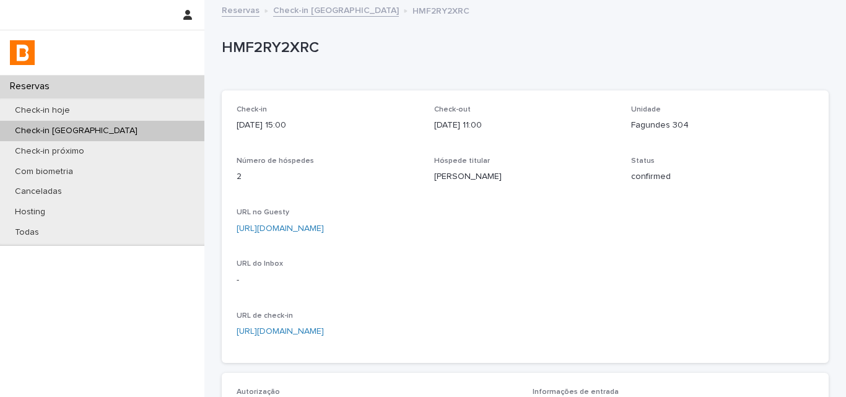
scroll to position [386, 0]
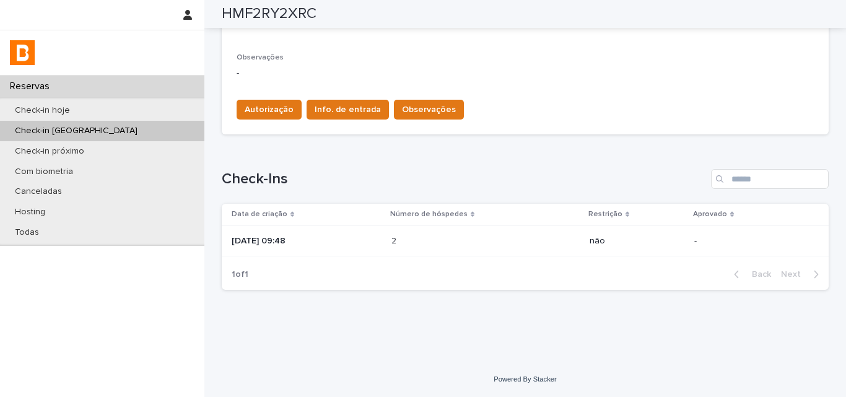
click at [456, 250] on div "2 2" at bounding box center [485, 241] width 188 height 20
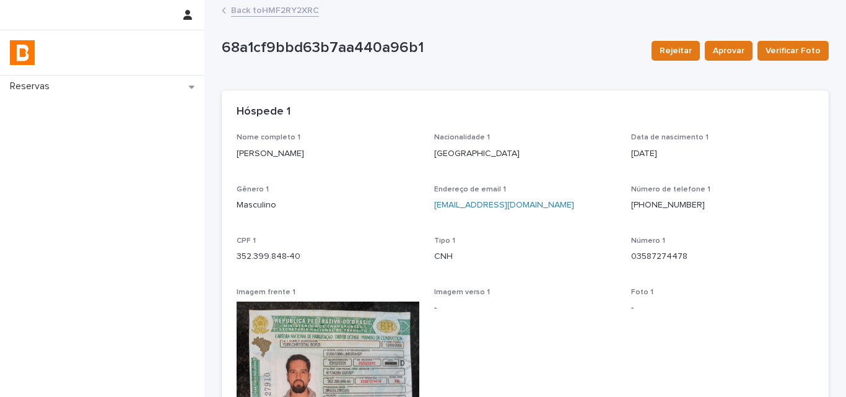
click at [242, 13] on link "Back to HMF2RY2XRC" at bounding box center [275, 9] width 88 height 14
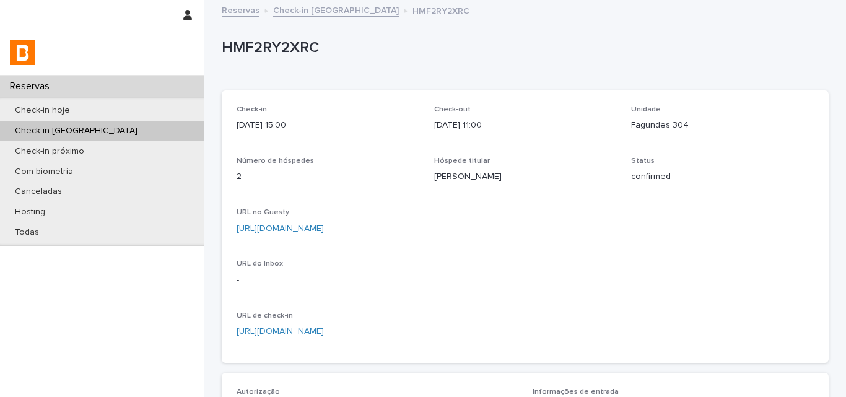
click at [430, 146] on div "Check-in 2025-08-18 15:00 Check-out 2025-08-22 11:00 Unidade Fagundes 304 Númer…" at bounding box center [525, 226] width 577 height 243
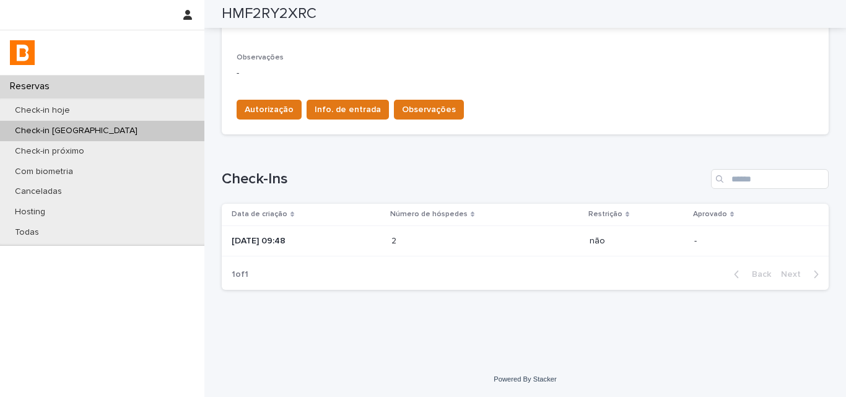
click at [430, 147] on div "Loading... Saving… Check-Ins Data de criação Número de hóspedes Restrição Aprov…" at bounding box center [525, 221] width 607 height 155
click at [534, 175] on h1 "Check-Ins" at bounding box center [464, 179] width 484 height 18
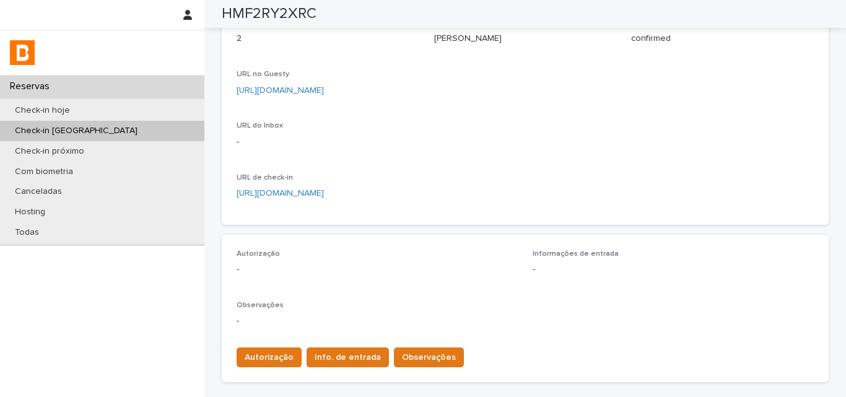
scroll to position [0, 0]
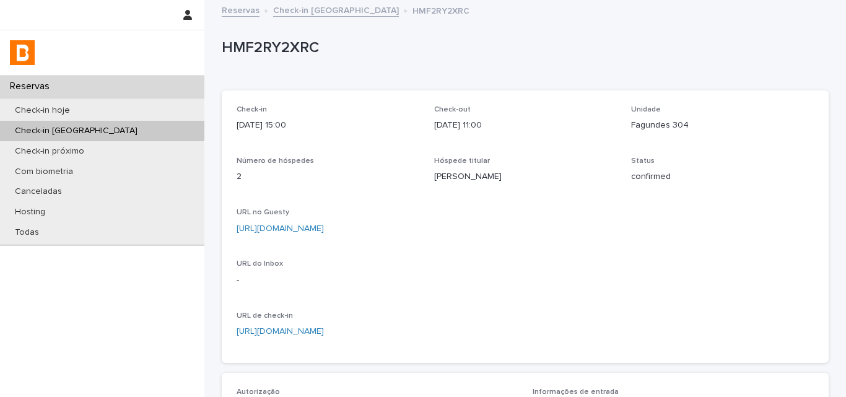
click at [285, 45] on p "HMF2RY2XRC" at bounding box center [523, 48] width 602 height 18
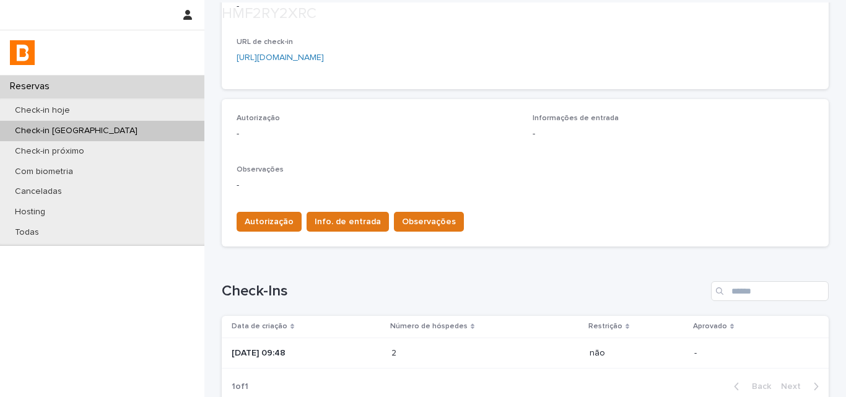
scroll to position [310, 0]
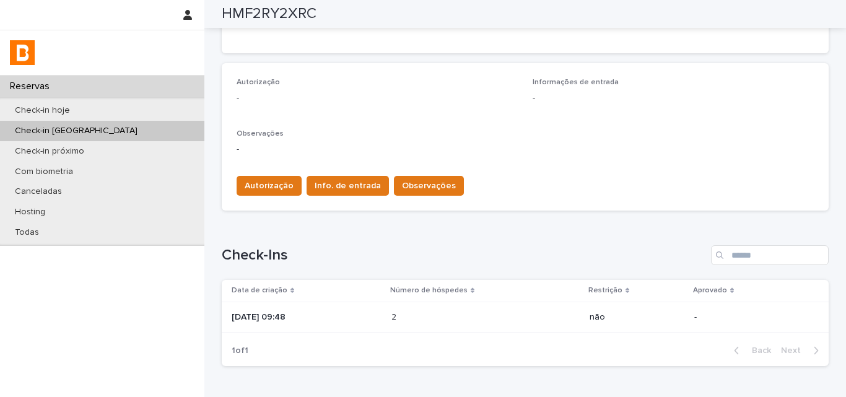
click at [370, 299] on th "Data de criação" at bounding box center [304, 291] width 165 height 22
click at [379, 316] on p "2025-08-17 09:48" at bounding box center [307, 317] width 150 height 11
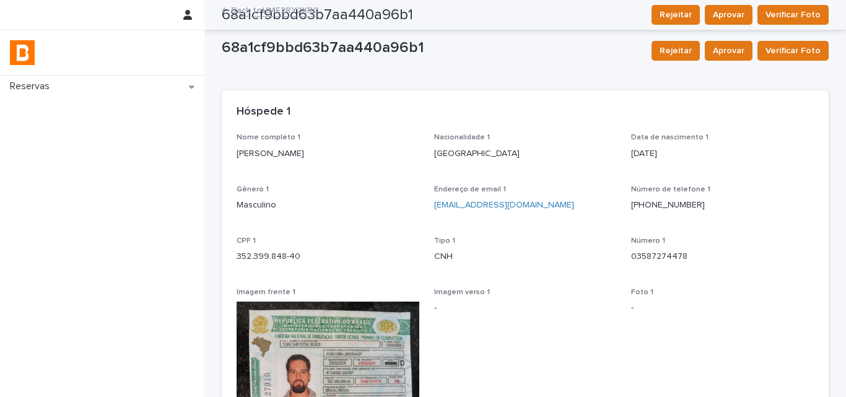
click at [278, 166] on div "Nome completo 1 Yuri Chrystal Borzi" at bounding box center [328, 151] width 183 height 37
click at [276, 259] on p "352.399.848-40" at bounding box center [328, 256] width 183 height 13
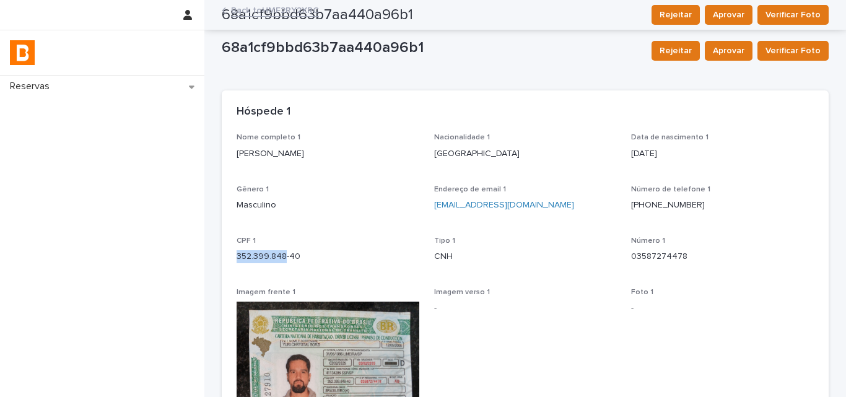
click at [276, 259] on p "352.399.848-40" at bounding box center [328, 256] width 183 height 13
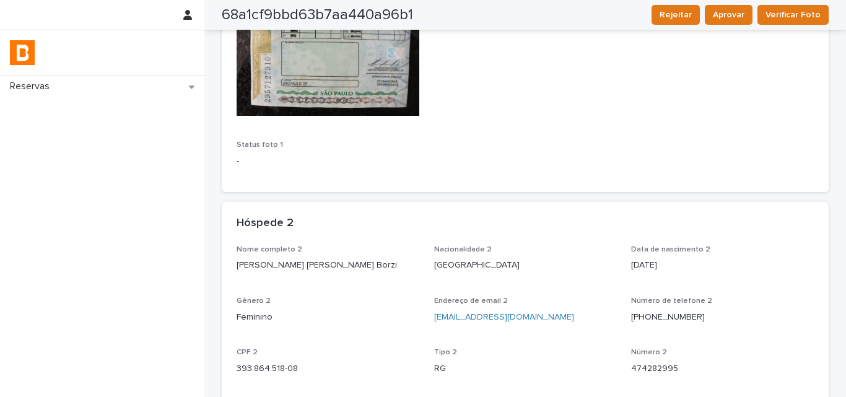
scroll to position [433, 0]
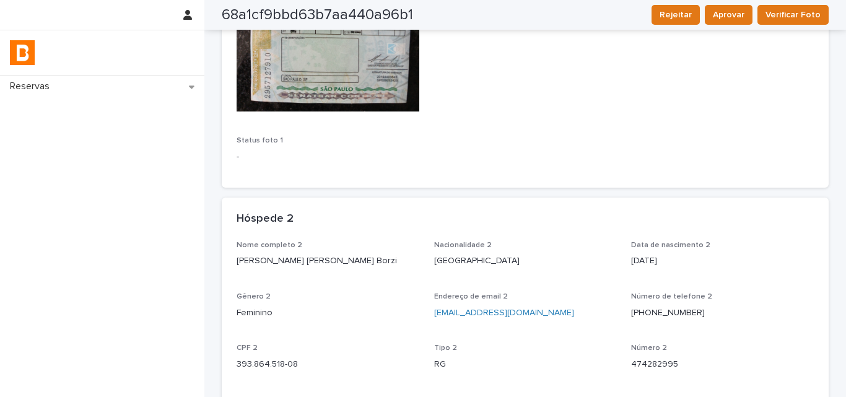
click at [284, 264] on p "Carolina Greve Rossini Borzi" at bounding box center [328, 261] width 183 height 13
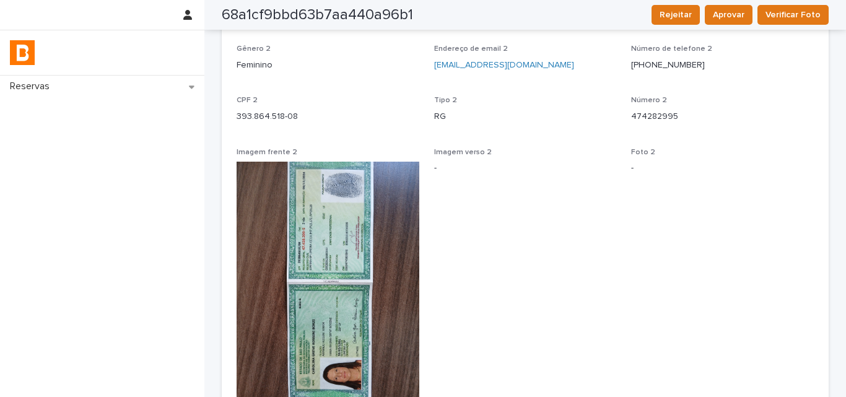
click at [267, 118] on p "393.864.518-08" at bounding box center [328, 116] width 183 height 13
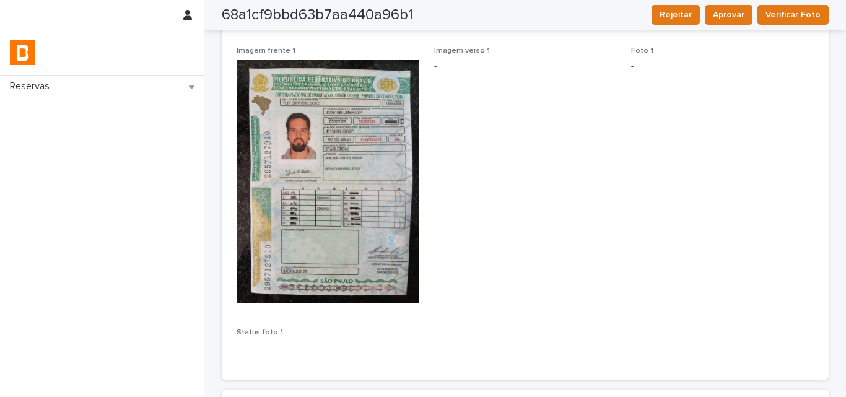
scroll to position [0, 0]
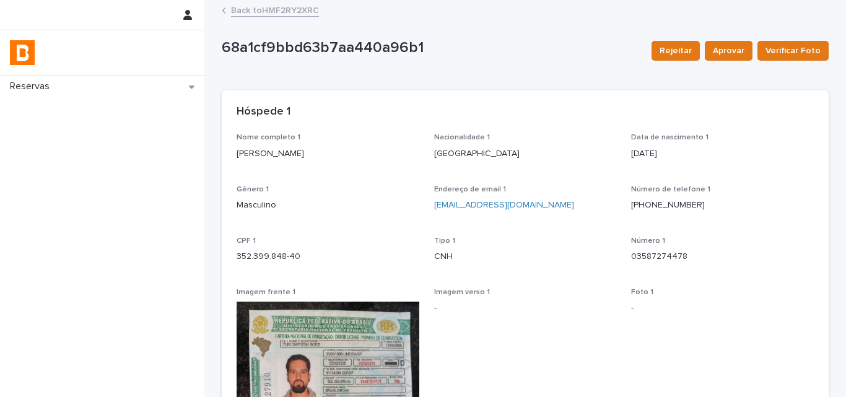
click at [258, 14] on link "Back to HMF2RY2XRC" at bounding box center [275, 9] width 88 height 14
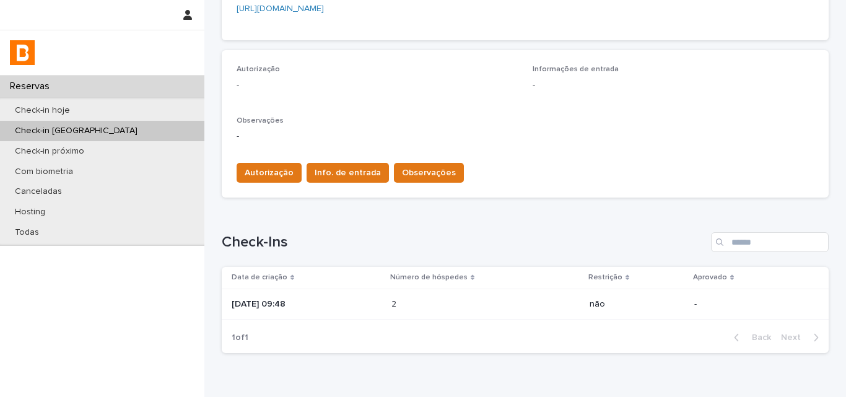
scroll to position [372, 0]
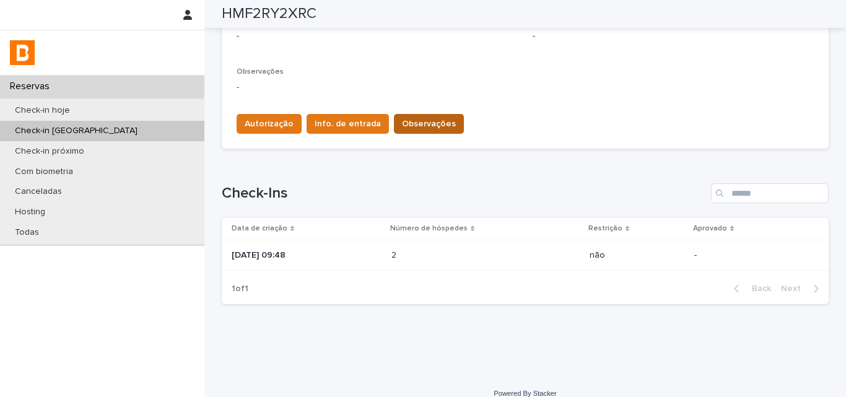
click at [421, 131] on button "Observações" at bounding box center [429, 124] width 70 height 20
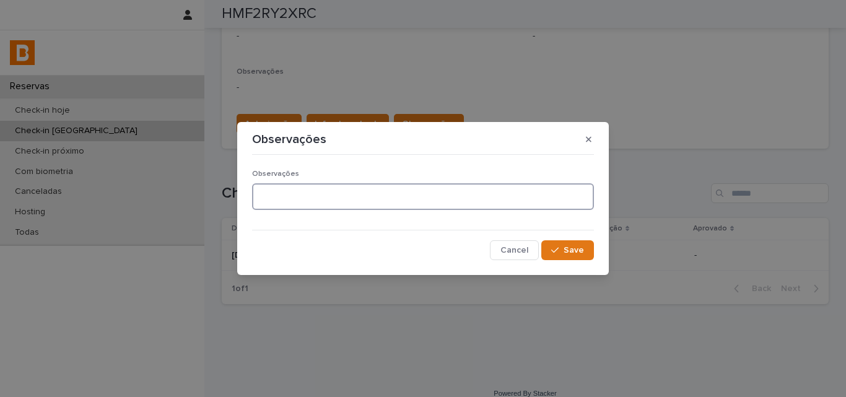
click at [401, 200] on textarea at bounding box center [423, 196] width 342 height 27
type textarea "*******"
click at [560, 255] on button "Save" at bounding box center [567, 250] width 53 height 20
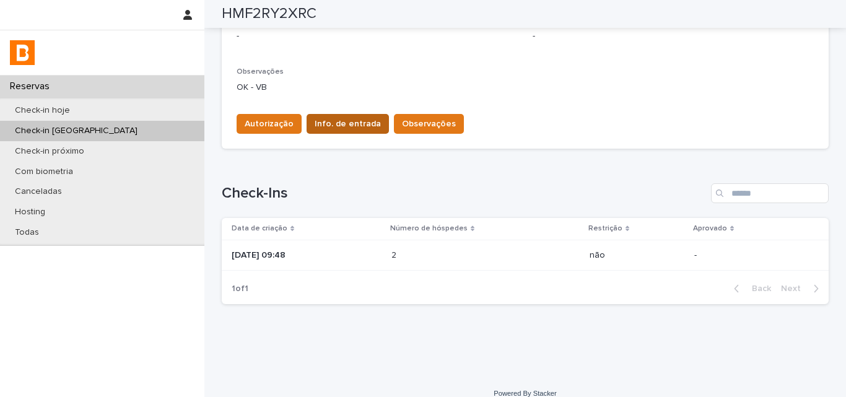
click at [310, 131] on button "Info. de entrada" at bounding box center [348, 124] width 82 height 20
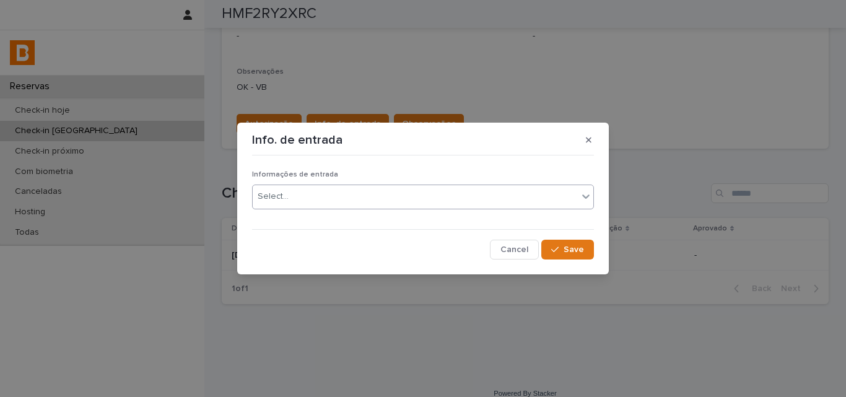
click at [324, 201] on div "Select..." at bounding box center [415, 196] width 325 height 20
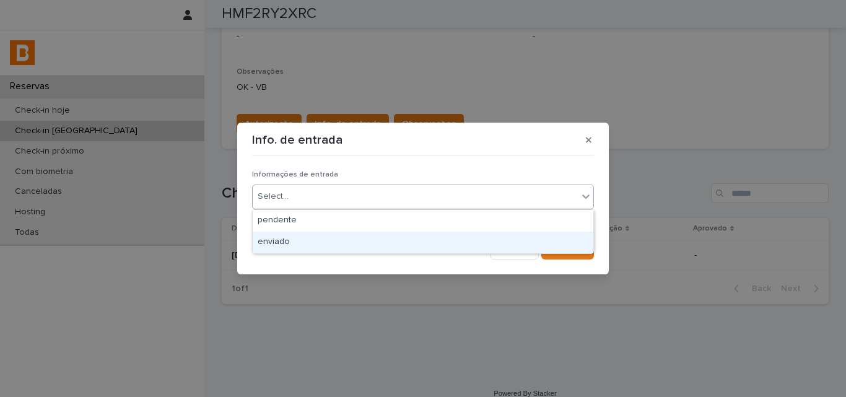
drag, startPoint x: 321, startPoint y: 230, endPoint x: 322, endPoint y: 243, distance: 13.0
click at [320, 247] on div "enviado" at bounding box center [423, 243] width 341 height 22
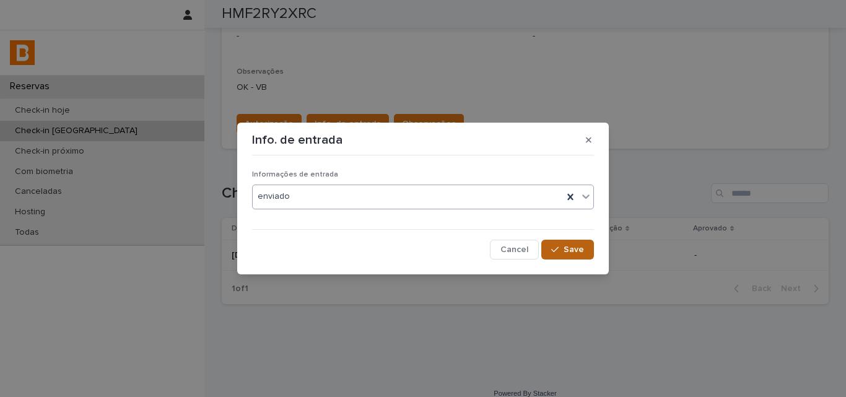
click at [572, 249] on span "Save" at bounding box center [574, 249] width 20 height 9
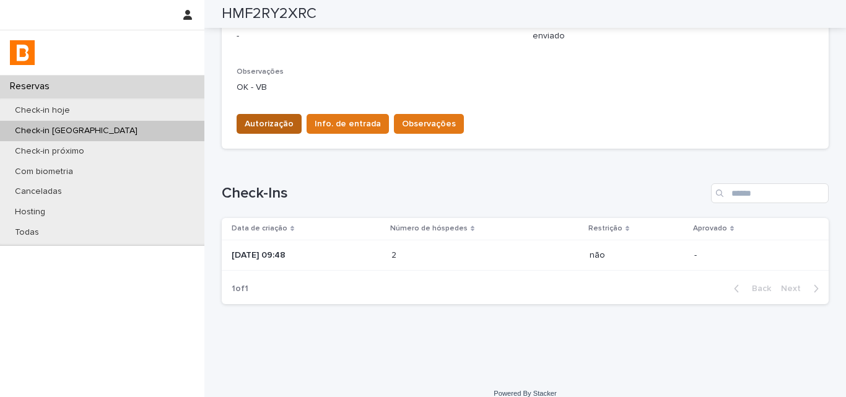
click at [254, 118] on span "Autorização" at bounding box center [269, 124] width 49 height 12
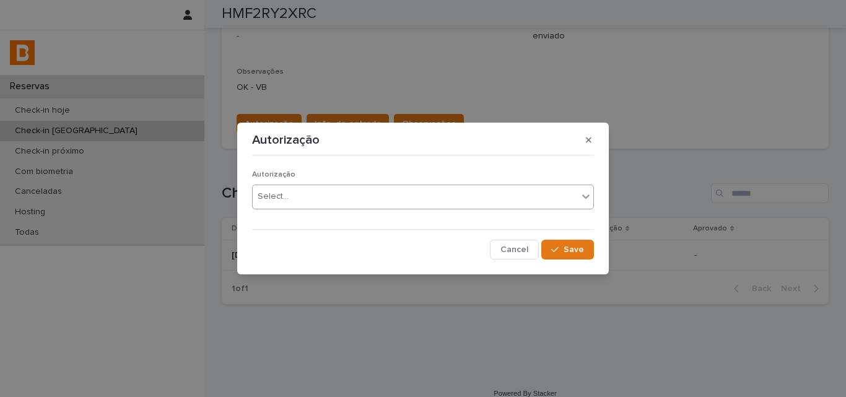
click at [282, 199] on div "Select..." at bounding box center [273, 196] width 31 height 13
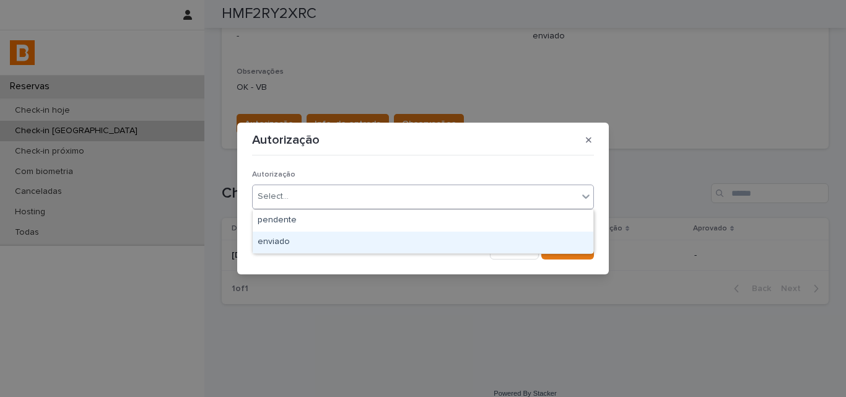
click at [284, 239] on div "enviado" at bounding box center [423, 243] width 341 height 22
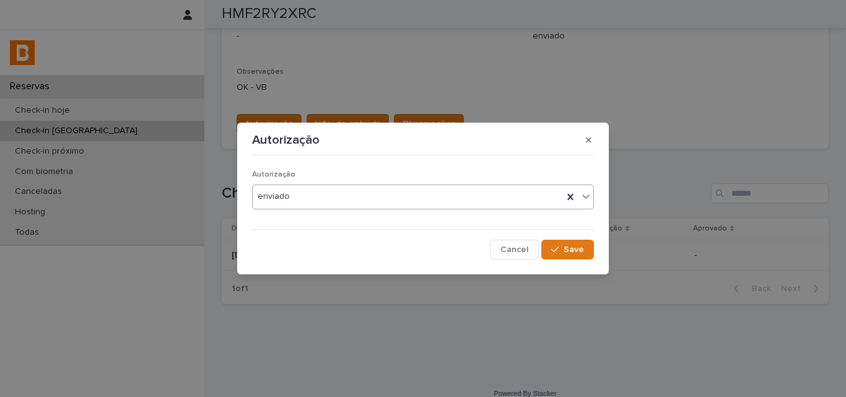
click at [572, 250] on span "Save" at bounding box center [574, 249] width 20 height 9
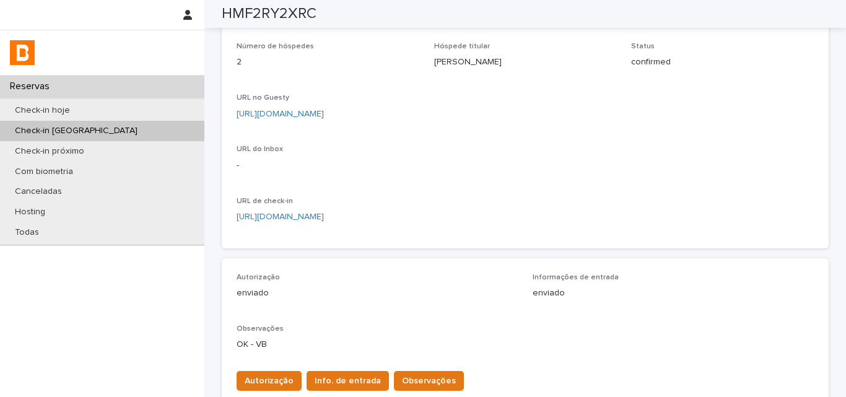
scroll to position [0, 0]
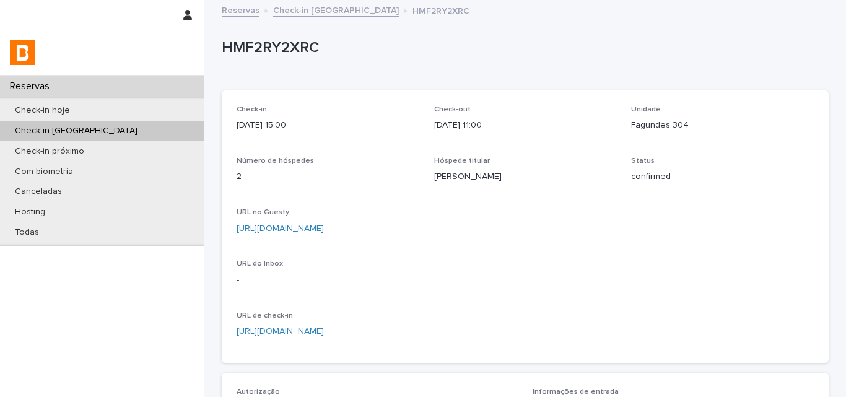
click at [283, 45] on p "HMF2RY2XRC" at bounding box center [523, 48] width 602 height 18
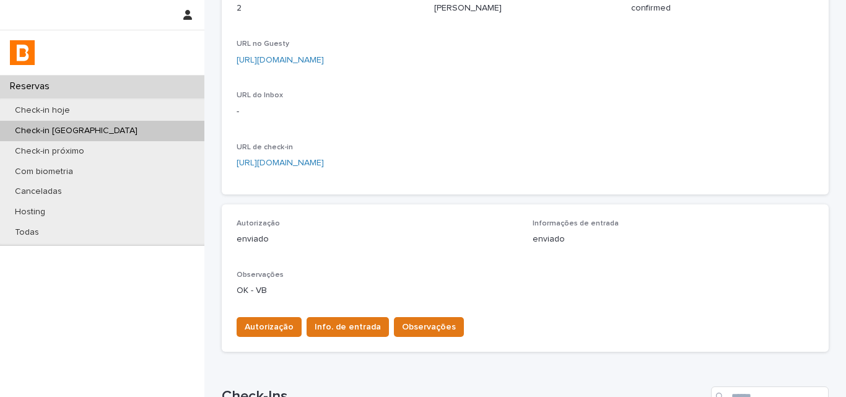
scroll to position [310, 0]
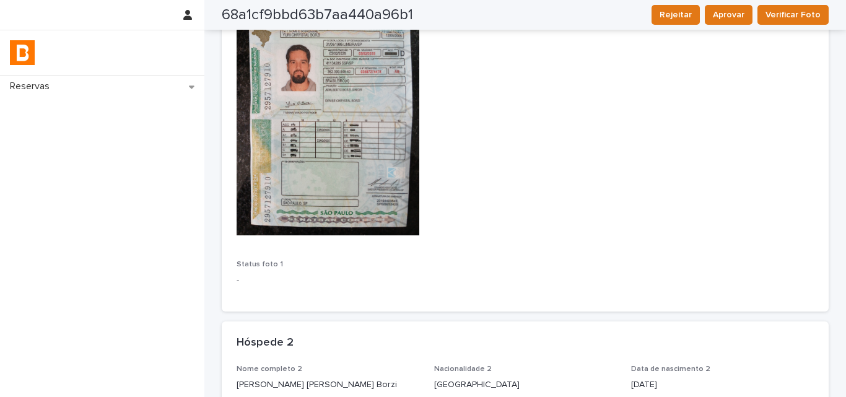
scroll to position [619, 0]
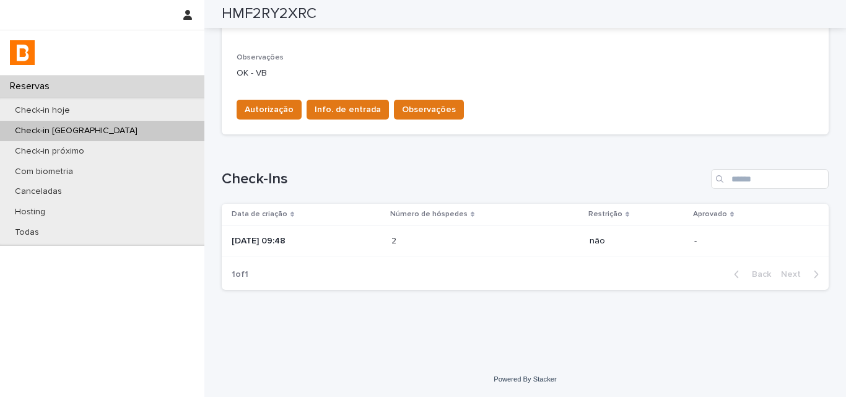
scroll to position [262, 0]
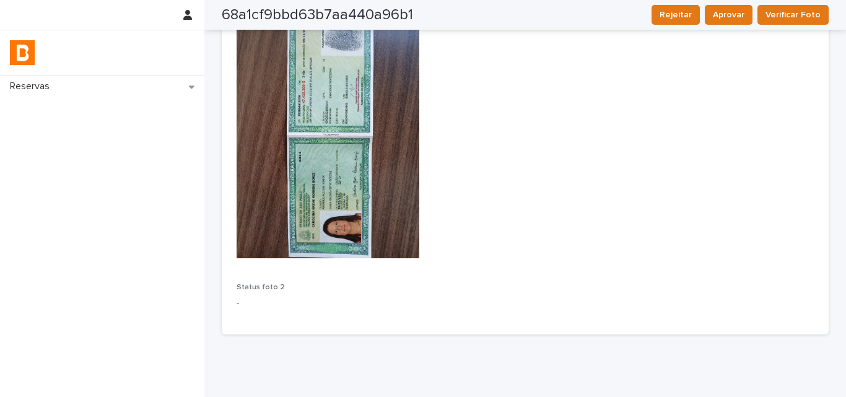
scroll to position [873, 0]
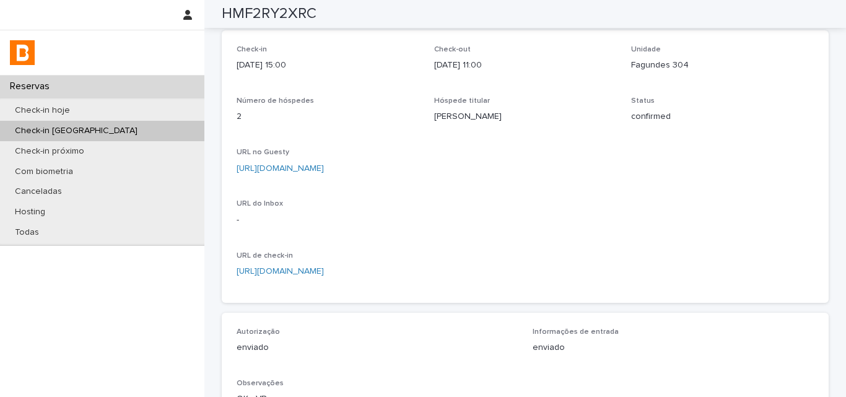
scroll to position [14, 0]
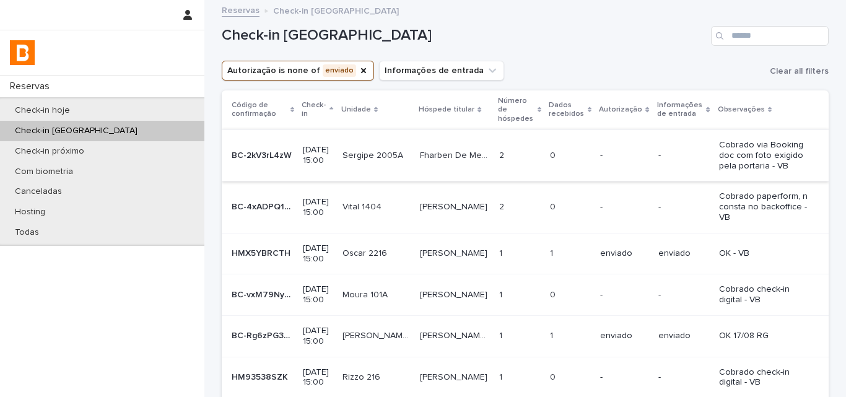
scroll to position [133, 0]
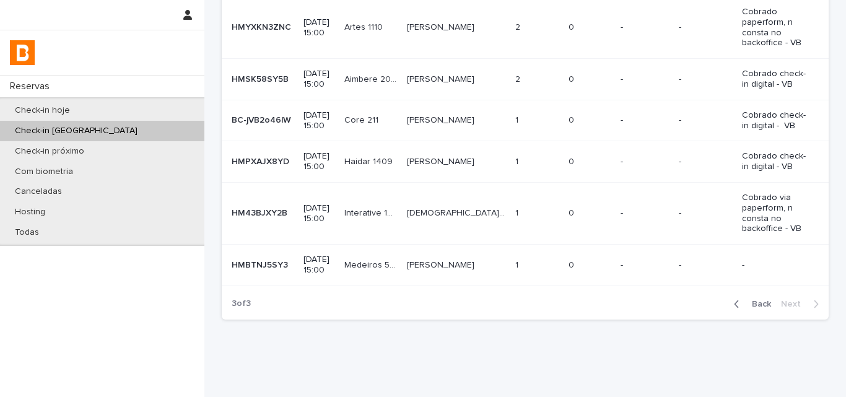
click at [628, 260] on p "-" at bounding box center [645, 265] width 48 height 11
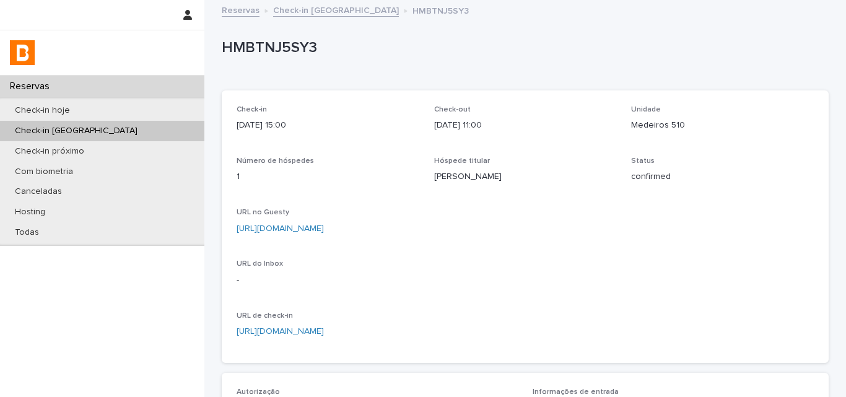
click at [280, 43] on p "HMBTNJ5SY3" at bounding box center [523, 48] width 602 height 18
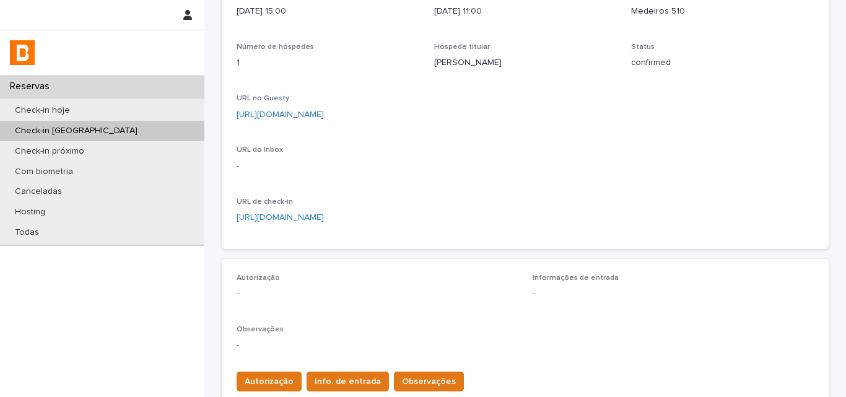
scroll to position [248, 0]
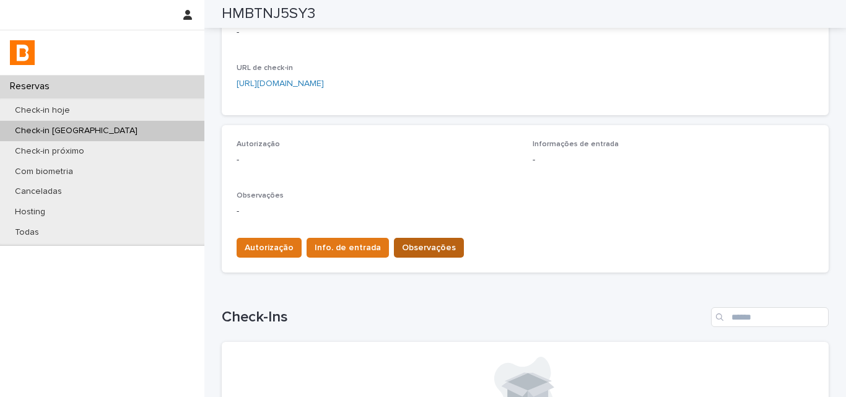
click at [438, 245] on span "Observações" at bounding box center [429, 248] width 54 height 12
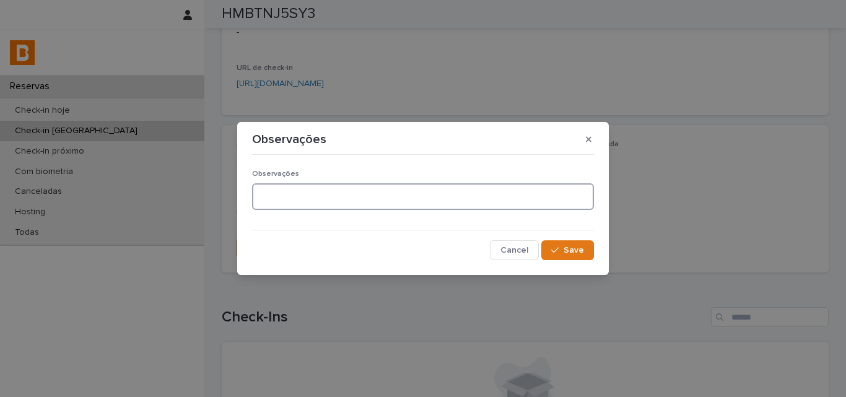
click at [416, 204] on textarea at bounding box center [423, 196] width 342 height 27
type textarea "**********"
click at [599, 258] on section "**********" at bounding box center [423, 198] width 372 height 153
click at [595, 256] on div "**********" at bounding box center [423, 210] width 348 height 107
click at [595, 255] on div "**********" at bounding box center [423, 210] width 348 height 107
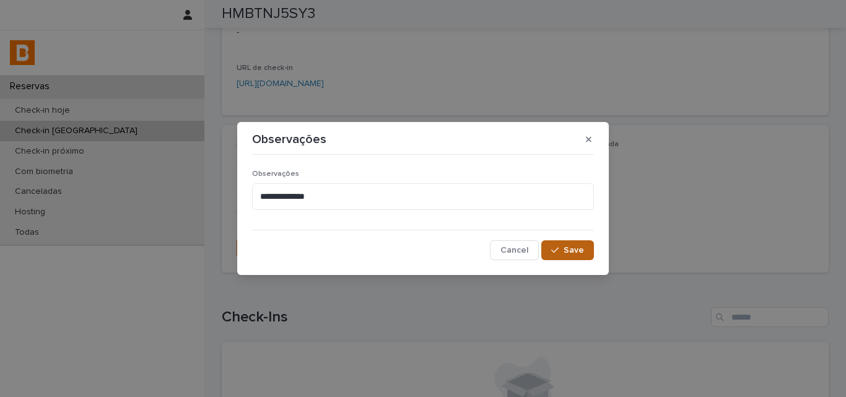
click at [586, 251] on button "Save" at bounding box center [567, 250] width 53 height 20
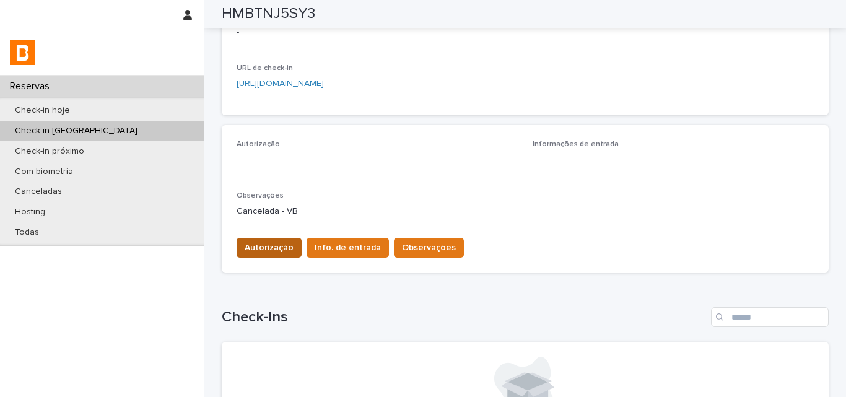
click at [253, 238] on button "Autorização" at bounding box center [269, 248] width 65 height 20
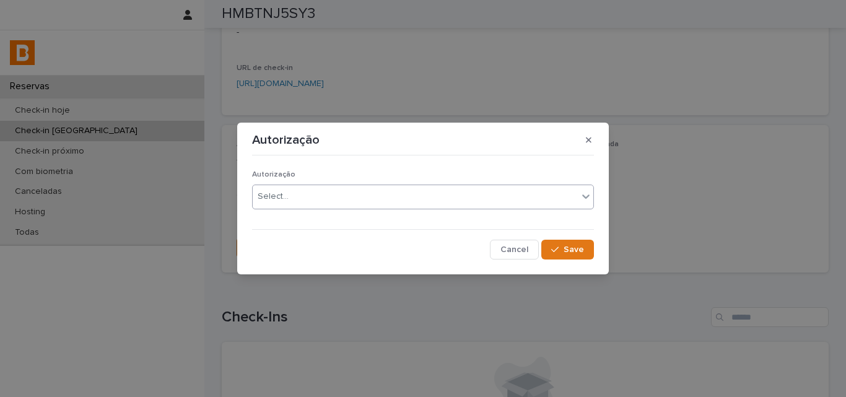
click at [266, 195] on div "Select..." at bounding box center [273, 196] width 31 height 13
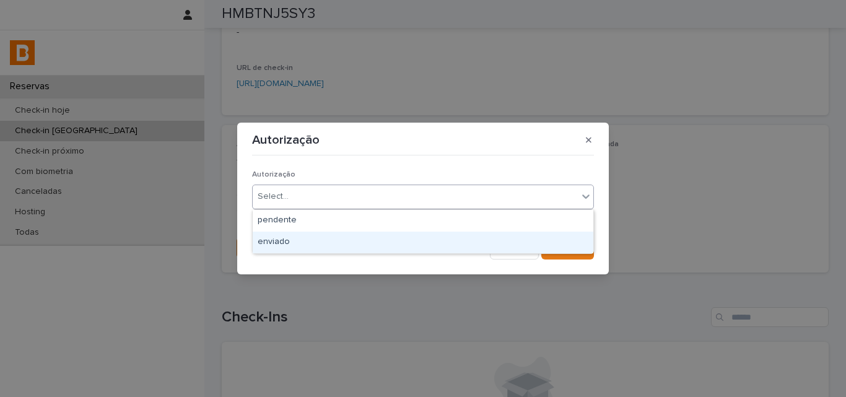
click at [265, 242] on div "enviado" at bounding box center [423, 243] width 341 height 22
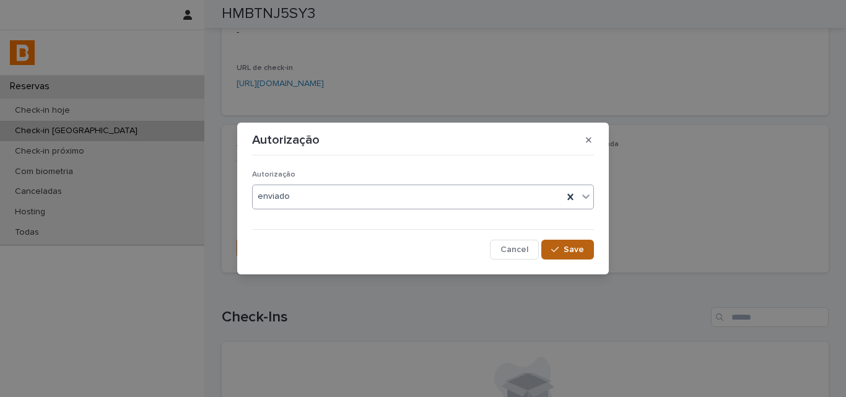
click at [572, 252] on span "Save" at bounding box center [574, 249] width 20 height 9
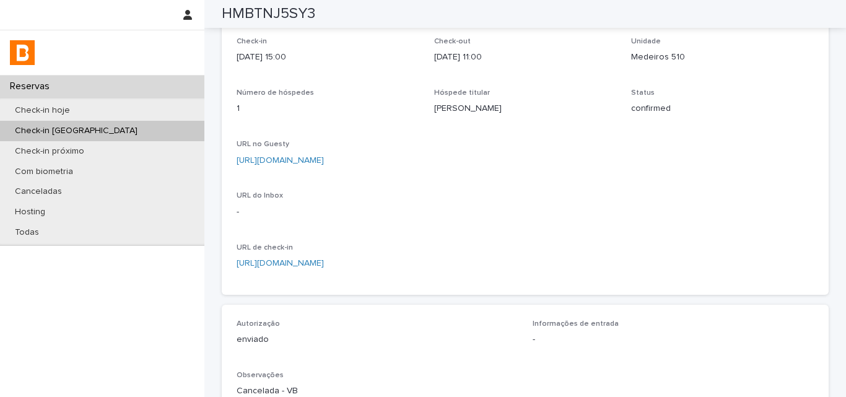
scroll to position [0, 0]
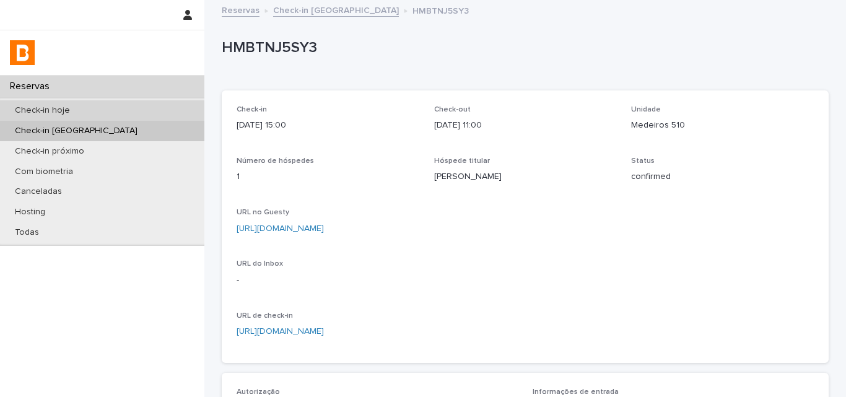
click at [150, 103] on div "Check-in hoje" at bounding box center [102, 110] width 204 height 20
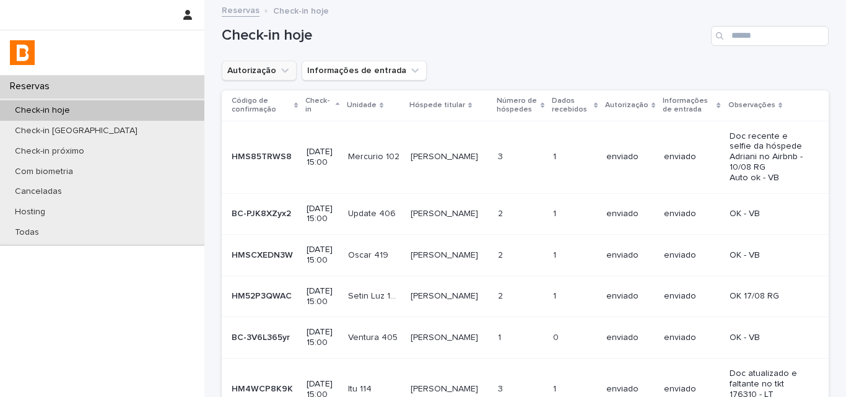
click at [270, 79] on button "Autorização" at bounding box center [259, 71] width 75 height 20
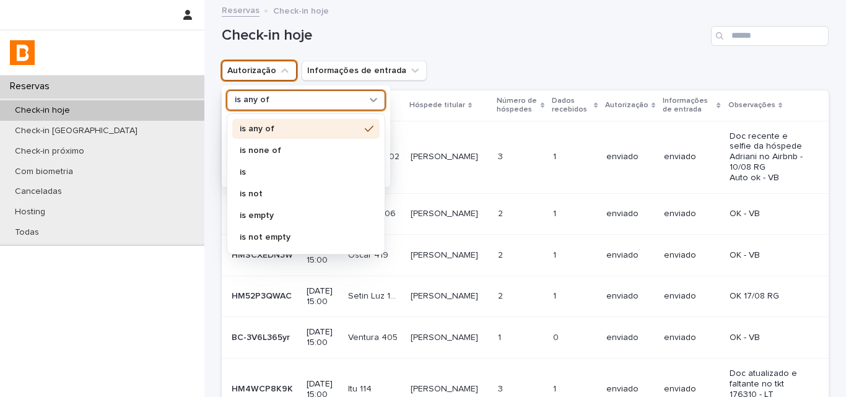
click at [281, 102] on div "is any of" at bounding box center [298, 100] width 137 height 13
click at [272, 152] on p "is none of" at bounding box center [300, 150] width 120 height 9
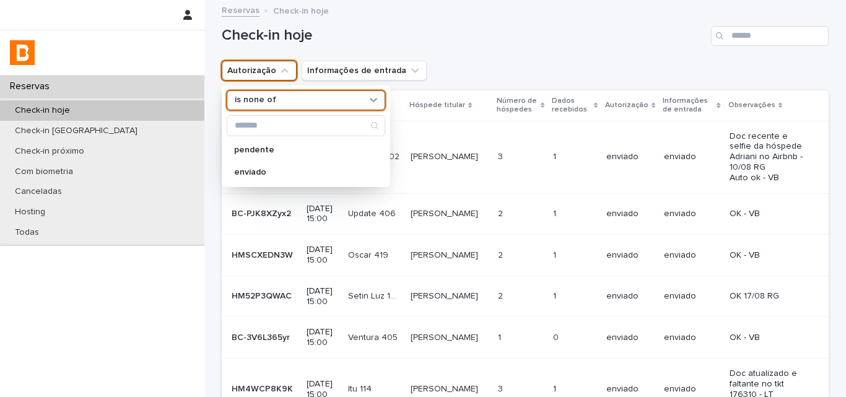
click at [265, 171] on p "enviado" at bounding box center [299, 172] width 131 height 9
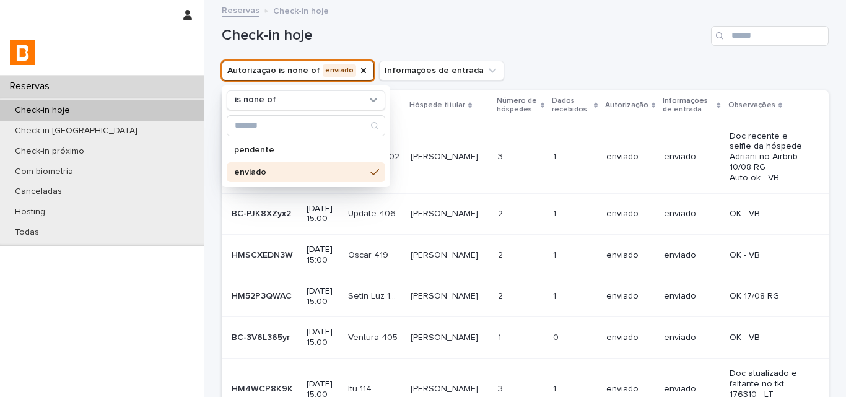
click at [494, 76] on div "Autorização is none of enviado is none of pendente enviado Informações de entra…" at bounding box center [525, 71] width 607 height 20
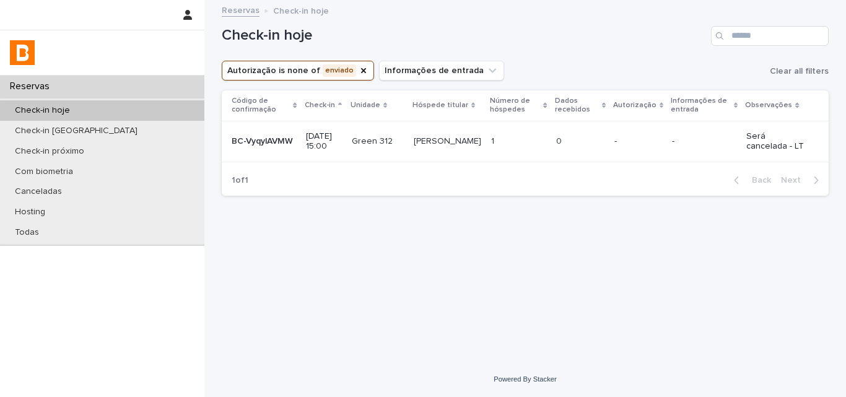
click at [598, 230] on div "Loading... Saving… Loading... Saving… Check-in hoje Autorização is none of envi…" at bounding box center [525, 165] width 619 height 329
click at [103, 123] on div "Check-in amanhã" at bounding box center [102, 131] width 204 height 20
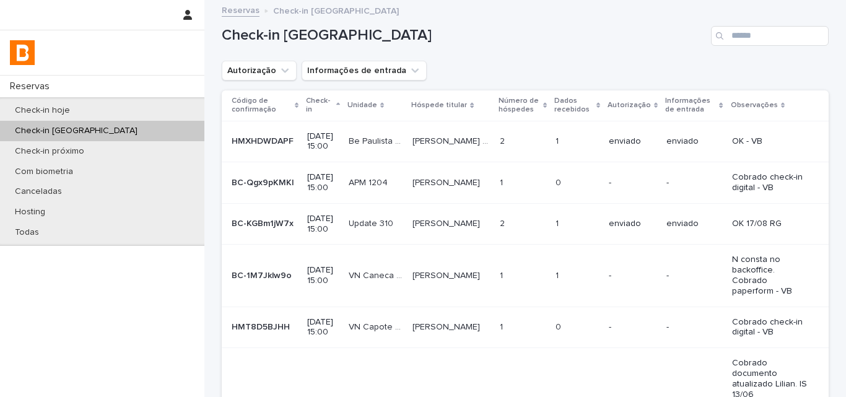
drag, startPoint x: 253, startPoint y: 64, endPoint x: 259, endPoint y: 96, distance: 32.3
click at [254, 66] on button "Autorização" at bounding box center [259, 71] width 75 height 20
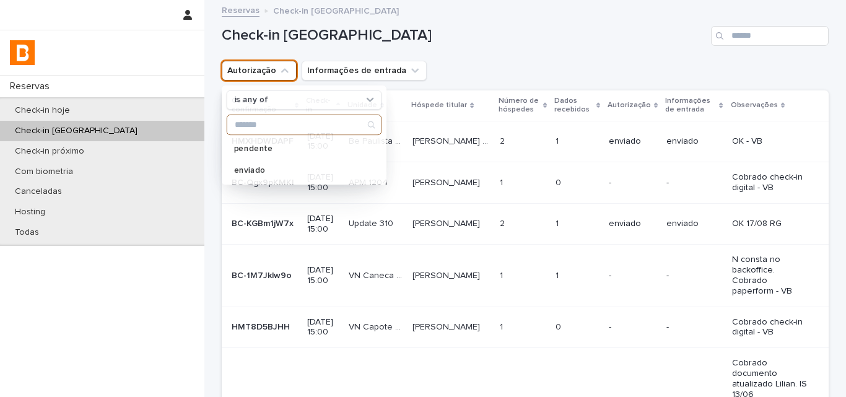
click at [263, 78] on button "Autorização" at bounding box center [259, 71] width 75 height 20
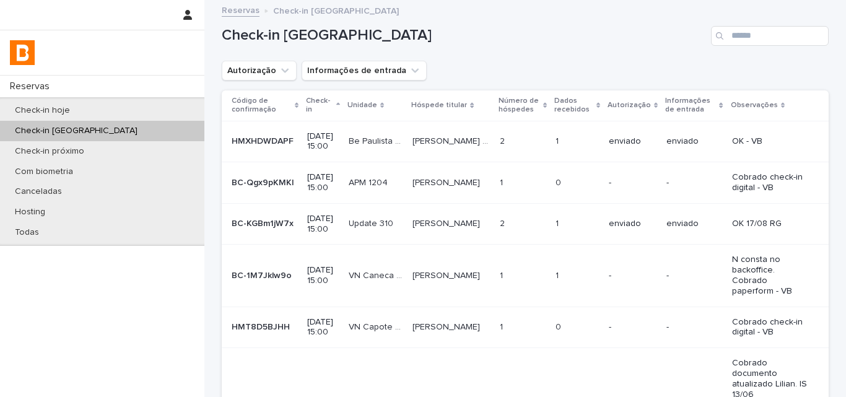
click at [263, 81] on ul "Autorização Informações de entrada" at bounding box center [324, 70] width 210 height 25
click at [263, 68] on button "Autorização" at bounding box center [259, 71] width 75 height 20
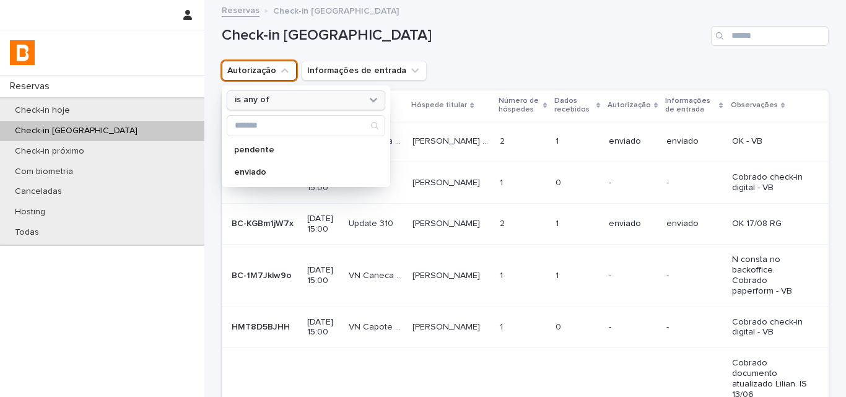
click at [258, 102] on p "is any of" at bounding box center [252, 100] width 35 height 11
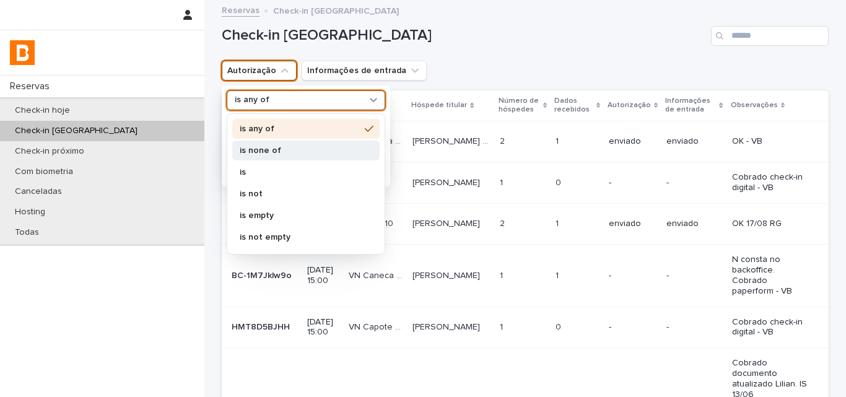
click at [253, 145] on div "is none of" at bounding box center [305, 151] width 147 height 20
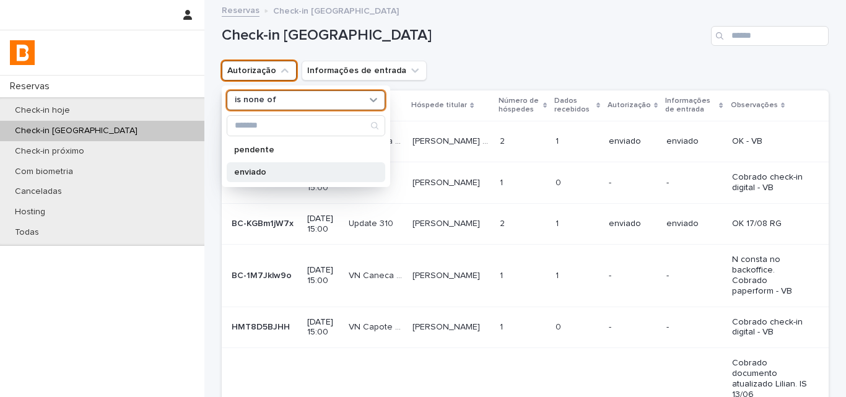
click at [252, 162] on div "pendente enviado" at bounding box center [306, 161] width 159 height 42
click at [253, 162] on div "enviado" at bounding box center [306, 172] width 159 height 20
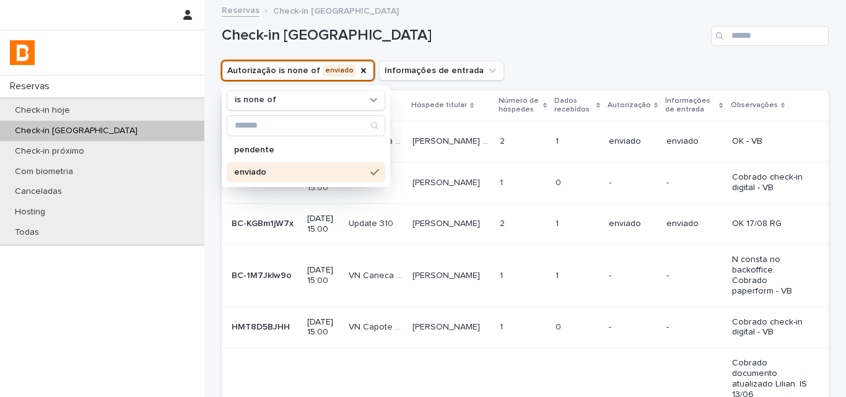
click at [529, 45] on div "Check-in amanhã" at bounding box center [525, 36] width 607 height 20
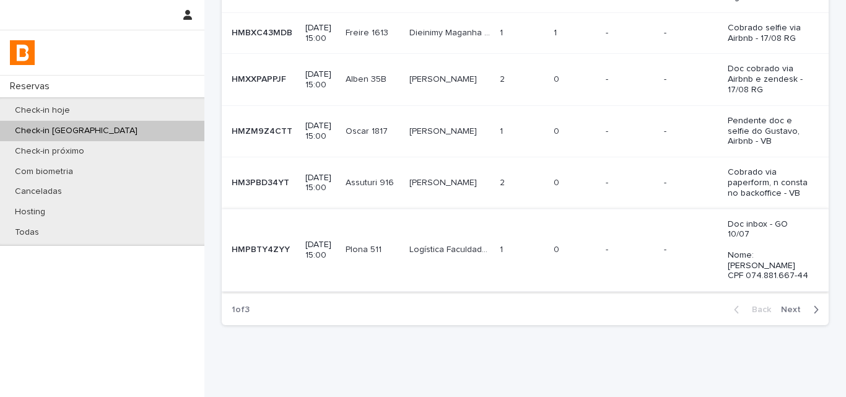
scroll to position [412, 0]
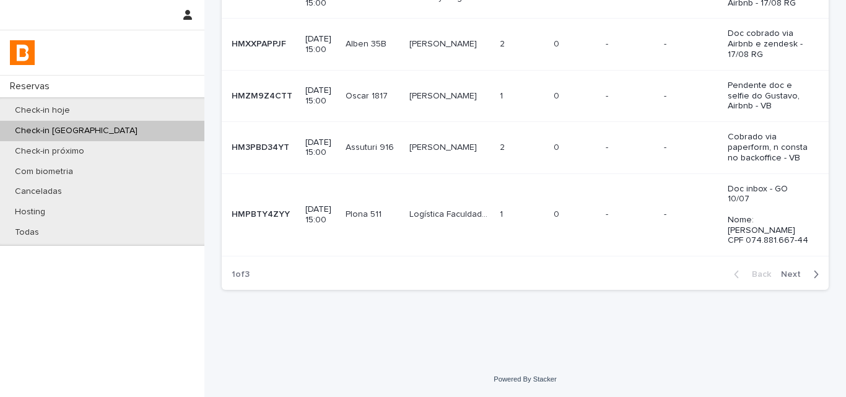
click at [666, 221] on div "-" at bounding box center [691, 214] width 54 height 20
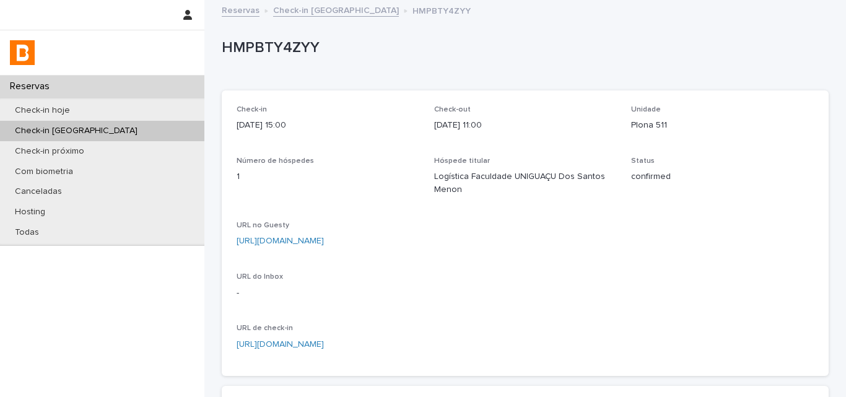
click at [269, 48] on p "HMPBTY4ZYY" at bounding box center [523, 48] width 602 height 18
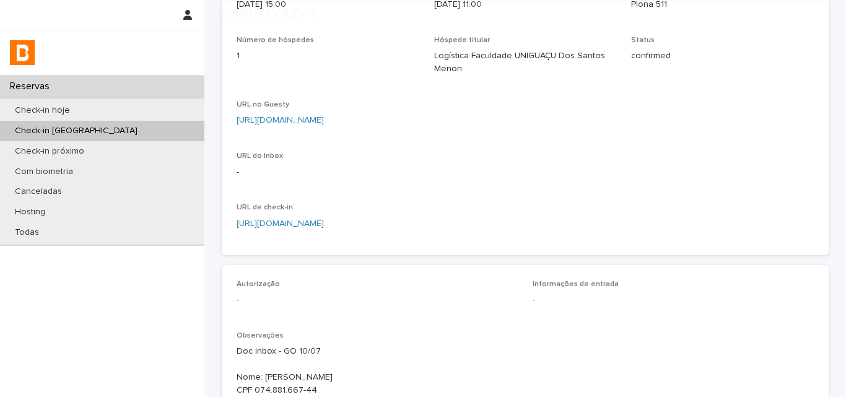
scroll to position [248, 0]
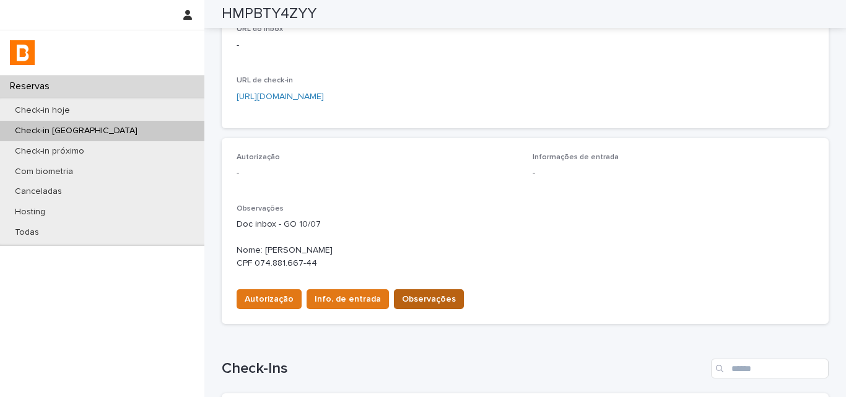
click at [404, 294] on span "Observações" at bounding box center [429, 299] width 54 height 12
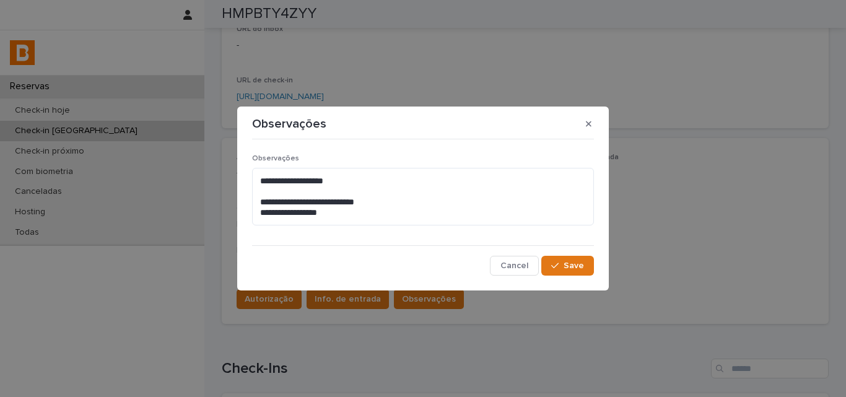
click at [401, 229] on div "**********" at bounding box center [423, 194] width 342 height 81
click at [403, 220] on textarea "**********" at bounding box center [423, 197] width 342 height 58
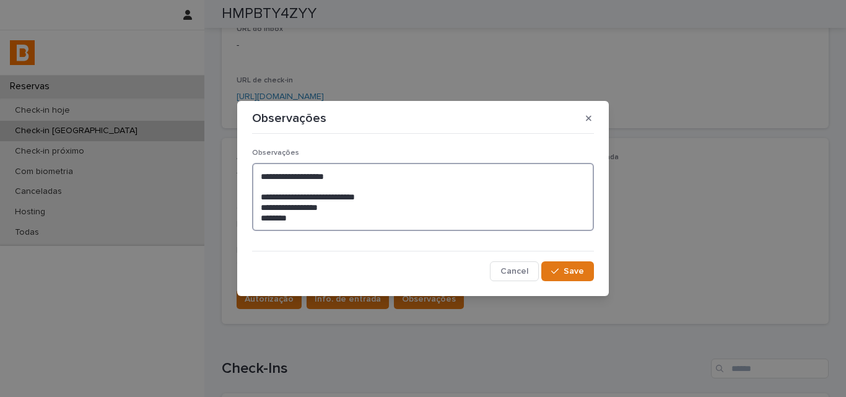
type textarea "**********"
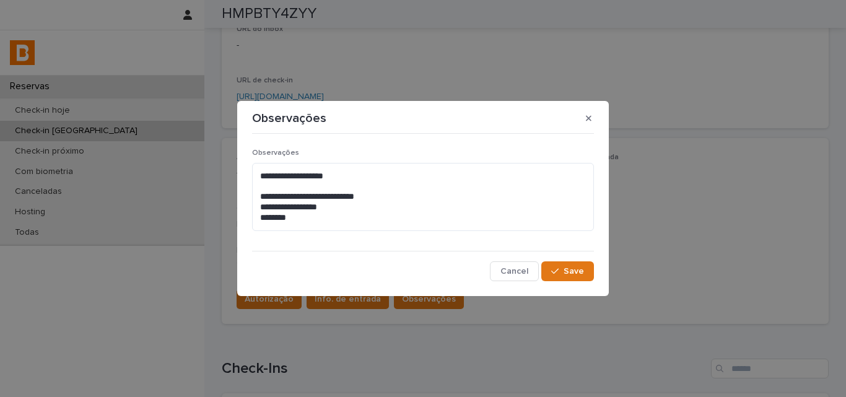
drag, startPoint x: 583, startPoint y: 281, endPoint x: 578, endPoint y: 277, distance: 6.6
click at [582, 281] on div "**********" at bounding box center [423, 210] width 348 height 148
click at [578, 277] on button "Save" at bounding box center [567, 271] width 53 height 20
click at [353, 300] on span "Info. de entrada" at bounding box center [348, 299] width 66 height 12
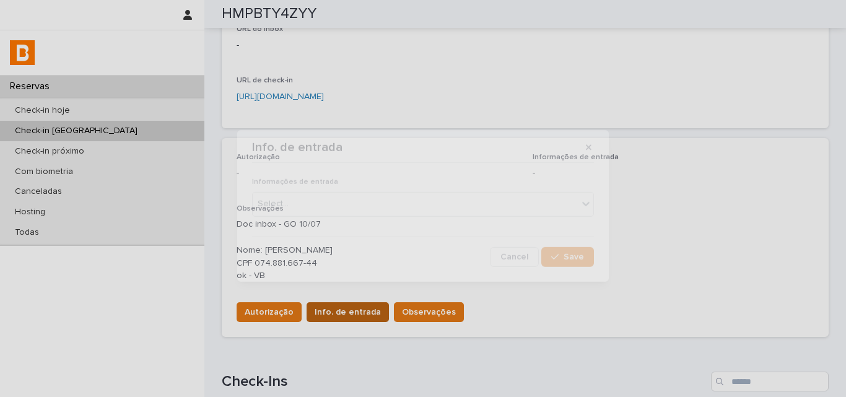
scroll to position [254, 0]
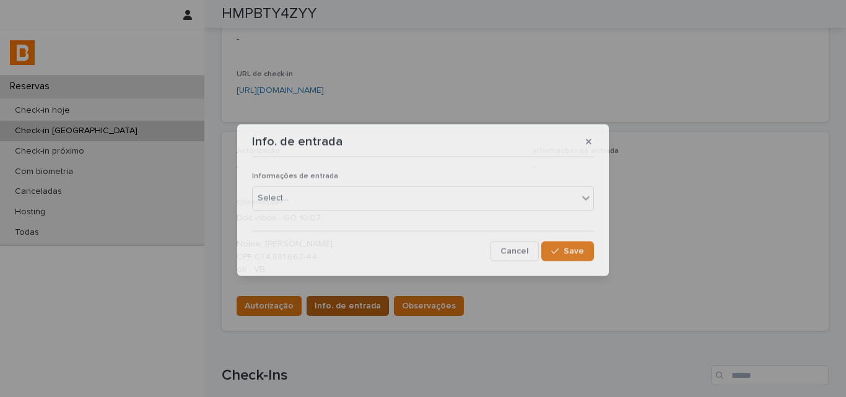
click at [351, 301] on div "Info. de entrada Informações de entrada Select... Cancel Save" at bounding box center [423, 198] width 846 height 397
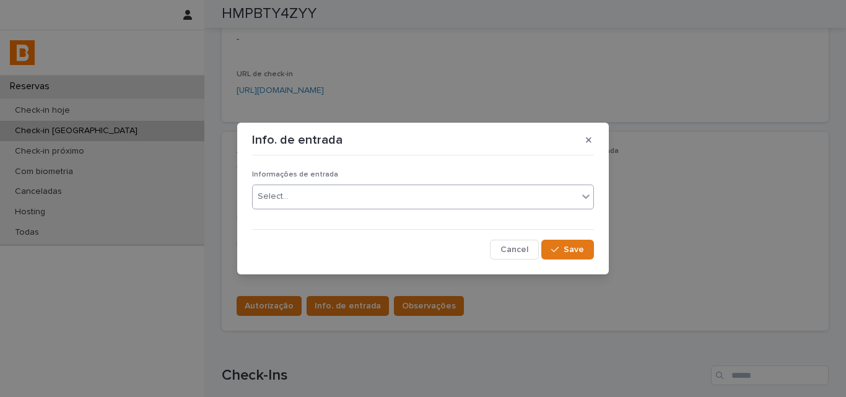
click at [335, 204] on div "Select..." at bounding box center [415, 196] width 325 height 20
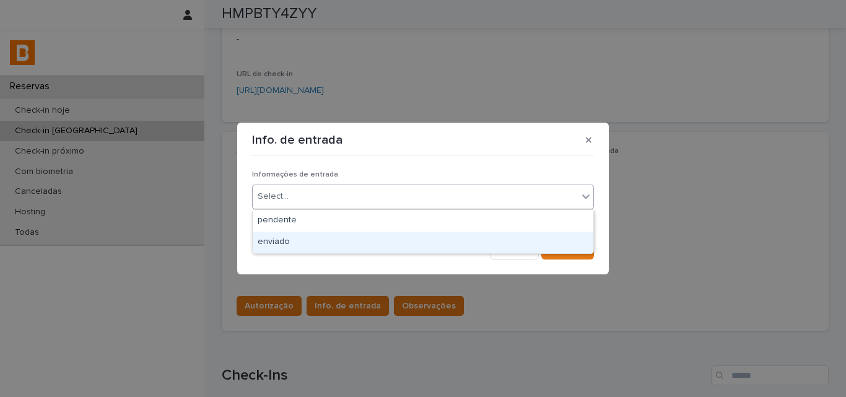
click at [323, 254] on div "Cancel Save" at bounding box center [423, 250] width 342 height 20
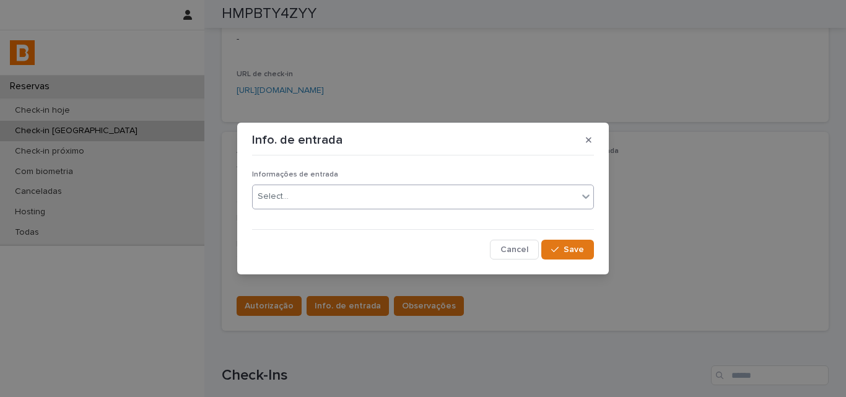
click at [447, 198] on div "Select..." at bounding box center [415, 196] width 325 height 20
click at [593, 254] on button "Save" at bounding box center [567, 250] width 53 height 20
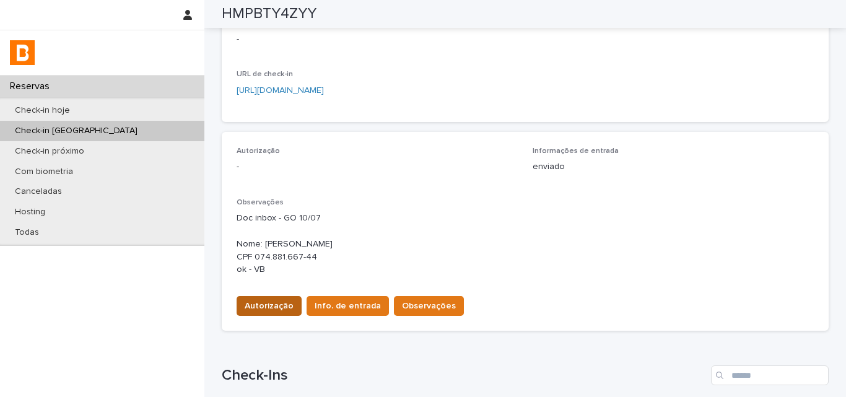
click at [274, 306] on span "Autorização" at bounding box center [269, 306] width 49 height 12
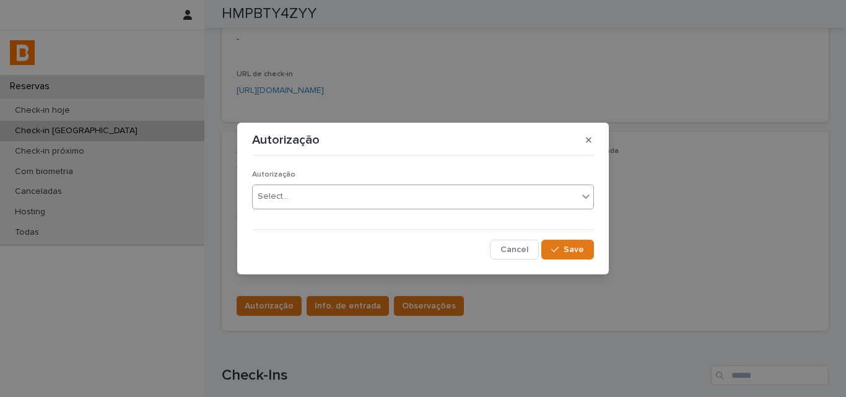
click at [270, 204] on div "Select..." at bounding box center [415, 196] width 325 height 20
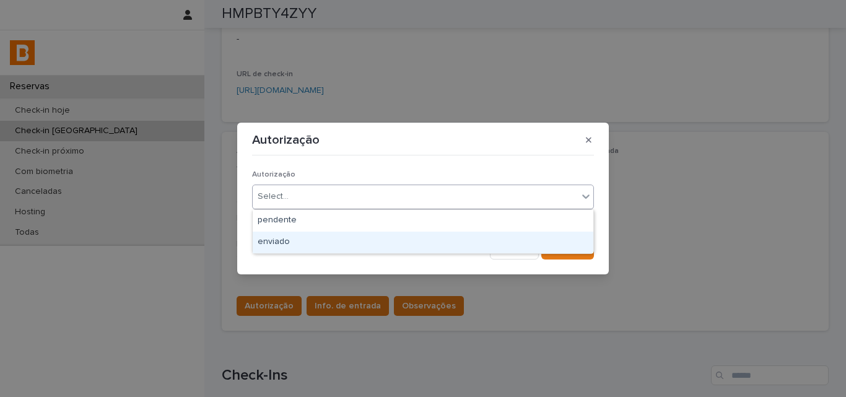
click at [268, 238] on div "enviado" at bounding box center [423, 243] width 341 height 22
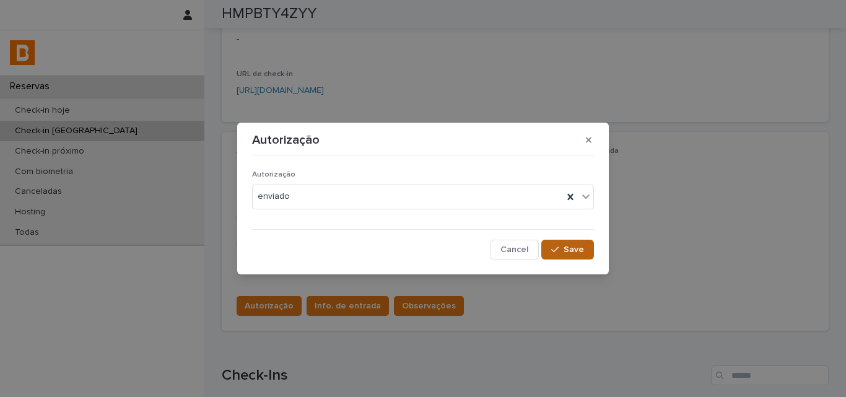
click at [564, 256] on button "Save" at bounding box center [567, 250] width 53 height 20
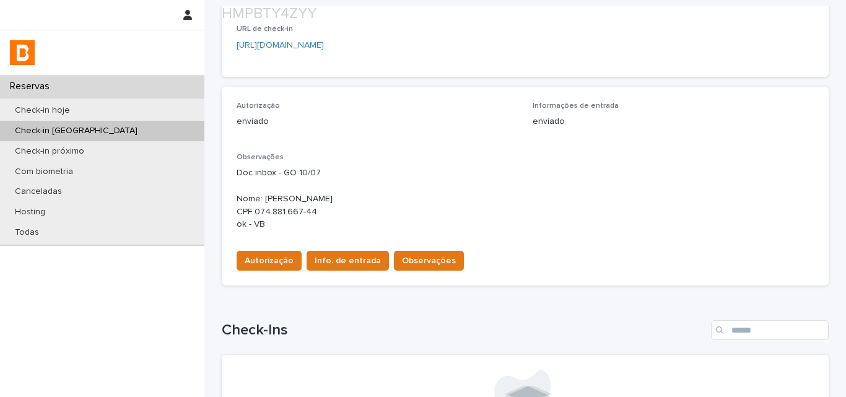
scroll to position [310, 0]
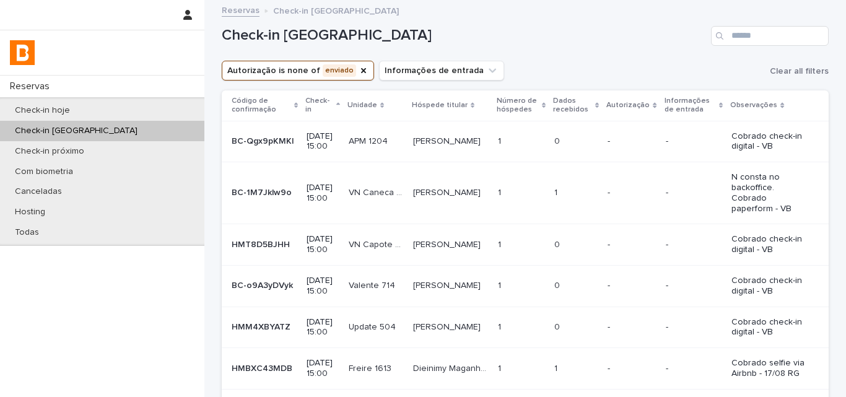
click at [616, 55] on div "Check-in amanhã" at bounding box center [525, 30] width 607 height 59
click at [608, 185] on div "-" at bounding box center [632, 191] width 48 height 13
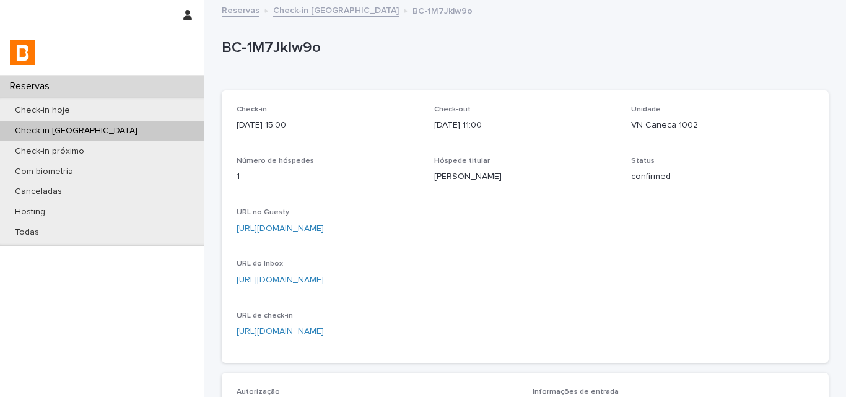
click at [278, 47] on p "BC-1M7Jklw9o" at bounding box center [523, 48] width 602 height 18
click at [666, 127] on p "VN Caneca 1002" at bounding box center [722, 125] width 183 height 13
click at [440, 171] on p "Savya Rocha" at bounding box center [525, 176] width 183 height 13
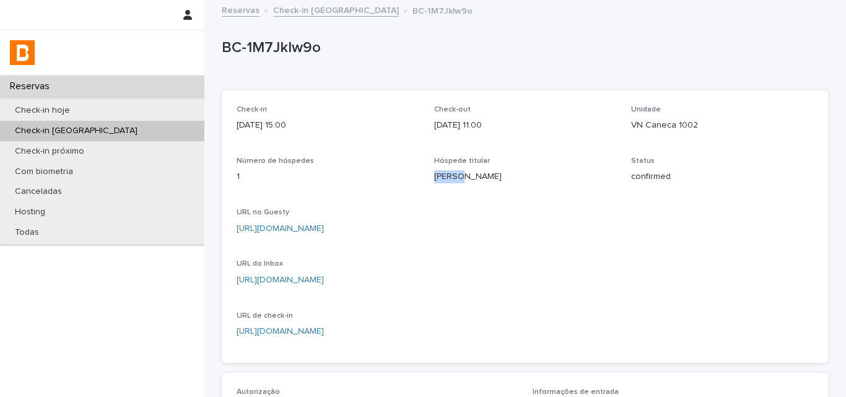
click at [440, 171] on p "Savya Rocha" at bounding box center [525, 176] width 183 height 13
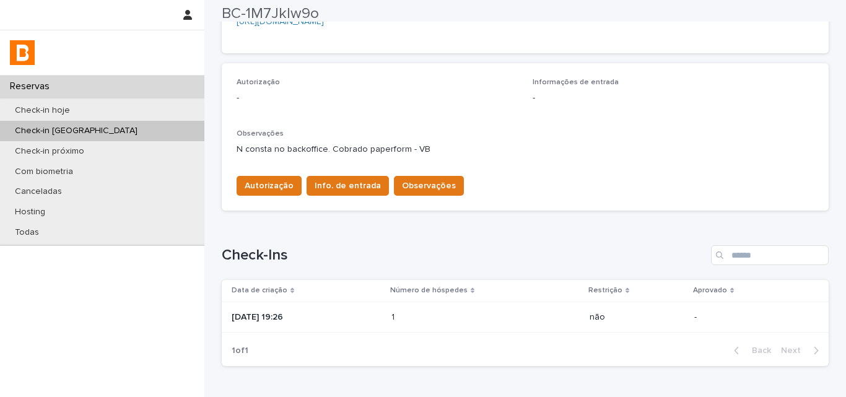
scroll to position [386, 0]
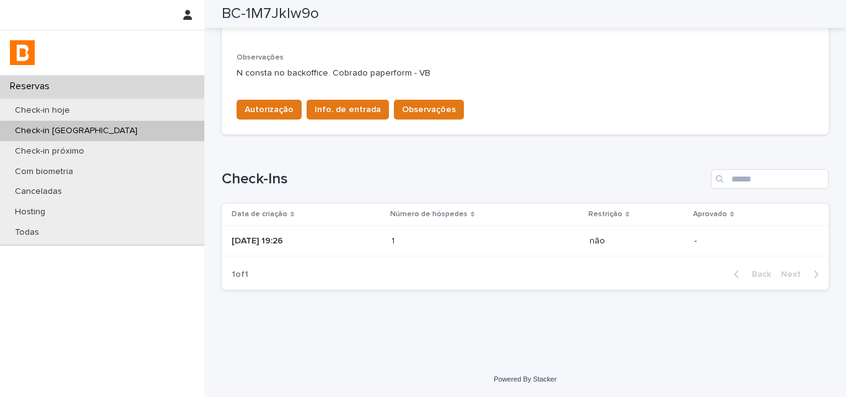
click at [404, 230] on td "1 1" at bounding box center [485, 240] width 198 height 31
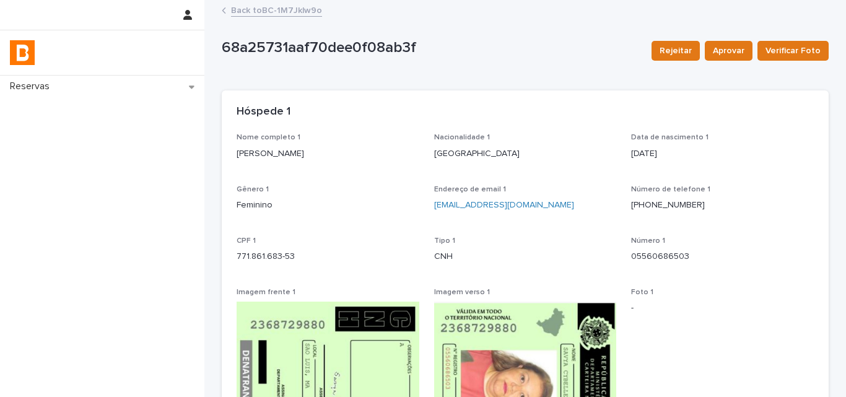
click at [274, 159] on p "Savya Cybelle Milhomem Rocha" at bounding box center [328, 153] width 183 height 13
click at [267, 256] on p "771.861.683-53" at bounding box center [328, 256] width 183 height 13
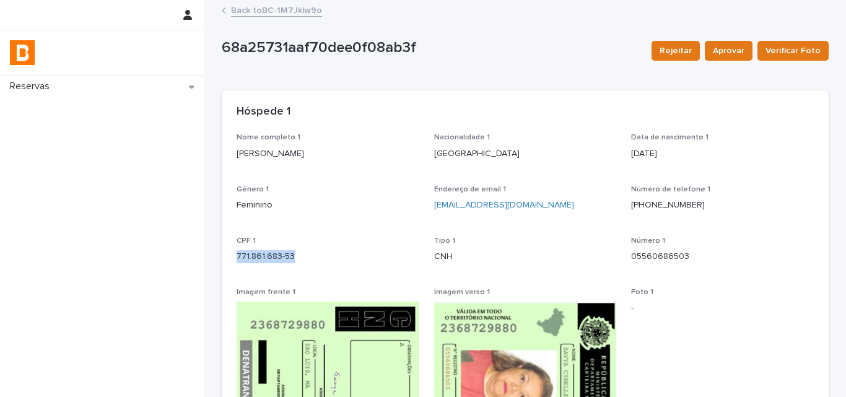
click at [267, 256] on p "771.861.683-53" at bounding box center [328, 256] width 183 height 13
click at [256, 17] on div "Back to BC-1M7Jklw9o" at bounding box center [525, 10] width 619 height 17
click at [258, 12] on link "Back to BC-1M7Jklw9o" at bounding box center [276, 9] width 91 height 14
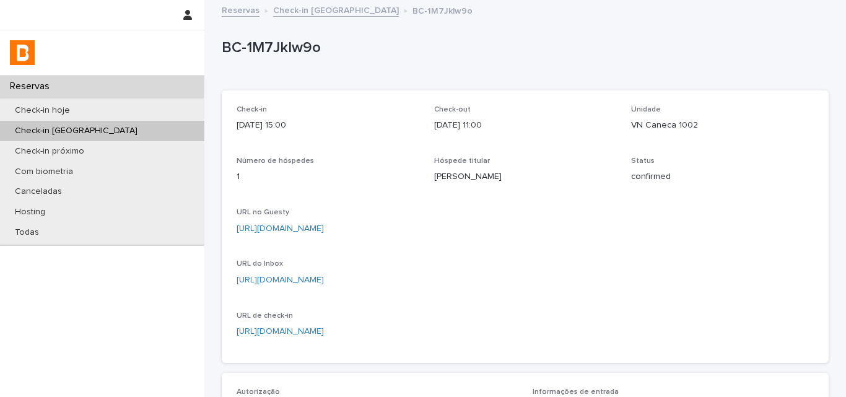
click at [263, 45] on p "BC-1M7Jklw9o" at bounding box center [523, 48] width 602 height 18
click at [464, 176] on p "Savya Rocha" at bounding box center [525, 176] width 183 height 13
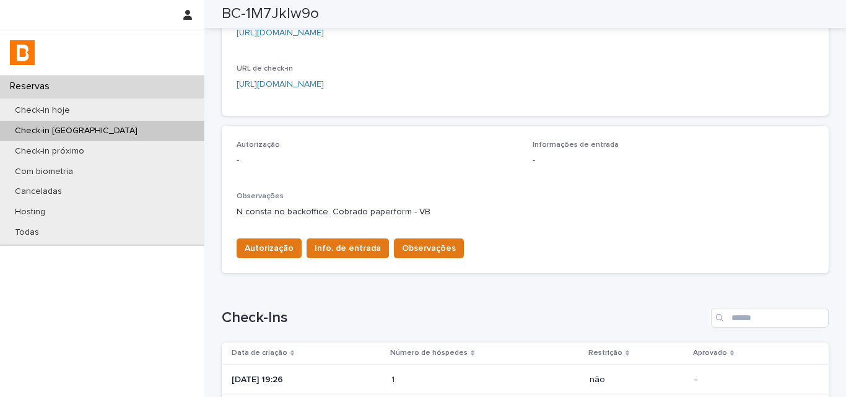
scroll to position [248, 0]
click at [411, 249] on span "Observações" at bounding box center [429, 248] width 54 height 12
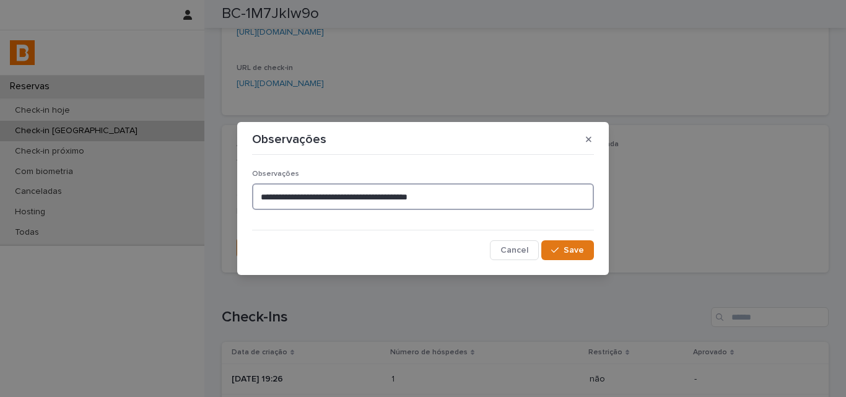
click at [501, 201] on textarea "**********" at bounding box center [423, 196] width 342 height 27
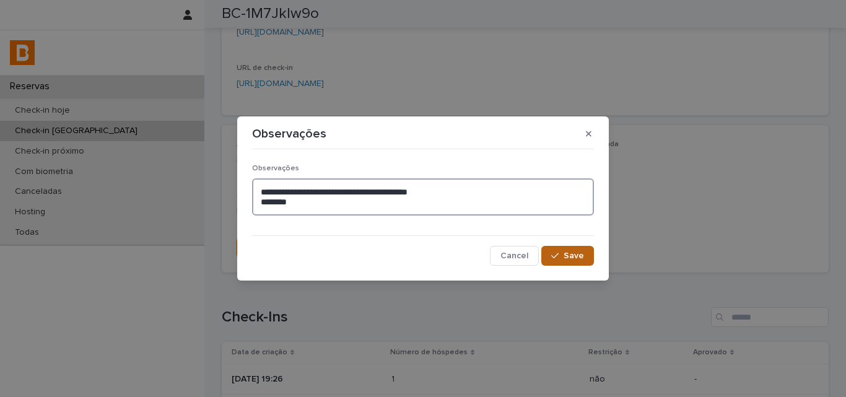
type textarea "**********"
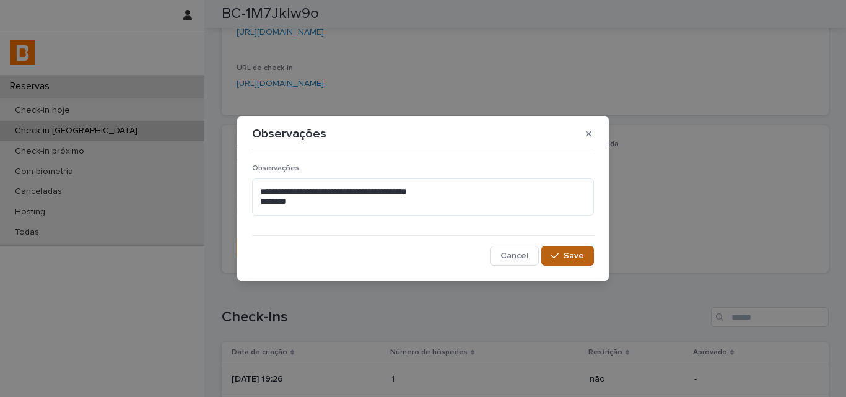
click at [565, 253] on span "Save" at bounding box center [574, 255] width 20 height 9
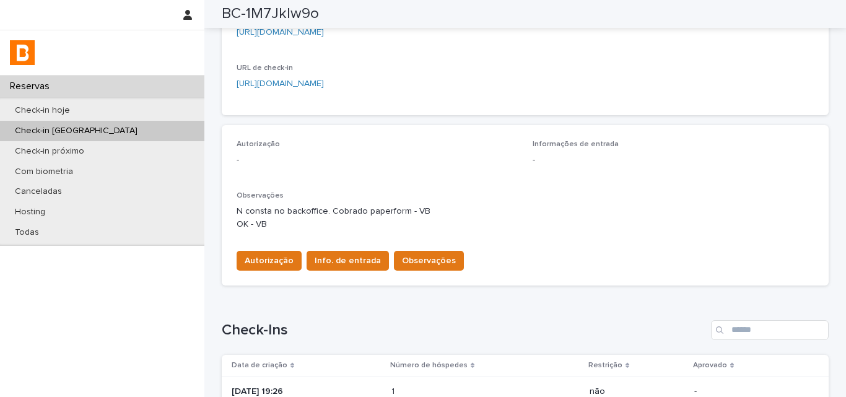
scroll to position [255, 0]
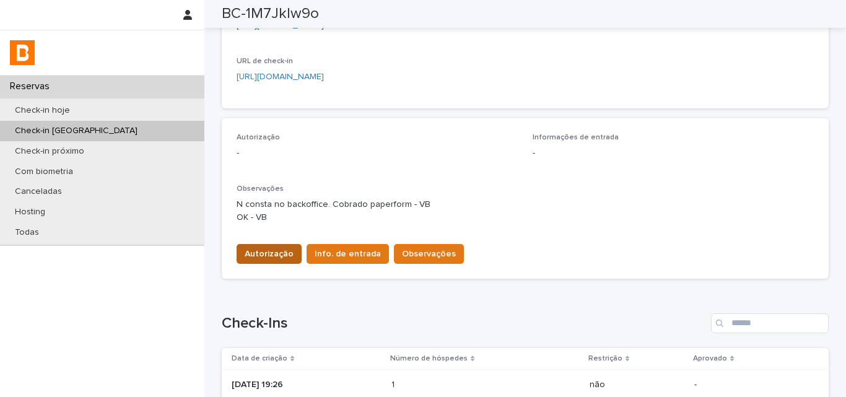
click at [272, 248] on button "Autorização" at bounding box center [269, 254] width 65 height 20
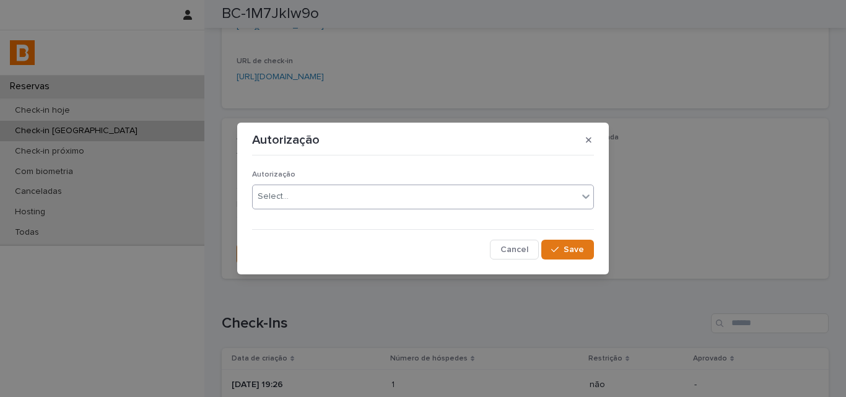
click at [267, 200] on div "Select..." at bounding box center [273, 196] width 31 height 13
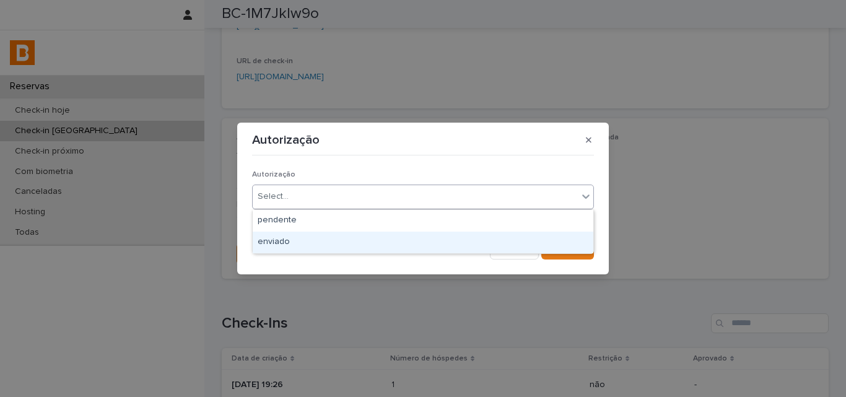
click at [267, 246] on div "enviado" at bounding box center [423, 243] width 341 height 22
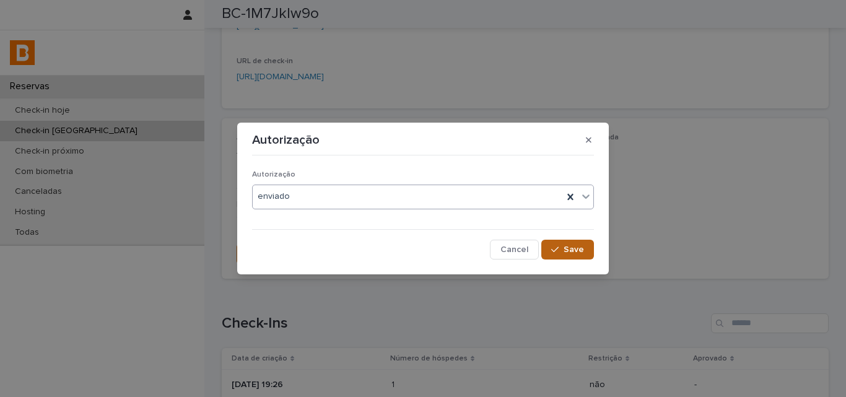
click at [559, 250] on icon "button" at bounding box center [554, 249] width 7 height 9
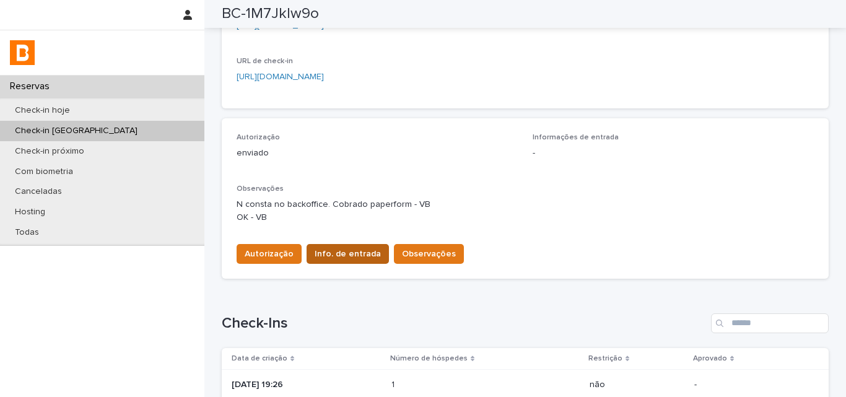
click at [359, 248] on span "Info. de entrada" at bounding box center [348, 254] width 66 height 12
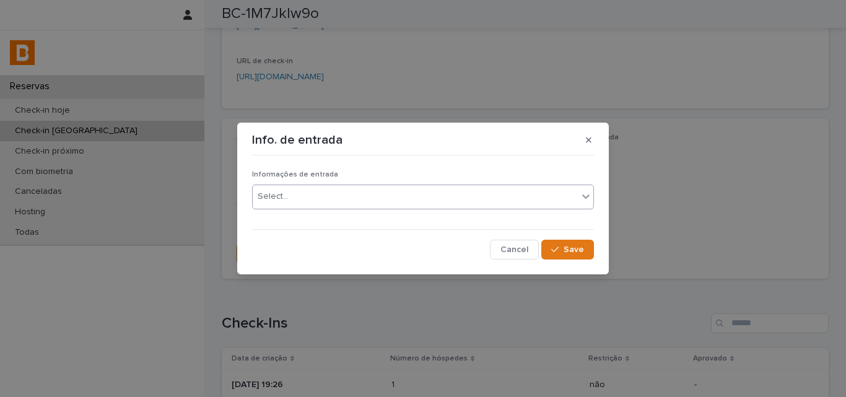
click at [348, 197] on div "Select..." at bounding box center [415, 196] width 325 height 20
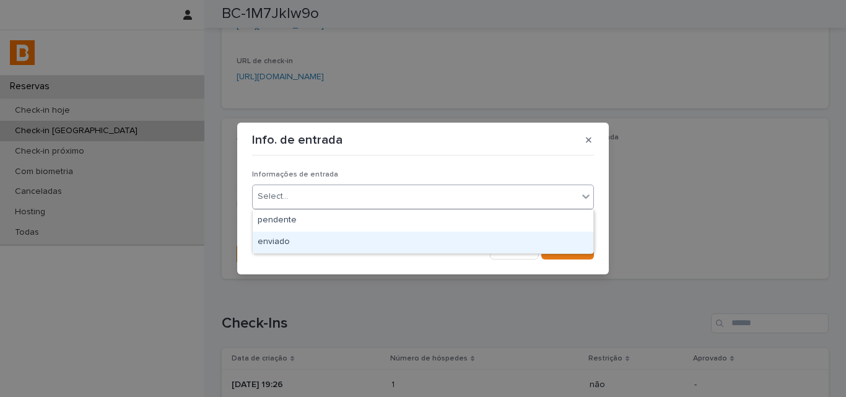
click at [344, 235] on div "enviado" at bounding box center [423, 243] width 341 height 22
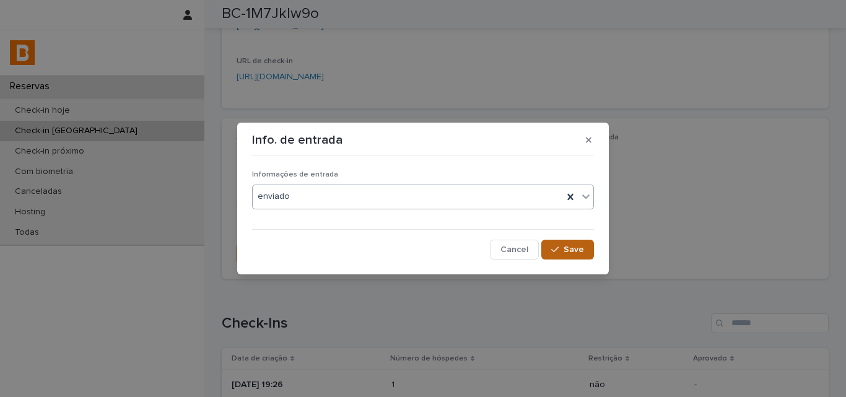
click at [550, 244] on button "Save" at bounding box center [567, 250] width 53 height 20
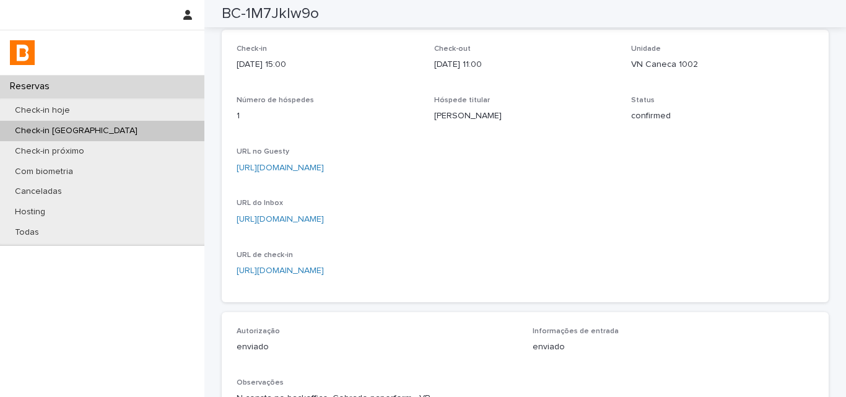
scroll to position [0, 0]
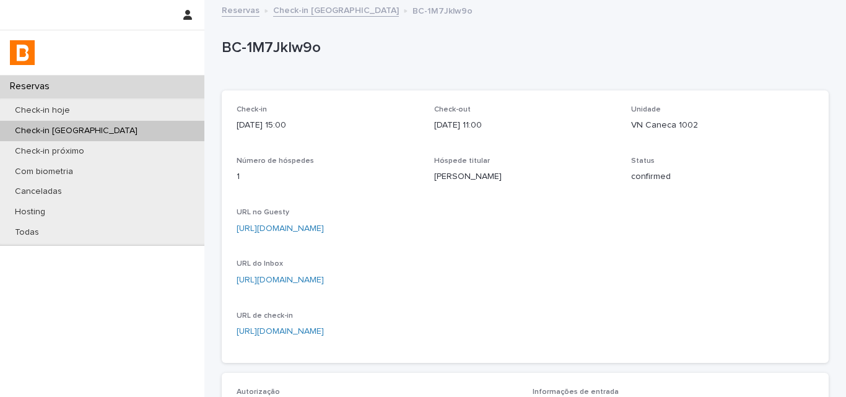
click at [362, 90] on div "Check-in 2025-08-18 15:00 Check-out 2025-08-24 11:00 Unidade VN Caneca 1002 Núm…" at bounding box center [525, 226] width 607 height 272
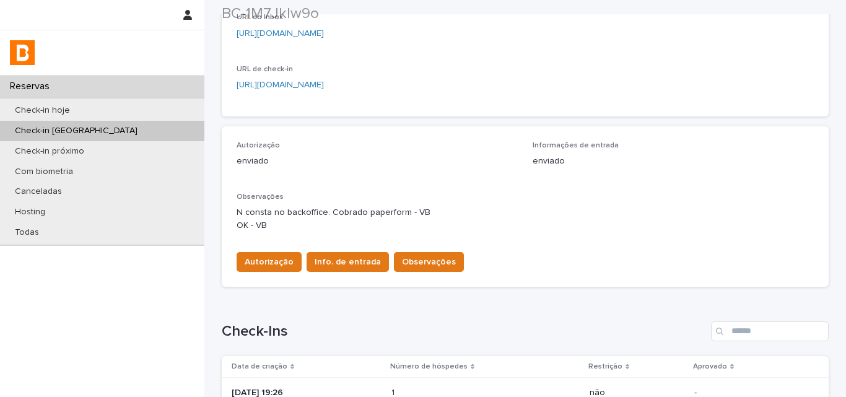
scroll to position [248, 0]
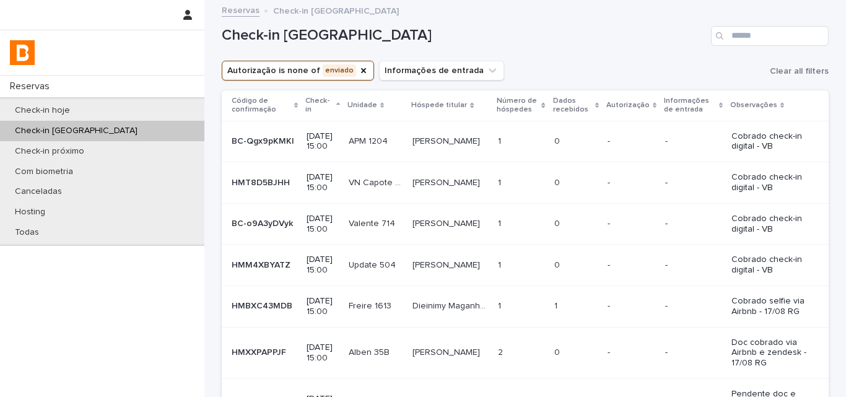
click at [546, 74] on div "Autorização is none of enviado Informações de entrada Clear all filters" at bounding box center [525, 71] width 607 height 20
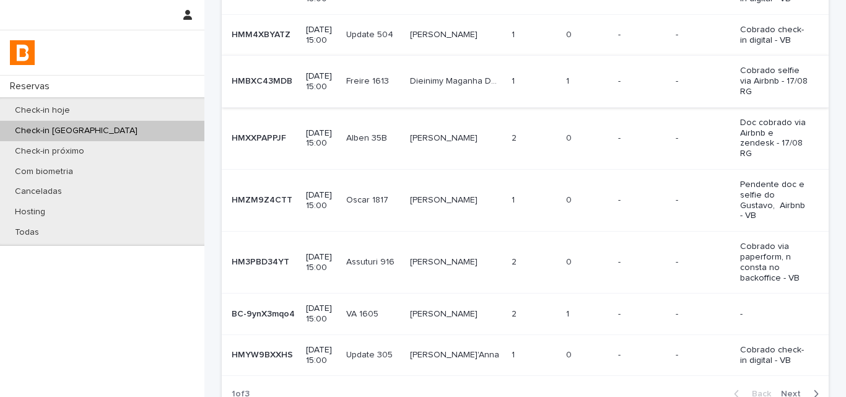
scroll to position [268, 0]
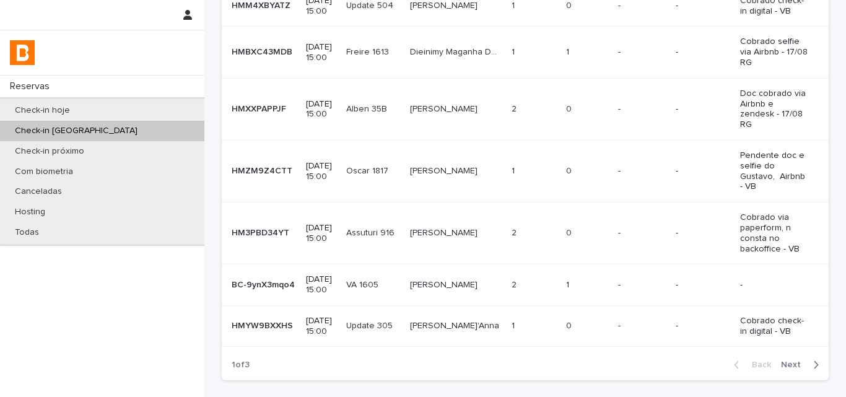
click at [671, 264] on td "-" at bounding box center [703, 284] width 64 height 41
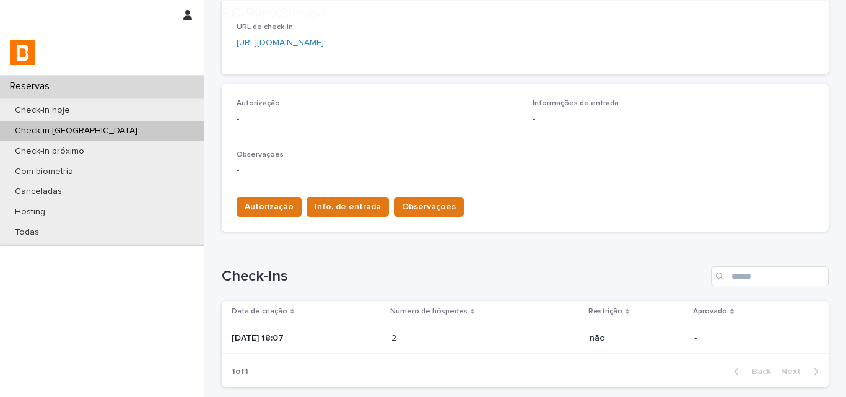
scroll to position [310, 0]
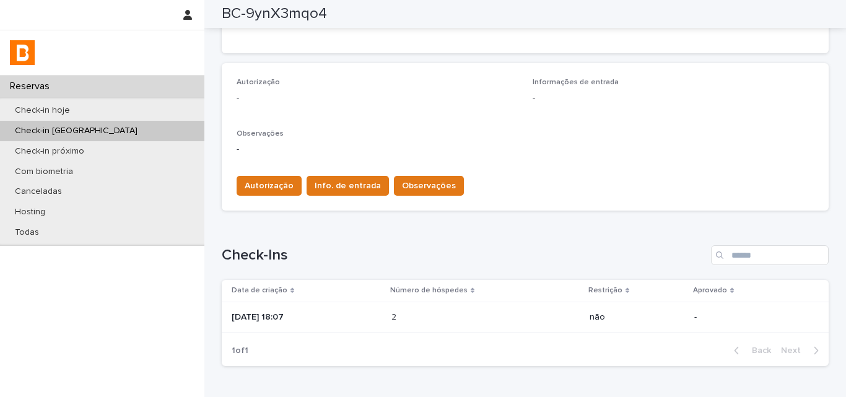
click at [401, 318] on td "2 2" at bounding box center [485, 317] width 198 height 31
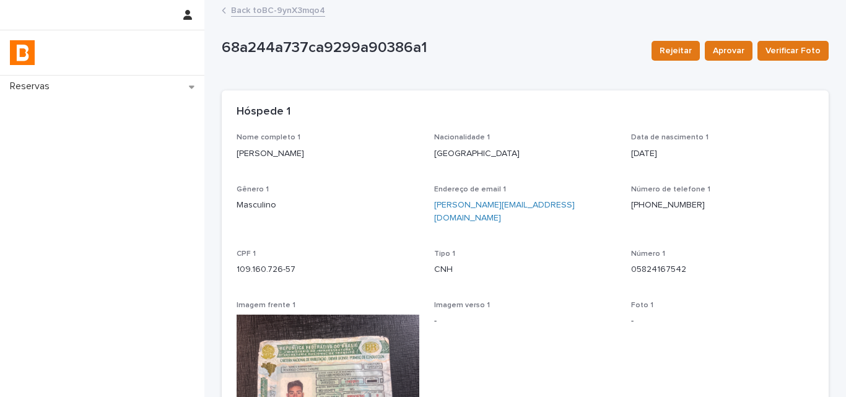
click at [269, 14] on link "Back to BC-9ynX3mqo4" at bounding box center [278, 9] width 94 height 14
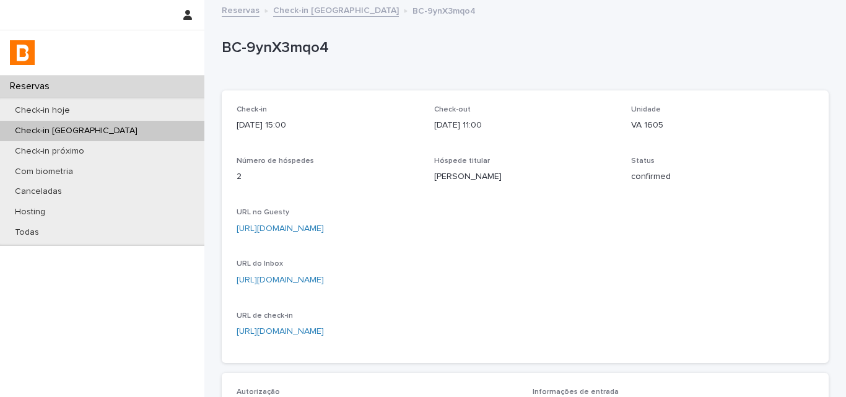
click at [299, 48] on p "BC-9ynX3mqo4" at bounding box center [523, 48] width 602 height 18
click at [449, 173] on p "Rodrigo Tanure" at bounding box center [525, 176] width 183 height 13
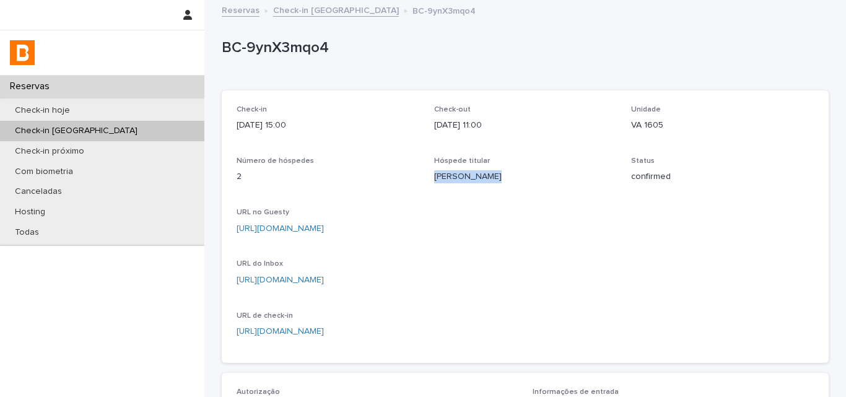
click at [449, 173] on p "Rodrigo Tanure" at bounding box center [525, 176] width 183 height 13
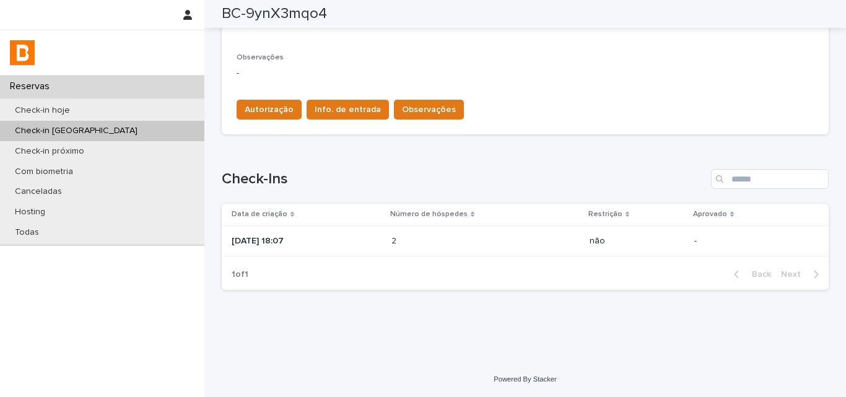
click at [427, 230] on td "2 2" at bounding box center [485, 240] width 198 height 31
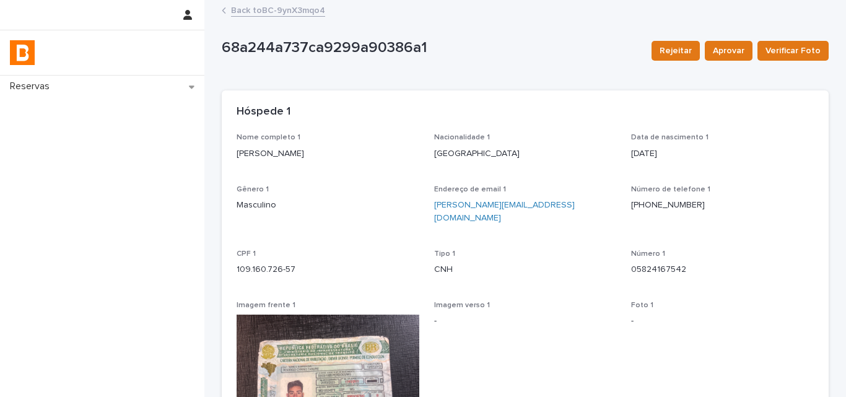
click at [287, 151] on p "Rodrigo Cyrino Tanure" at bounding box center [328, 153] width 183 height 13
click at [286, 263] on div "CPF 1 109.160.726-57" at bounding box center [328, 268] width 183 height 37
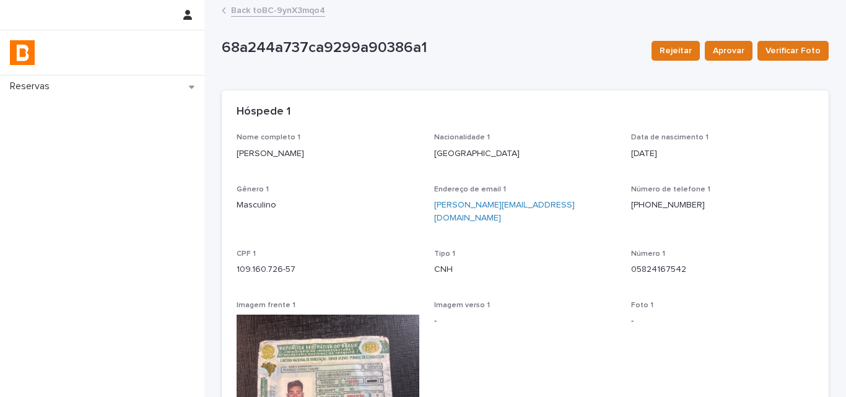
click at [286, 263] on div "CPF 1 109.160.726-57" at bounding box center [328, 268] width 183 height 37
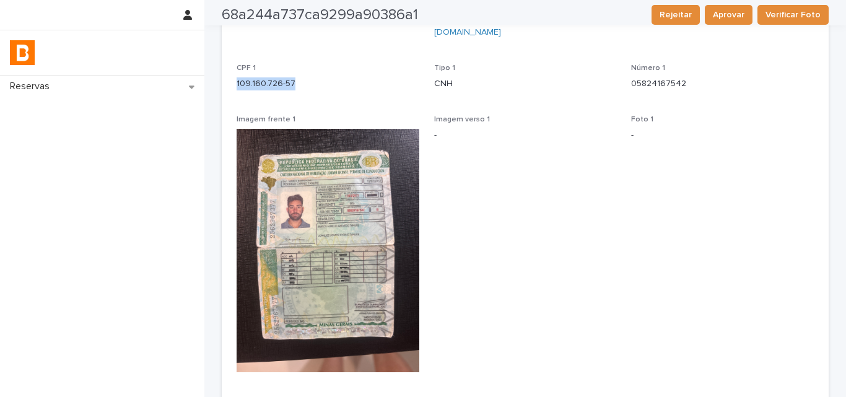
scroll to position [372, 0]
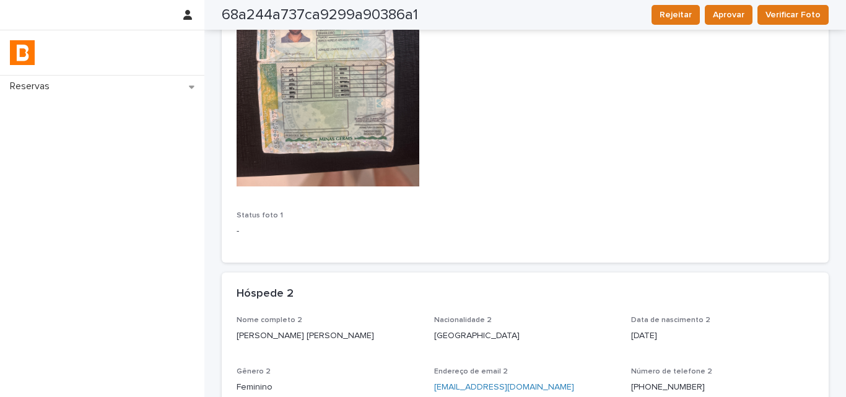
click at [300, 329] on p "Joanlise Lovato Cyrino Tanure" at bounding box center [328, 335] width 183 height 13
click at [302, 329] on p "Joanlise Lovato Cyrino Tanure" at bounding box center [328, 335] width 183 height 13
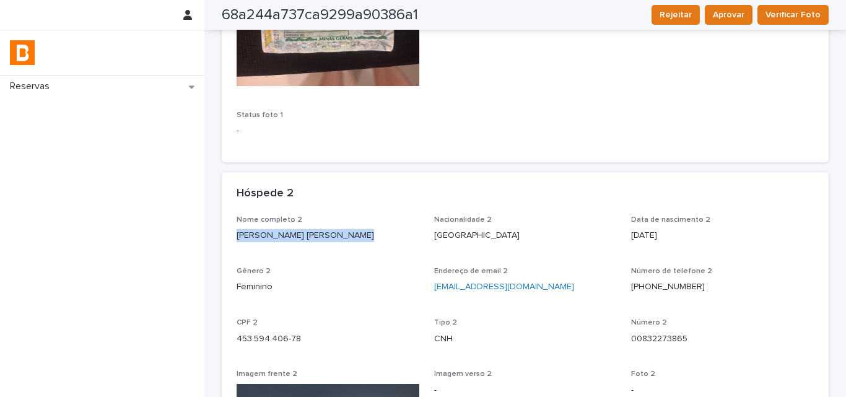
scroll to position [619, 0]
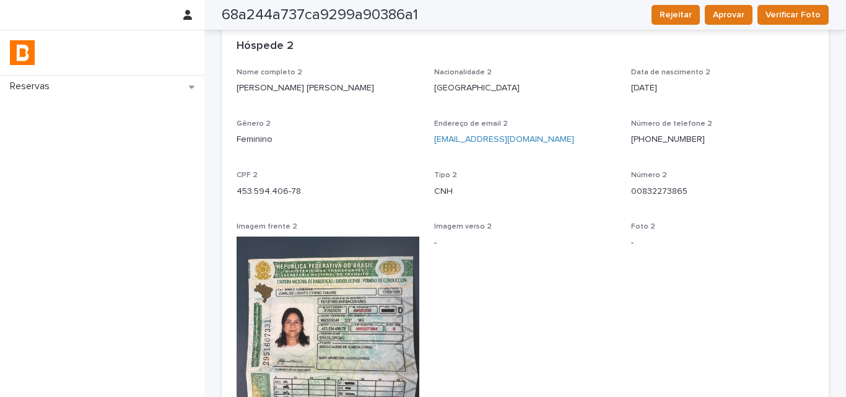
click at [276, 185] on div "CPF 2 453.594.406-78" at bounding box center [328, 189] width 183 height 37
click at [276, 185] on p "453.594.406-78" at bounding box center [328, 191] width 183 height 13
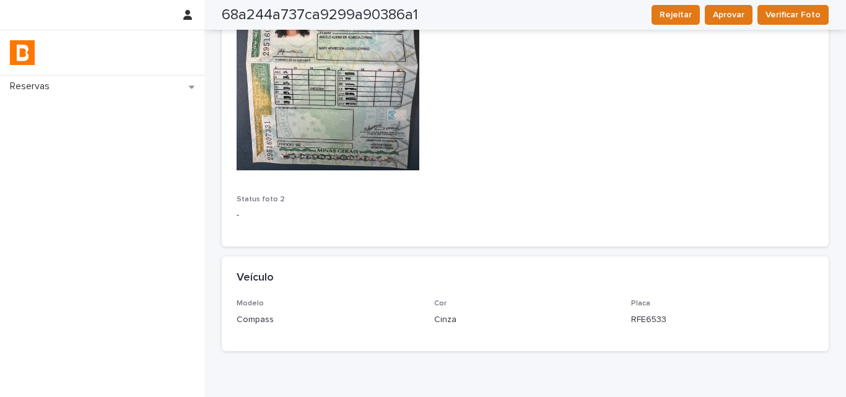
scroll to position [977, 0]
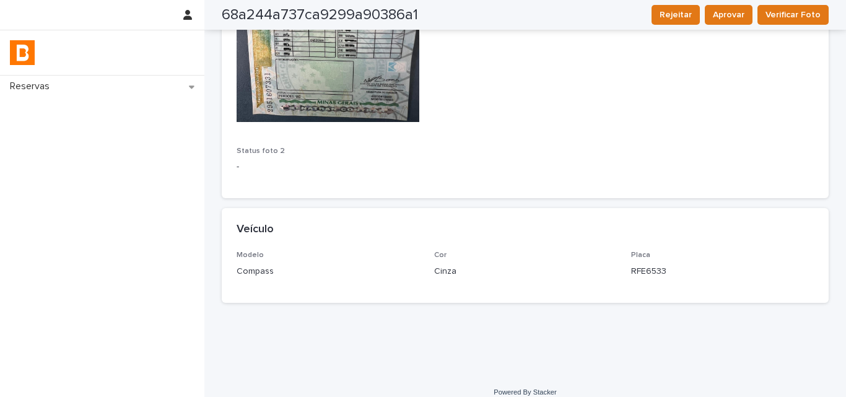
click at [269, 265] on p "Compass" at bounding box center [328, 271] width 183 height 13
click at [650, 265] on p "RFE6533" at bounding box center [722, 271] width 183 height 13
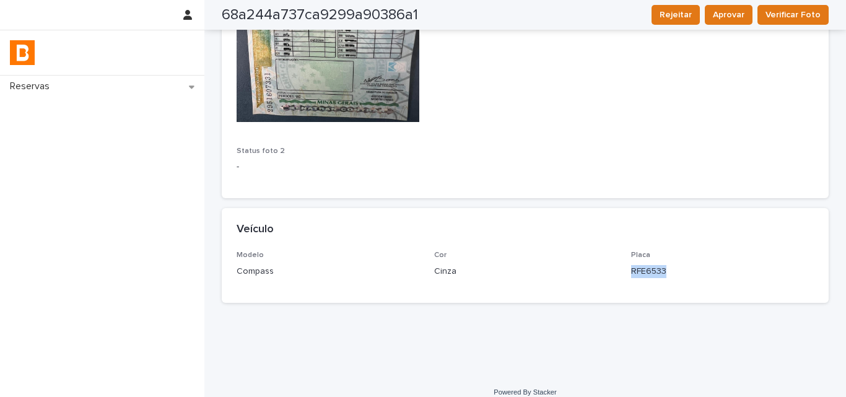
click at [650, 265] on p "RFE6533" at bounding box center [722, 271] width 183 height 13
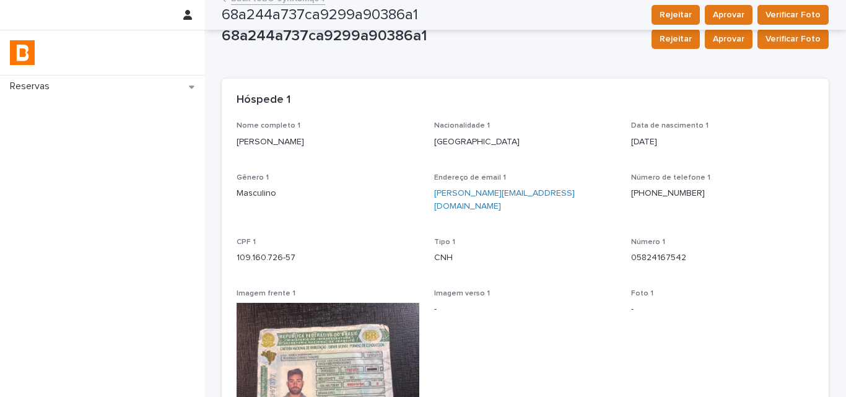
scroll to position [0, 0]
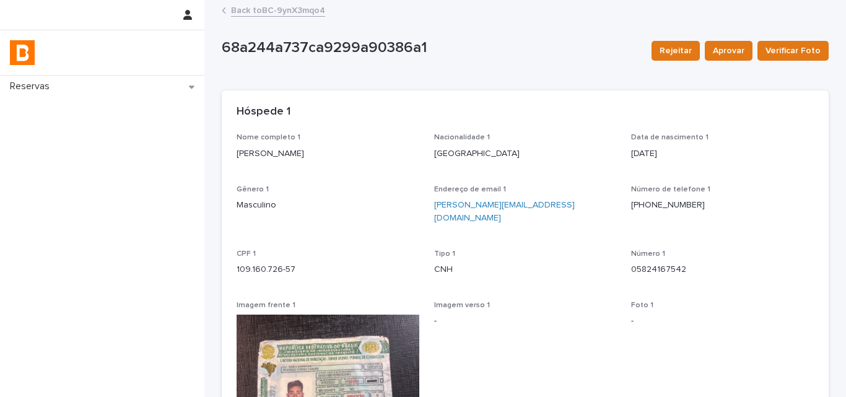
click at [255, 11] on link "Back to BC-9ynX3mqo4" at bounding box center [278, 9] width 94 height 14
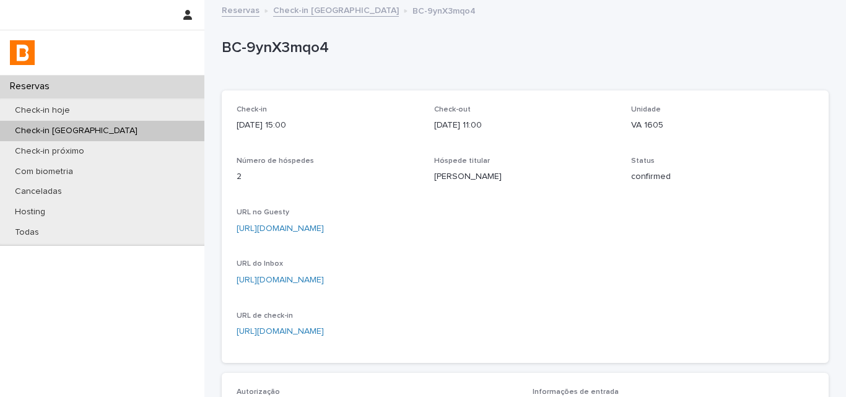
scroll to position [386, 0]
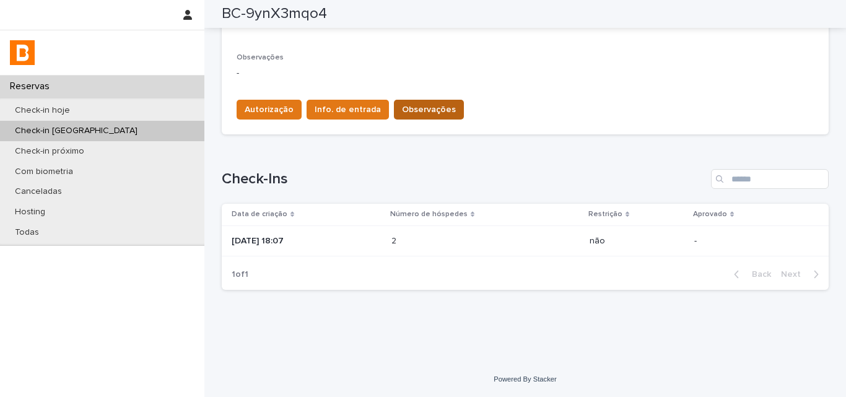
click at [411, 102] on button "Observações" at bounding box center [429, 110] width 70 height 20
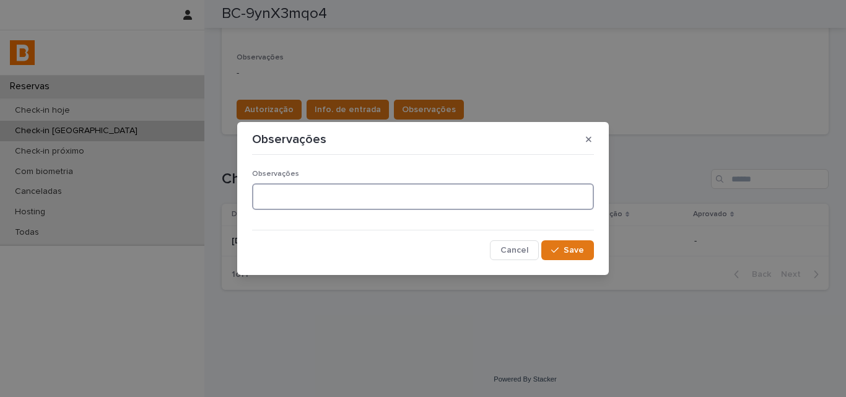
click at [364, 202] on textarea at bounding box center [423, 196] width 342 height 27
type textarea "*******"
click at [578, 250] on span "Save" at bounding box center [574, 250] width 20 height 9
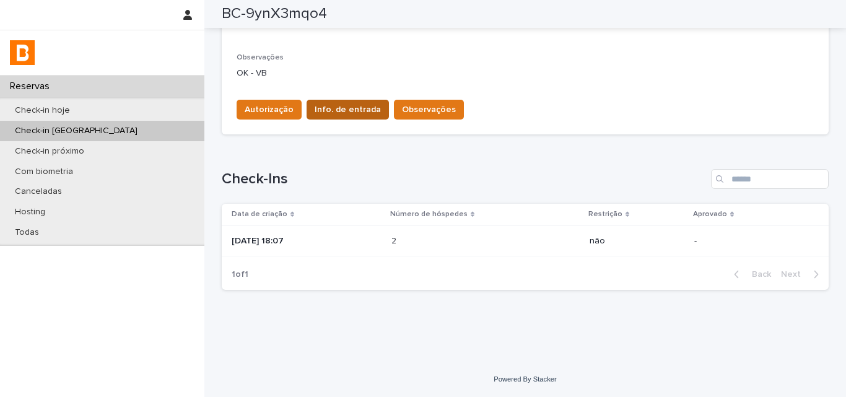
click at [340, 105] on span "Info. de entrada" at bounding box center [348, 109] width 66 height 12
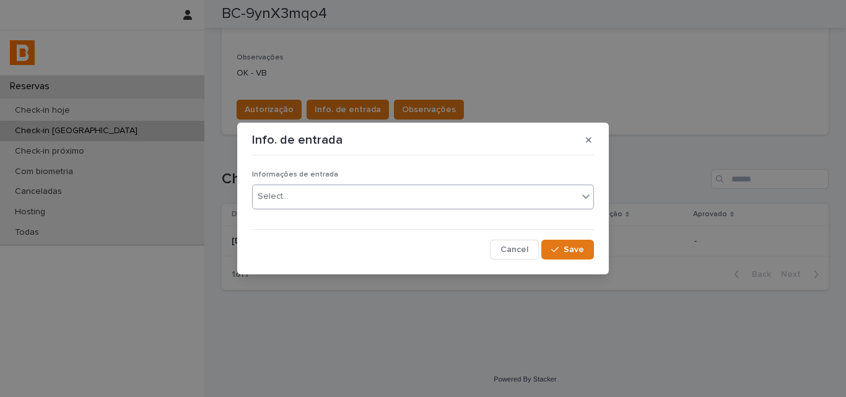
click at [341, 198] on div "Select..." at bounding box center [415, 196] width 325 height 20
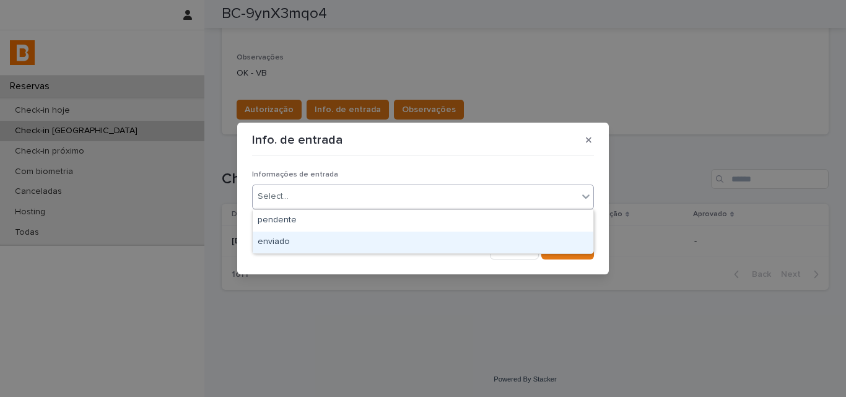
click at [325, 245] on div "enviado" at bounding box center [423, 243] width 341 height 22
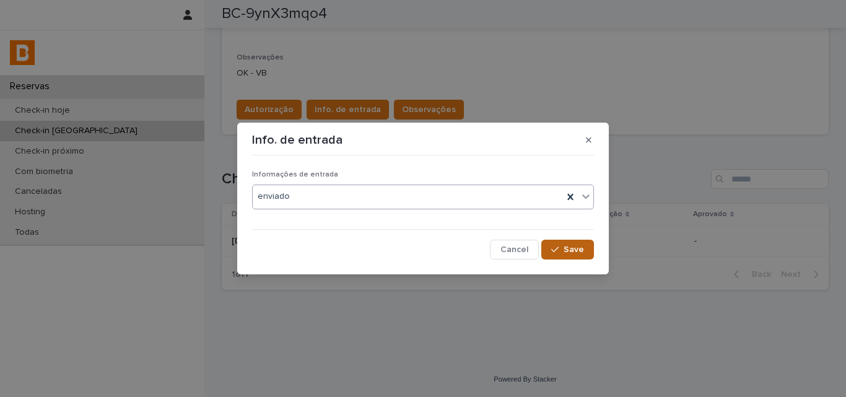
click at [570, 246] on span "Save" at bounding box center [574, 249] width 20 height 9
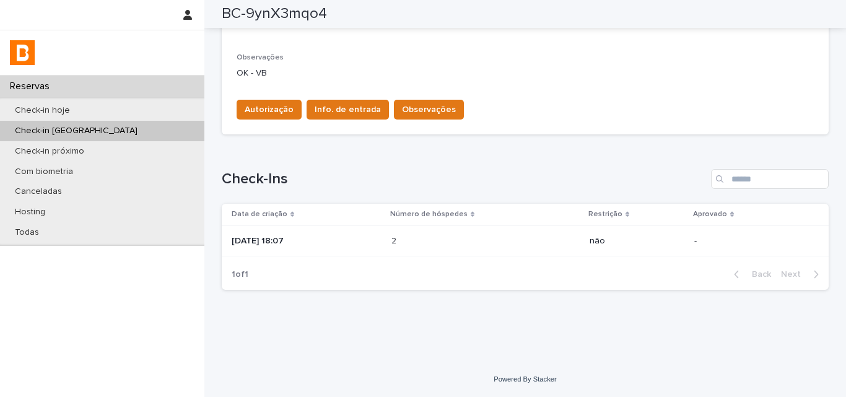
click at [238, 111] on button "Autorização" at bounding box center [269, 110] width 65 height 20
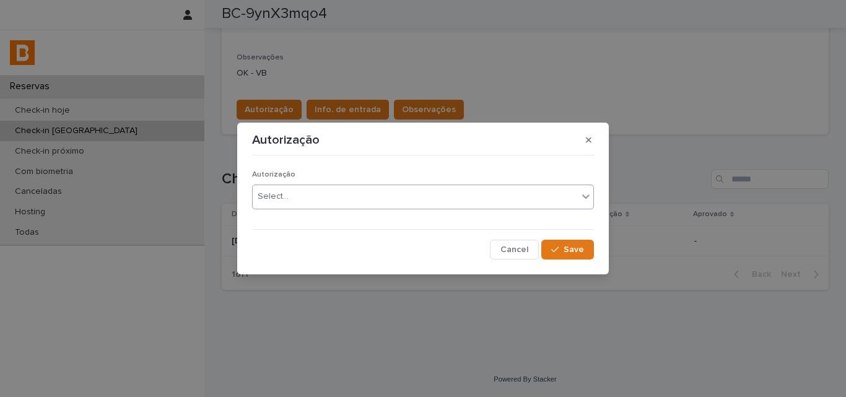
click at [273, 203] on div "Select..." at bounding box center [273, 196] width 31 height 13
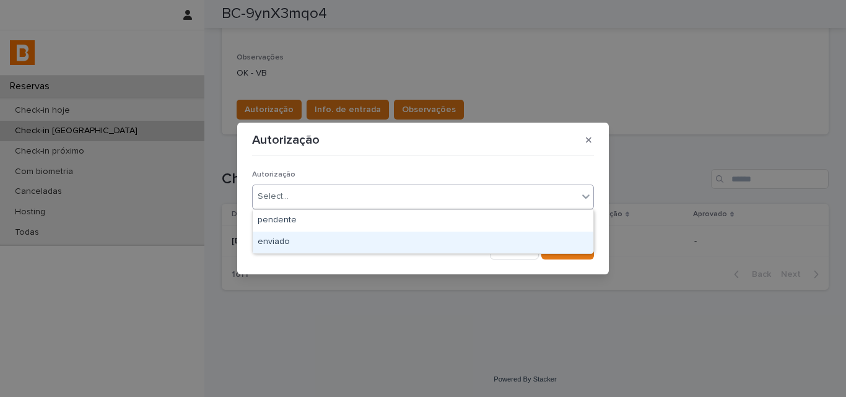
click at [275, 237] on div "enviado" at bounding box center [423, 243] width 341 height 22
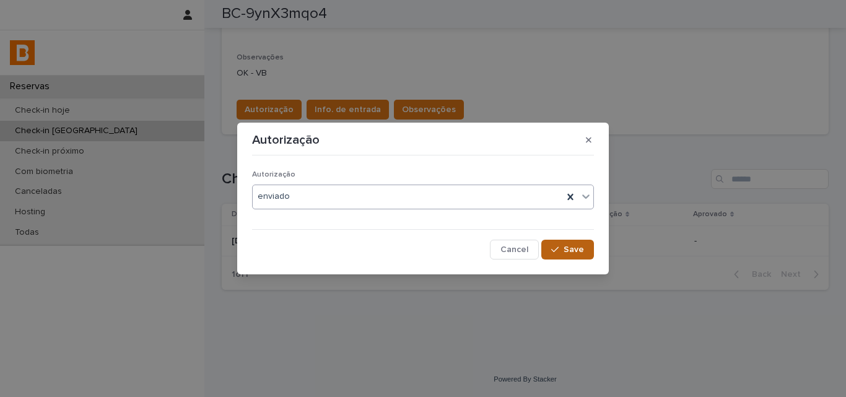
click at [564, 248] on div "button" at bounding box center [557, 249] width 12 height 9
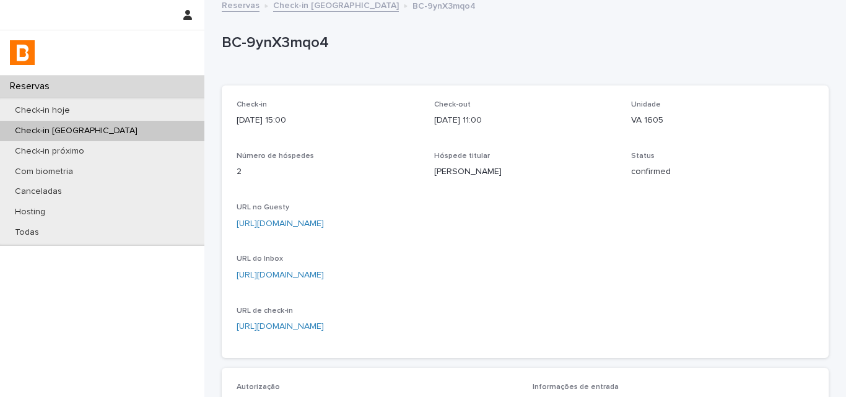
scroll to position [0, 0]
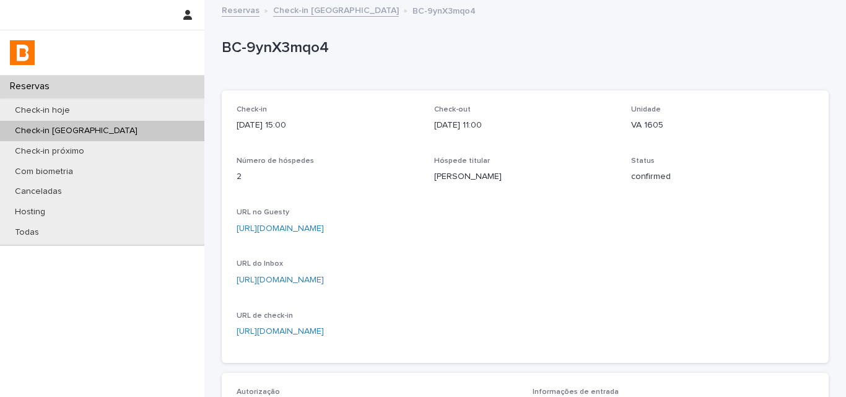
click at [445, 170] on div "Rodrigo Tanure" at bounding box center [525, 175] width 183 height 15
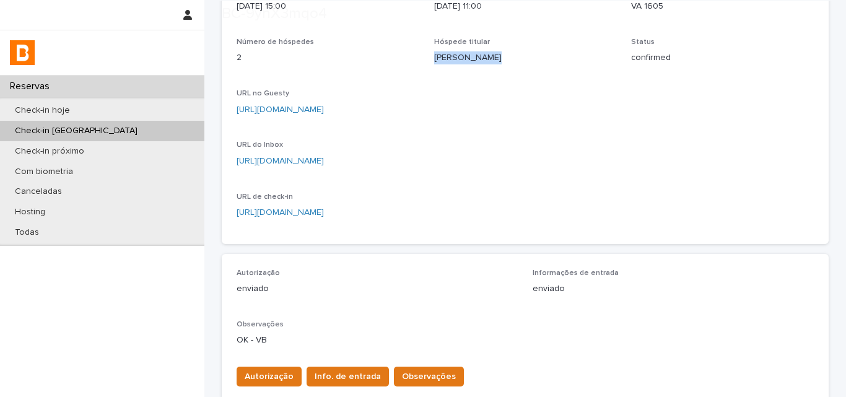
scroll to position [124, 0]
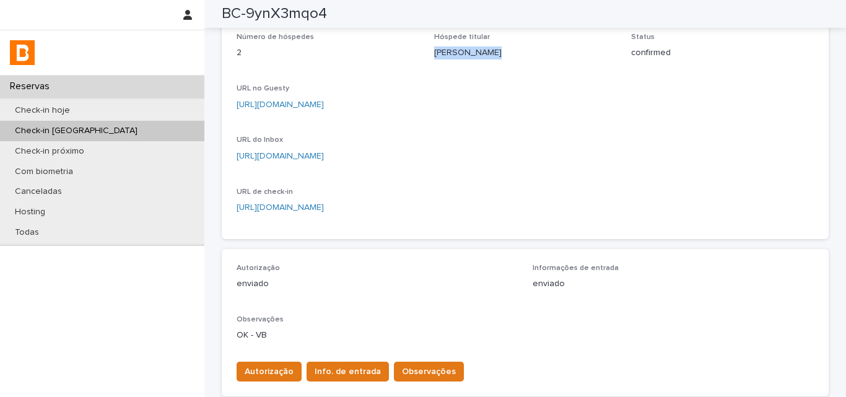
click at [383, 276] on div "enviado" at bounding box center [377, 282] width 281 height 15
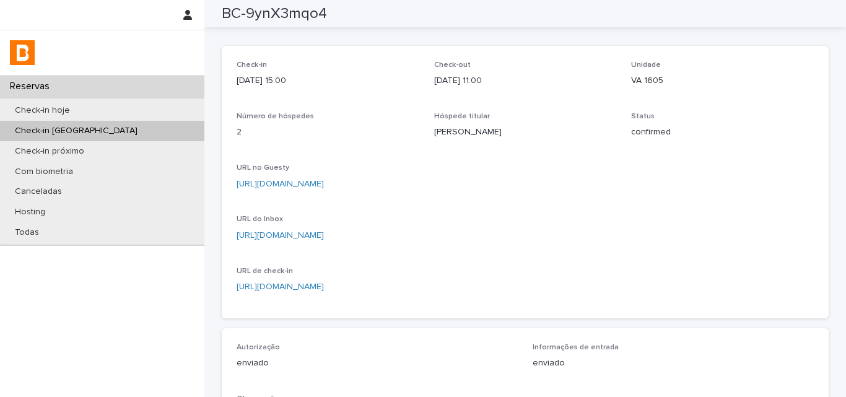
scroll to position [0, 0]
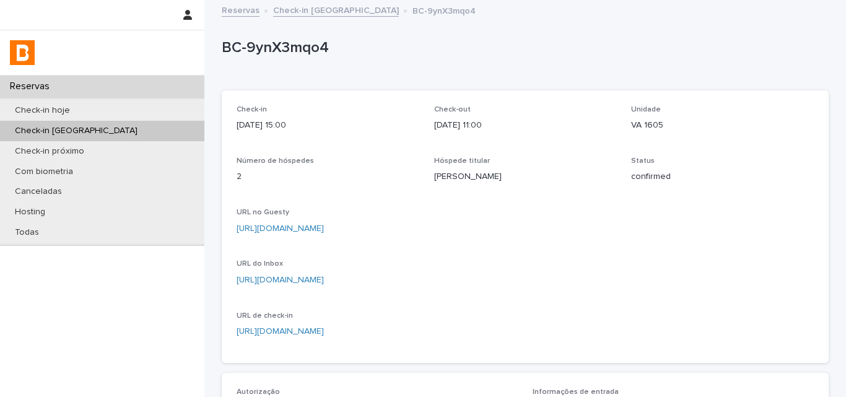
click at [80, 94] on div "Reservas" at bounding box center [102, 87] width 204 height 22
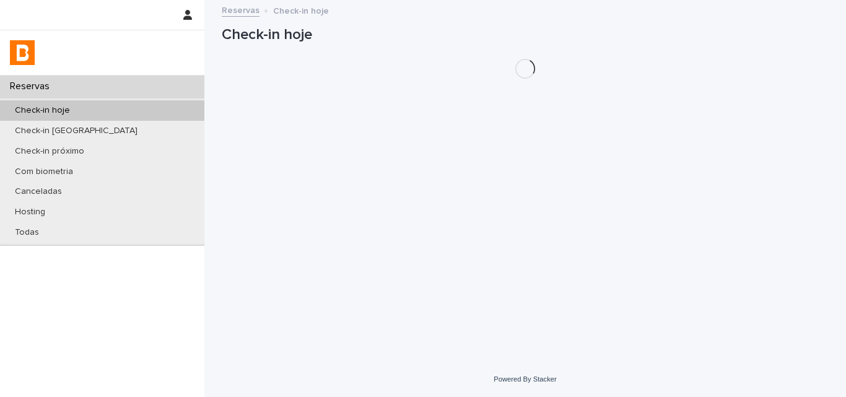
click at [82, 103] on div "Check-in hoje" at bounding box center [102, 110] width 204 height 20
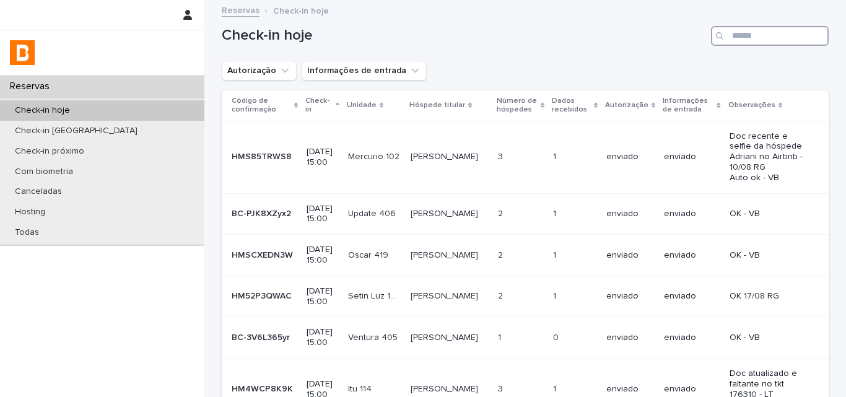
click at [759, 39] on input "Search" at bounding box center [770, 36] width 118 height 20
paste input "**********"
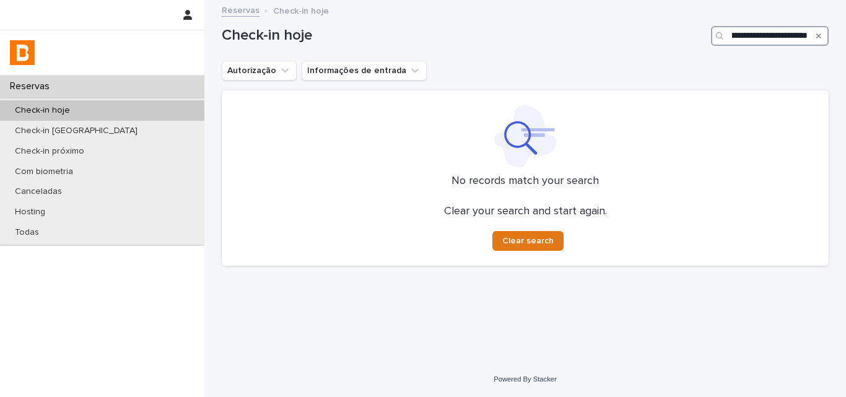
type input "**********"
click at [815, 39] on div "Search" at bounding box center [819, 36] width 20 height 20
drag, startPoint x: 816, startPoint y: 36, endPoint x: 760, endPoint y: 31, distance: 56.6
click at [817, 36] on icon "Search" at bounding box center [818, 35] width 5 height 7
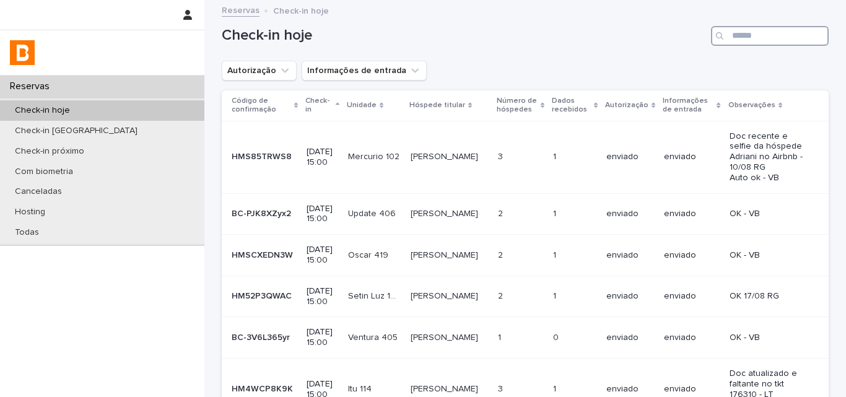
click at [742, 35] on input "Search" at bounding box center [770, 36] width 118 height 20
paste input "**********"
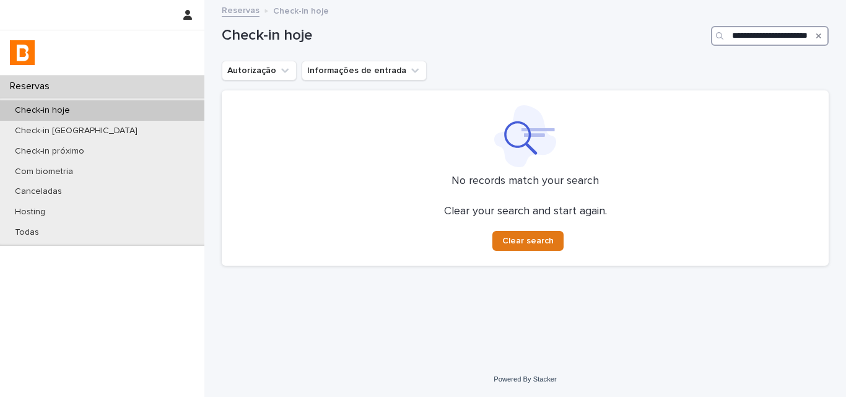
scroll to position [0, 28]
type input "*******"
click at [59, 128] on p "Check-in amanhã" at bounding box center [76, 131] width 142 height 11
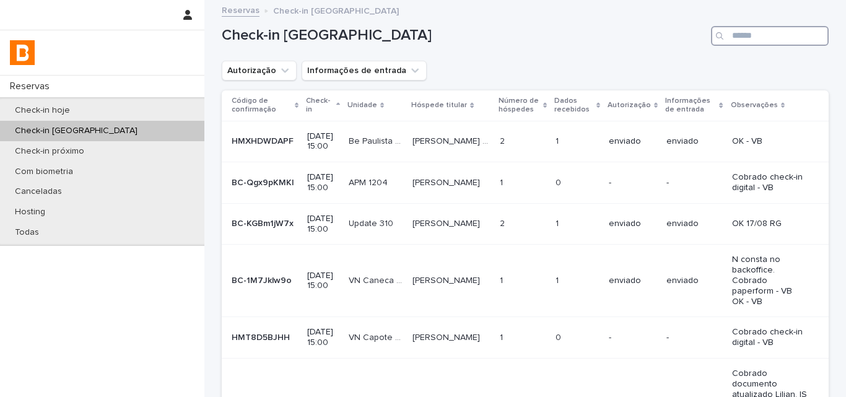
click at [757, 41] on input "Search" at bounding box center [770, 36] width 118 height 20
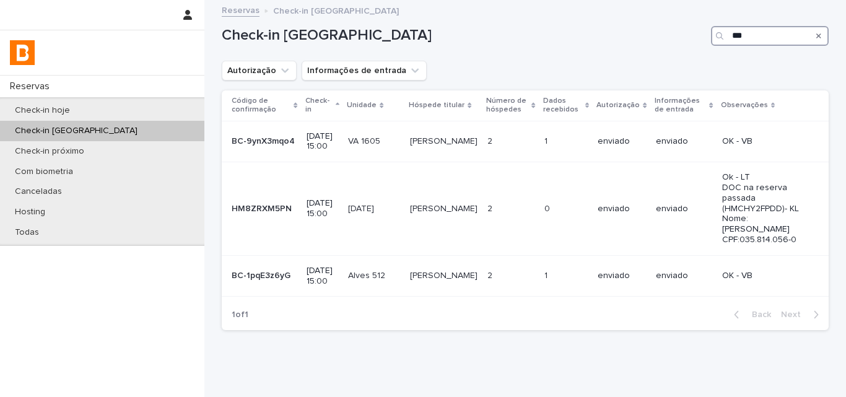
type input "**"
click at [738, 37] on input "**" at bounding box center [770, 36] width 118 height 20
